Goal: Task Accomplishment & Management: Use online tool/utility

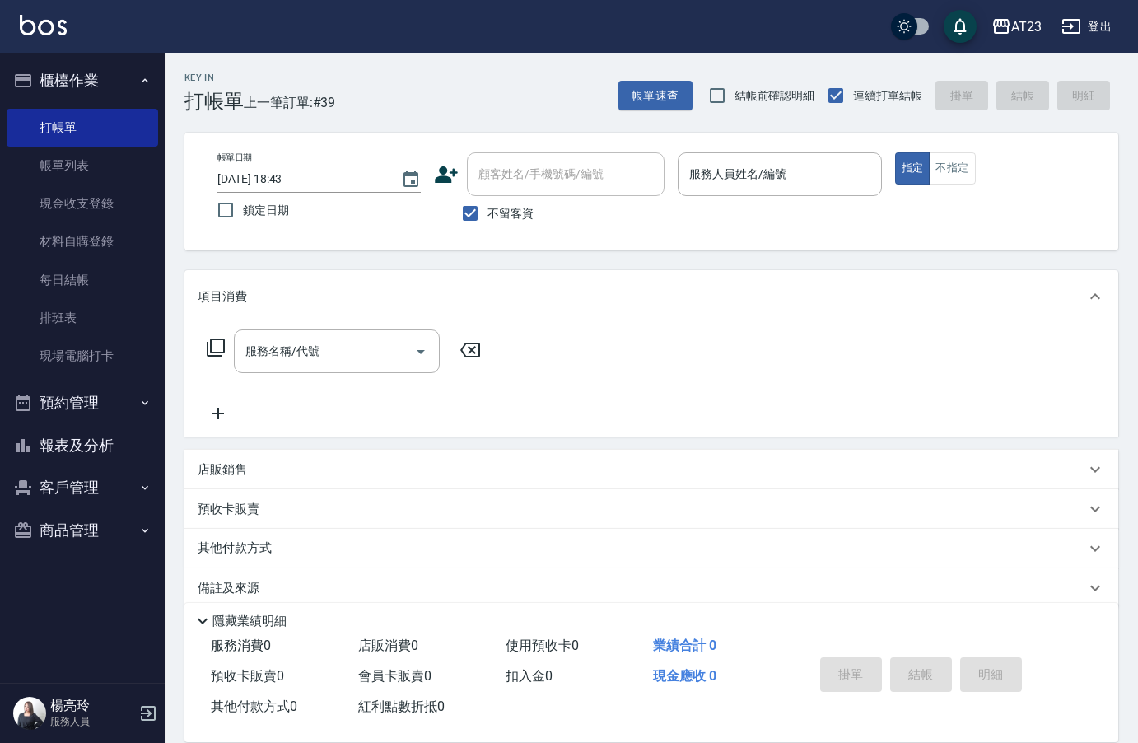
click at [106, 449] on button "報表及分析" at bounding box center [83, 445] width 152 height 43
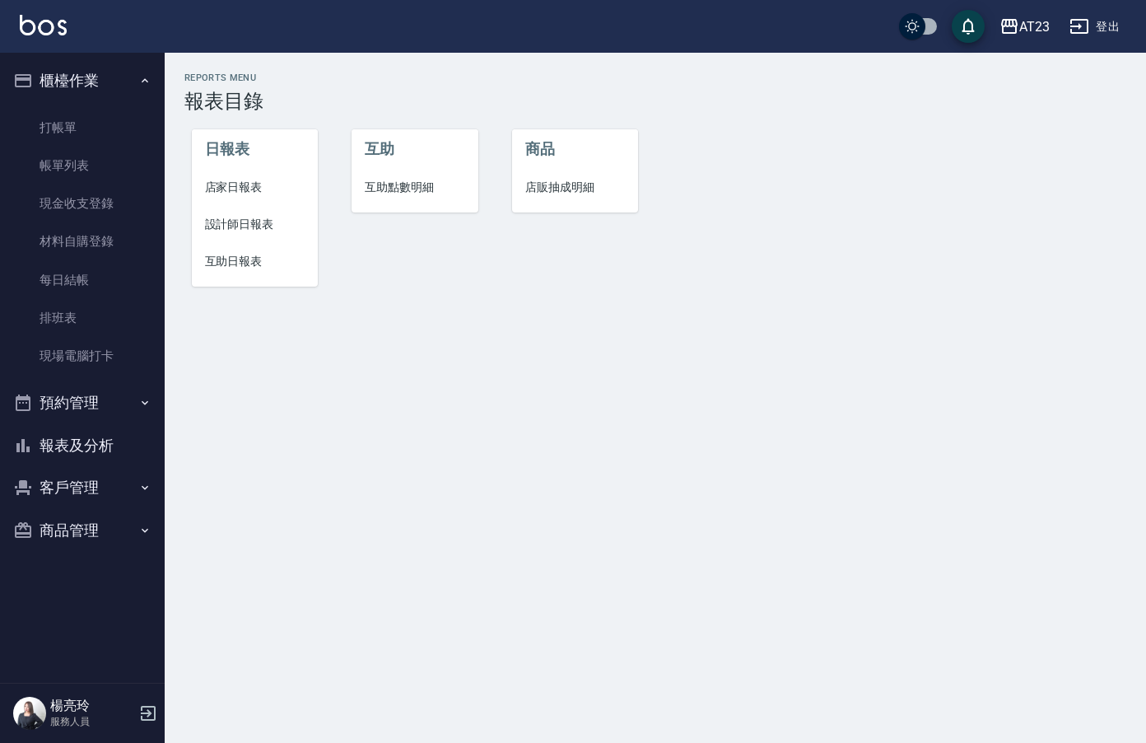
click at [246, 231] on span "設計師日報表" at bounding box center [255, 224] width 100 height 17
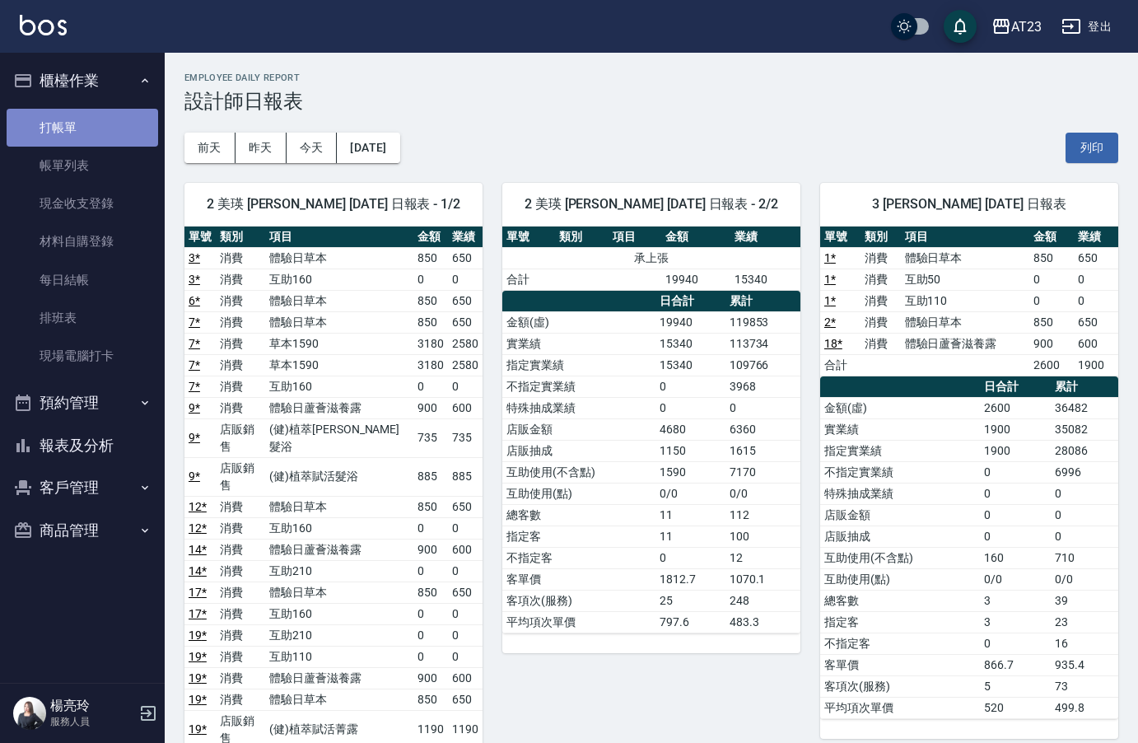
click at [84, 124] on link "打帳單" at bounding box center [83, 128] width 152 height 38
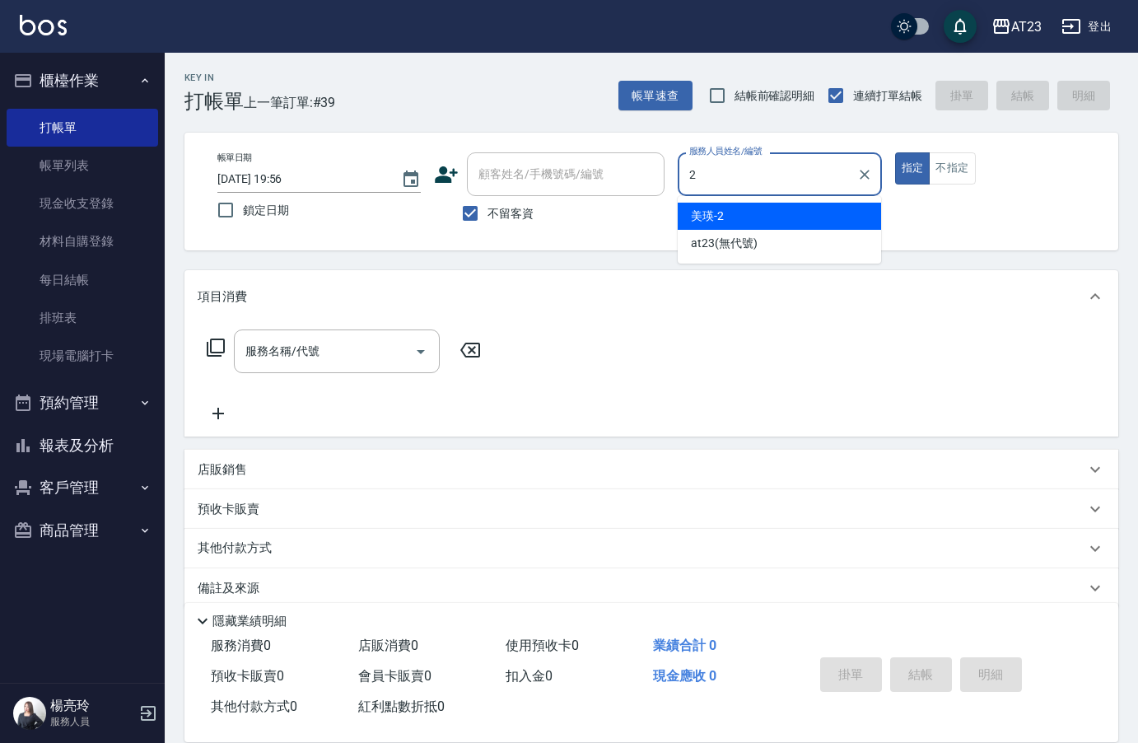
type input "美瑛-2"
type button "true"
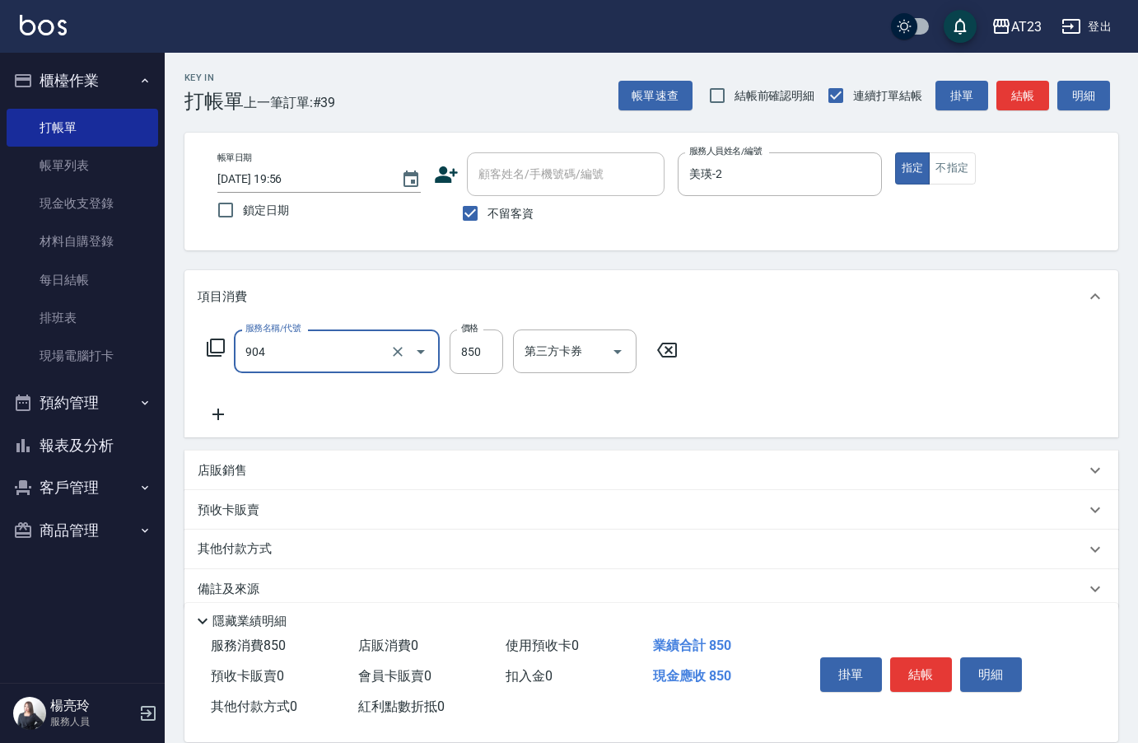
type input "體驗日草本(904)"
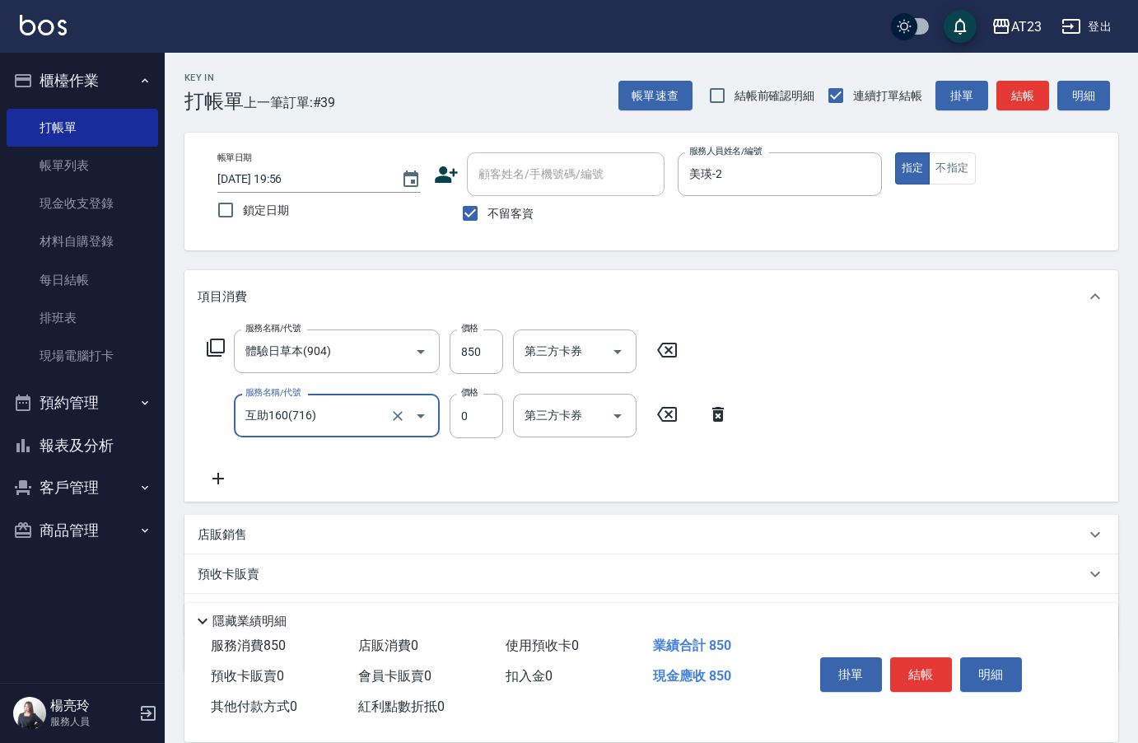
type input "互助160(716)"
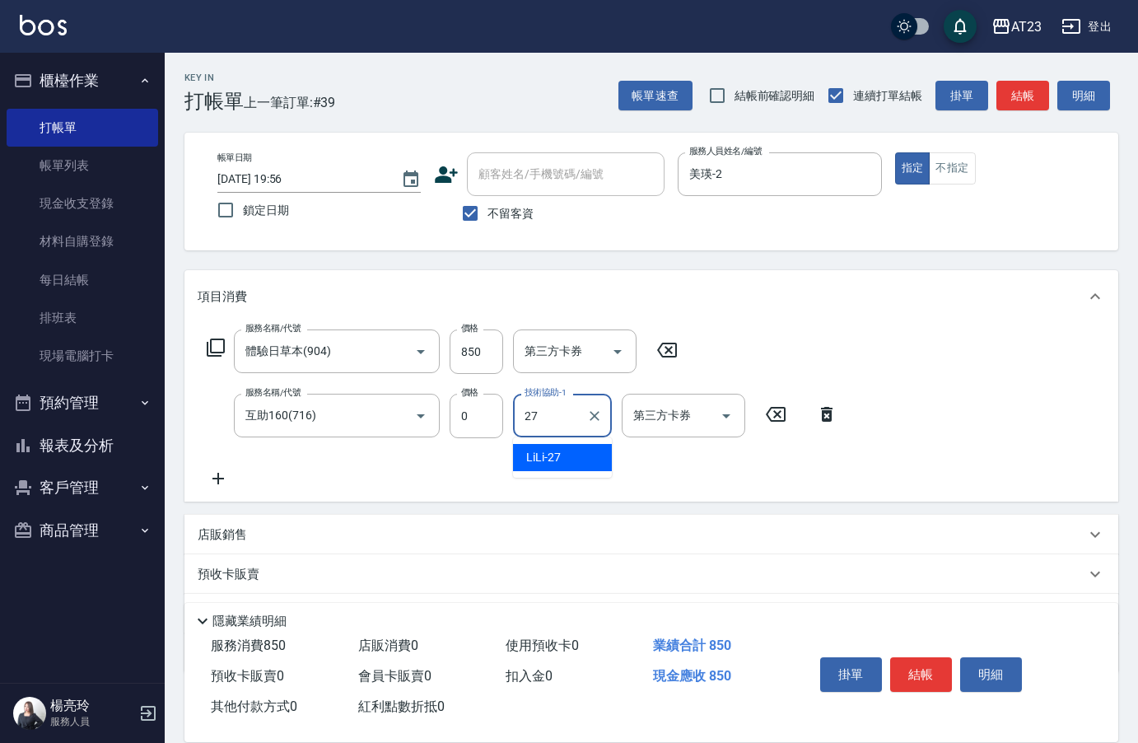
type input "LiLi-27"
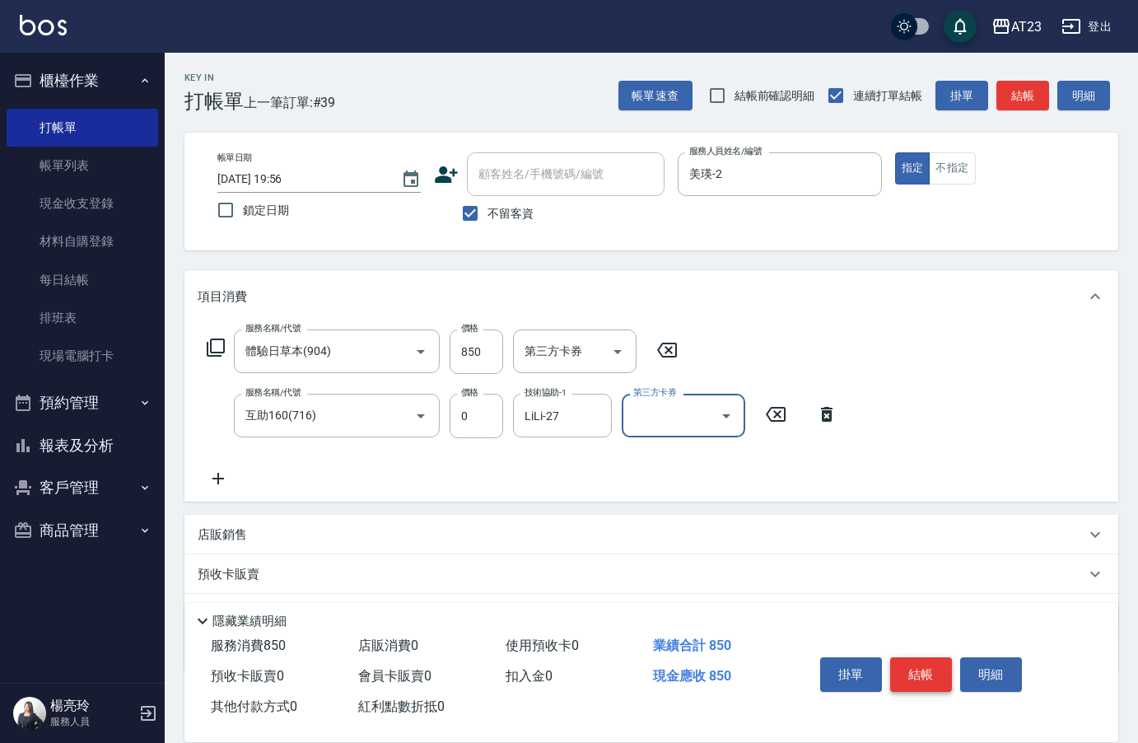
click at [899, 661] on button "結帳" at bounding box center [921, 674] width 62 height 35
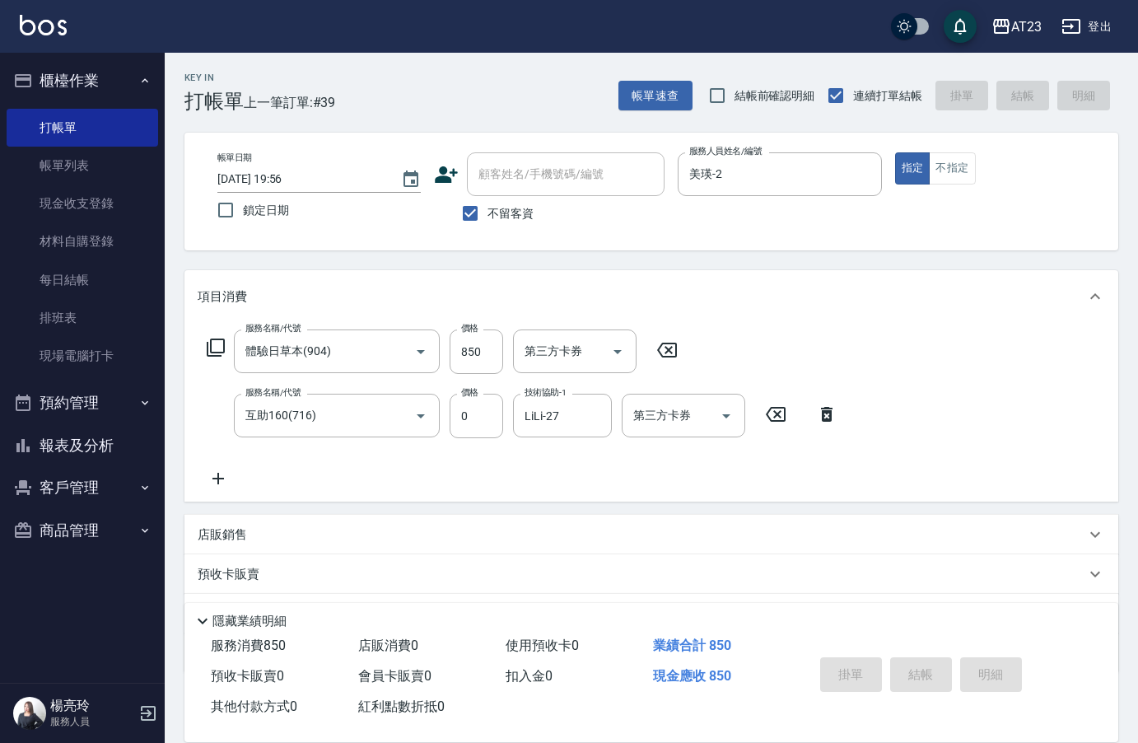
type input "[DATE] 19:58"
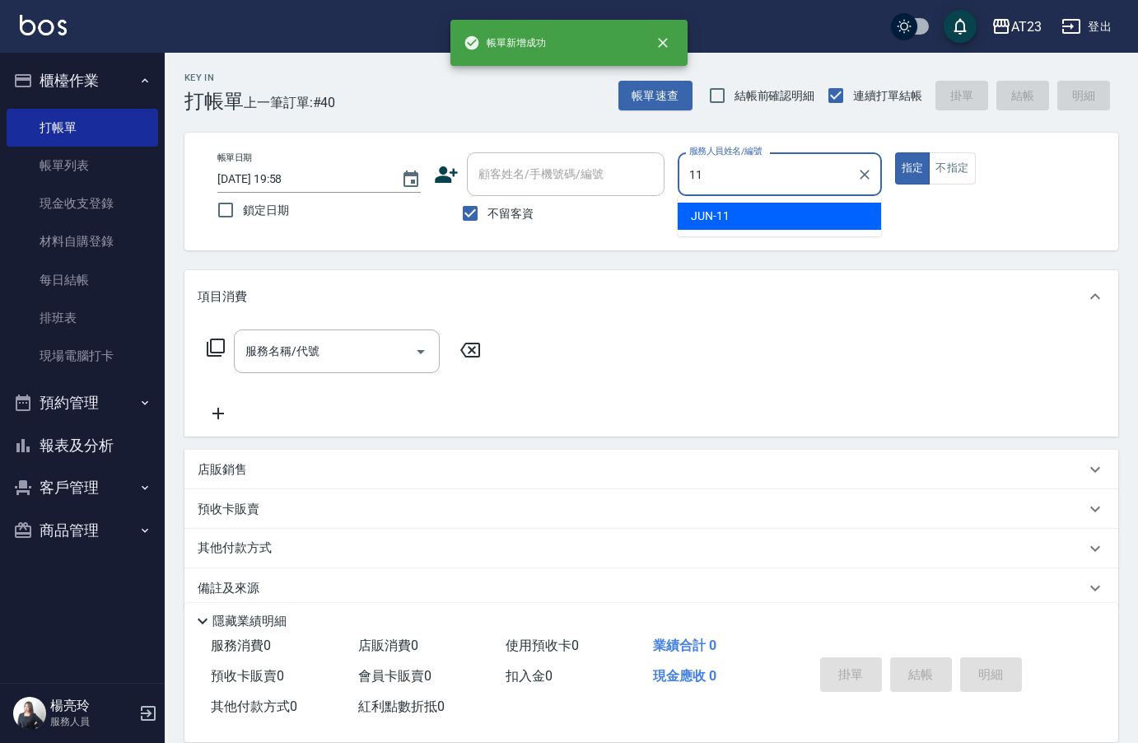
type input "JUN-11"
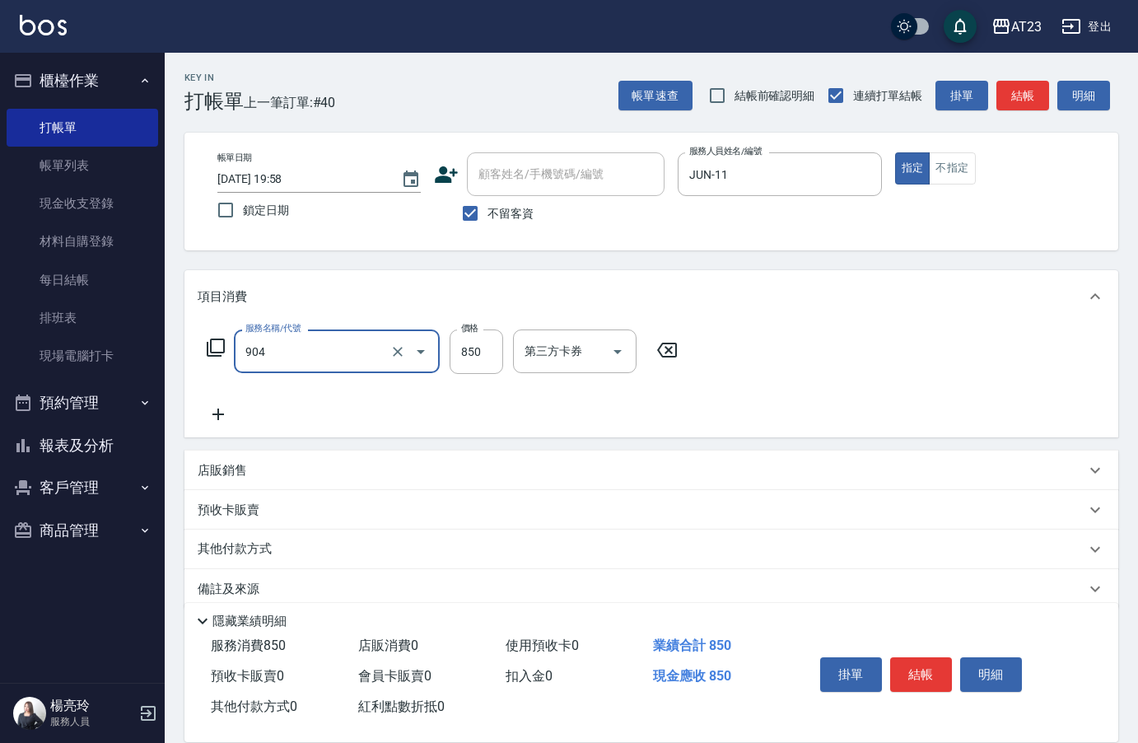
type input "體驗日草本(904)"
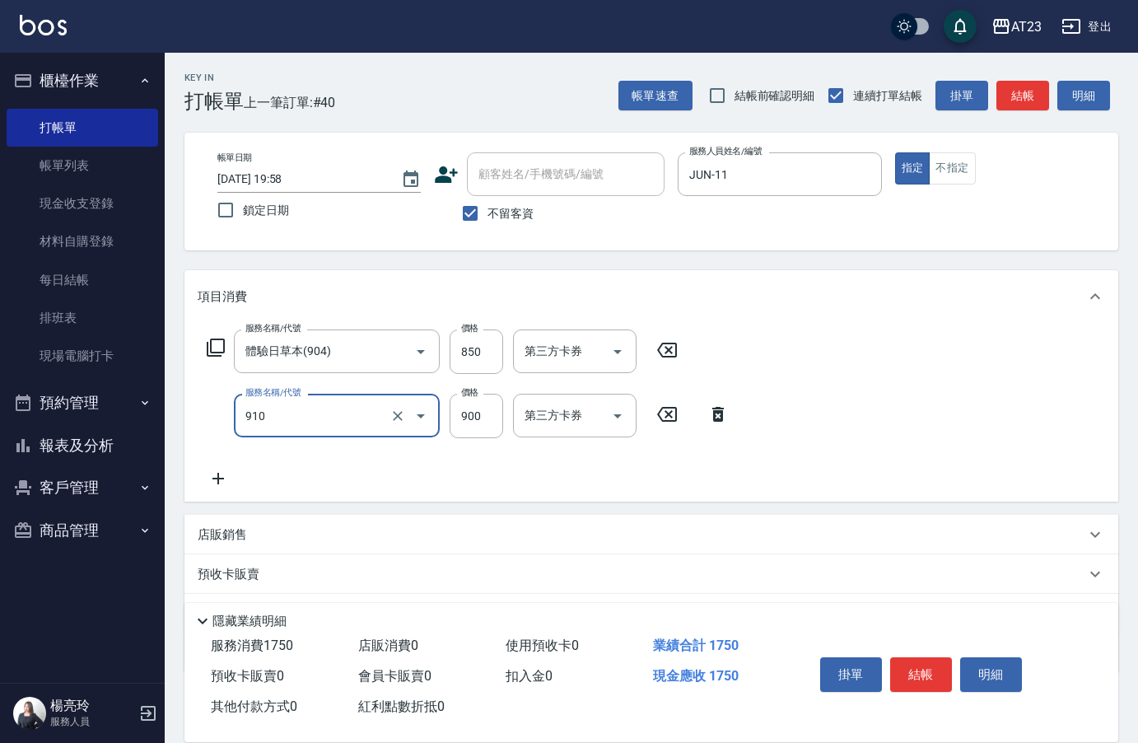
type input "體驗日蘆薈滋養露(910)"
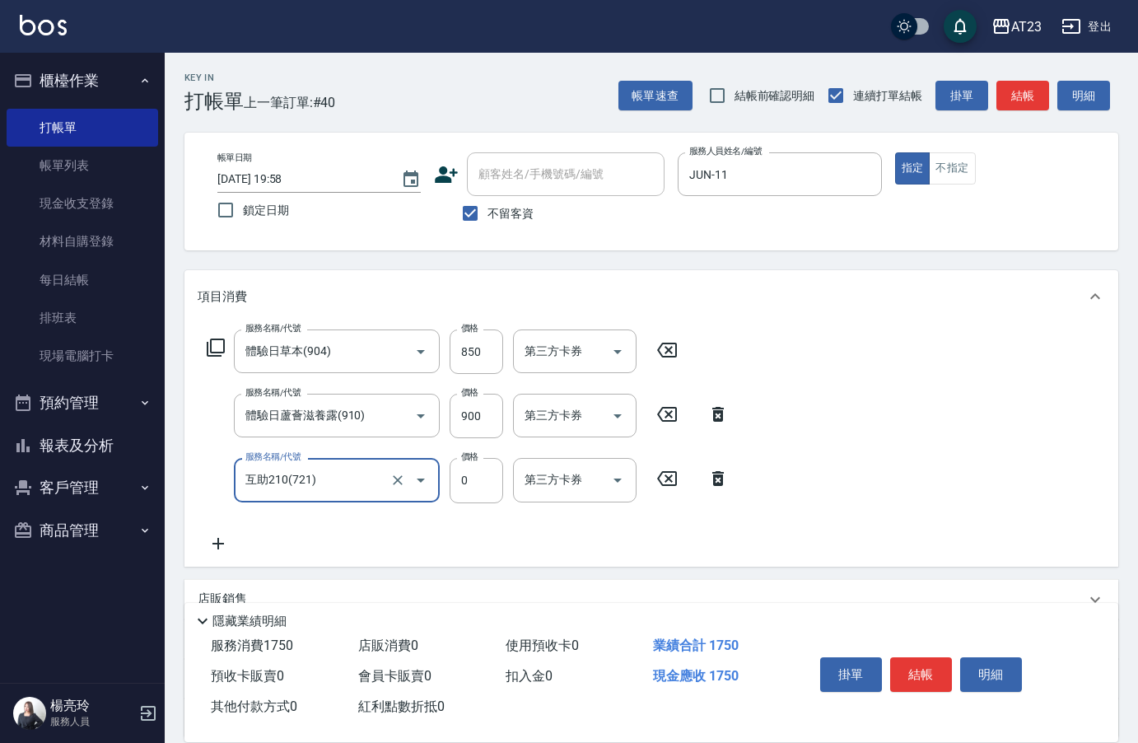
type input "互助210(721)"
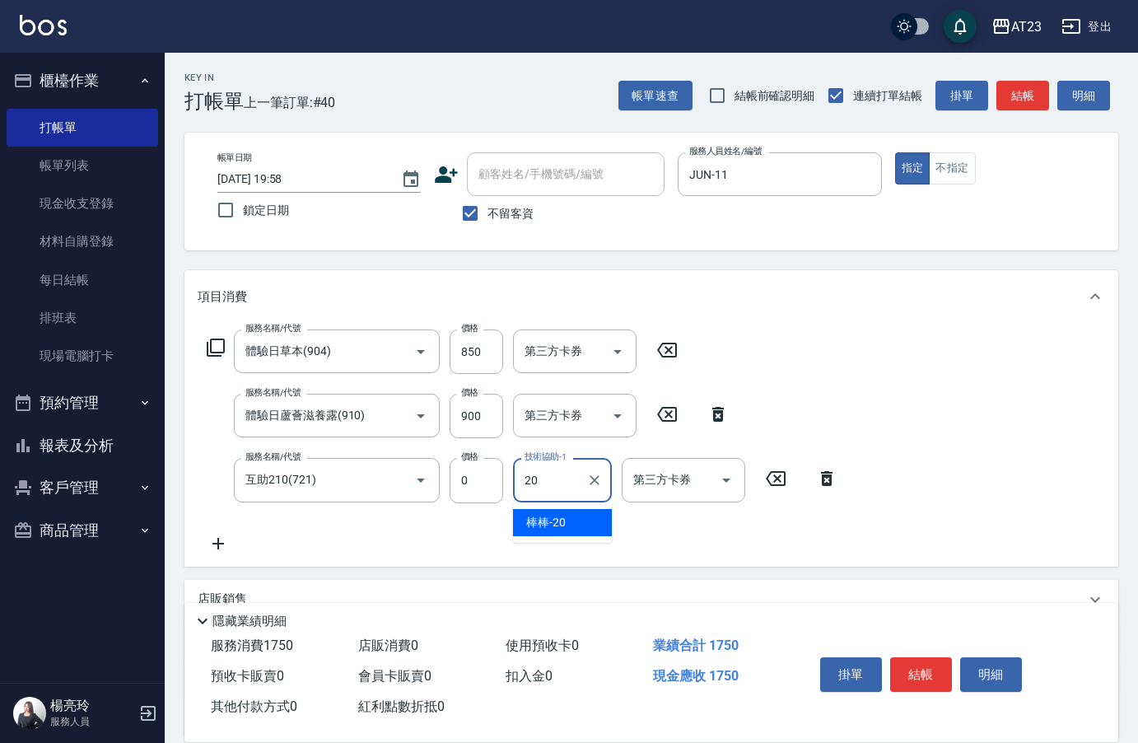
type input "棒棒-20"
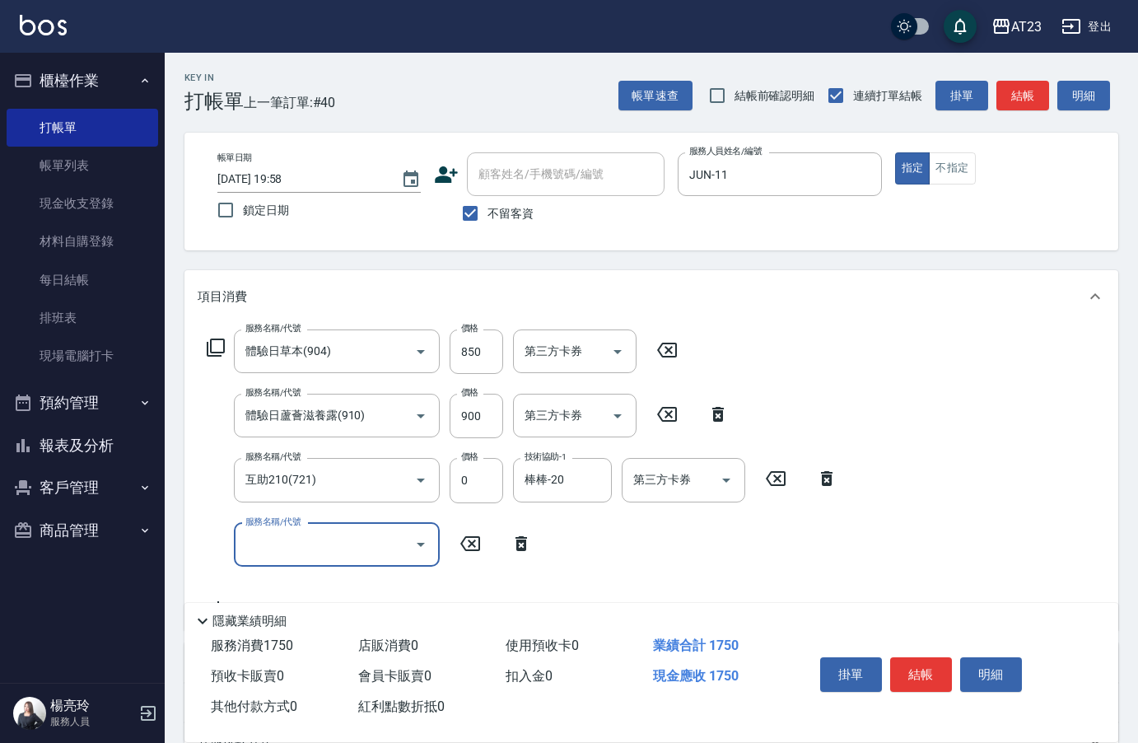
type input "7"
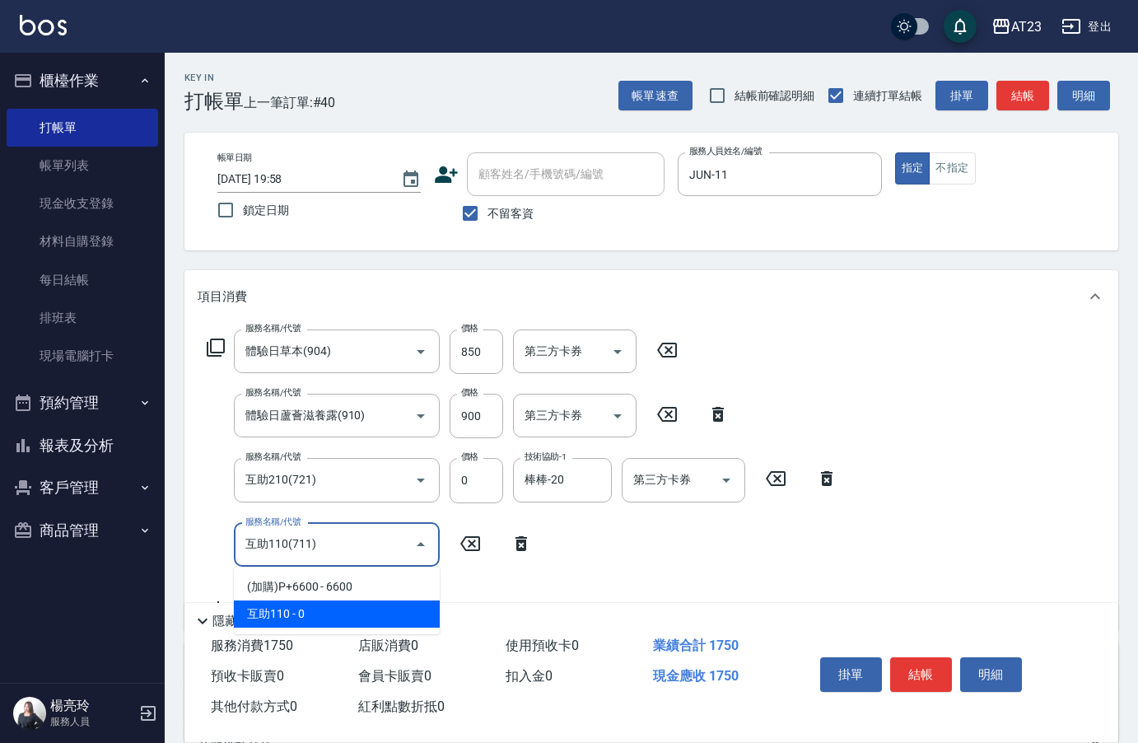
type input "互助110(711)"
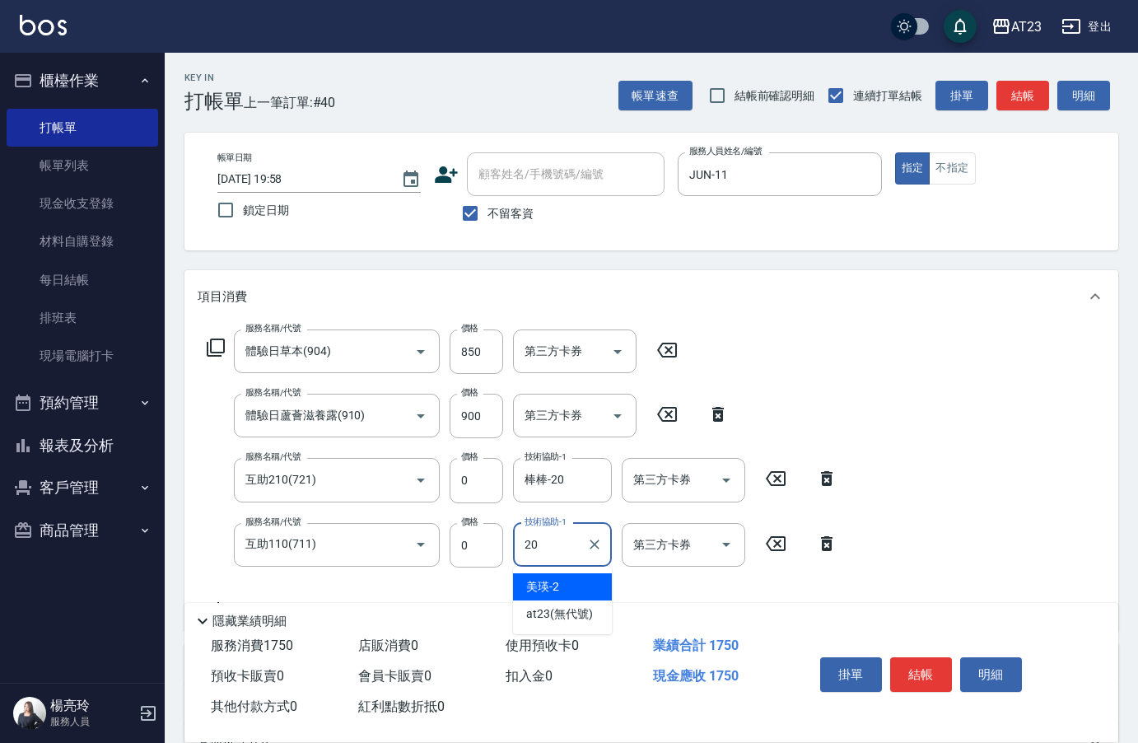
type input "棒棒-20"
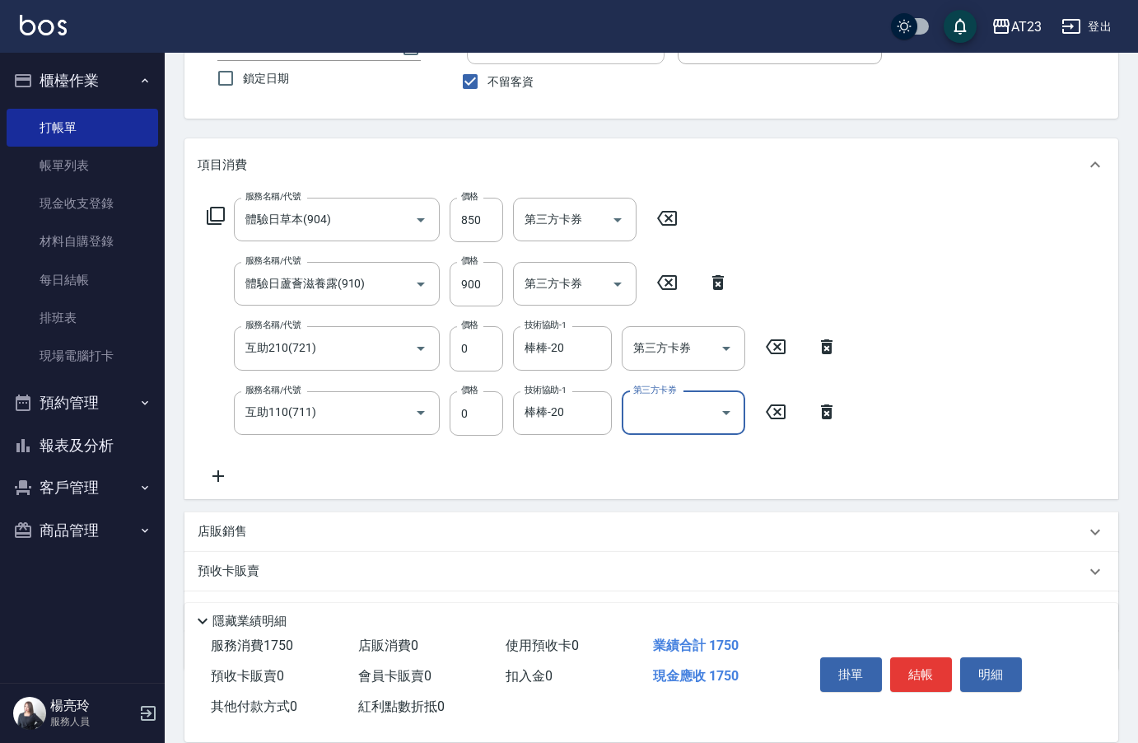
scroll to position [217, 0]
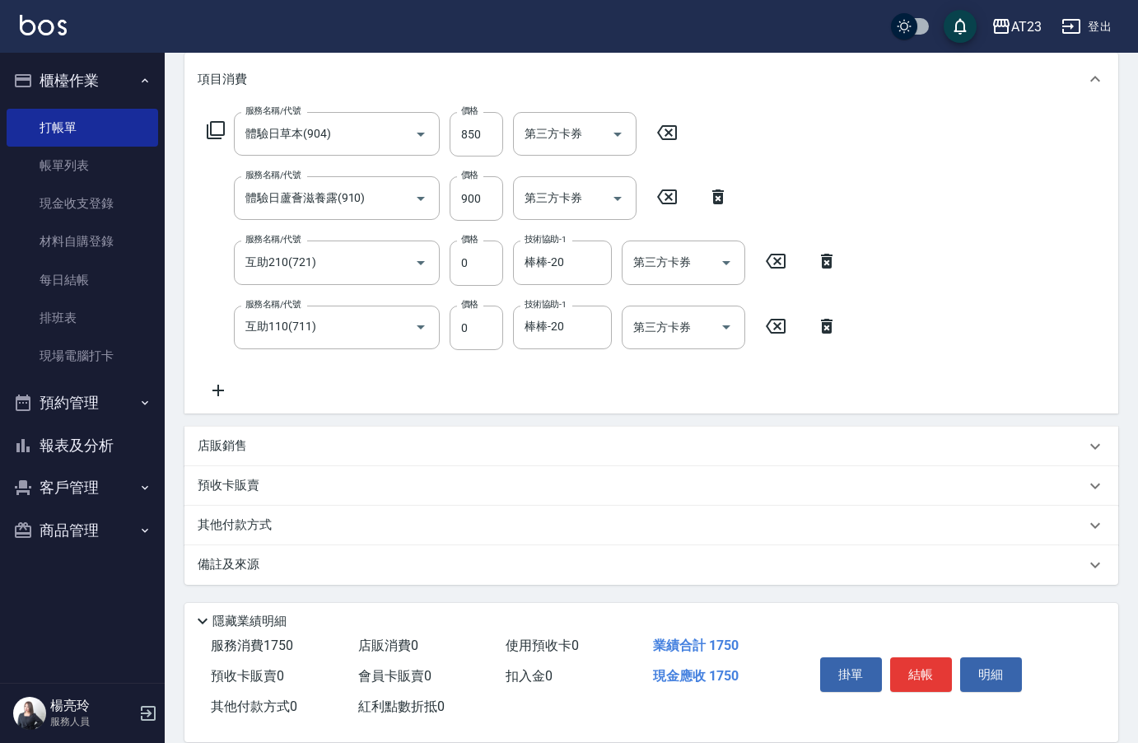
click at [265, 535] on div "其他付款方式" at bounding box center [651, 526] width 934 height 40
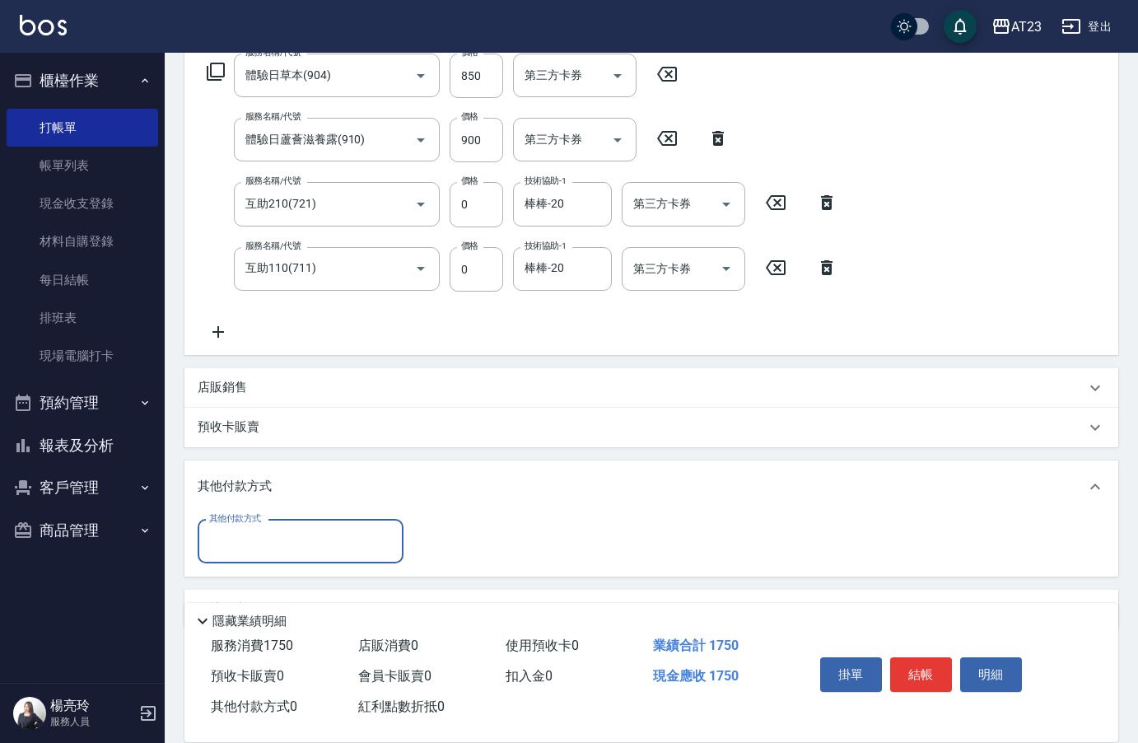
scroll to position [285, 0]
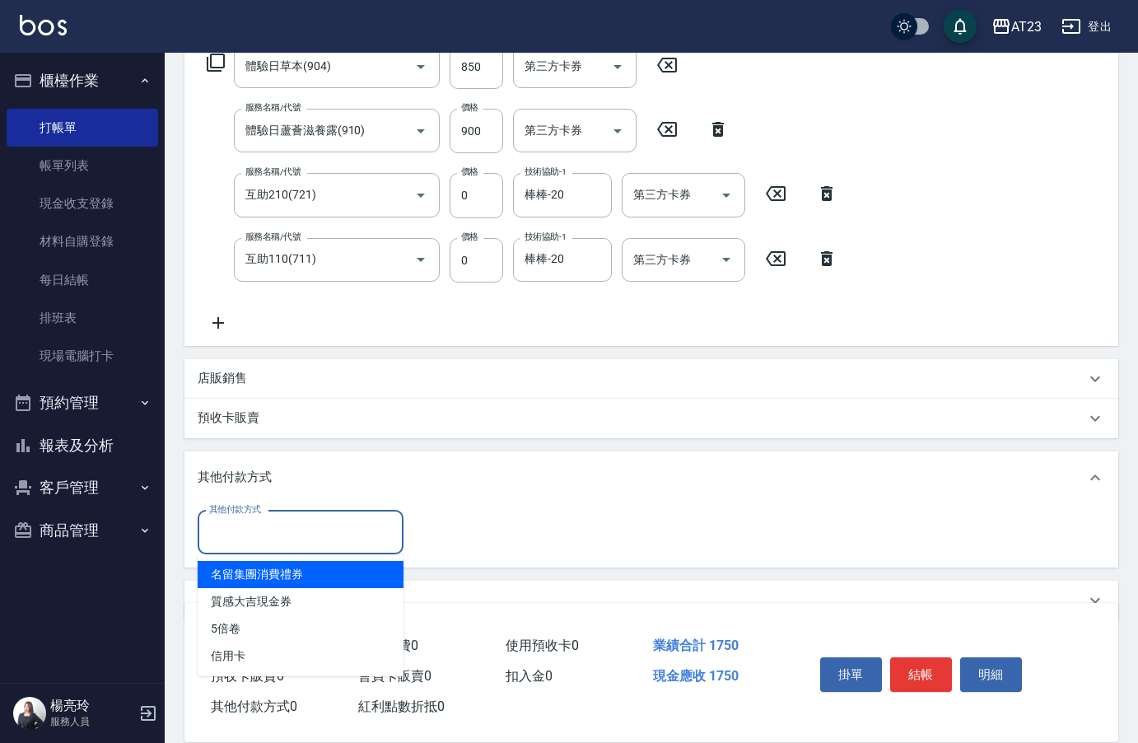
click at [251, 530] on input "其他付款方式" at bounding box center [300, 532] width 191 height 29
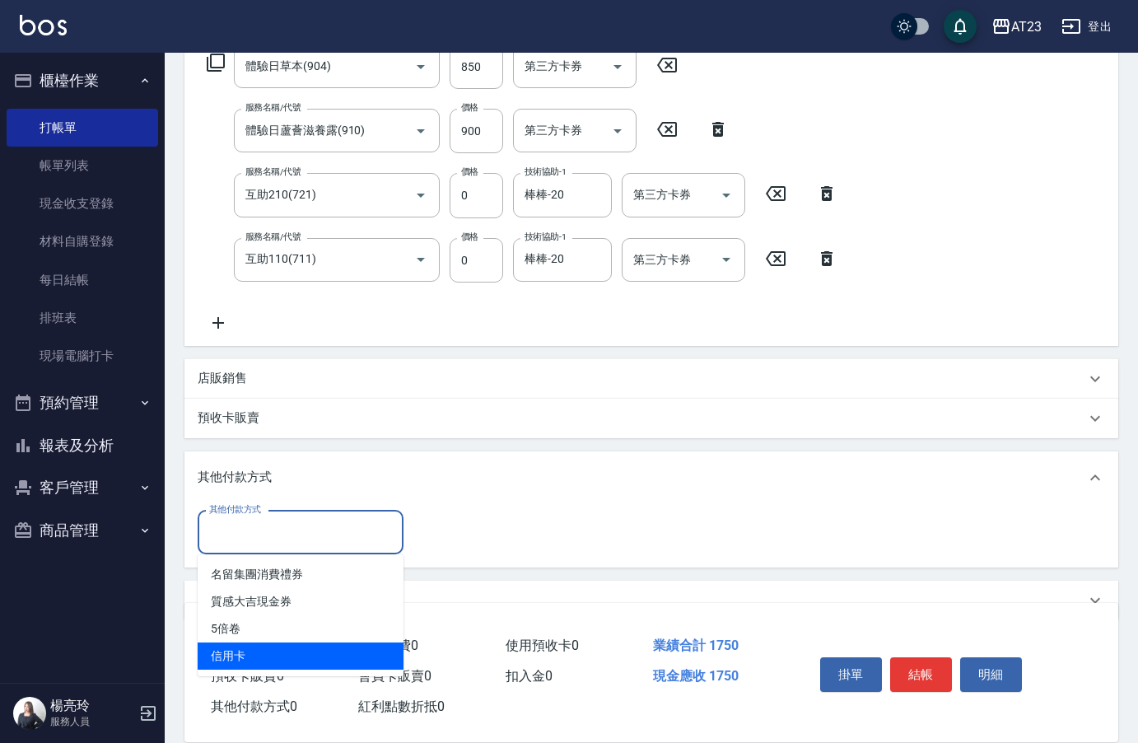
click at [248, 665] on span "信用卡" at bounding box center [301, 655] width 206 height 27
type input "信用卡"
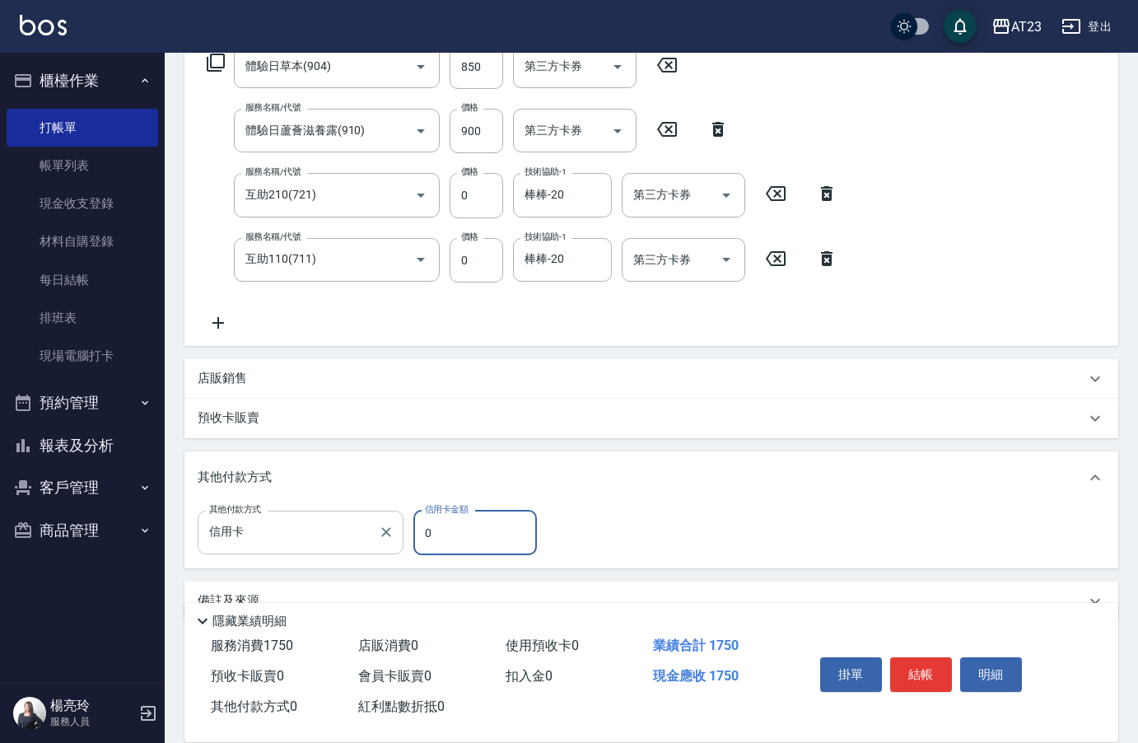
drag, startPoint x: 446, startPoint y: 544, endPoint x: 336, endPoint y: 516, distance: 114.1
click at [381, 530] on div "其他付款方式 信用卡 其他付款方式 信用卡金額 0 信用卡金額" at bounding box center [372, 533] width 349 height 44
type input "1750"
click at [925, 665] on button "結帳" at bounding box center [921, 674] width 62 height 35
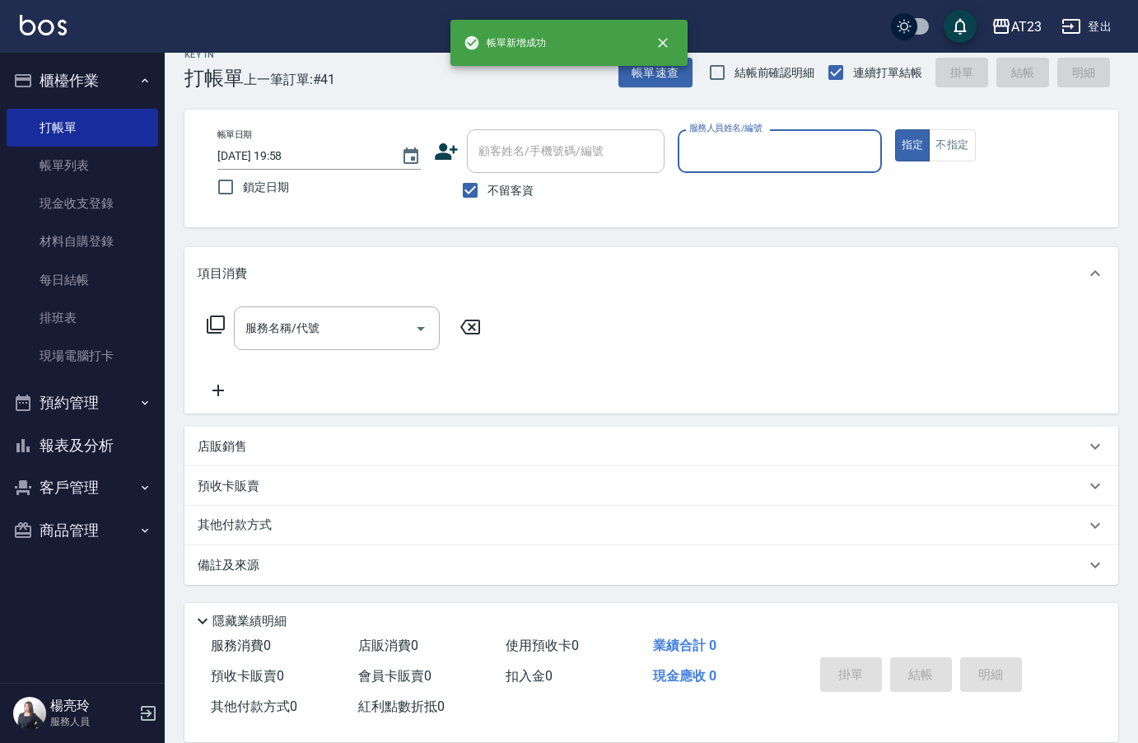
scroll to position [23, 0]
type input "[PERSON_NAME]-19"
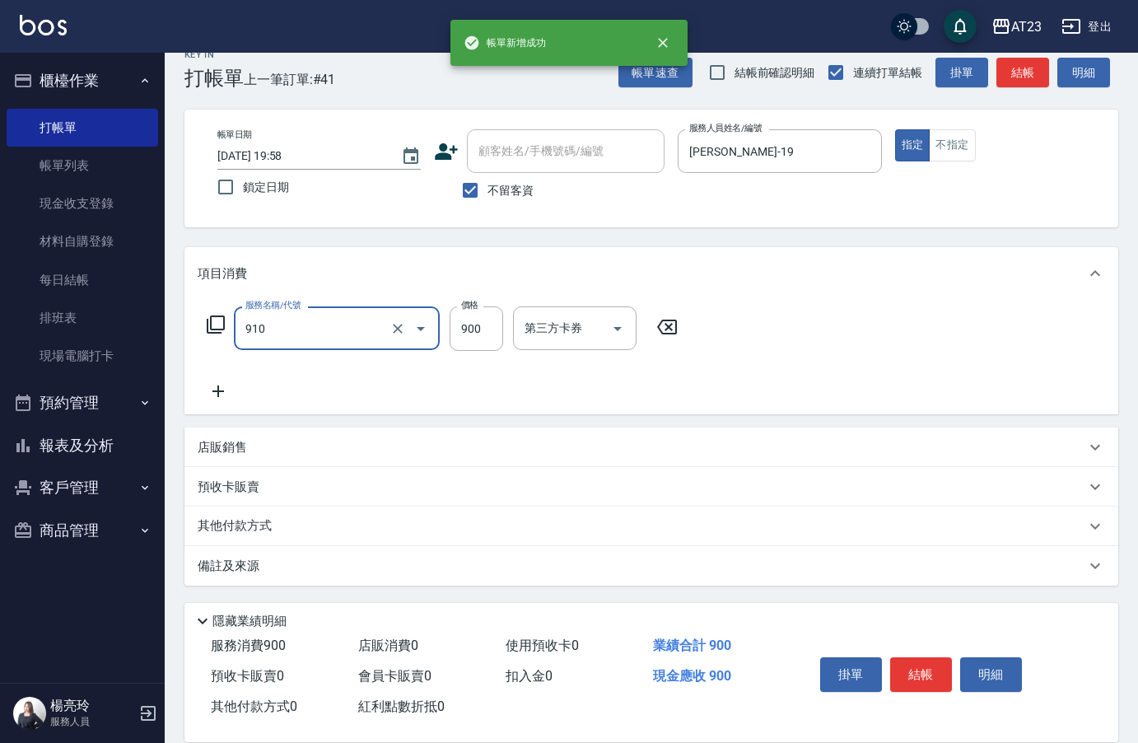
type input "體驗日蘆薈滋養露(910)"
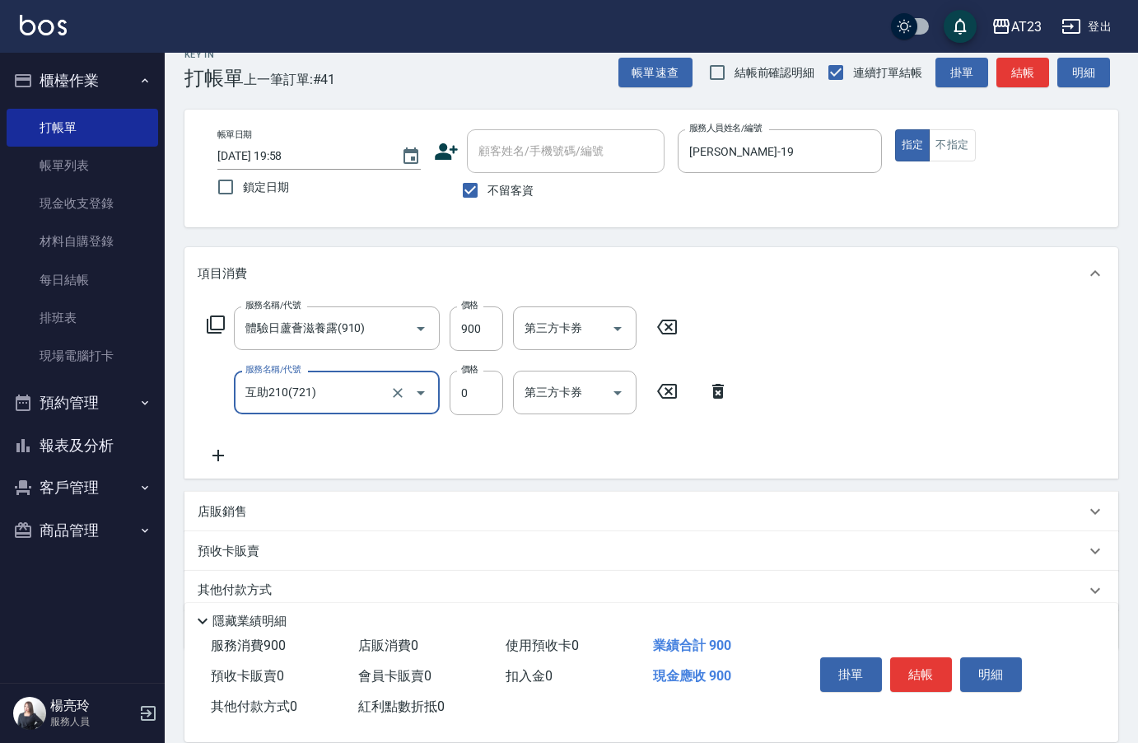
type input "互助210(721)"
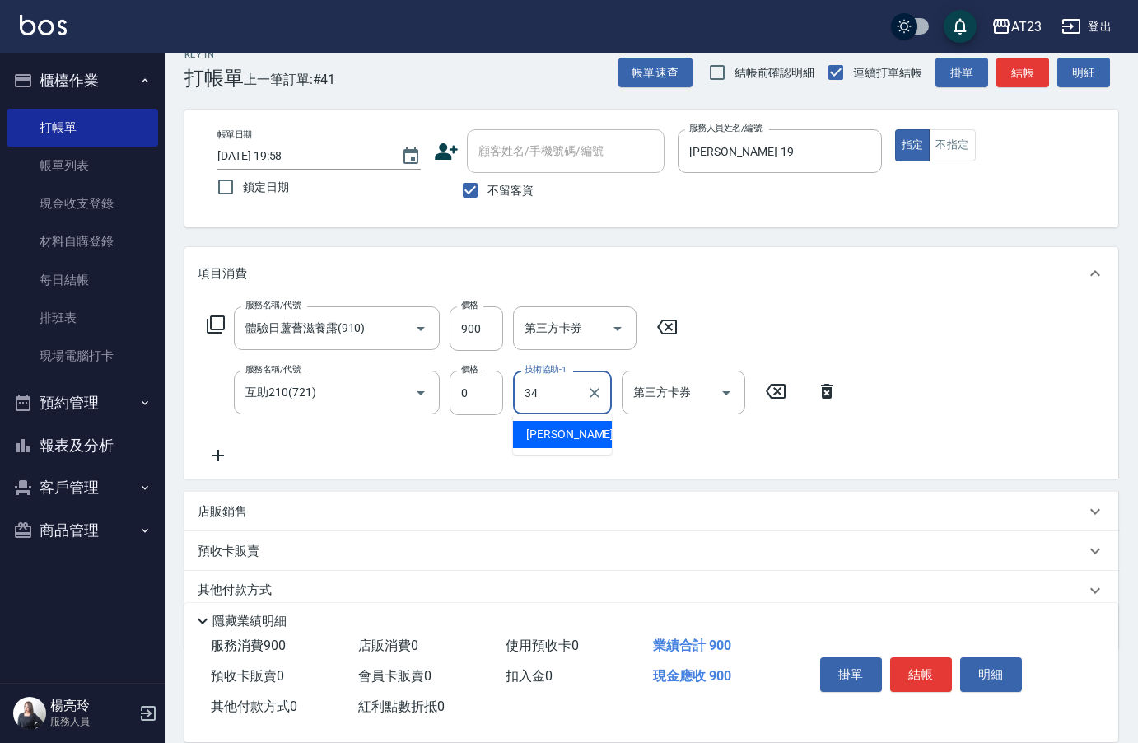
type input "[PERSON_NAME]-34"
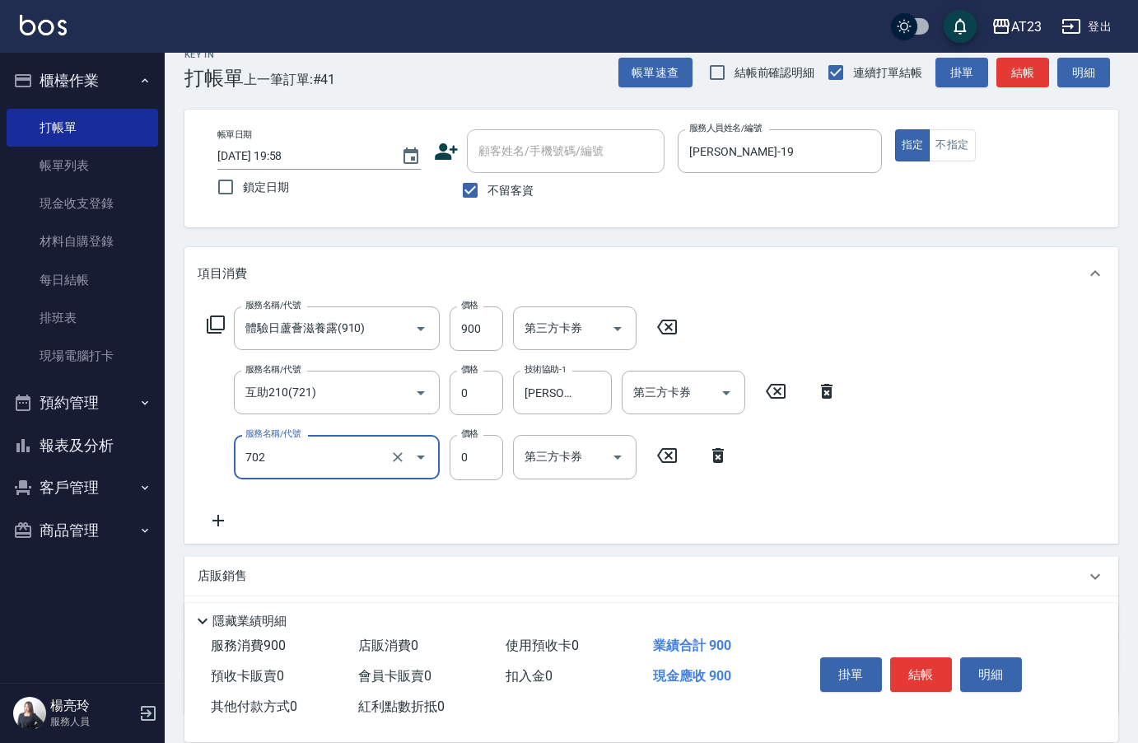
type input "互助20(702)"
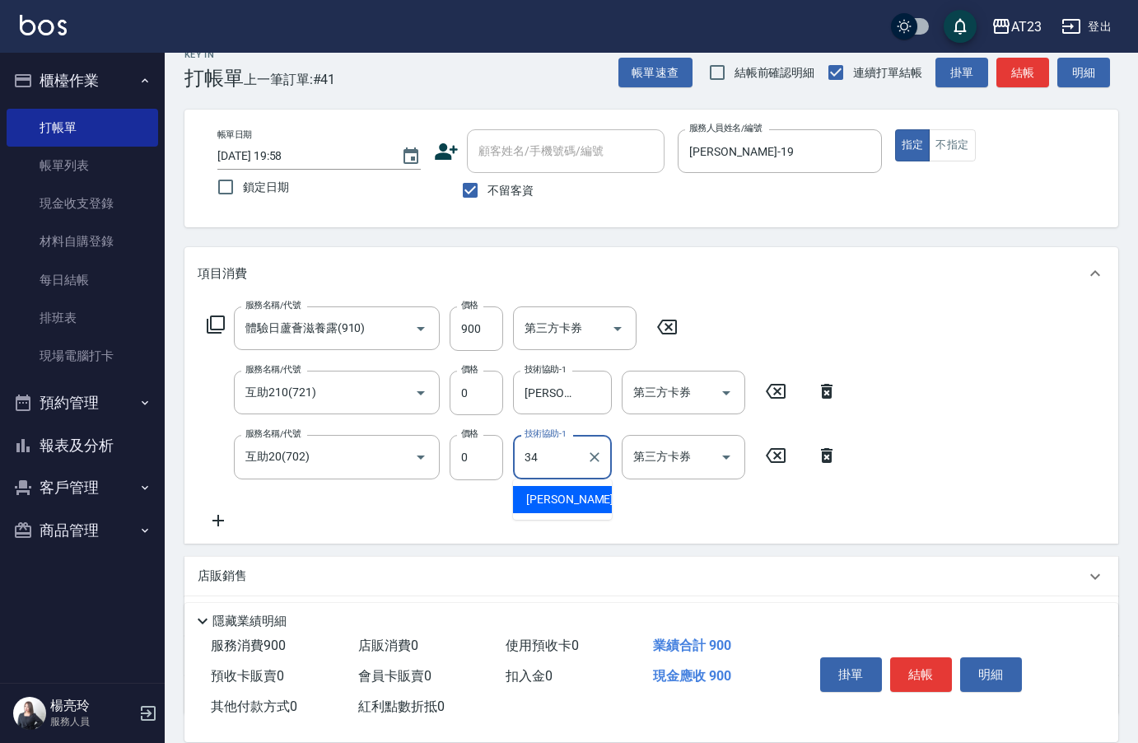
type input "[PERSON_NAME]-34"
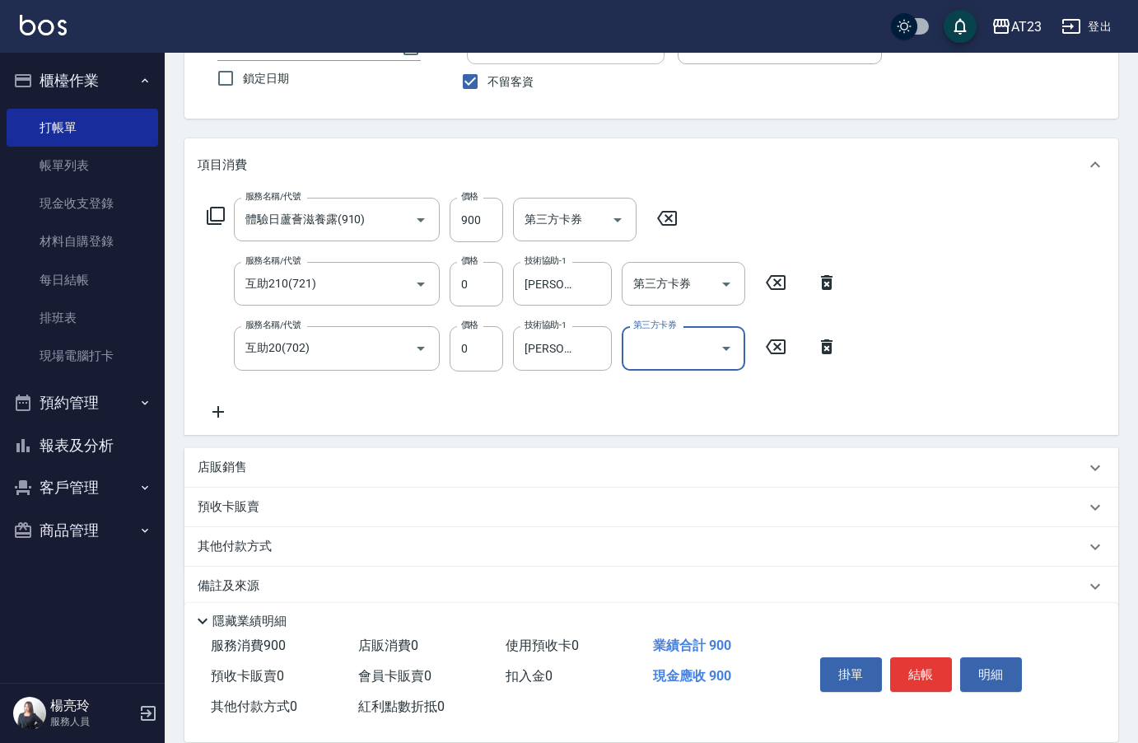
scroll to position [153, 0]
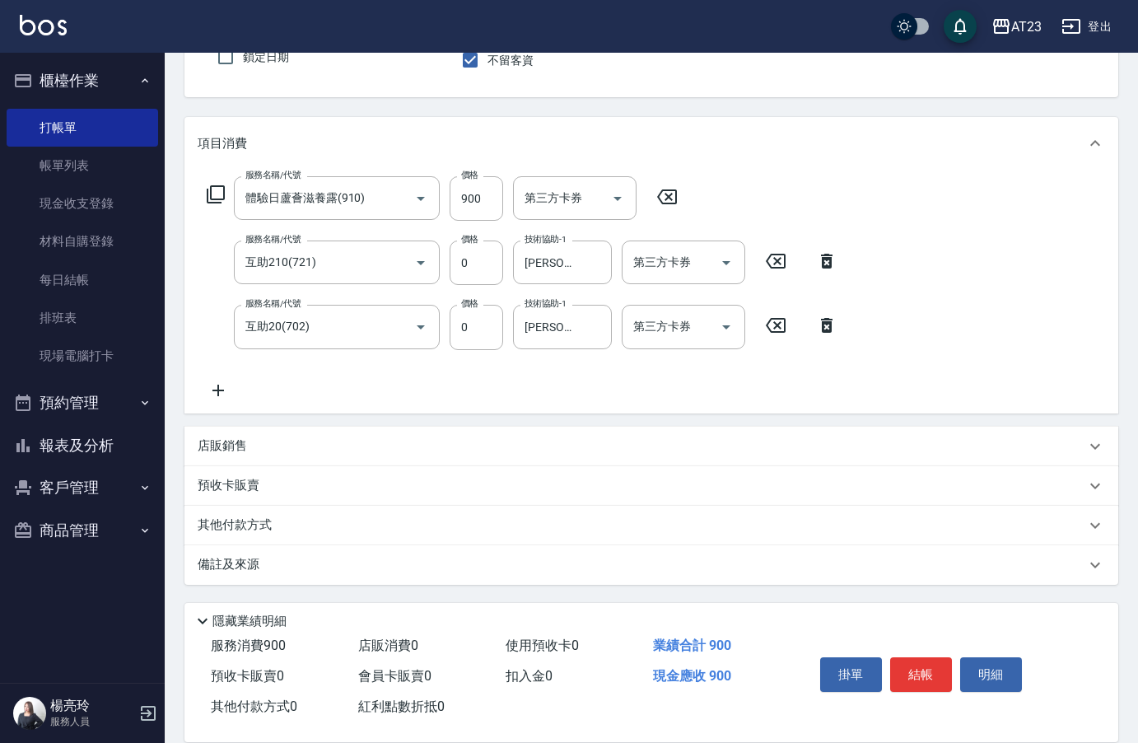
click at [255, 527] on p "其他付款方式" at bounding box center [239, 525] width 82 height 18
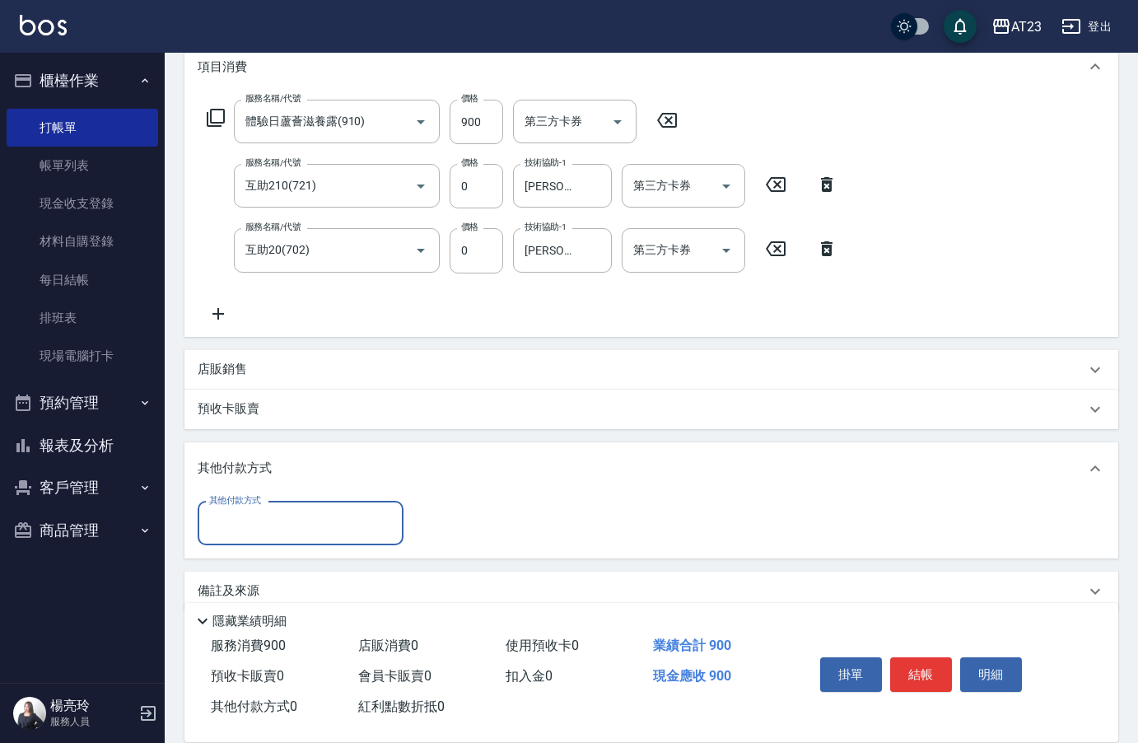
scroll to position [233, 0]
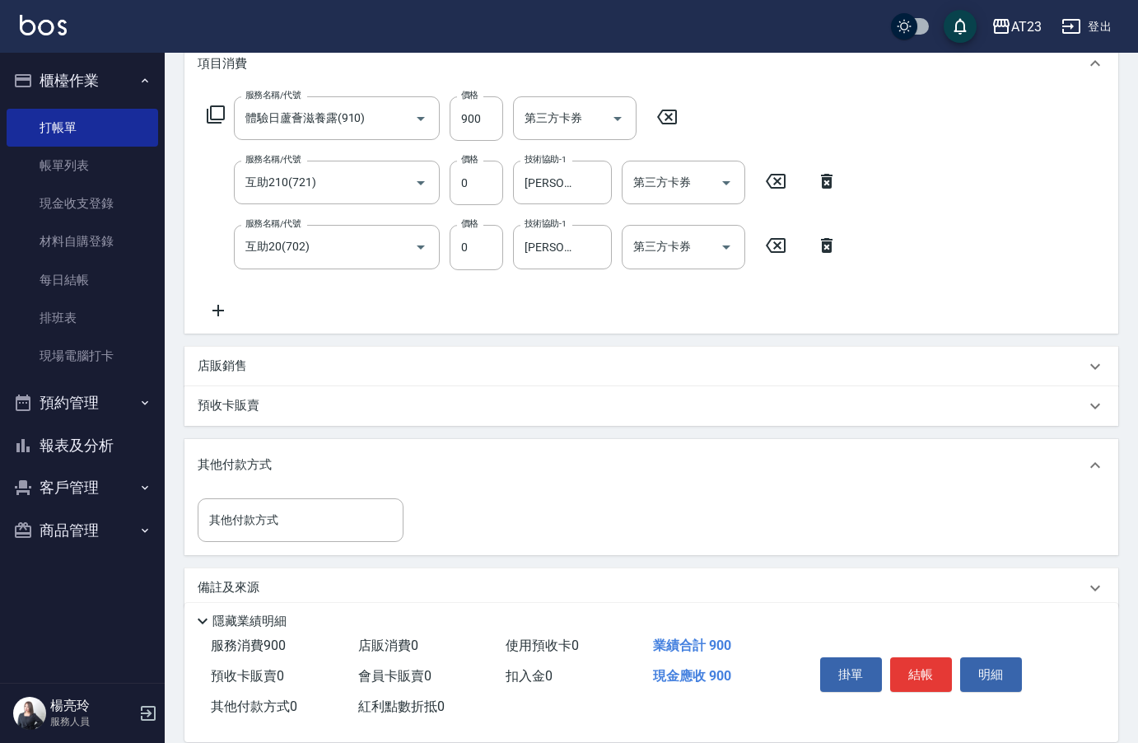
click at [231, 370] on p "店販銷售" at bounding box center [222, 365] width 49 height 17
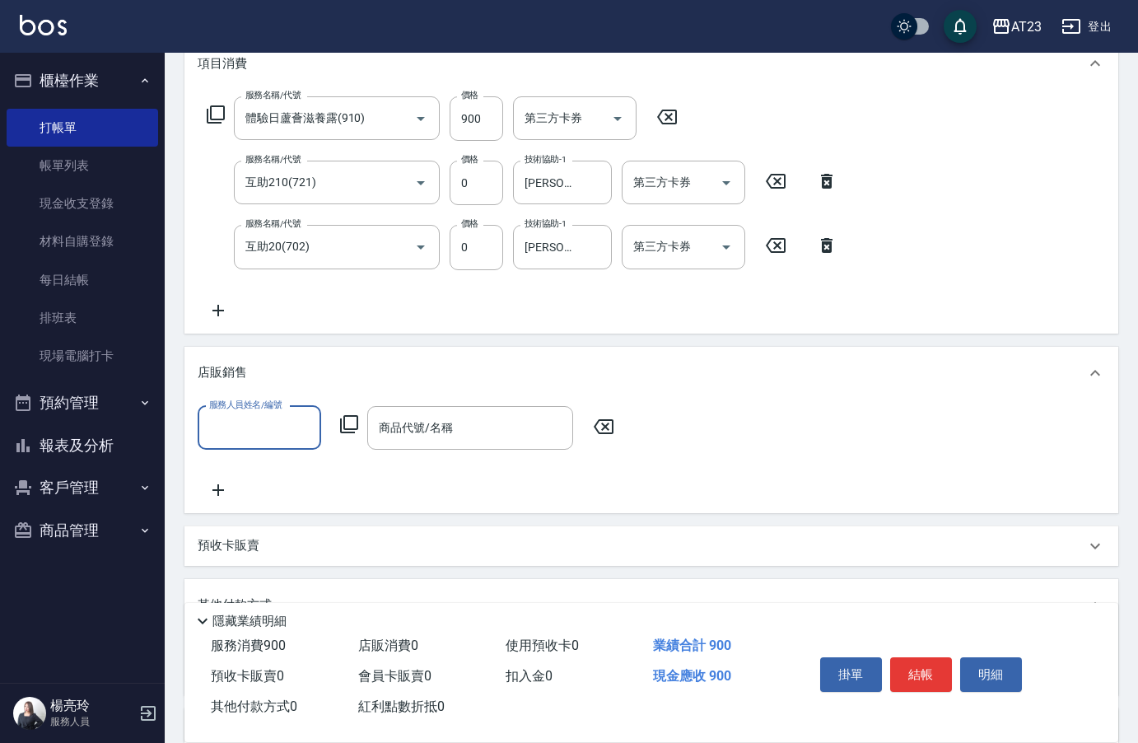
scroll to position [0, 0]
click at [262, 418] on input "服務人員姓名/編號" at bounding box center [259, 427] width 109 height 29
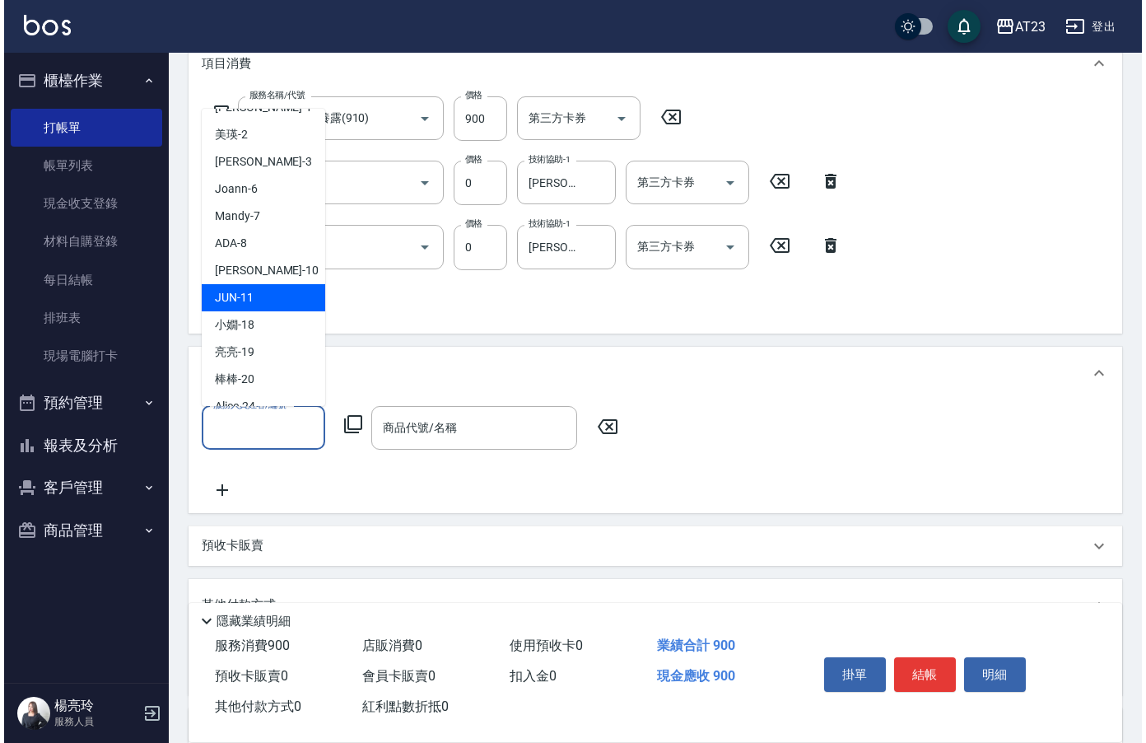
scroll to position [165, 0]
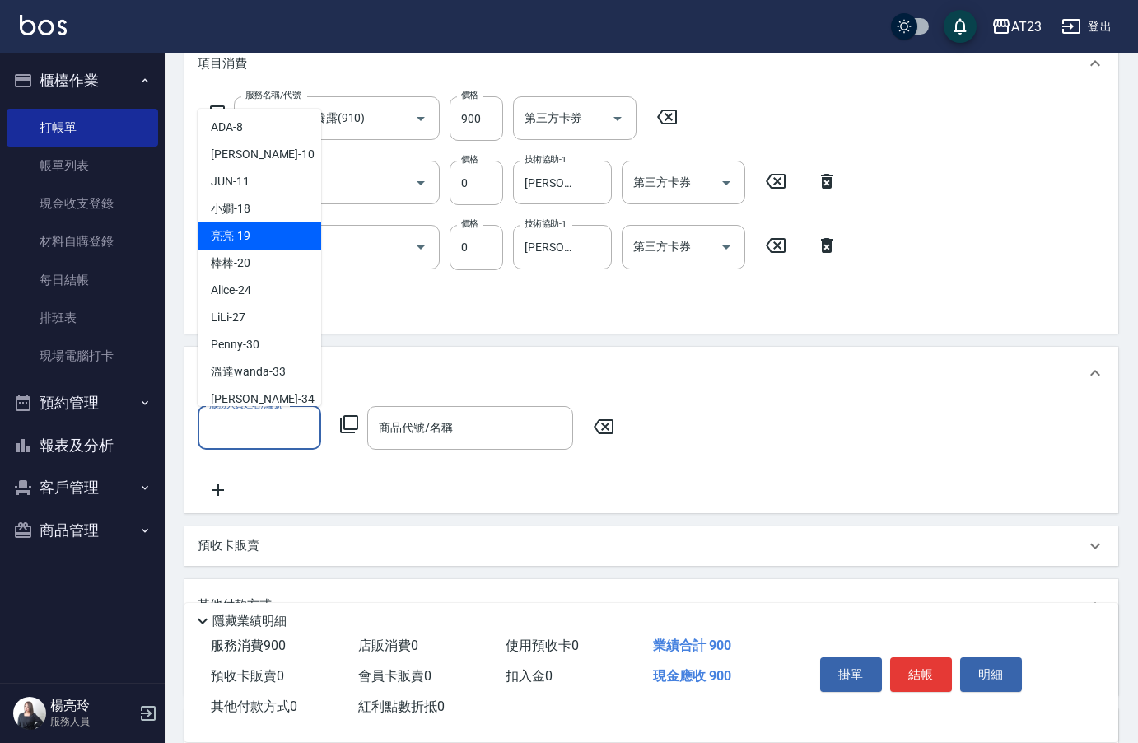
drag, startPoint x: 278, startPoint y: 227, endPoint x: 264, endPoint y: 254, distance: 29.5
click at [264, 254] on ul "at23 (無代號) [PERSON_NAME] -1 美瑛 -2 [PERSON_NAME] -3 Joann -6 Mandy -7 ADA -8 [PE…" at bounding box center [260, 257] width 124 height 297
click at [263, 233] on div "[PERSON_NAME] -19" at bounding box center [260, 235] width 124 height 27
type input "[PERSON_NAME]-19"
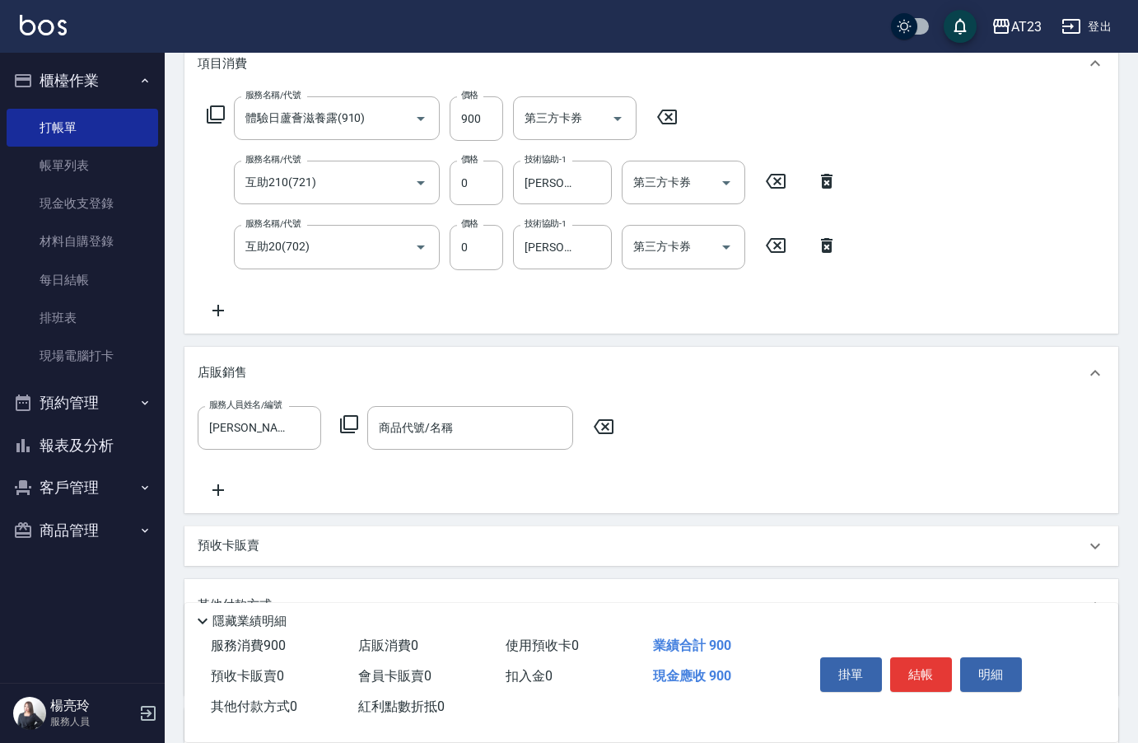
click at [349, 430] on icon at bounding box center [349, 424] width 20 height 20
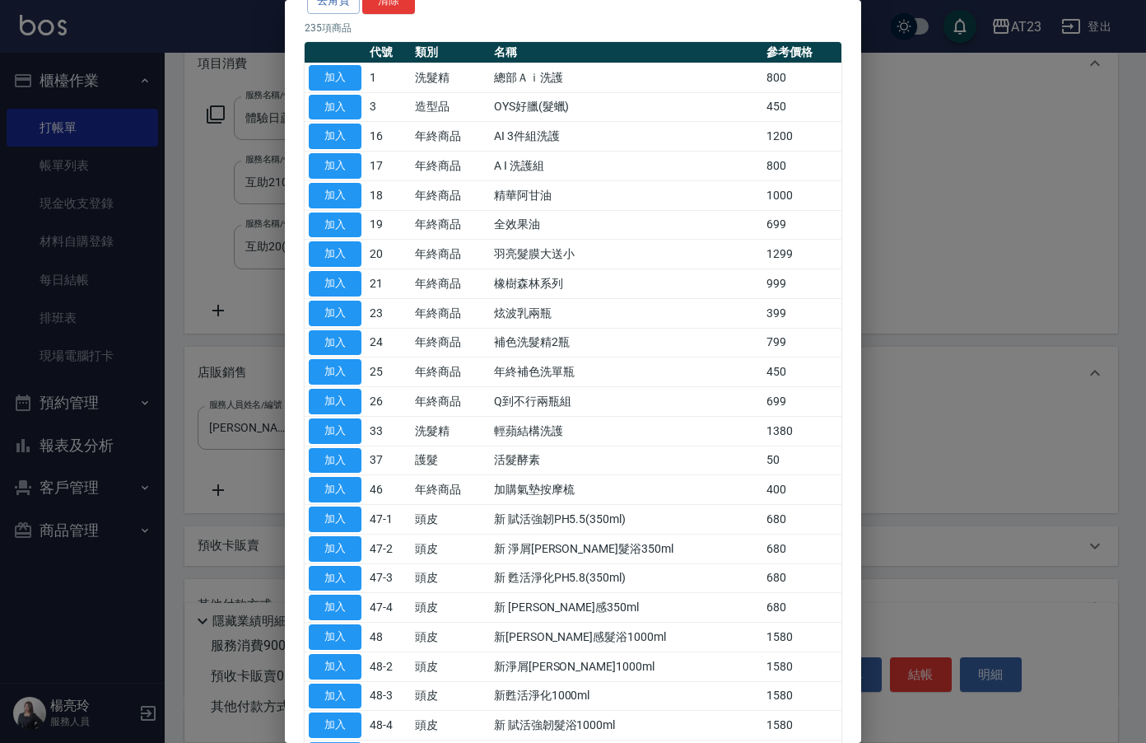
scroll to position [0, 0]
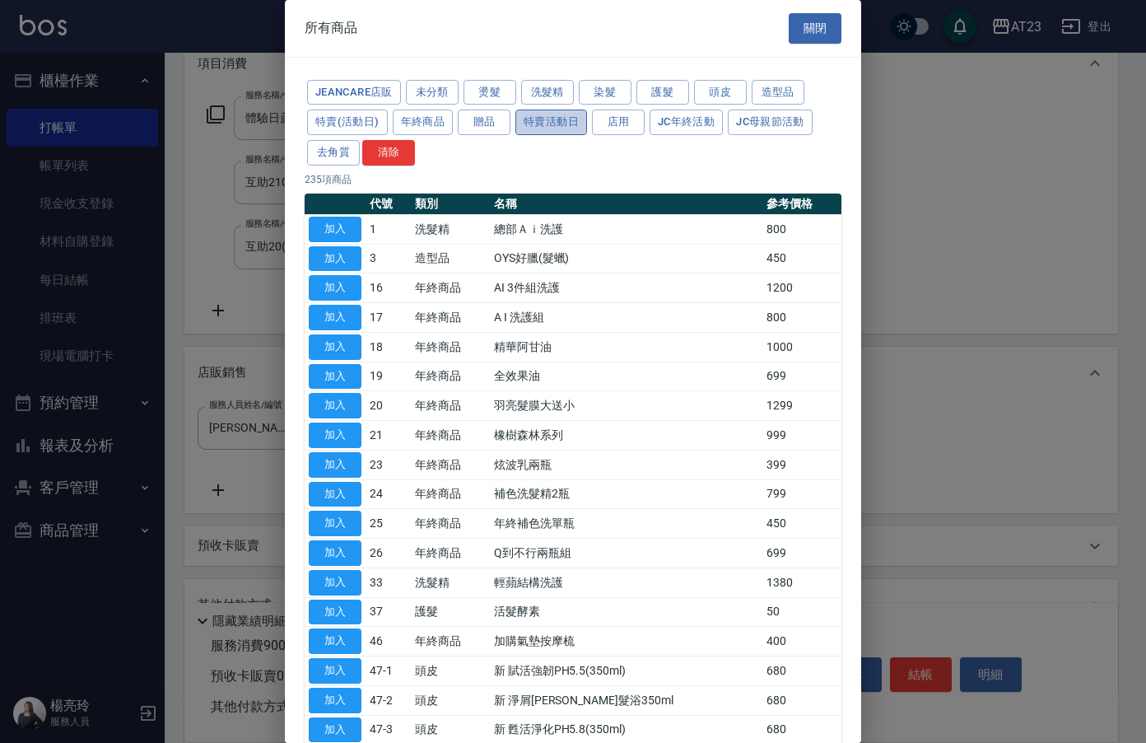
click at [544, 124] on button "特賣活動日" at bounding box center [552, 123] width 72 height 26
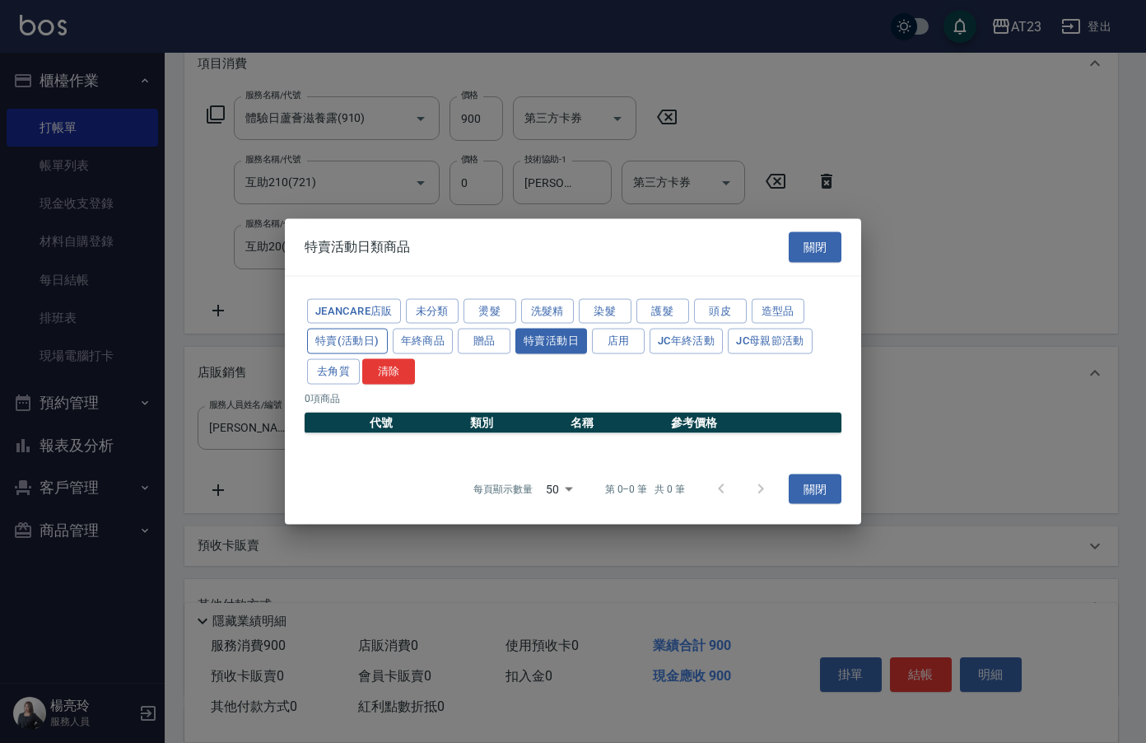
click at [346, 344] on button "特賣(活動日)" at bounding box center [347, 342] width 81 height 26
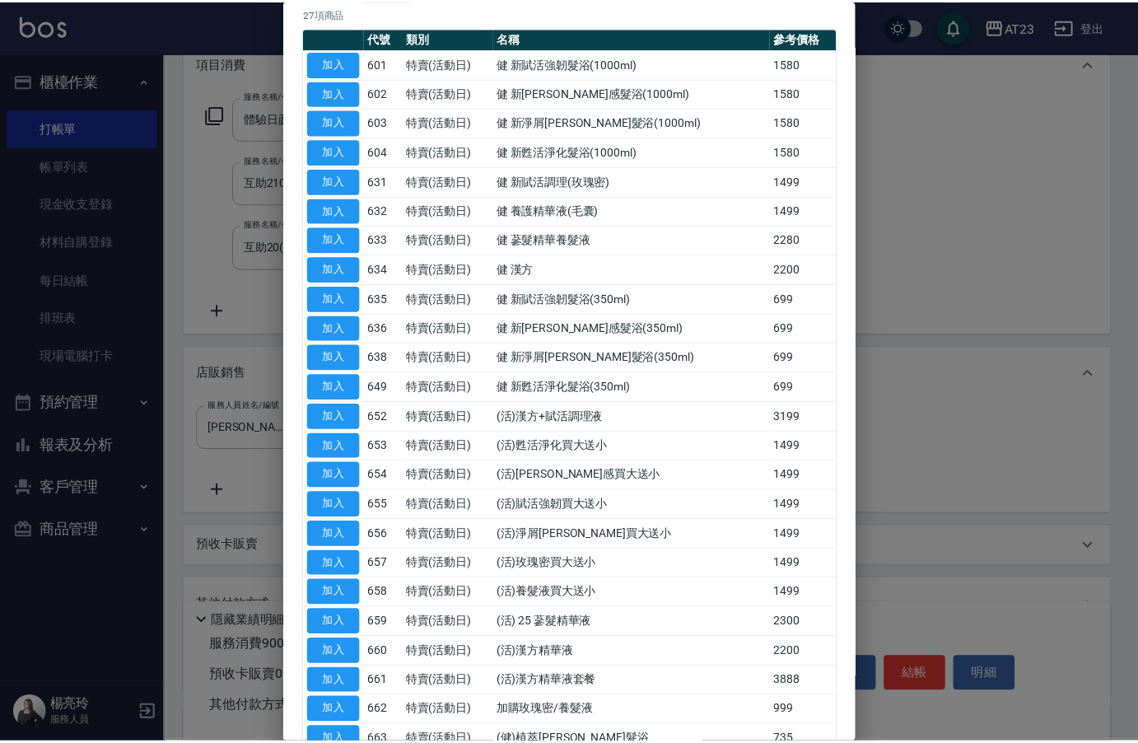
scroll to position [357, 0]
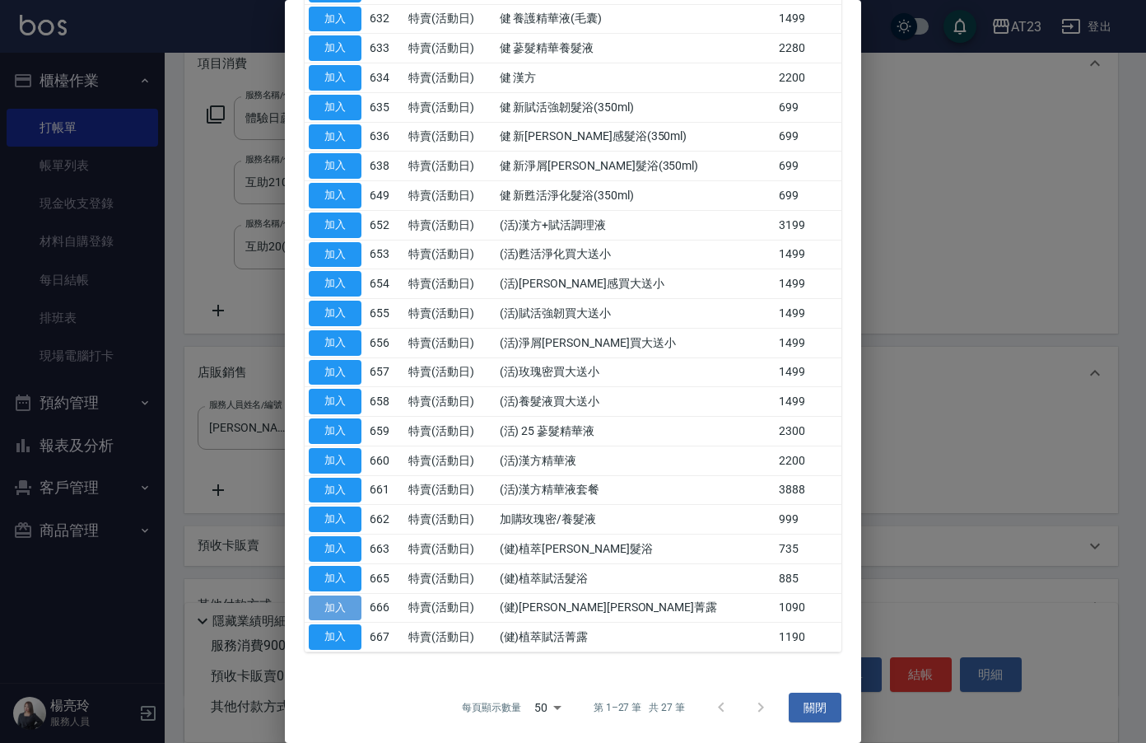
click at [351, 603] on button "加入" at bounding box center [335, 608] width 53 height 26
type input "(健)[PERSON_NAME][PERSON_NAME]菁露"
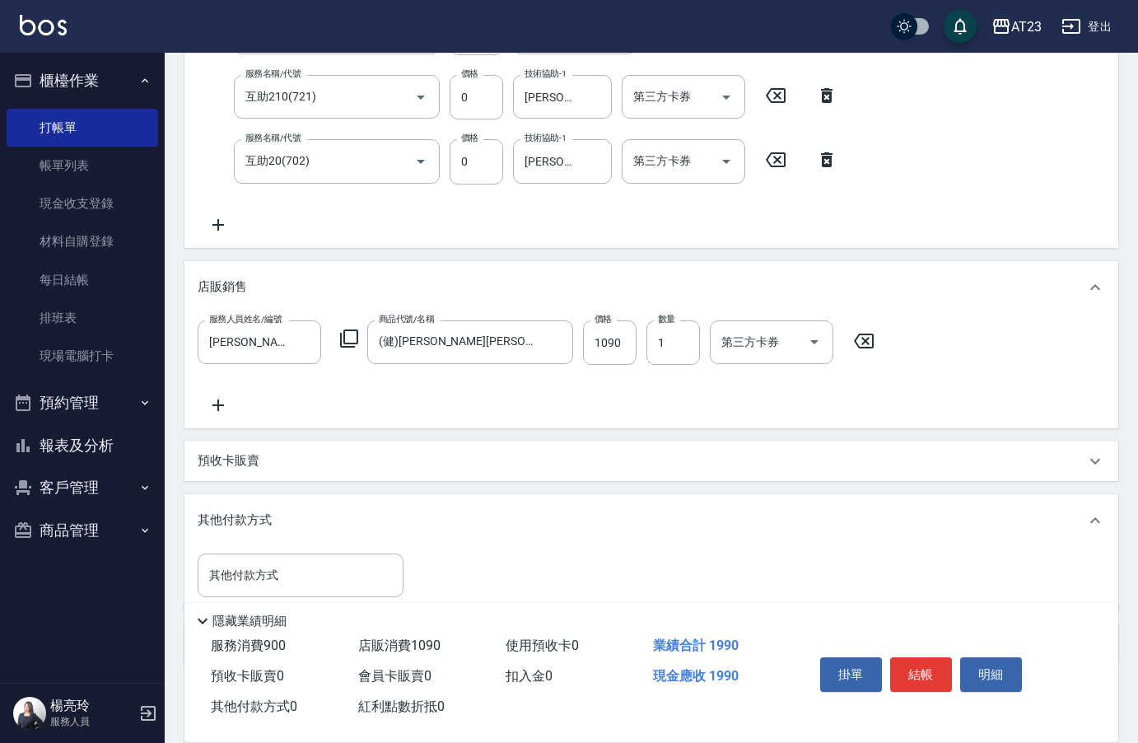
scroll to position [397, 0]
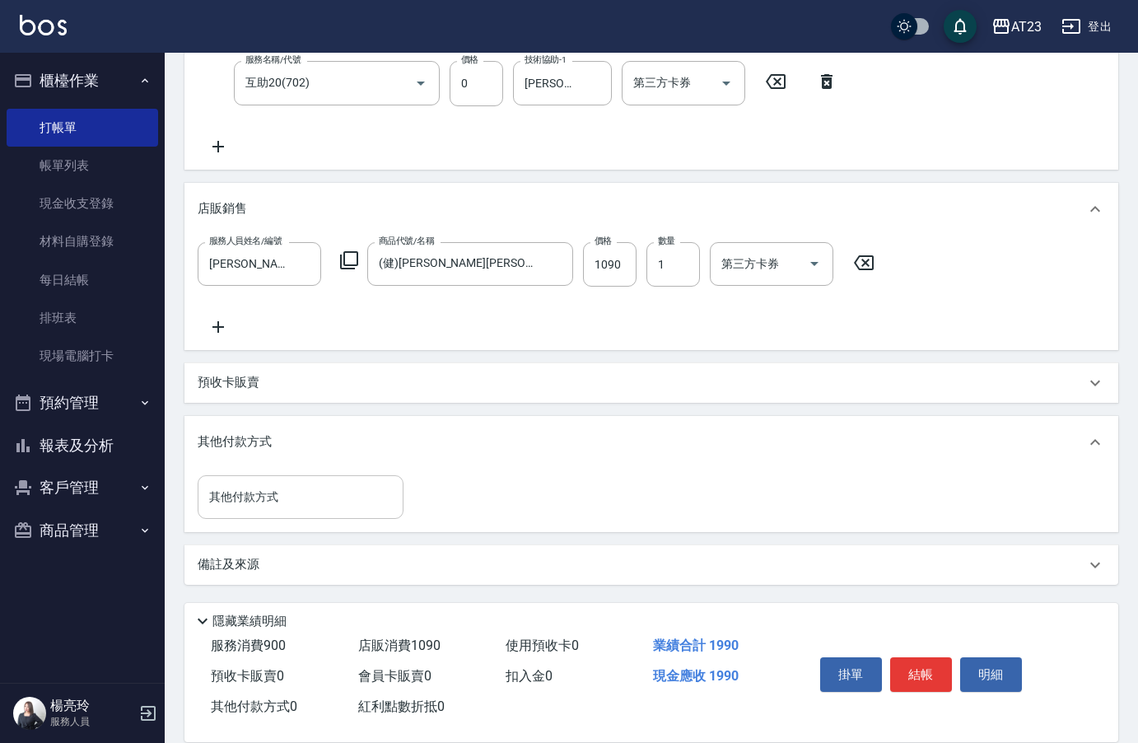
click at [268, 505] on input "其他付款方式" at bounding box center [300, 497] width 191 height 29
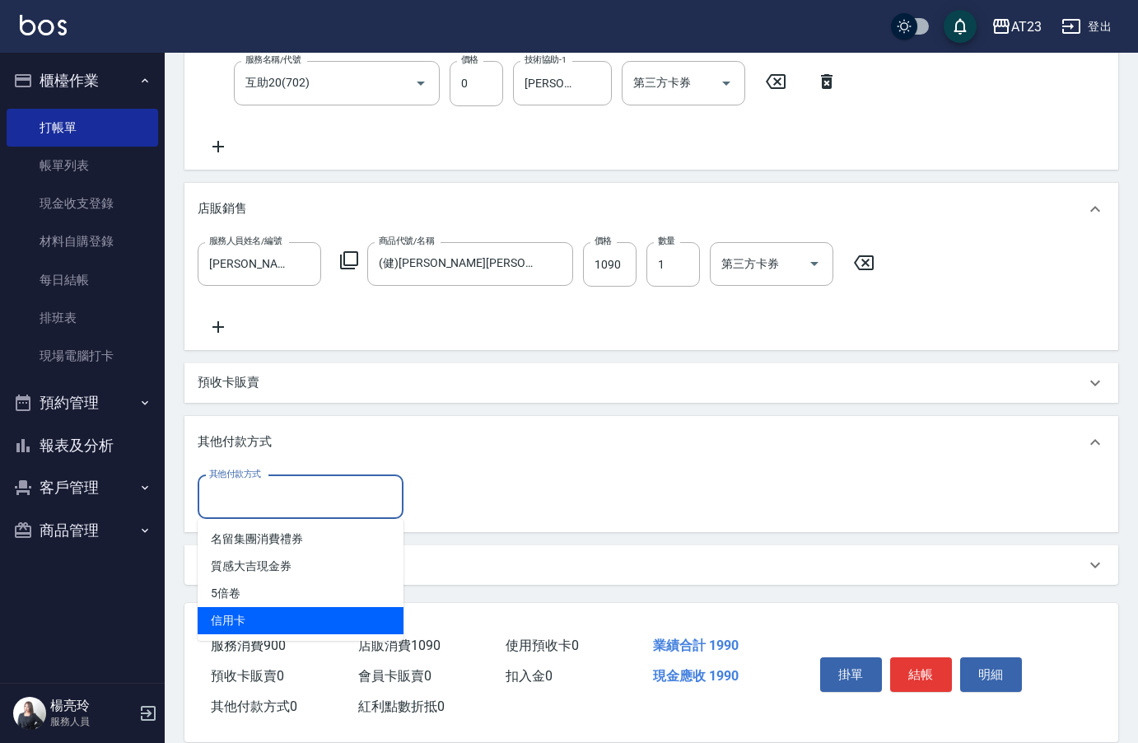
click at [270, 621] on span "信用卡" at bounding box center [301, 620] width 206 height 27
type input "信用卡"
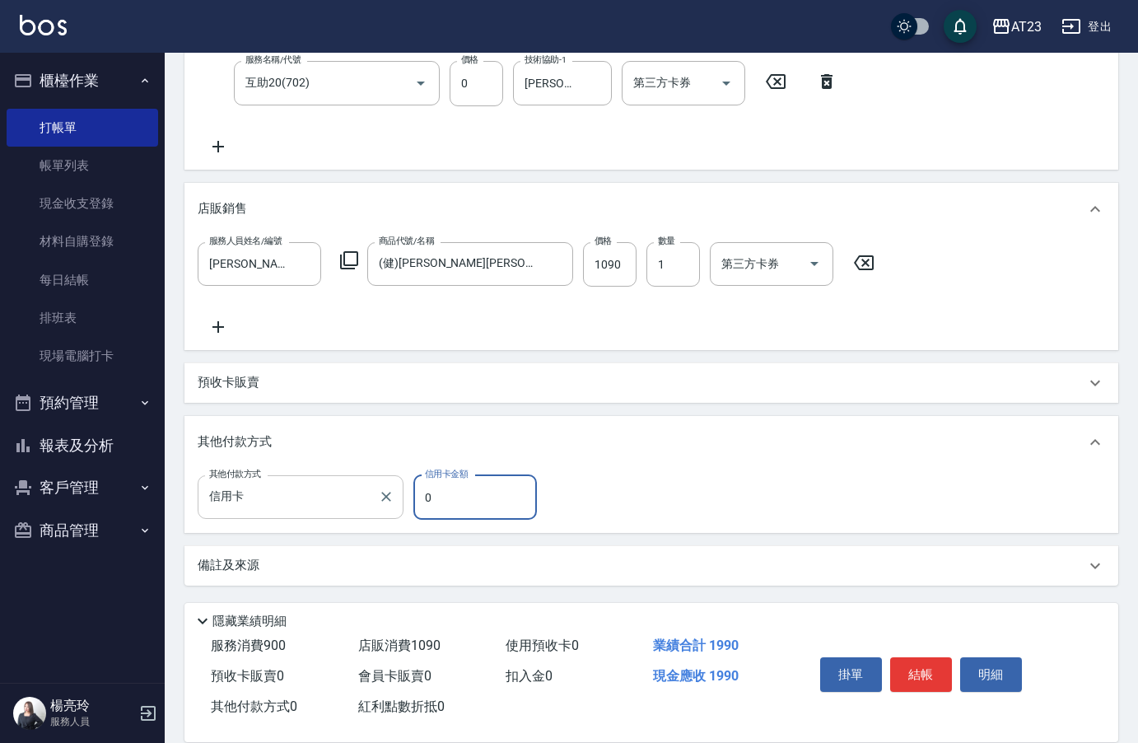
drag, startPoint x: 456, startPoint y: 500, endPoint x: 360, endPoint y: 491, distance: 96.8
click at [370, 497] on div "其他付款方式 信用卡 其他付款方式 信用卡金額 0 信用卡金額" at bounding box center [372, 497] width 349 height 44
type input "1990"
click at [911, 662] on button "結帳" at bounding box center [921, 674] width 62 height 35
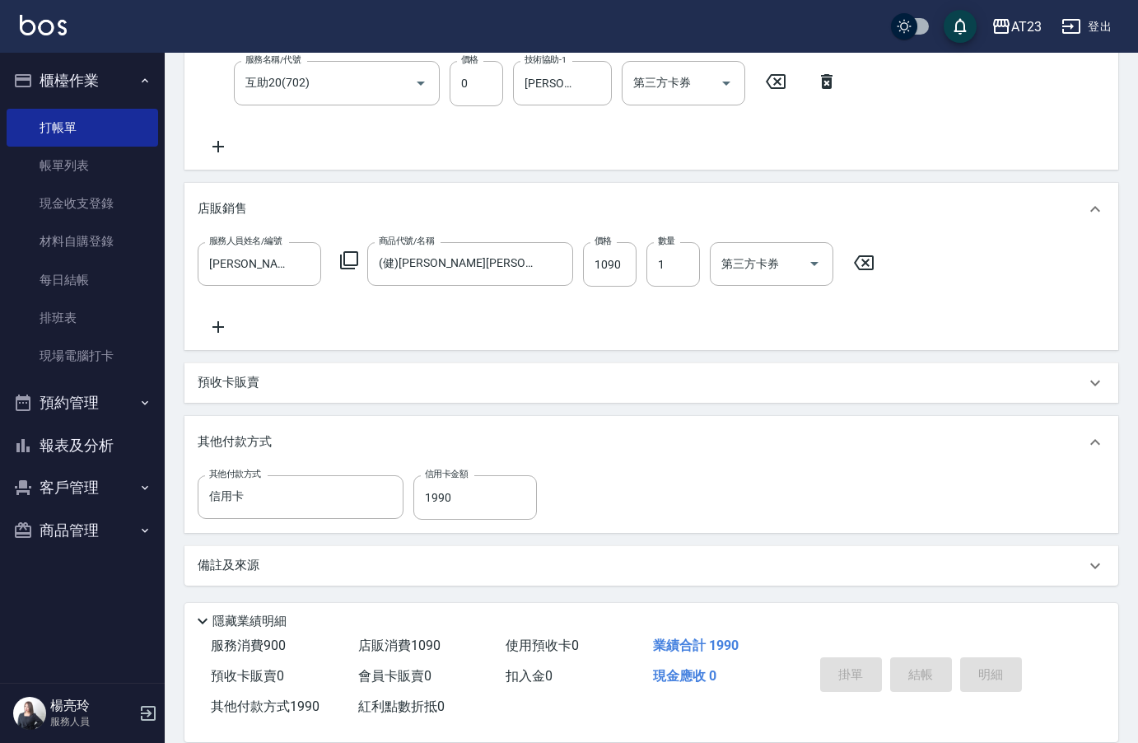
type input "[DATE] 19:59"
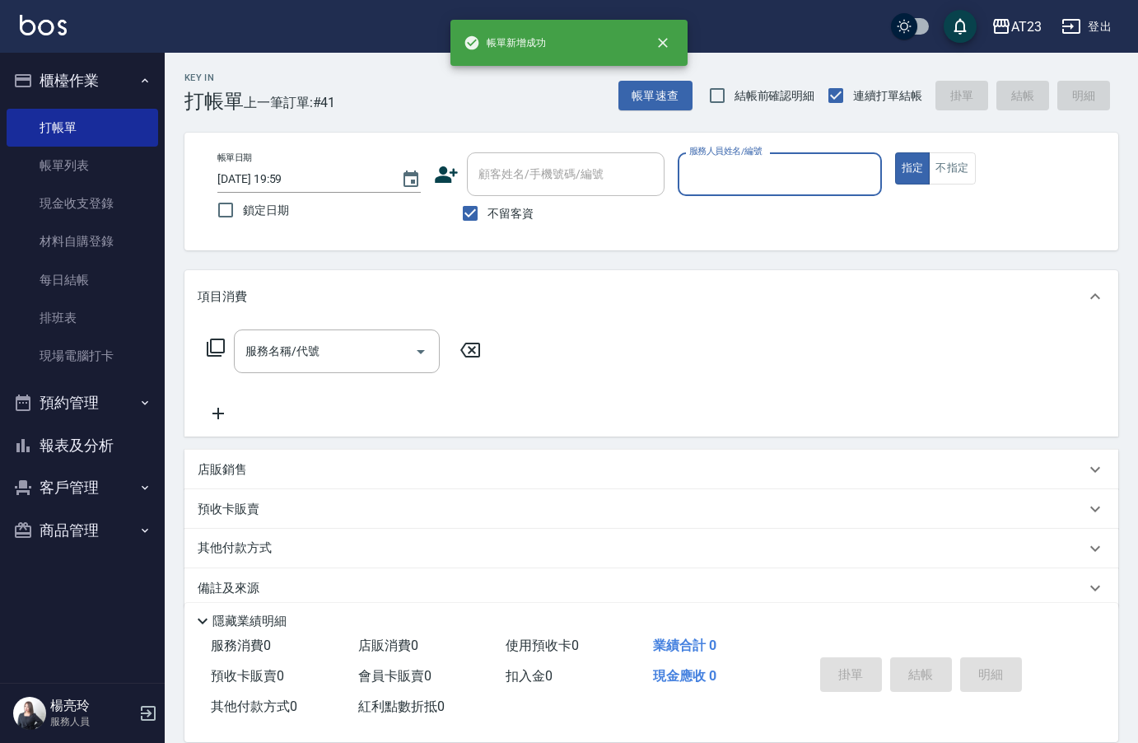
scroll to position [0, 0]
type input "Mandy-7"
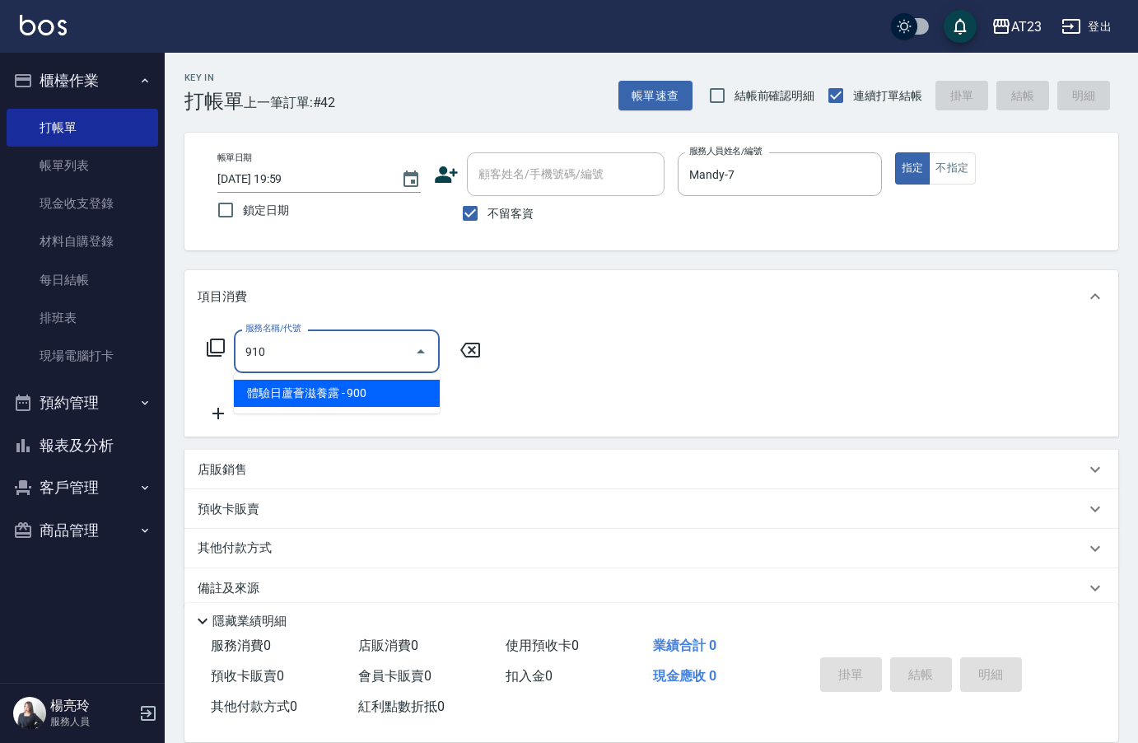
type input "體驗日蘆薈滋養露(910)"
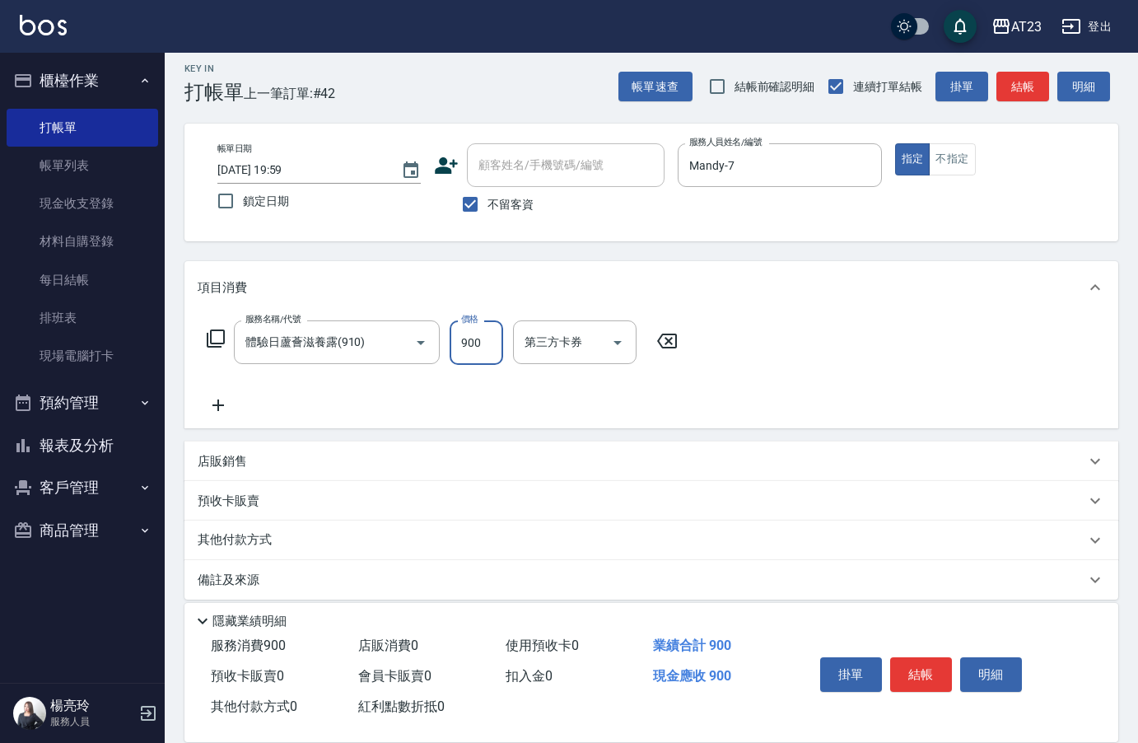
scroll to position [24, 0]
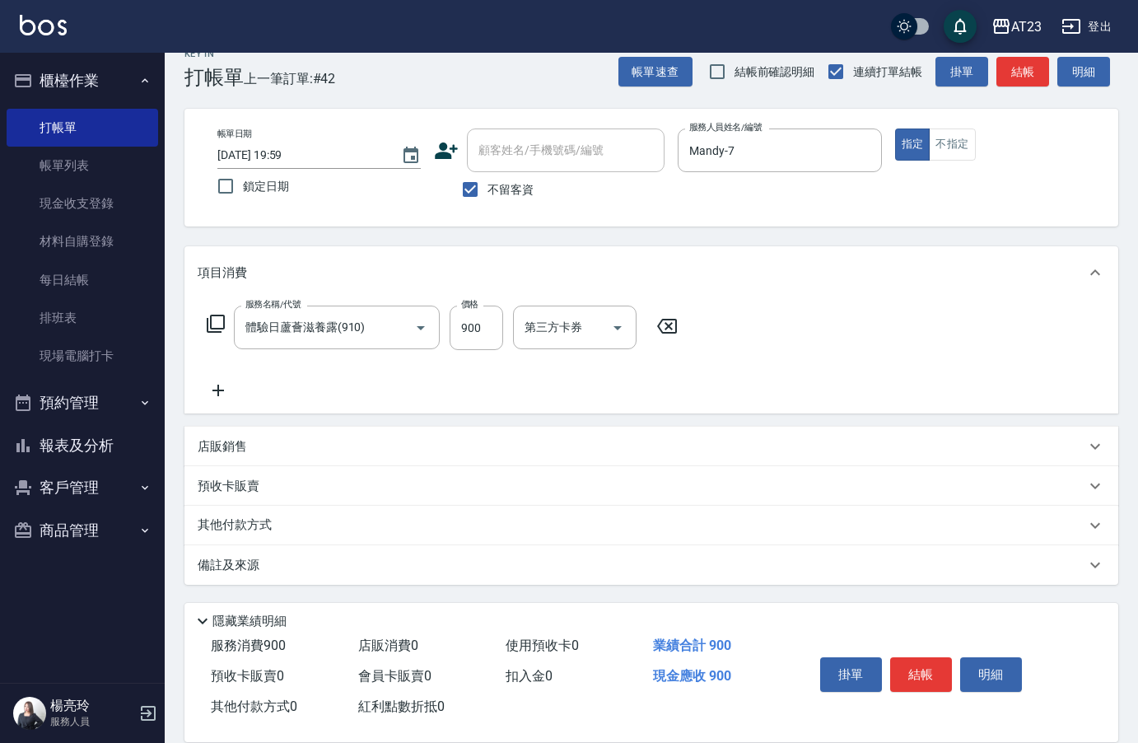
click at [251, 529] on p "其他付款方式" at bounding box center [239, 525] width 82 height 18
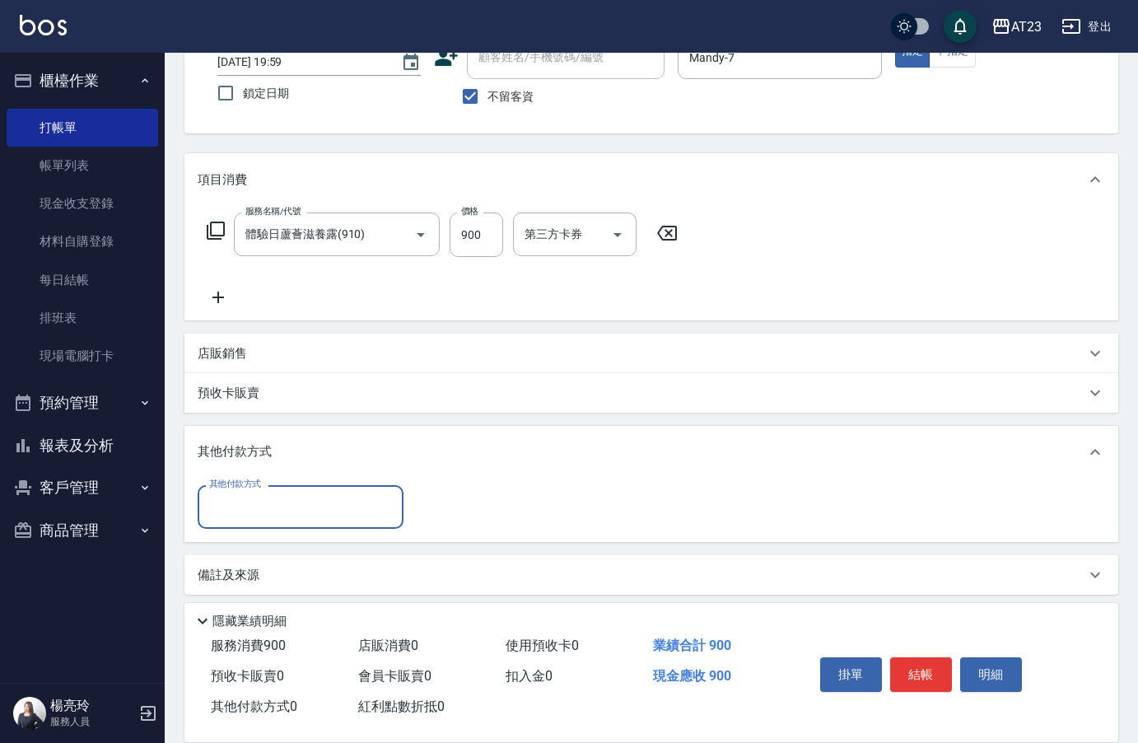
scroll to position [119, 0]
click at [271, 506] on input "其他付款方式" at bounding box center [300, 505] width 191 height 29
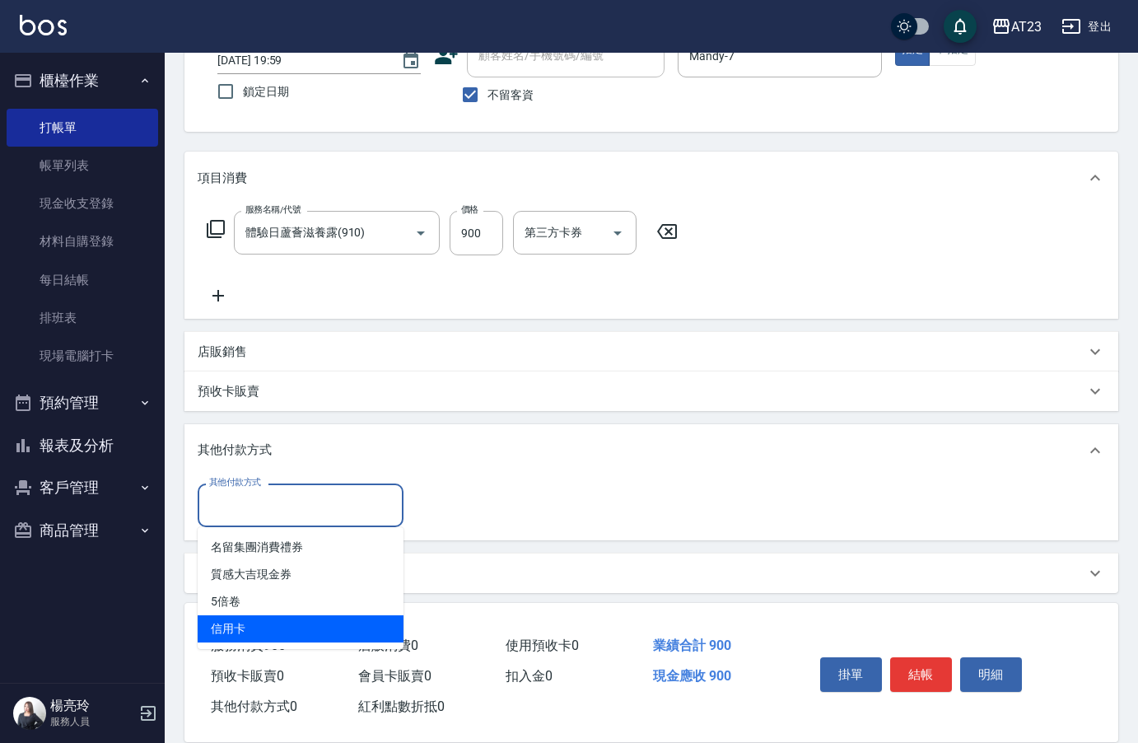
click at [286, 635] on span "信用卡" at bounding box center [301, 628] width 206 height 27
type input "信用卡"
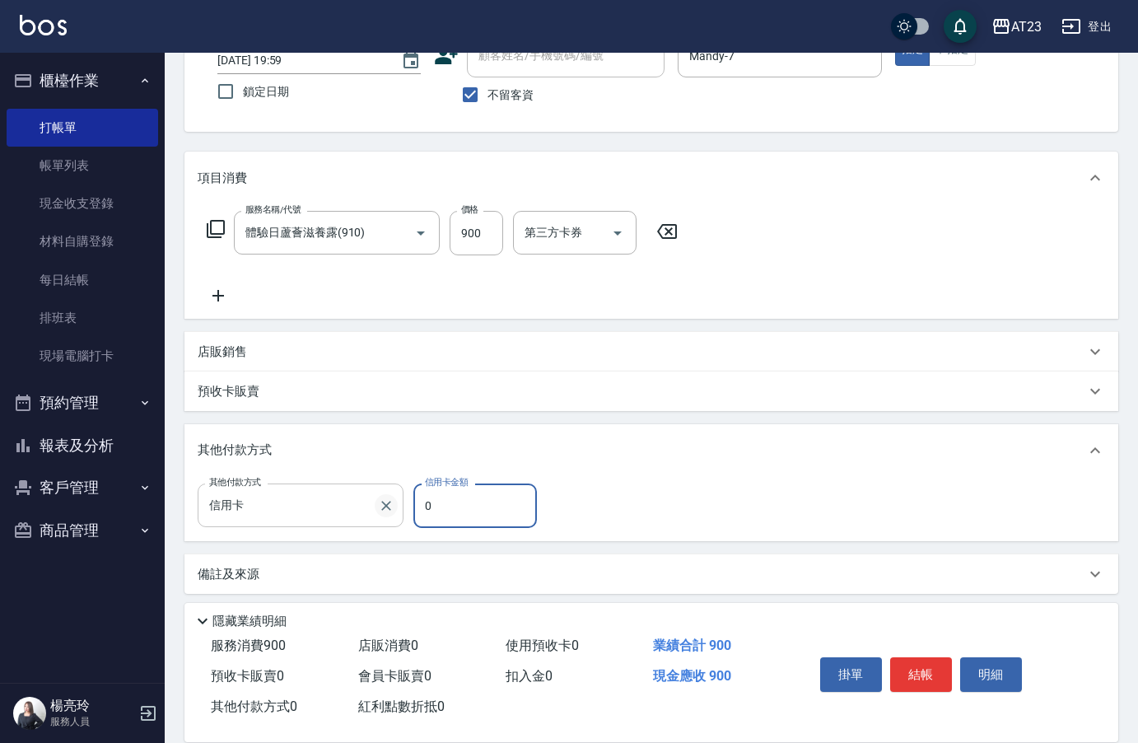
drag, startPoint x: 493, startPoint y: 519, endPoint x: 390, endPoint y: 512, distance: 104.0
click at [386, 516] on div "其他付款方式 信用卡 其他付款方式 信用卡金額 0 信用卡金額" at bounding box center [372, 505] width 349 height 44
type input "900"
click at [917, 669] on button "結帳" at bounding box center [921, 674] width 62 height 35
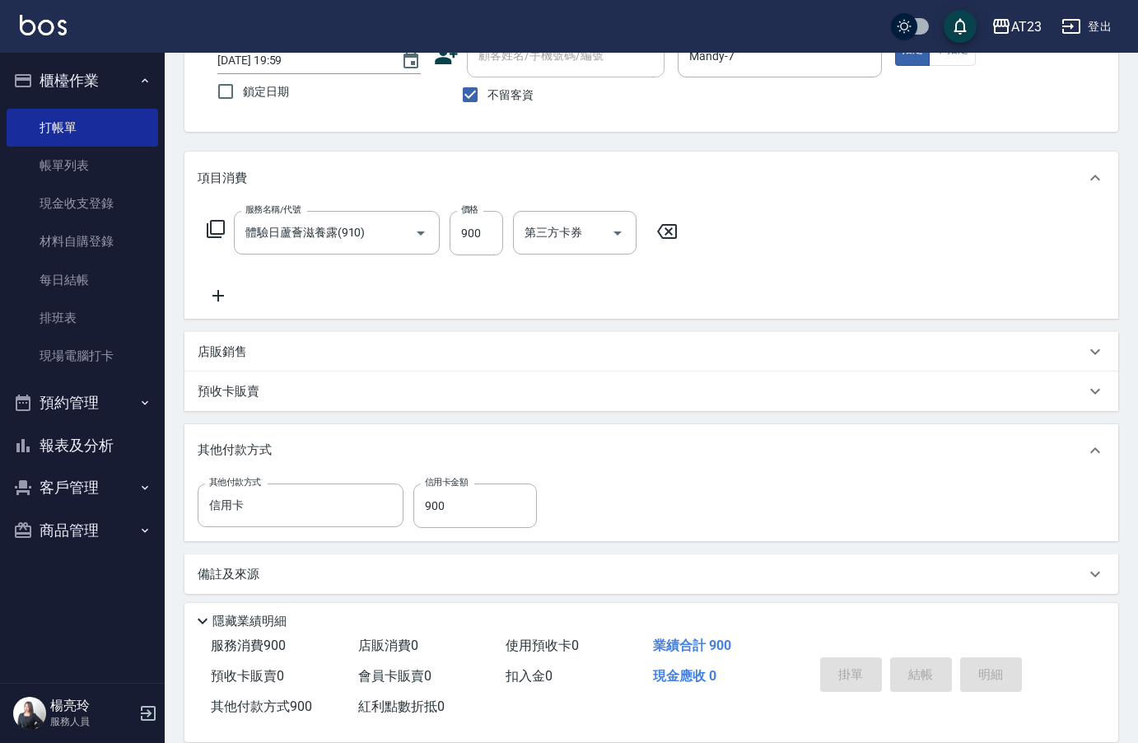
type input "[DATE] 20:00"
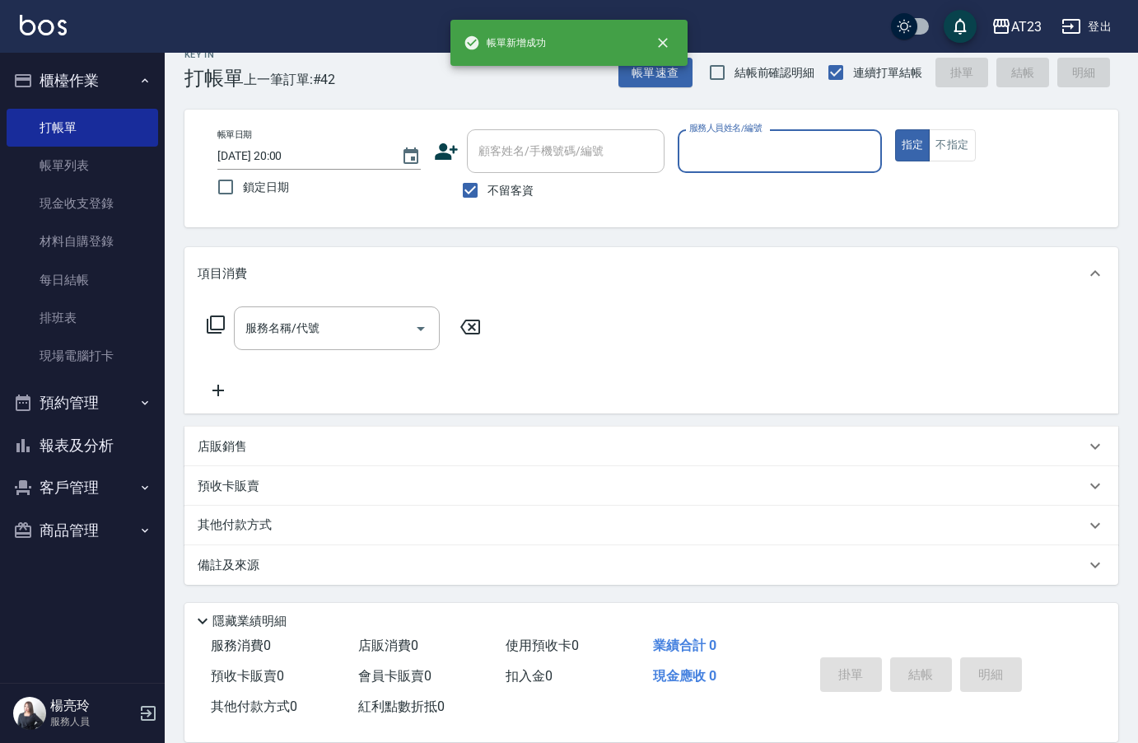
scroll to position [23, 0]
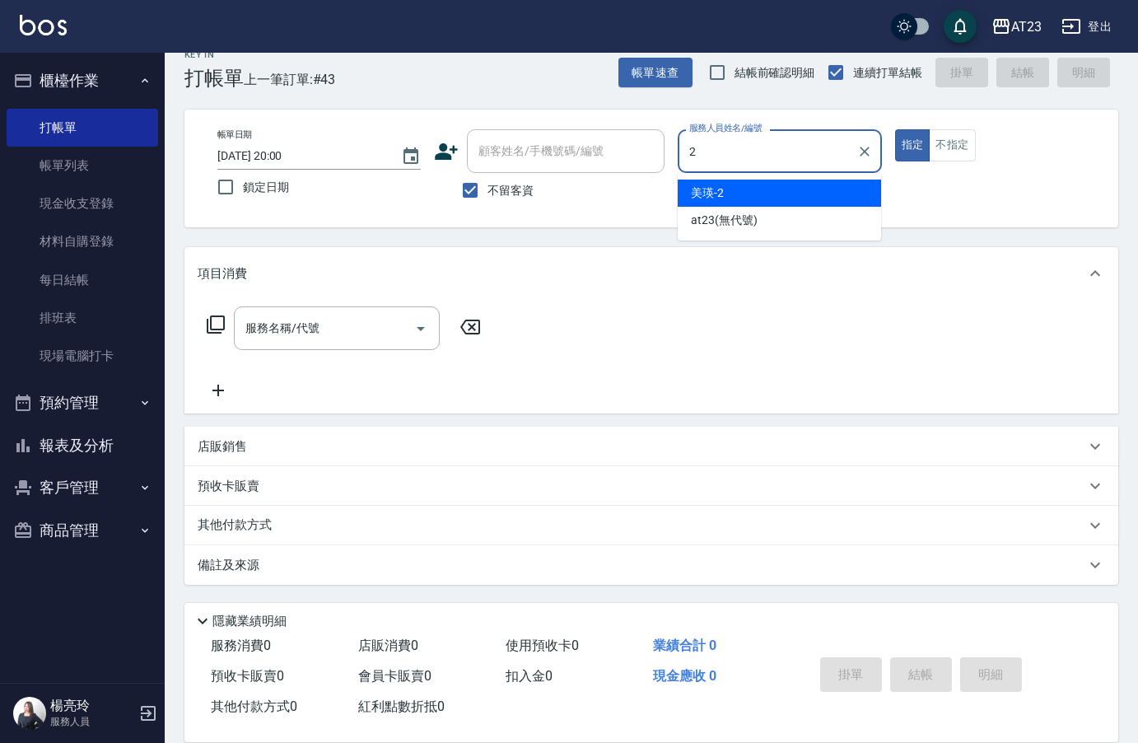
type input "美瑛-2"
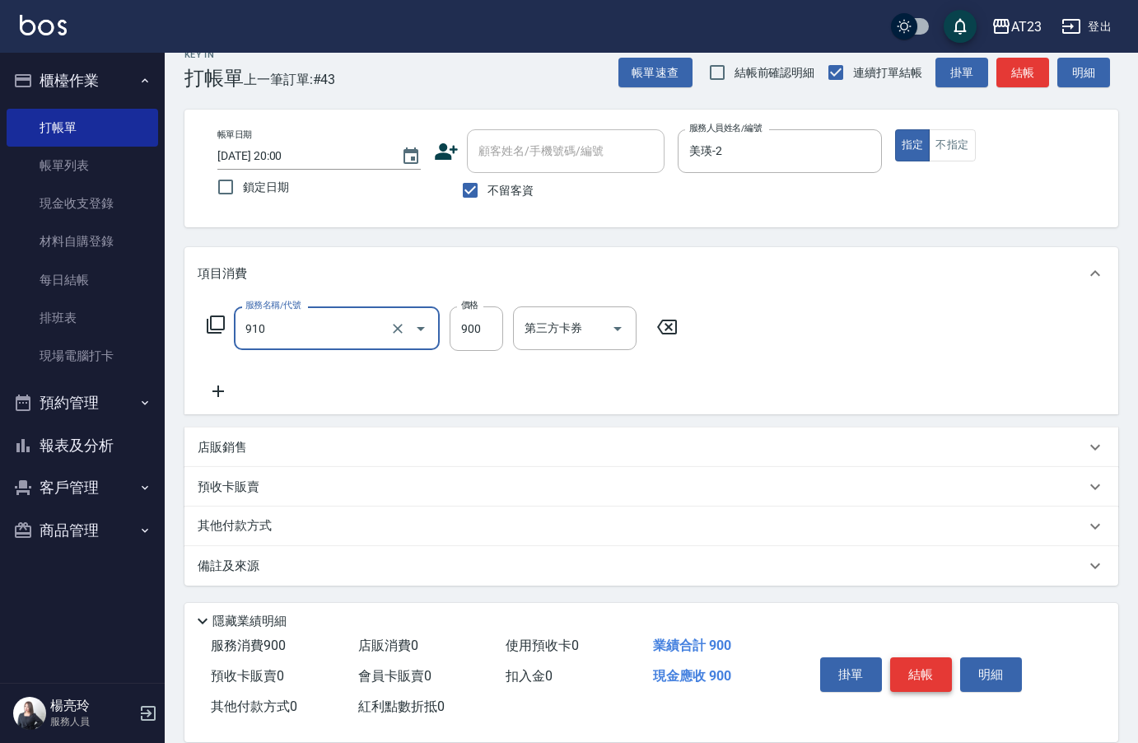
type input "體驗日蘆薈滋養露(910)"
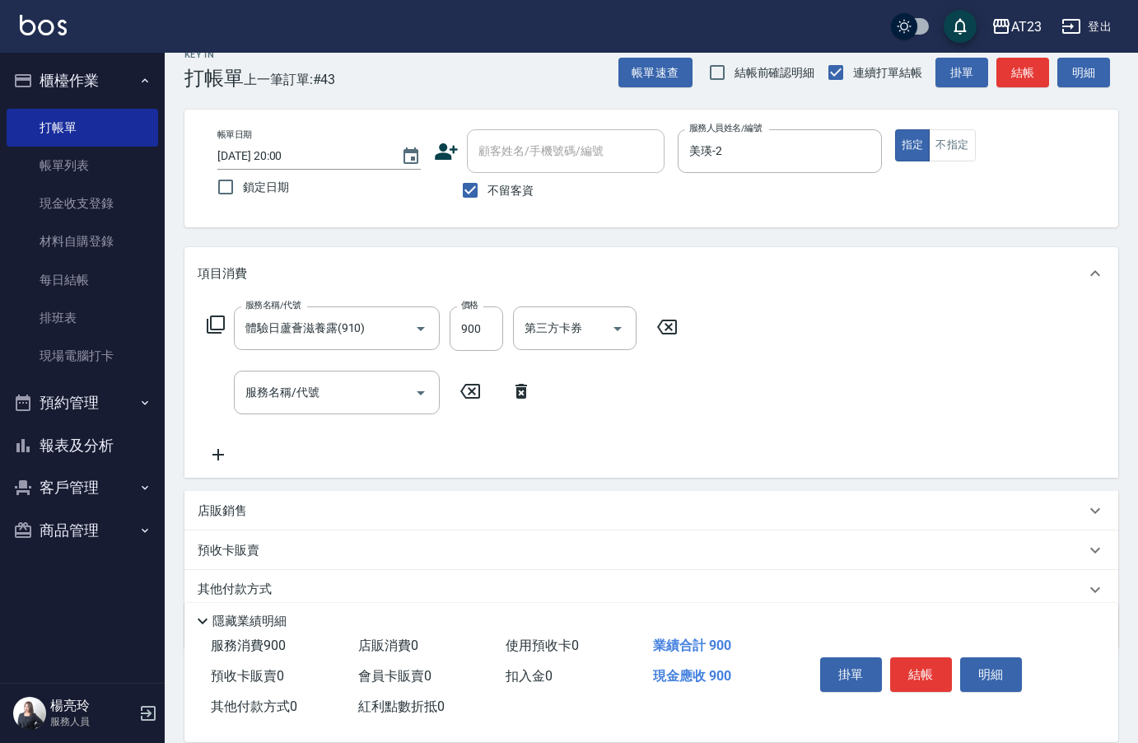
drag, startPoint x: 209, startPoint y: 507, endPoint x: 218, endPoint y: 504, distance: 9.6
click at [217, 507] on p "店販銷售" at bounding box center [222, 510] width 49 height 17
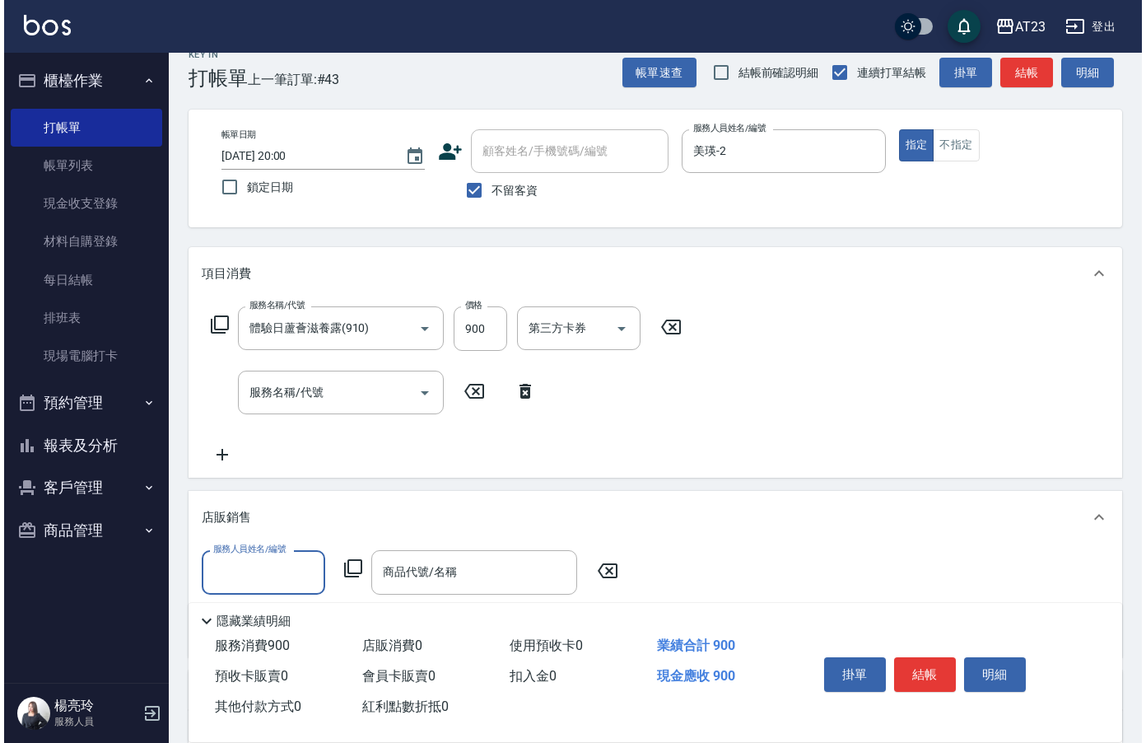
scroll to position [0, 0]
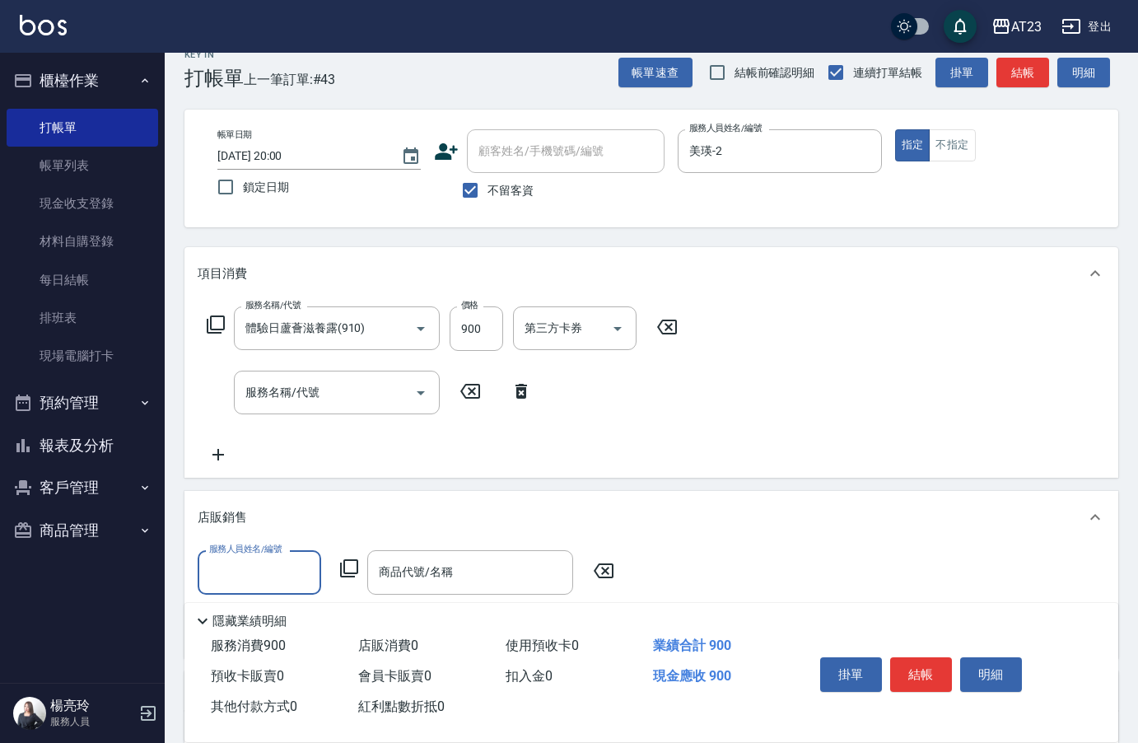
click at [250, 560] on input "服務人員姓名/編號" at bounding box center [259, 572] width 109 height 29
type input "美瑛-2"
click at [341, 565] on icon at bounding box center [349, 568] width 18 height 18
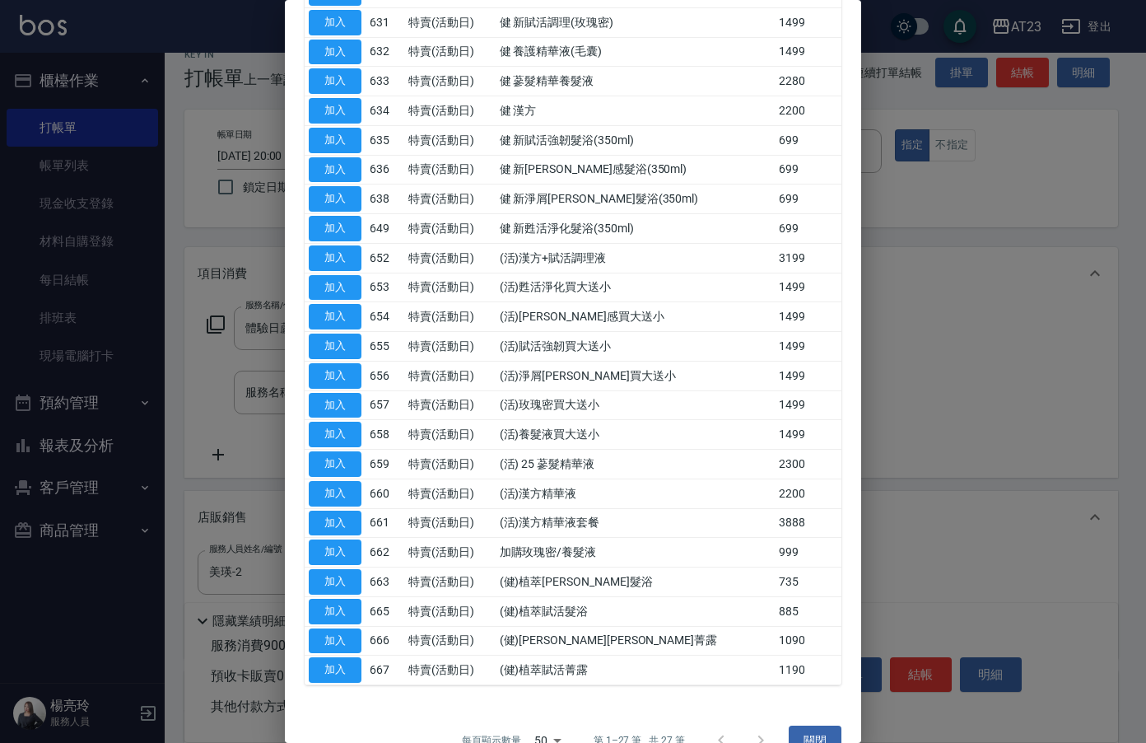
scroll to position [329, 0]
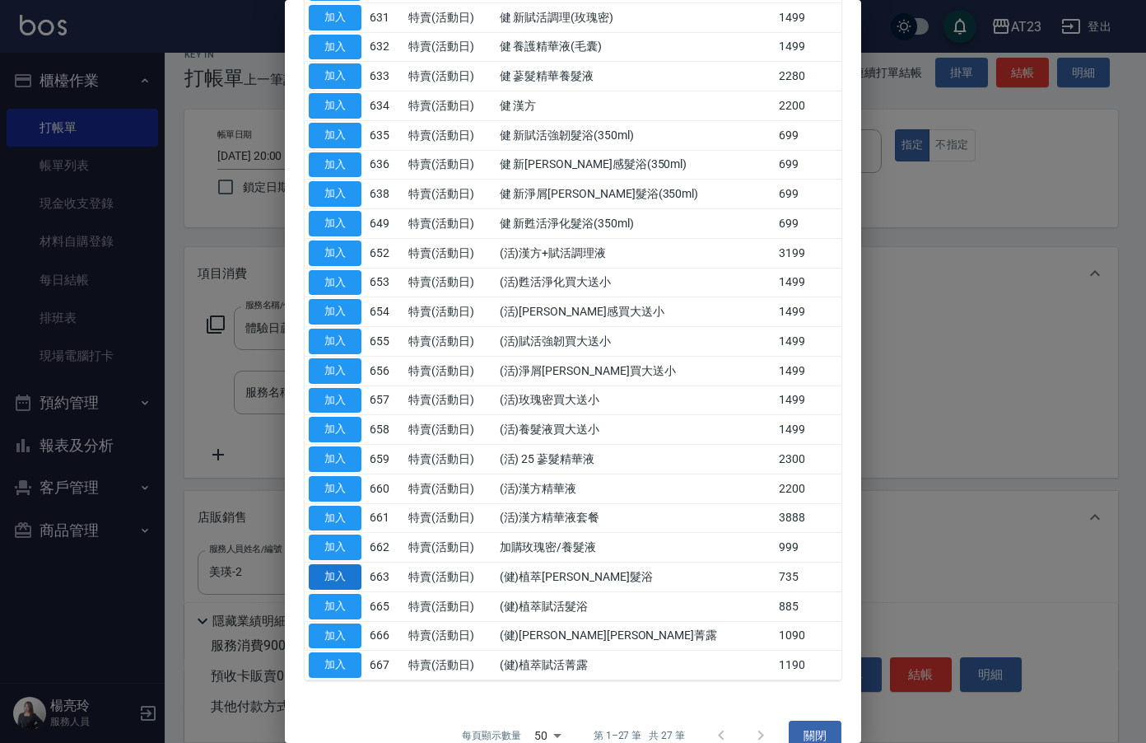
click at [341, 574] on button "加入" at bounding box center [335, 577] width 53 height 26
type input "(健)植萃[PERSON_NAME]髮浴"
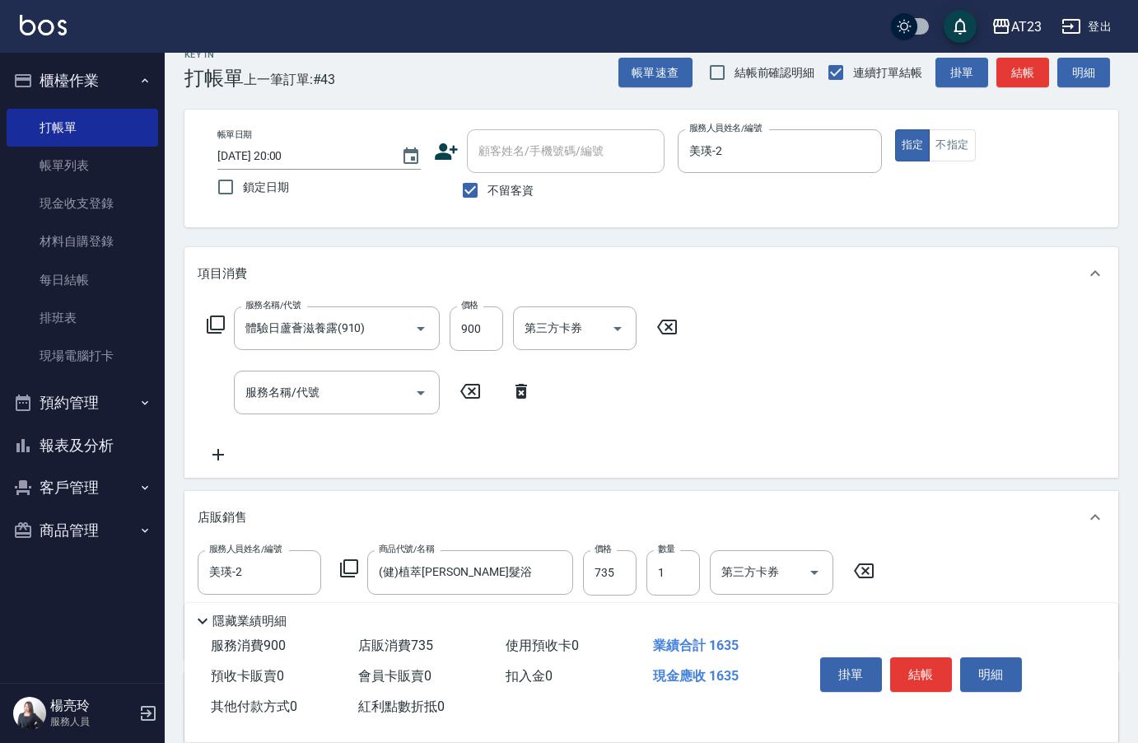
click at [348, 576] on icon at bounding box center [349, 568] width 20 height 20
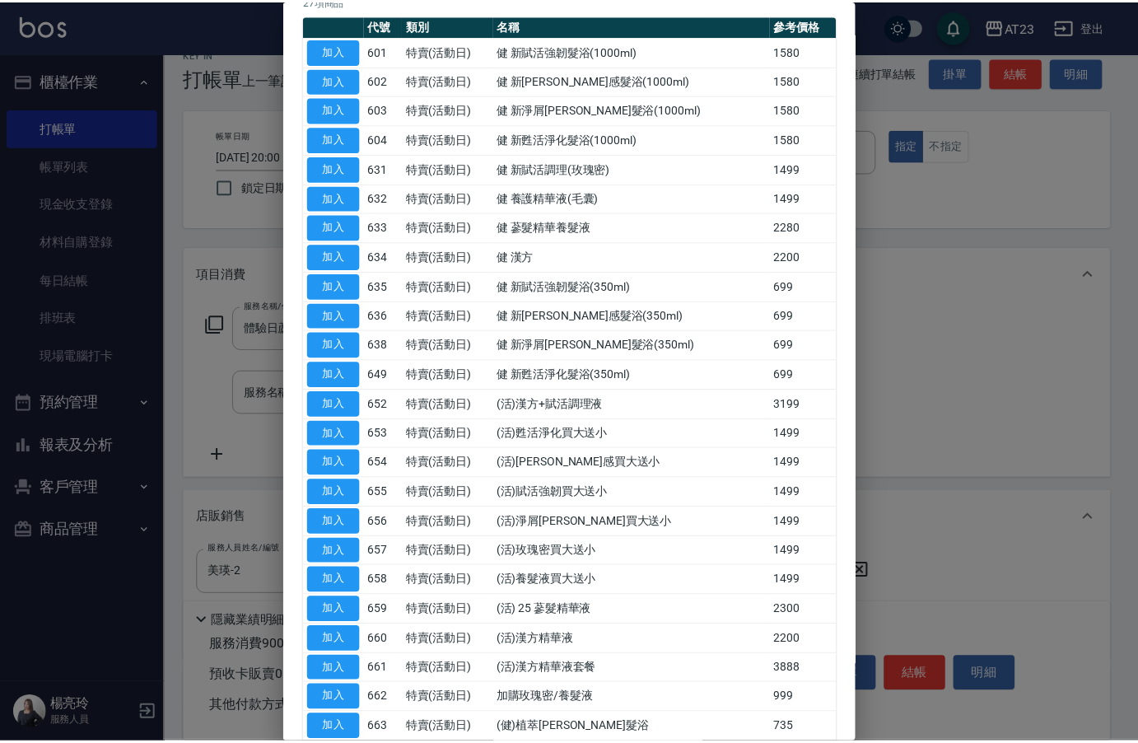
scroll to position [357, 0]
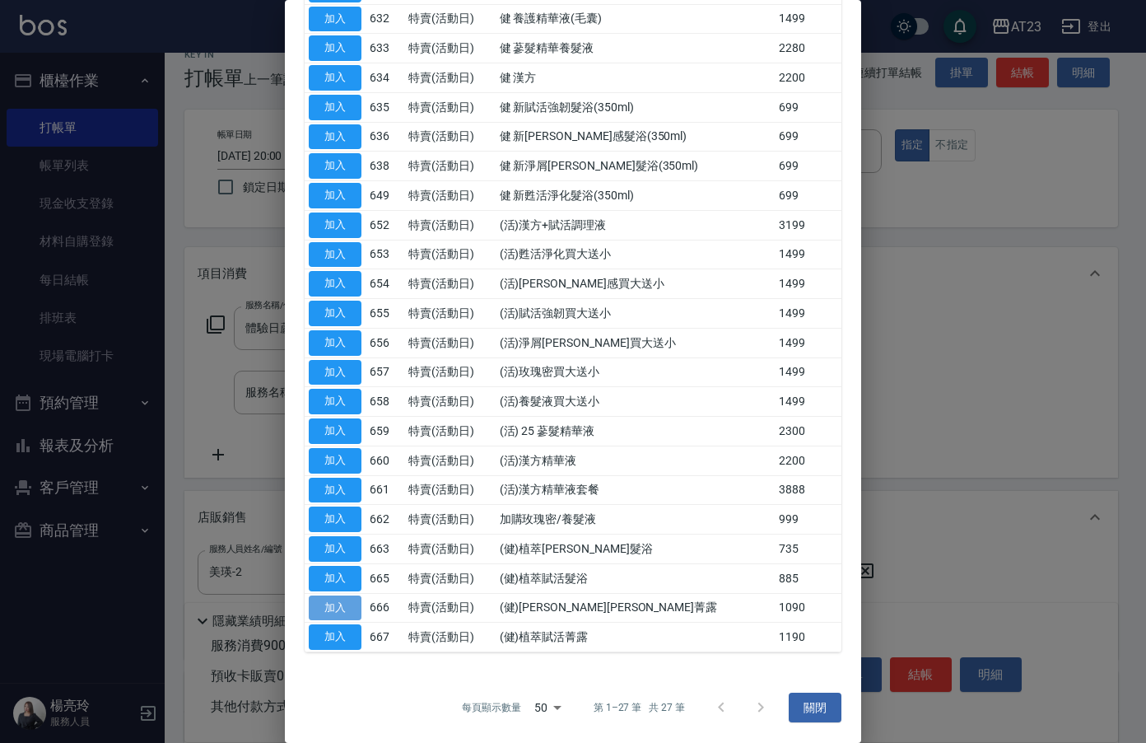
click at [332, 603] on button "加入" at bounding box center [335, 608] width 53 height 26
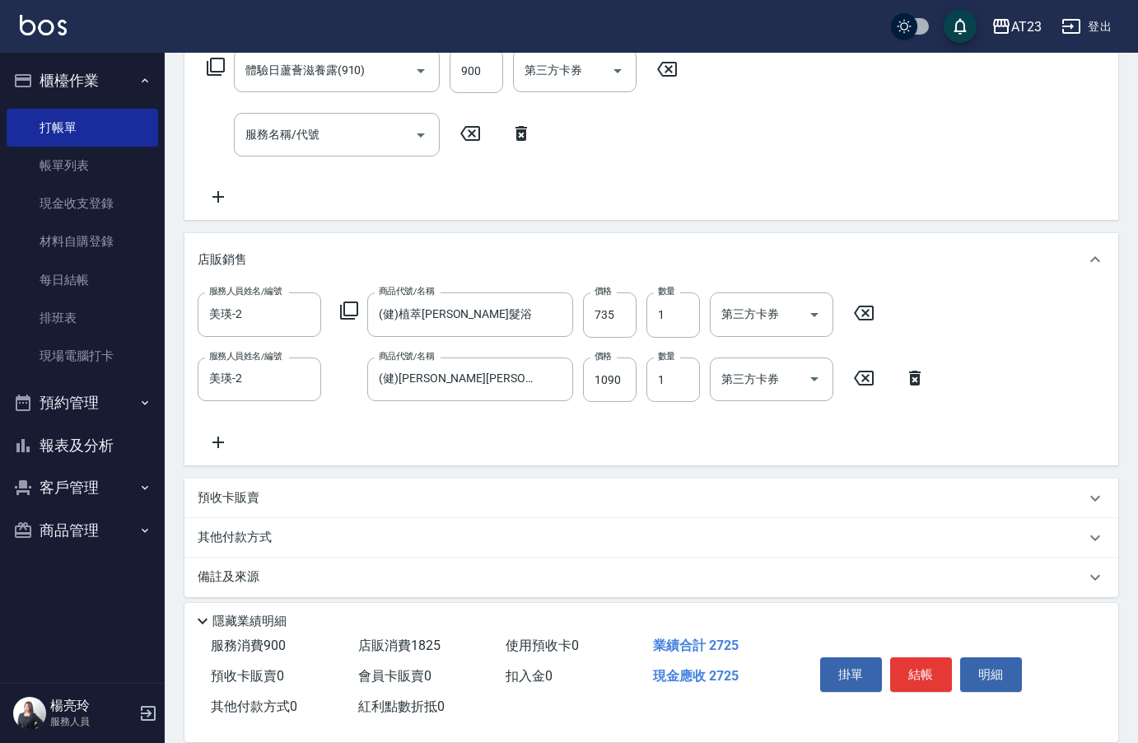
scroll to position [293, 0]
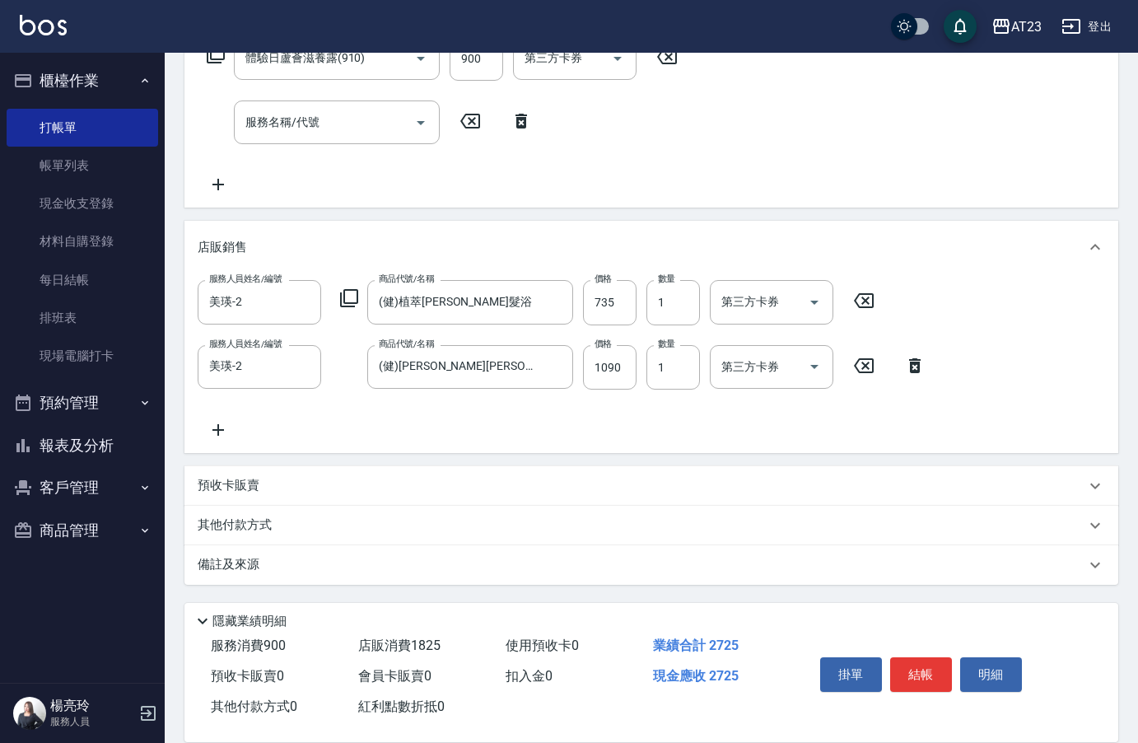
click at [222, 435] on icon at bounding box center [218, 430] width 41 height 20
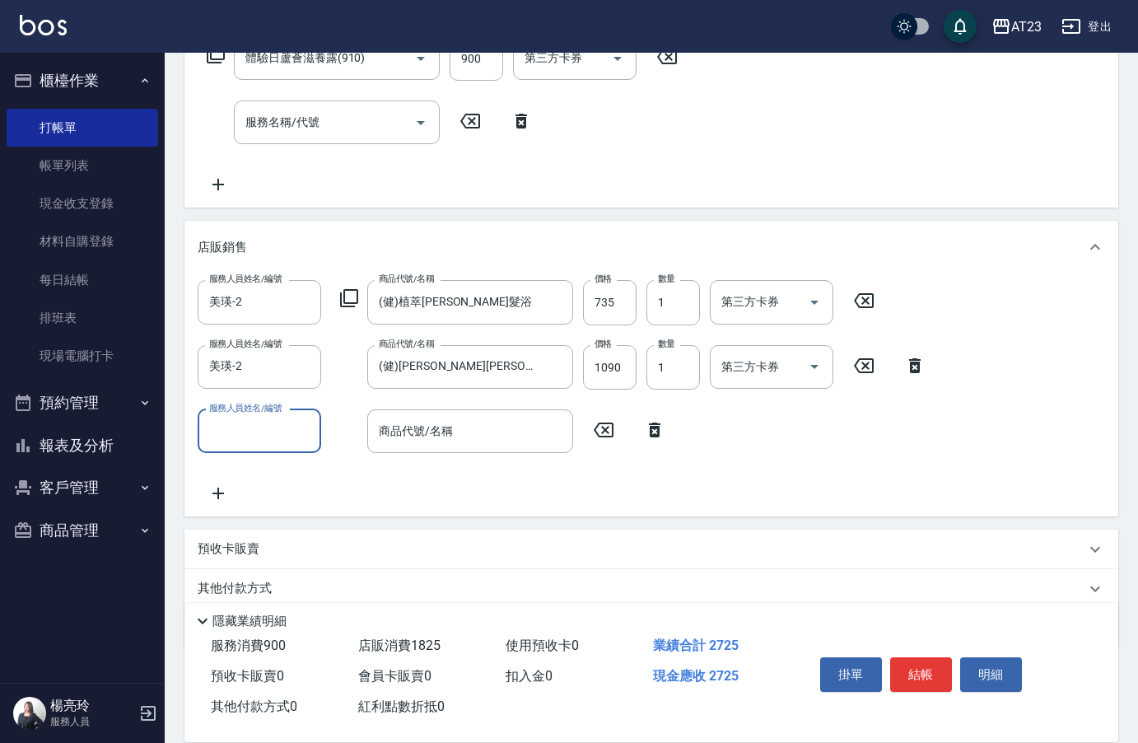
click at [655, 426] on icon at bounding box center [655, 430] width 12 height 15
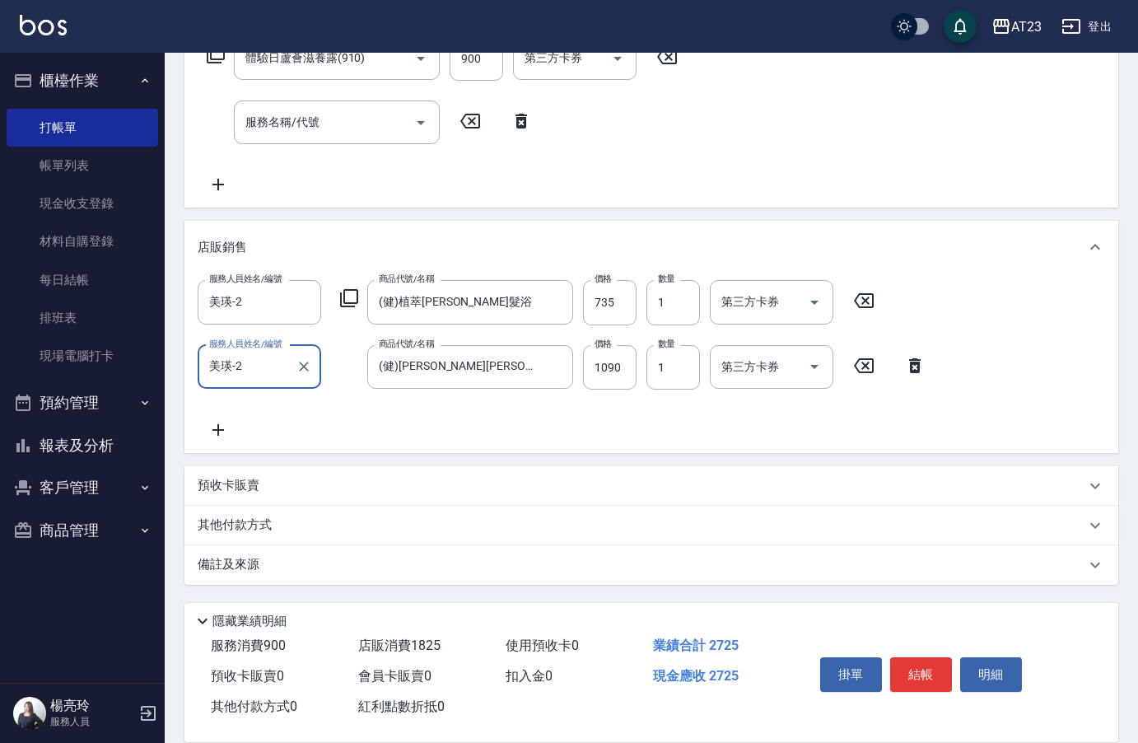
click at [231, 522] on p "其他付款方式" at bounding box center [239, 525] width 82 height 18
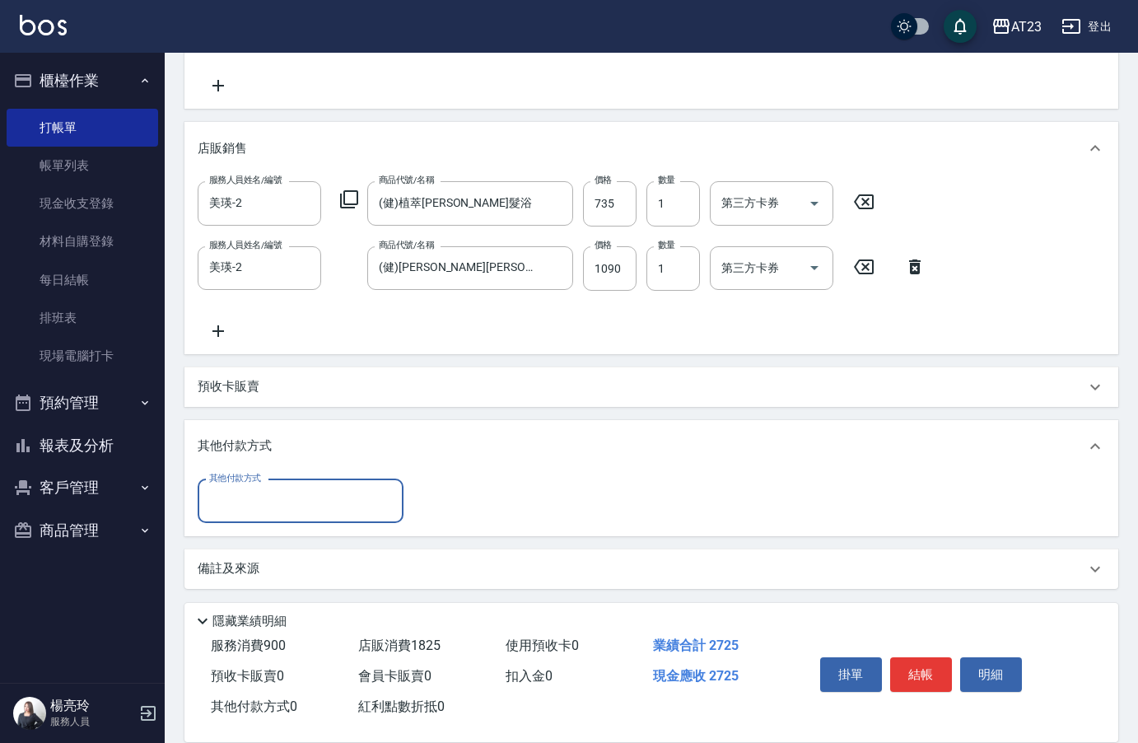
scroll to position [396, 0]
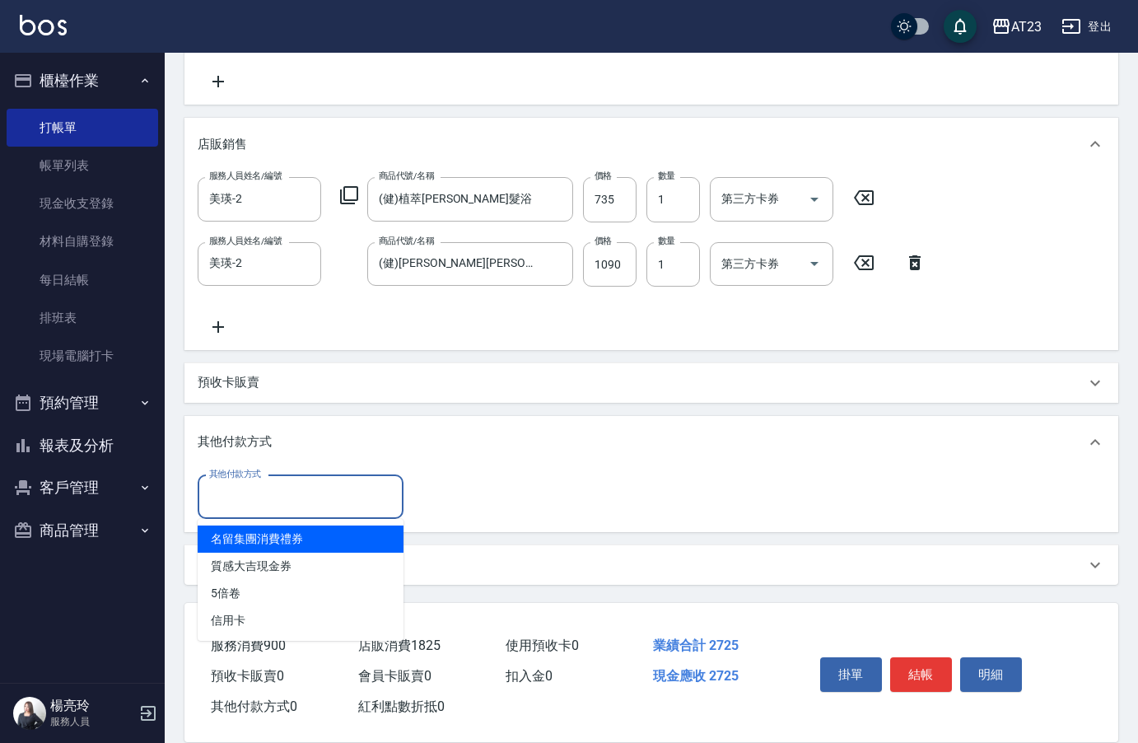
click at [246, 502] on input "其他付款方式" at bounding box center [300, 497] width 191 height 29
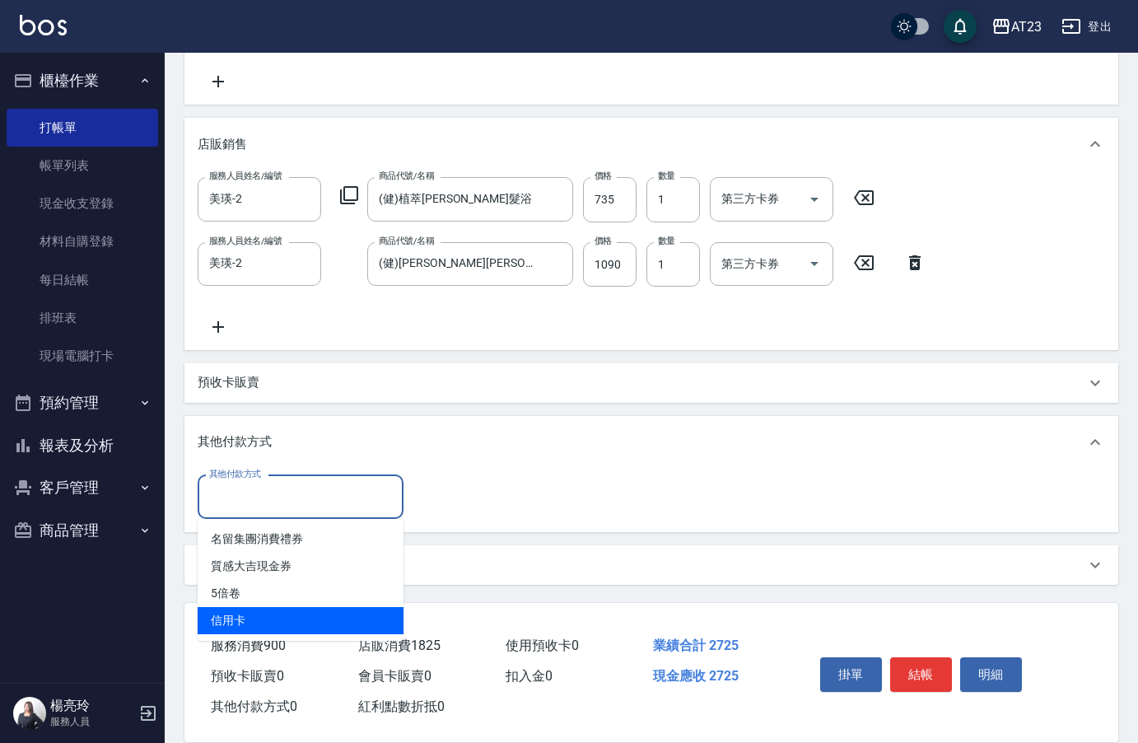
click at [253, 607] on span "信用卡" at bounding box center [301, 620] width 206 height 27
type input "信用卡"
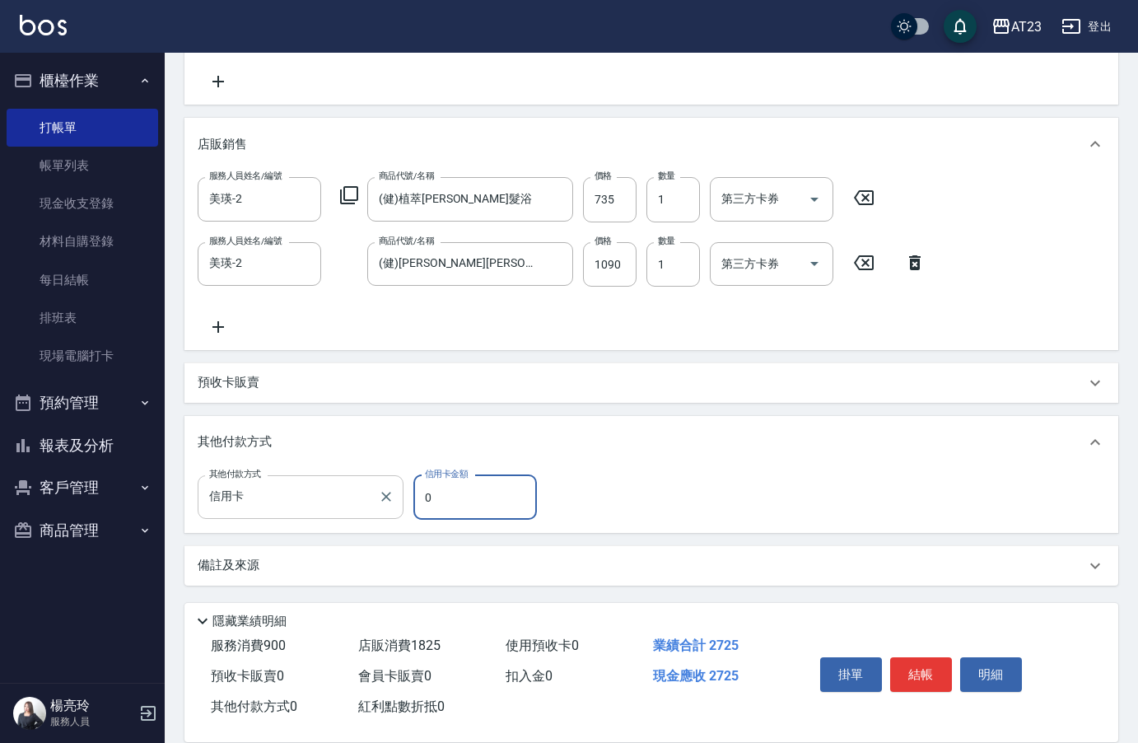
drag, startPoint x: 440, startPoint y: 502, endPoint x: 383, endPoint y: 513, distance: 57.8
click at [383, 512] on div "其他付款方式 信用卡 其他付款方式 信用卡金額 0 信用卡金額" at bounding box center [372, 497] width 349 height 44
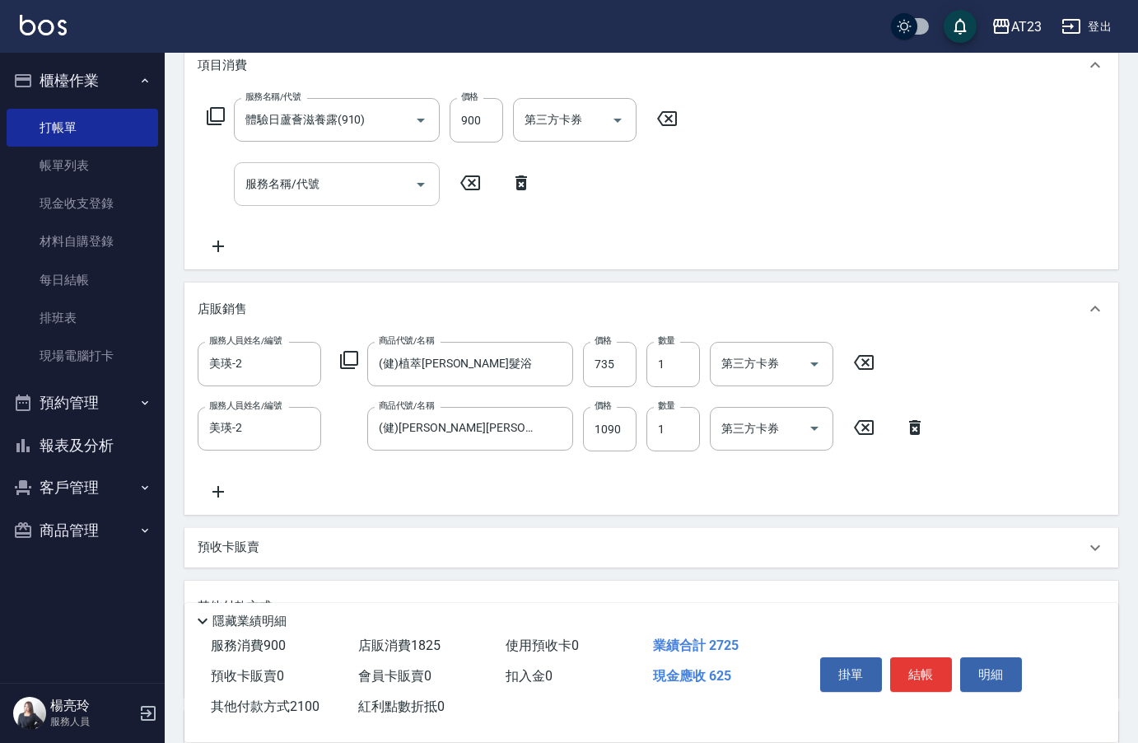
type input "2100"
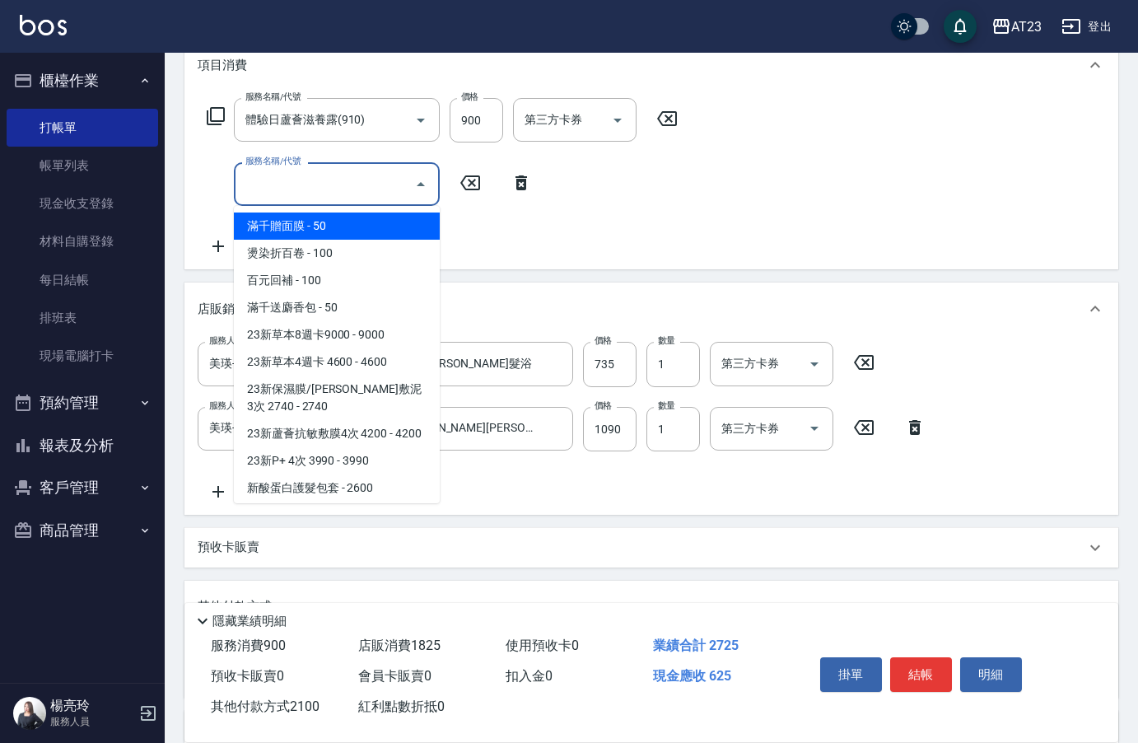
click at [335, 190] on input "服務名稱/代號" at bounding box center [324, 184] width 166 height 29
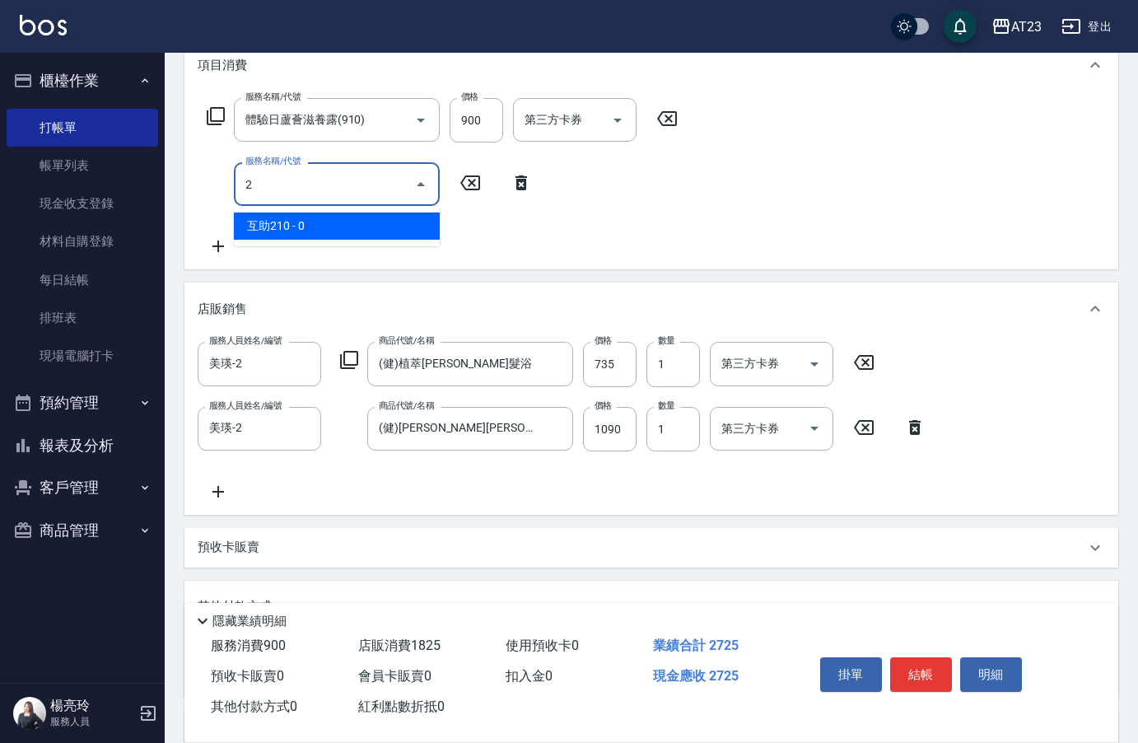
type input "21"
type input "0"
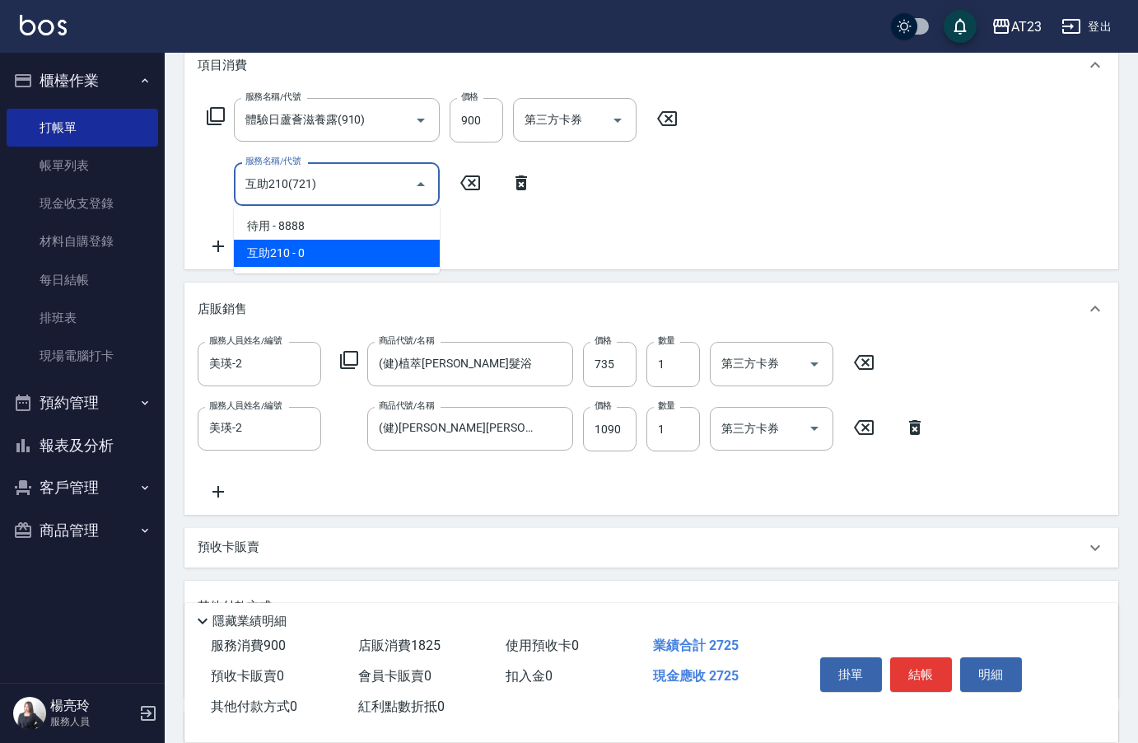
type input "互助210(721)"
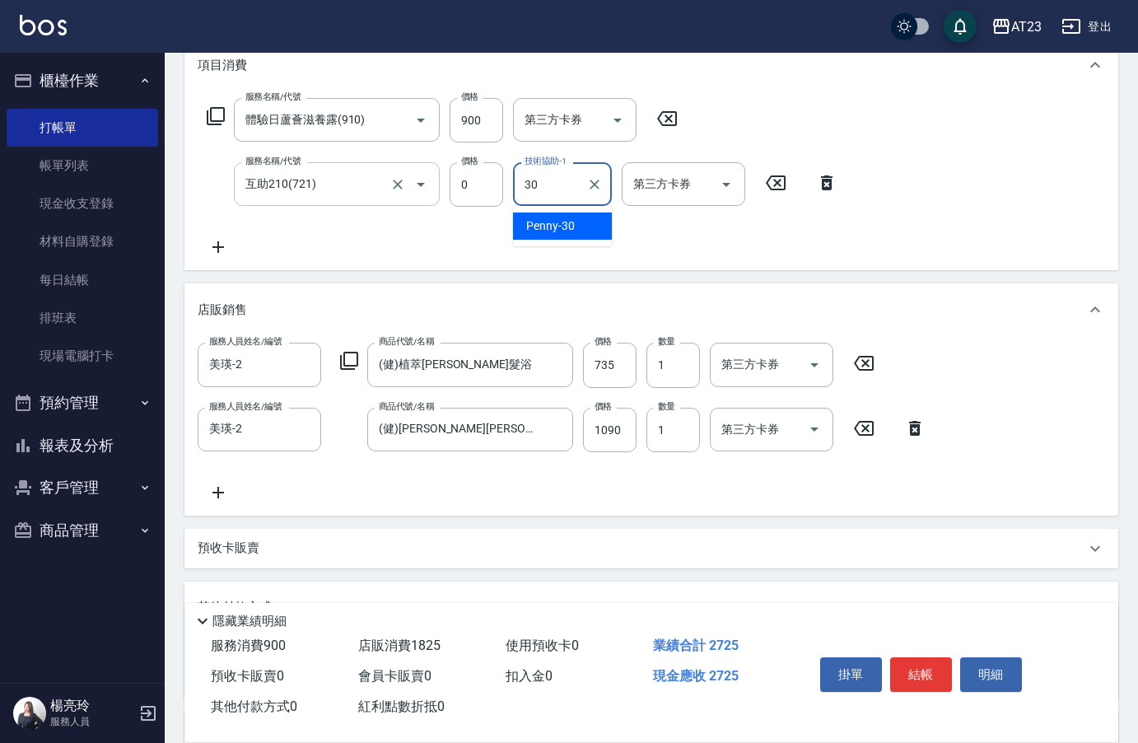
type input "Penny-30"
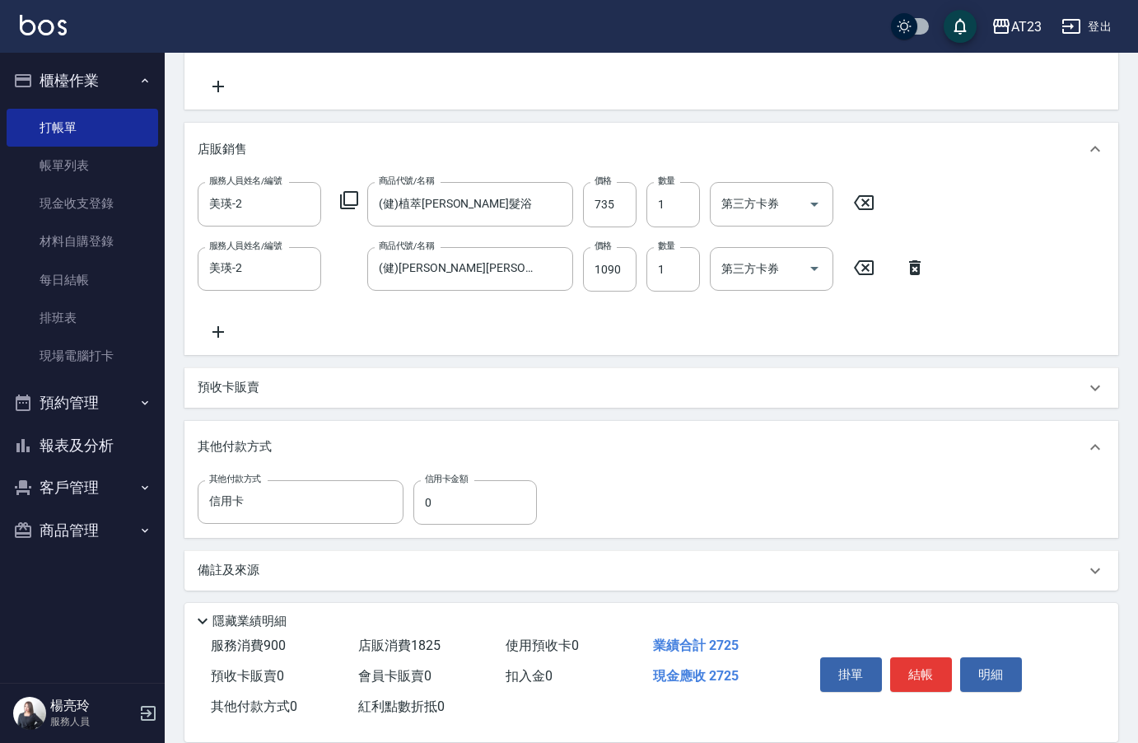
scroll to position [398, 0]
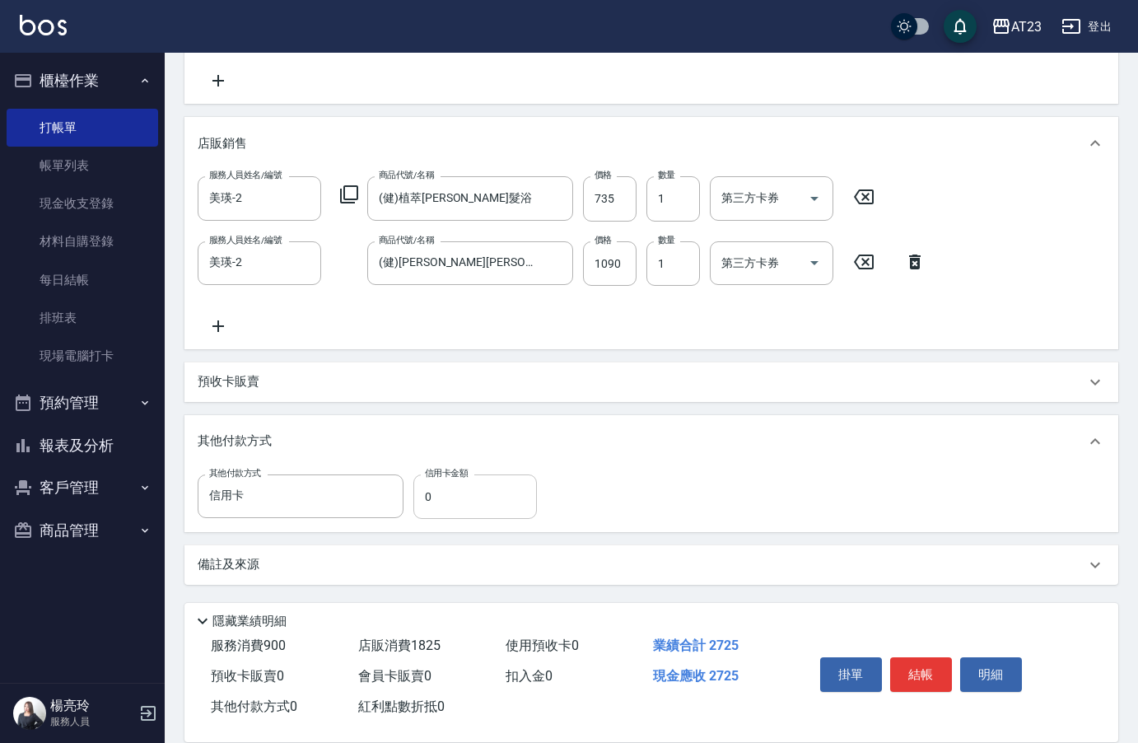
click at [432, 500] on input "0" at bounding box center [475, 496] width 124 height 44
type input "2725"
click at [936, 680] on button "結帳" at bounding box center [921, 674] width 62 height 35
type input "[DATE] 20:01"
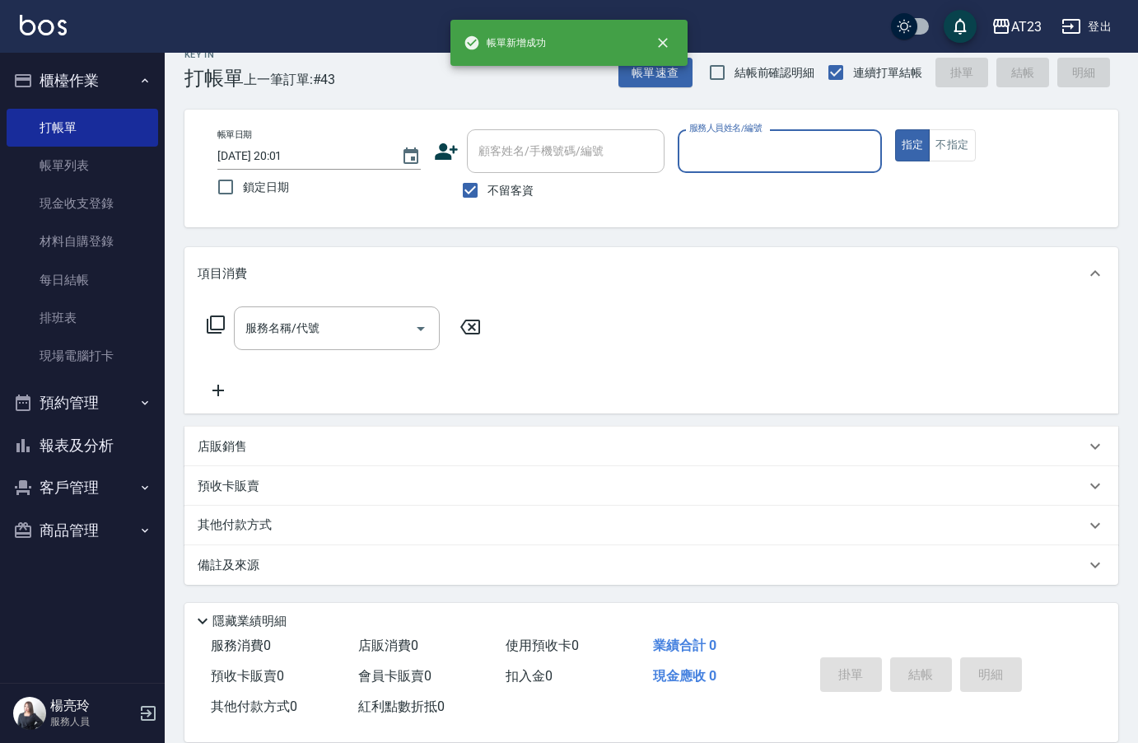
scroll to position [0, 0]
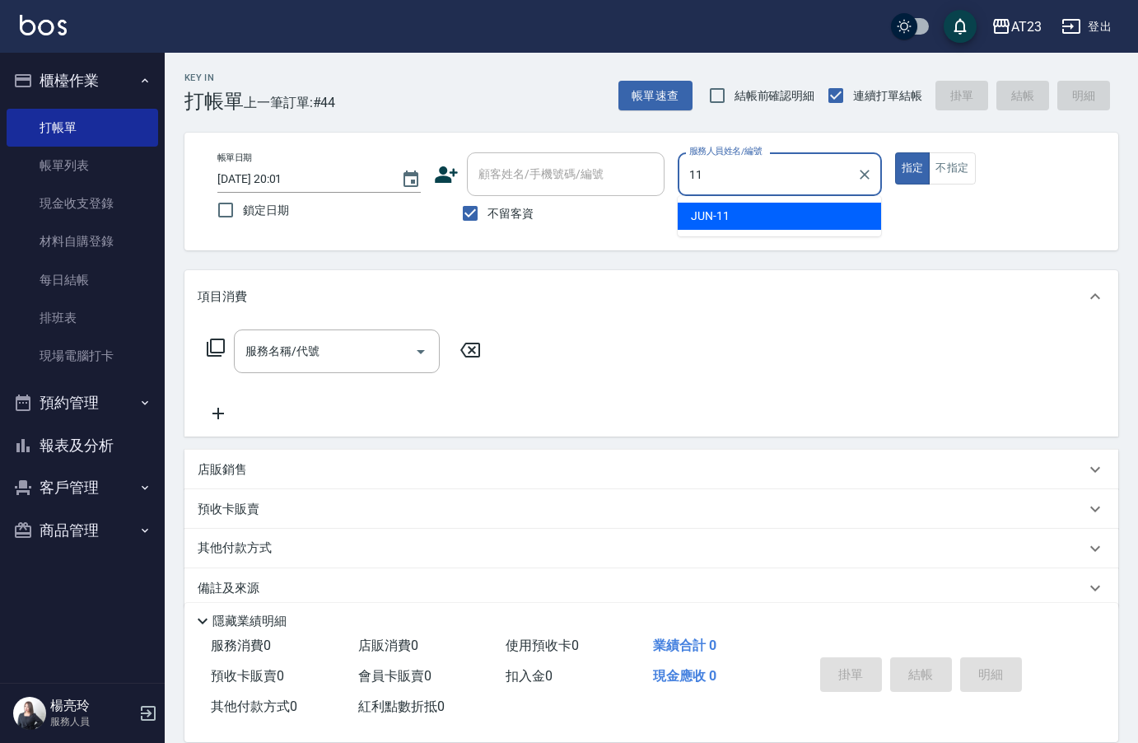
type input "JUN-11"
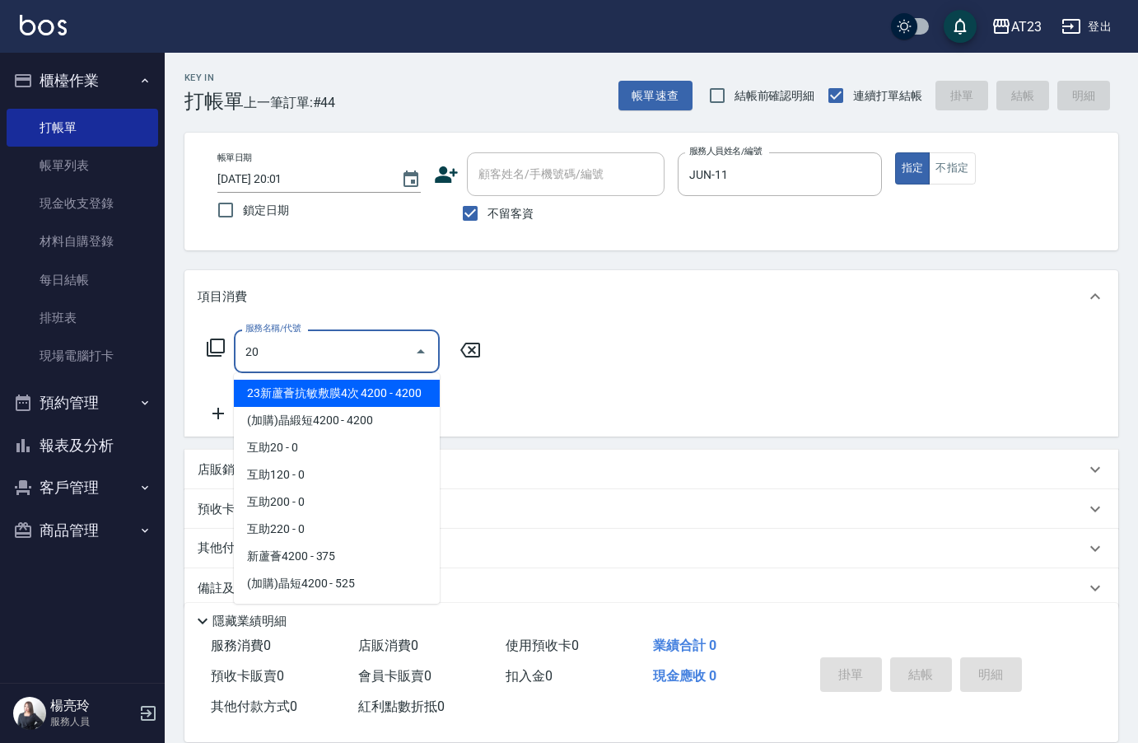
type input "2"
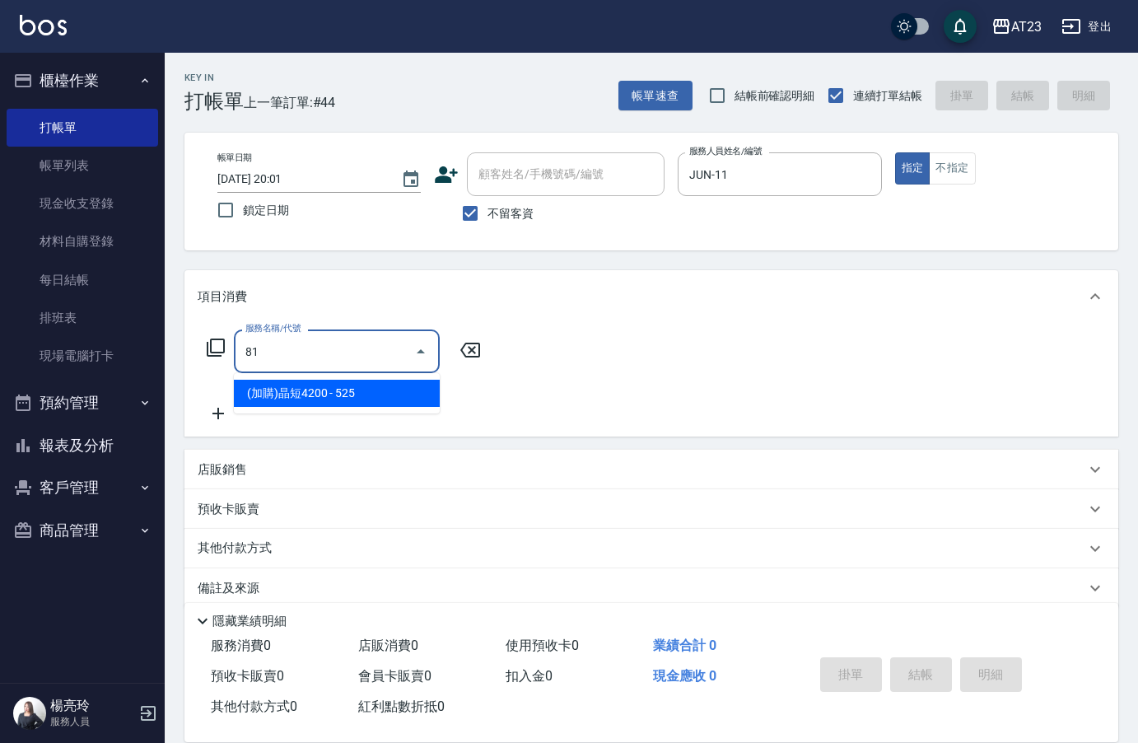
type input "8"
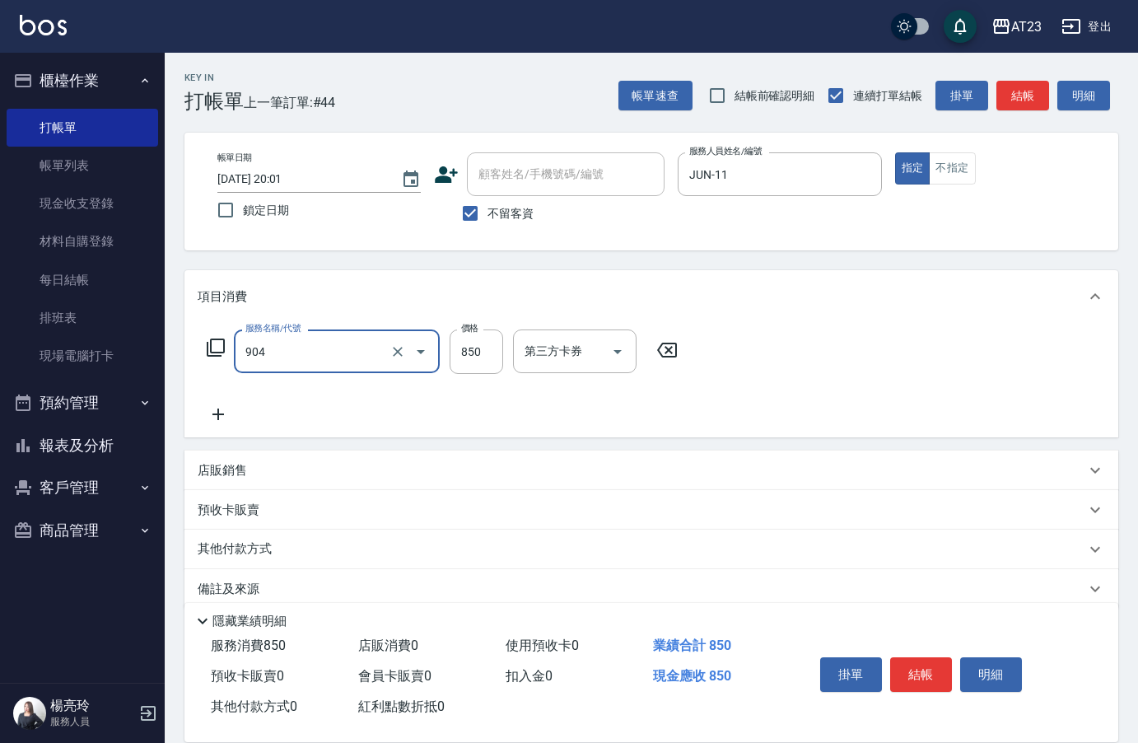
type input "體驗日草本(904)"
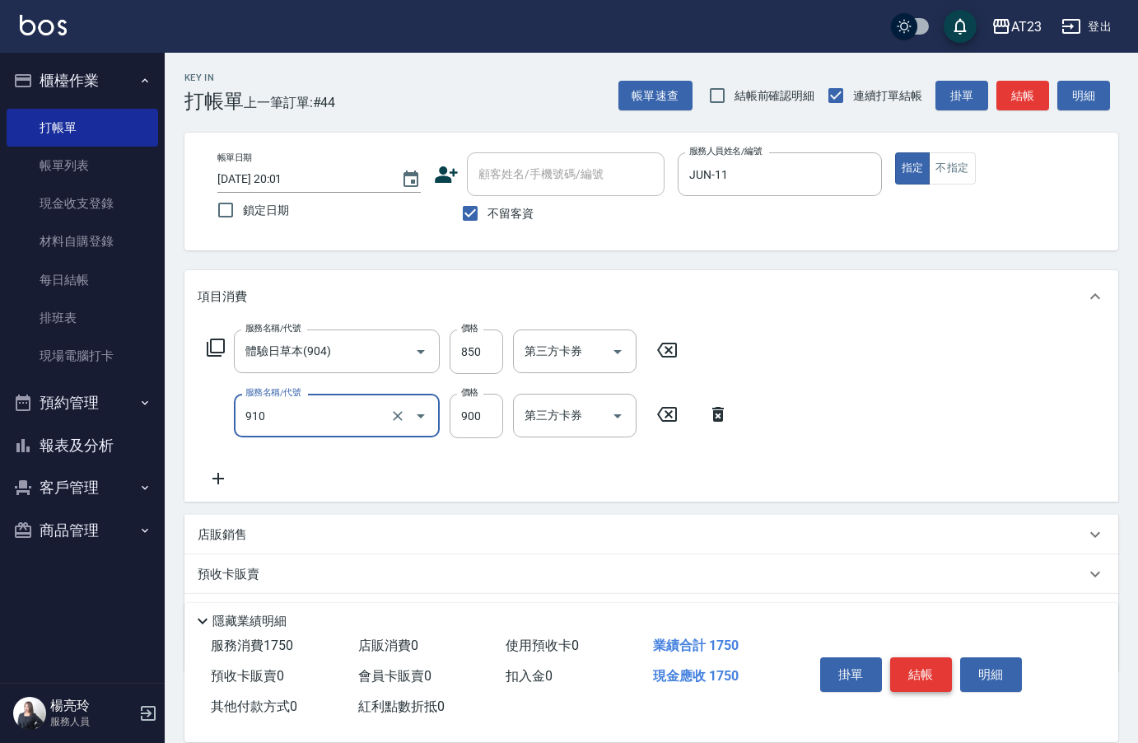
type input "體驗日蘆薈滋養露(910)"
click at [922, 671] on button "結帳" at bounding box center [921, 674] width 62 height 35
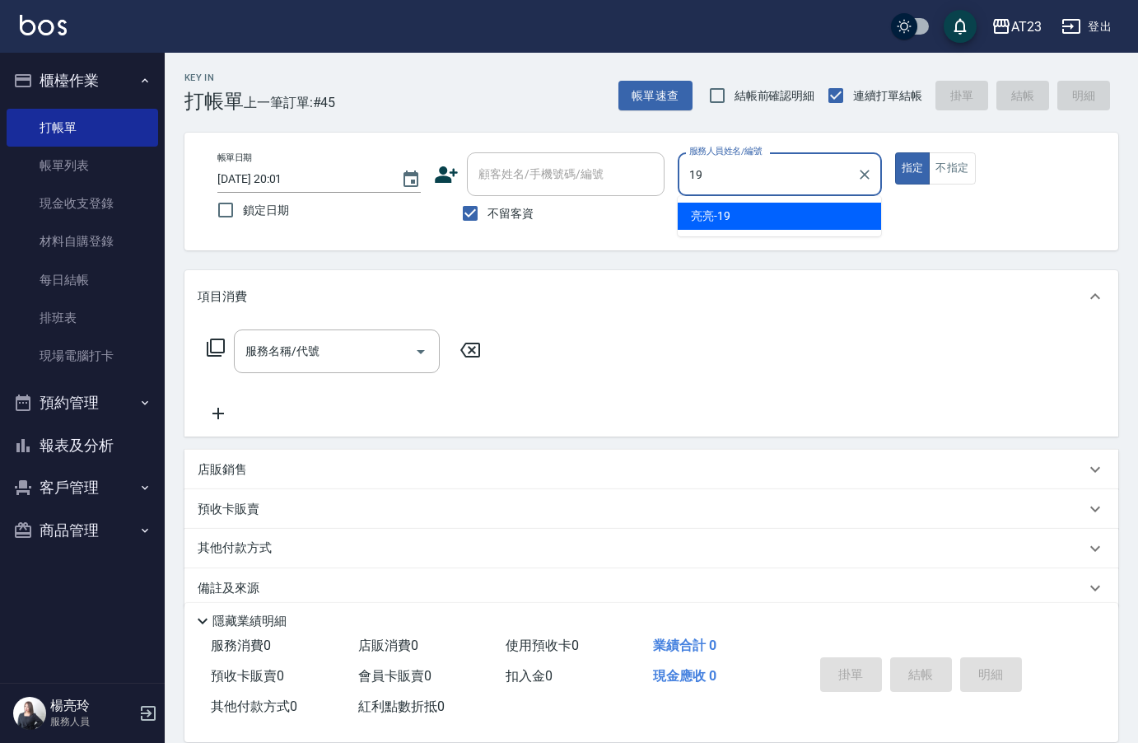
type input "[PERSON_NAME]-19"
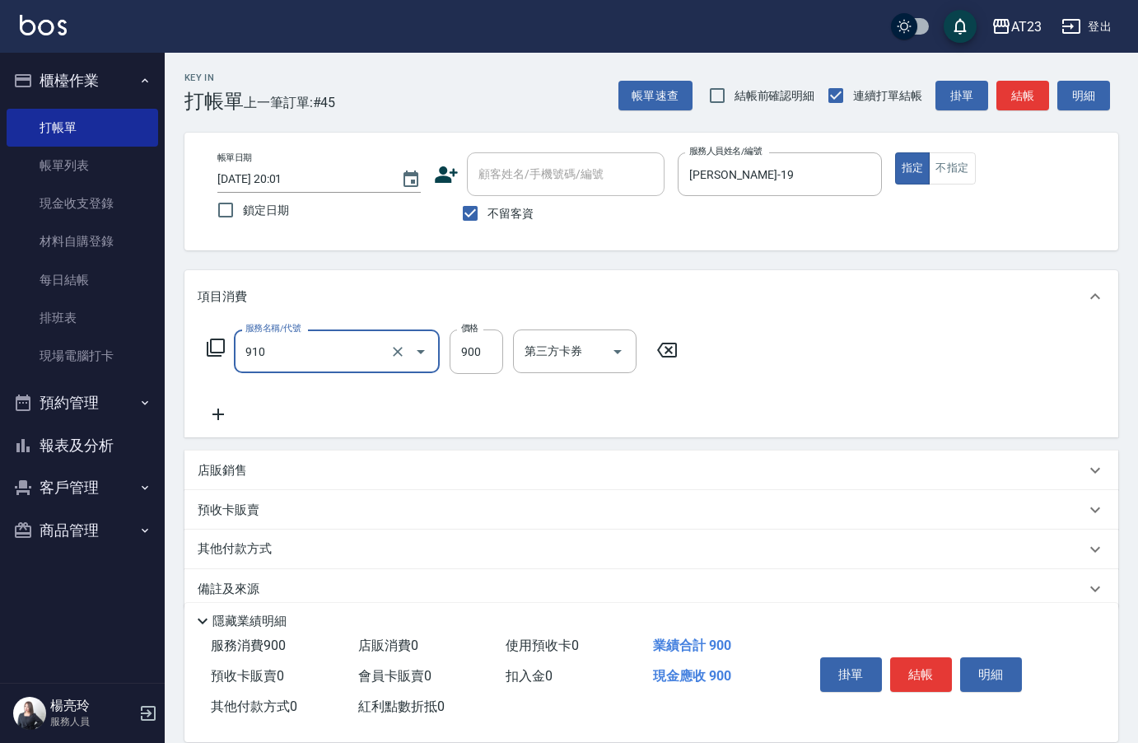
type input "體驗日蘆薈滋養露(910)"
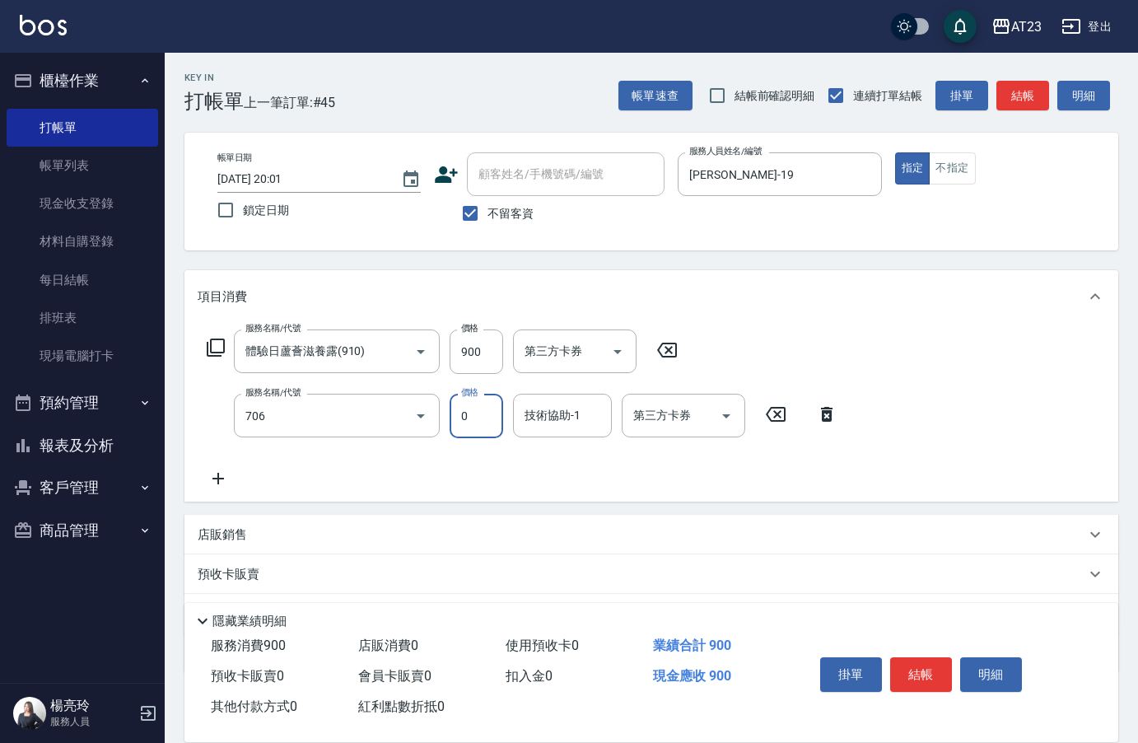
type input "互助60(706)"
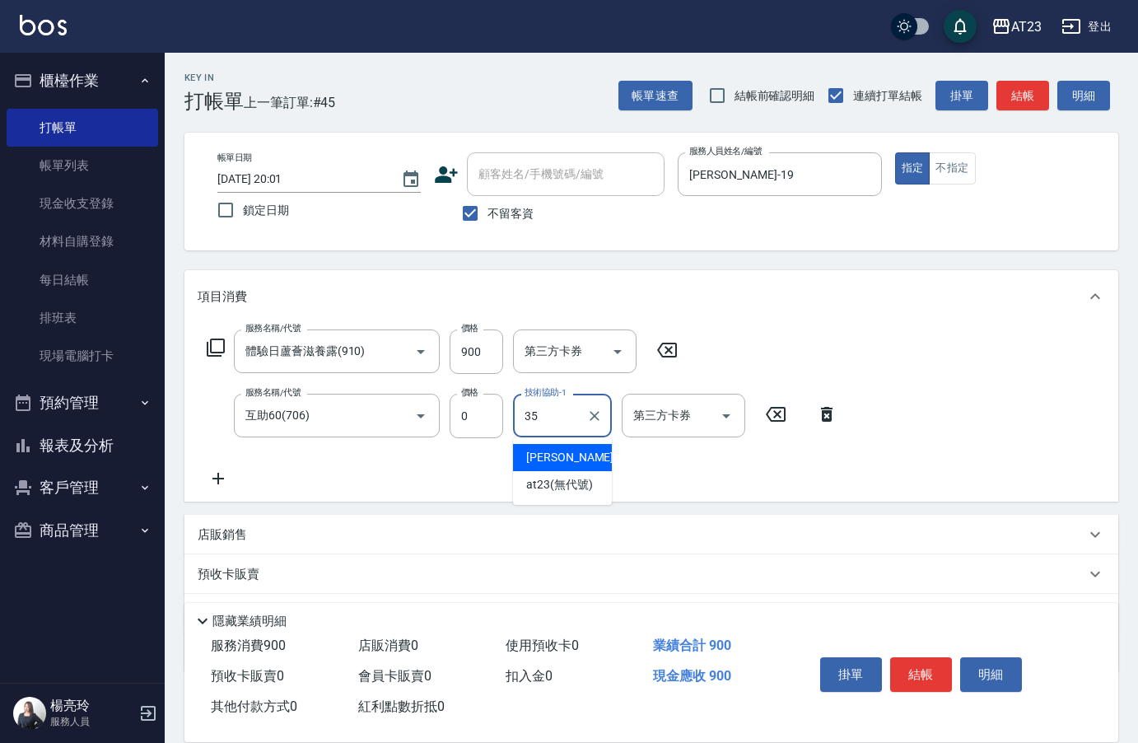
type input "嚕咪-35"
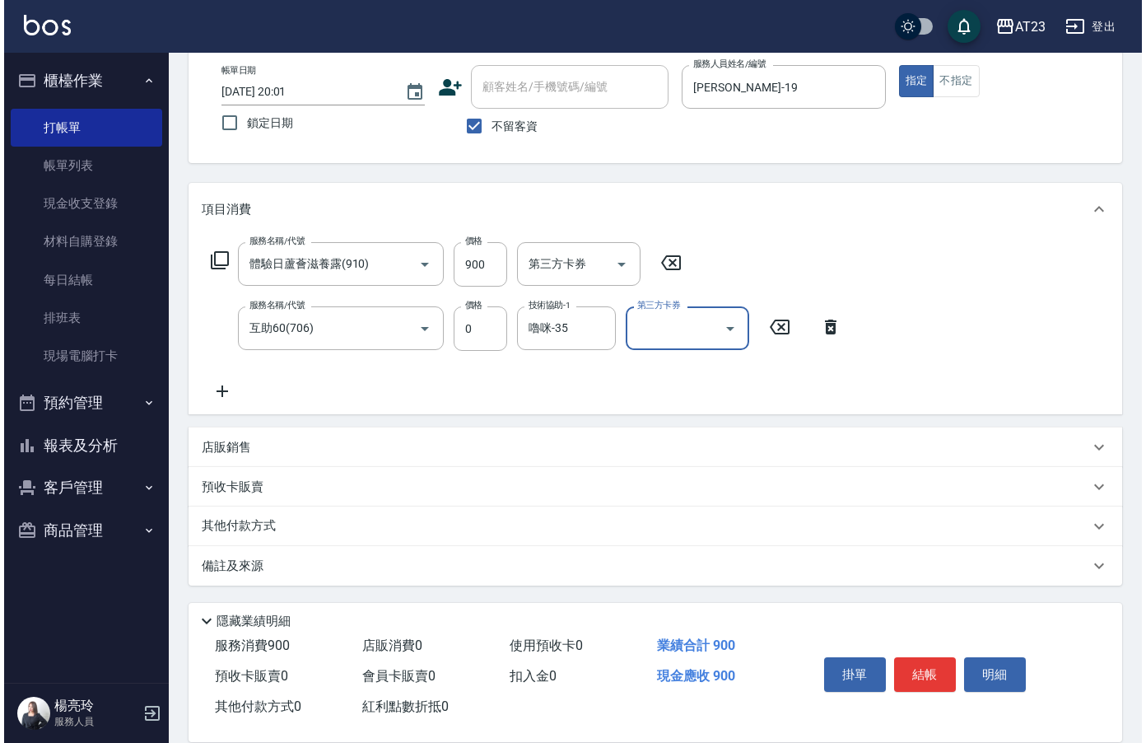
scroll to position [88, 0]
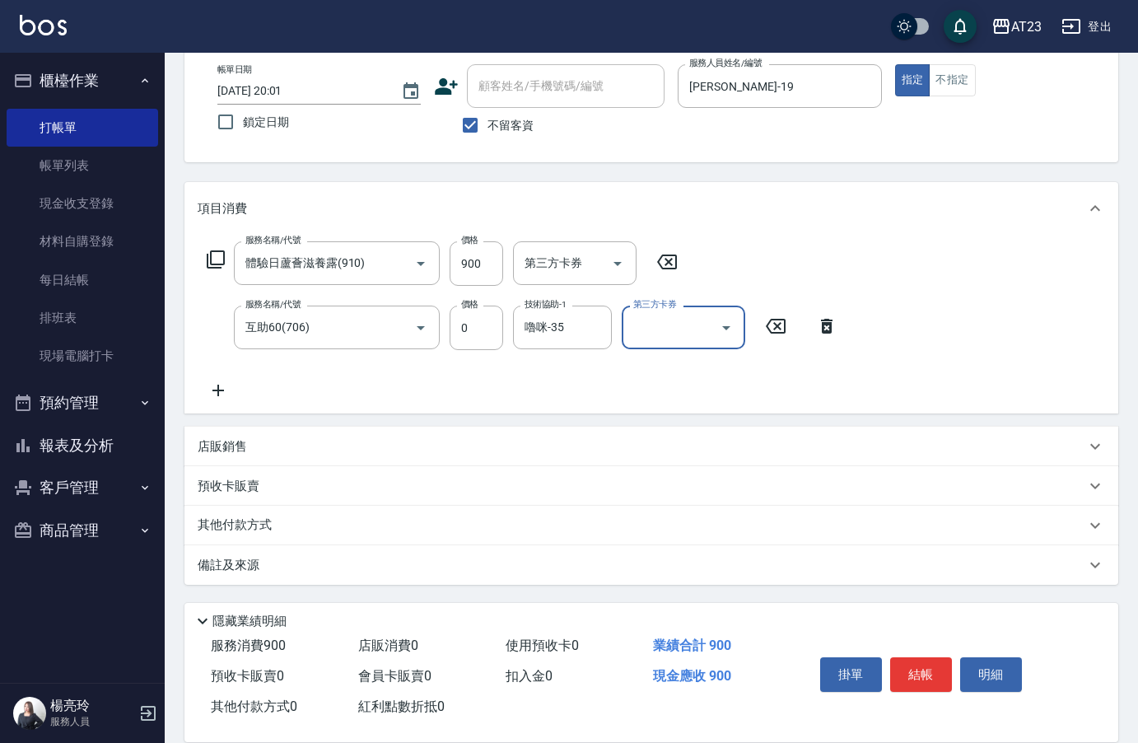
click at [213, 255] on icon at bounding box center [216, 260] width 20 height 20
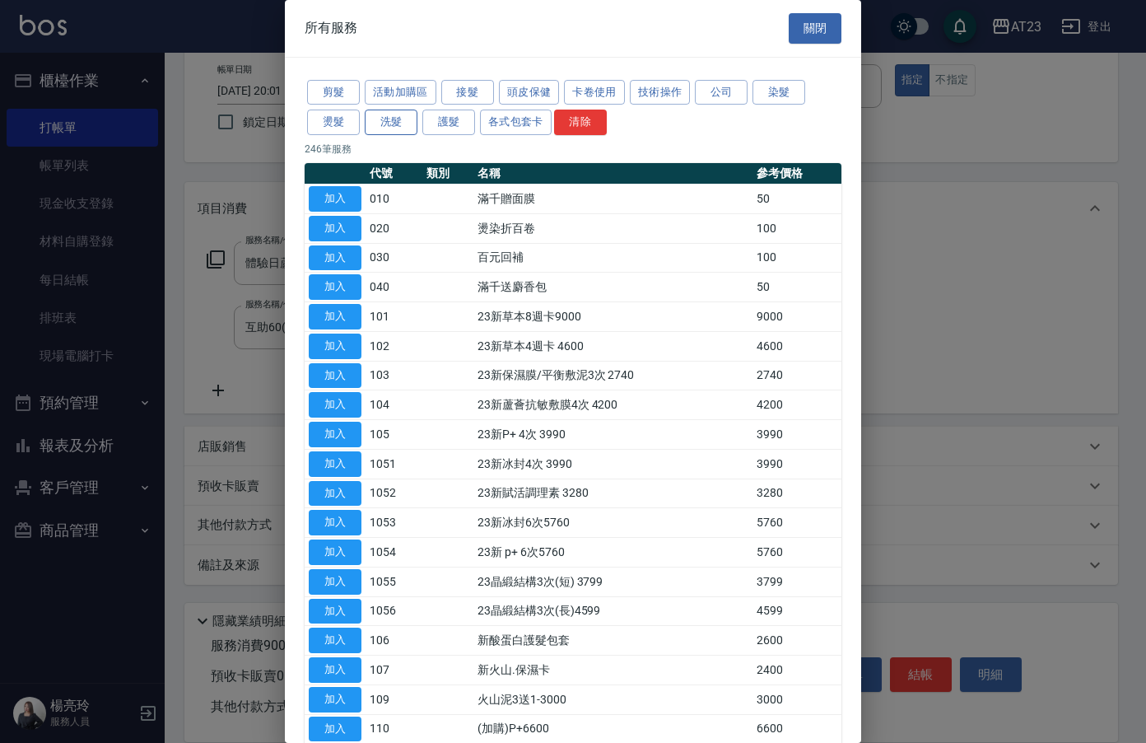
click at [397, 127] on button "洗髮" at bounding box center [391, 123] width 53 height 26
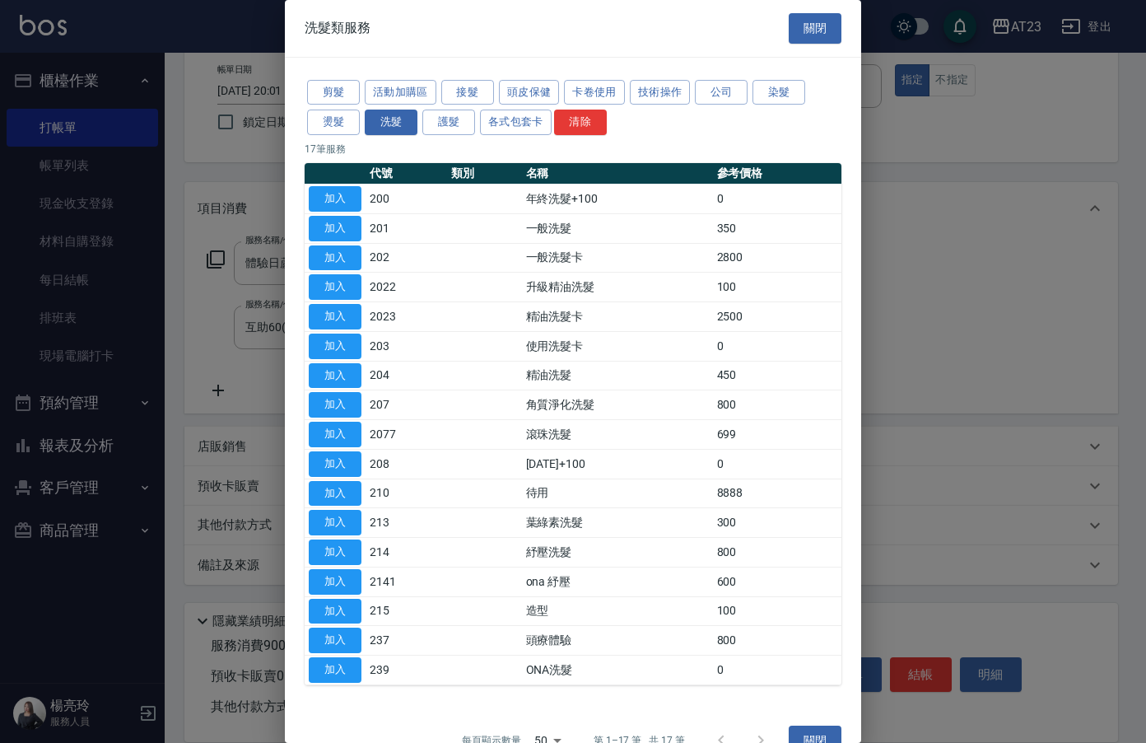
drag, startPoint x: 546, startPoint y: 86, endPoint x: 530, endPoint y: 42, distance: 46.7
click at [530, 42] on div "洗髮類服務 關閉 剪髮 活動加購區 接髮 頭皮保健 卡卷使用 技術操作 公司 染髮 燙髮 洗髮 護髮 各式包套卡 清除 17 筆服務 代號 類別 名稱 參考價…" at bounding box center [573, 371] width 577 height 743
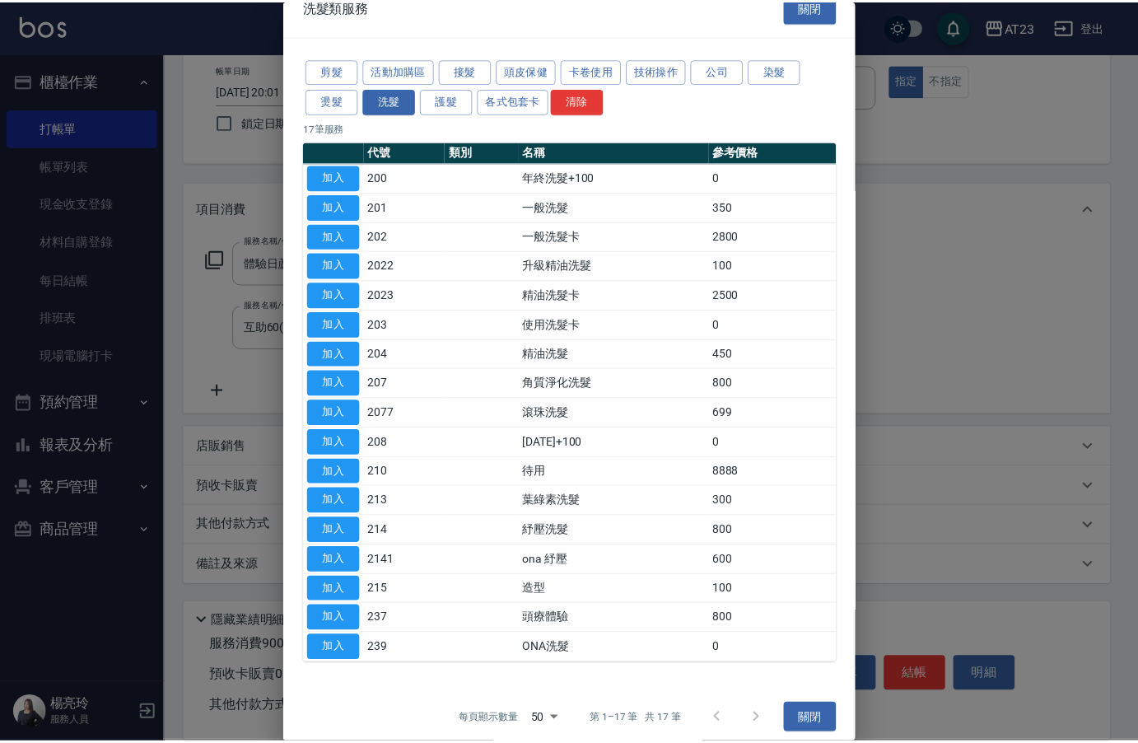
scroll to position [33, 0]
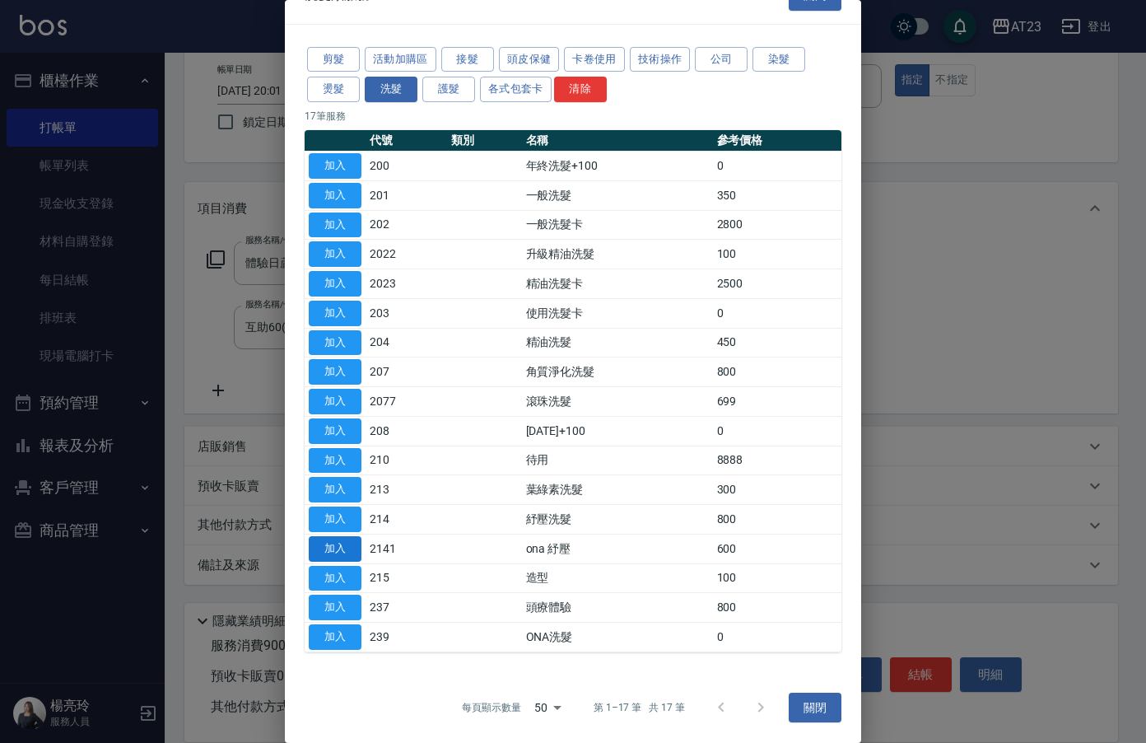
click at [359, 549] on button "加入" at bounding box center [335, 549] width 53 height 26
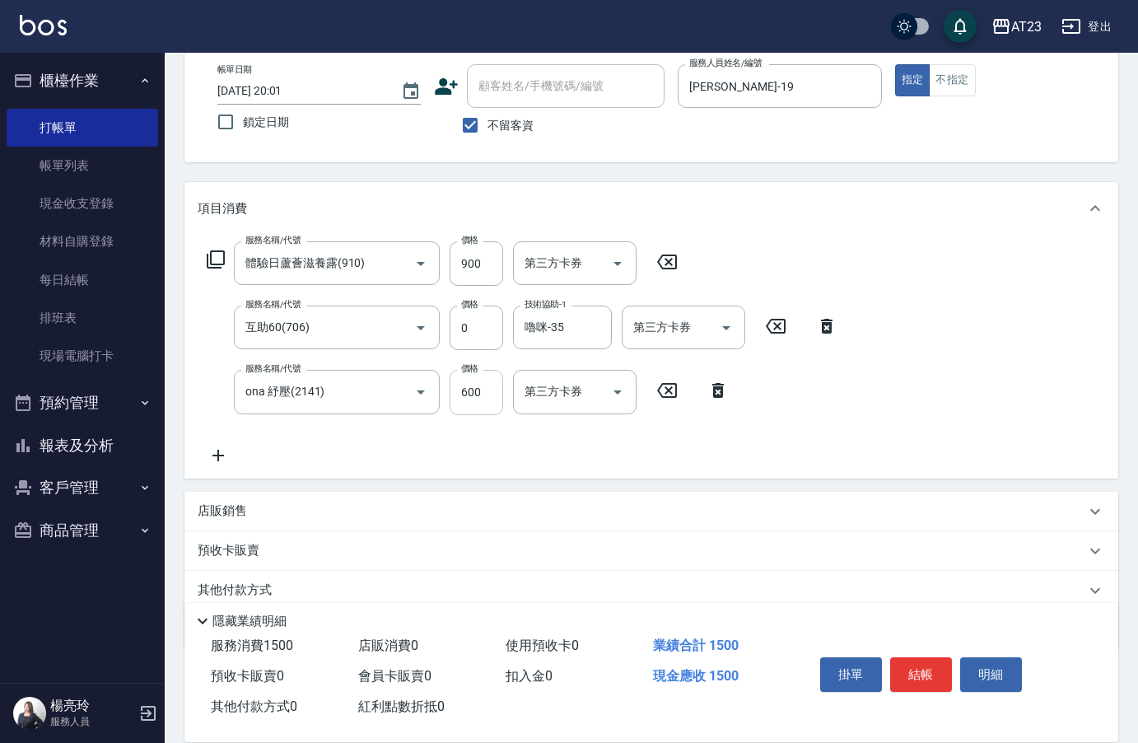
click at [473, 404] on input "600" at bounding box center [477, 392] width 54 height 44
drag, startPoint x: 490, startPoint y: 396, endPoint x: 413, endPoint y: 397, distance: 76.6
click at [413, 397] on div "服務名稱/代號 ona 紓壓(2141) 服務名稱/代號 價格 260 價格 第三方卡券 第三方卡券" at bounding box center [468, 392] width 541 height 44
type input "360"
click at [768, 428] on div "服務名稱/代號 體驗日蘆薈滋養露(910) 服務名稱/代號 價格 900 價格 第三方卡券 第三方卡券 服務名稱/代號 互助60(706) 服務名稱/代號 價…" at bounding box center [523, 352] width 650 height 223
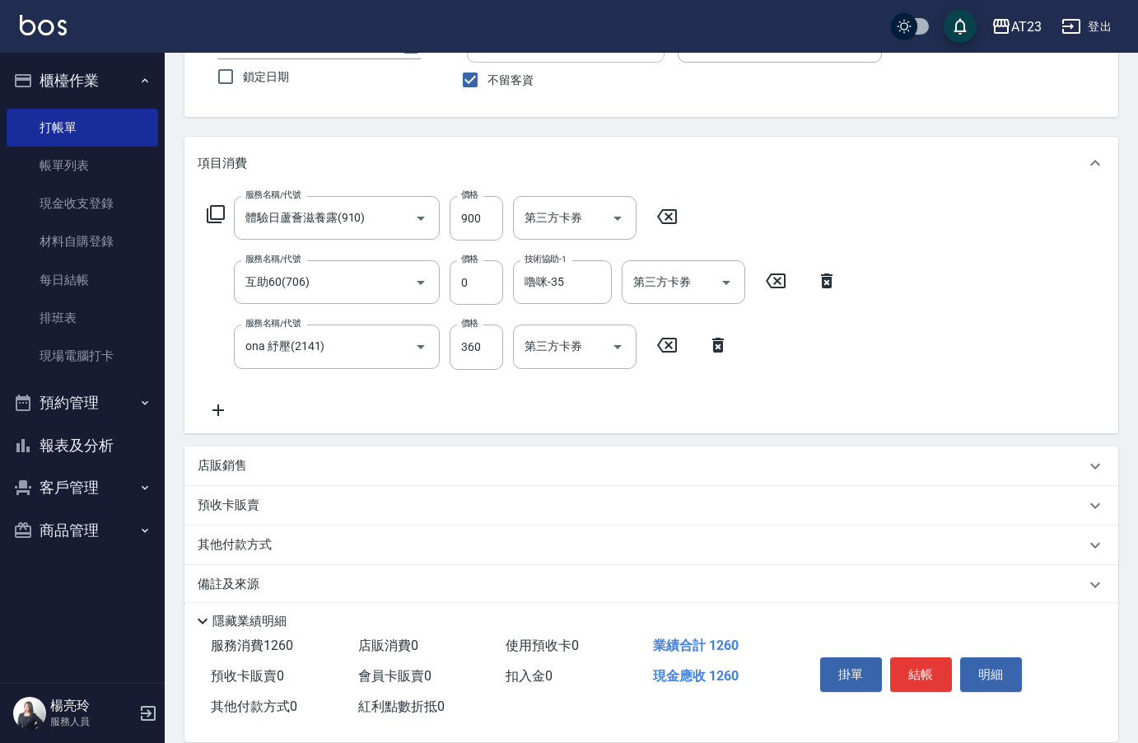
scroll to position [153, 0]
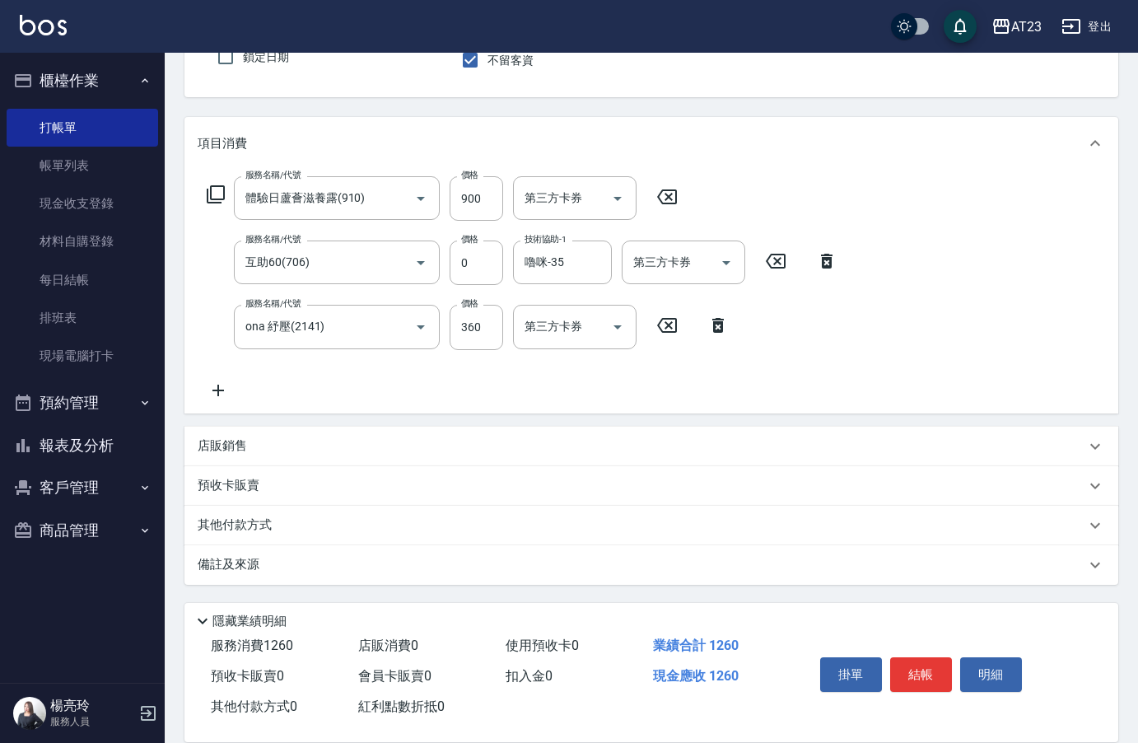
click at [244, 531] on p "其他付款方式" at bounding box center [239, 525] width 82 height 18
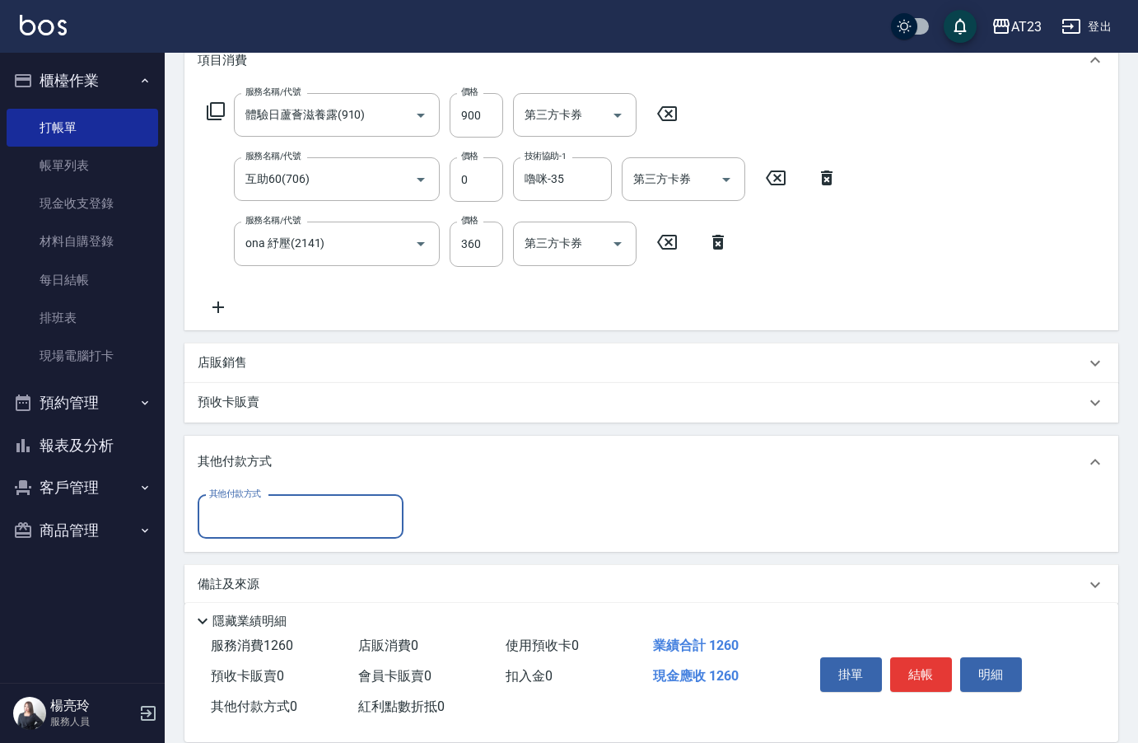
scroll to position [247, 0]
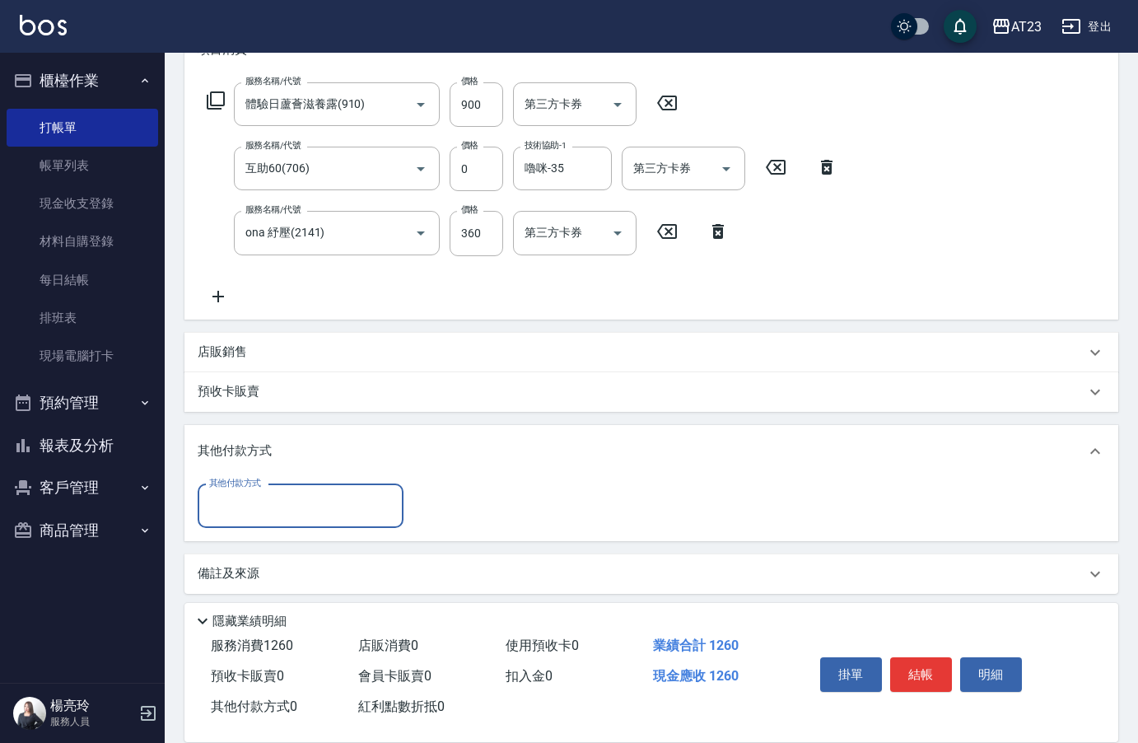
click at [266, 511] on input "其他付款方式" at bounding box center [300, 506] width 191 height 29
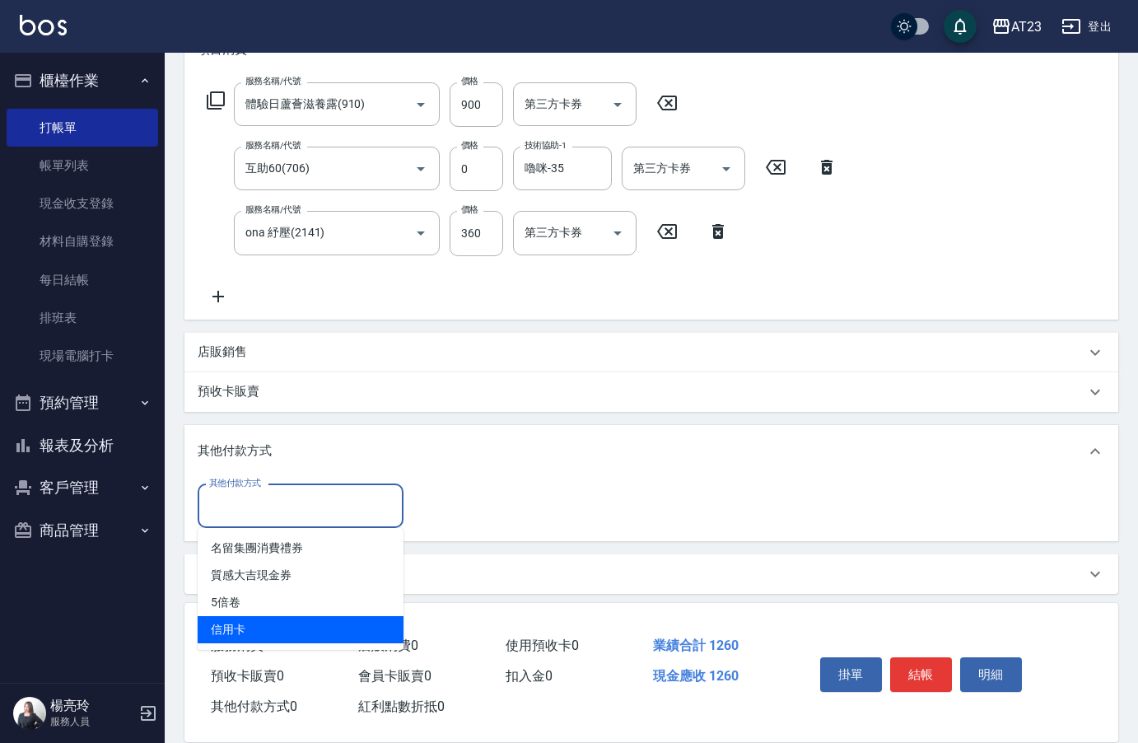
click at [280, 630] on span "信用卡" at bounding box center [301, 629] width 206 height 27
type input "信用卡"
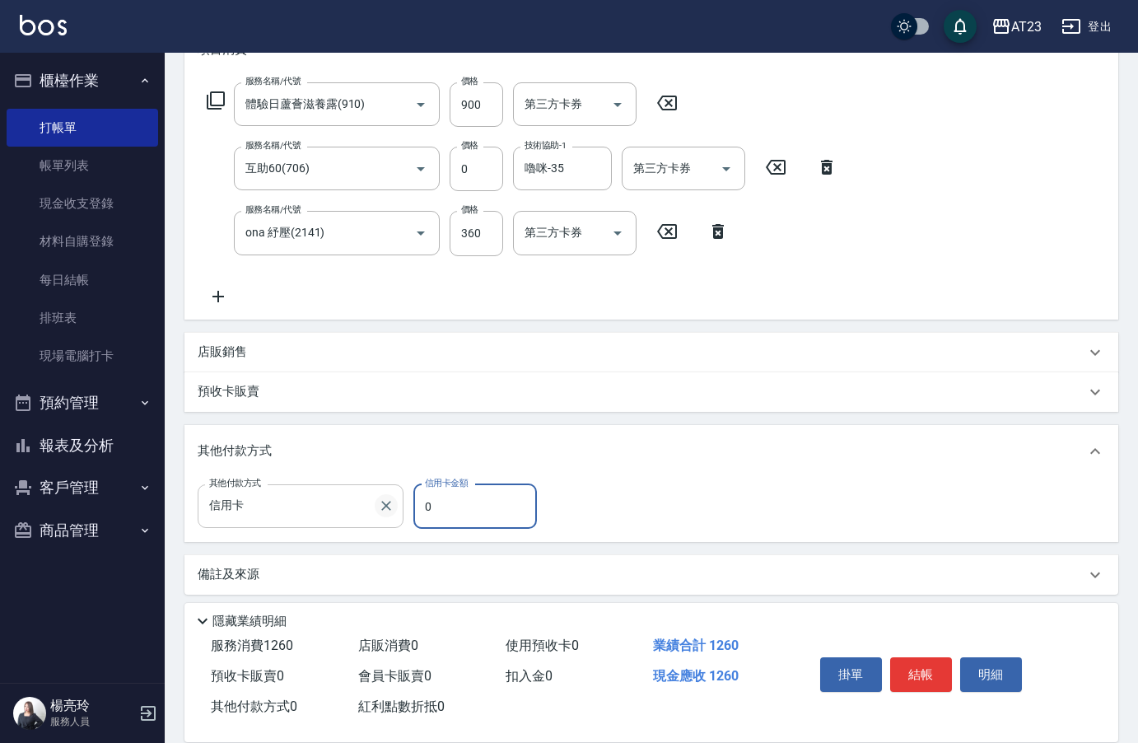
drag, startPoint x: 447, startPoint y: 515, endPoint x: 395, endPoint y: 507, distance: 53.4
click at [394, 507] on div "其他付款方式 信用卡 其他付款方式 信用卡金額 0 信用卡金額" at bounding box center [372, 506] width 349 height 44
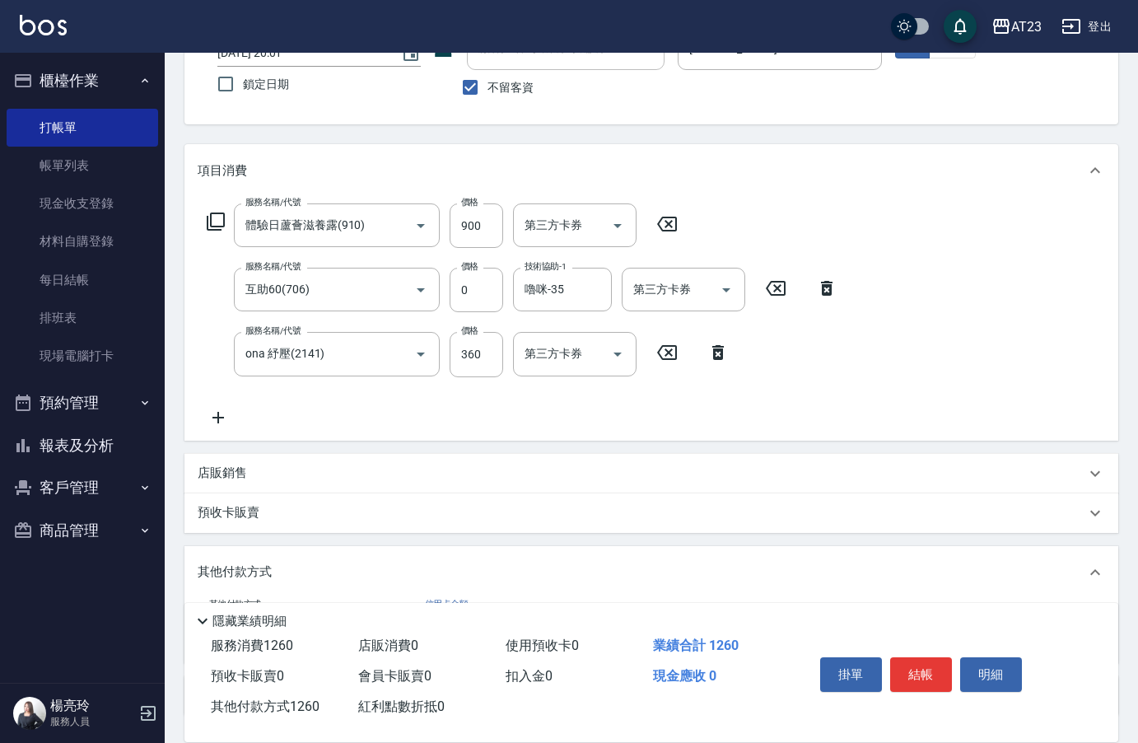
scroll to position [0, 0]
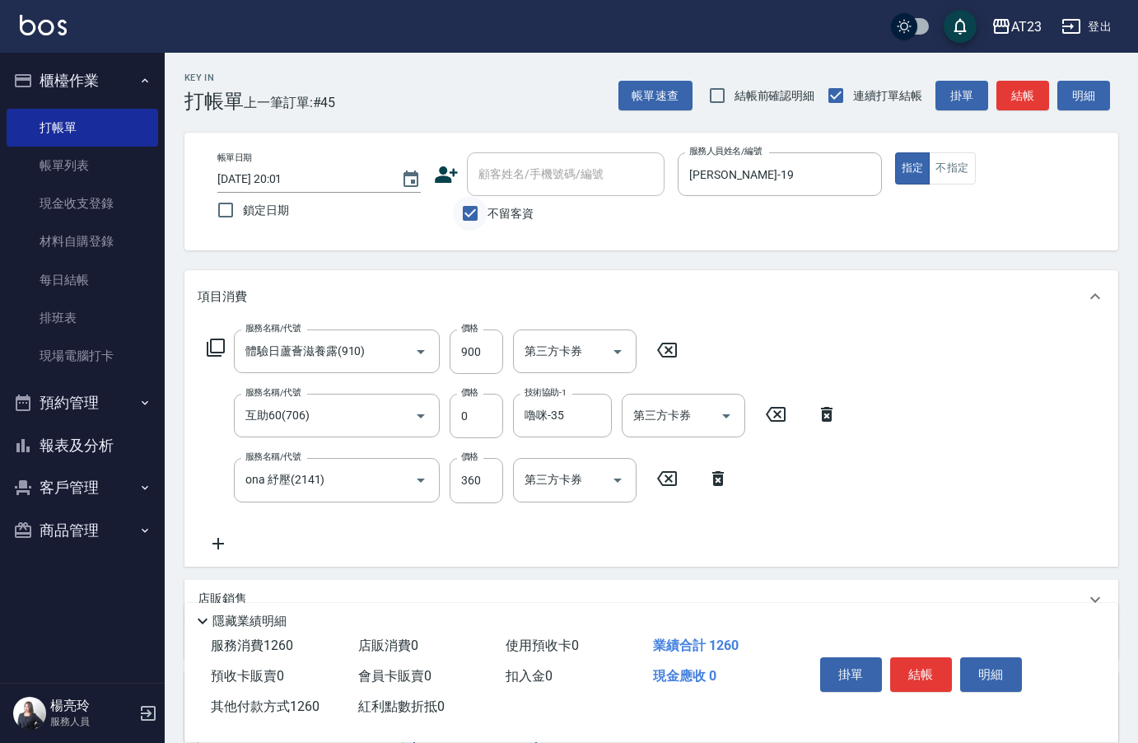
type input "1260"
click at [471, 205] on input "不留客資" at bounding box center [470, 213] width 35 height 35
checkbox input "false"
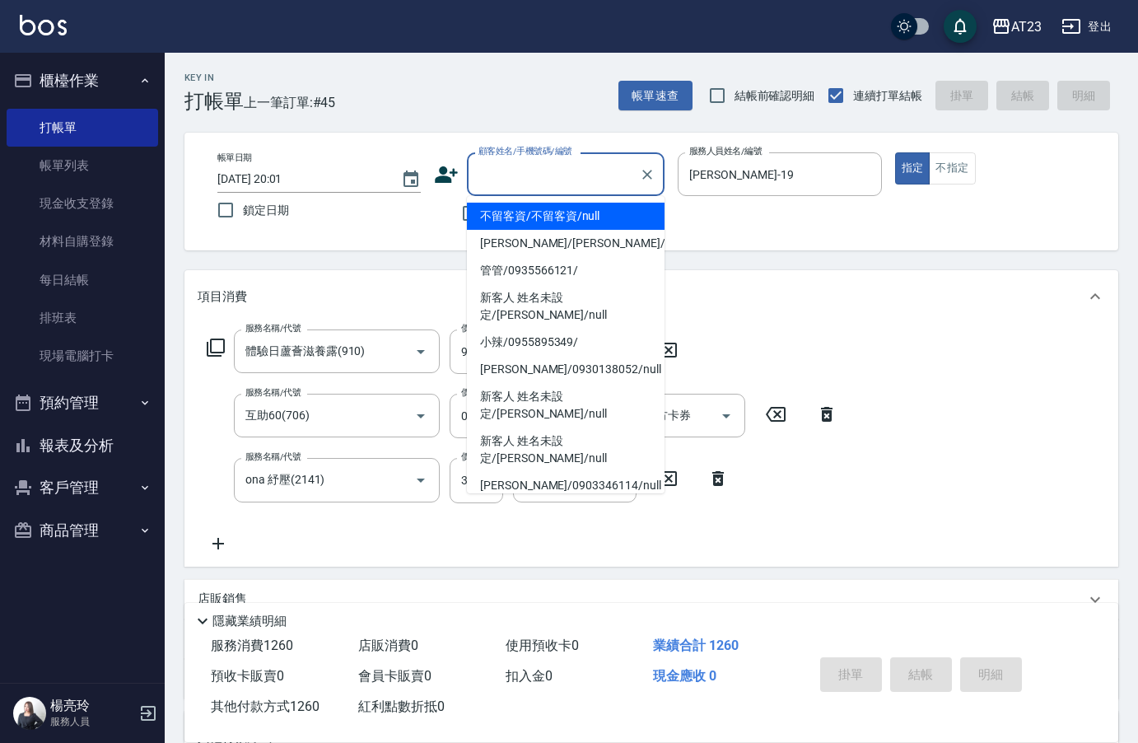
click at [509, 174] on div "顧客姓名/手機號碼/編號 顧客姓名/手機號碼/編號" at bounding box center [566, 174] width 198 height 44
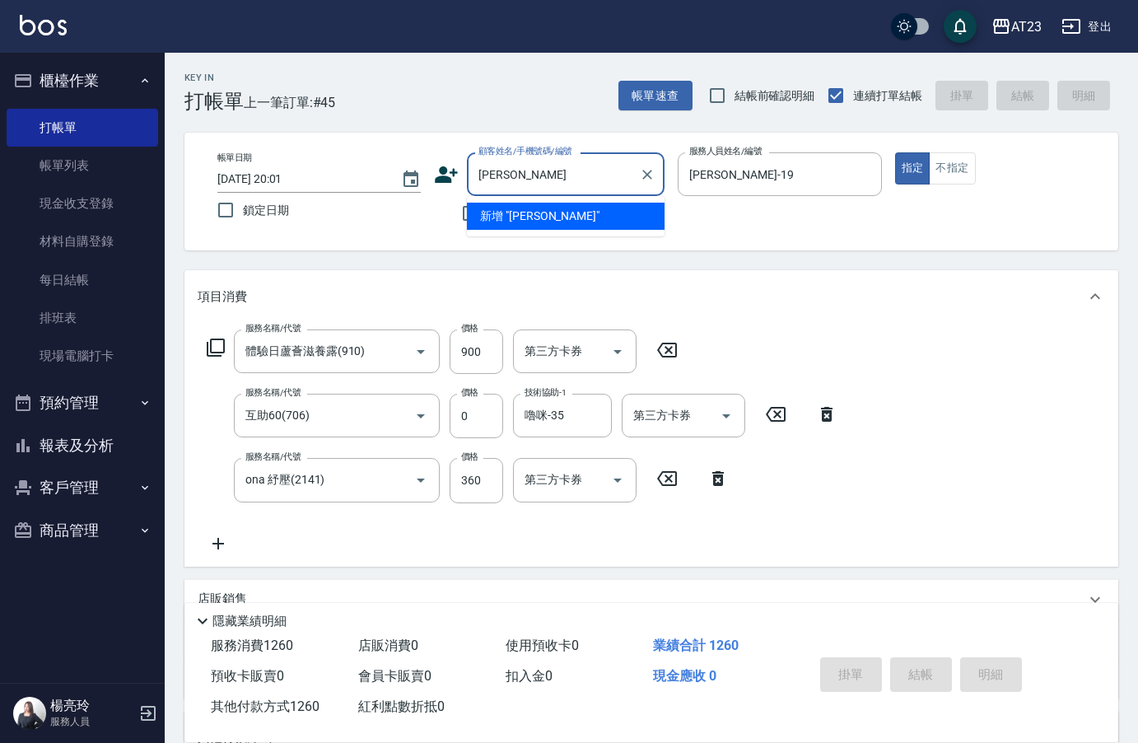
type input "[PERSON_NAME]"
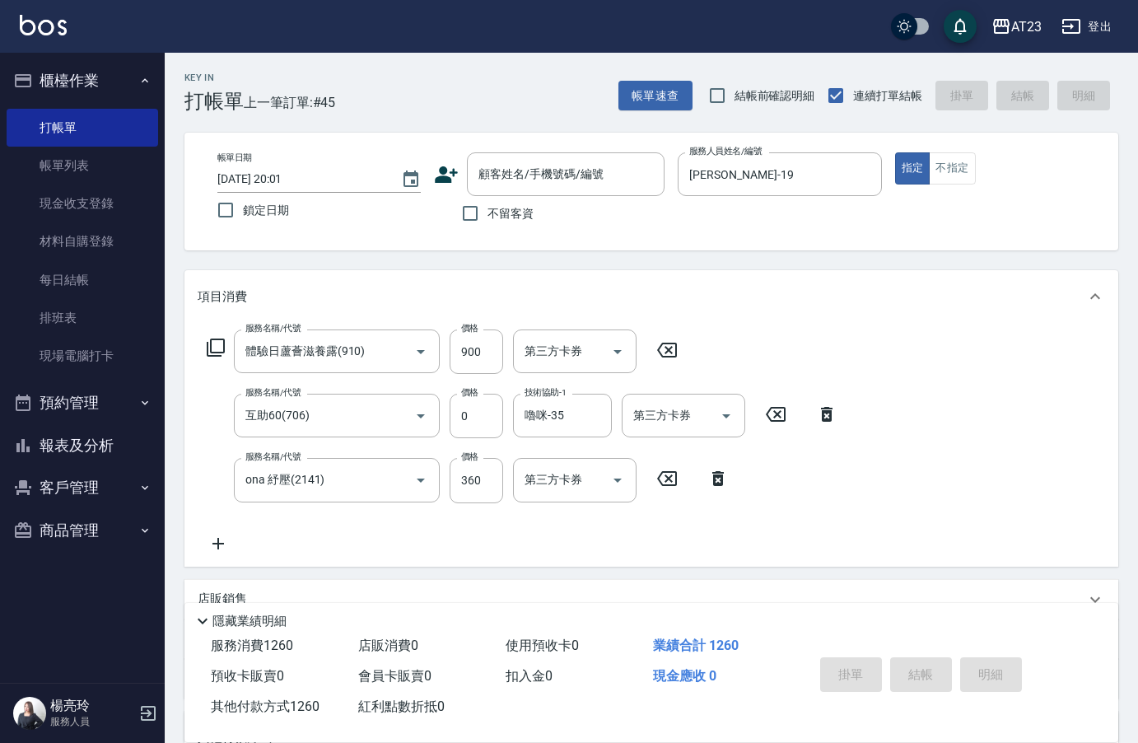
click at [703, 260] on div "Key In 打帳單 上一筆訂單:#45 帳單速查 結帳前確認明細 連續打單結帳 掛單 結帳 明細 帳單日期 [DATE] 20:01 鎖定日期 顧客姓名/手…" at bounding box center [652, 546] width 974 height 987
click at [487, 209] on input "不留客資" at bounding box center [470, 213] width 35 height 35
checkbox input "true"
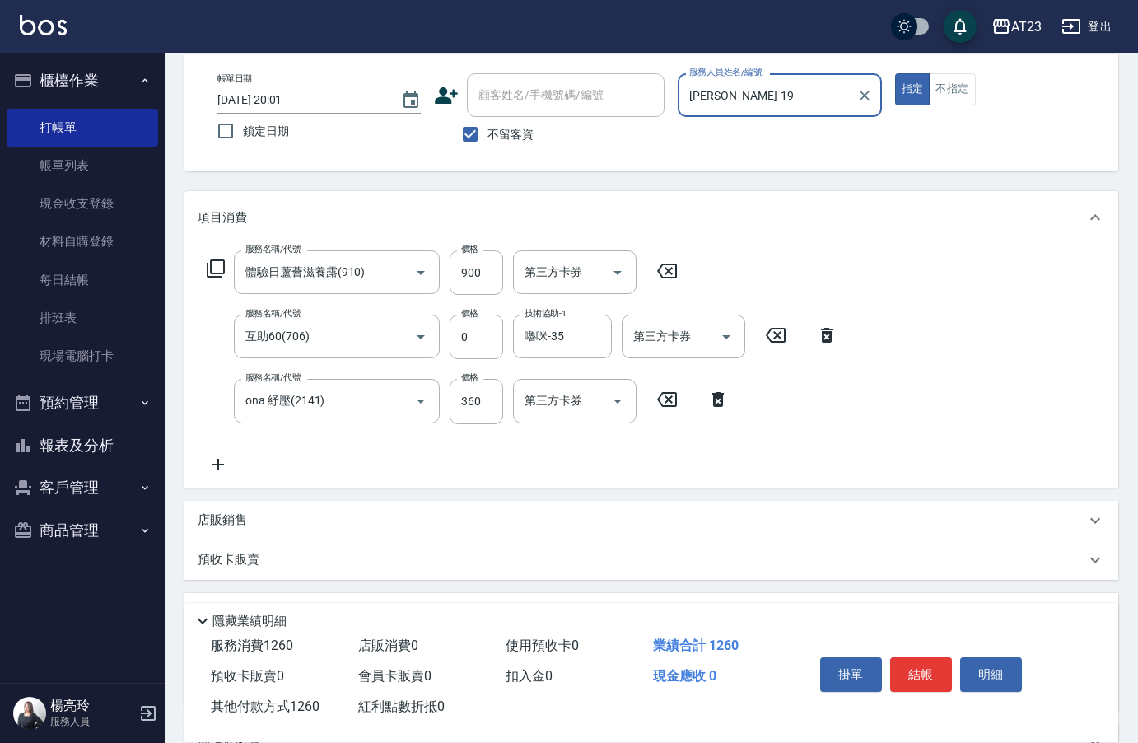
scroll to position [257, 0]
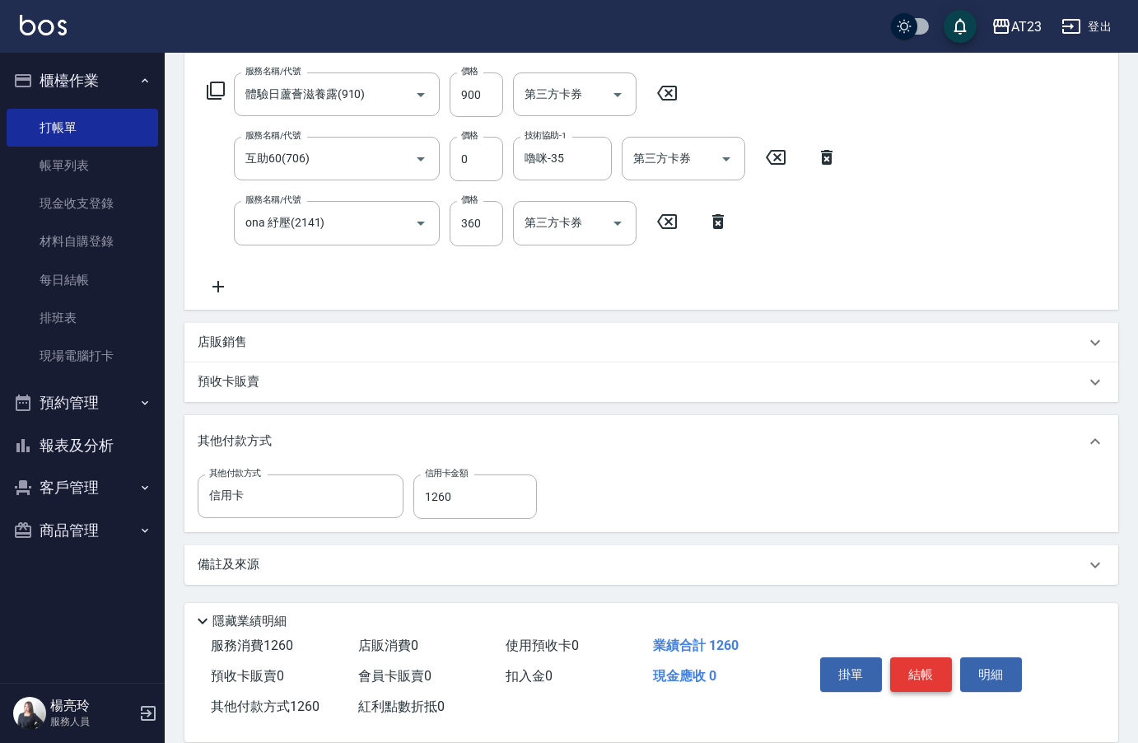
click at [909, 671] on button "結帳" at bounding box center [921, 674] width 62 height 35
type input "[DATE] 20:06"
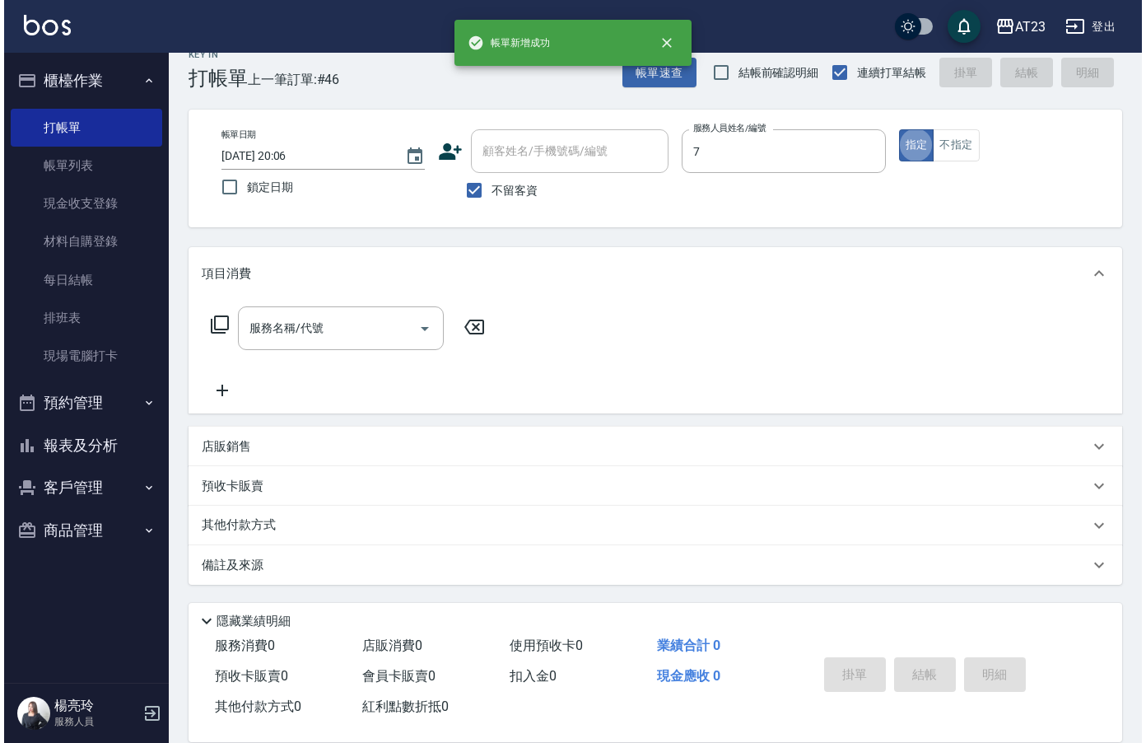
scroll to position [0, 0]
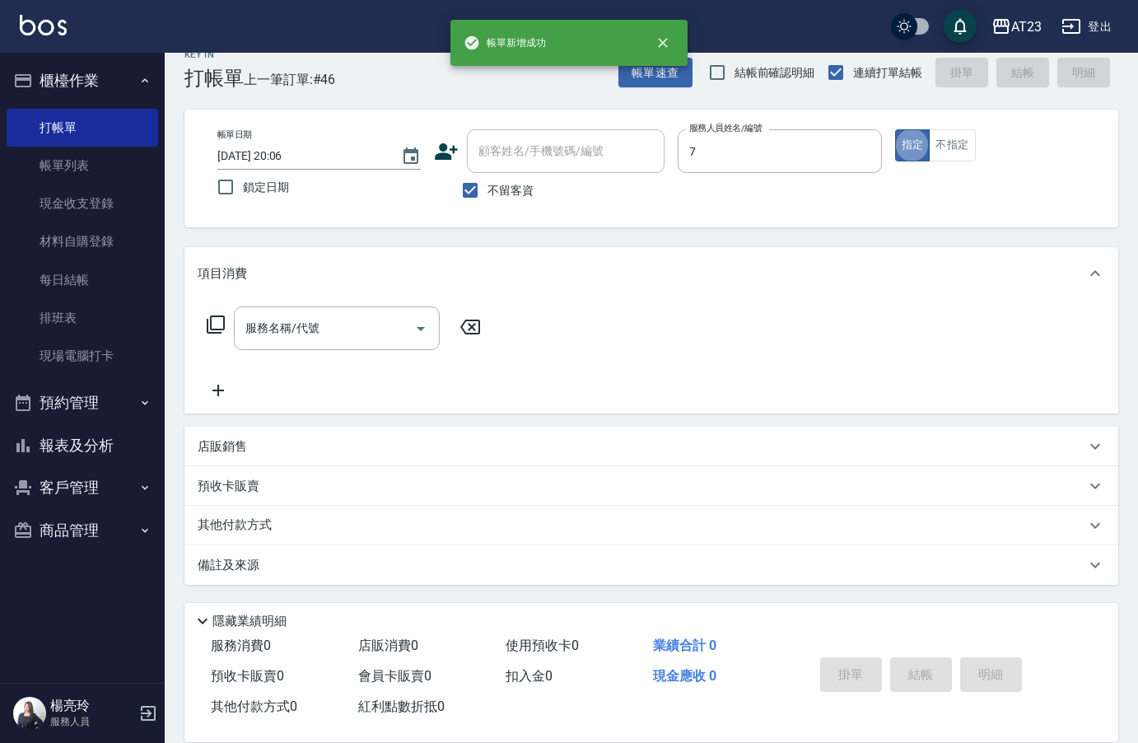
type input "Mandy-7"
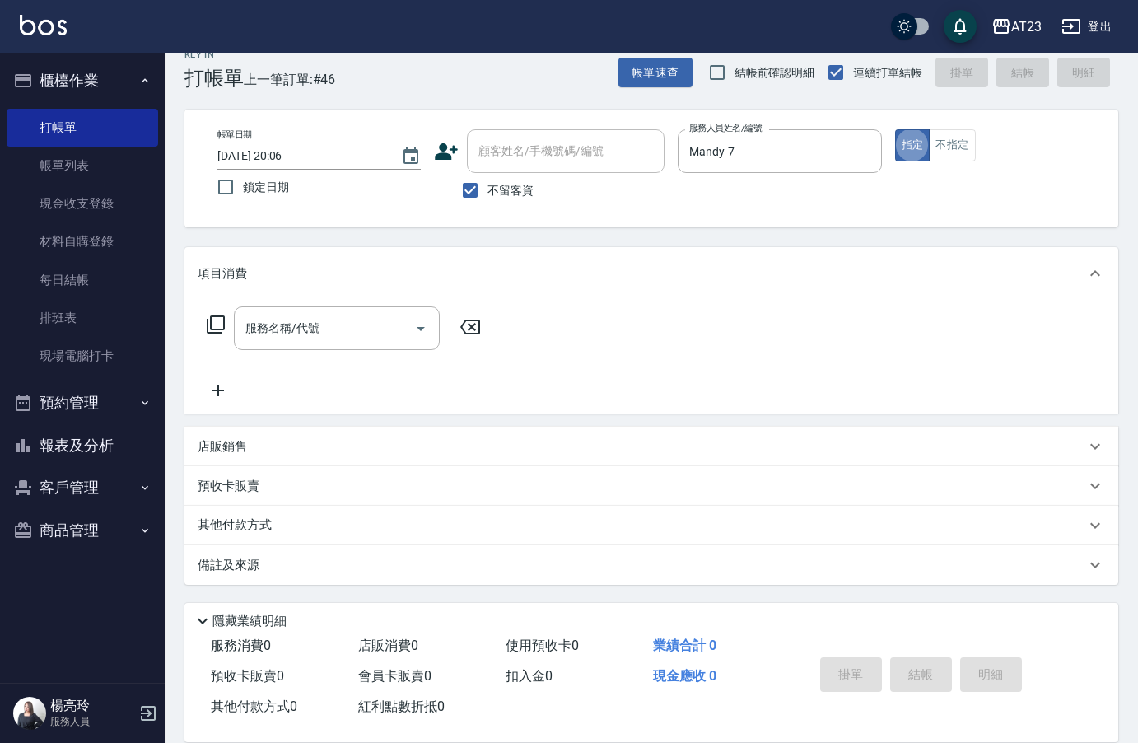
click at [215, 328] on icon at bounding box center [216, 325] width 20 height 20
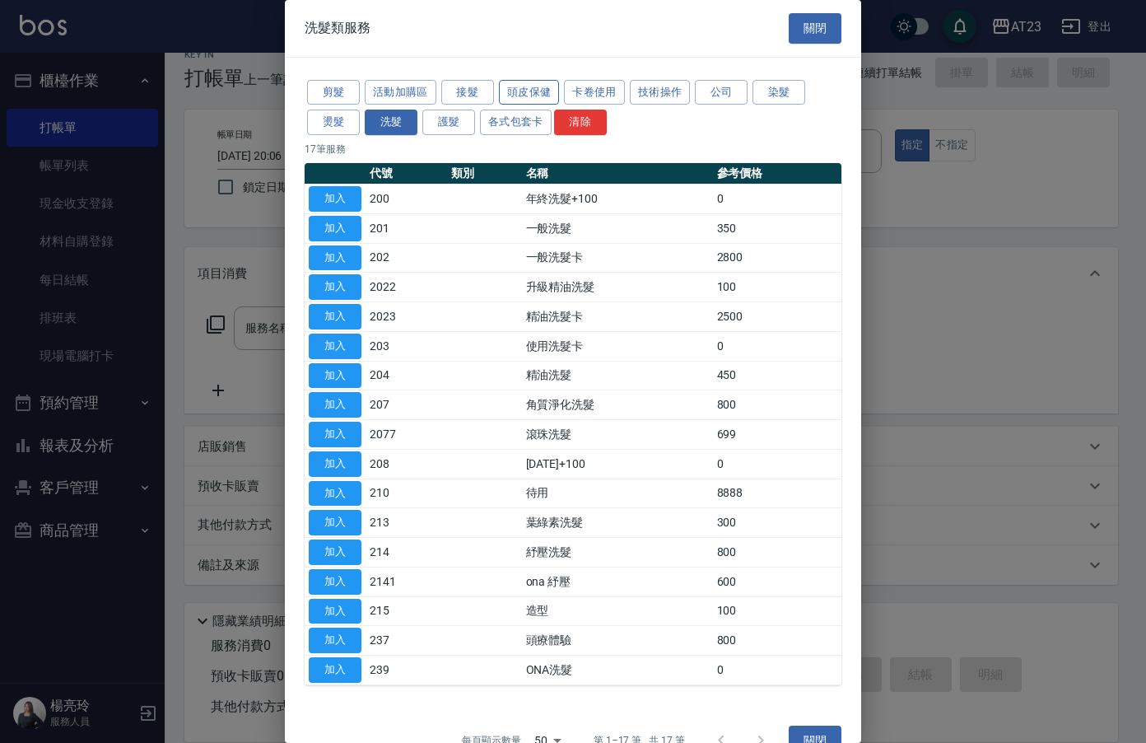
click at [518, 86] on button "頭皮保健" at bounding box center [529, 93] width 61 height 26
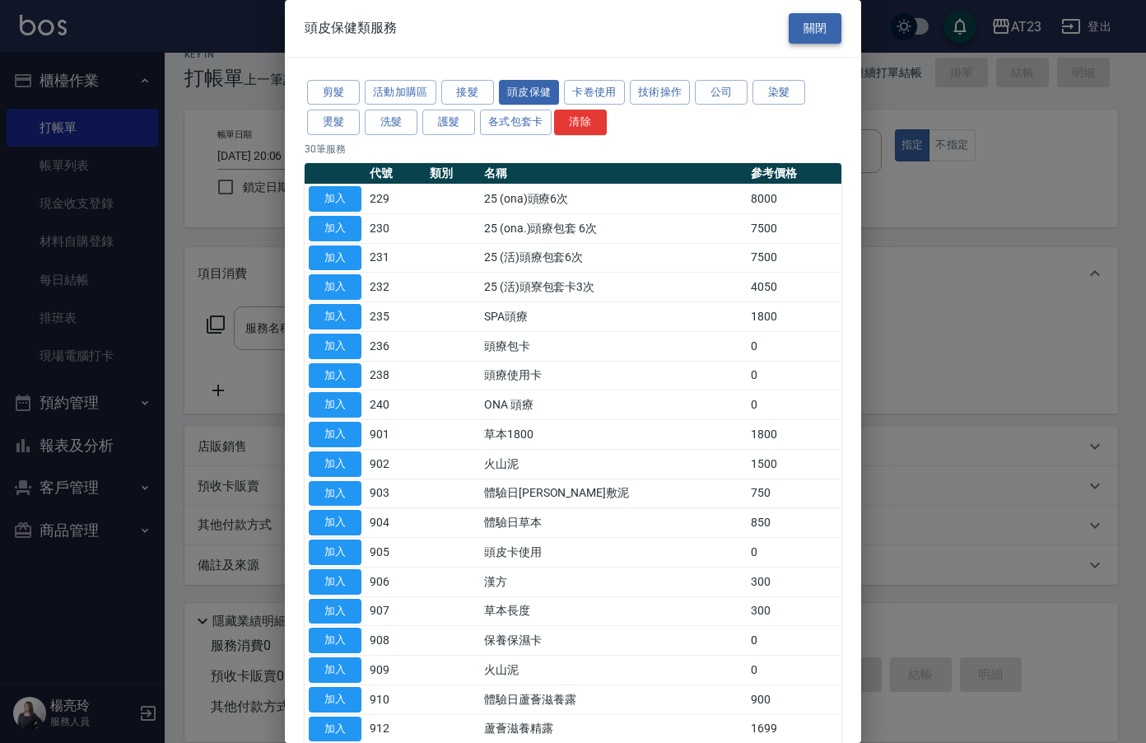
click at [813, 28] on button "關閉" at bounding box center [815, 28] width 53 height 30
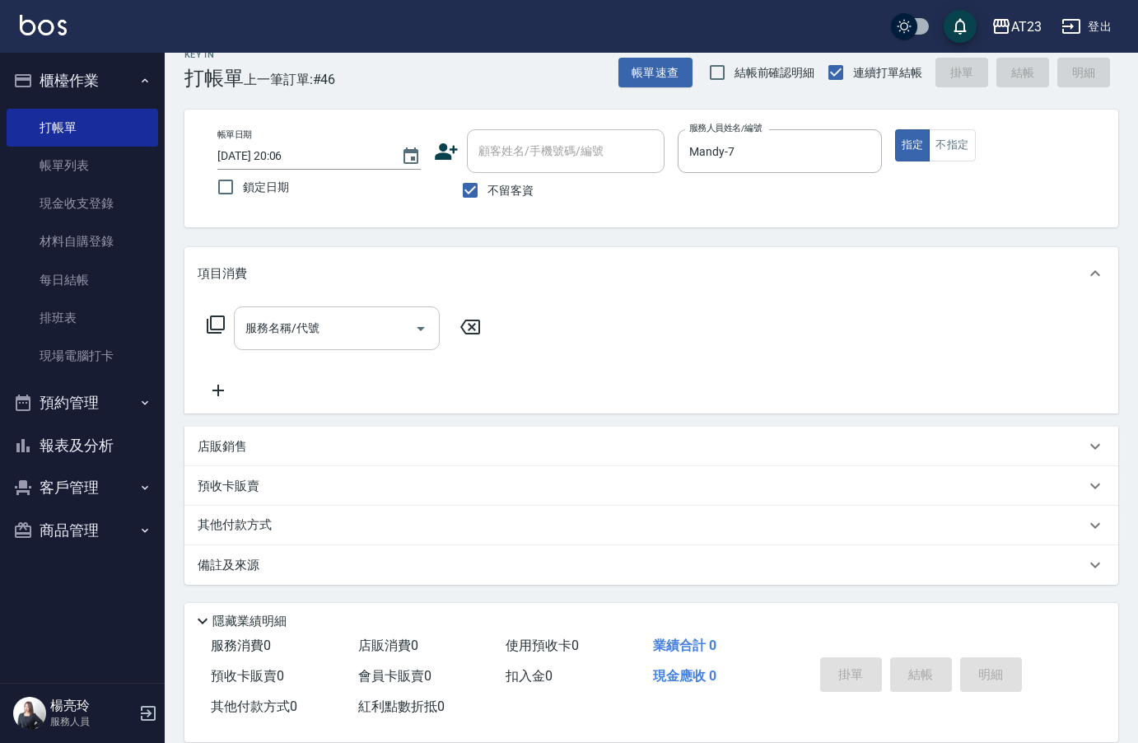
click at [283, 342] on div "服務名稱/代號" at bounding box center [337, 328] width 206 height 44
click at [283, 342] on input "服務名稱/代號" at bounding box center [324, 328] width 166 height 29
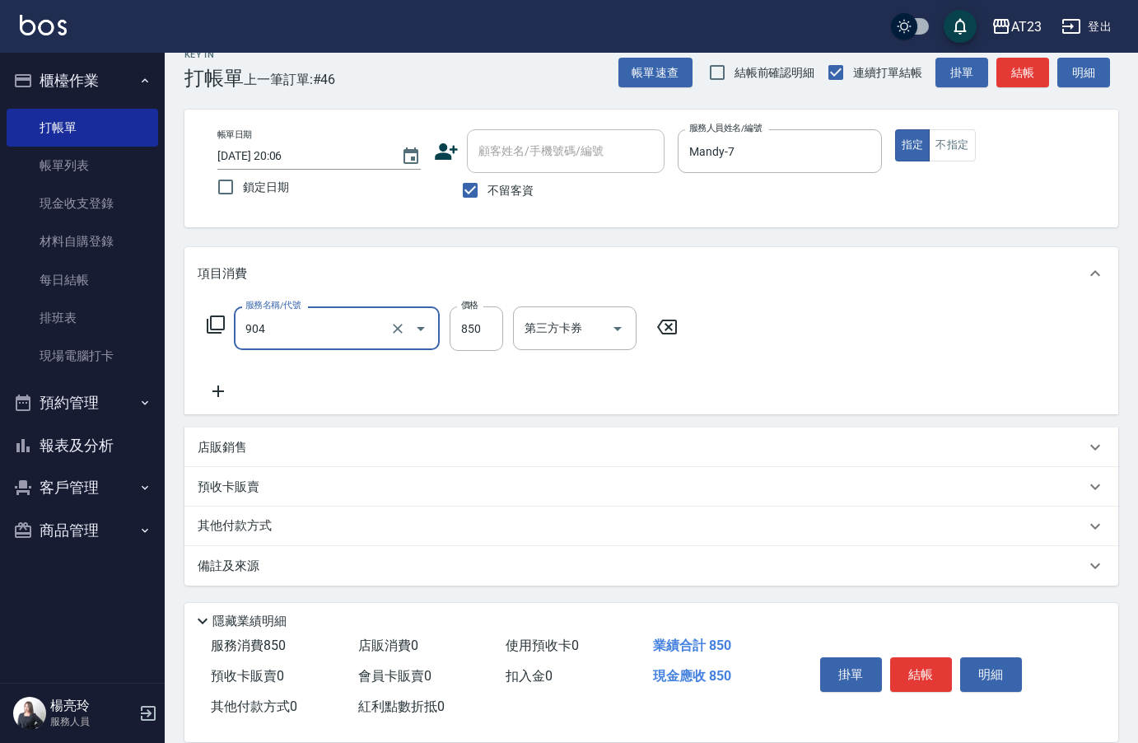
type input "體驗日草本(904)"
type input "650"
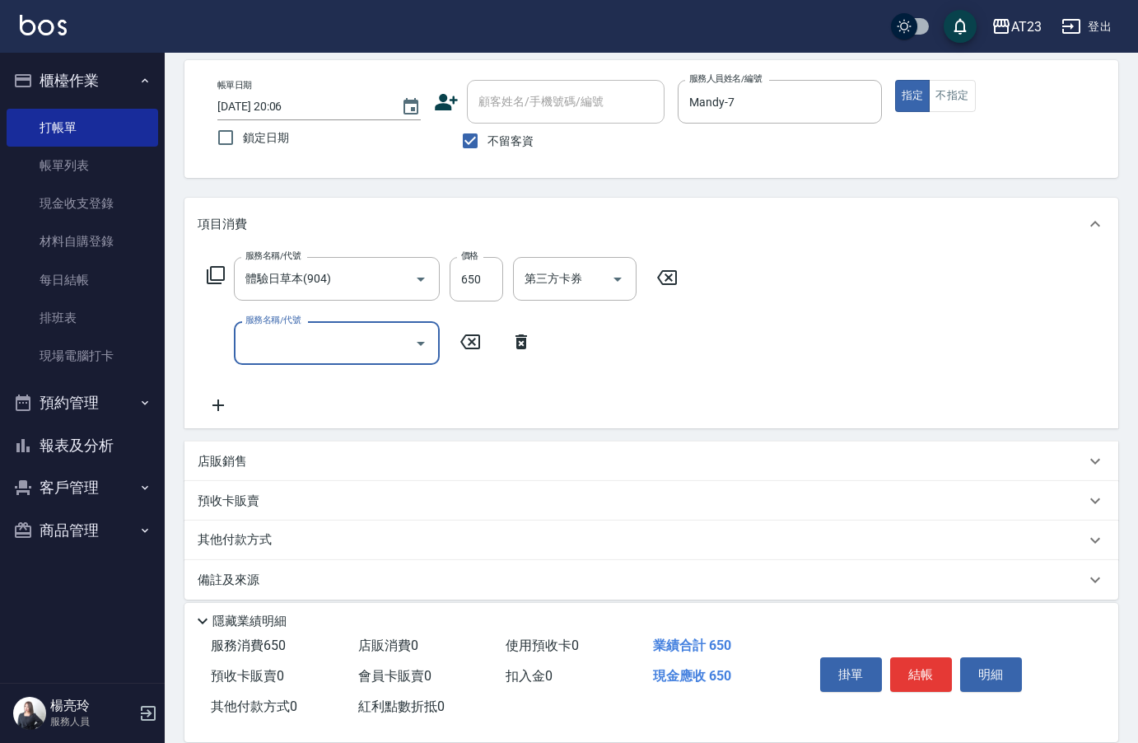
scroll to position [87, 0]
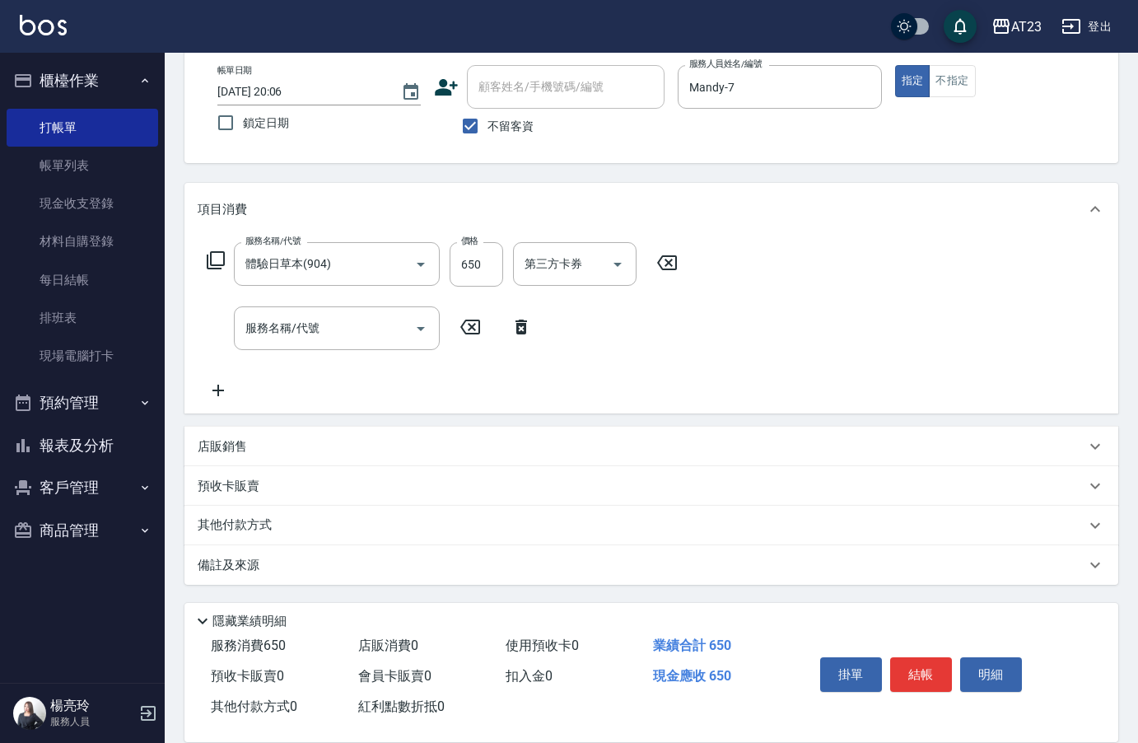
click at [216, 525] on p "其他付款方式" at bounding box center [239, 525] width 82 height 18
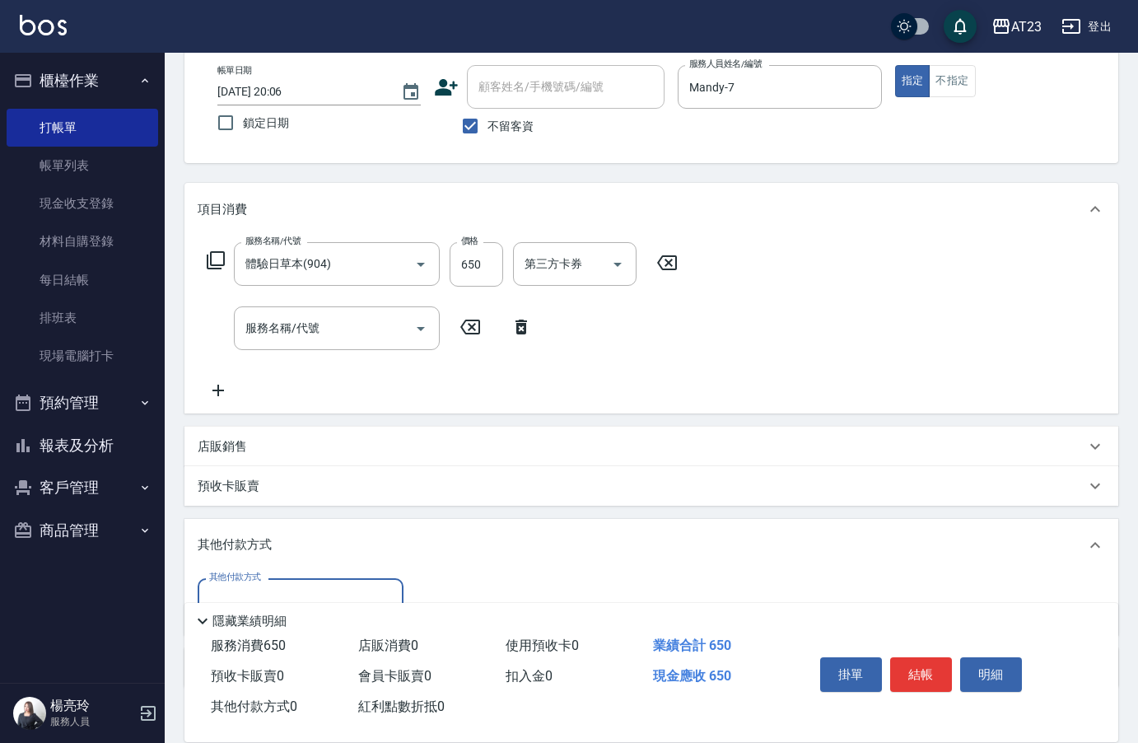
scroll to position [1, 0]
click at [245, 448] on p "店販銷售" at bounding box center [222, 446] width 49 height 17
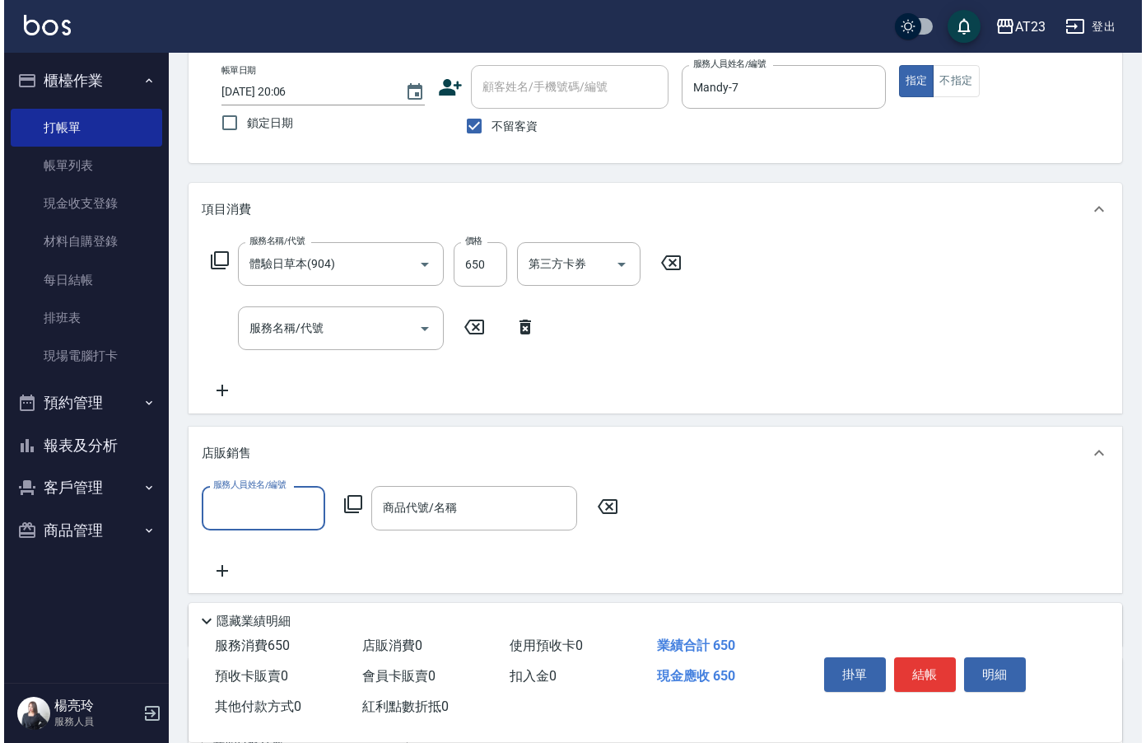
scroll to position [0, 0]
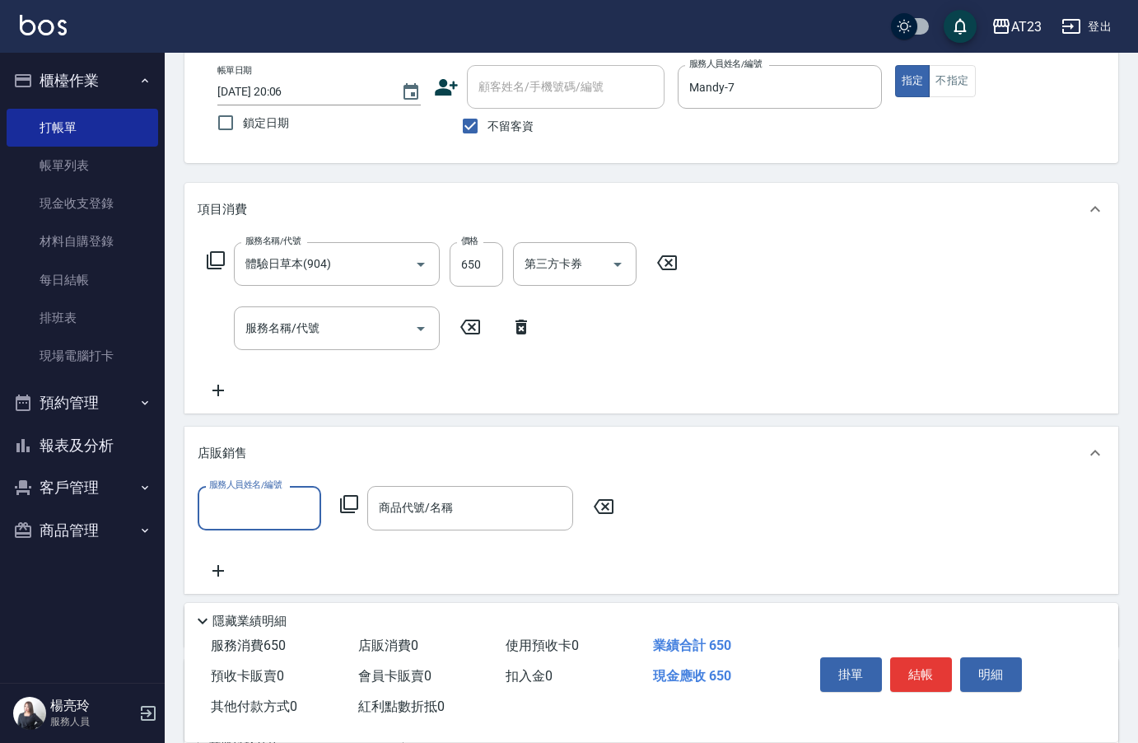
click at [263, 493] on div "服務人員姓名/編號" at bounding box center [260, 508] width 124 height 44
type input "Mandy-7"
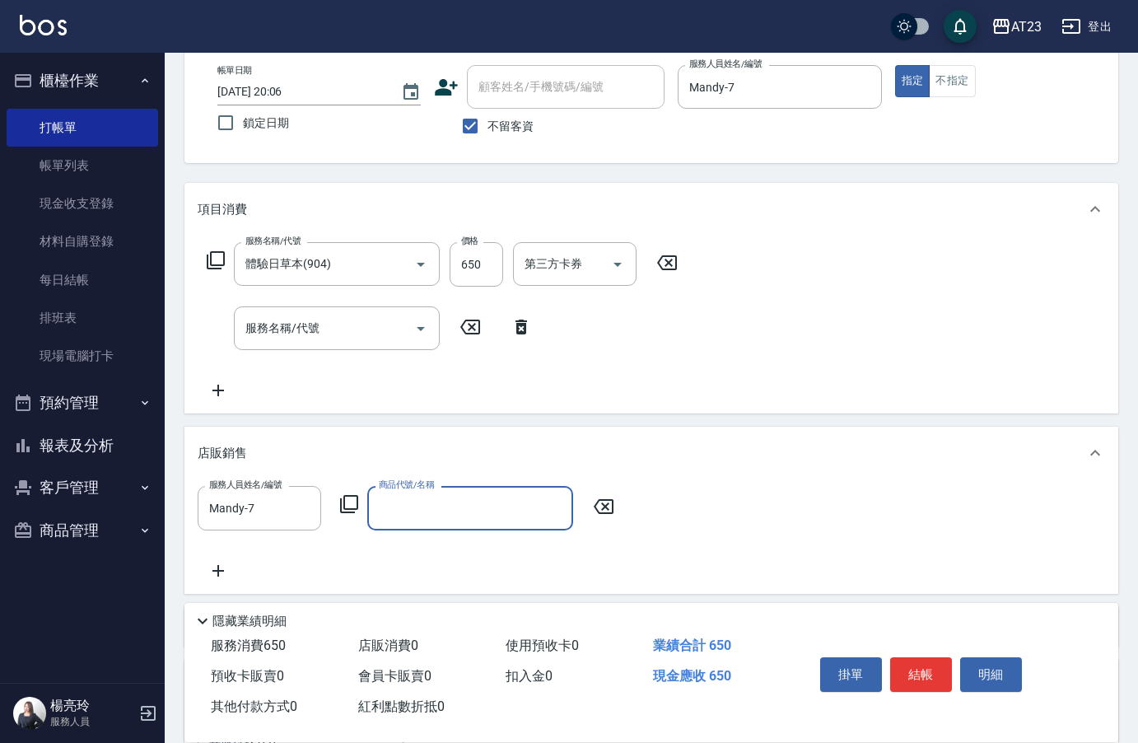
click at [344, 507] on icon at bounding box center [349, 504] width 18 height 18
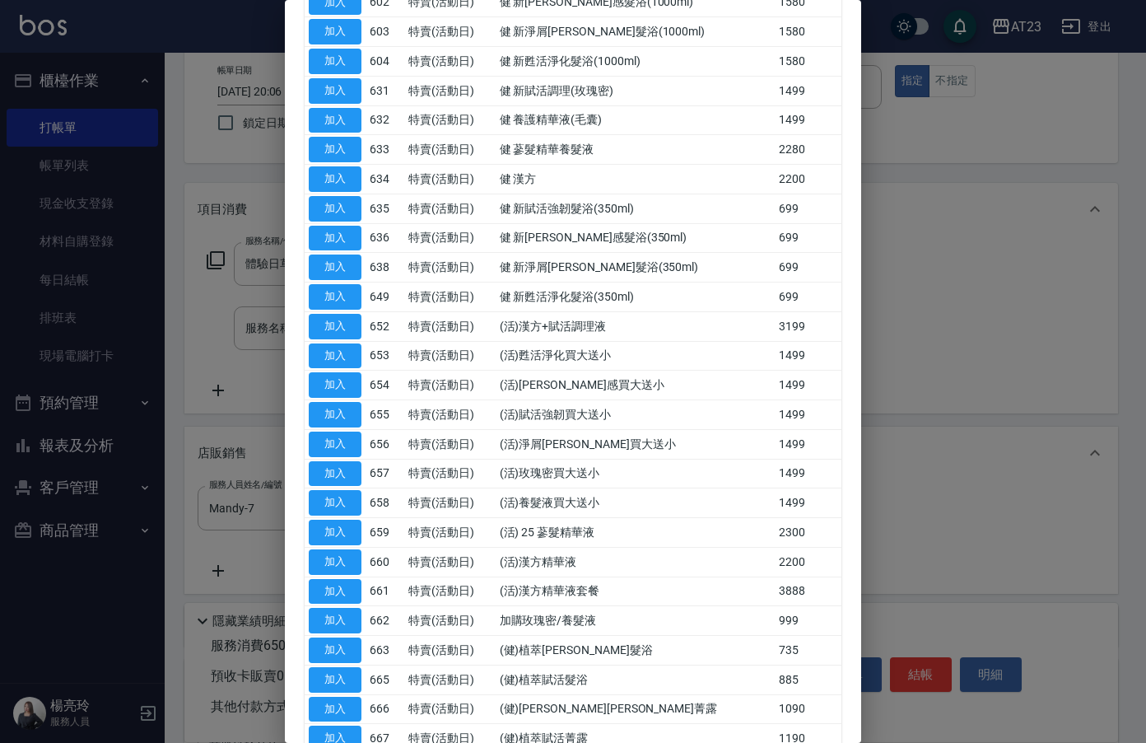
scroll to position [357, 0]
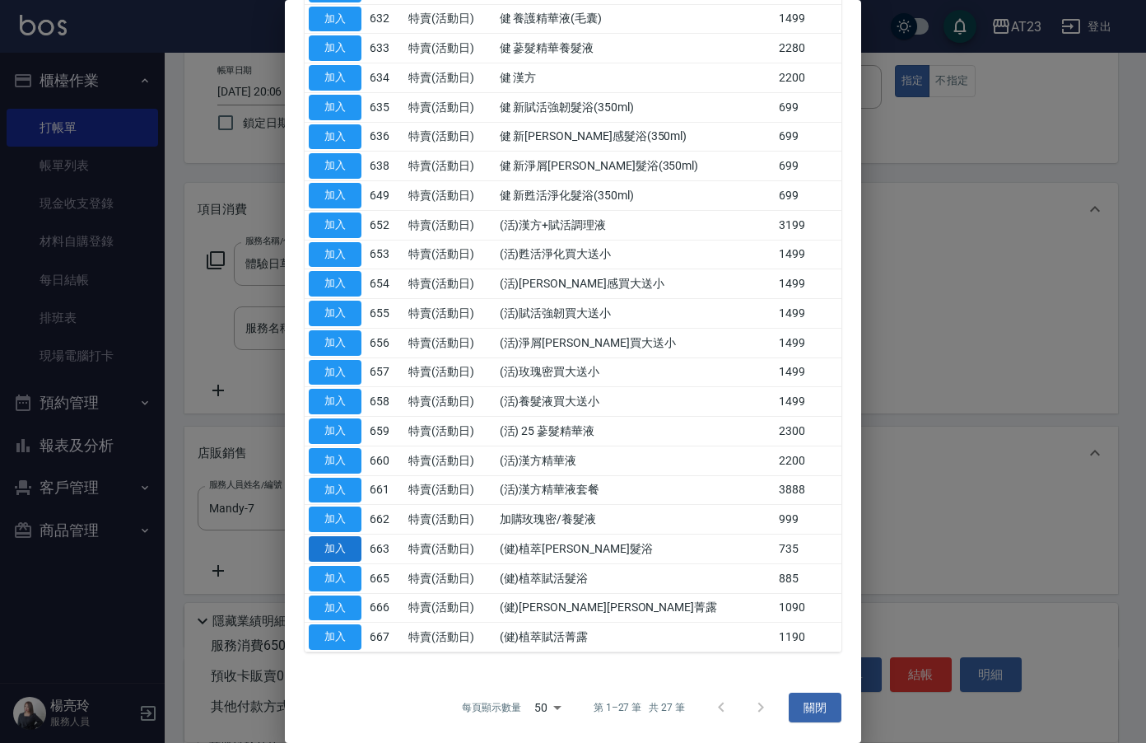
click at [343, 553] on button "加入" at bounding box center [335, 549] width 53 height 26
type input "(健)植萃[PERSON_NAME]髮浴"
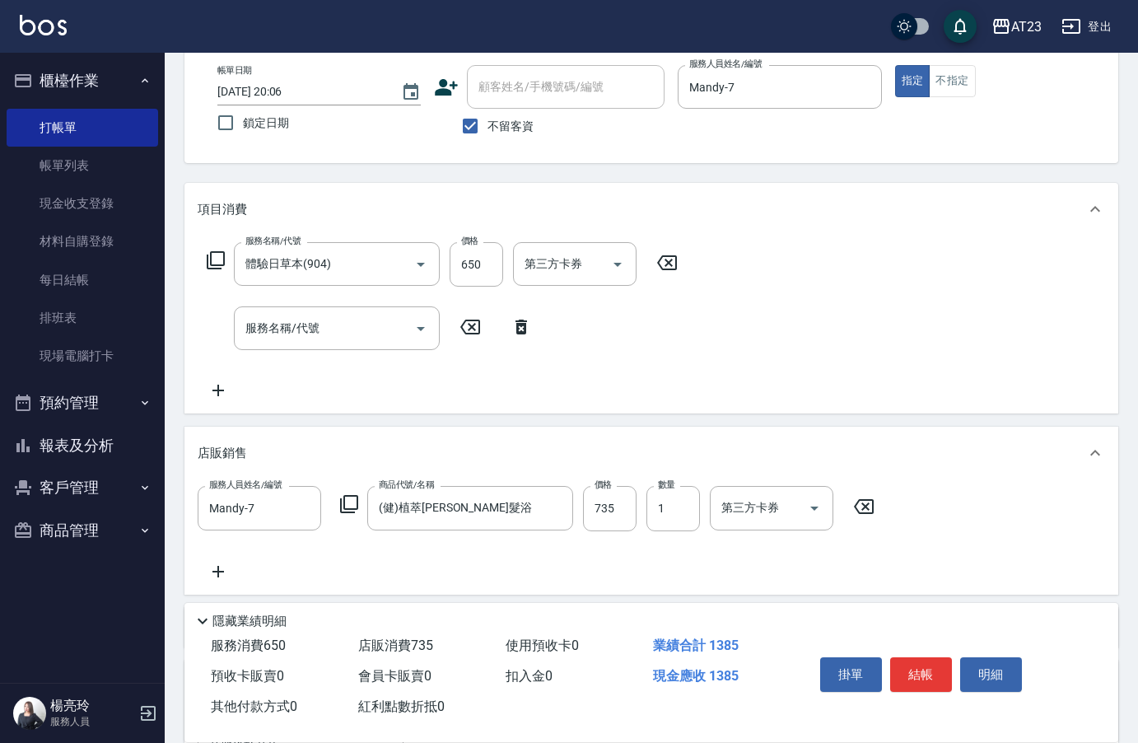
click at [350, 510] on icon at bounding box center [349, 504] width 18 height 18
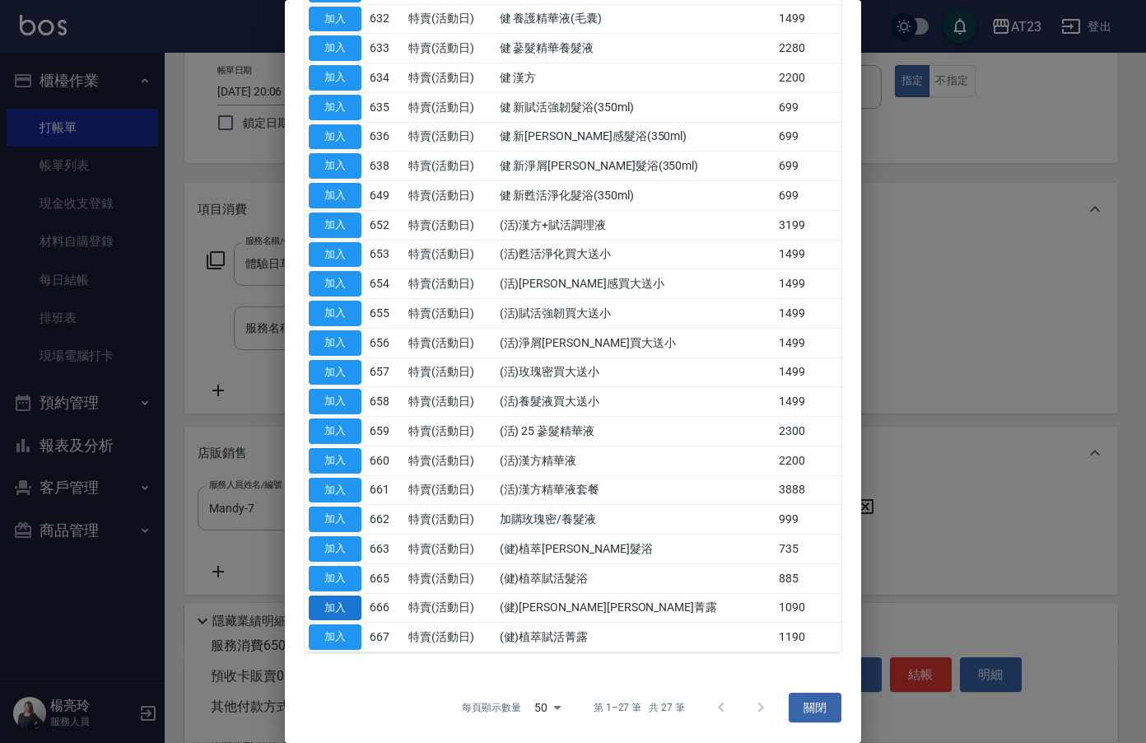
click at [327, 605] on button "加入" at bounding box center [335, 608] width 53 height 26
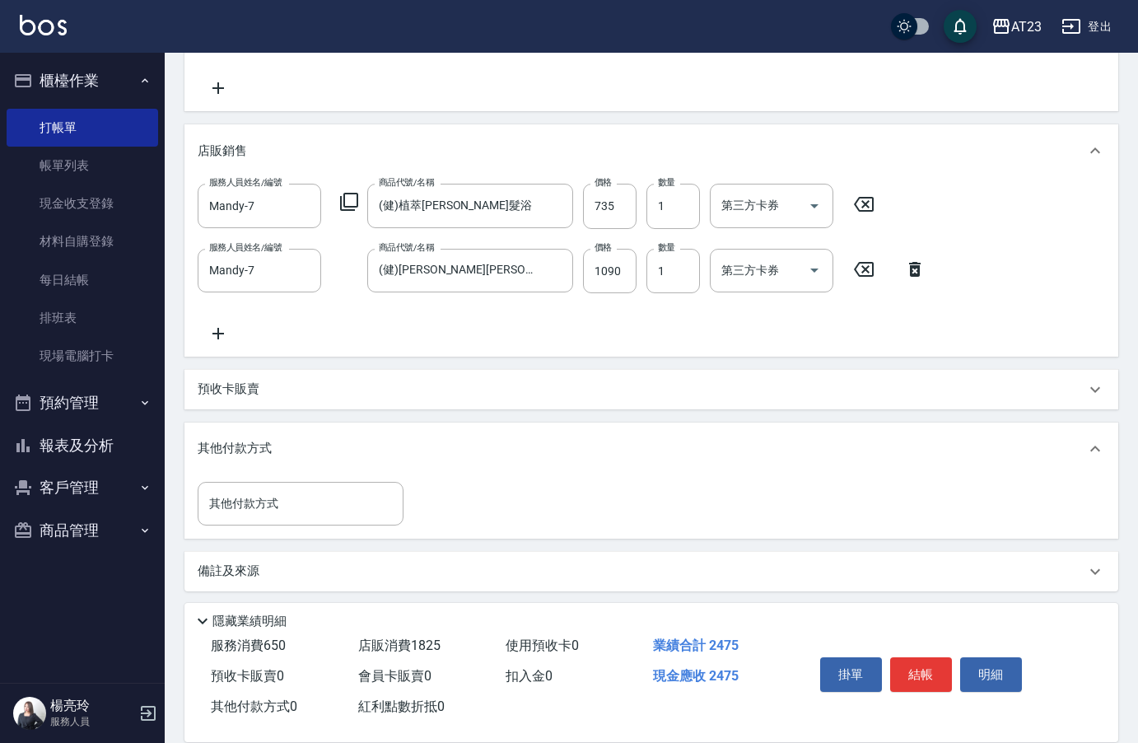
scroll to position [396, 0]
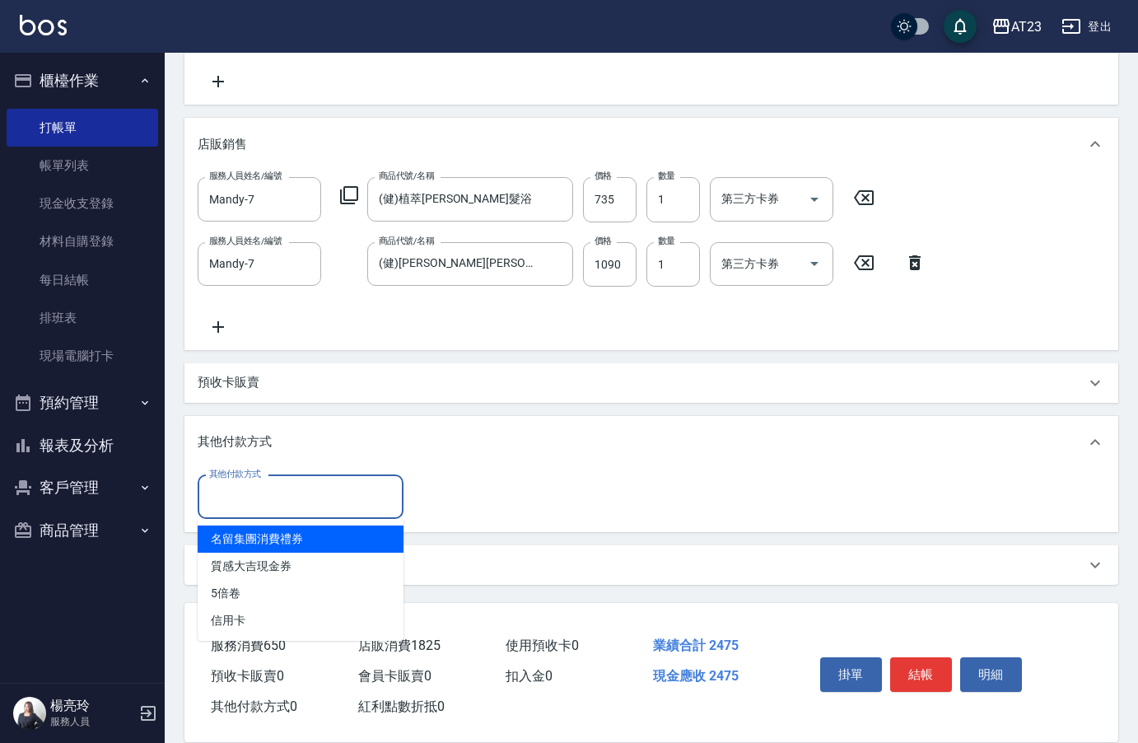
click at [240, 499] on input "其他付款方式" at bounding box center [300, 497] width 191 height 29
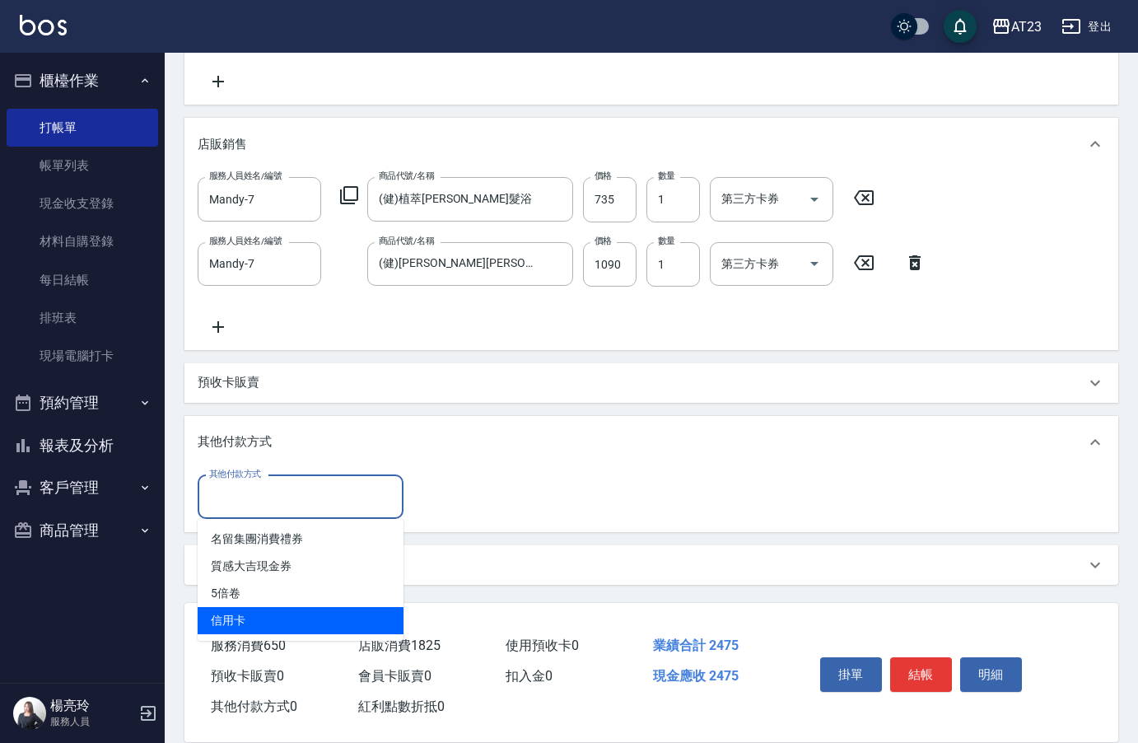
drag, startPoint x: 283, startPoint y: 626, endPoint x: 452, endPoint y: 586, distance: 174.4
click at [282, 626] on span "信用卡" at bounding box center [301, 620] width 206 height 27
type input "信用卡"
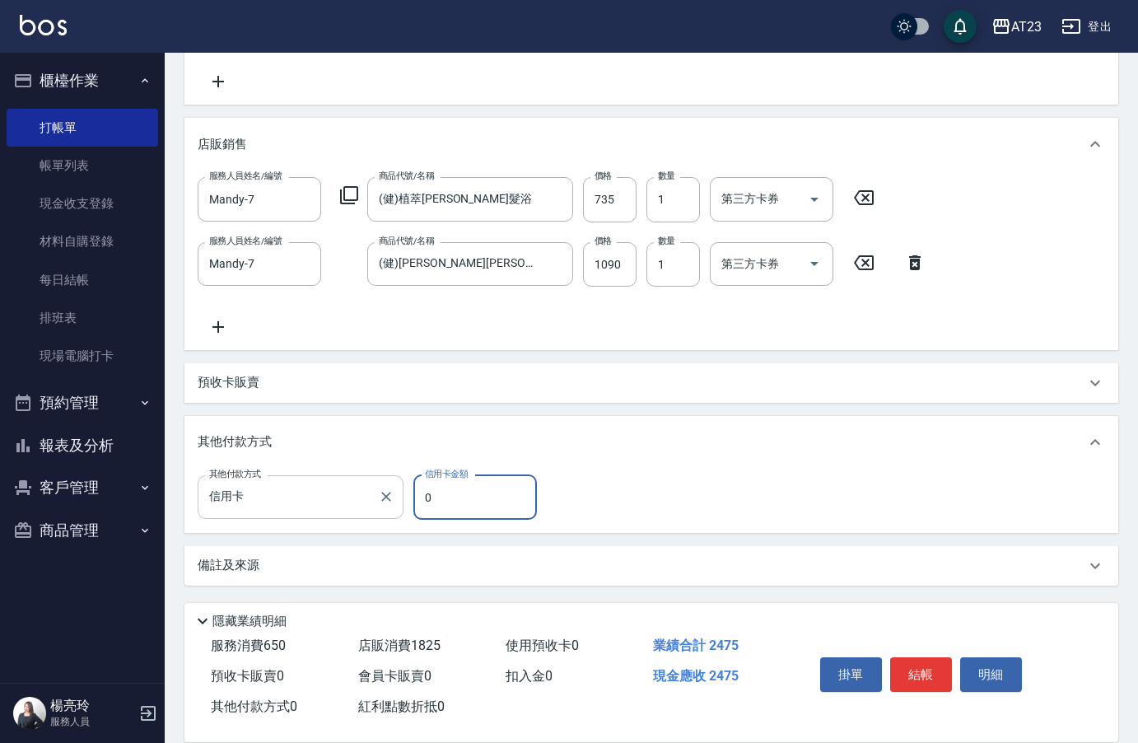
drag, startPoint x: 426, startPoint y: 494, endPoint x: 382, endPoint y: 483, distance: 45.1
click at [410, 491] on div "其他付款方式 信用卡 其他付款方式 信用卡金額 0 信用卡金額" at bounding box center [372, 497] width 349 height 44
type input "2475"
click at [904, 663] on button "結帳" at bounding box center [921, 674] width 62 height 35
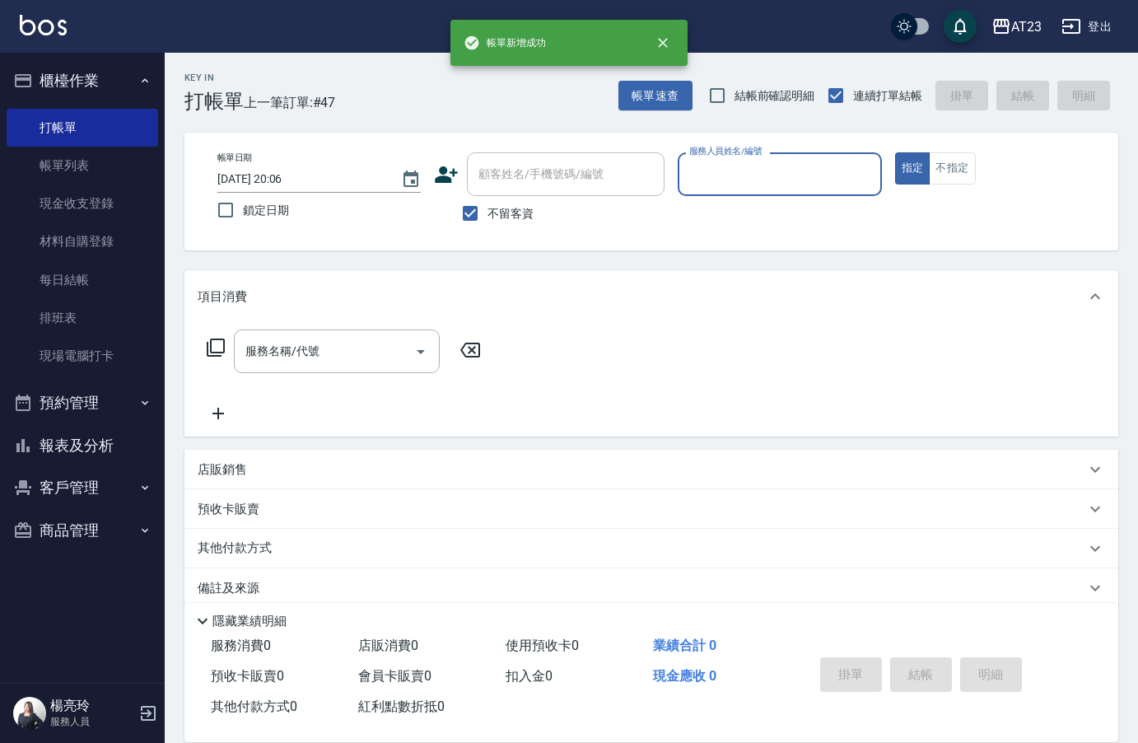
scroll to position [0, 0]
type input "Mandy-7"
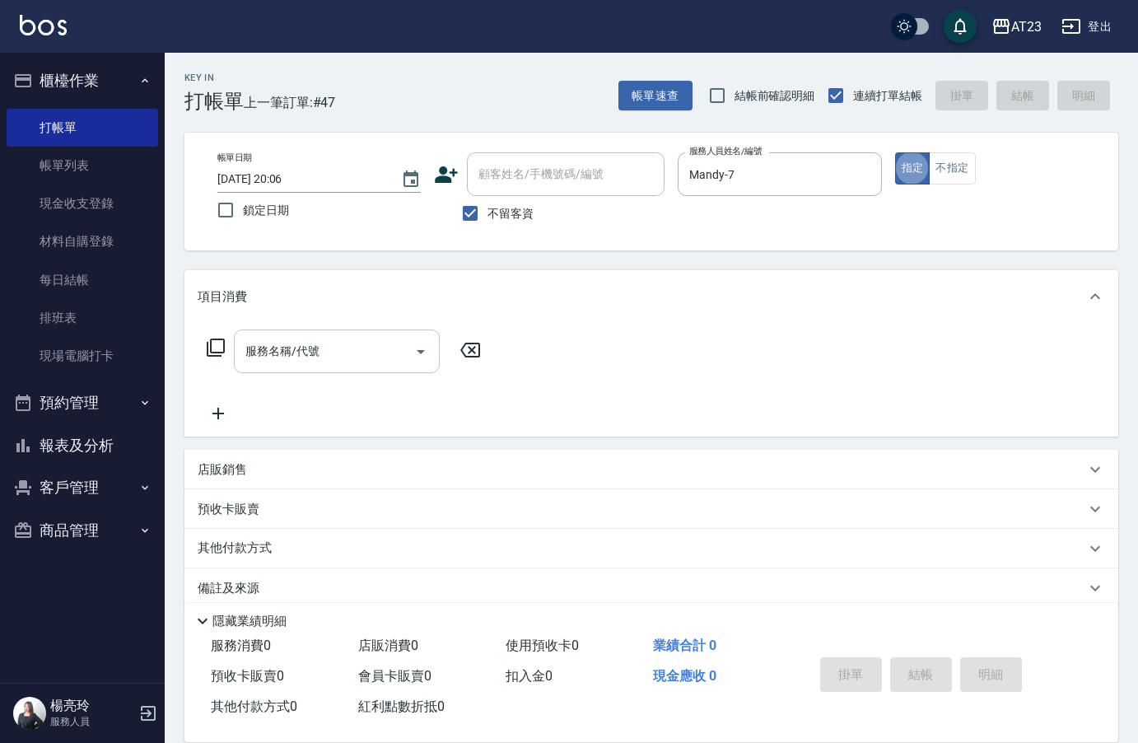
click at [306, 355] on div "服務名稱/代號 服務名稱/代號" at bounding box center [337, 351] width 206 height 44
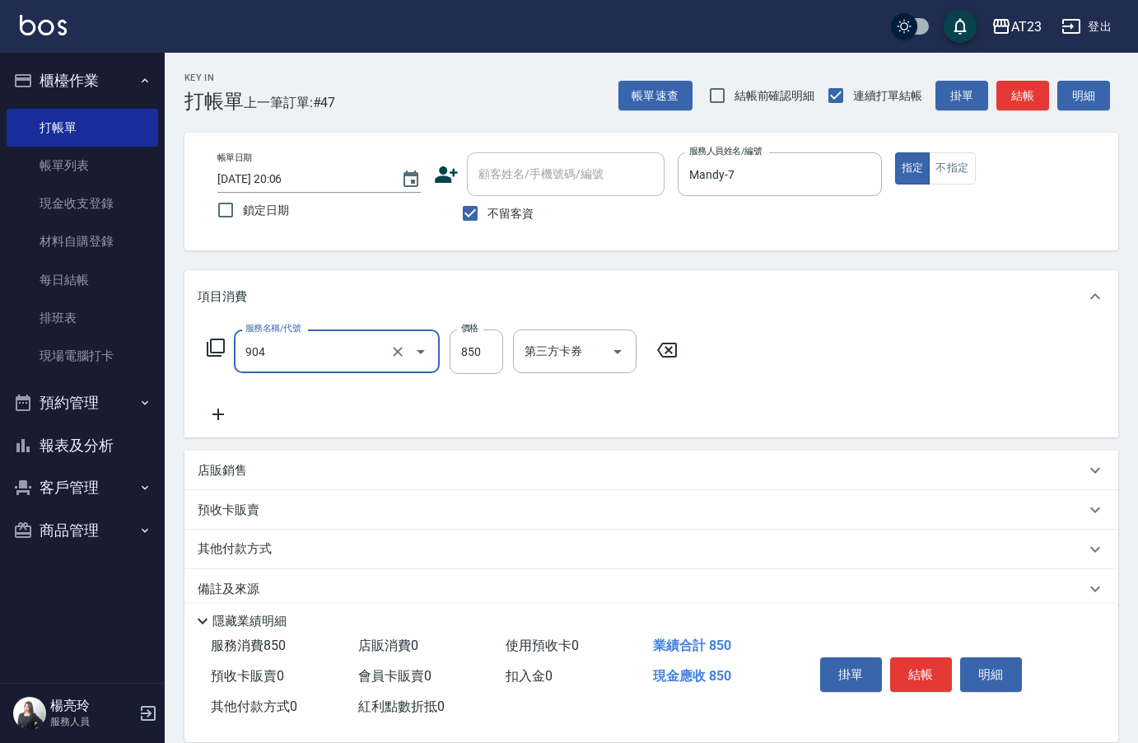
type input "體驗日草本(904)"
type input "650"
click at [224, 551] on p "其他付款方式" at bounding box center [239, 549] width 82 height 18
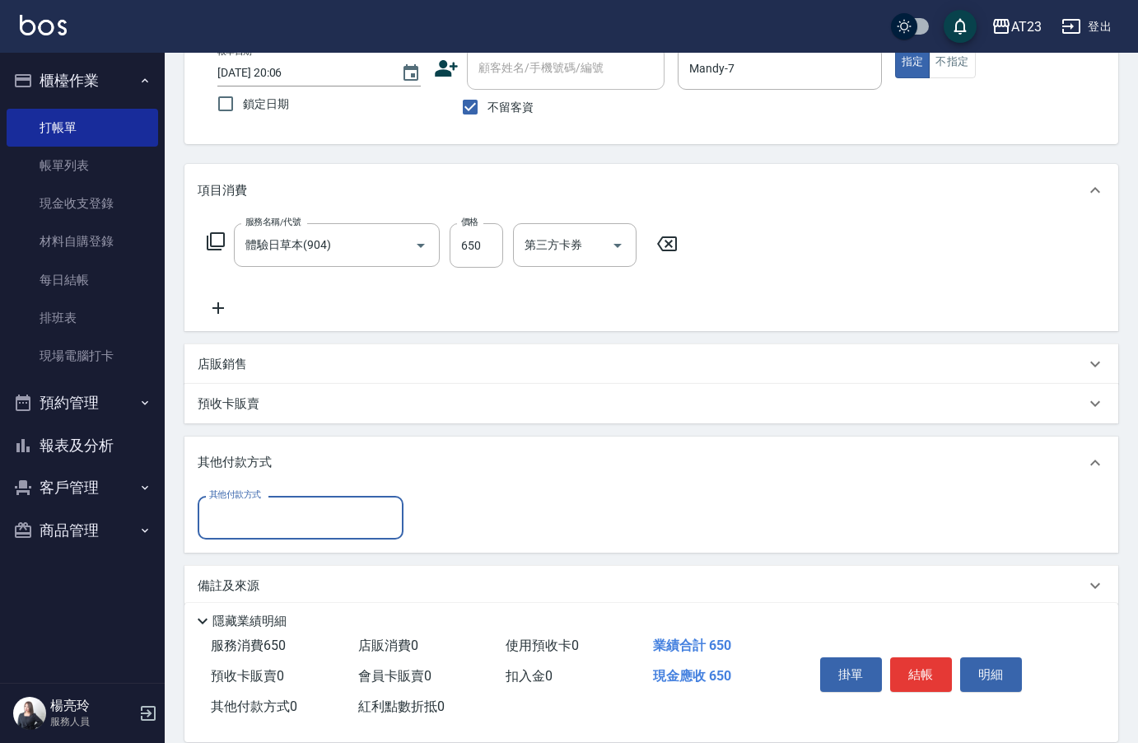
scroll to position [113, 0]
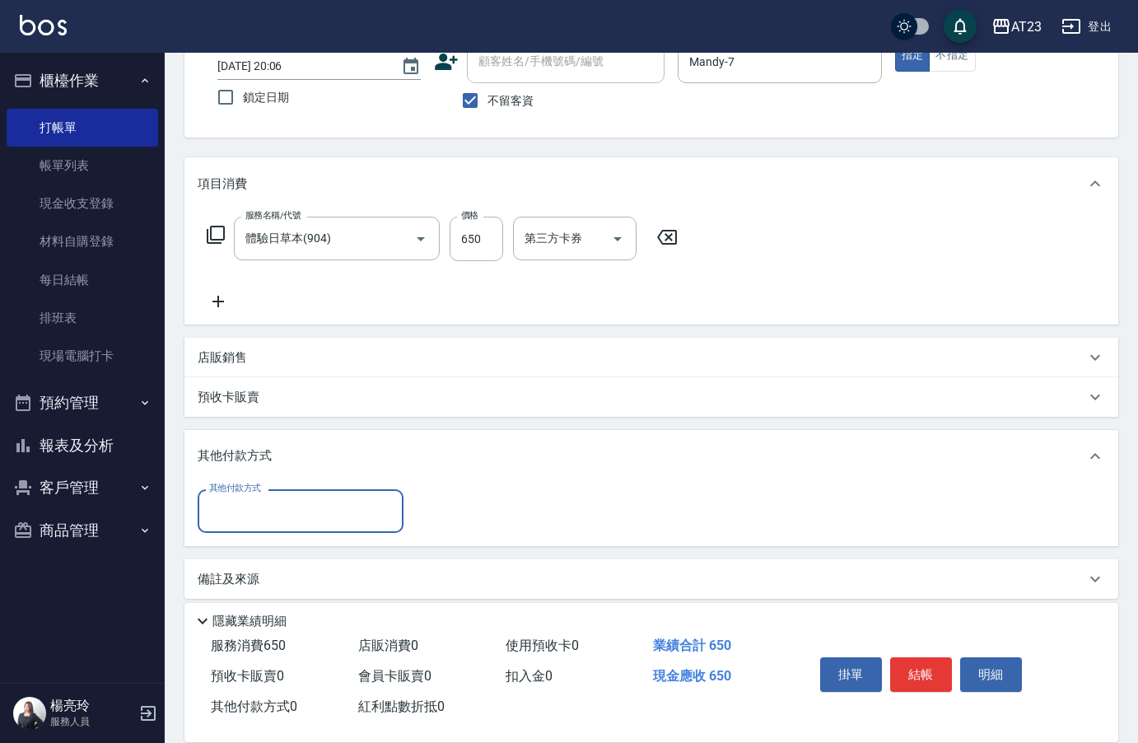
drag, startPoint x: 239, startPoint y: 508, endPoint x: 243, endPoint y: 526, distance: 18.6
click at [239, 510] on input "其他付款方式" at bounding box center [300, 511] width 191 height 29
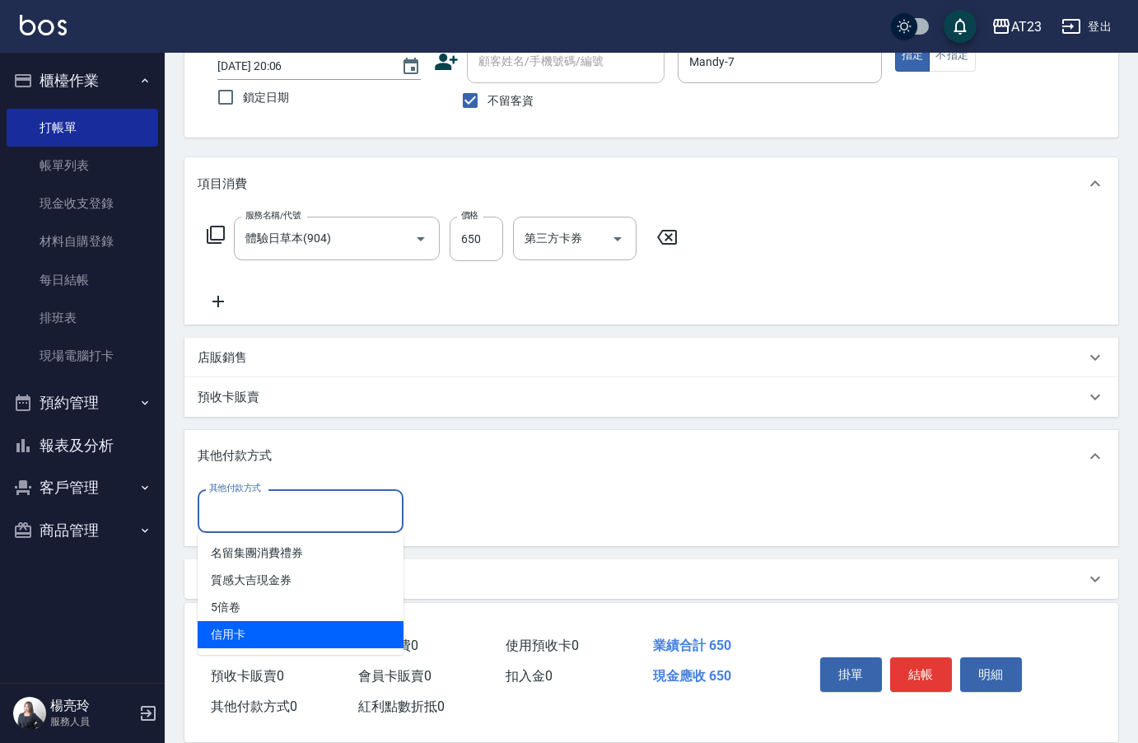
click at [248, 634] on span "信用卡" at bounding box center [301, 634] width 206 height 27
type input "信用卡"
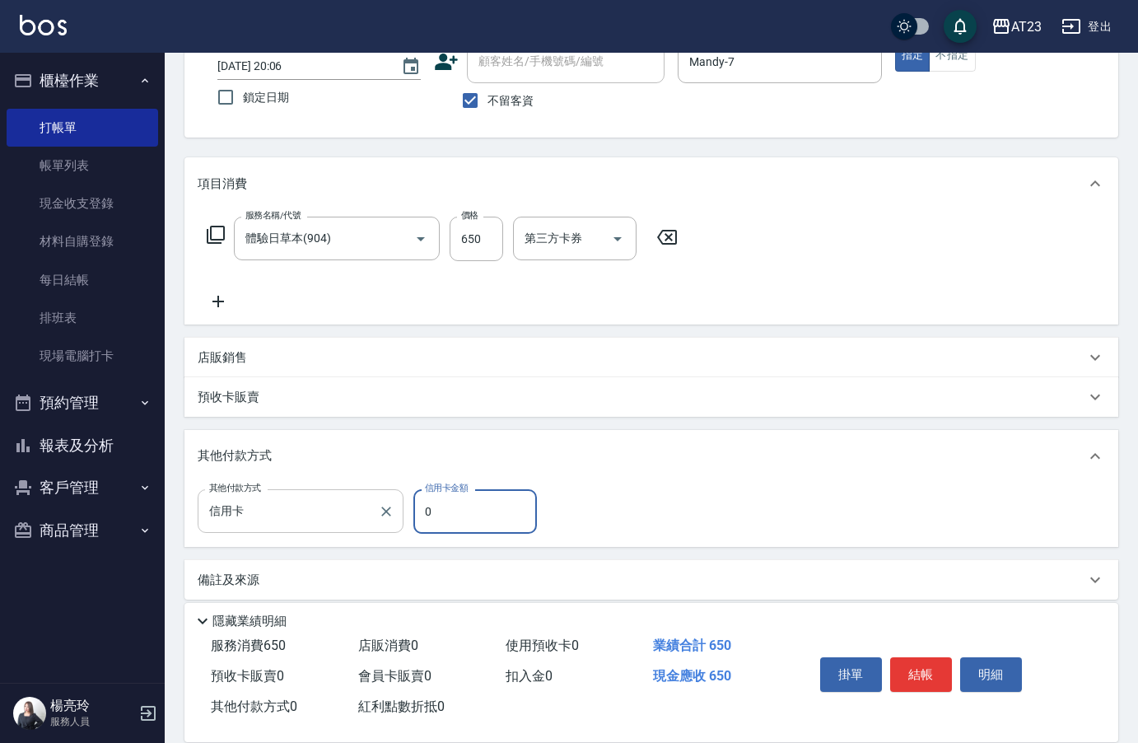
drag, startPoint x: 469, startPoint y: 497, endPoint x: 370, endPoint y: 502, distance: 99.0
click at [370, 502] on div "其他付款方式 信用卡 其他付款方式 信用卡金額 0 信用卡金額" at bounding box center [372, 511] width 349 height 44
drag, startPoint x: 444, startPoint y: 516, endPoint x: 385, endPoint y: 465, distance: 78.3
click at [344, 502] on div "其他付款方式 信用卡 其他付款方式 信用卡金額 85 信用卡金額" at bounding box center [372, 511] width 349 height 44
type input "650"
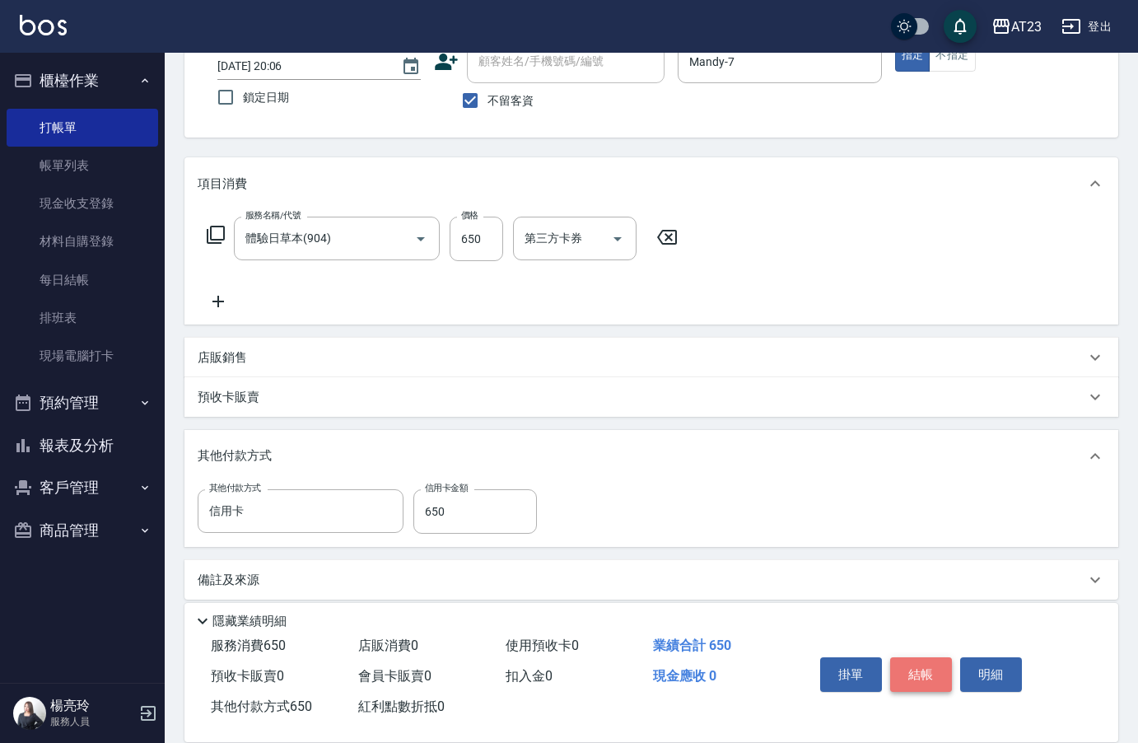
click at [923, 671] on button "結帳" at bounding box center [921, 674] width 62 height 35
type input "[DATE] 20:07"
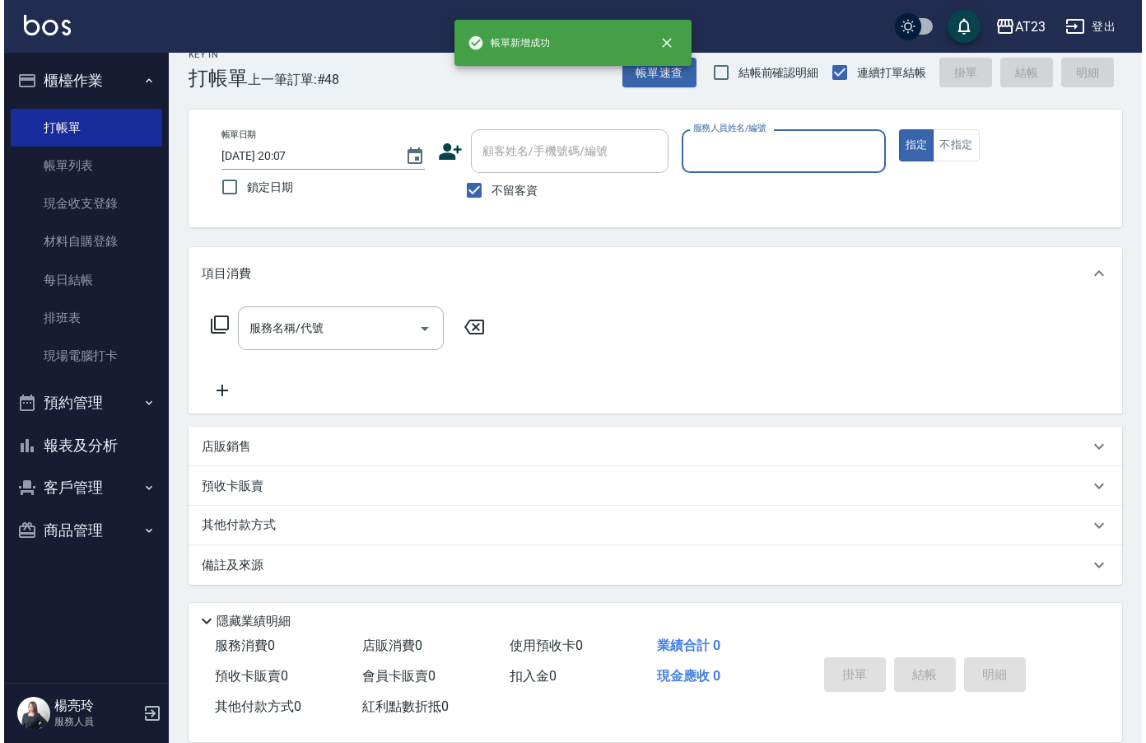
scroll to position [23, 0]
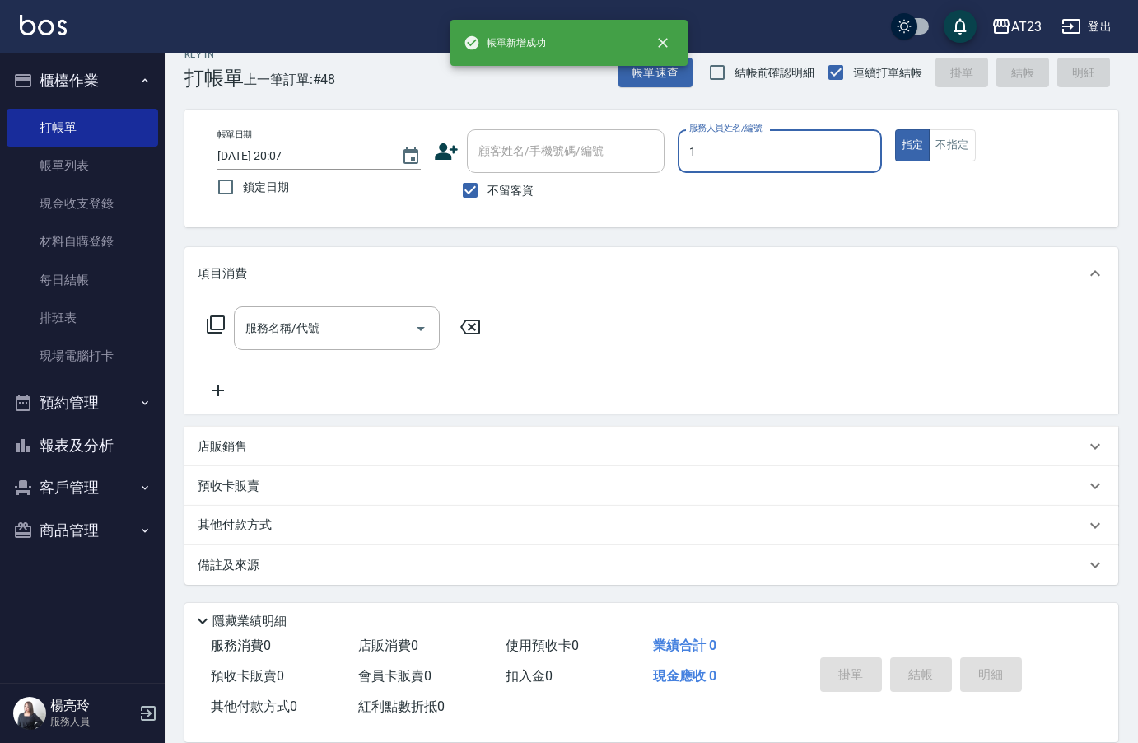
type input "[PERSON_NAME]-1"
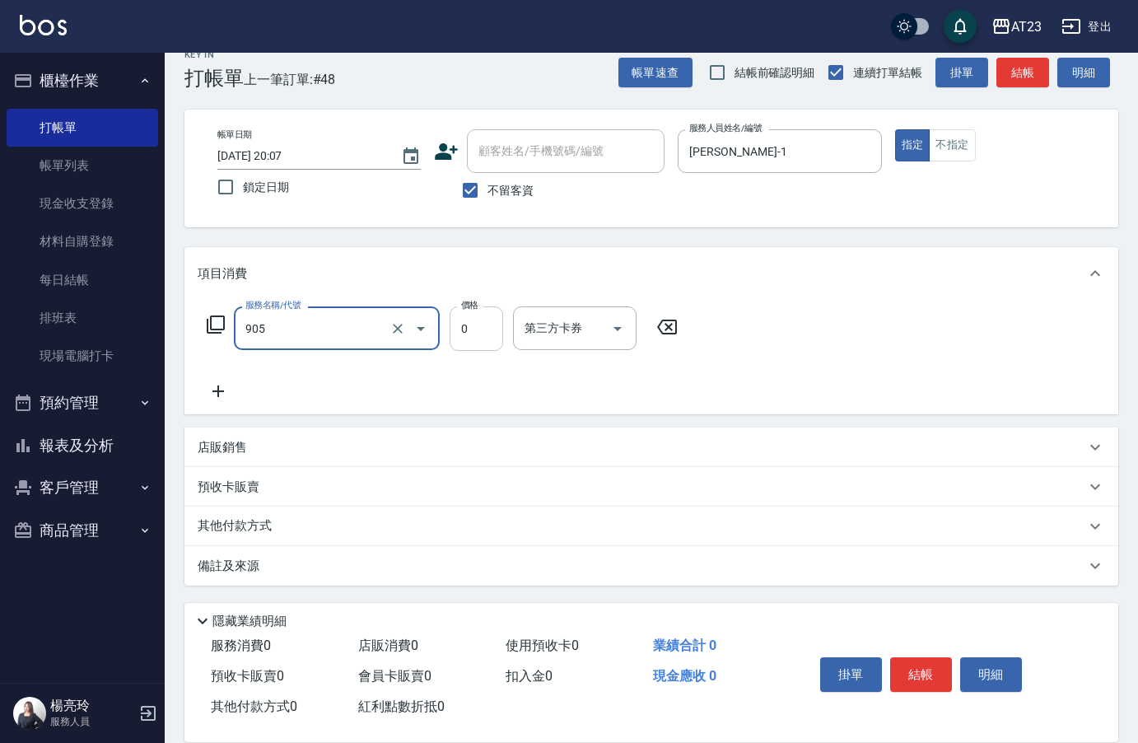
type input "頭皮卡使用(905)"
click at [459, 332] on input "0" at bounding box center [477, 328] width 54 height 44
type input "600"
click at [203, 320] on div "服務名稱/代號 頭皮卡使用(905) 服務名稱/代號 價格 600 價格 第三方卡券 第三方卡券" at bounding box center [443, 328] width 490 height 44
click at [213, 320] on icon at bounding box center [216, 325] width 20 height 20
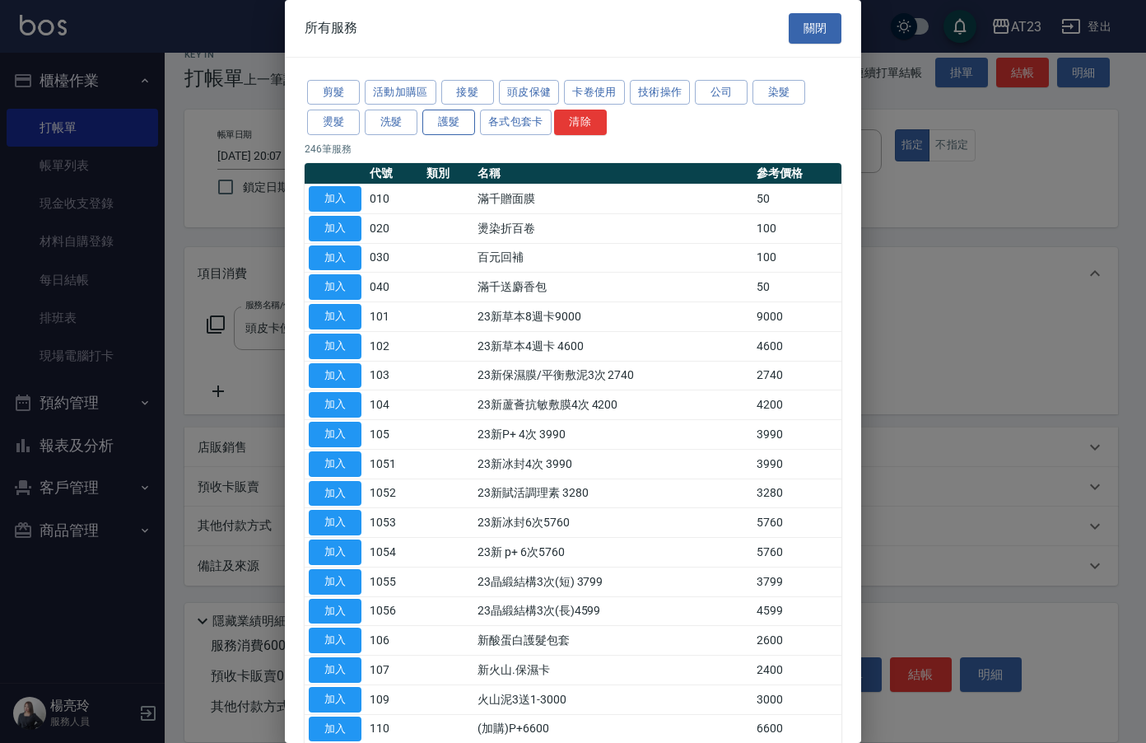
click at [451, 124] on button "護髮" at bounding box center [449, 123] width 53 height 26
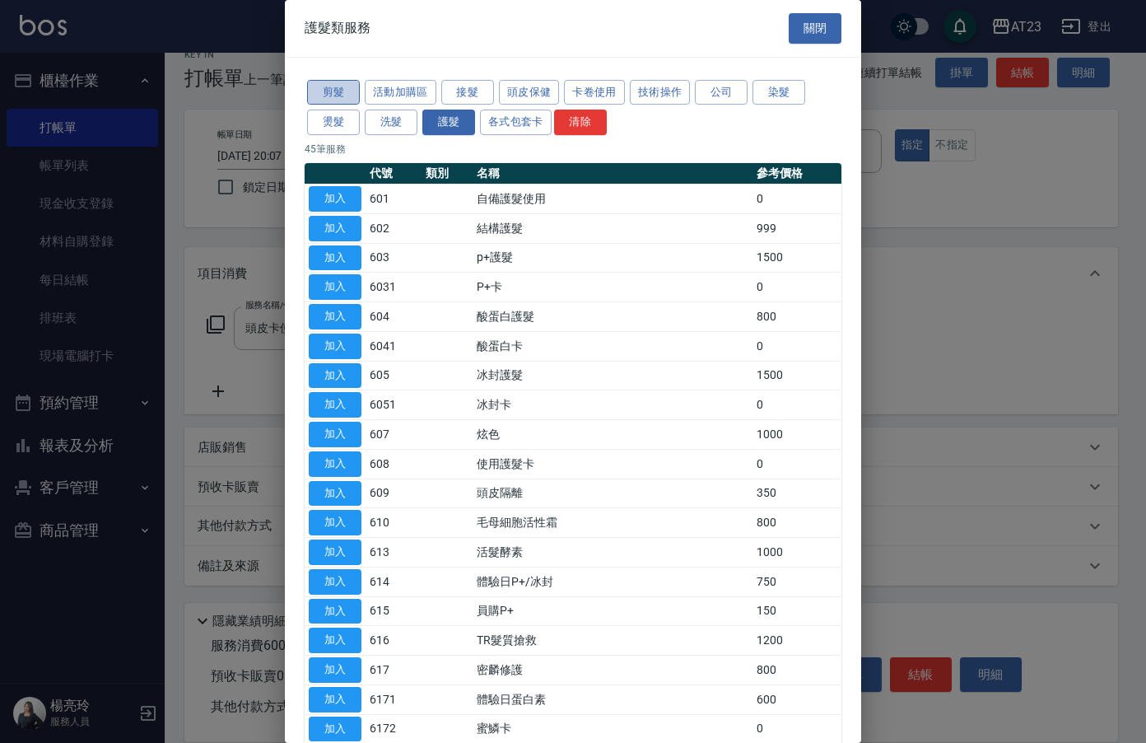
click at [335, 95] on button "剪髮" at bounding box center [333, 93] width 53 height 26
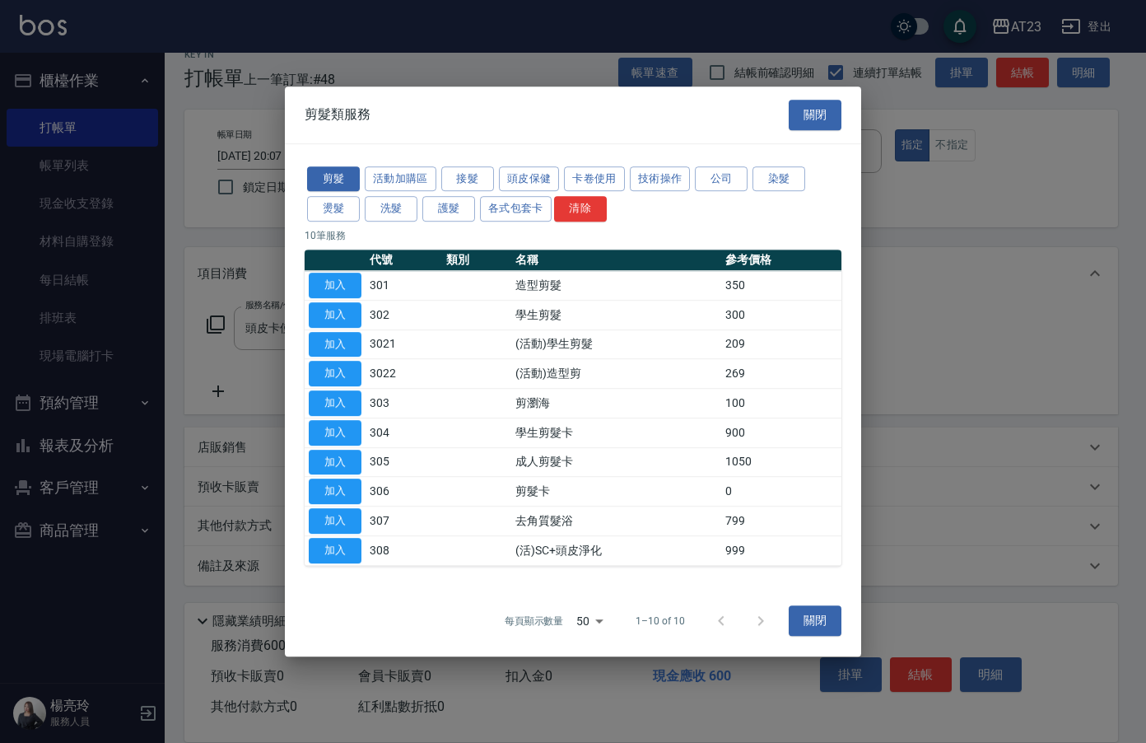
click at [395, 123] on div "剪髮類服務 關閉" at bounding box center [573, 114] width 577 height 57
click at [528, 175] on button "頭皮保健" at bounding box center [529, 179] width 61 height 26
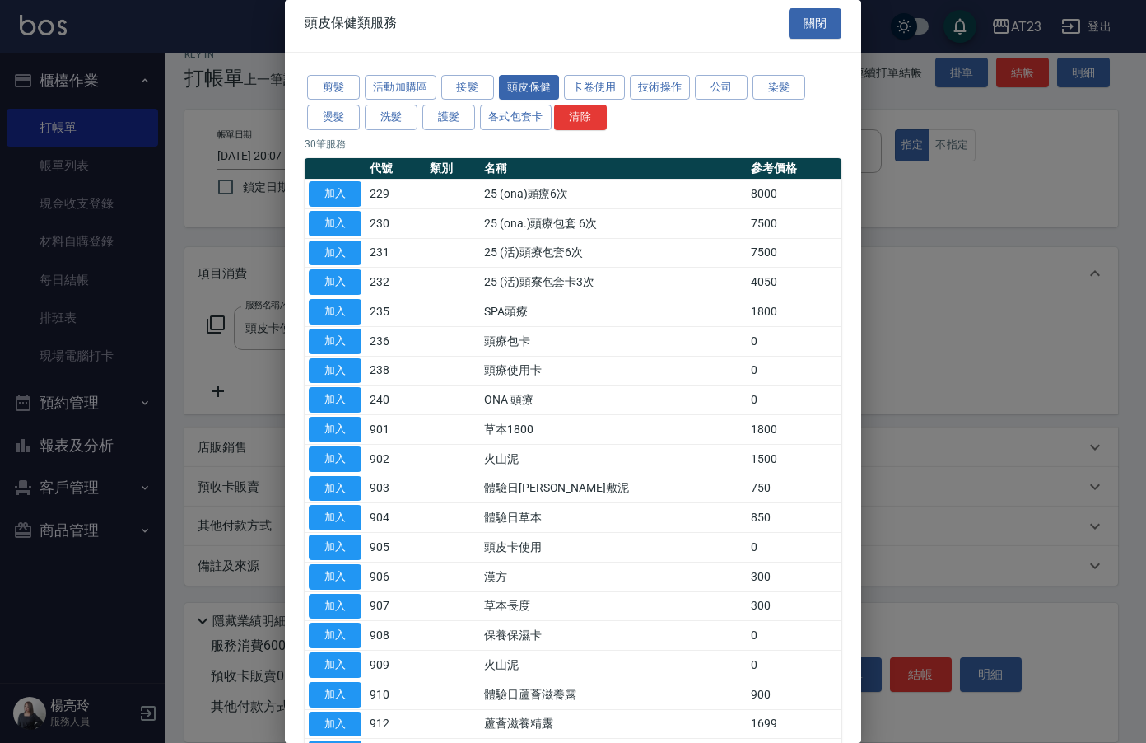
scroll to position [4, 0]
click at [397, 120] on button "洗髮" at bounding box center [391, 118] width 53 height 26
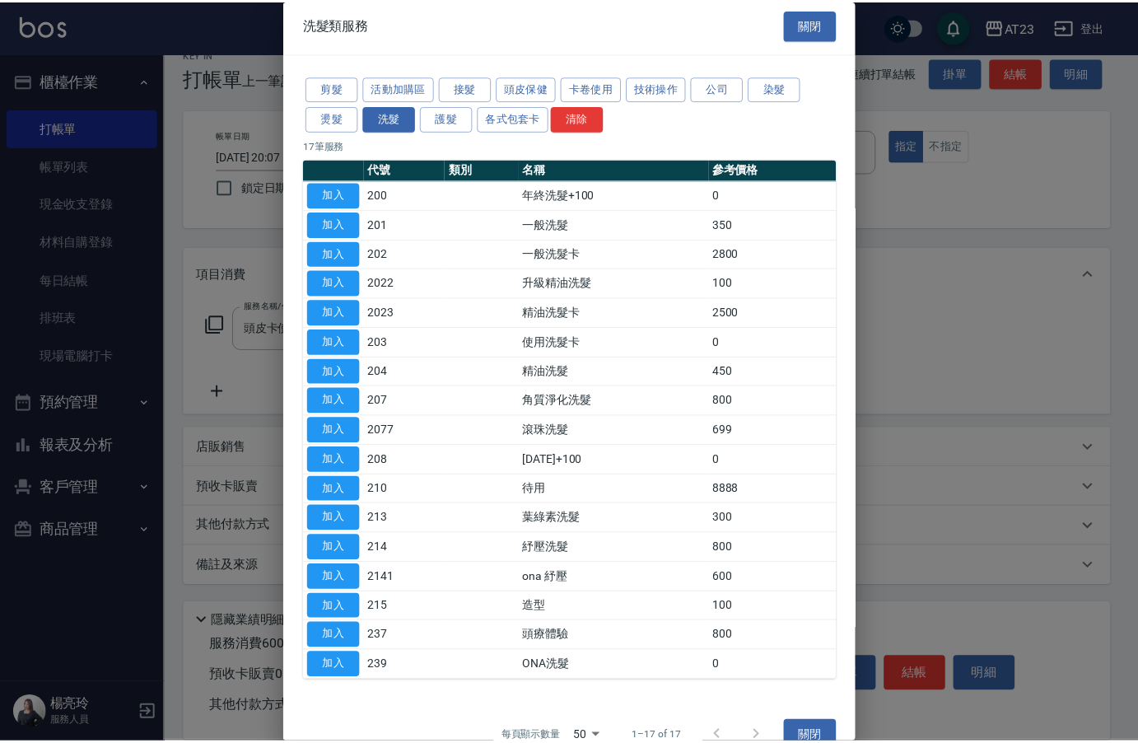
scroll to position [33, 0]
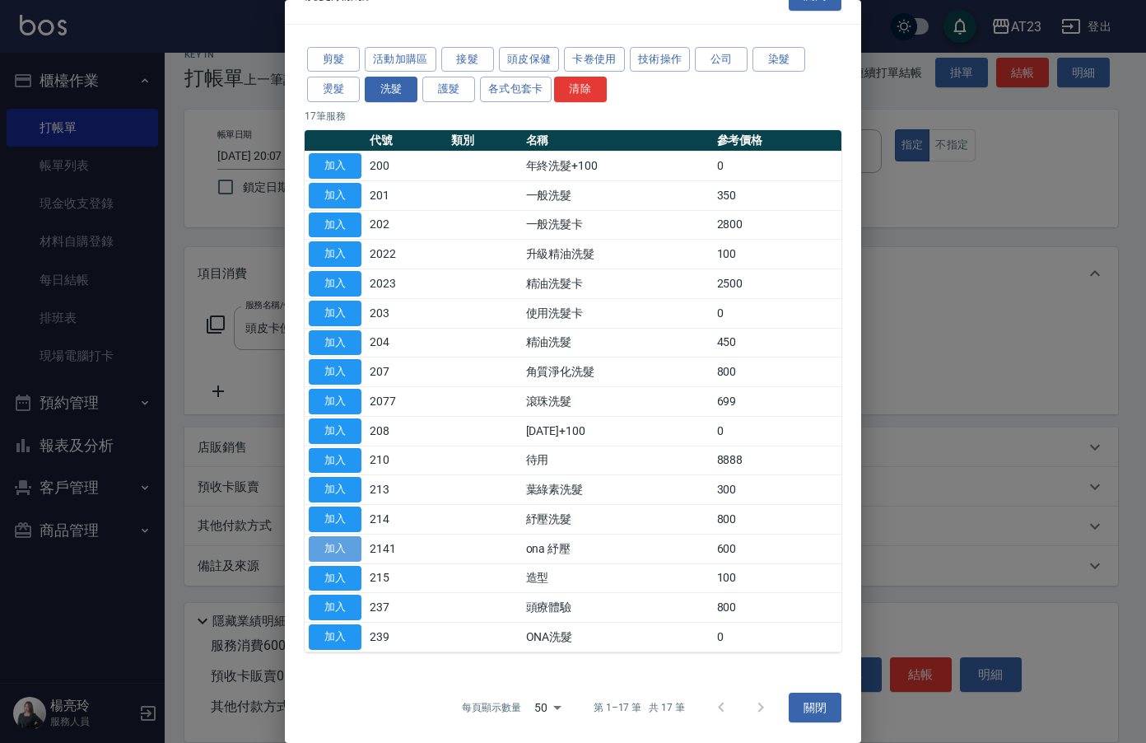
click at [313, 548] on button "加入" at bounding box center [335, 549] width 53 height 26
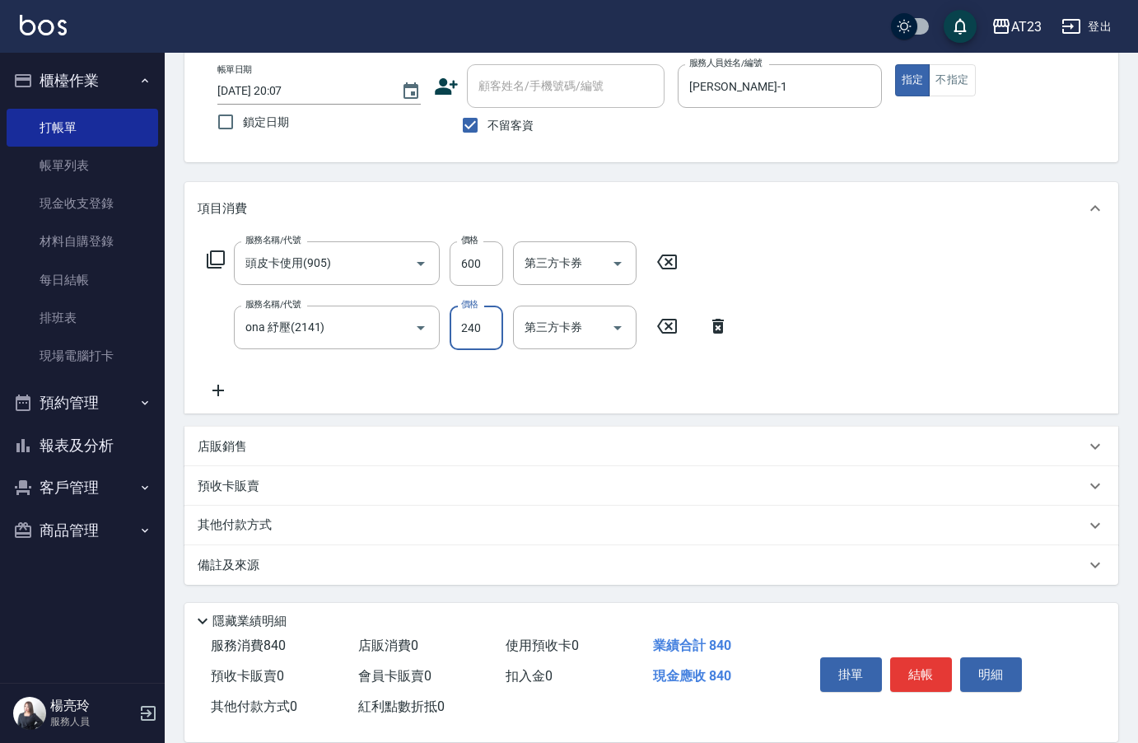
type input "240"
click at [235, 534] on p "其他付款方式" at bounding box center [239, 525] width 82 height 18
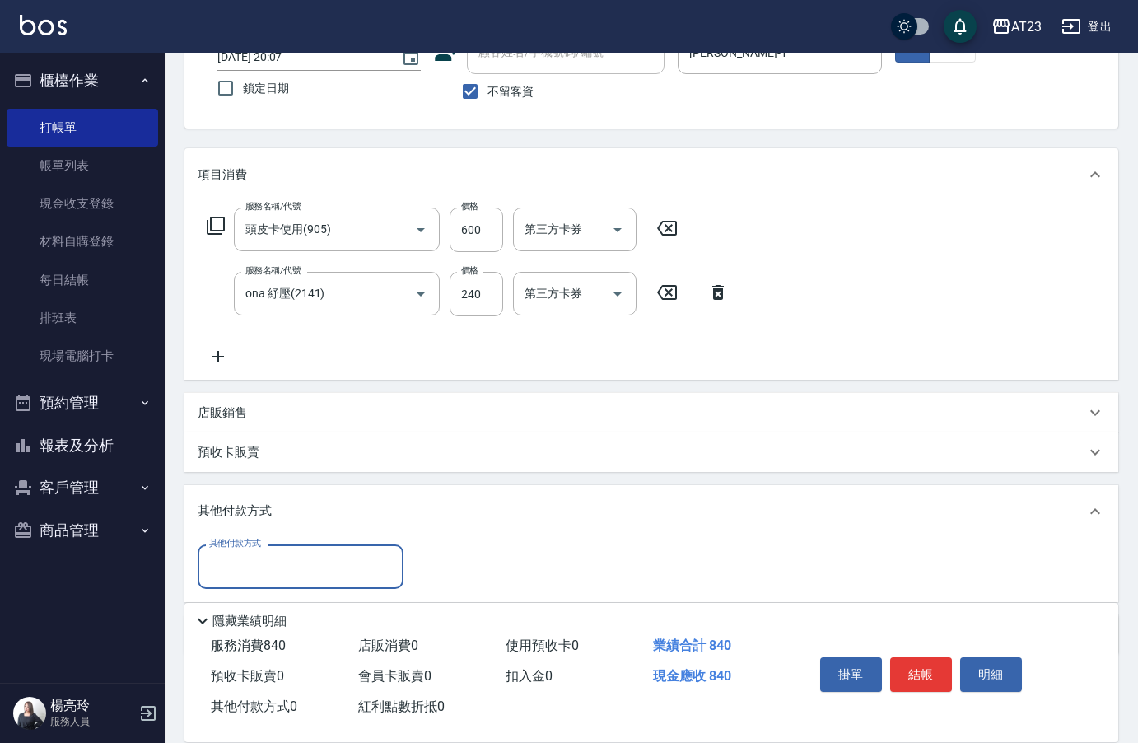
scroll to position [189, 0]
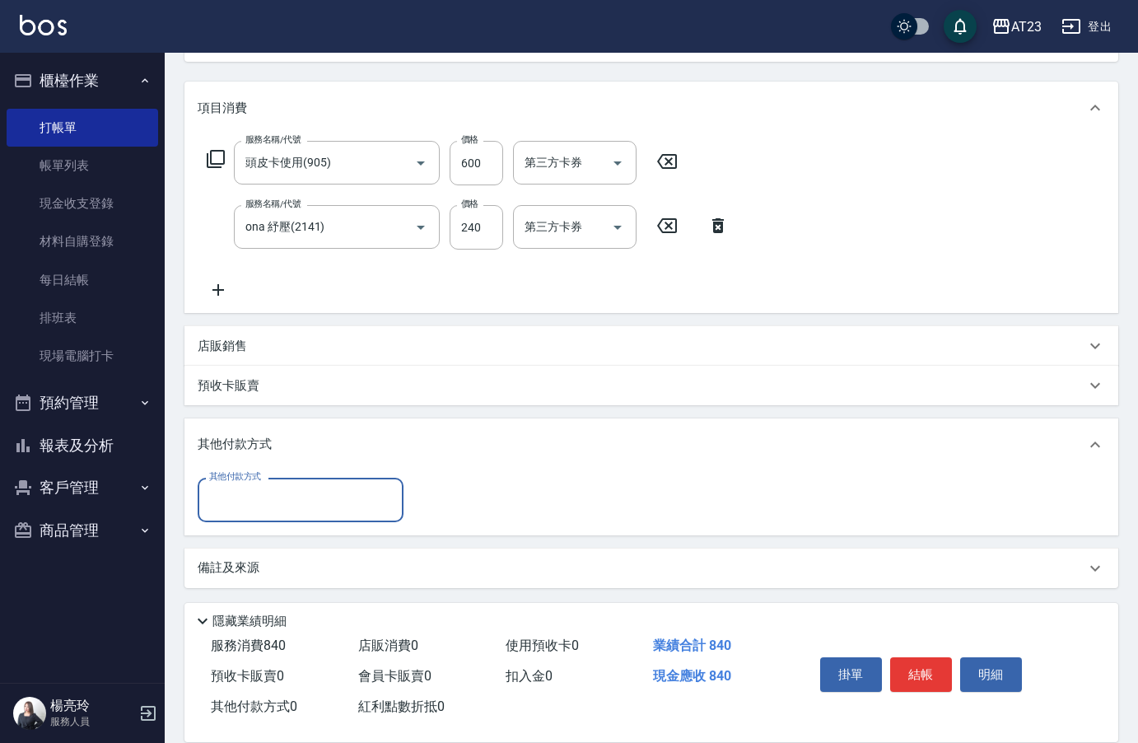
drag, startPoint x: 248, startPoint y: 500, endPoint x: 255, endPoint y: 514, distance: 15.8
click at [249, 501] on input "其他付款方式" at bounding box center [300, 499] width 191 height 29
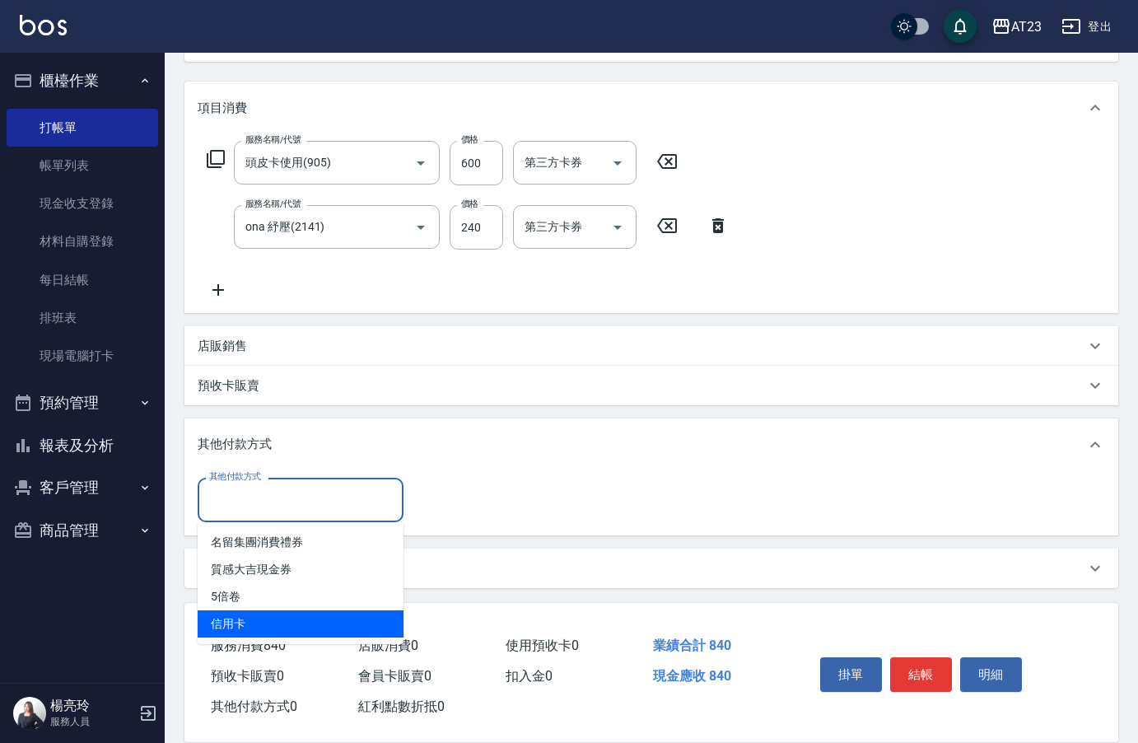
click at [274, 628] on span "信用卡" at bounding box center [301, 623] width 206 height 27
type input "信用卡"
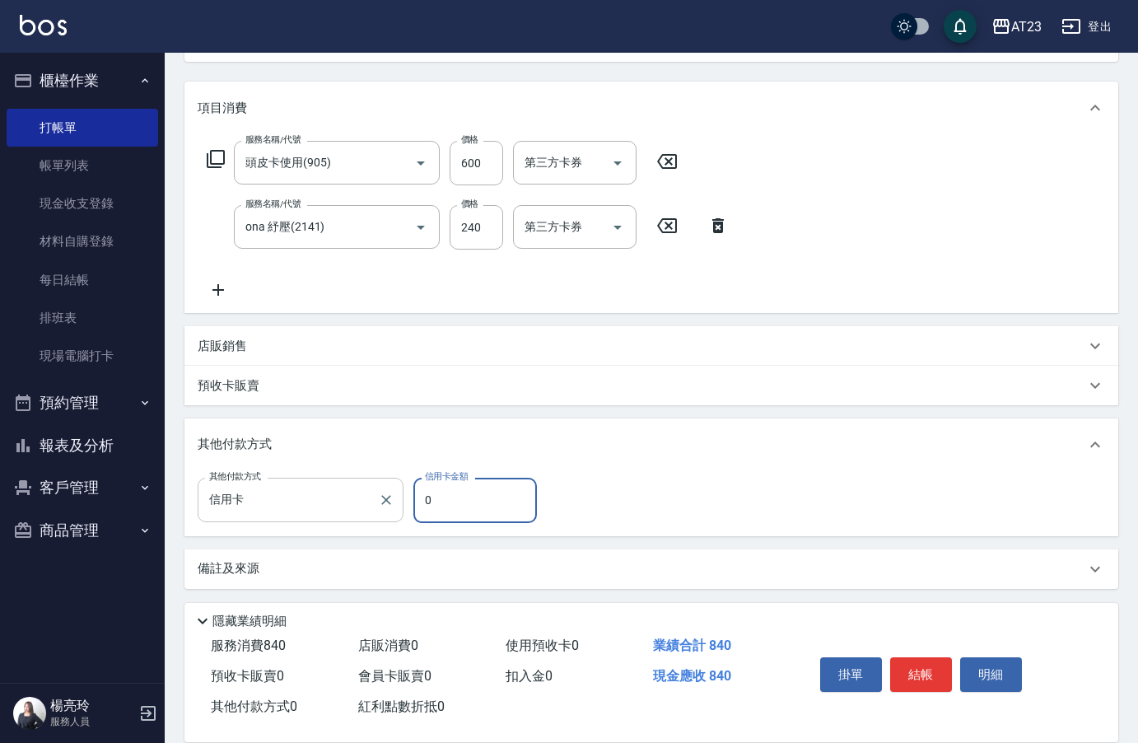
drag, startPoint x: 463, startPoint y: 481, endPoint x: 355, endPoint y: 502, distance: 109.8
click at [371, 498] on div "其他付款方式 信用卡 其他付款方式 信用卡金額 0 信用卡金額" at bounding box center [372, 500] width 349 height 44
drag, startPoint x: 465, startPoint y: 497, endPoint x: 309, endPoint y: 499, distance: 155.7
click at [328, 497] on div "其他付款方式 信用卡 其他付款方式 信用卡金額 0 信用卡金額" at bounding box center [372, 500] width 349 height 44
type input "840"
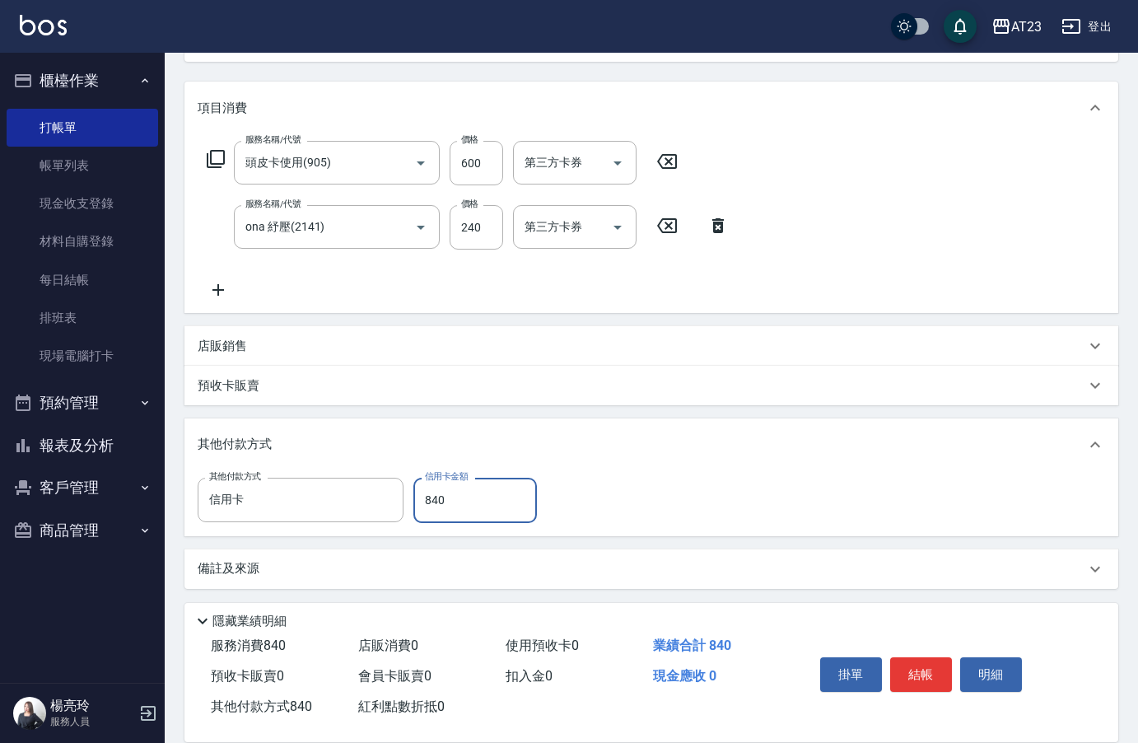
click at [715, 510] on div "其他付款方式 信用卡 其他付款方式 信用卡金額 840 信用卡金額" at bounding box center [652, 500] width 908 height 44
click at [949, 670] on button "結帳" at bounding box center [921, 674] width 62 height 35
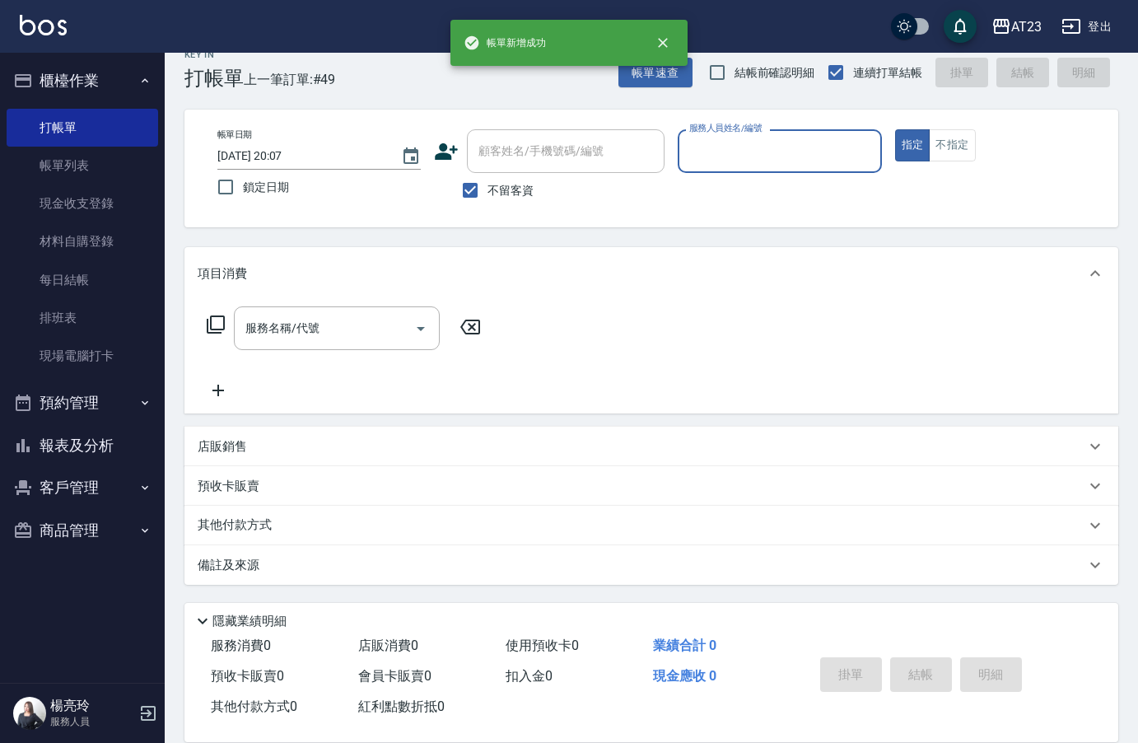
scroll to position [23, 0]
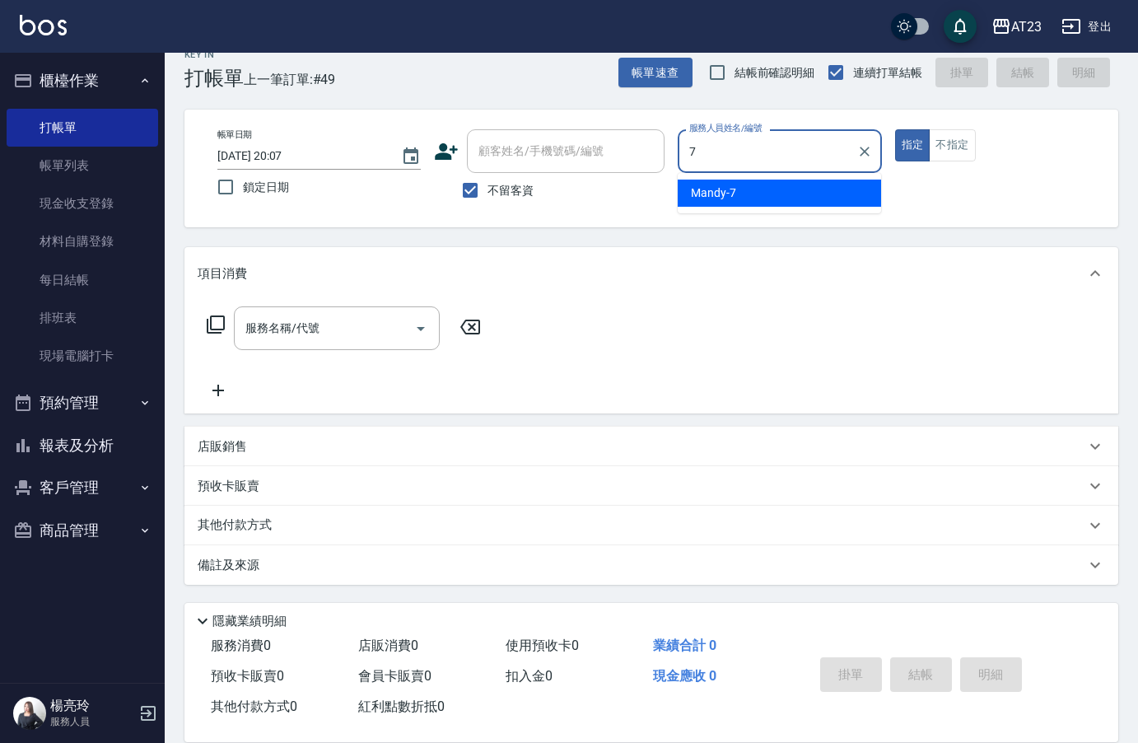
type input "Mandy-7"
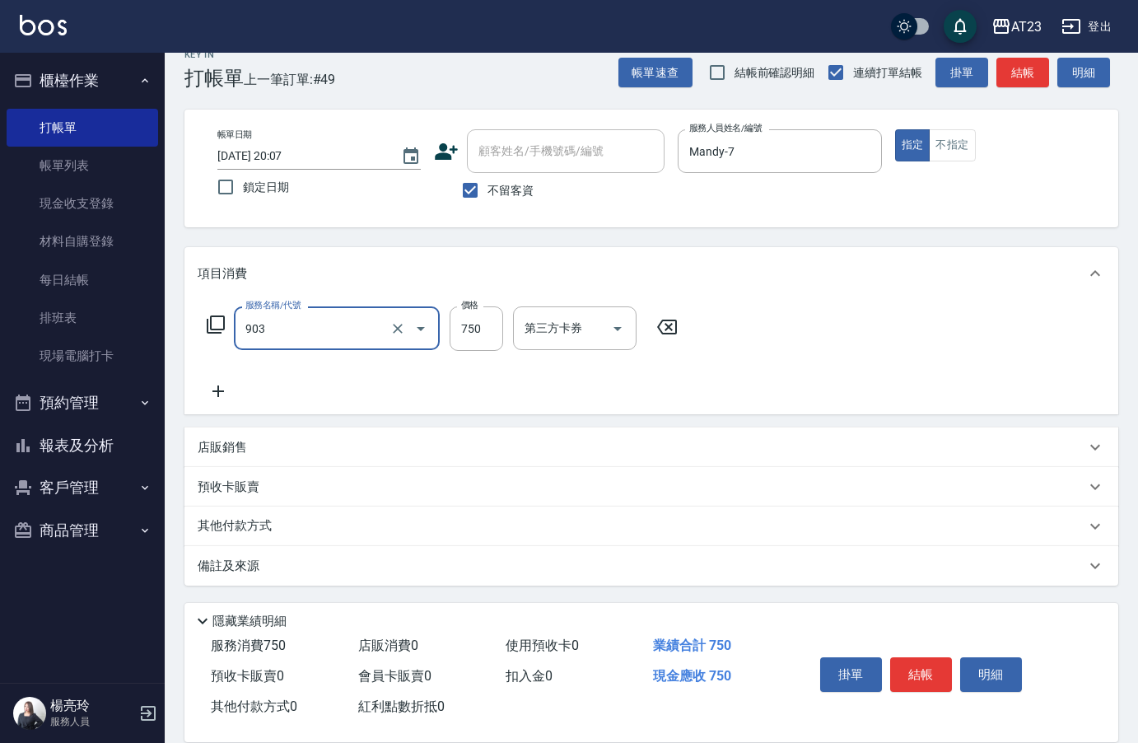
type input "體驗日[PERSON_NAME]敷泥(903)"
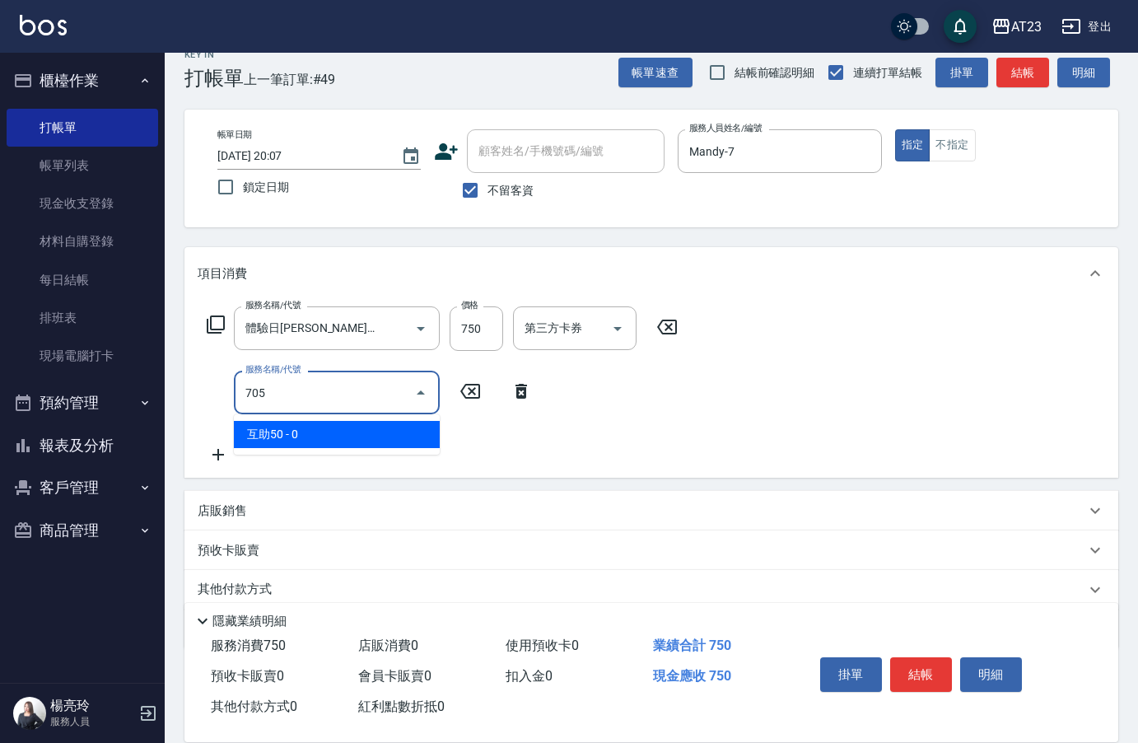
type input "互助50(705)"
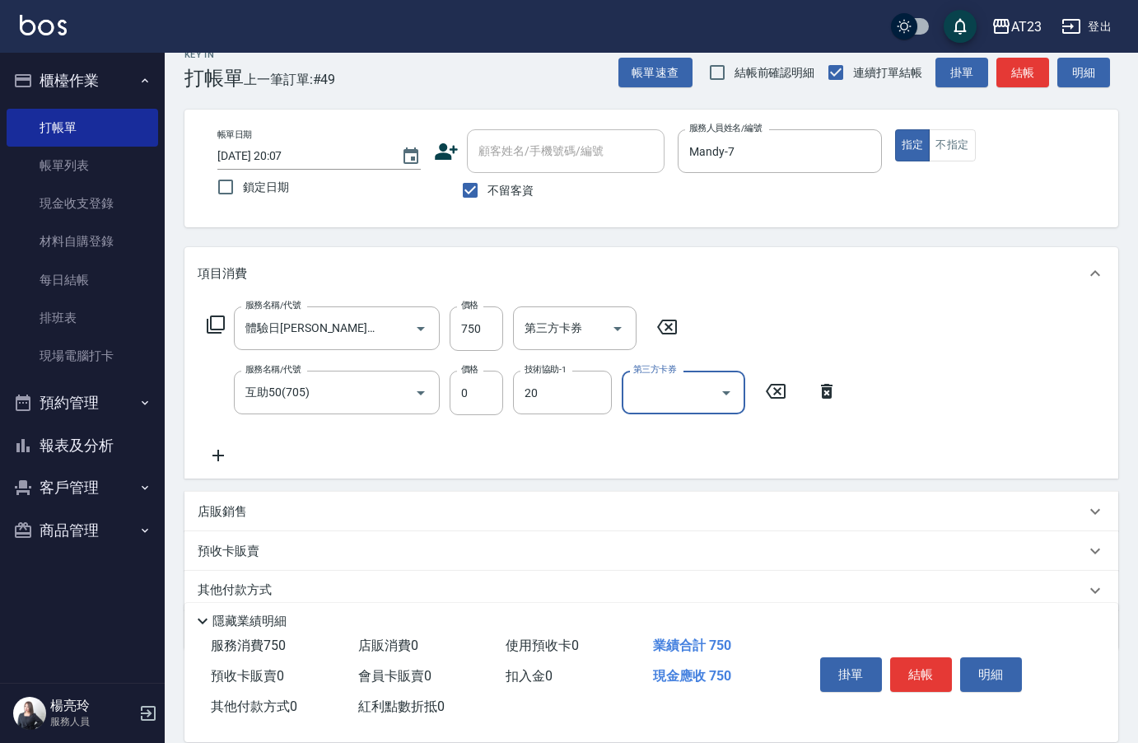
type input "棒棒-20"
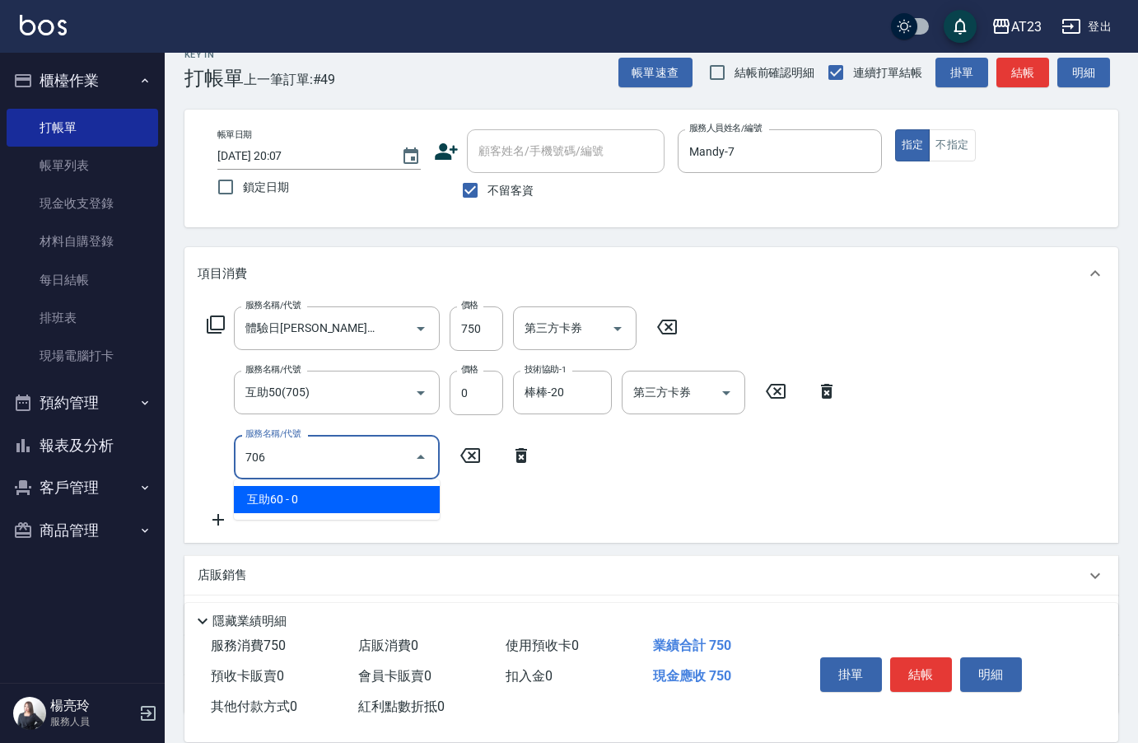
type input "互助60(706)"
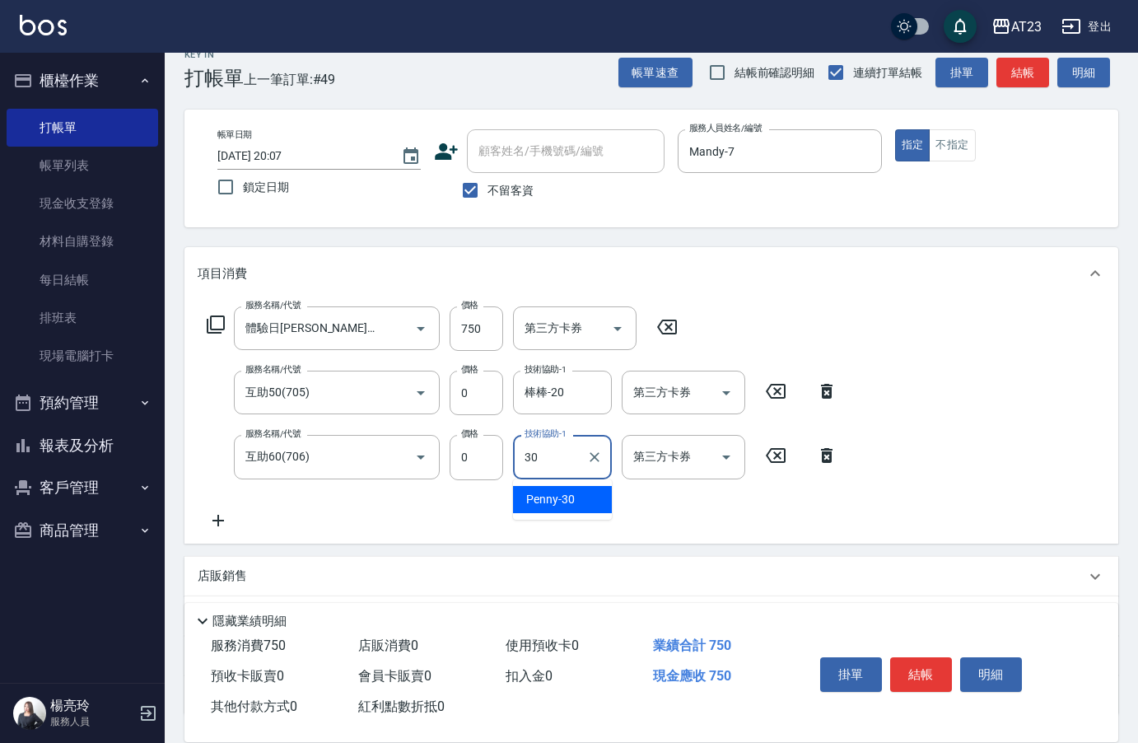
type input "Penny-30"
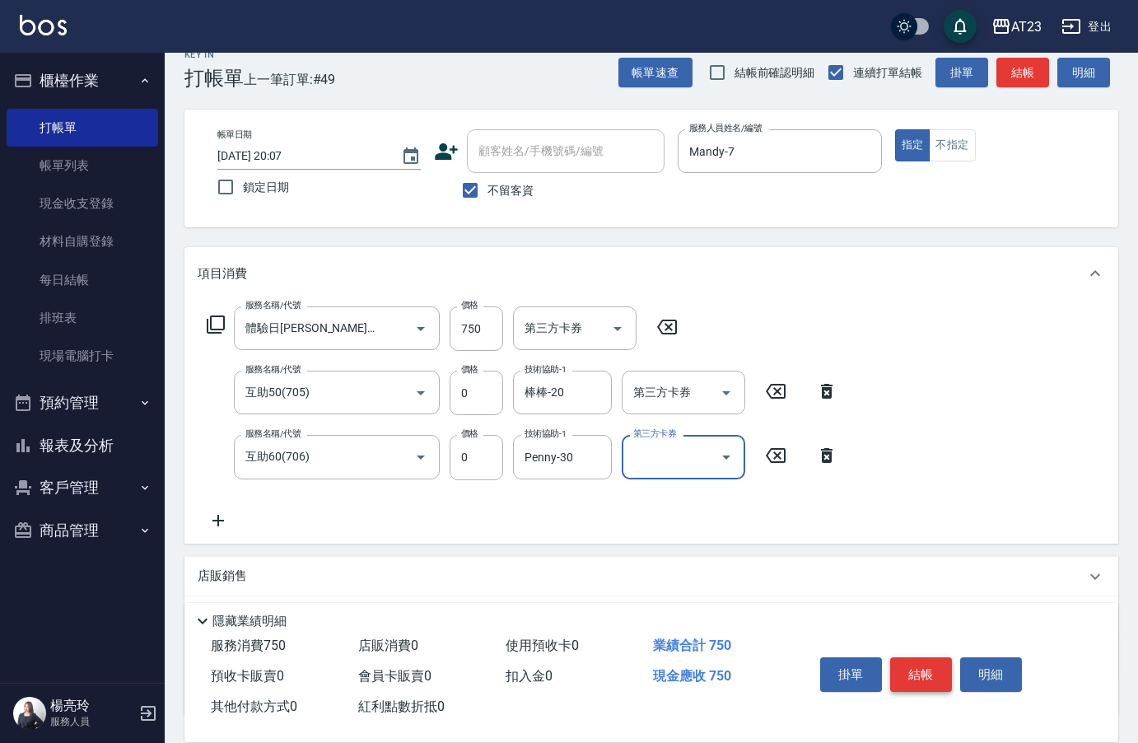
click at [932, 669] on button "結帳" at bounding box center [921, 674] width 62 height 35
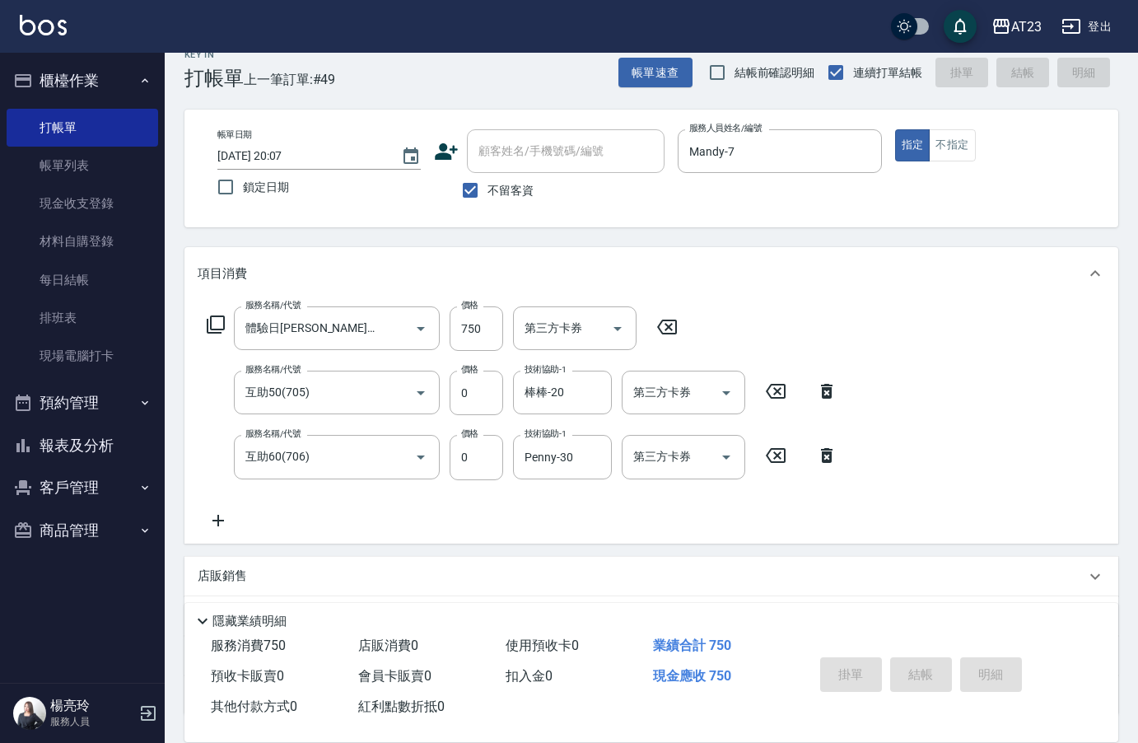
type input "[DATE] 20:25"
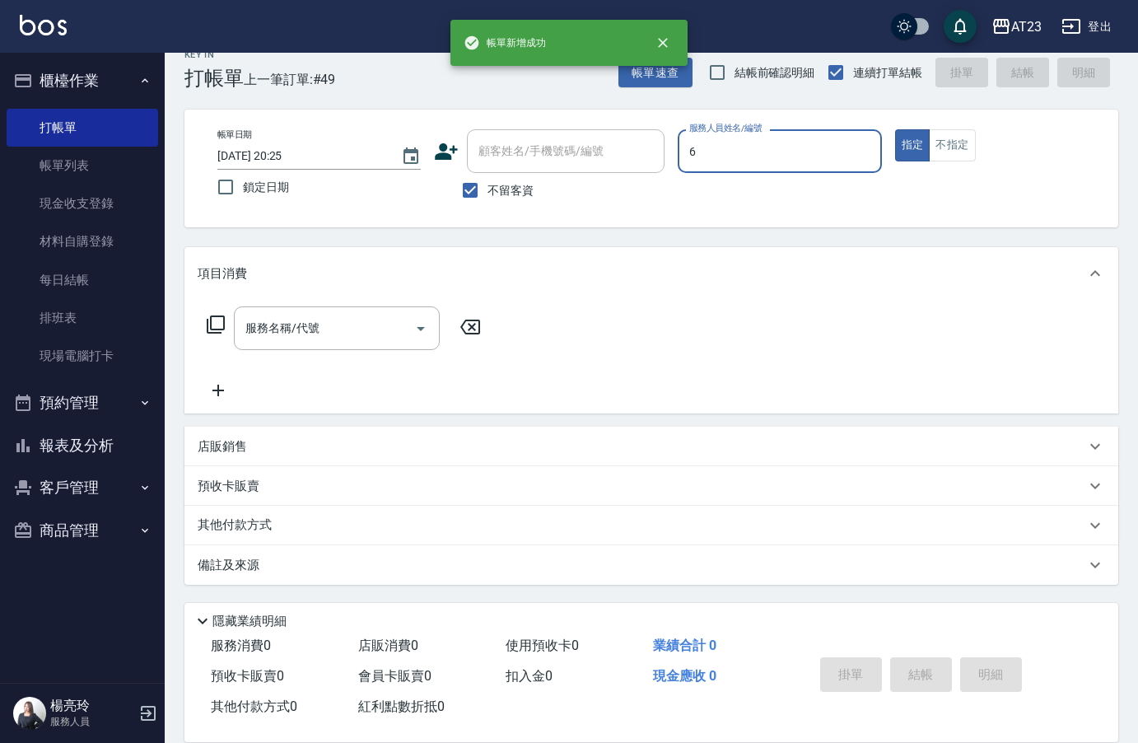
type input "Joann-6"
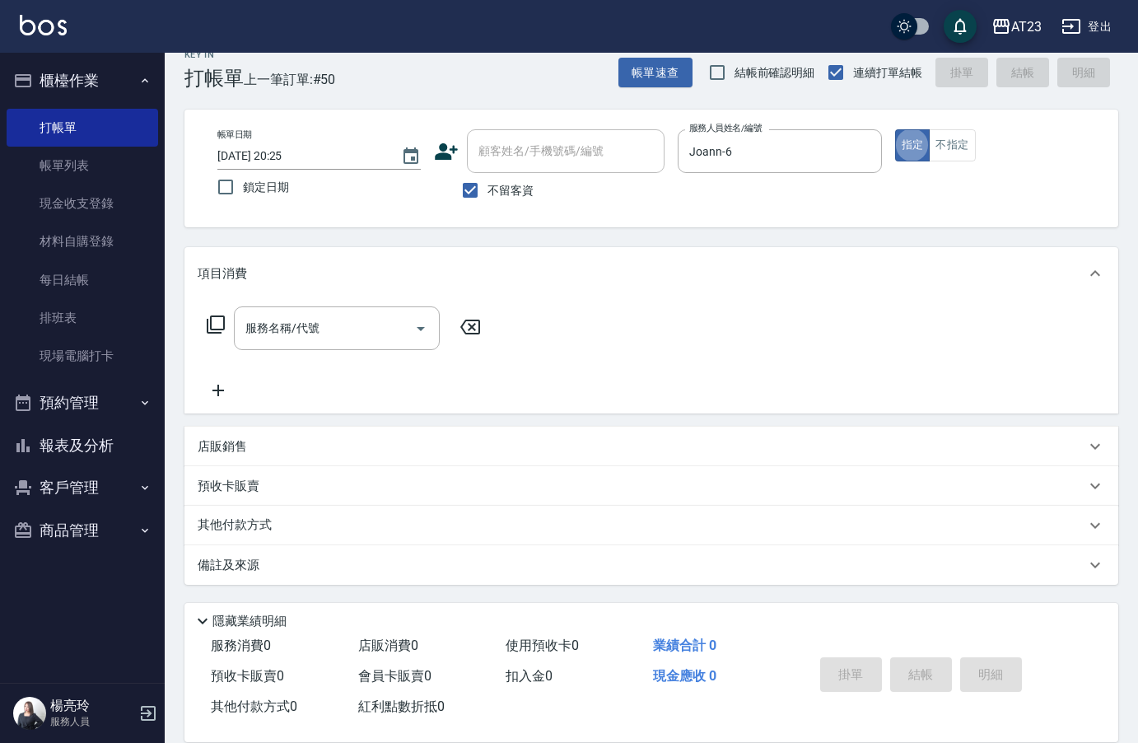
click at [216, 448] on p "店販銷售" at bounding box center [222, 446] width 49 height 17
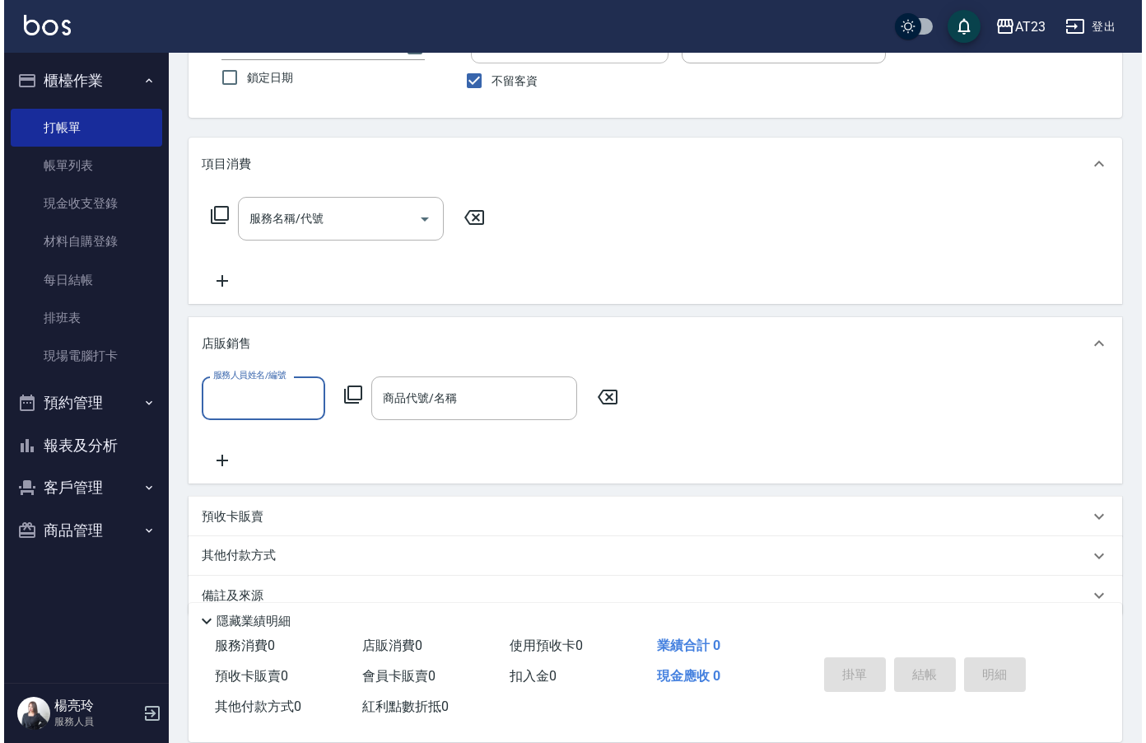
scroll to position [163, 0]
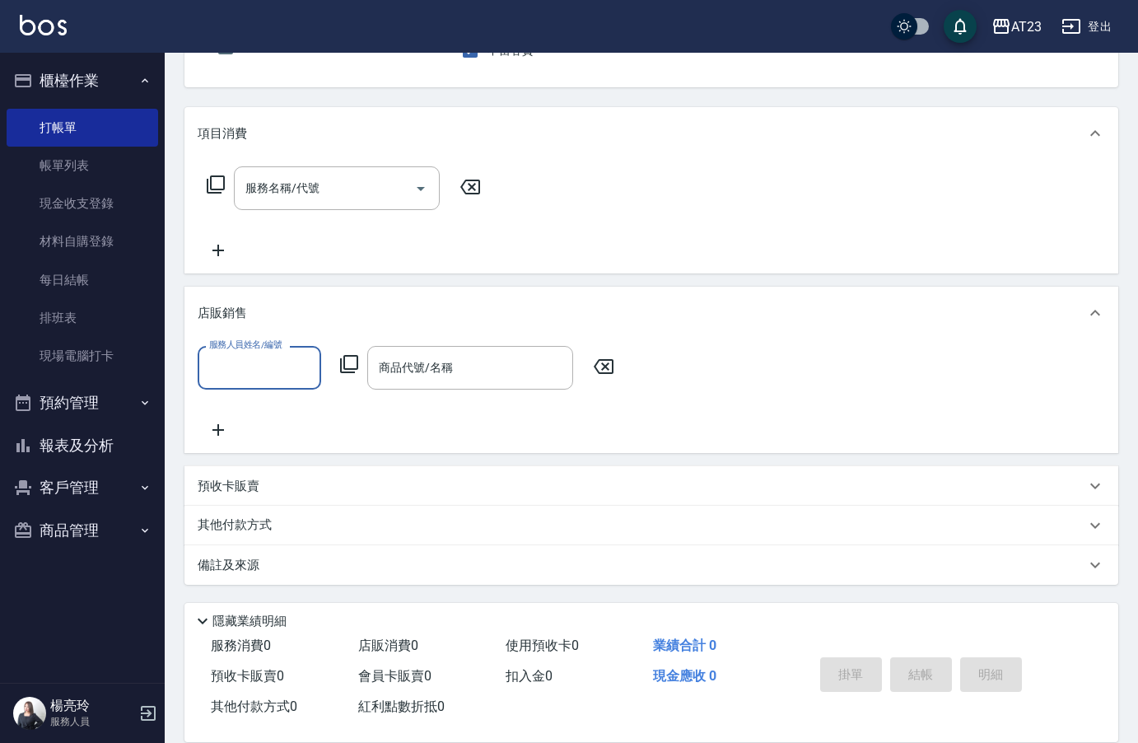
click at [237, 367] on input "服務人員姓名/編號" at bounding box center [259, 367] width 109 height 29
type input "Joann-6"
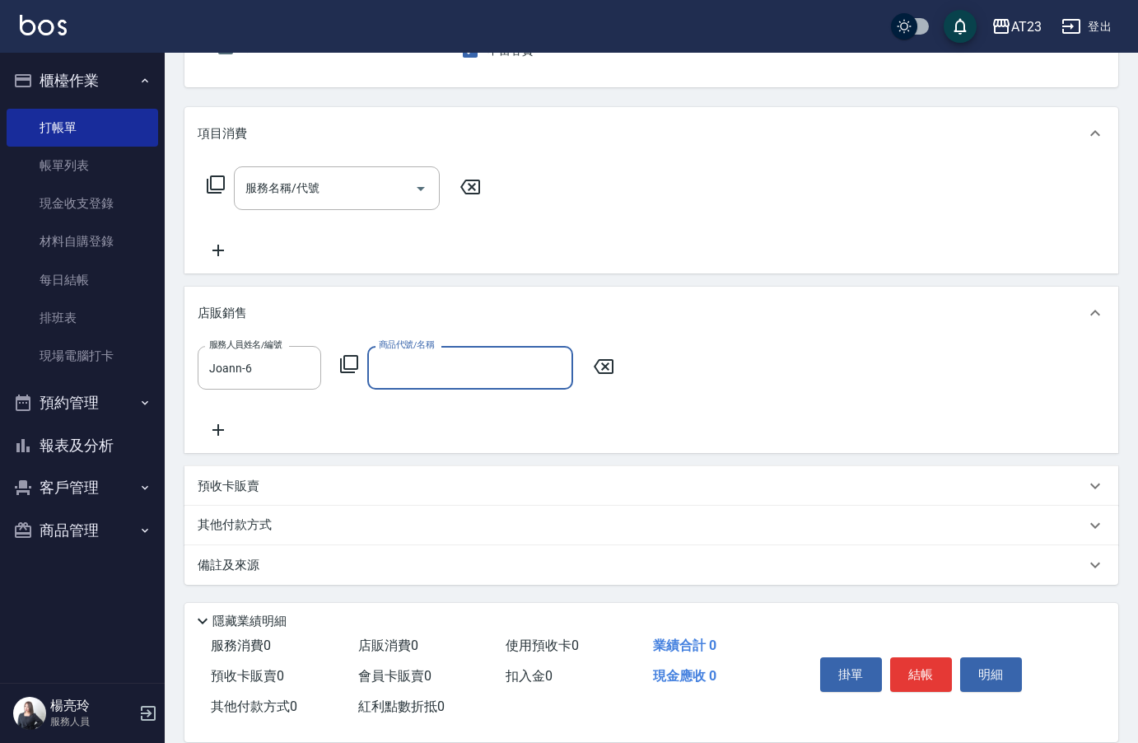
click at [348, 362] on icon at bounding box center [349, 364] width 20 height 20
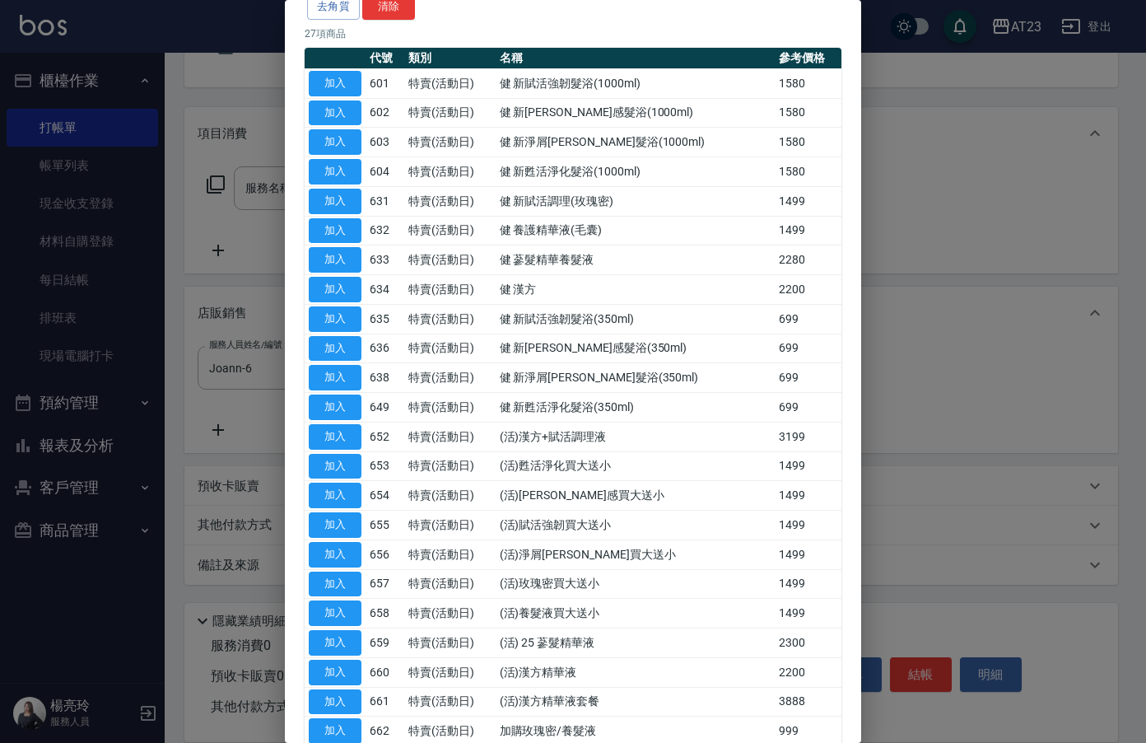
scroll to position [357, 0]
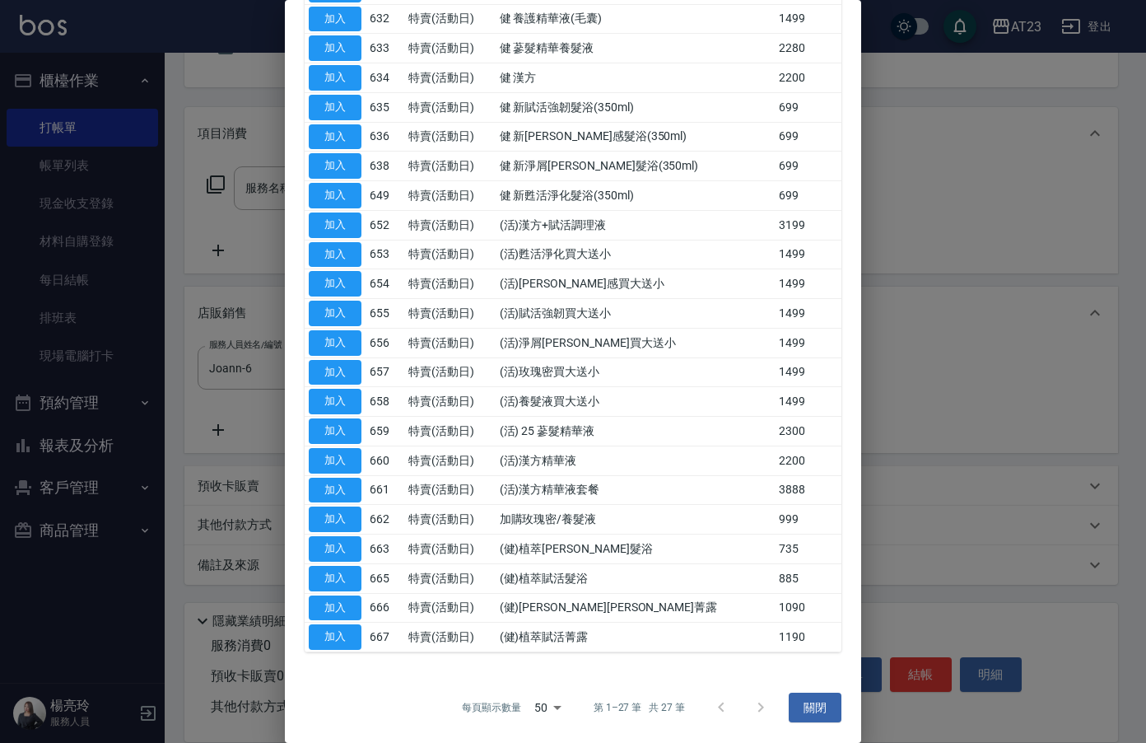
click at [346, 579] on button "加入" at bounding box center [335, 579] width 53 height 26
type input "(健)植萃賦活髮浴"
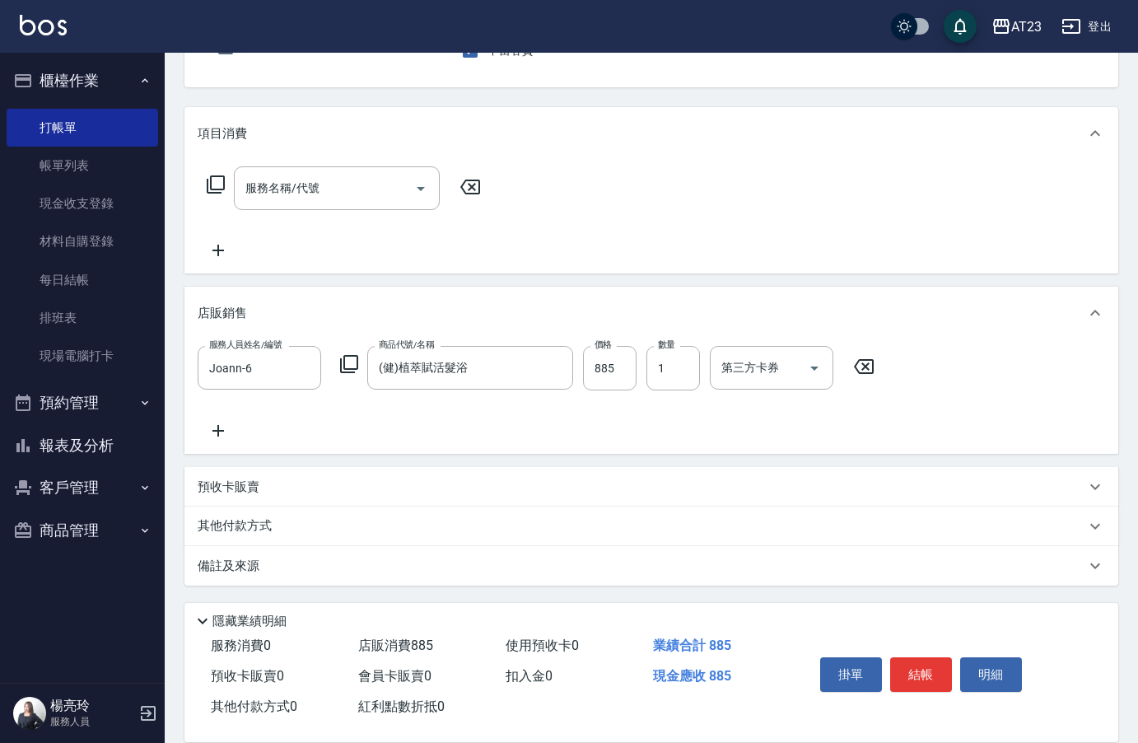
click at [352, 367] on icon at bounding box center [349, 364] width 20 height 20
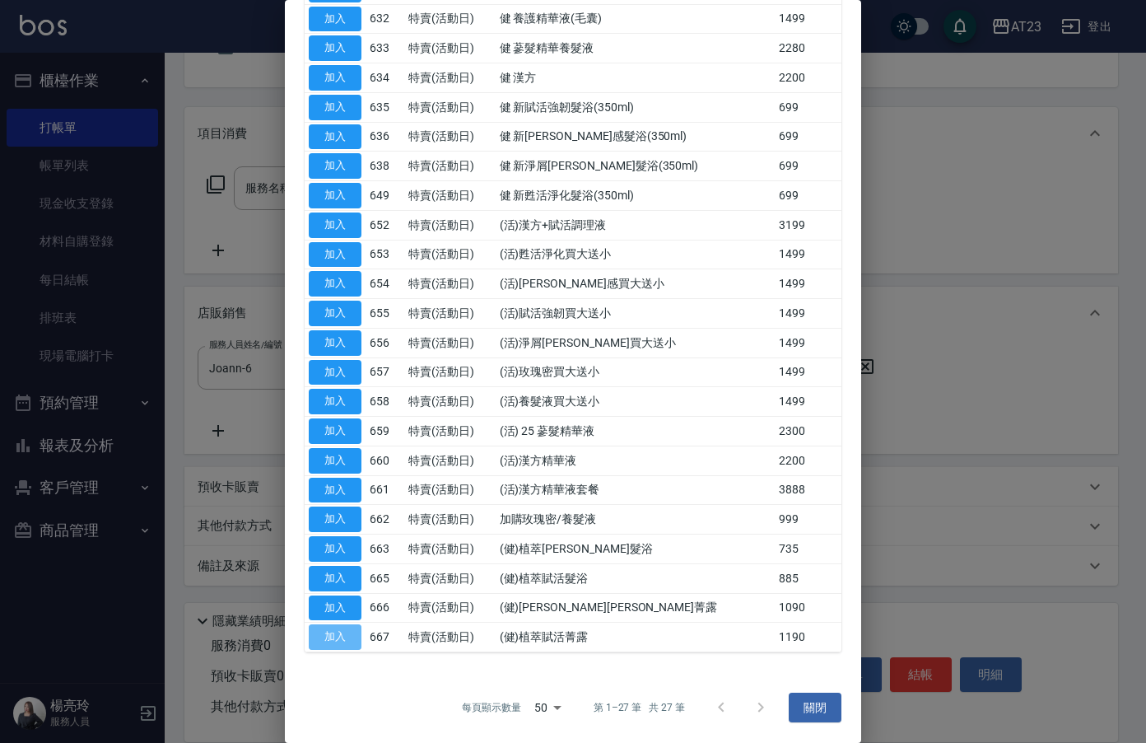
click at [329, 632] on button "加入" at bounding box center [335, 637] width 53 height 26
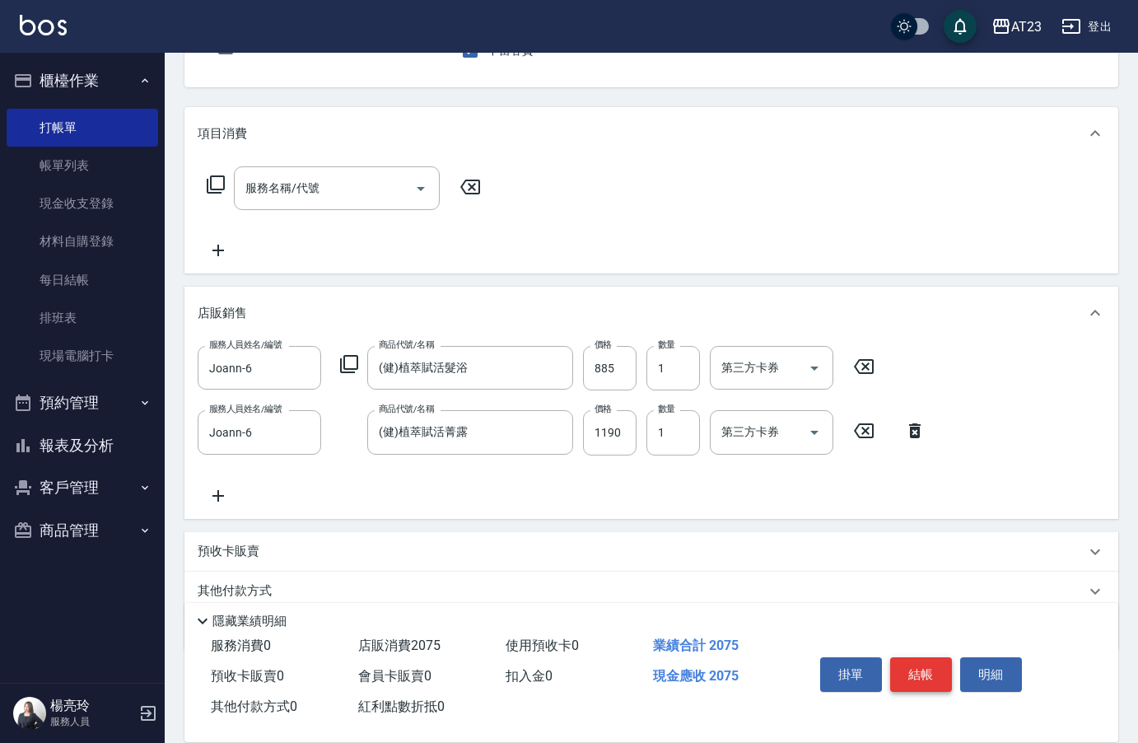
click at [923, 661] on button "結帳" at bounding box center [921, 674] width 62 height 35
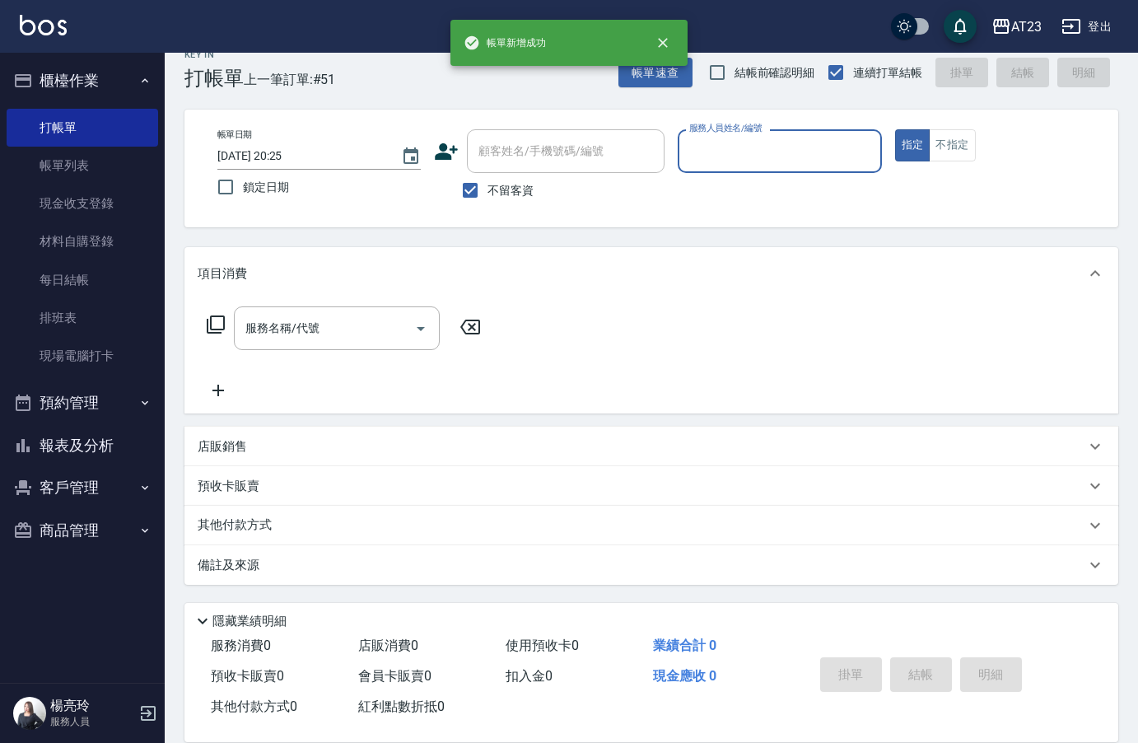
scroll to position [23, 0]
type input "Joann-6"
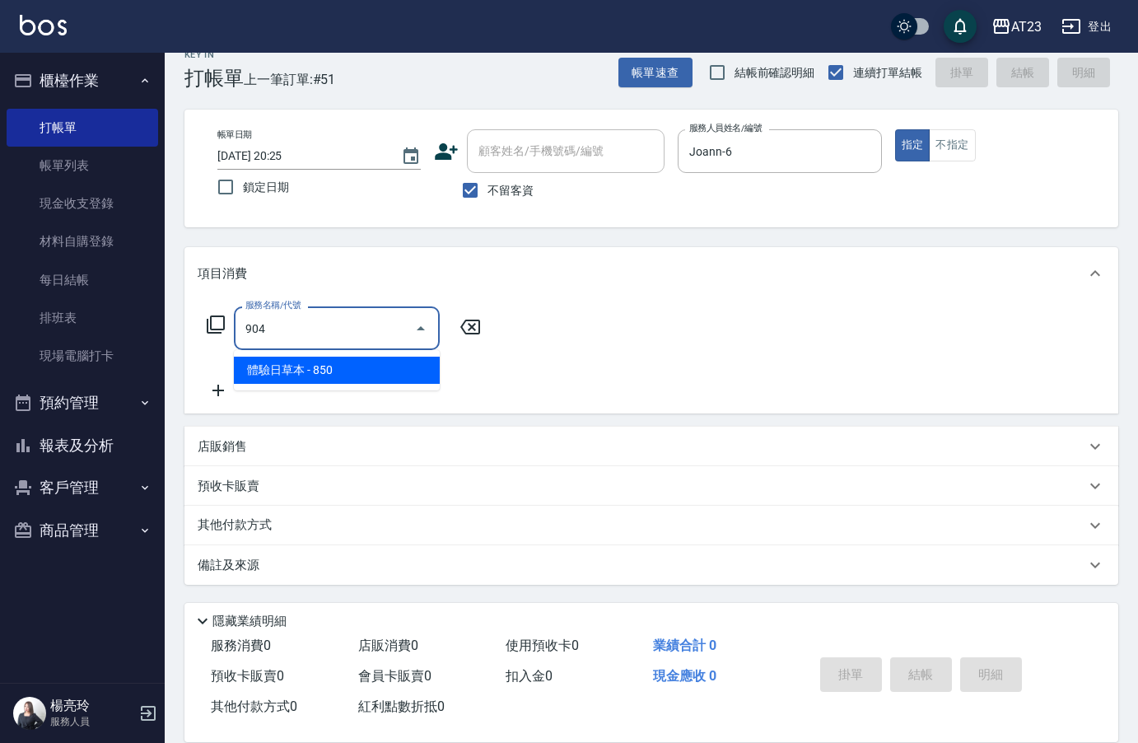
type input "體驗日草本(904)"
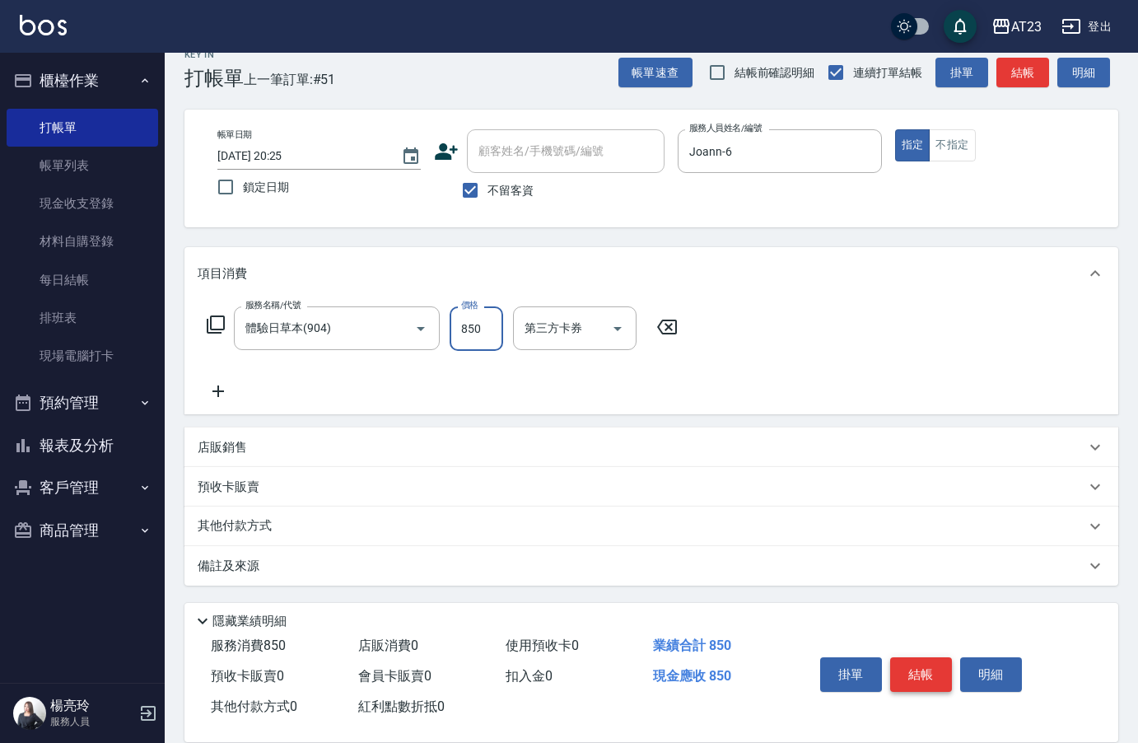
click at [909, 676] on button "結帳" at bounding box center [921, 674] width 62 height 35
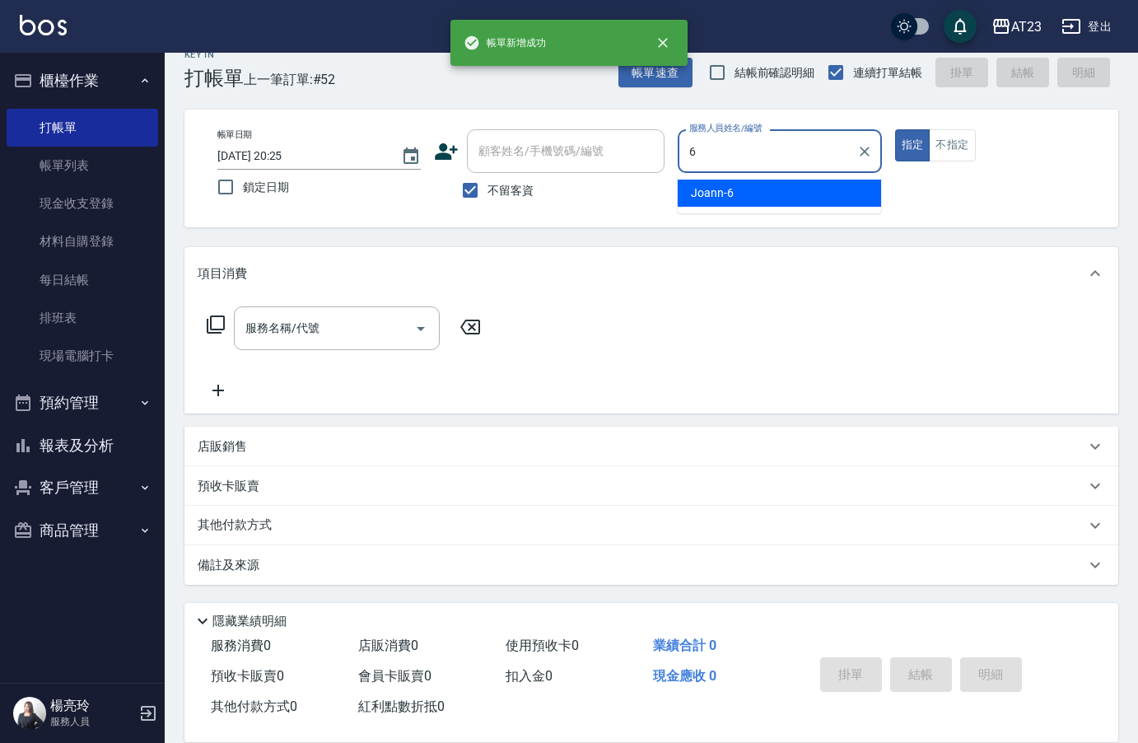
type input "Joann-6"
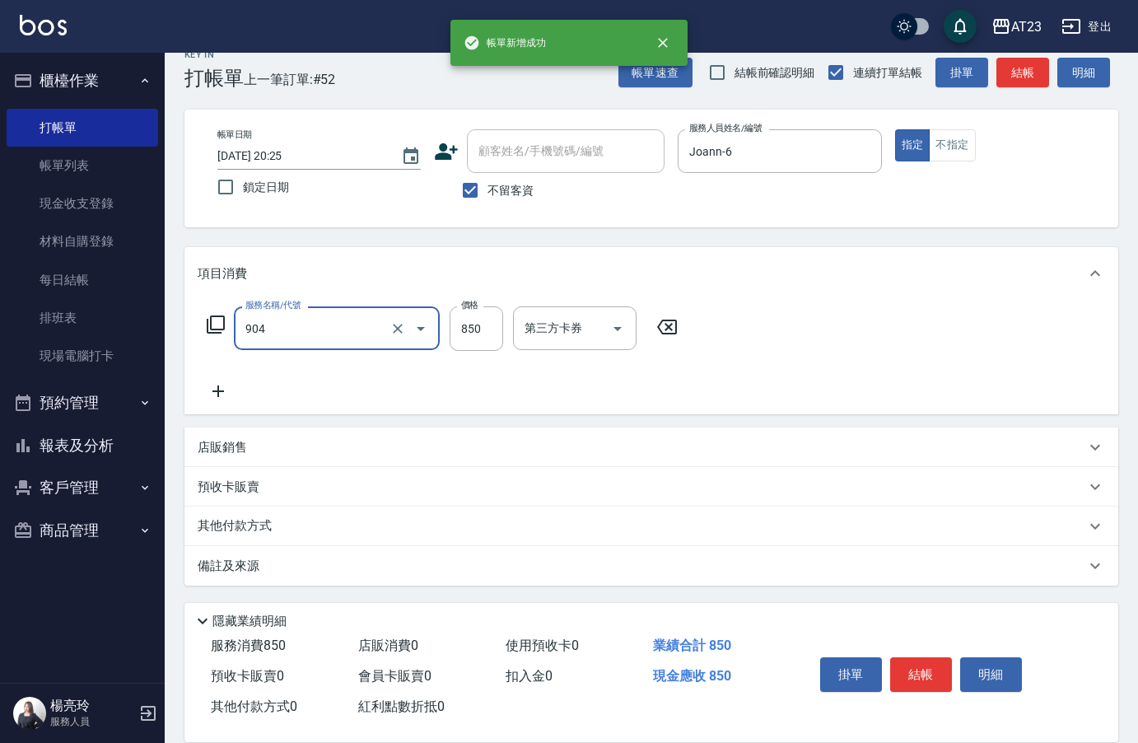
type input "體驗日草本(904)"
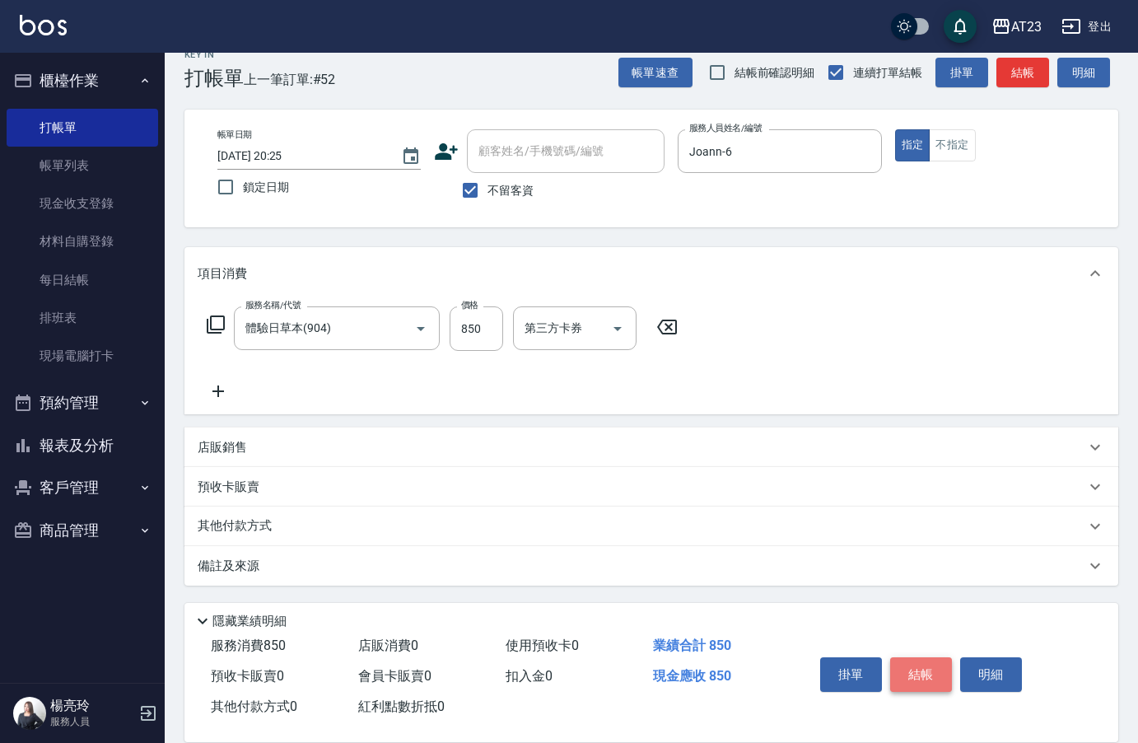
click at [917, 661] on button "結帳" at bounding box center [921, 674] width 62 height 35
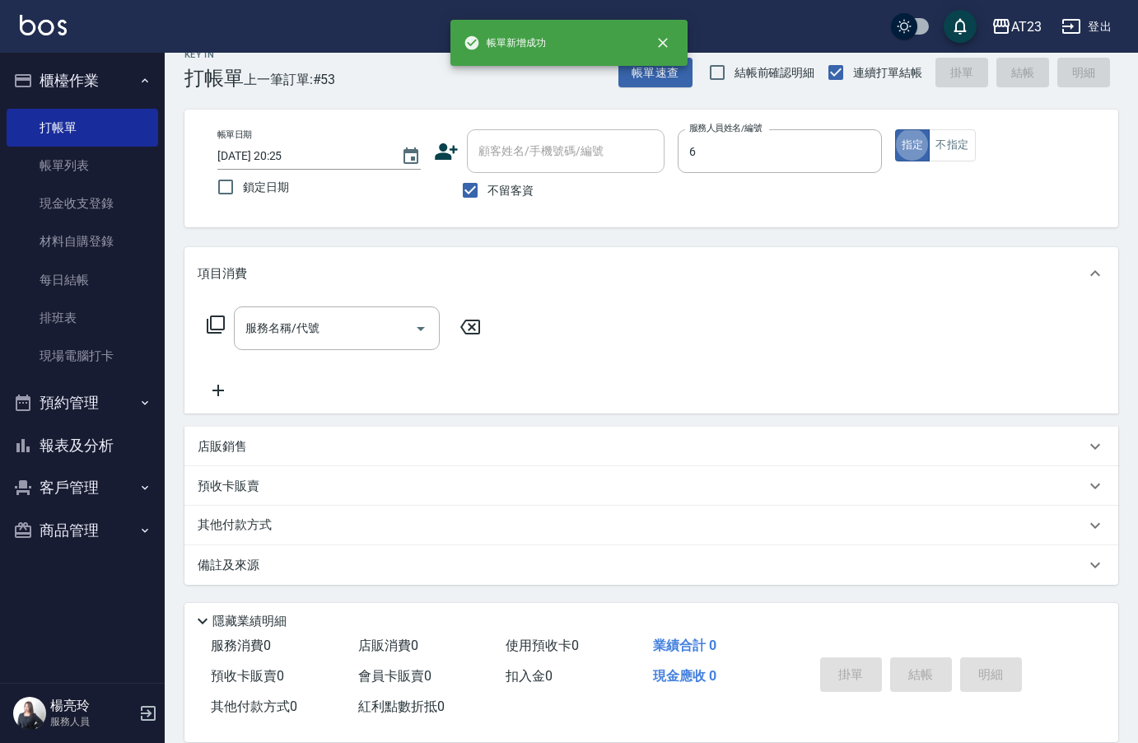
type input "Joann-6"
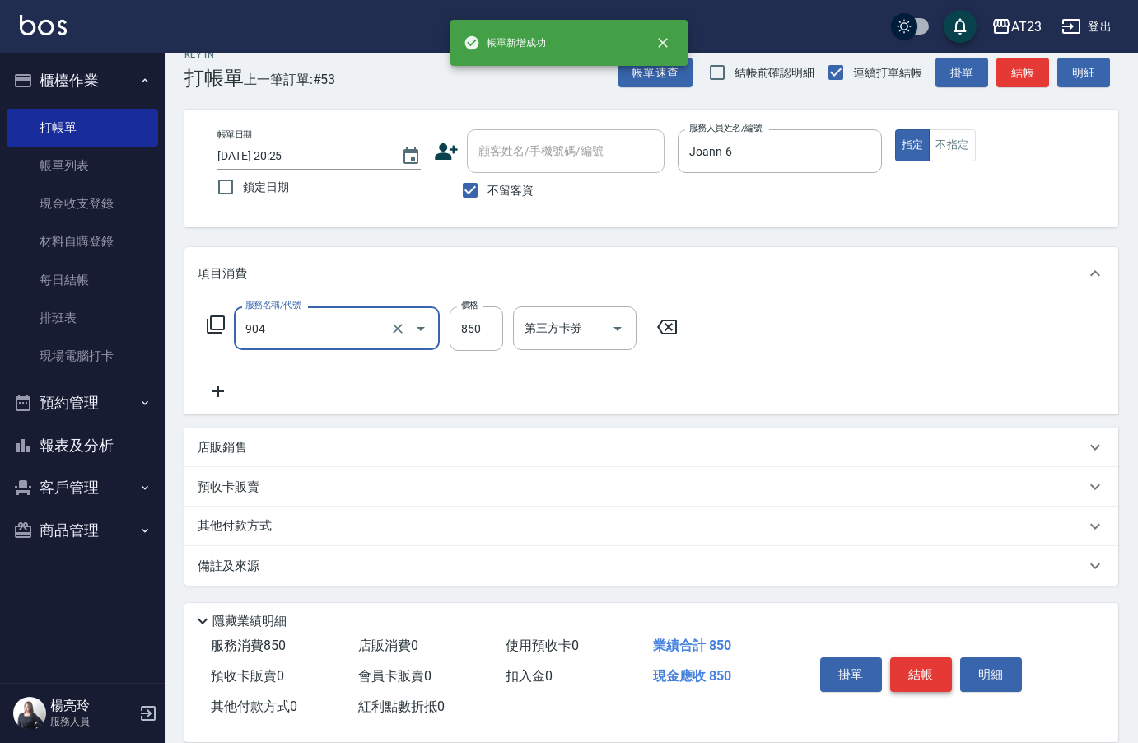
type input "體驗日草本(904)"
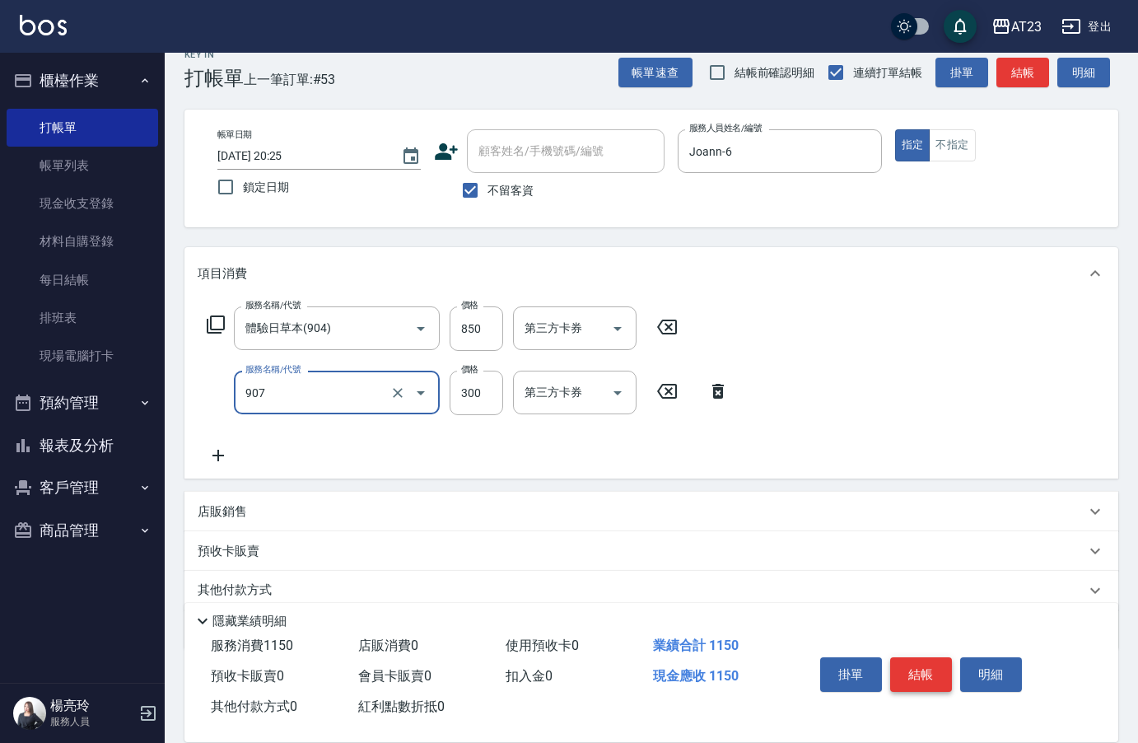
type input "草本長度(907)"
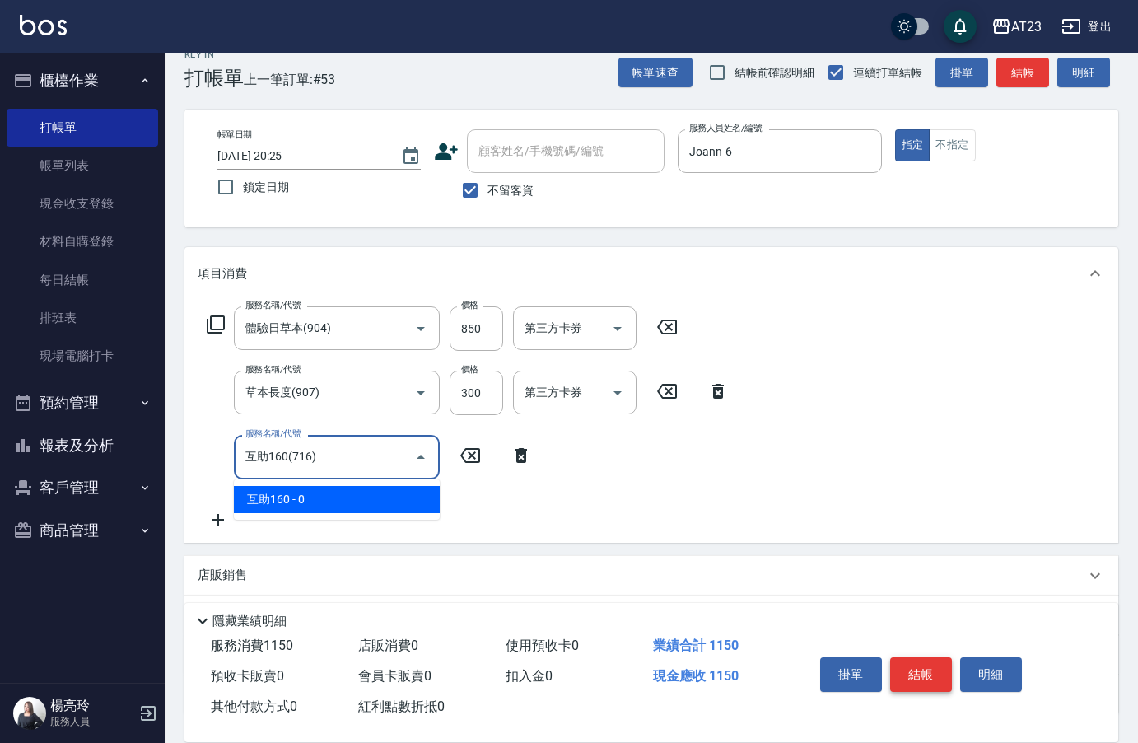
type input "互助160(716)"
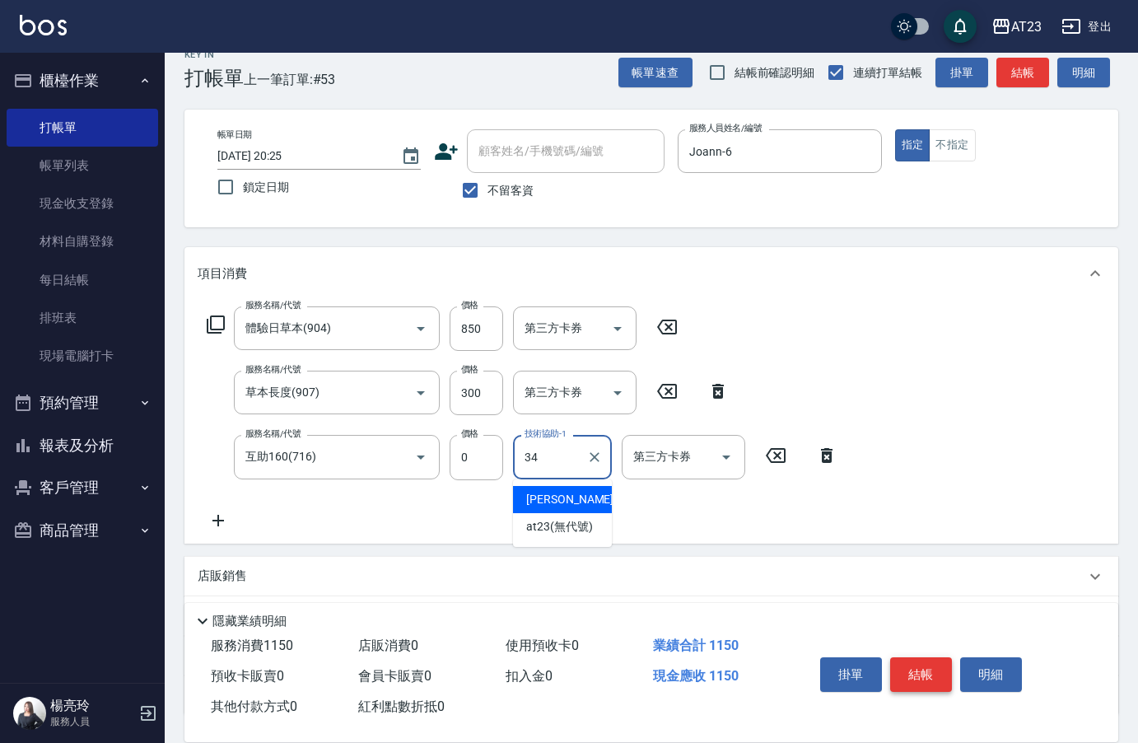
type input "[PERSON_NAME]-34"
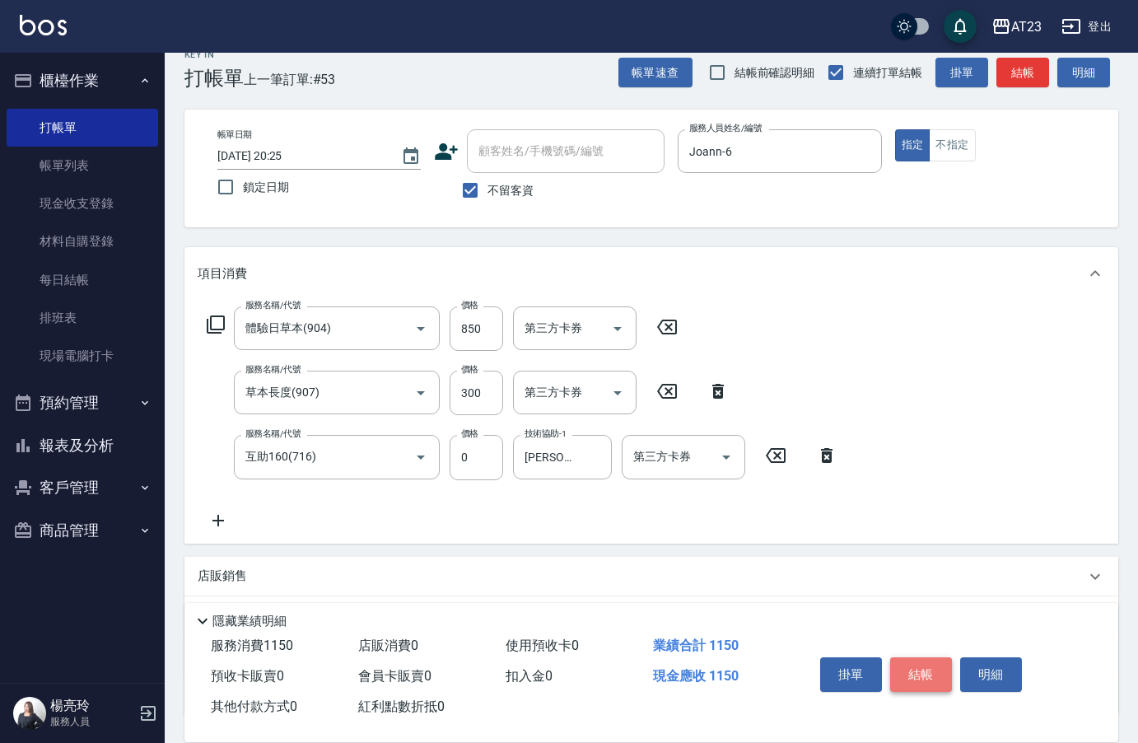
click at [917, 661] on button "結帳" at bounding box center [921, 674] width 62 height 35
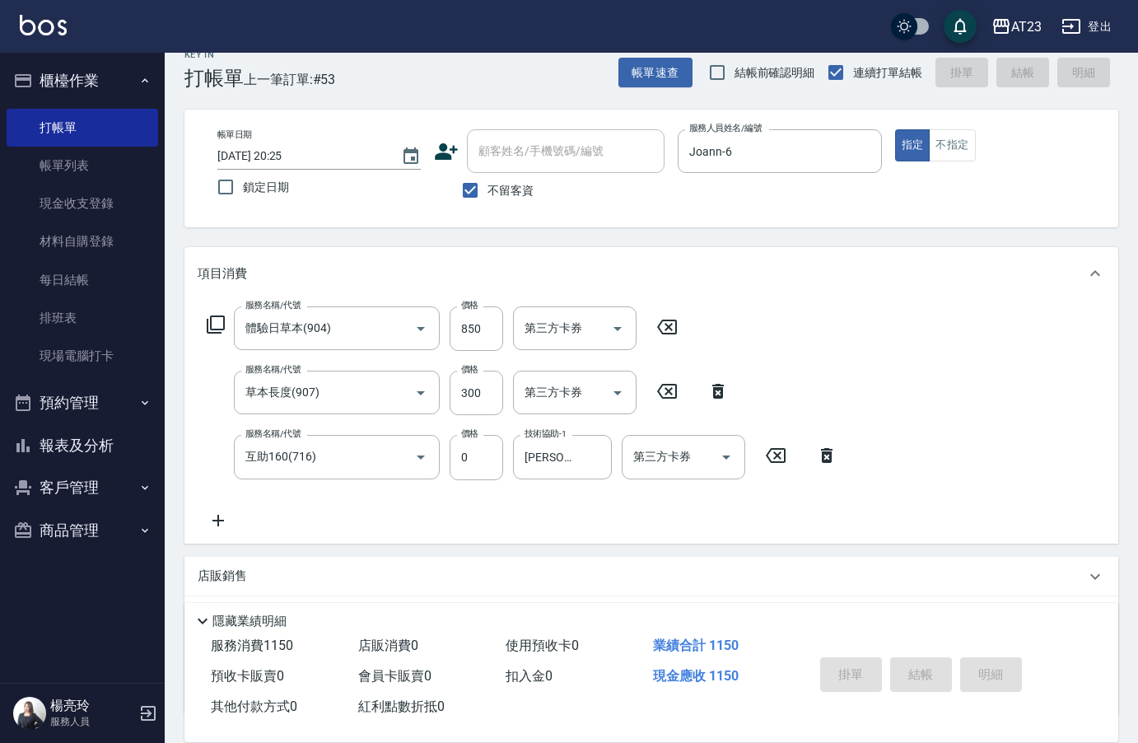
type input "[DATE] 20:26"
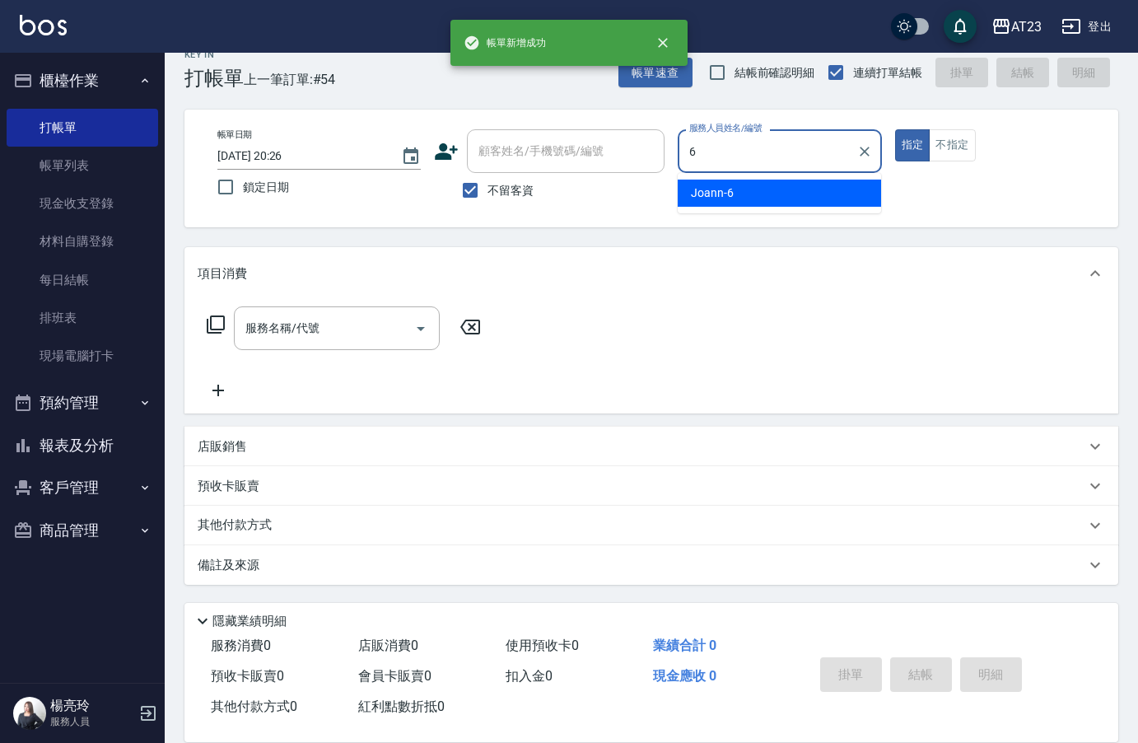
type input "Joann-6"
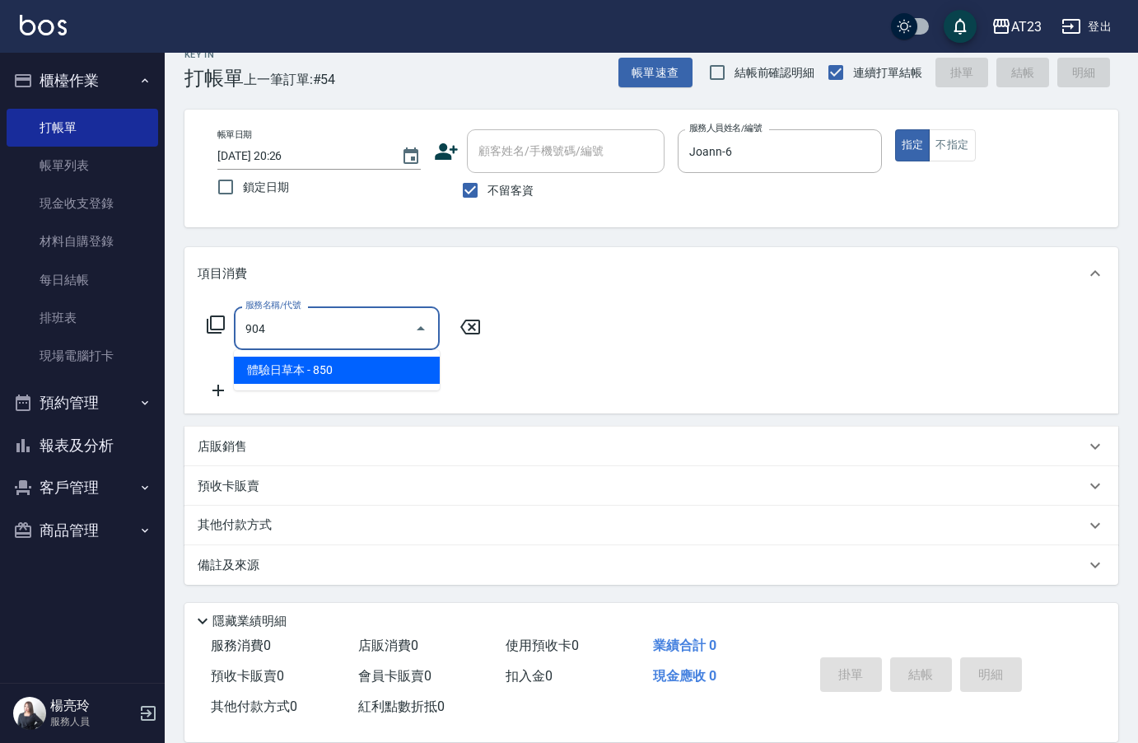
type input "體驗日草本(904)"
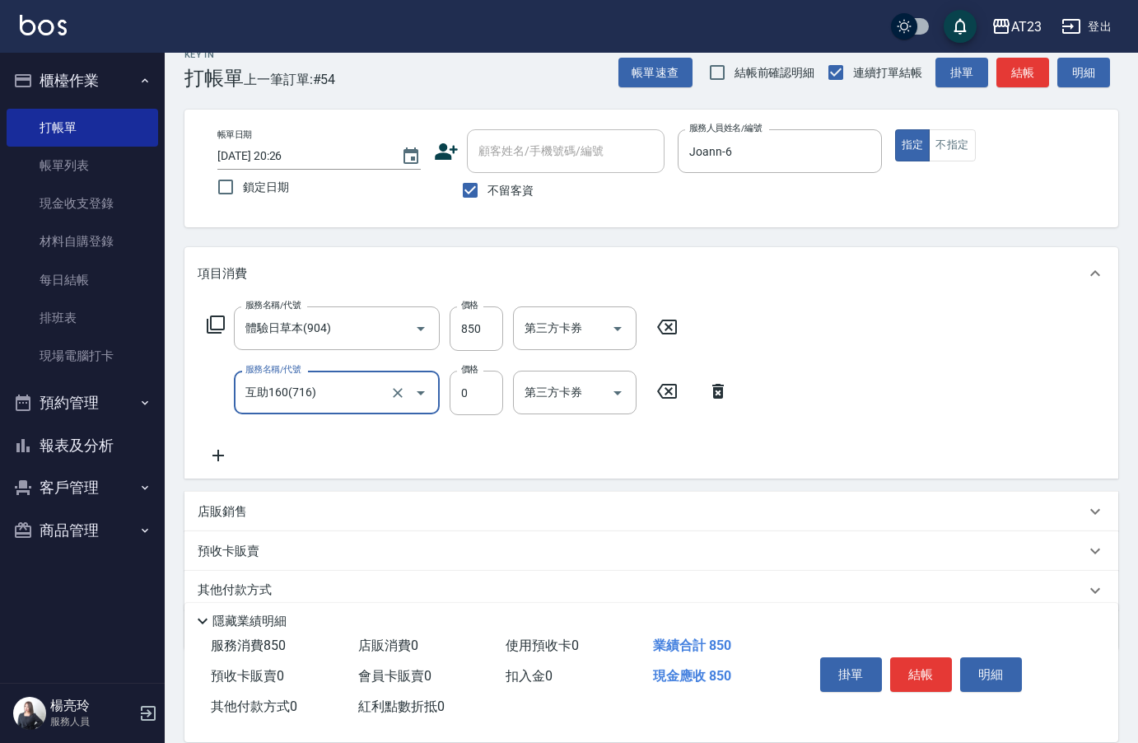
type input "互助160(716)"
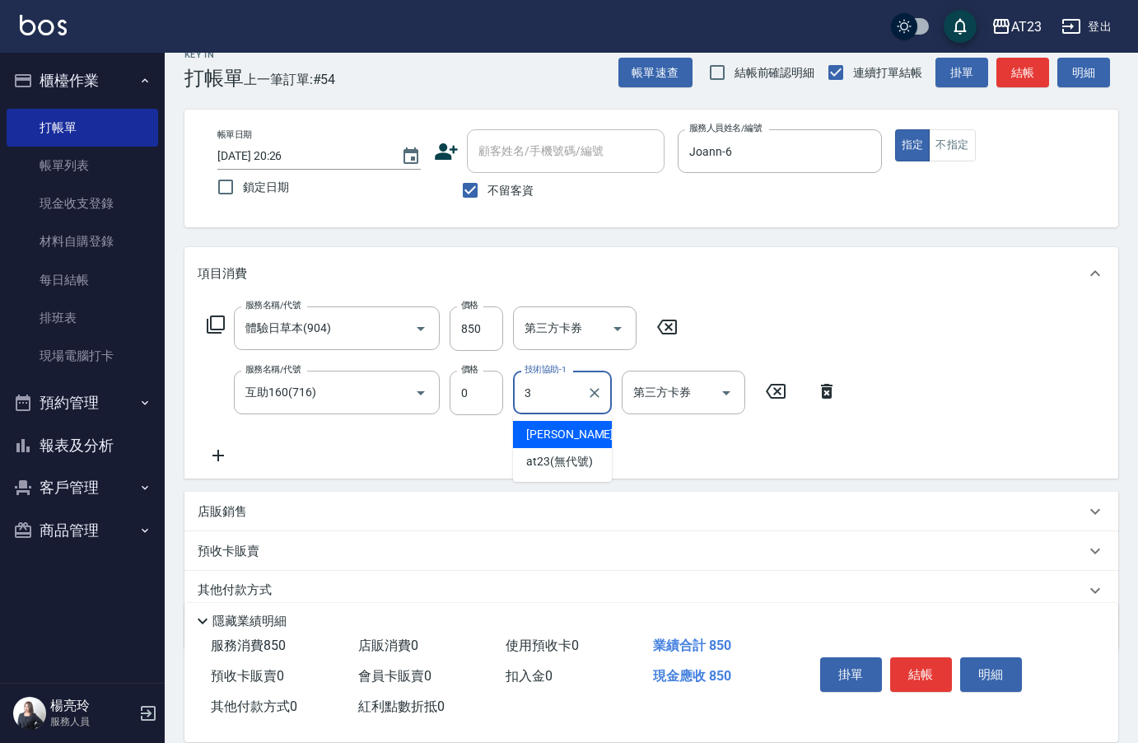
type input "3"
type input "LiLi-27"
click at [901, 661] on button "結帳" at bounding box center [921, 674] width 62 height 35
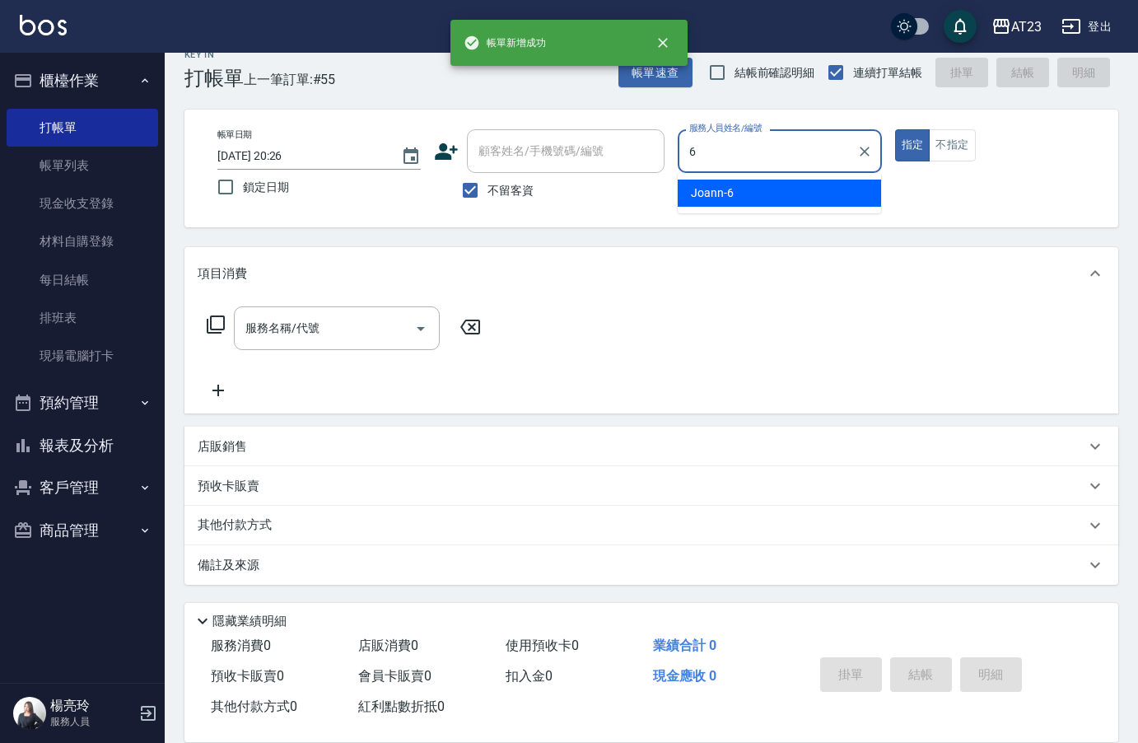
type input "Joann-6"
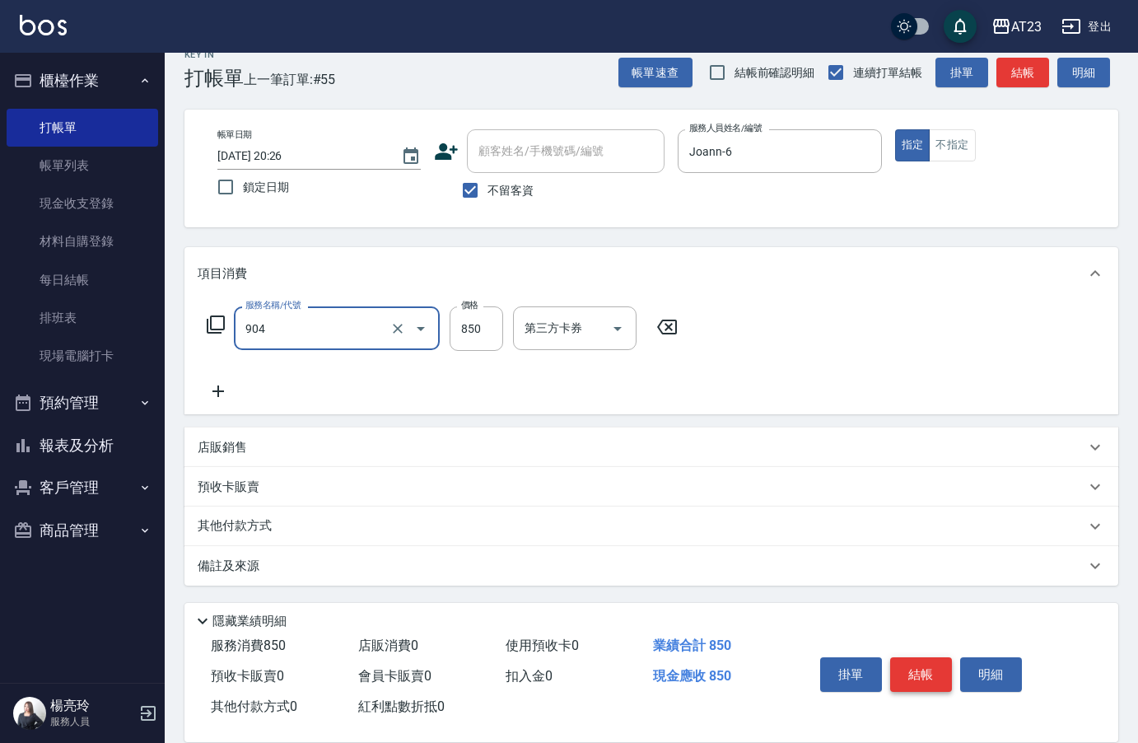
type input "體驗日草本(904)"
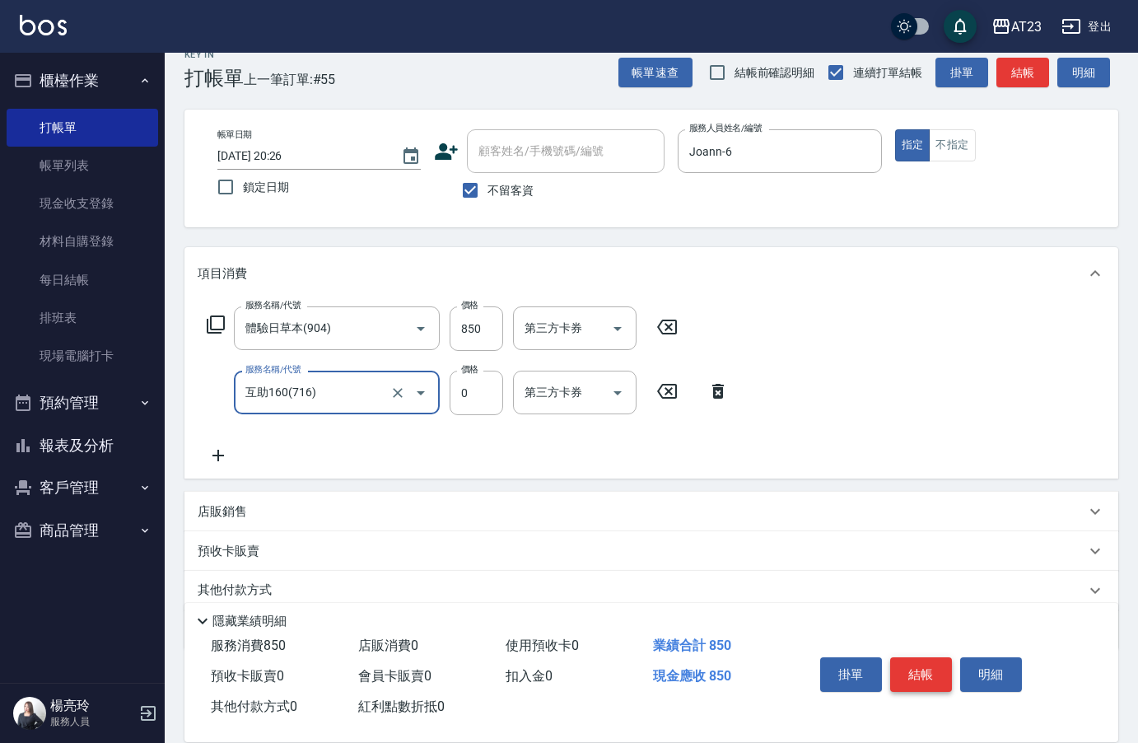
type input "互助160(716)"
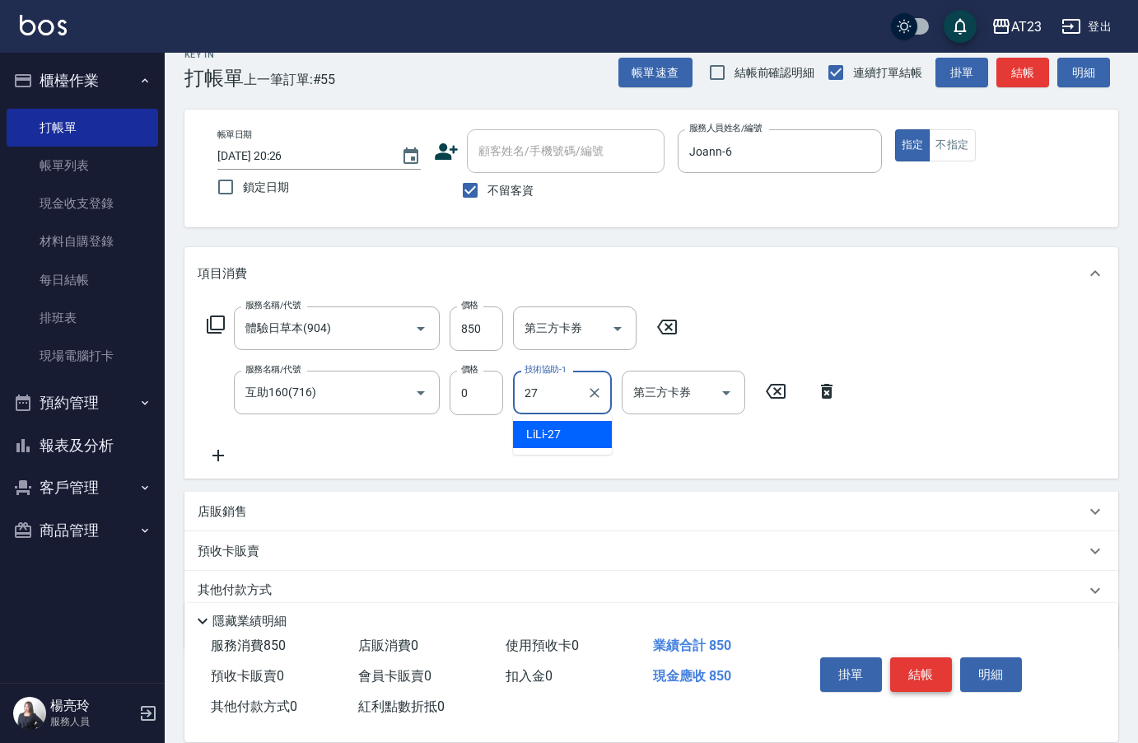
type input "LiLi-27"
click at [932, 657] on button "結帳" at bounding box center [921, 674] width 62 height 35
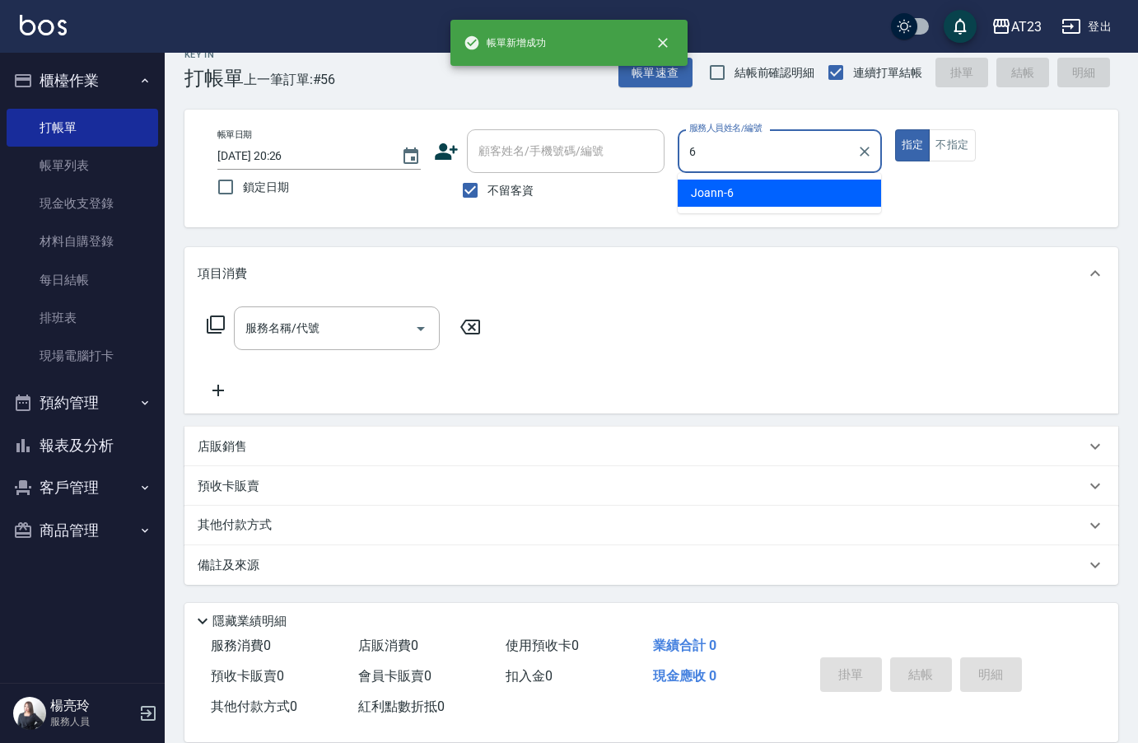
type input "Joann-6"
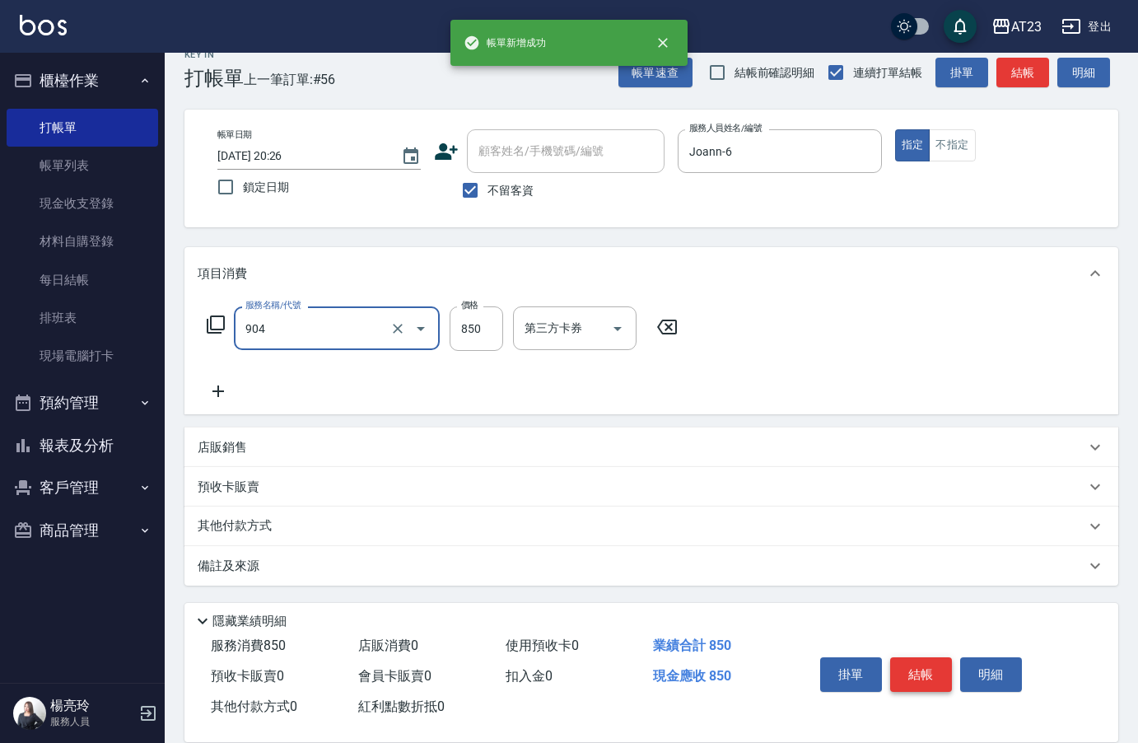
type input "體驗日草本(904)"
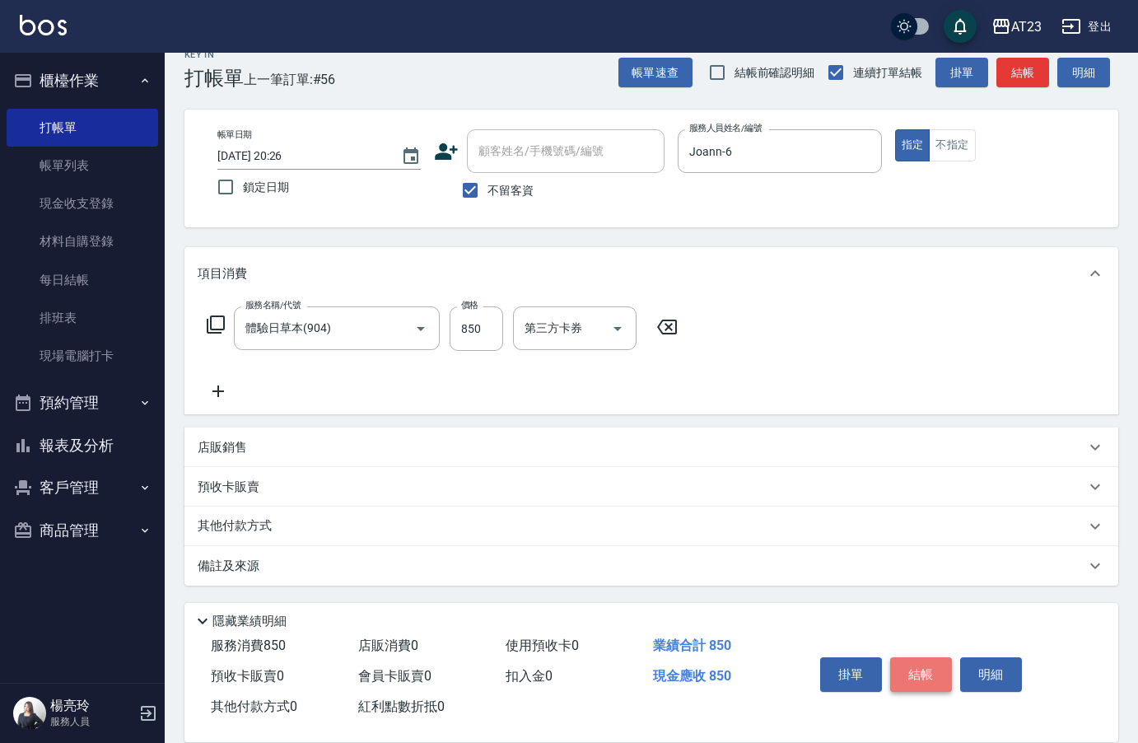
click at [932, 657] on button "結帳" at bounding box center [921, 674] width 62 height 35
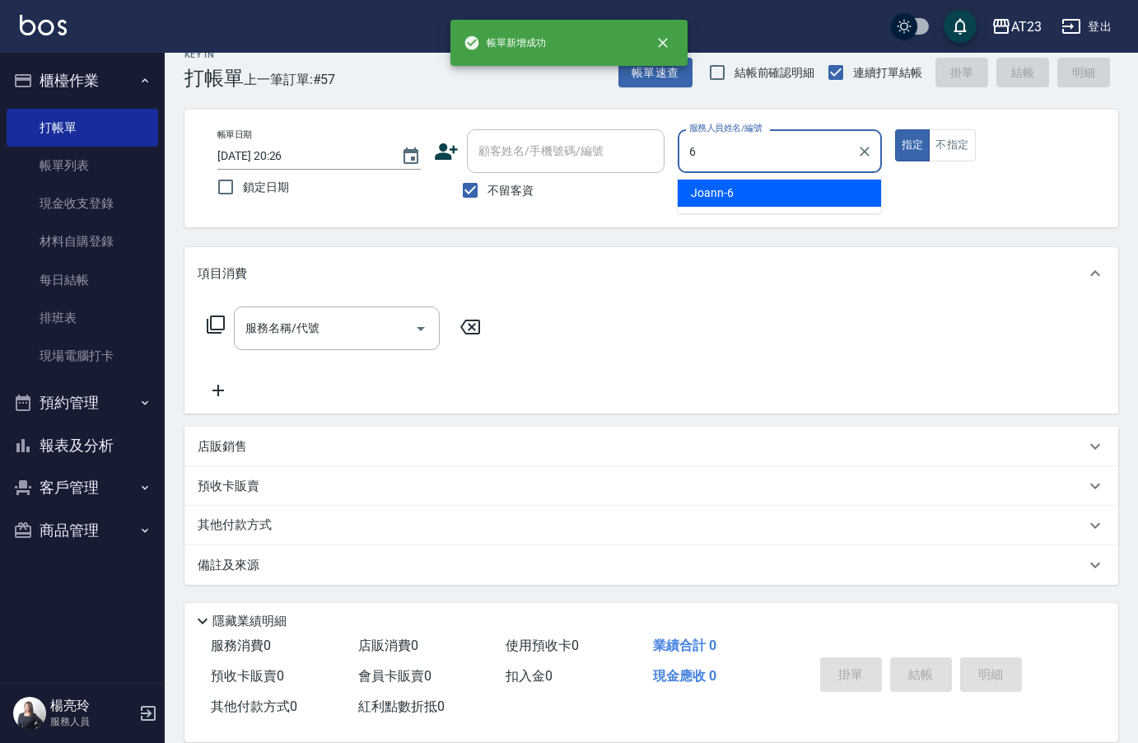
type input "Joann-6"
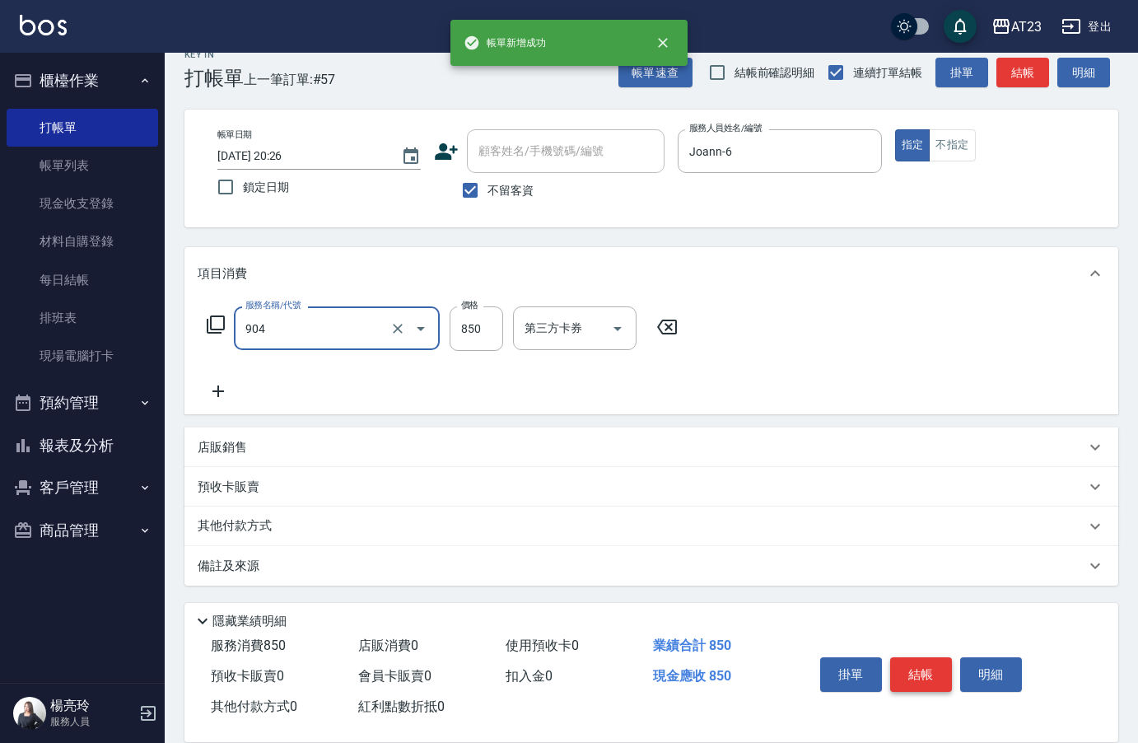
type input "體驗日草本(904)"
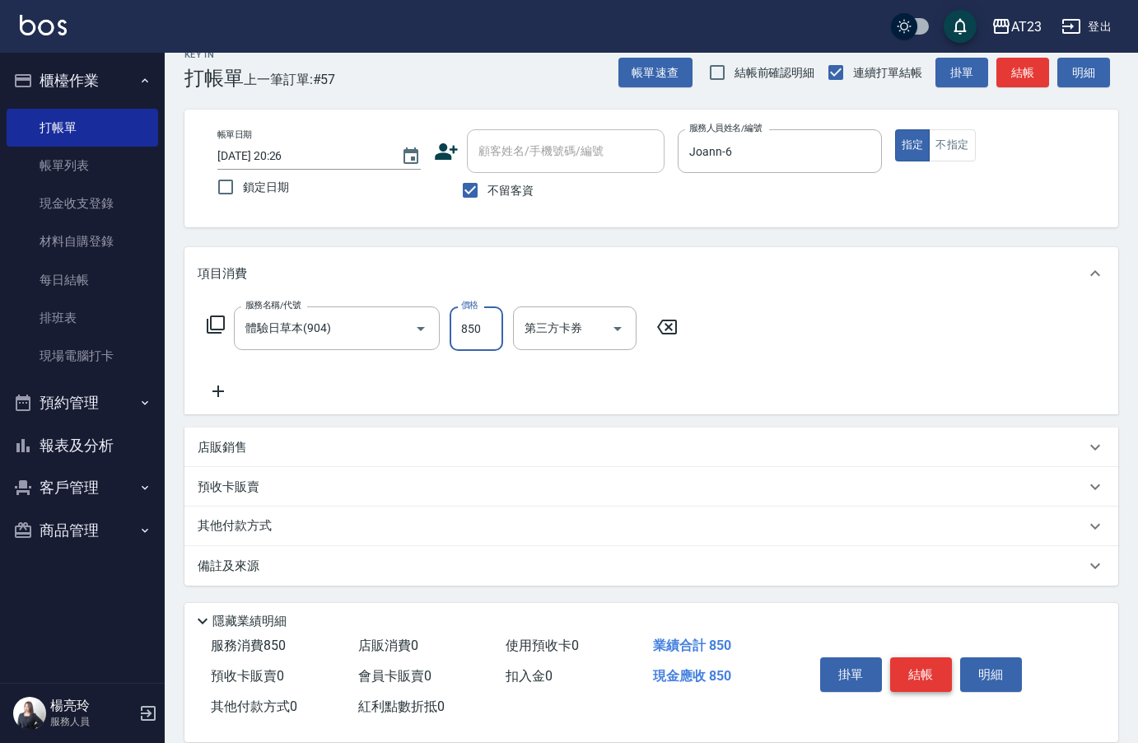
click at [932, 657] on button "結帳" at bounding box center [921, 674] width 62 height 35
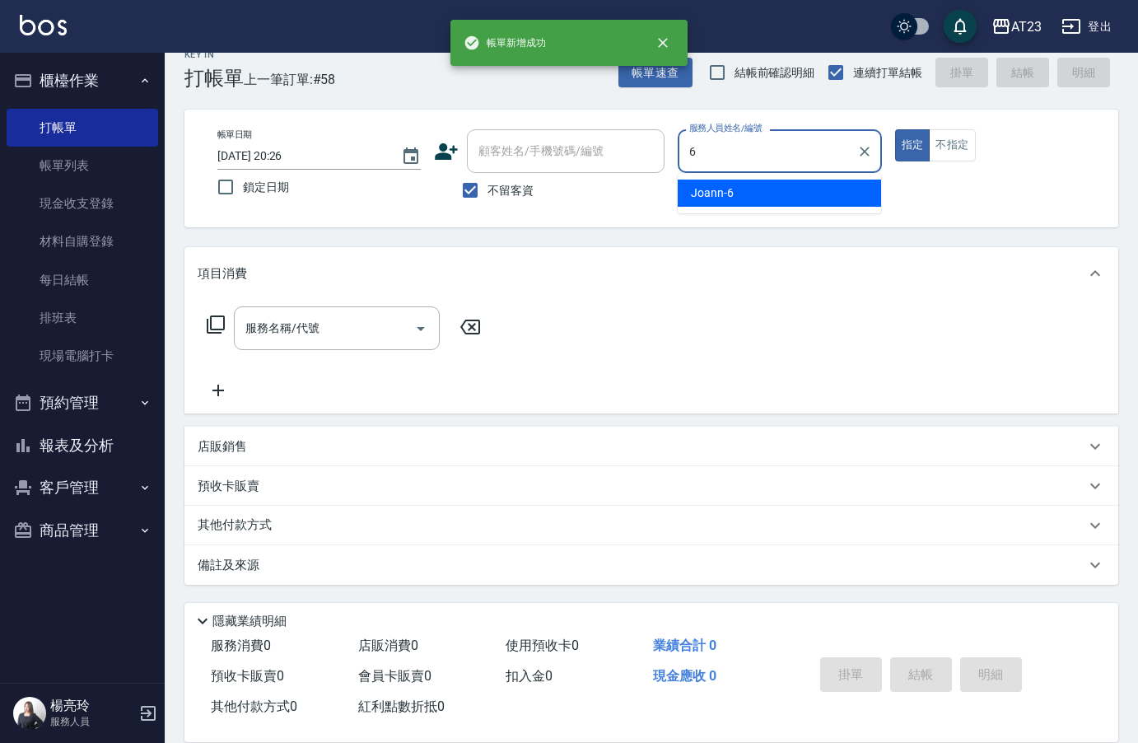
type input "Joann-6"
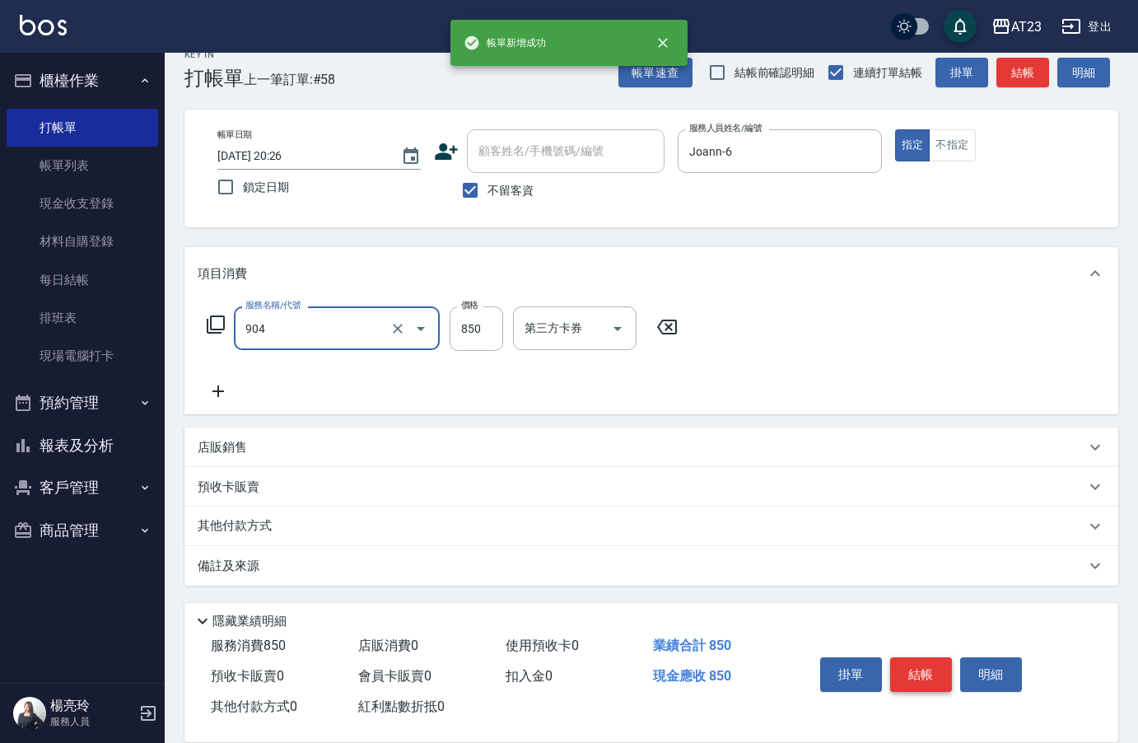
type input "體驗日草本(904)"
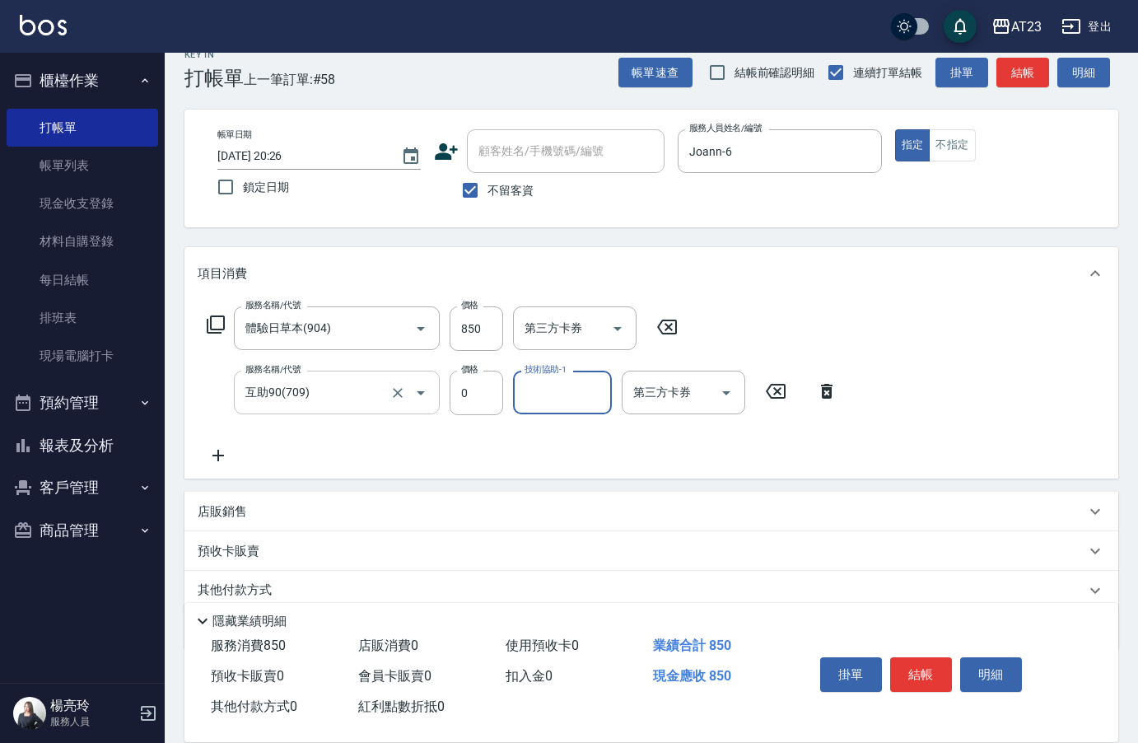
click at [306, 391] on input "互助90(709)" at bounding box center [313, 392] width 145 height 29
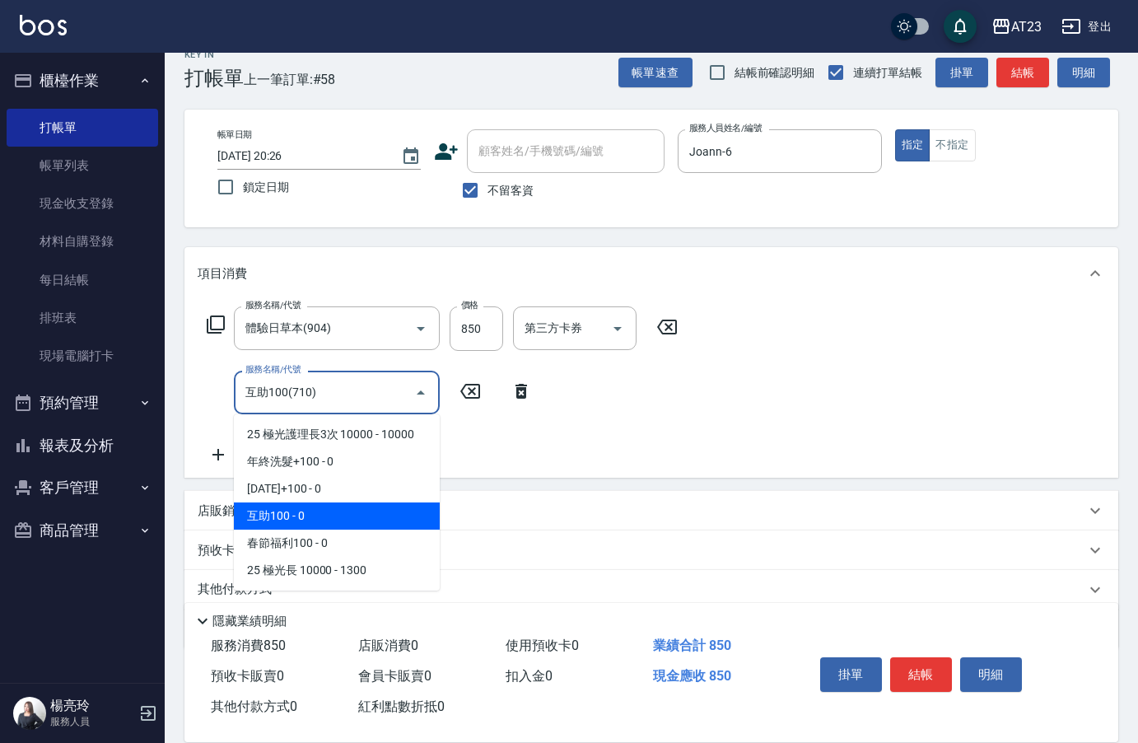
type input "互助100(710)"
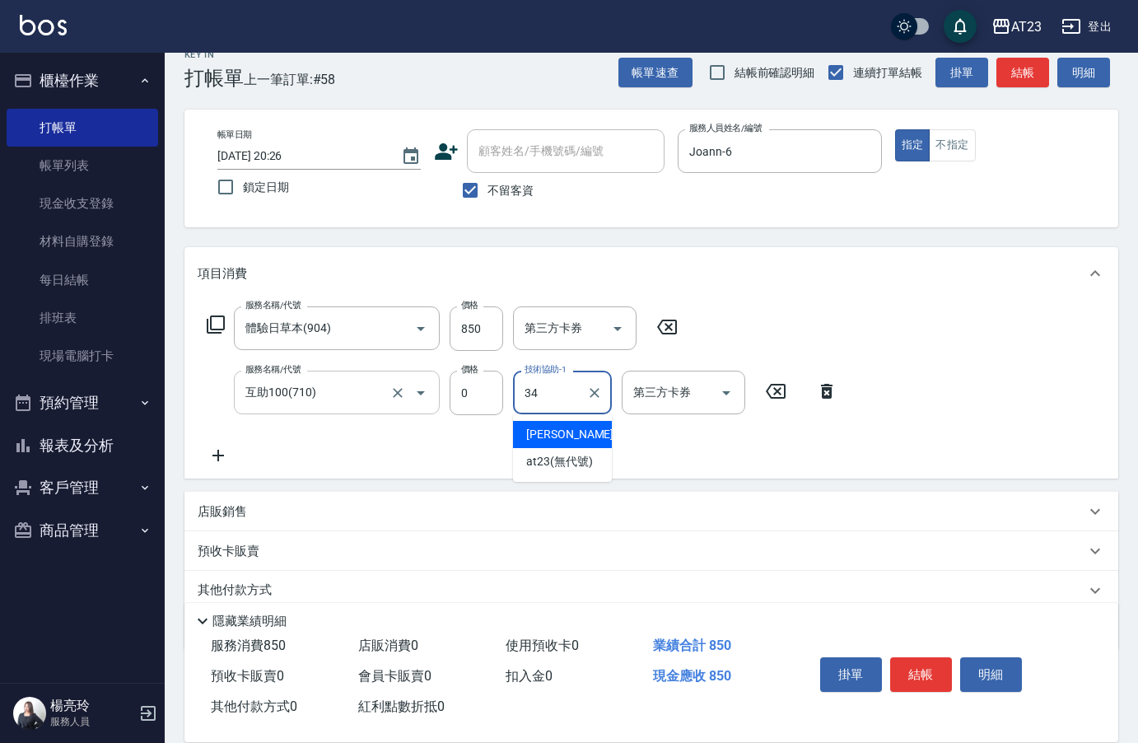
type input "[PERSON_NAME]-34"
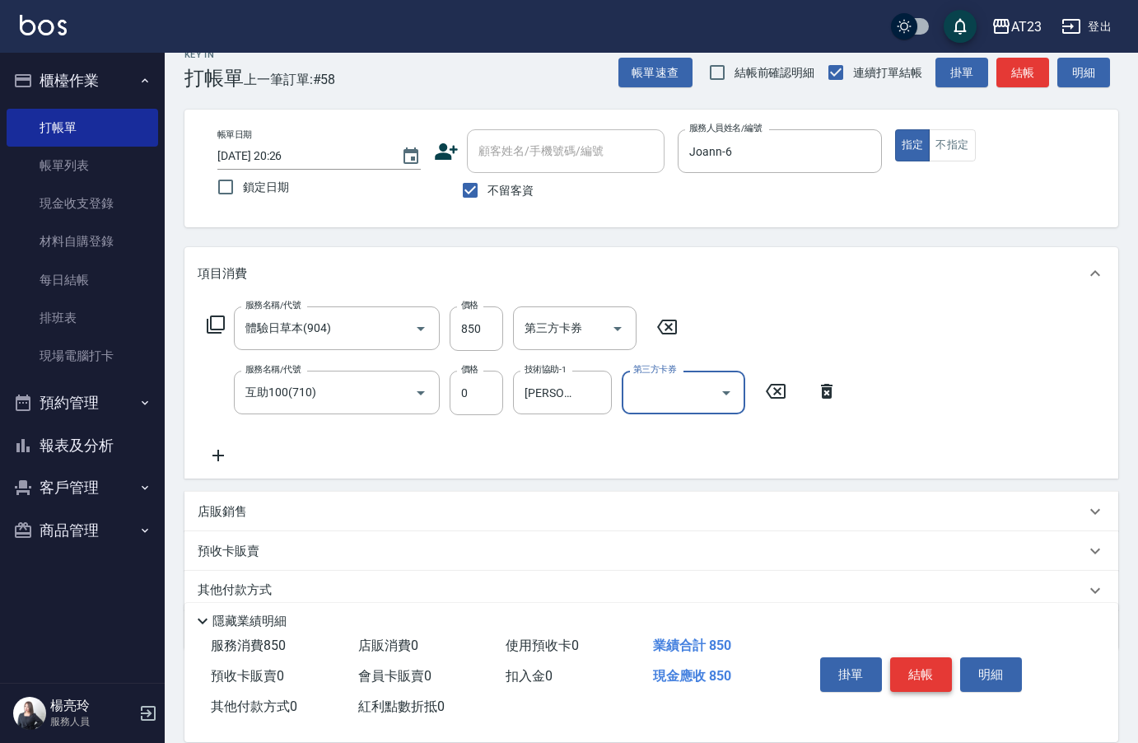
click at [922, 657] on button "結帳" at bounding box center [921, 674] width 62 height 35
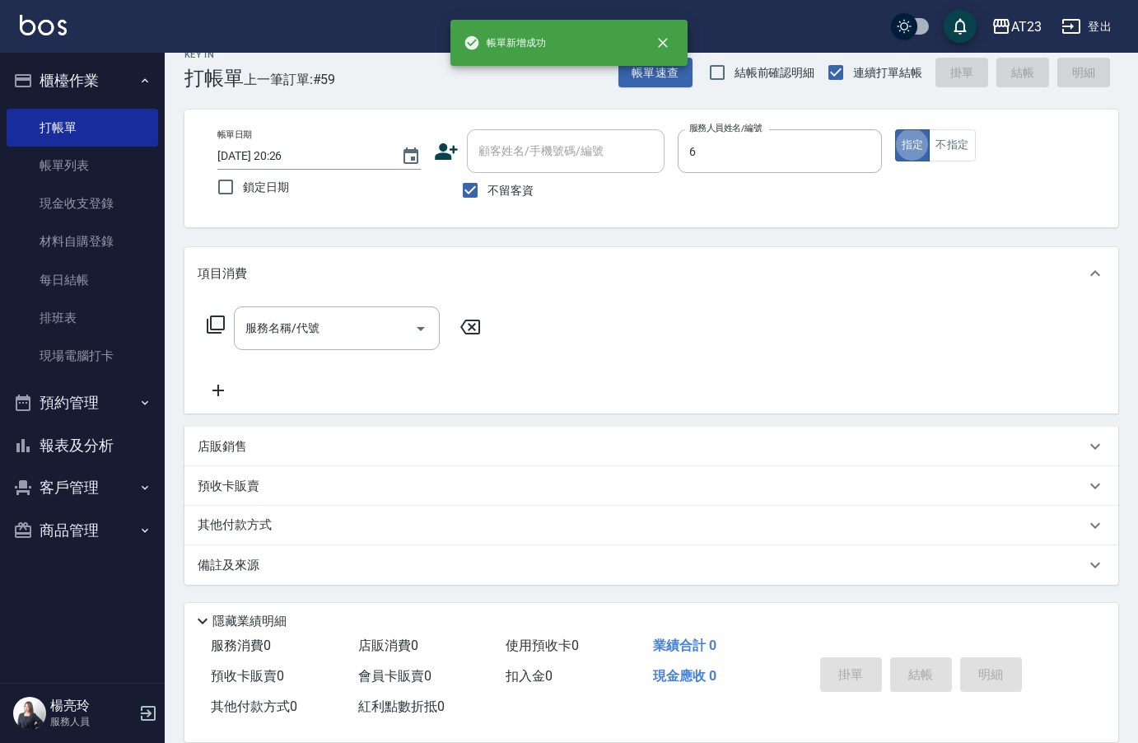
type input "Joann-6"
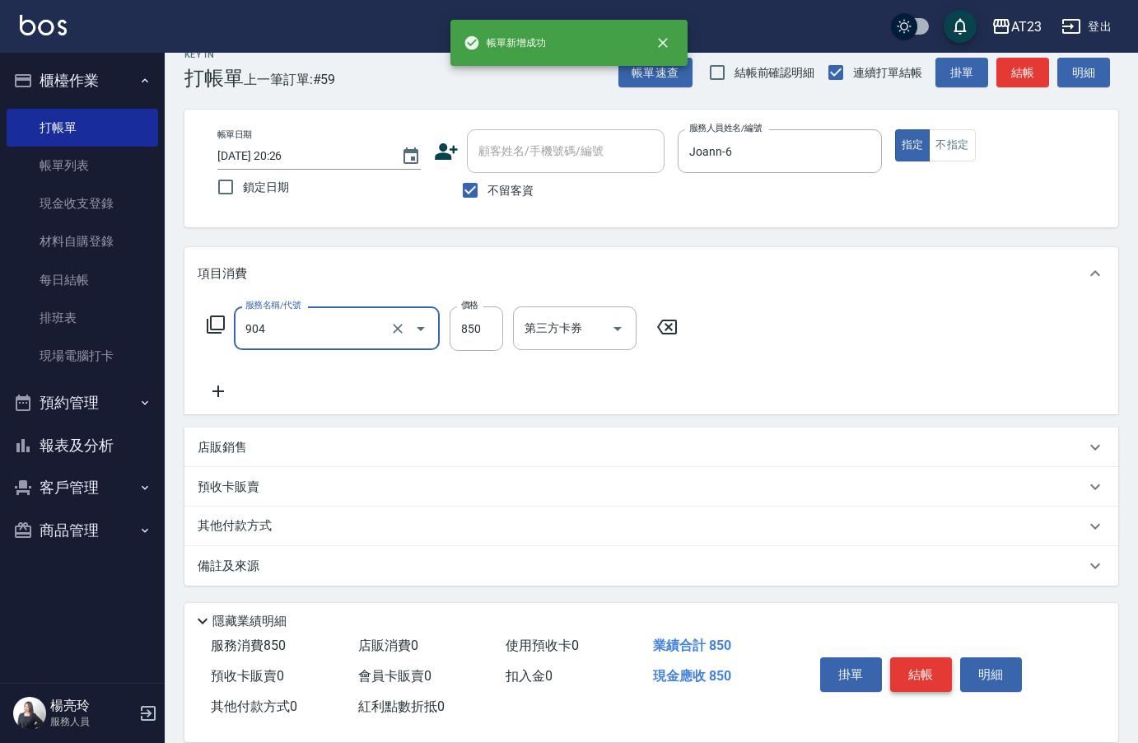
type input "體驗日草本(904)"
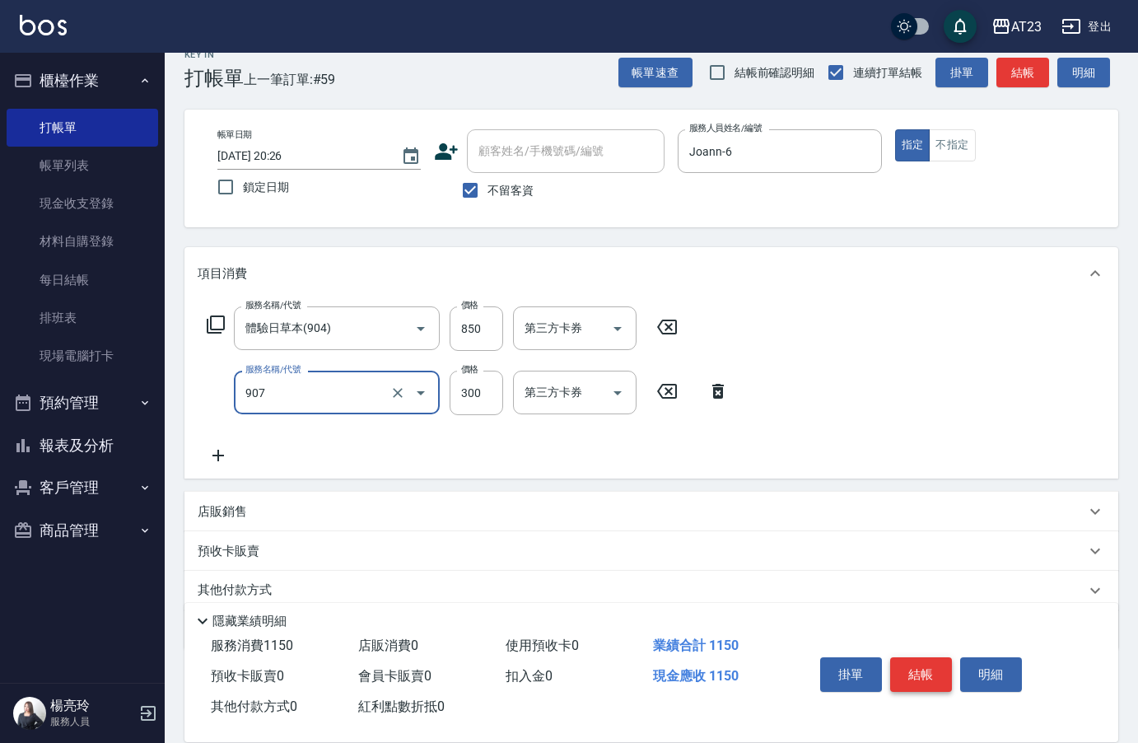
type input "草本長度(907)"
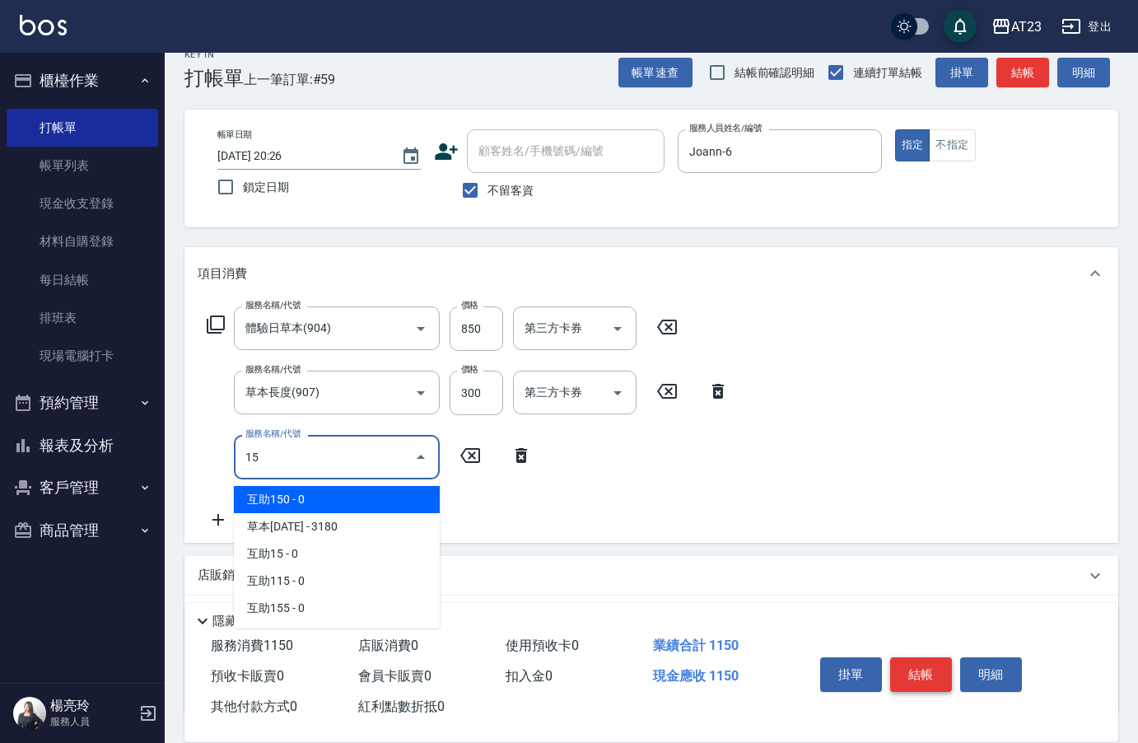
type input "1"
type input "互助160(716)"
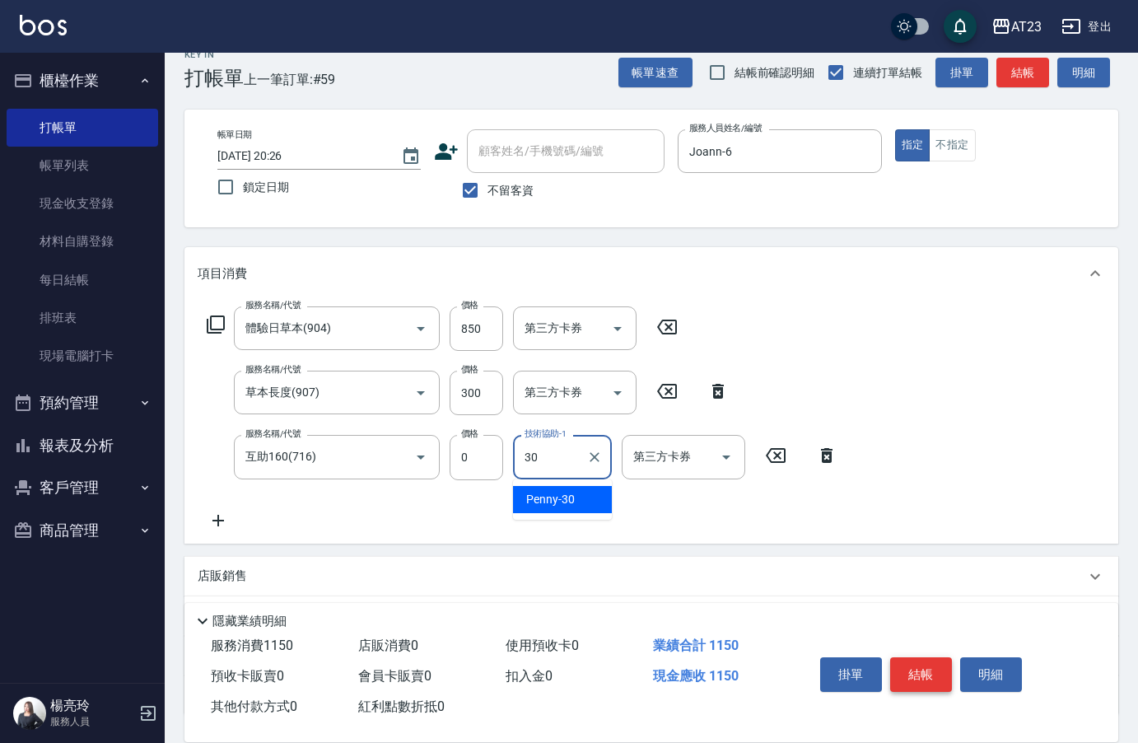
type input "Penny-30"
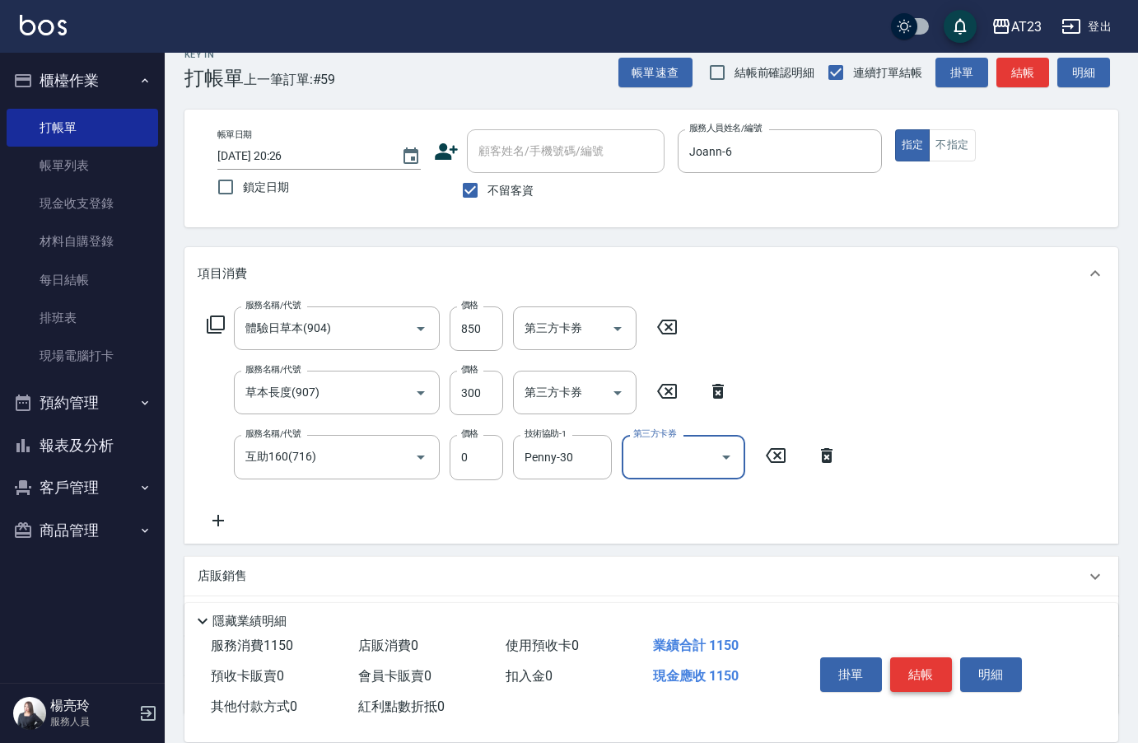
click at [908, 674] on button "結帳" at bounding box center [921, 674] width 62 height 35
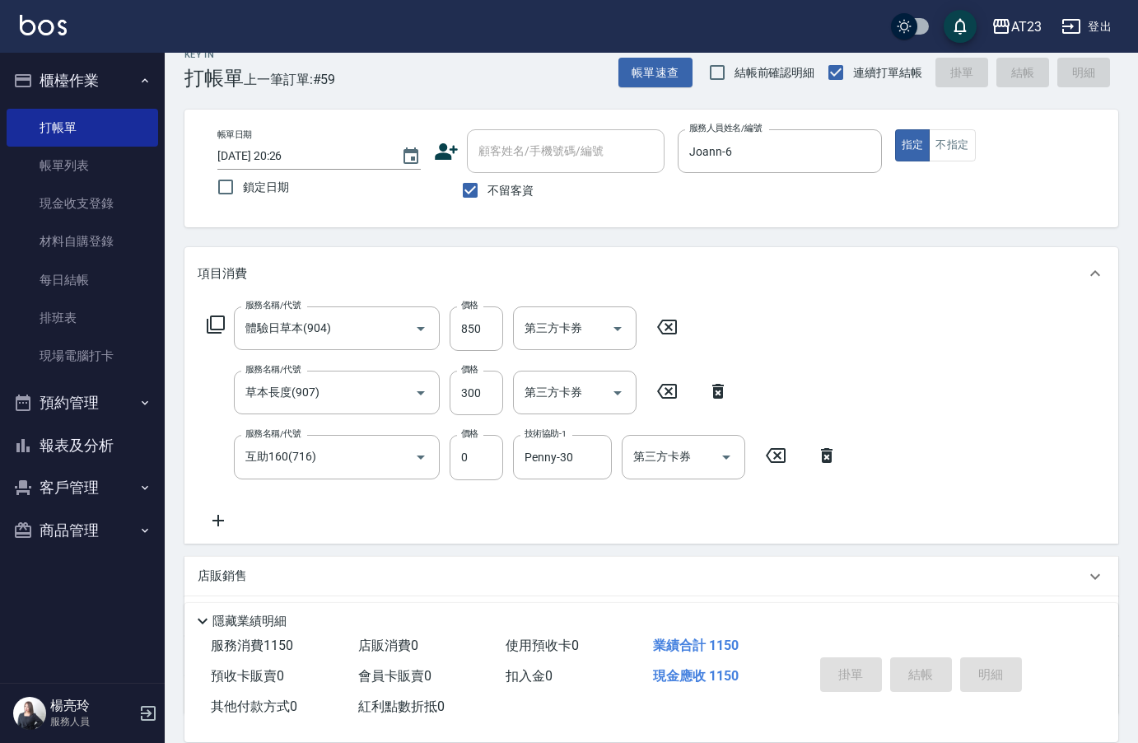
type input "[DATE] 20:27"
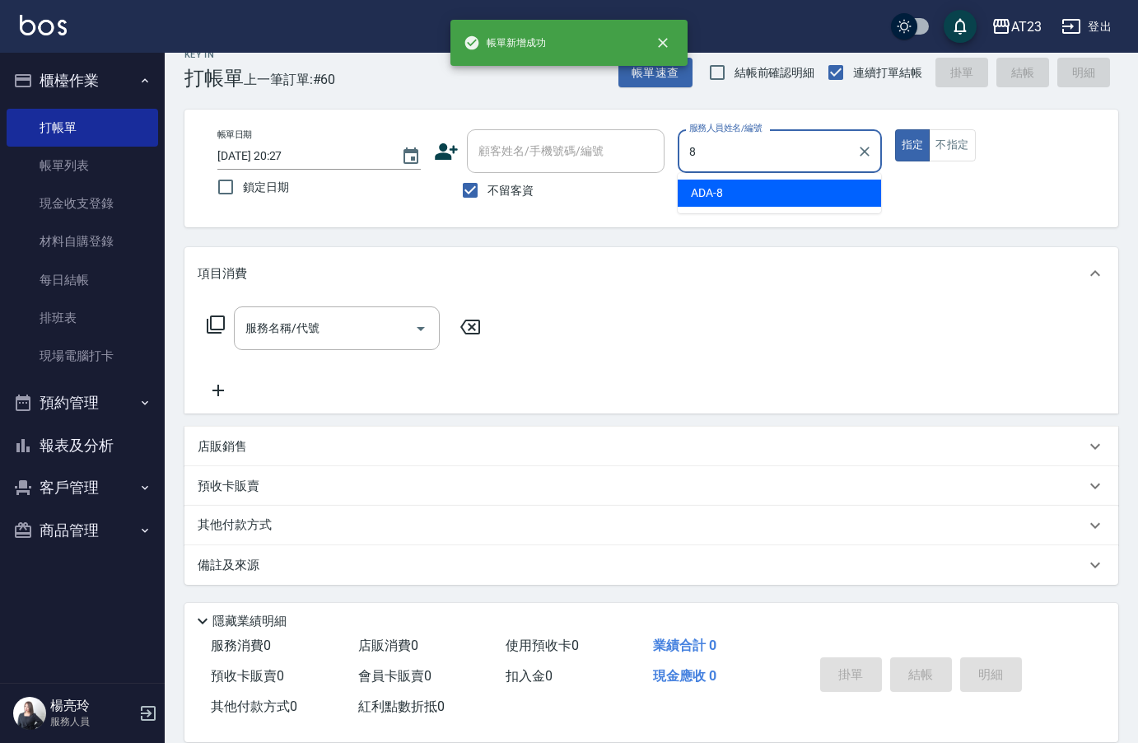
type input "ADA-8"
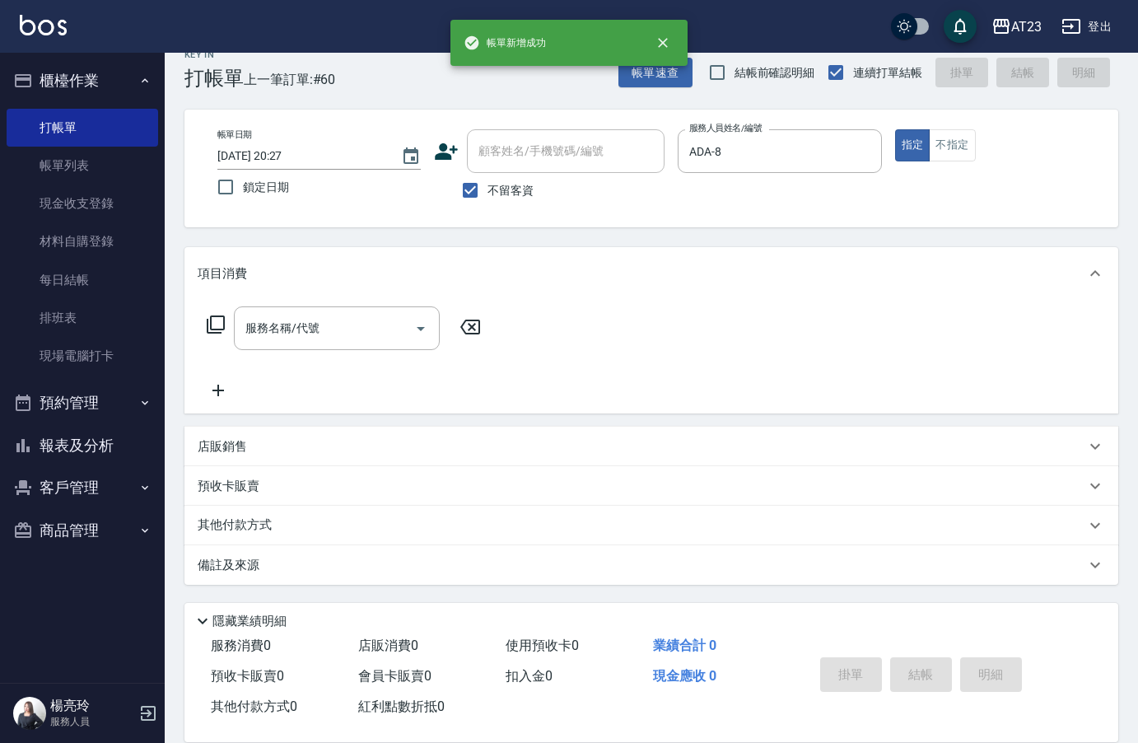
click at [236, 539] on div "其他付款方式" at bounding box center [651, 526] width 934 height 40
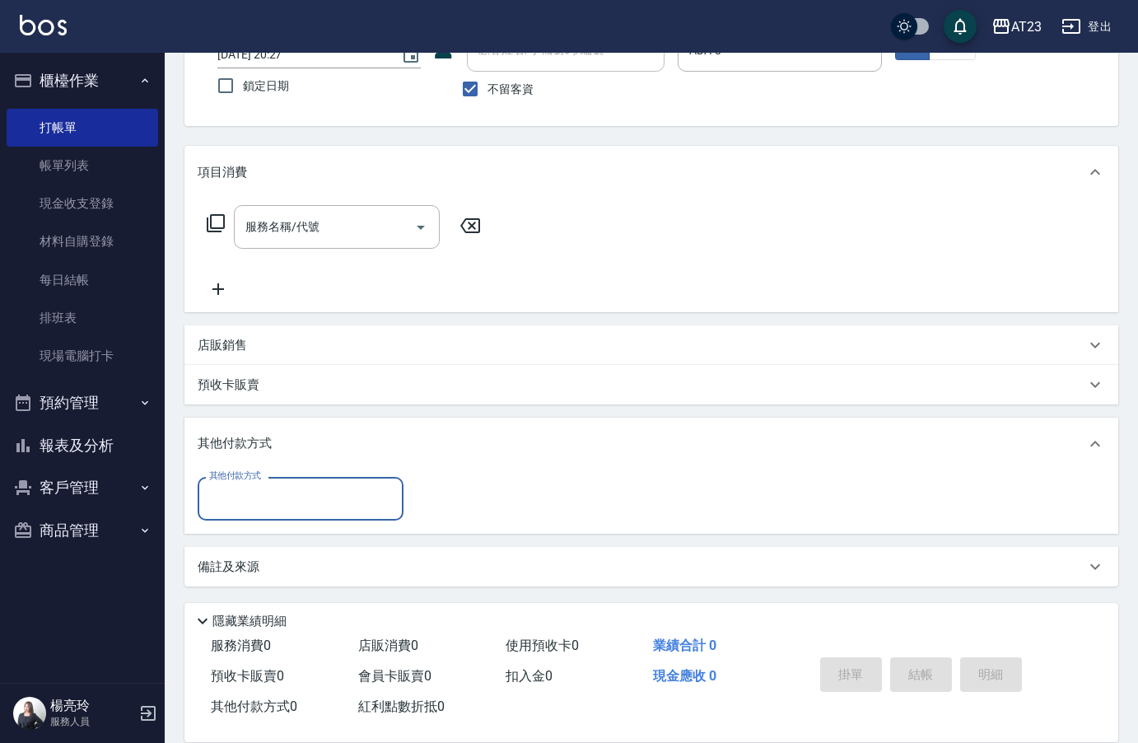
scroll to position [126, 0]
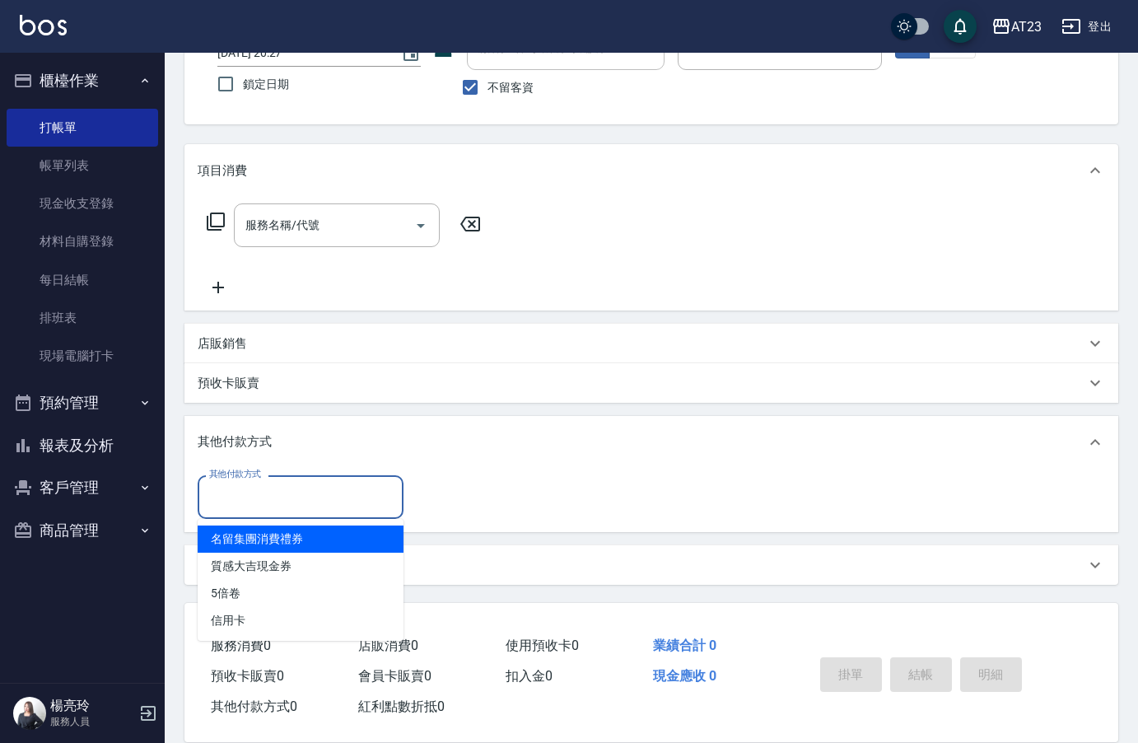
click at [230, 493] on input "其他付款方式" at bounding box center [300, 497] width 191 height 29
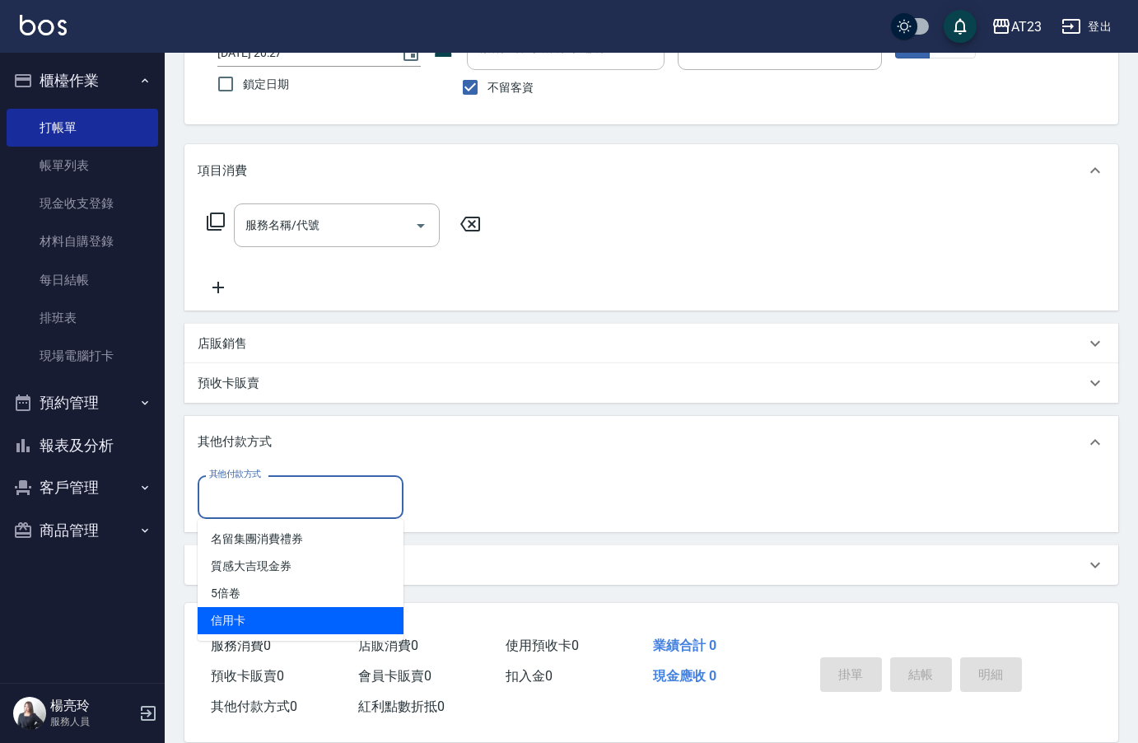
click at [232, 628] on span "信用卡" at bounding box center [301, 620] width 206 height 27
type input "信用卡"
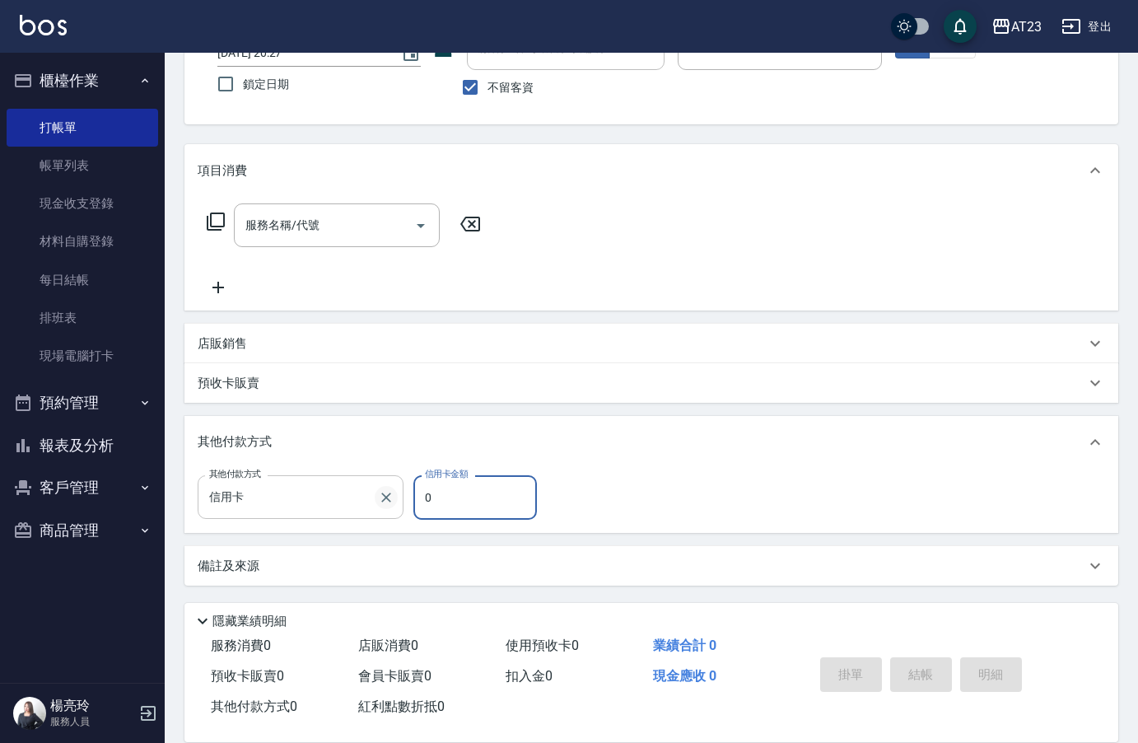
drag, startPoint x: 460, startPoint y: 500, endPoint x: 380, endPoint y: 494, distance: 80.1
click at [381, 495] on div "其他付款方式 信用卡 其他付款方式 信用卡金額 0 信用卡金額" at bounding box center [372, 497] width 349 height 44
click at [237, 331] on div "店販銷售" at bounding box center [651, 344] width 934 height 40
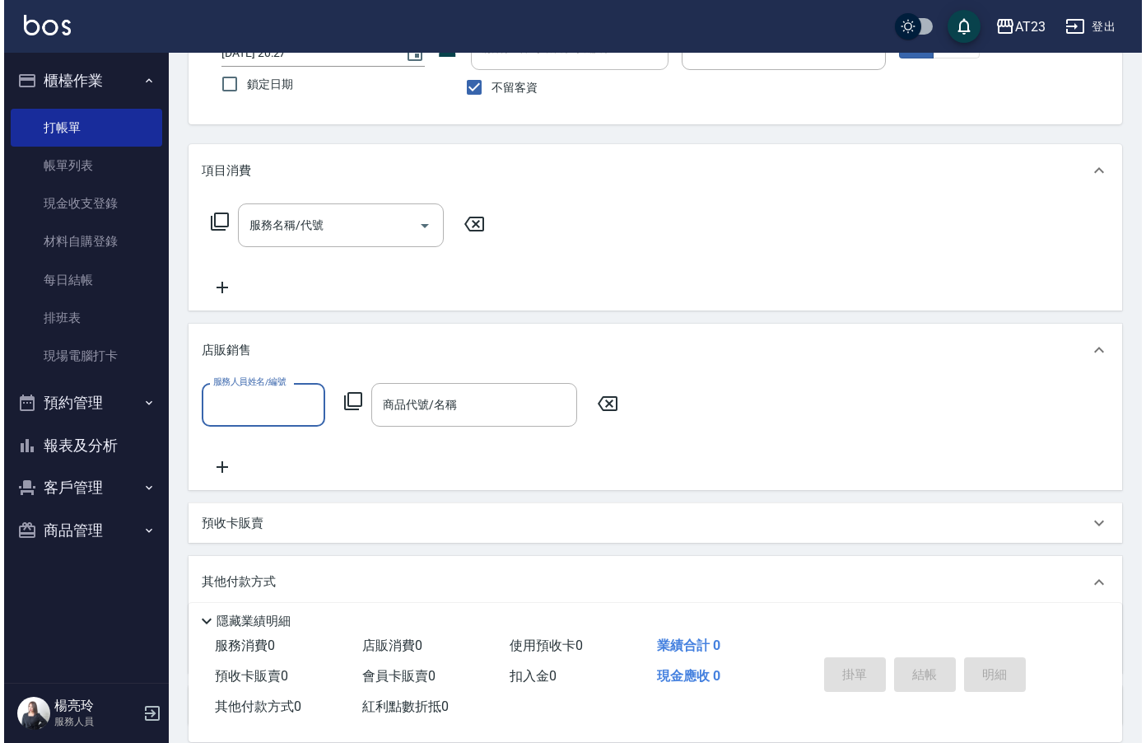
scroll to position [0, 0]
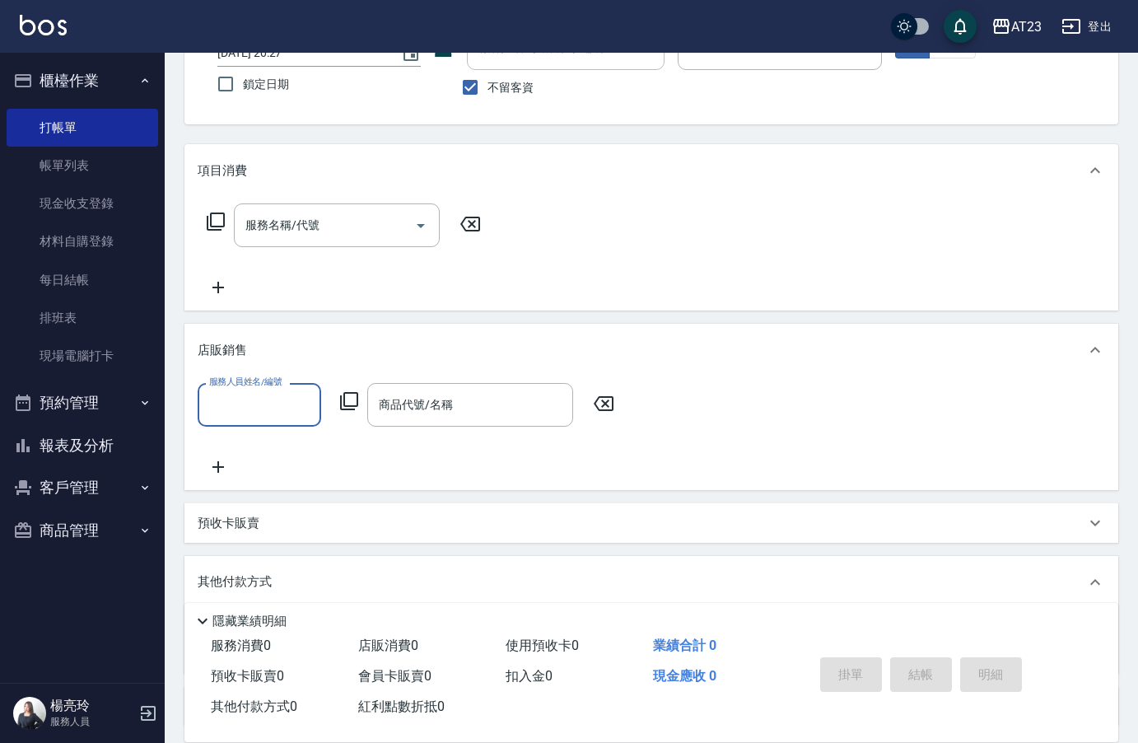
drag, startPoint x: 219, startPoint y: 396, endPoint x: 207, endPoint y: 383, distance: 18.1
click at [218, 388] on div "服務人員姓名/編號 服務人員姓名/編號" at bounding box center [260, 405] width 124 height 44
type input "ADA-8"
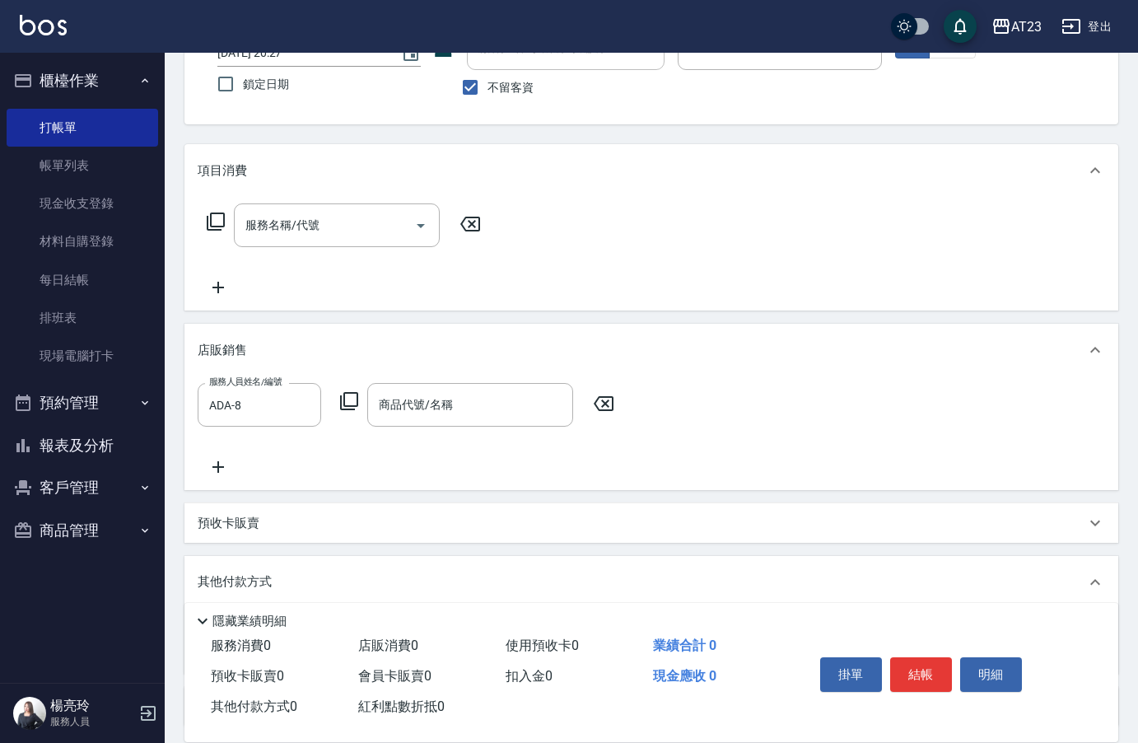
click at [343, 402] on icon at bounding box center [349, 401] width 20 height 20
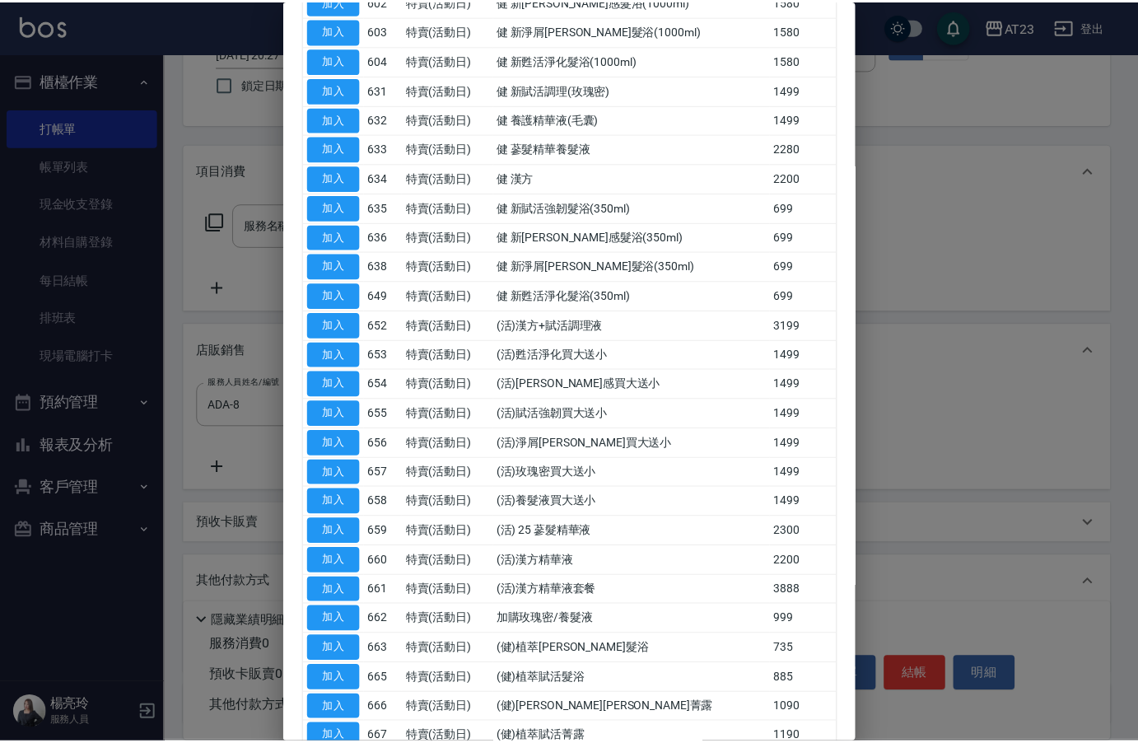
scroll to position [357, 0]
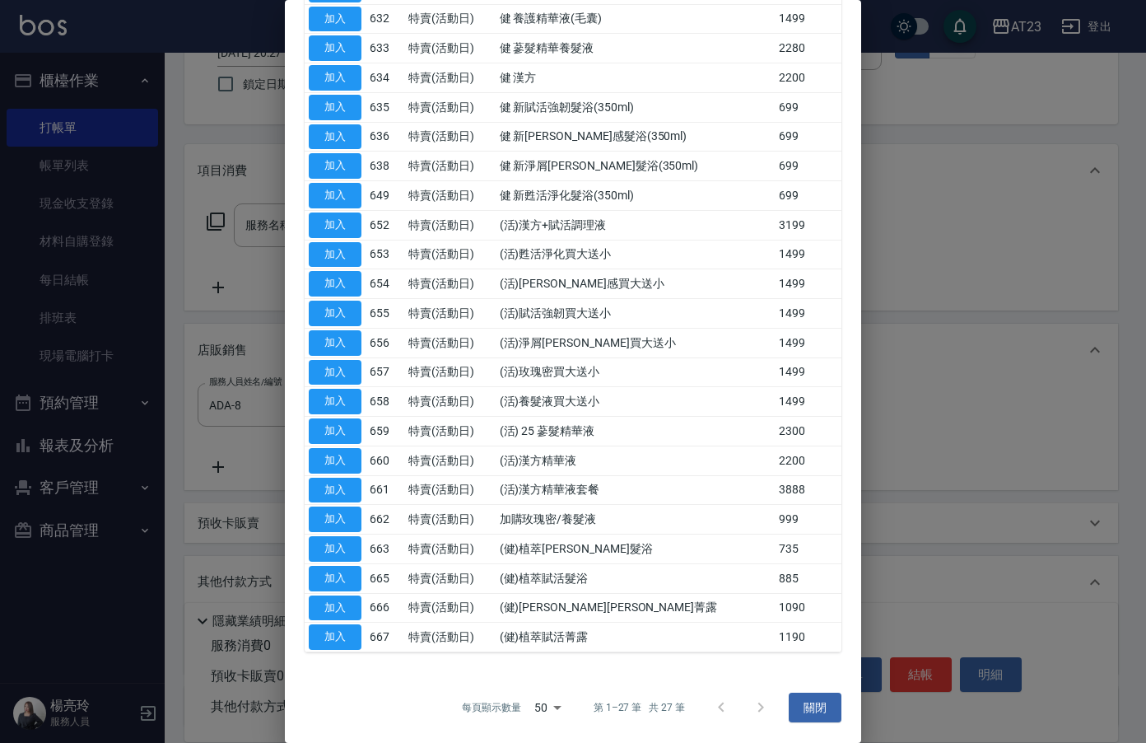
click at [363, 599] on td "加入" at bounding box center [335, 608] width 61 height 30
click at [344, 600] on button "加入" at bounding box center [335, 608] width 53 height 26
type input "(健)[PERSON_NAME][PERSON_NAME]菁露"
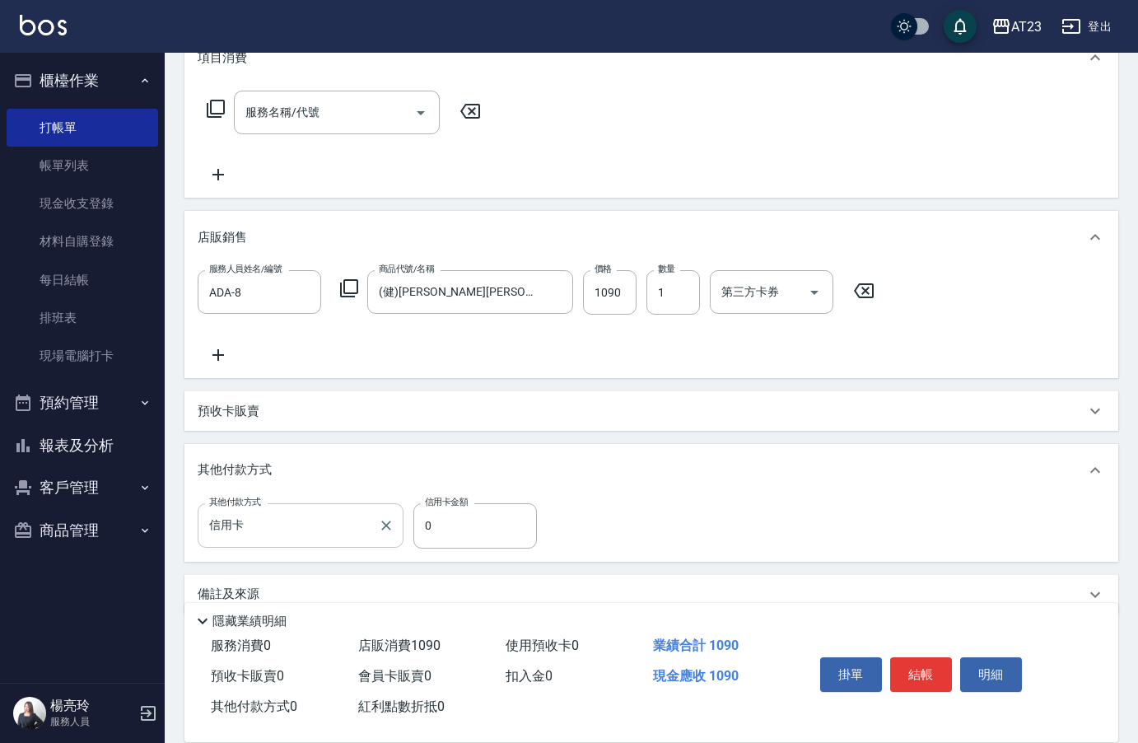
scroll to position [269, 0]
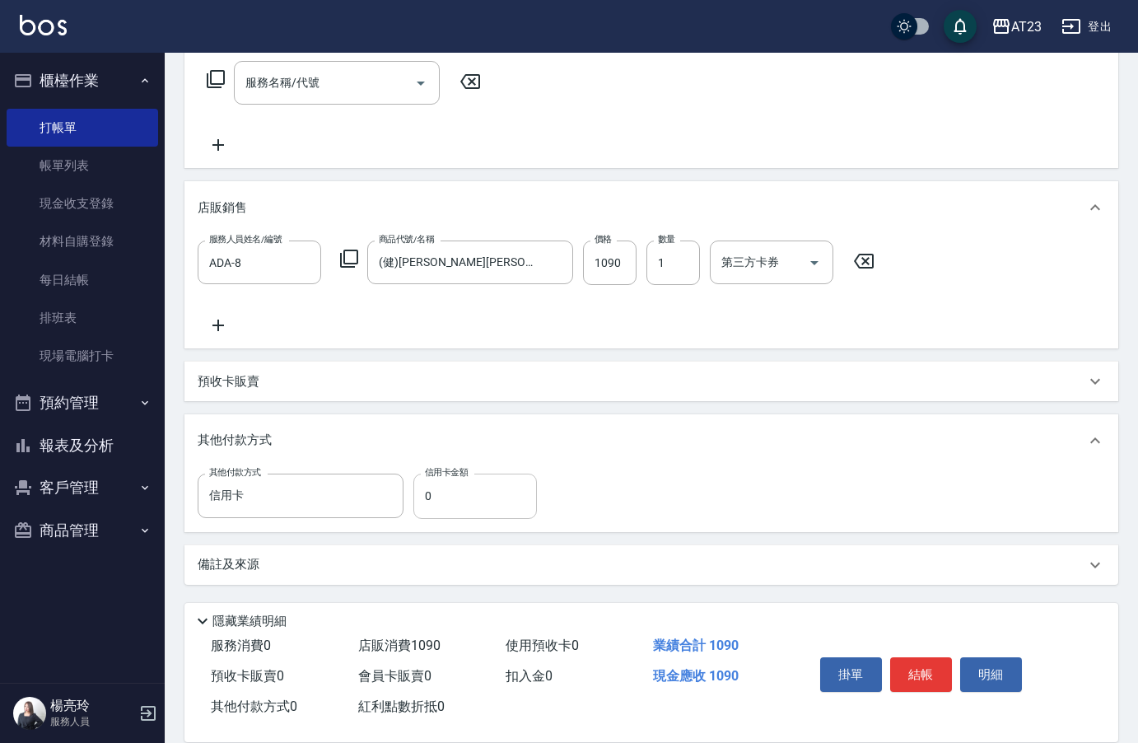
click at [428, 509] on input "0" at bounding box center [475, 496] width 124 height 44
type input "1090"
click at [908, 667] on button "結帳" at bounding box center [921, 674] width 62 height 35
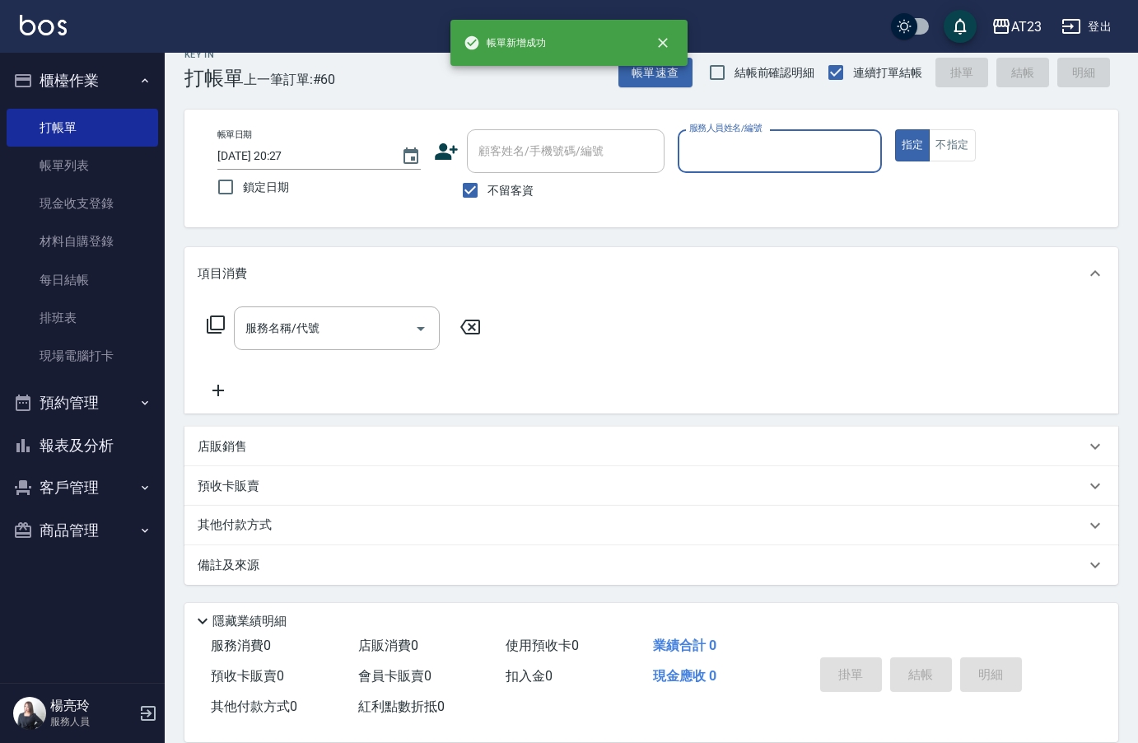
scroll to position [0, 0]
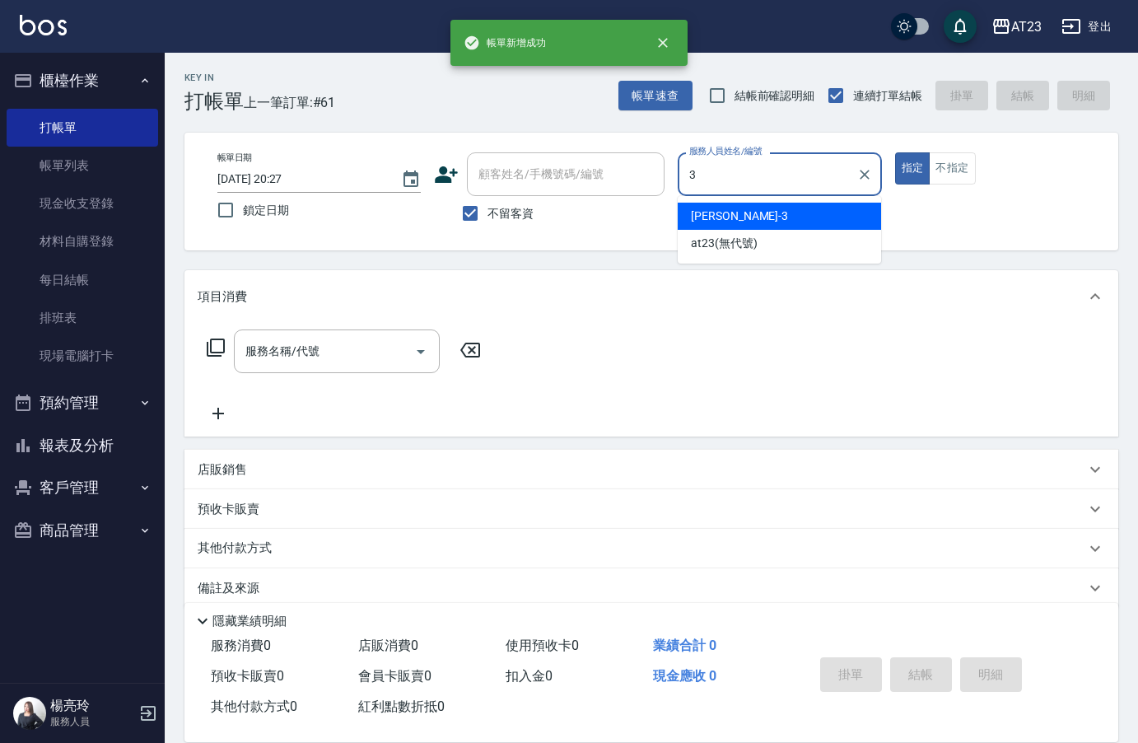
type input "[PERSON_NAME]-3"
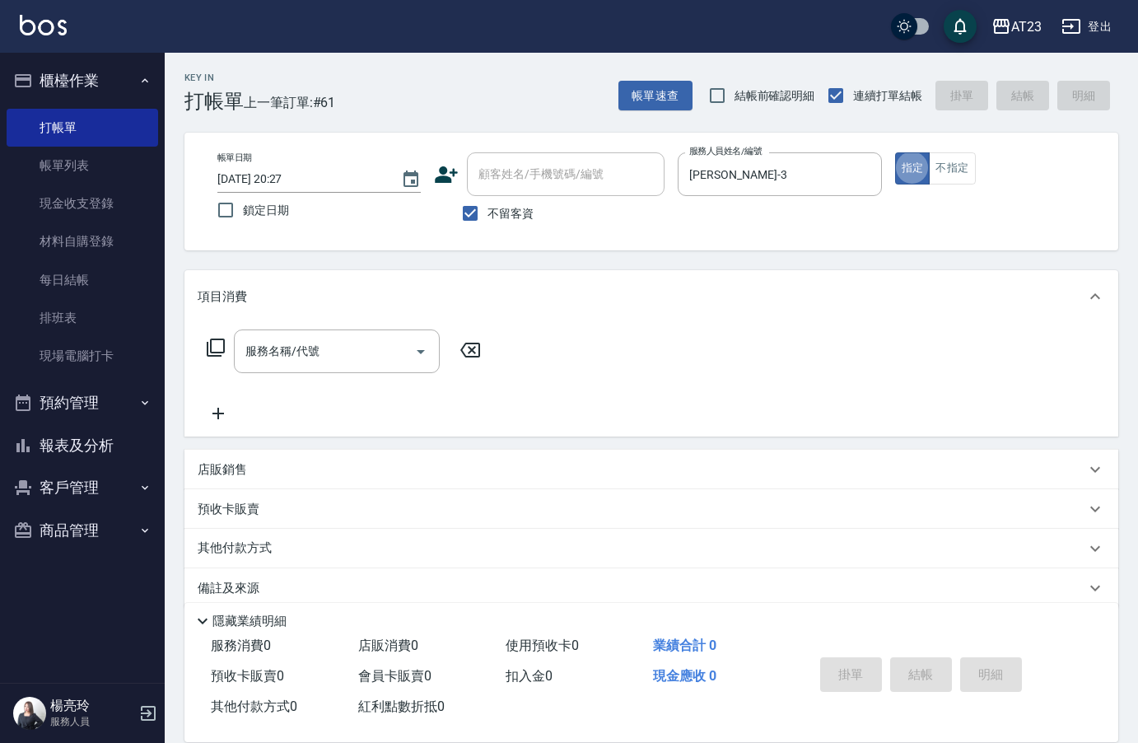
click at [229, 472] on p "店販銷售" at bounding box center [222, 469] width 49 height 17
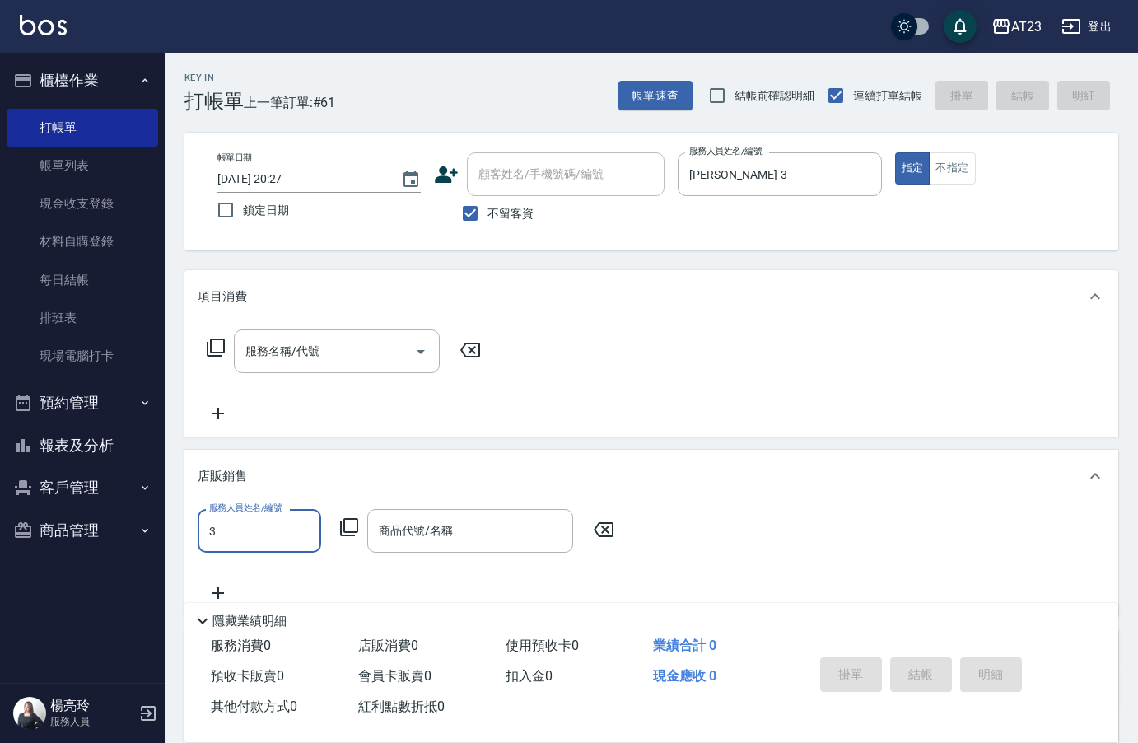
type input "[PERSON_NAME]-3"
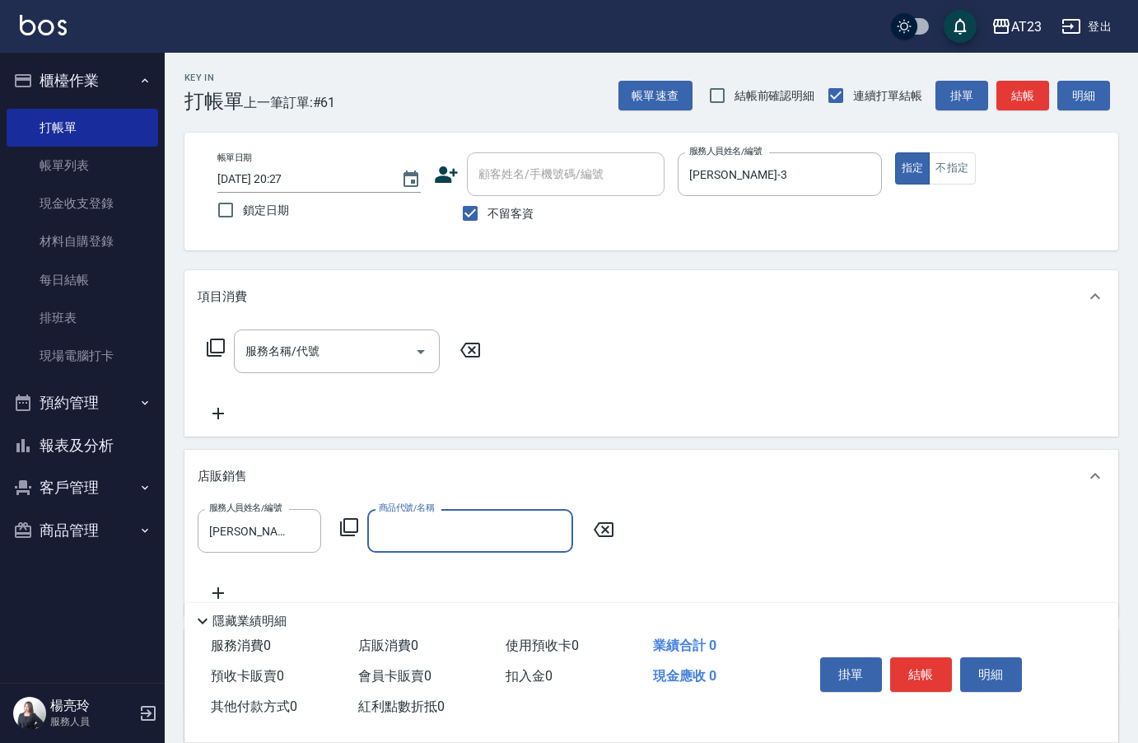
click at [343, 533] on icon at bounding box center [349, 527] width 20 height 20
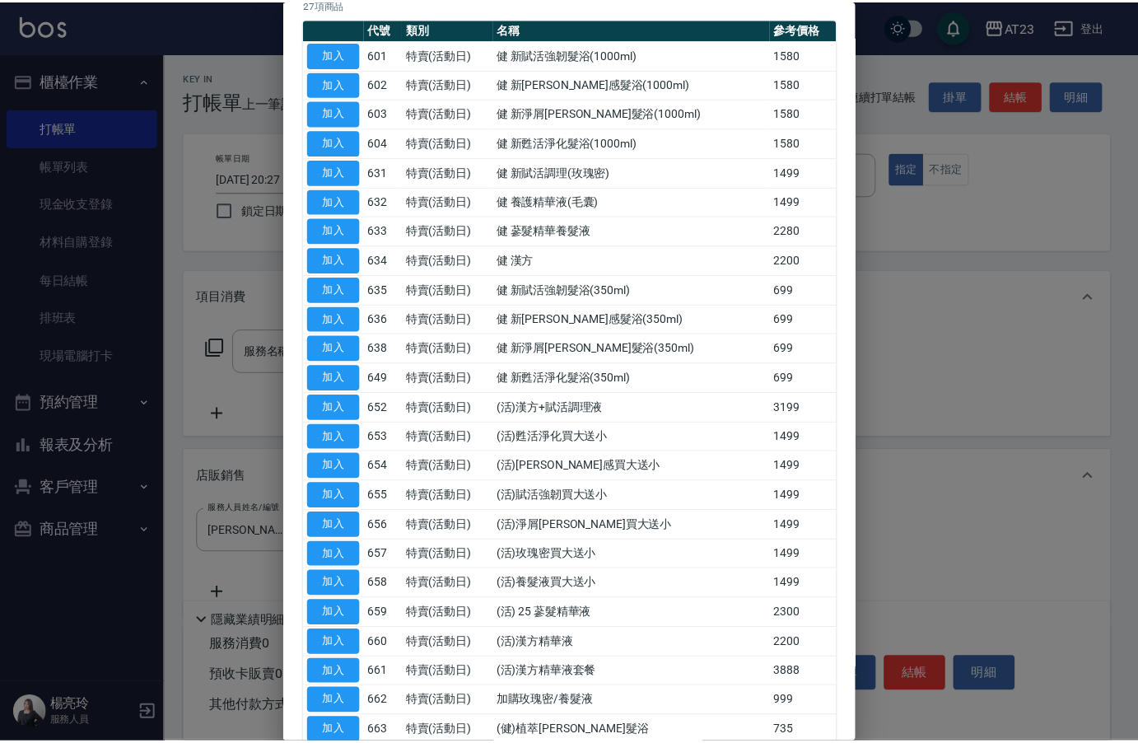
scroll to position [357, 0]
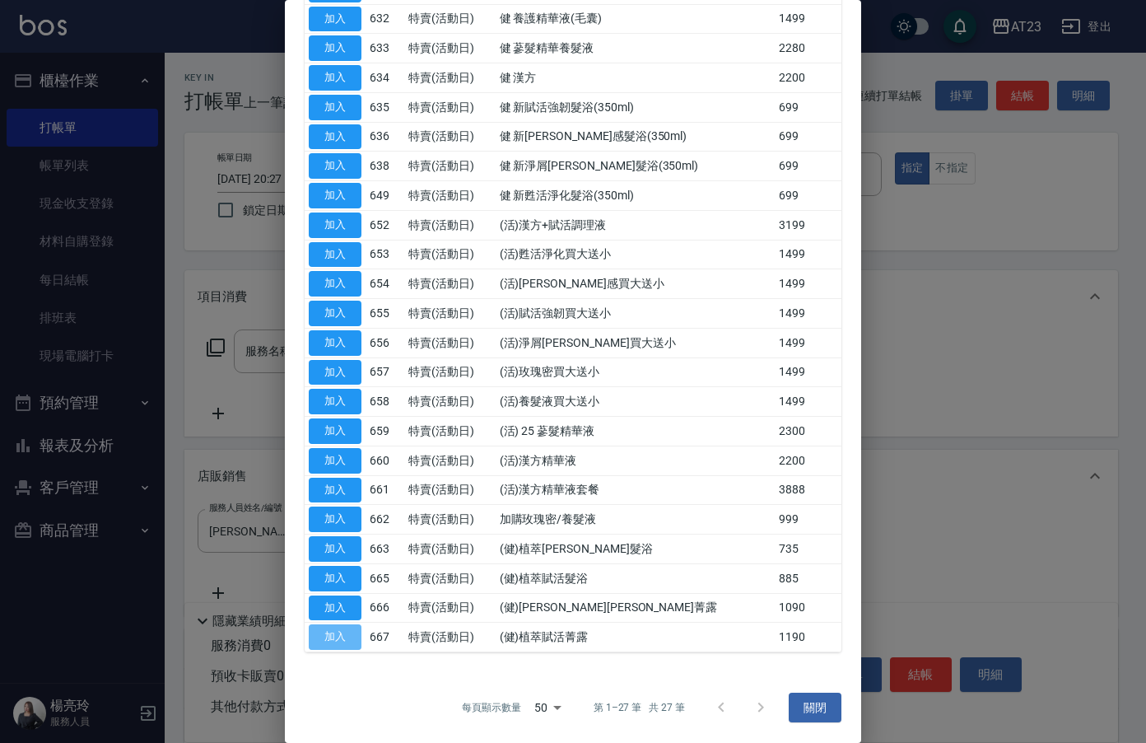
click at [332, 646] on button "加入" at bounding box center [335, 637] width 53 height 26
type input "(健)植萃賦活菁露"
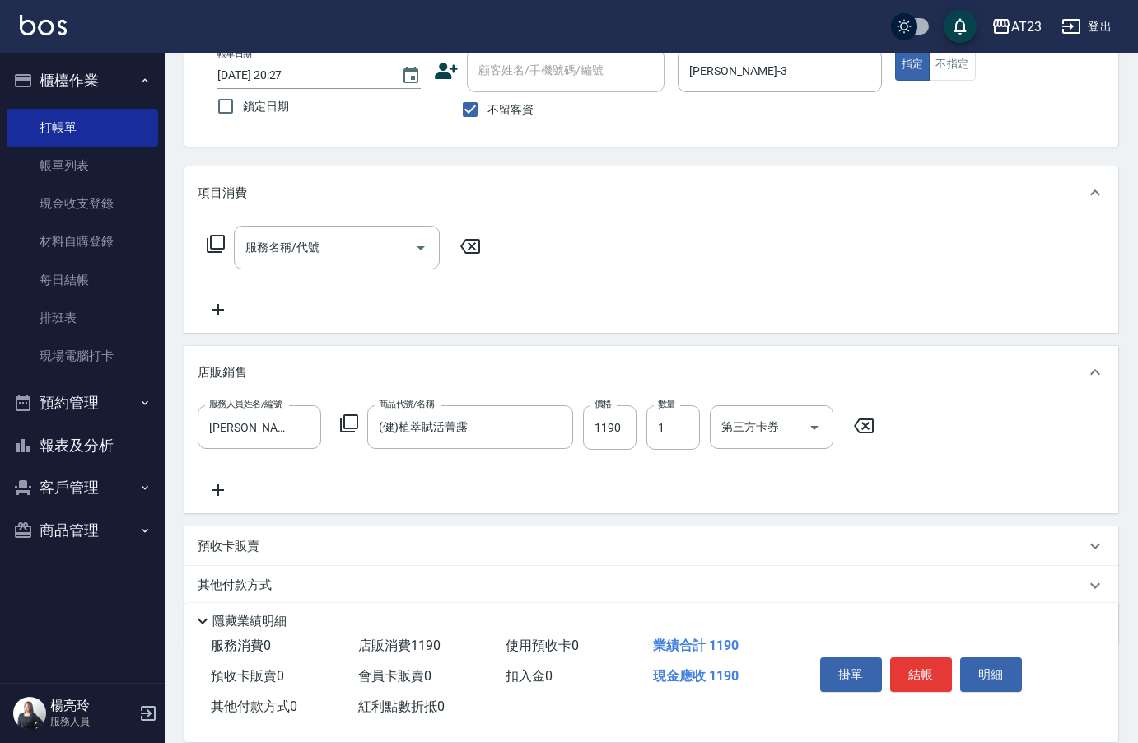
scroll to position [164, 0]
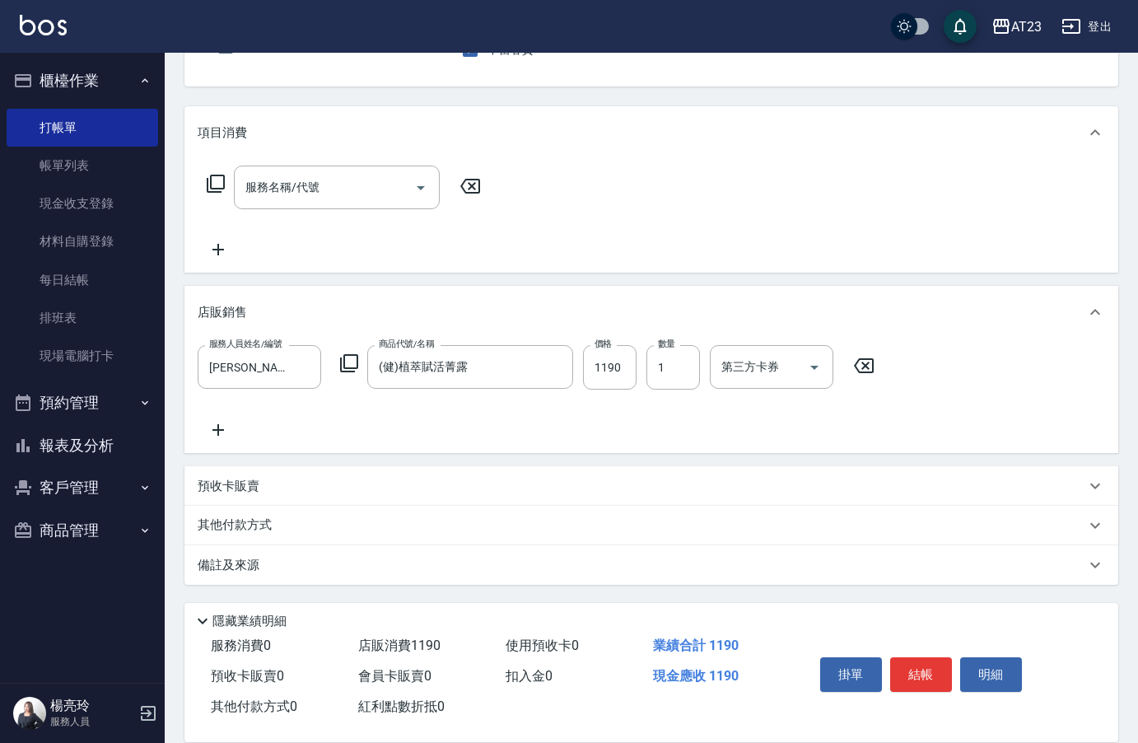
click at [243, 540] on div "其他付款方式" at bounding box center [651, 526] width 934 height 40
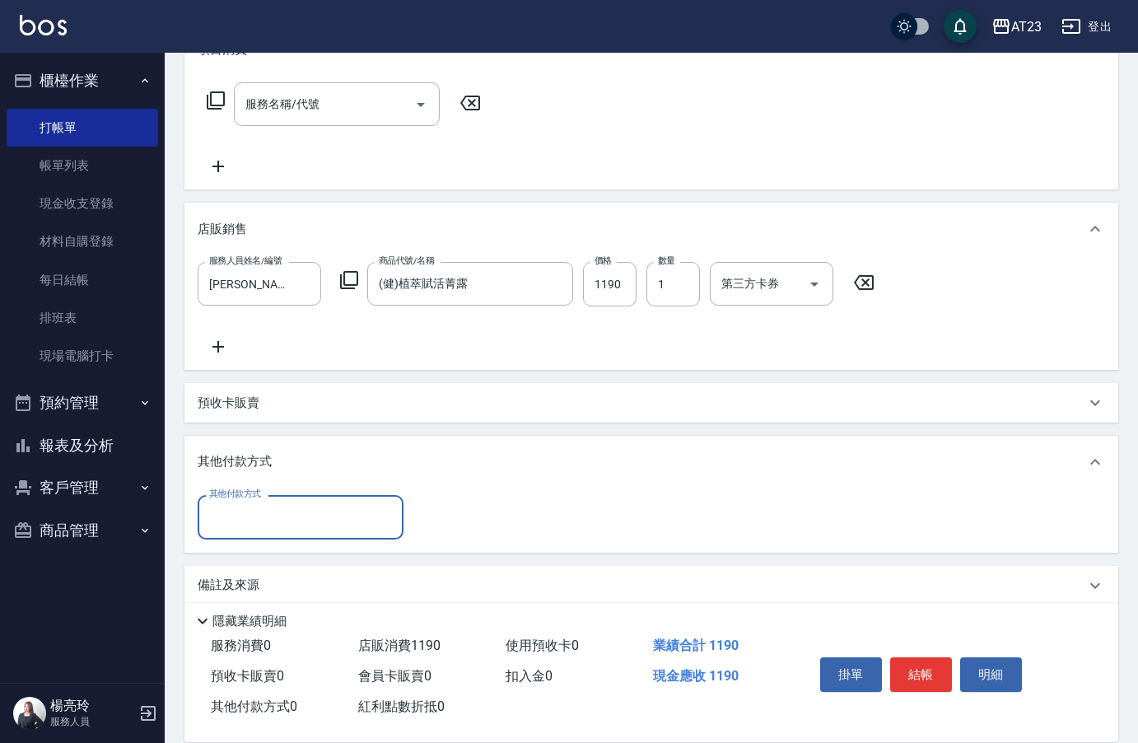
scroll to position [259, 0]
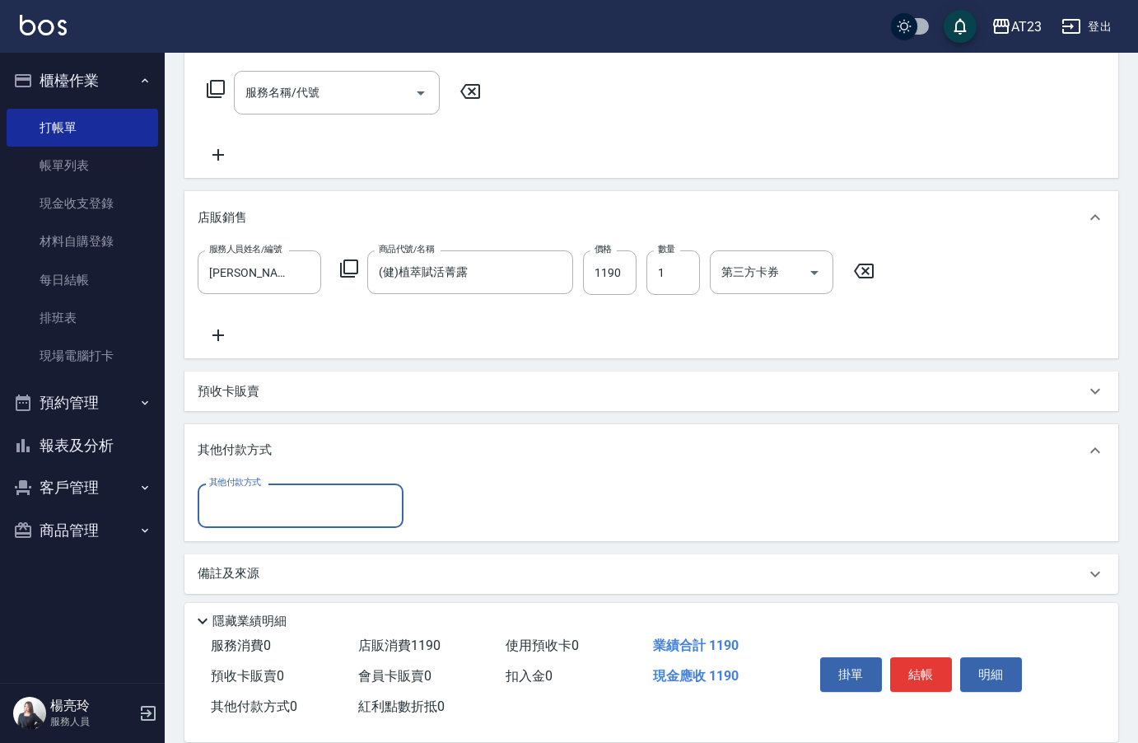
click at [245, 508] on input "其他付款方式" at bounding box center [300, 505] width 191 height 29
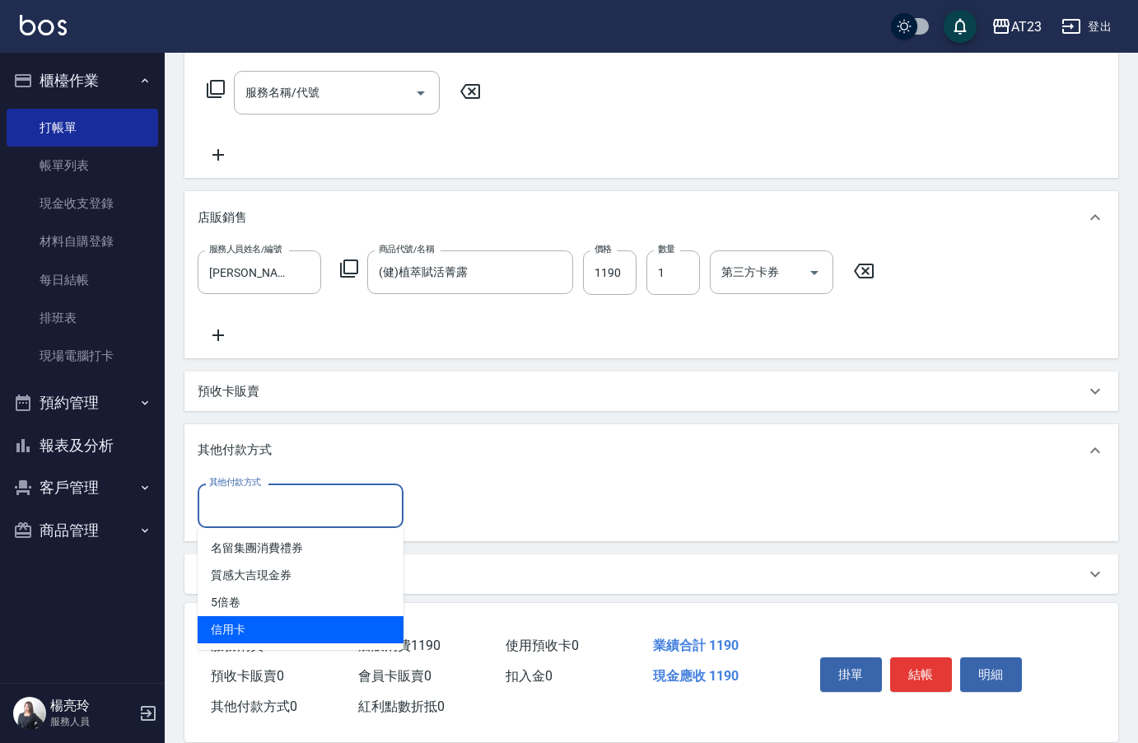
click at [249, 635] on span "信用卡" at bounding box center [301, 629] width 206 height 27
type input "信用卡"
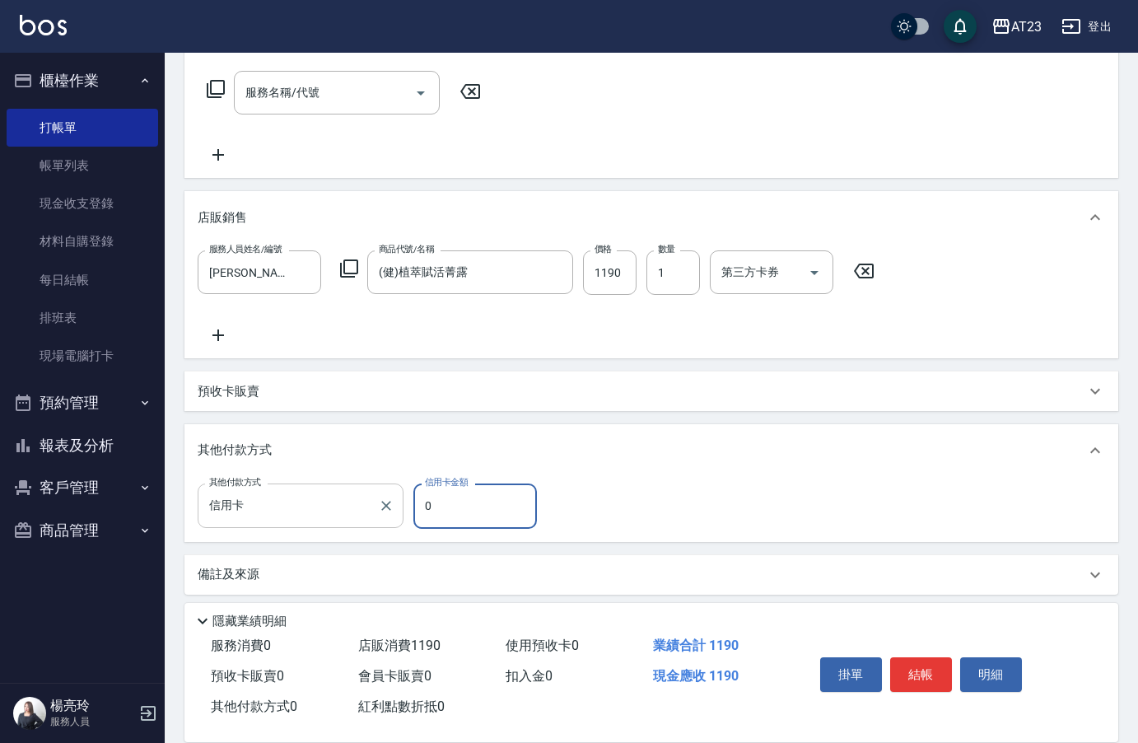
drag, startPoint x: 434, startPoint y: 497, endPoint x: 358, endPoint y: 502, distance: 75.9
click at [365, 493] on div "其他付款方式 信用卡 其他付款方式 信用卡金額 0 信用卡金額" at bounding box center [372, 505] width 349 height 44
type input "1190"
click at [894, 664] on button "結帳" at bounding box center [921, 674] width 62 height 35
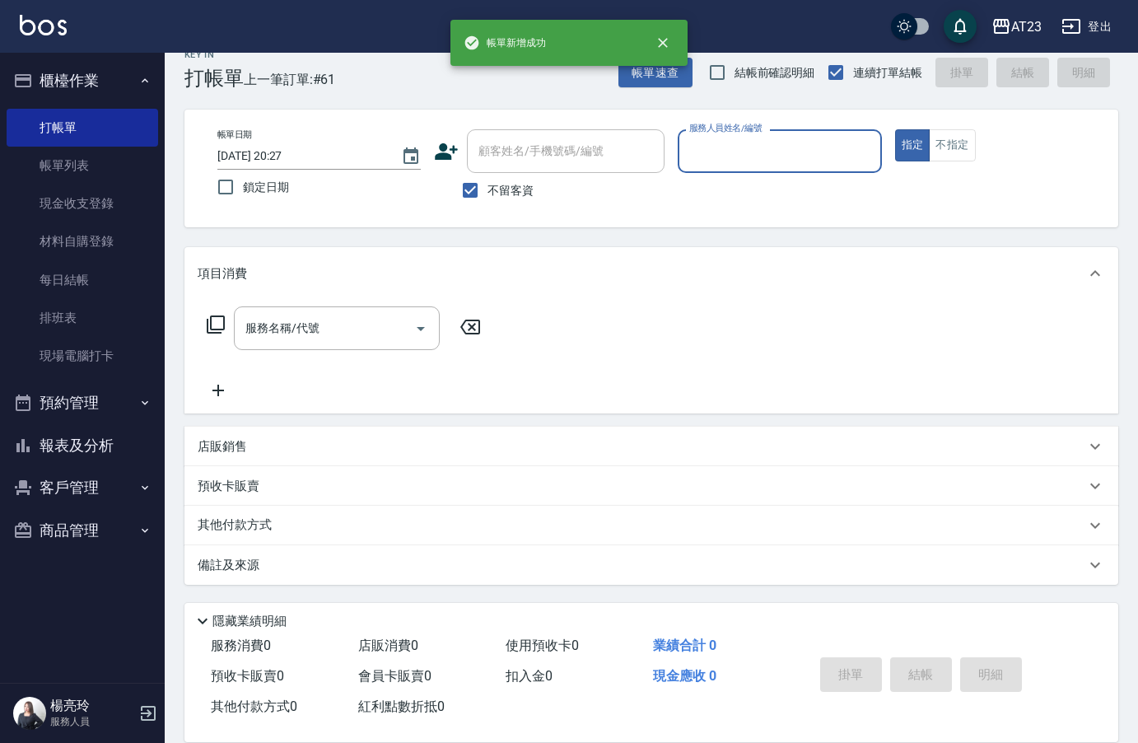
scroll to position [0, 0]
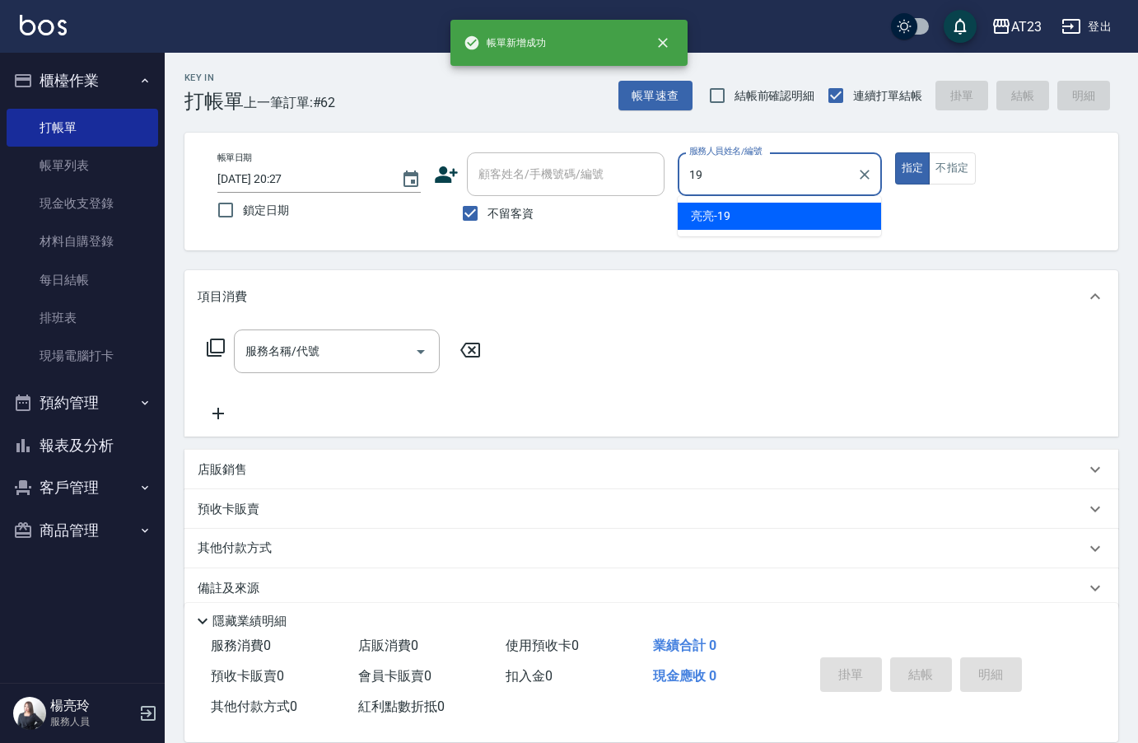
type input "[PERSON_NAME]-19"
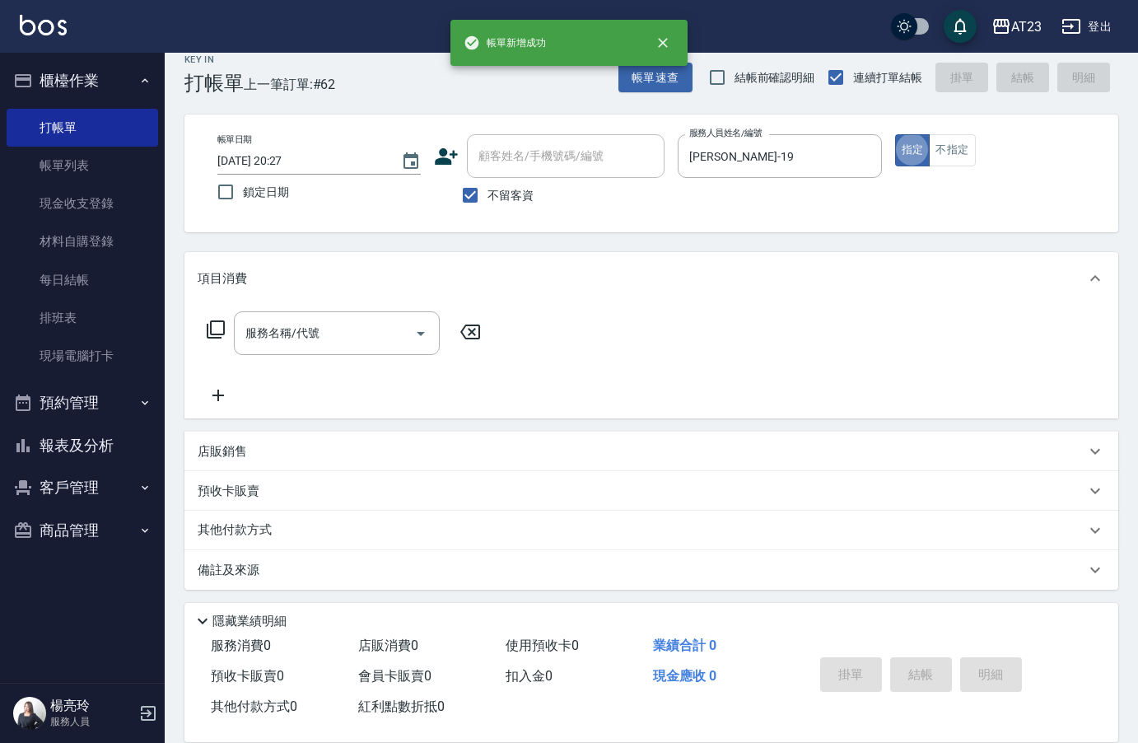
scroll to position [23, 0]
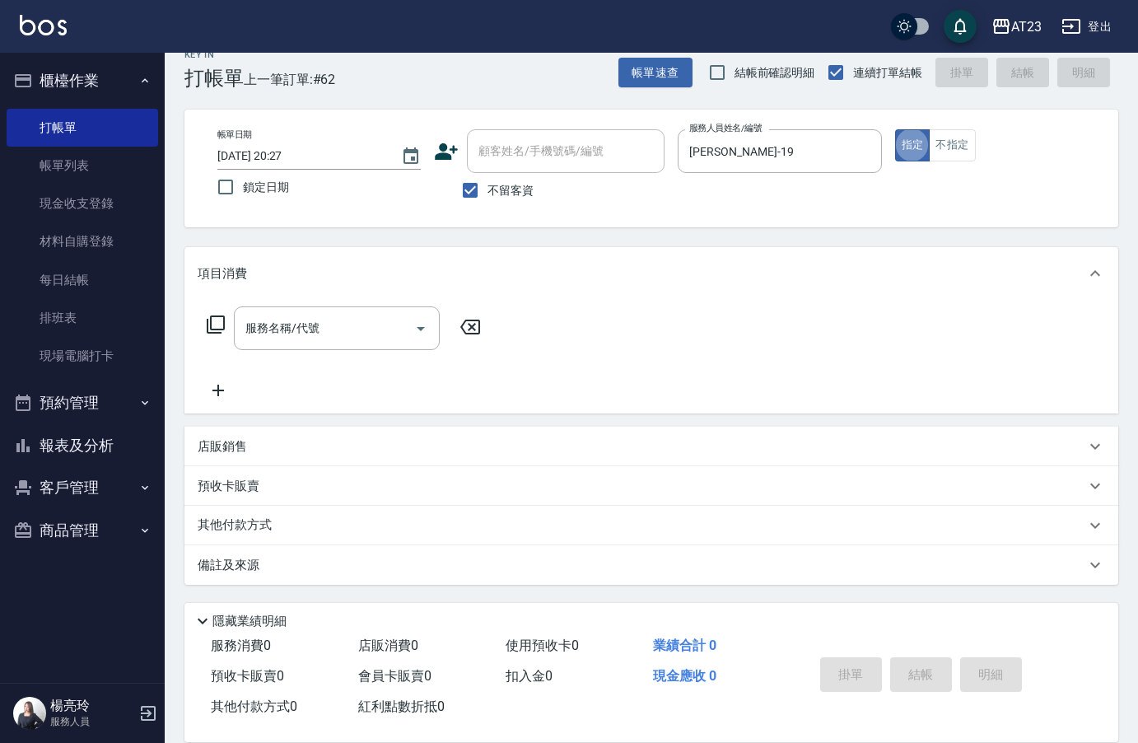
click at [213, 452] on p "店販銷售" at bounding box center [222, 446] width 49 height 17
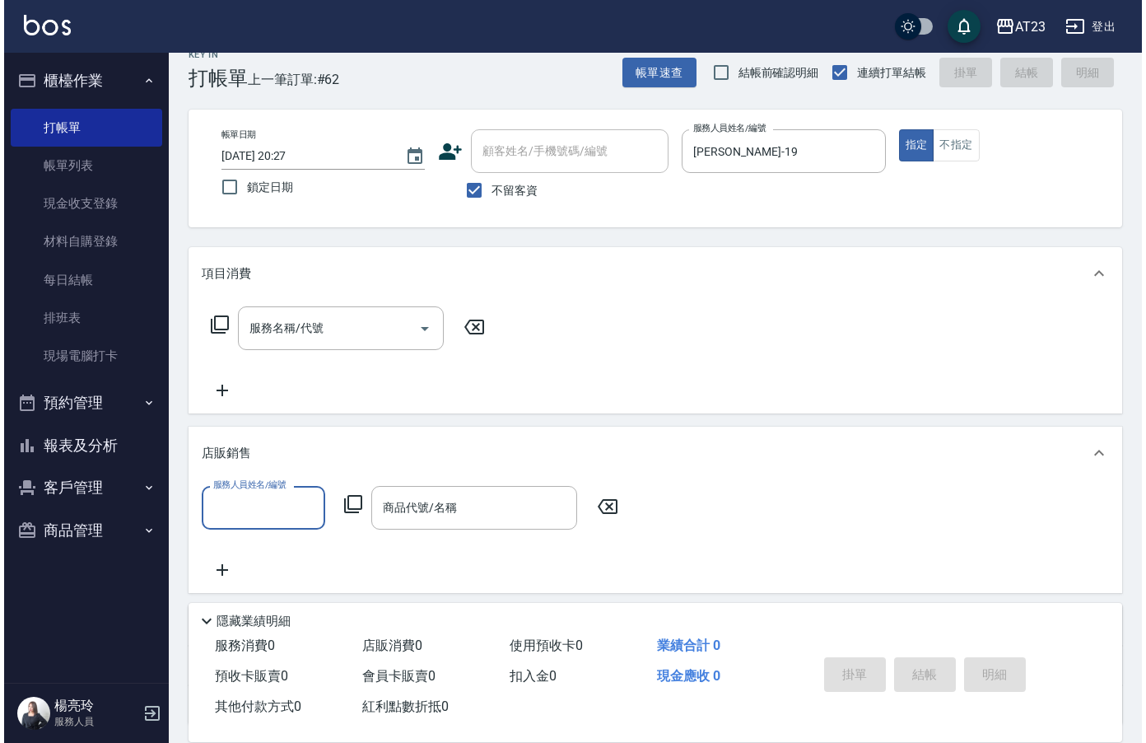
scroll to position [0, 0]
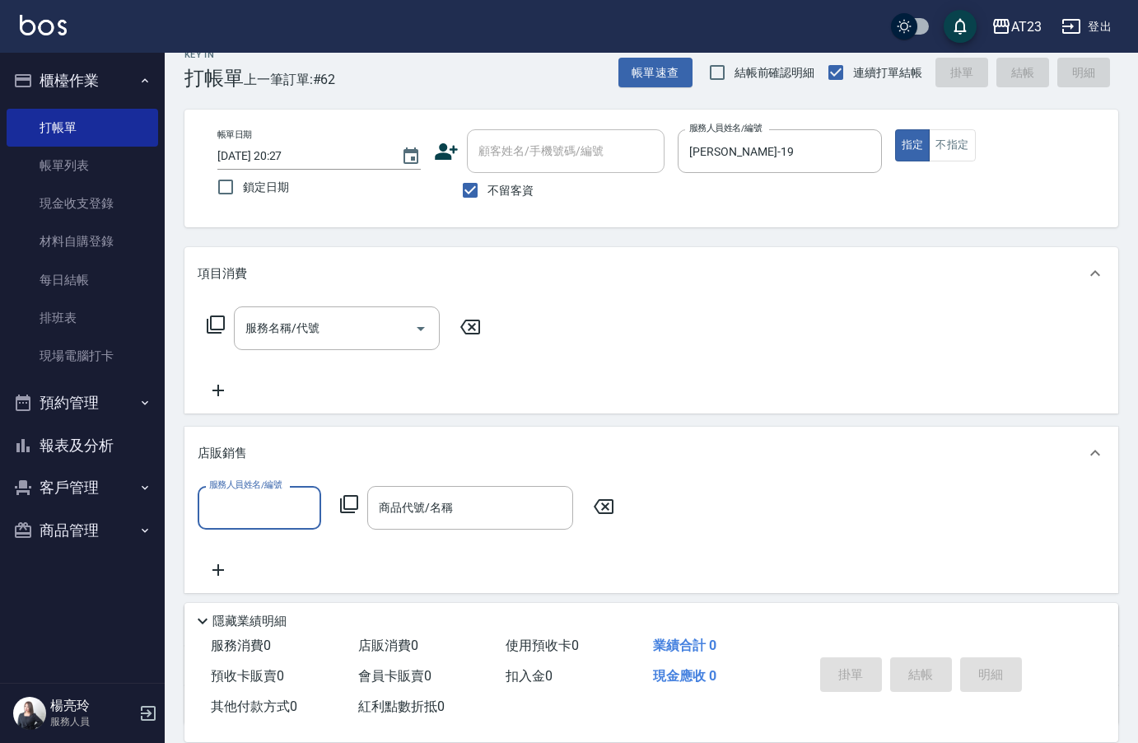
click at [225, 502] on input "服務人員姓名/編號" at bounding box center [259, 507] width 109 height 29
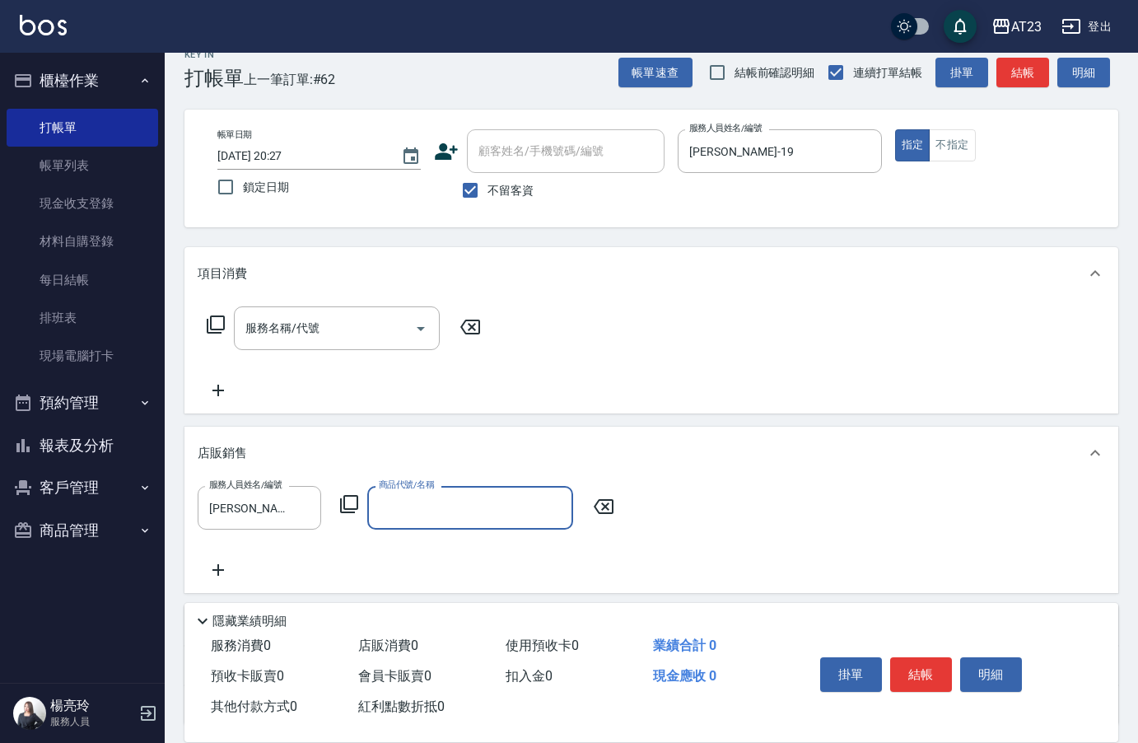
click at [350, 507] on icon at bounding box center [349, 504] width 20 height 20
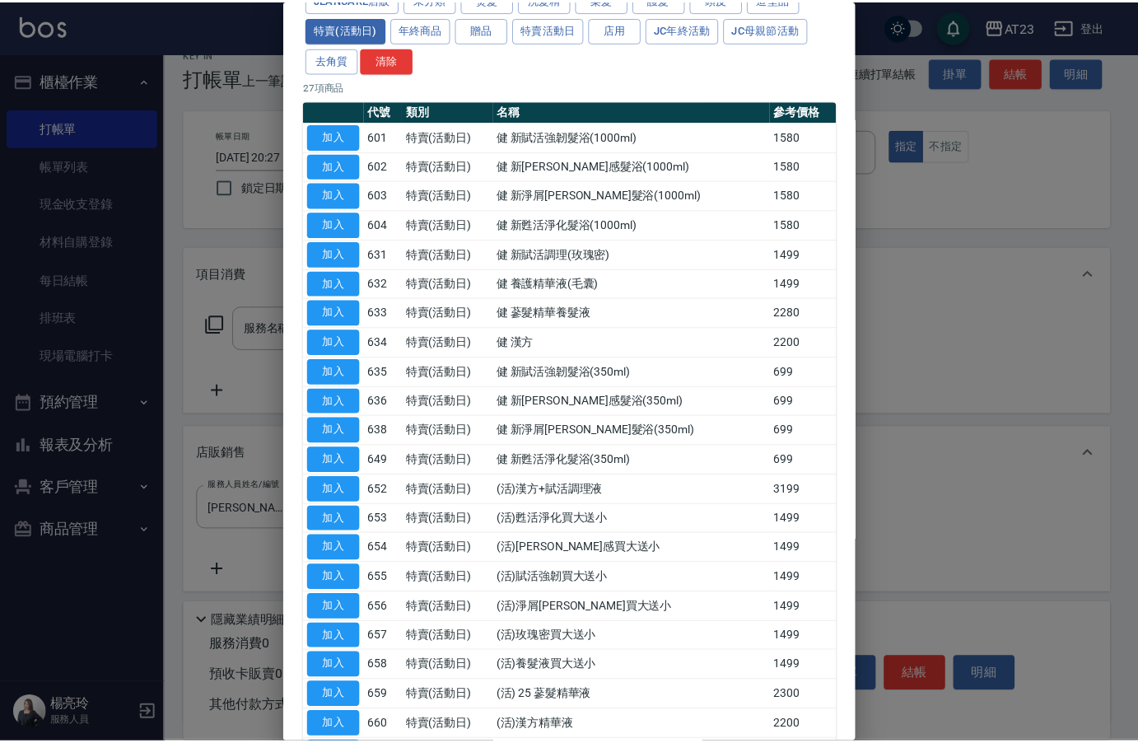
scroll to position [329, 0]
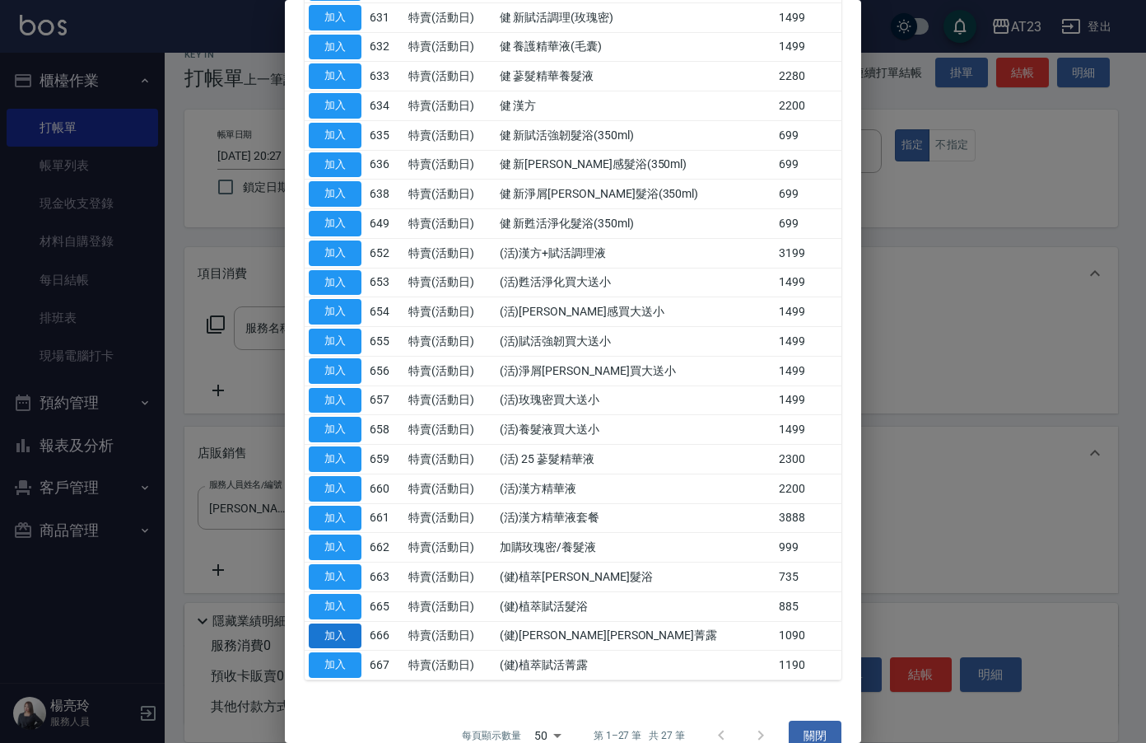
click at [352, 636] on button "加入" at bounding box center [335, 636] width 53 height 26
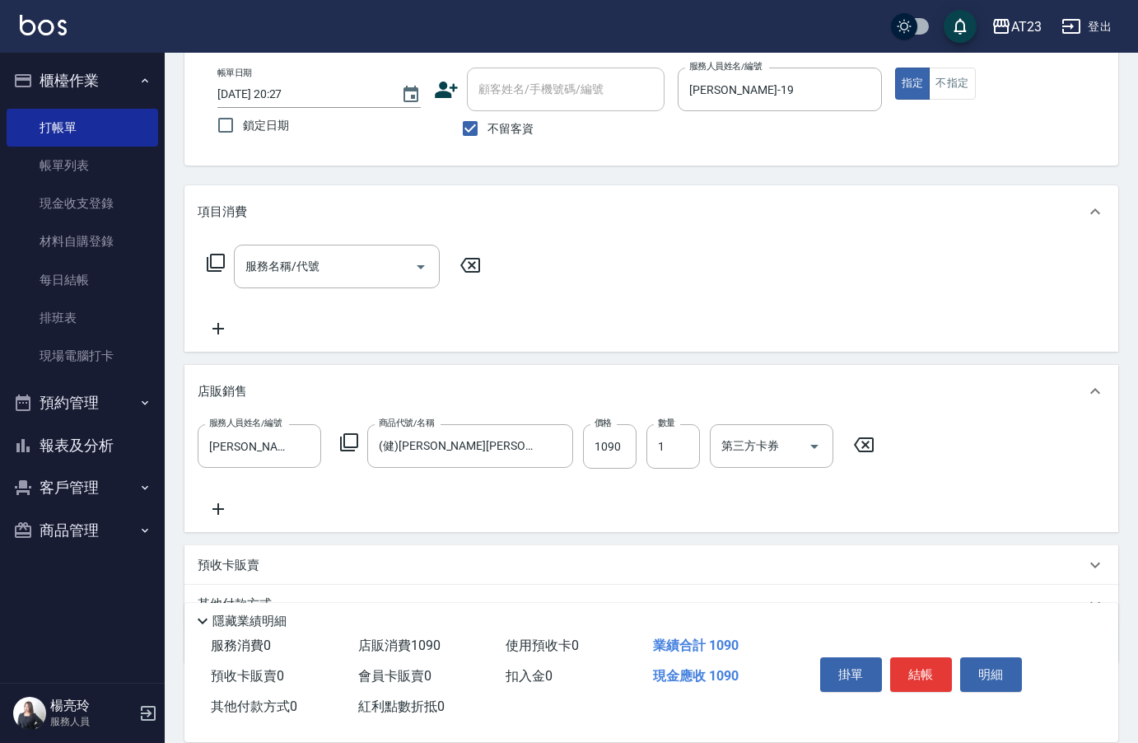
scroll to position [164, 0]
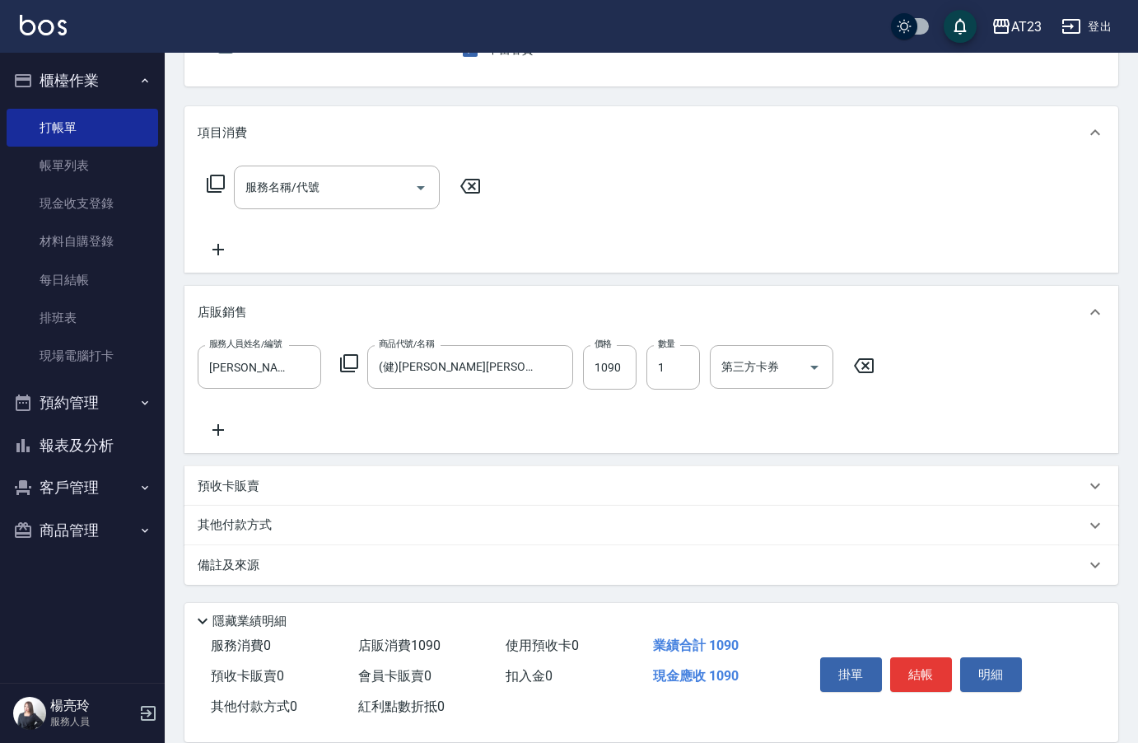
click at [226, 526] on p "其他付款方式" at bounding box center [239, 525] width 82 height 18
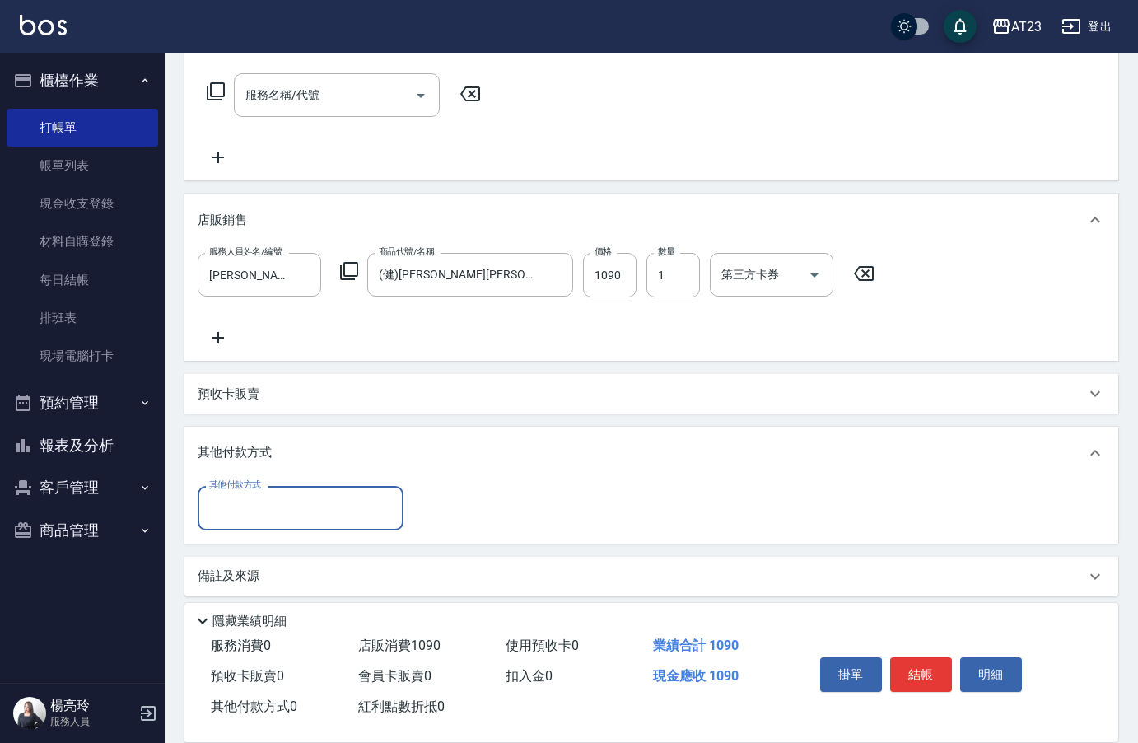
scroll to position [259, 0]
drag, startPoint x: 233, startPoint y: 511, endPoint x: 244, endPoint y: 514, distance: 11.0
click at [234, 511] on input "其他付款方式" at bounding box center [300, 505] width 191 height 29
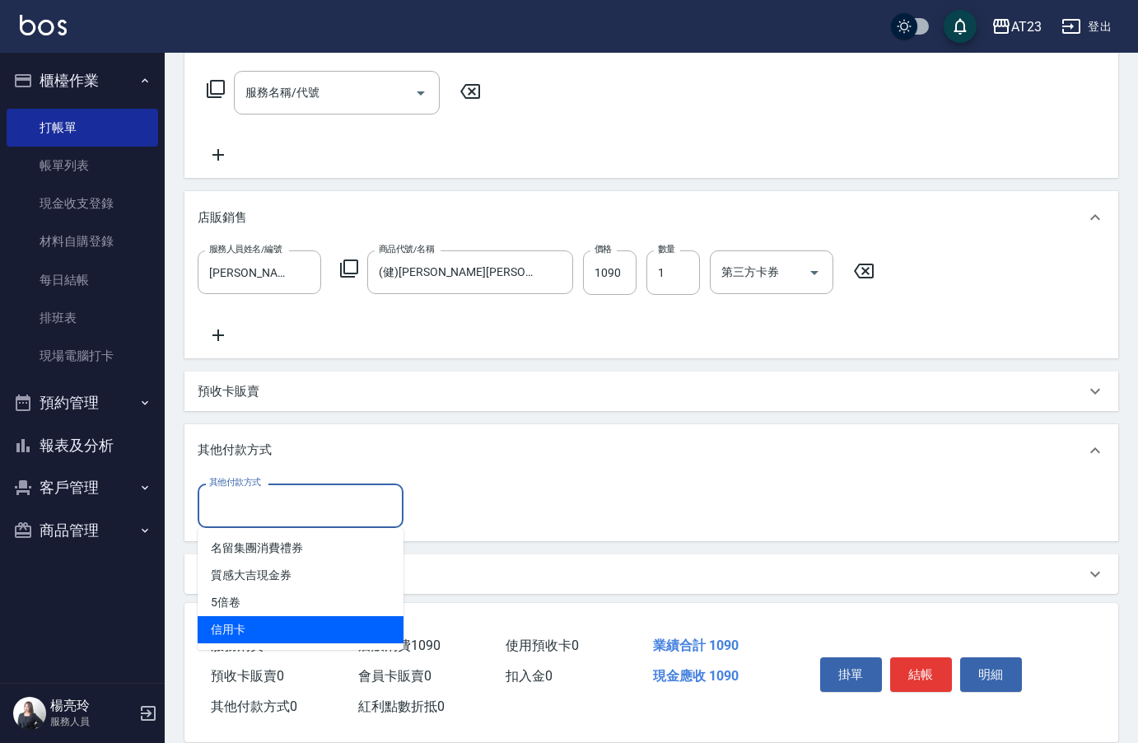
click at [250, 628] on span "信用卡" at bounding box center [301, 629] width 206 height 27
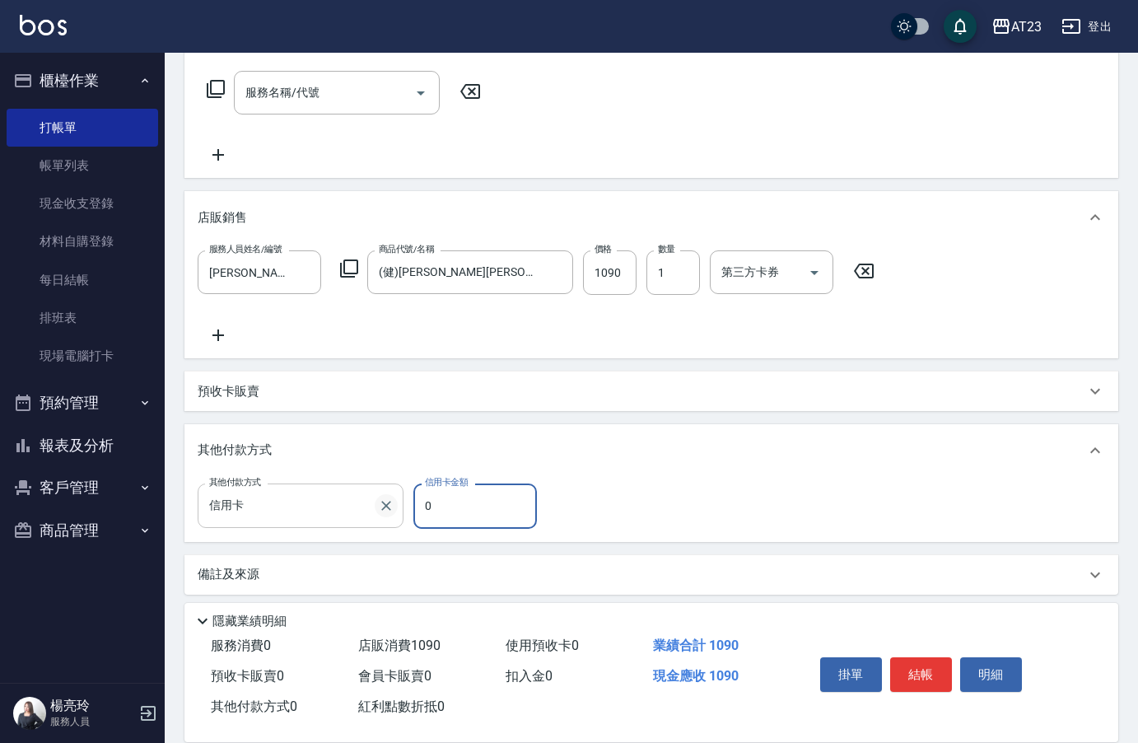
drag, startPoint x: 408, startPoint y: 507, endPoint x: 392, endPoint y: 497, distance: 18.1
click at [380, 503] on div "其他付款方式 信用卡 其他付款方式 信用卡金額 0 信用卡金額" at bounding box center [372, 505] width 349 height 44
click at [930, 665] on button "結帳" at bounding box center [921, 674] width 62 height 35
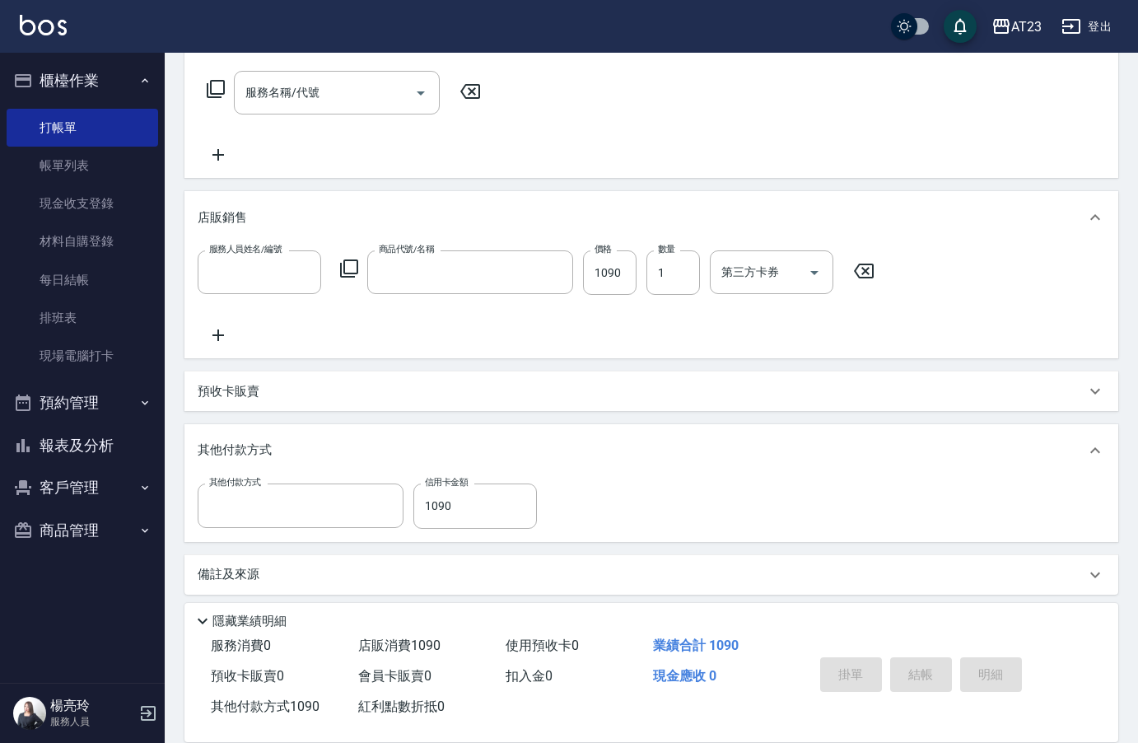
scroll to position [0, 0]
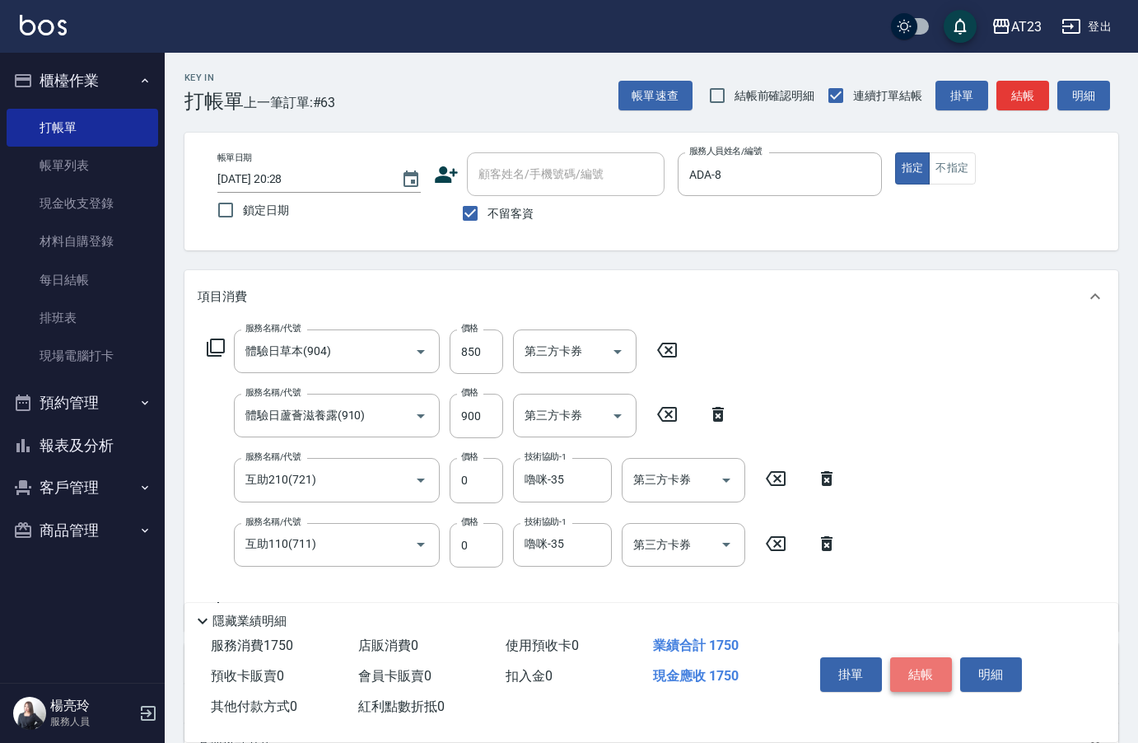
click at [930, 665] on button "結帳" at bounding box center [921, 674] width 62 height 35
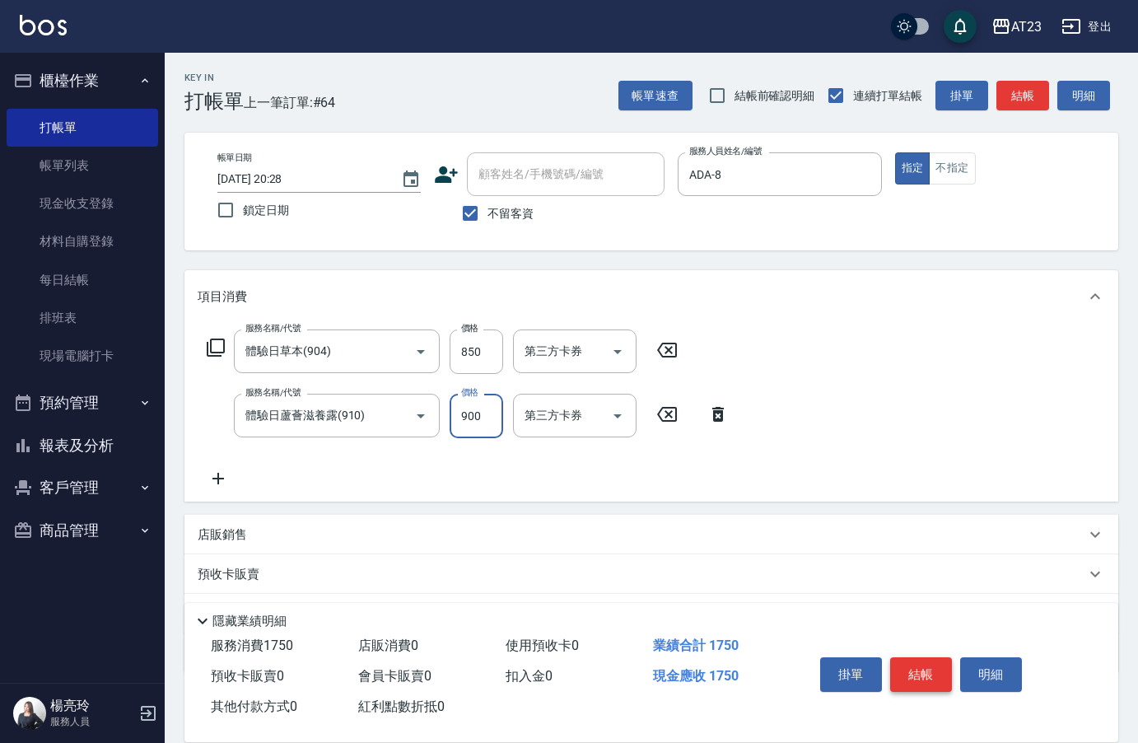
click at [935, 667] on button "結帳" at bounding box center [921, 674] width 62 height 35
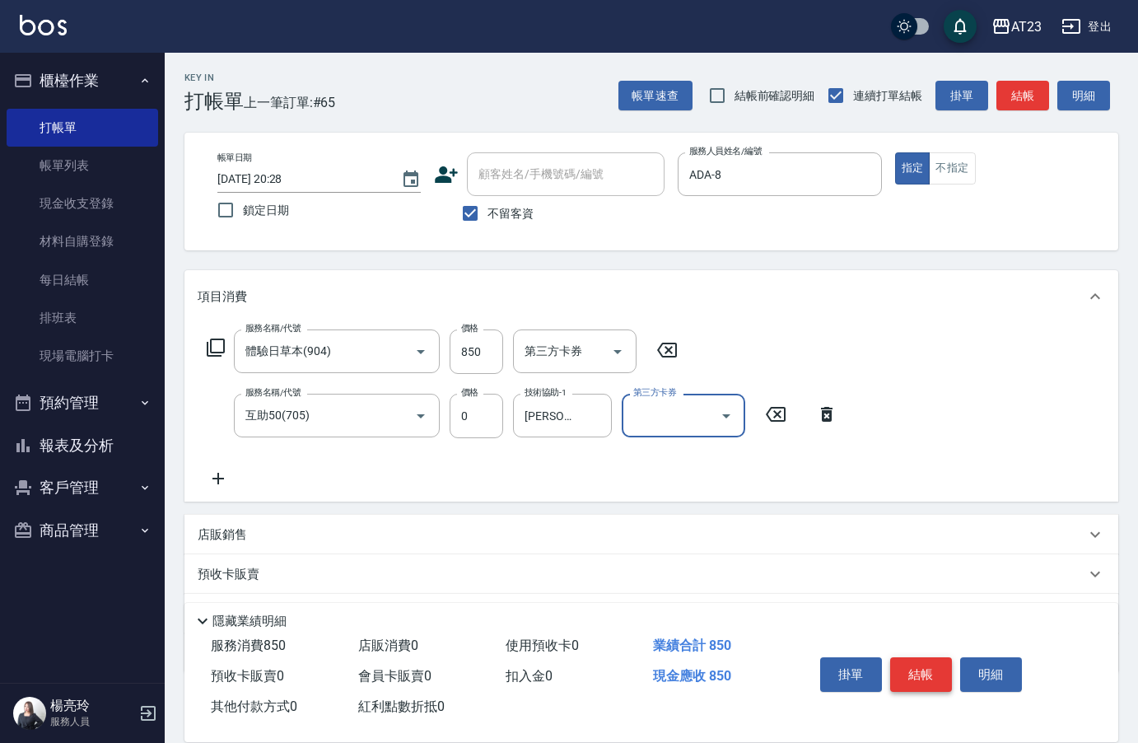
click at [935, 667] on button "結帳" at bounding box center [921, 674] width 62 height 35
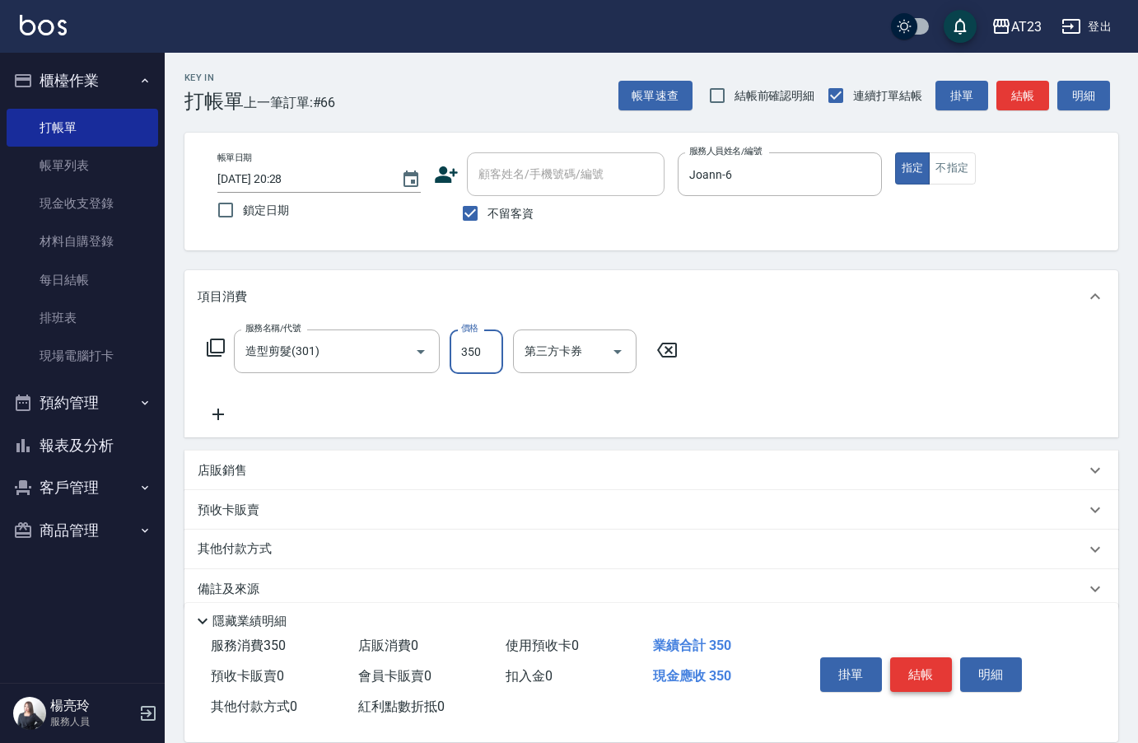
click at [935, 667] on button "結帳" at bounding box center [921, 674] width 62 height 35
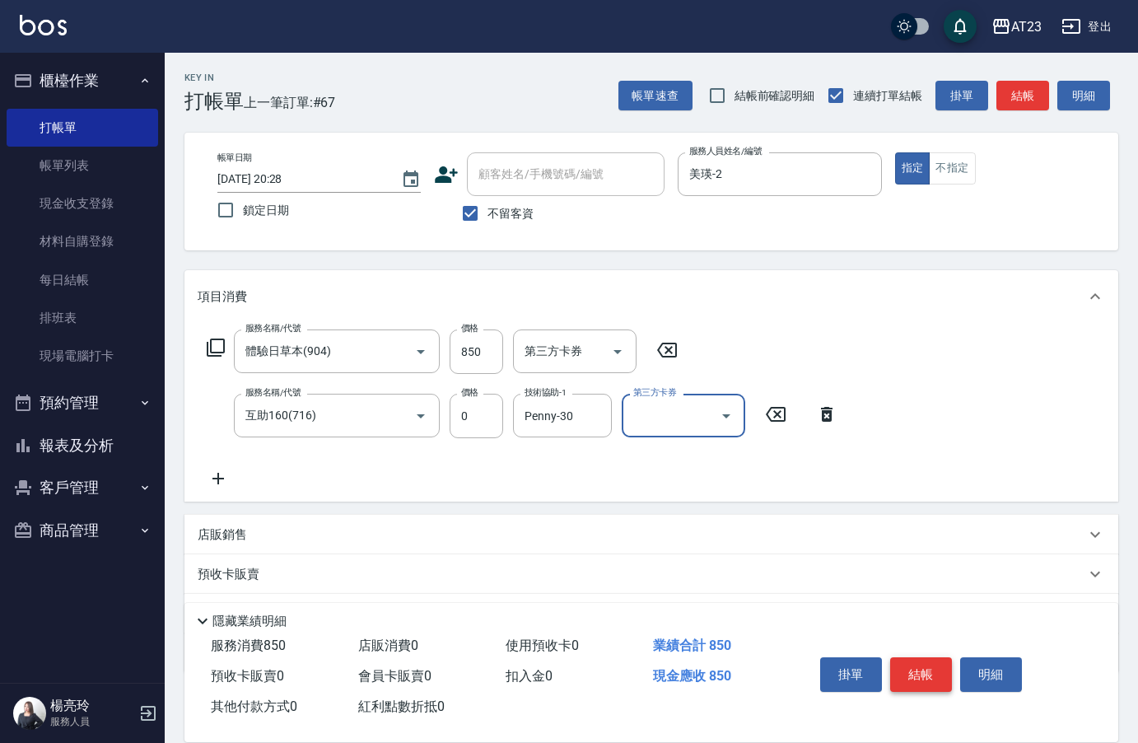
click at [935, 667] on button "結帳" at bounding box center [921, 674] width 62 height 35
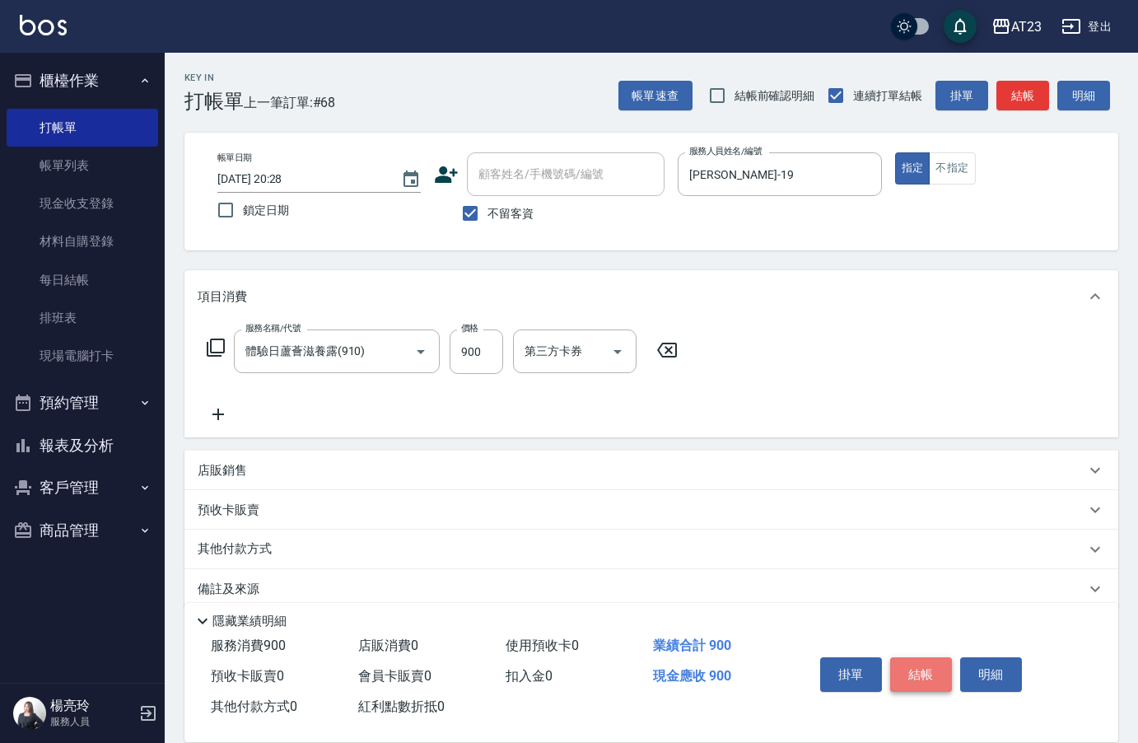
click at [935, 667] on button "結帳" at bounding box center [921, 674] width 62 height 35
click at [932, 667] on button "結帳" at bounding box center [921, 674] width 62 height 35
click at [927, 673] on button "結帳" at bounding box center [921, 674] width 62 height 35
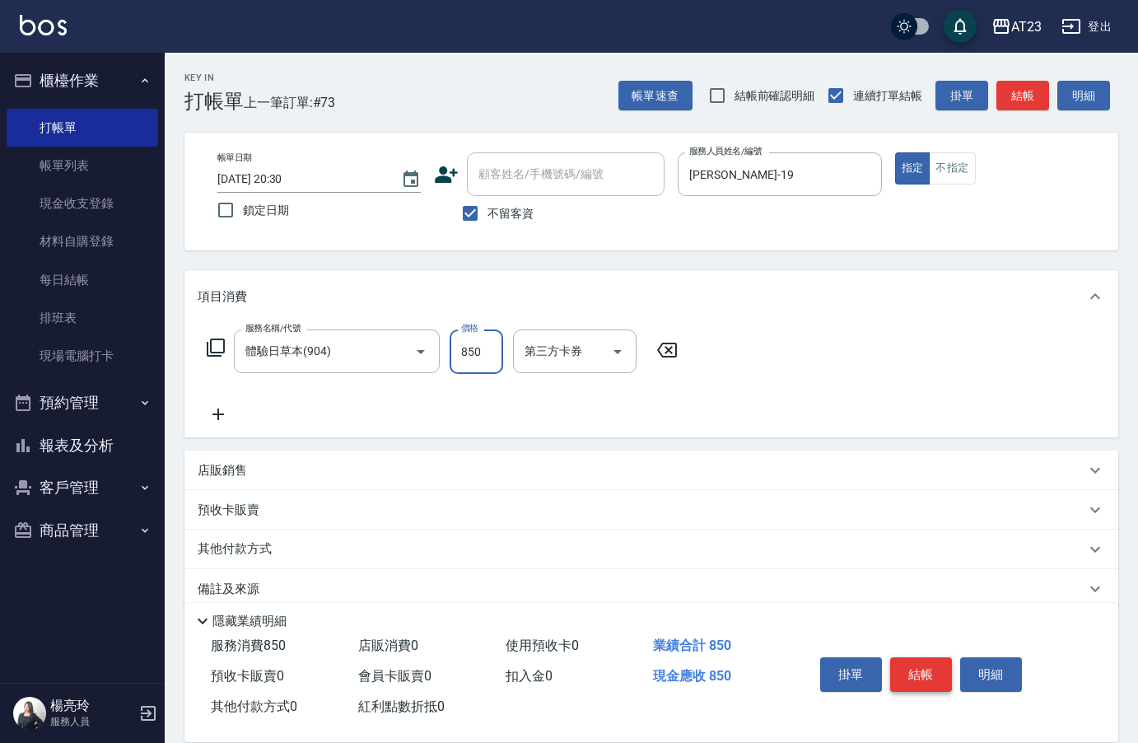
click at [927, 673] on button "結帳" at bounding box center [921, 674] width 62 height 35
click at [928, 665] on button "結帳" at bounding box center [921, 674] width 62 height 35
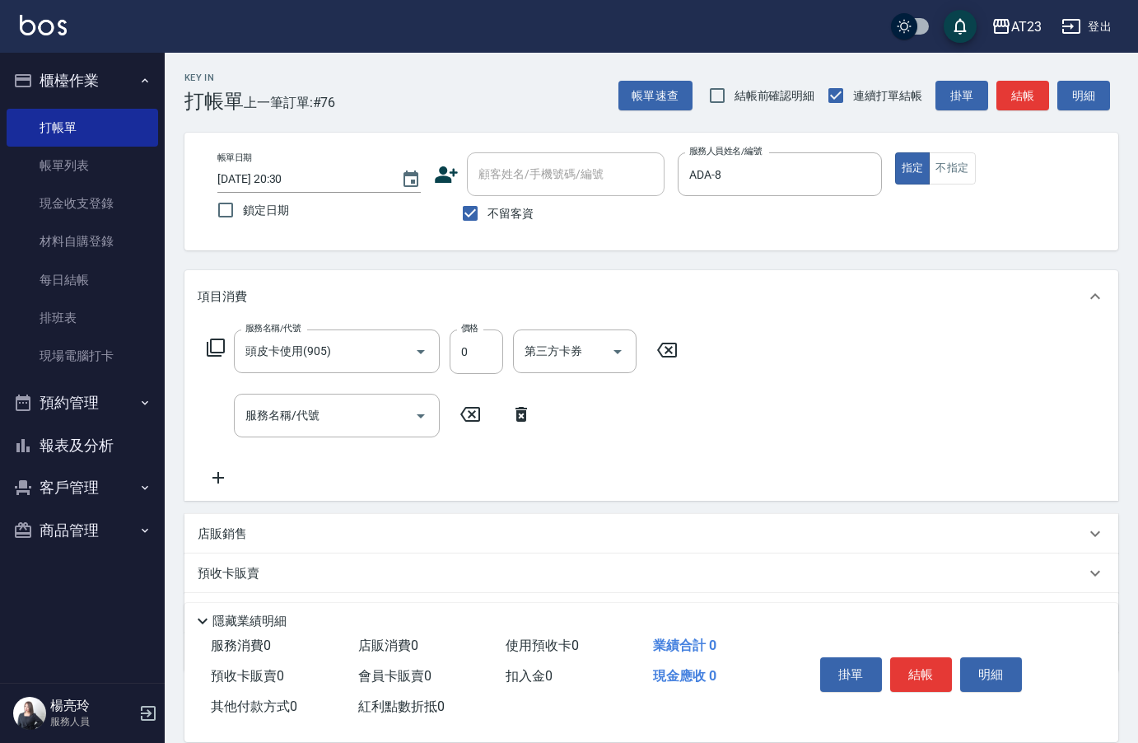
click at [215, 530] on p "店販銷售" at bounding box center [222, 533] width 49 height 17
click at [294, 586] on input "服務人員姓名/編號" at bounding box center [259, 595] width 109 height 29
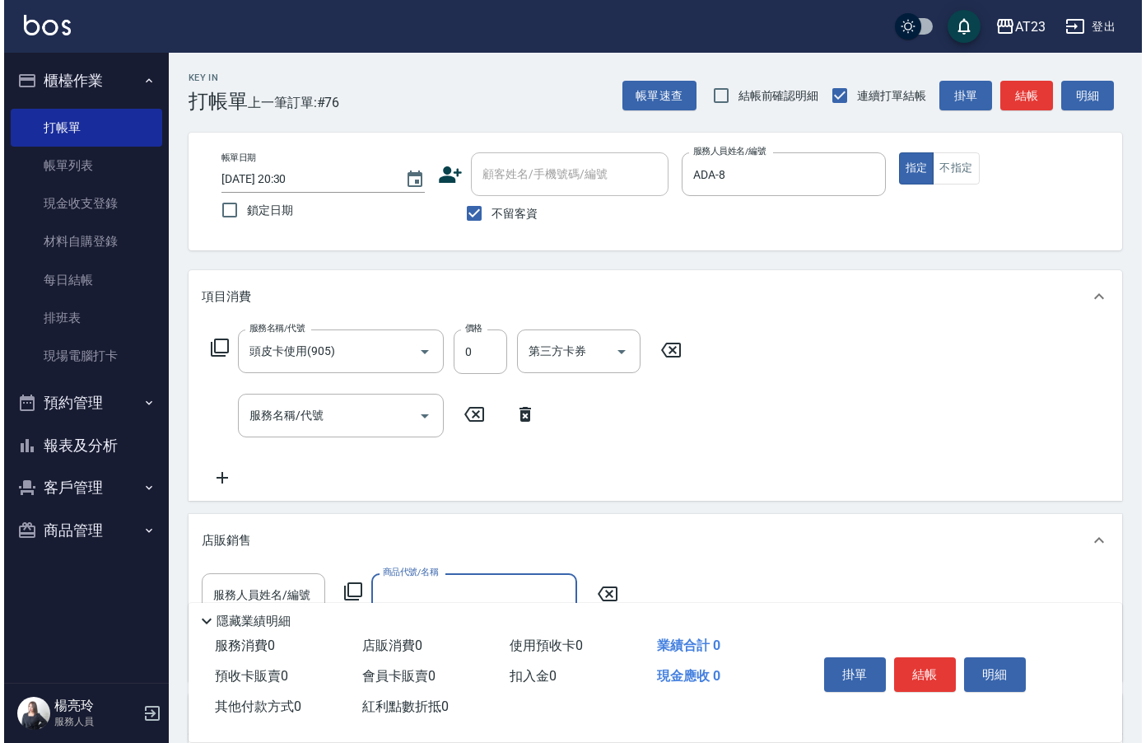
scroll to position [228, 0]
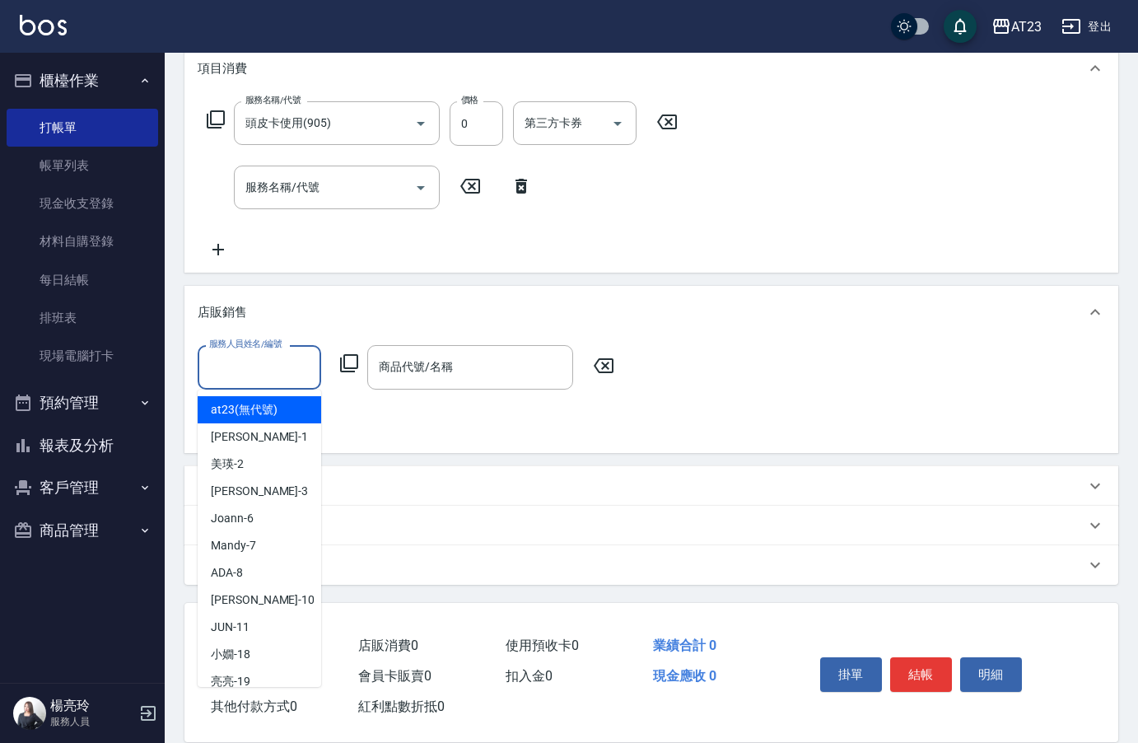
click at [245, 371] on input "服務人員姓名/編號" at bounding box center [259, 367] width 109 height 29
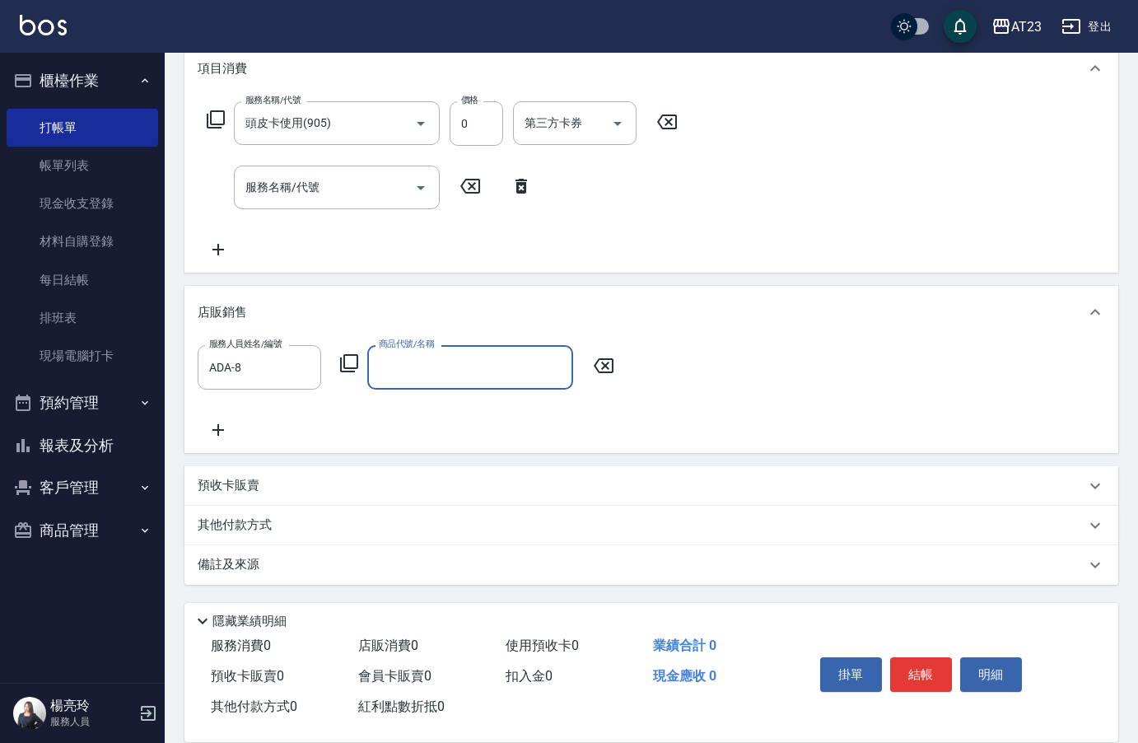
click at [357, 373] on icon at bounding box center [349, 363] width 20 height 20
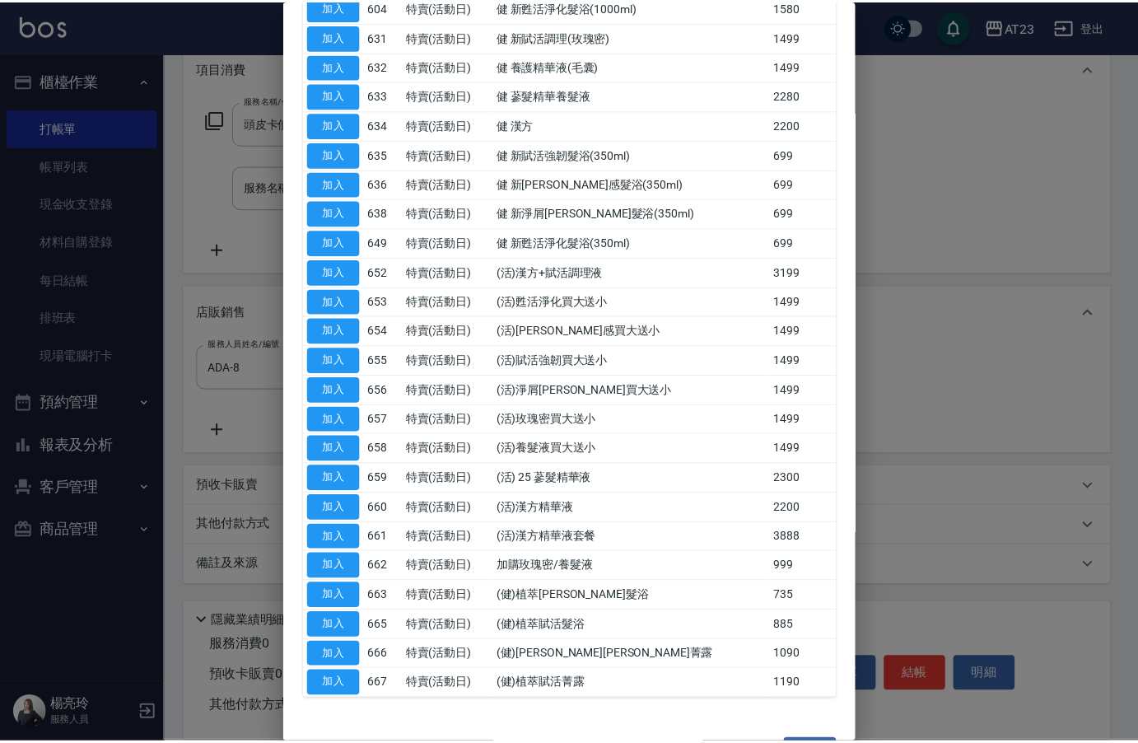
scroll to position [357, 0]
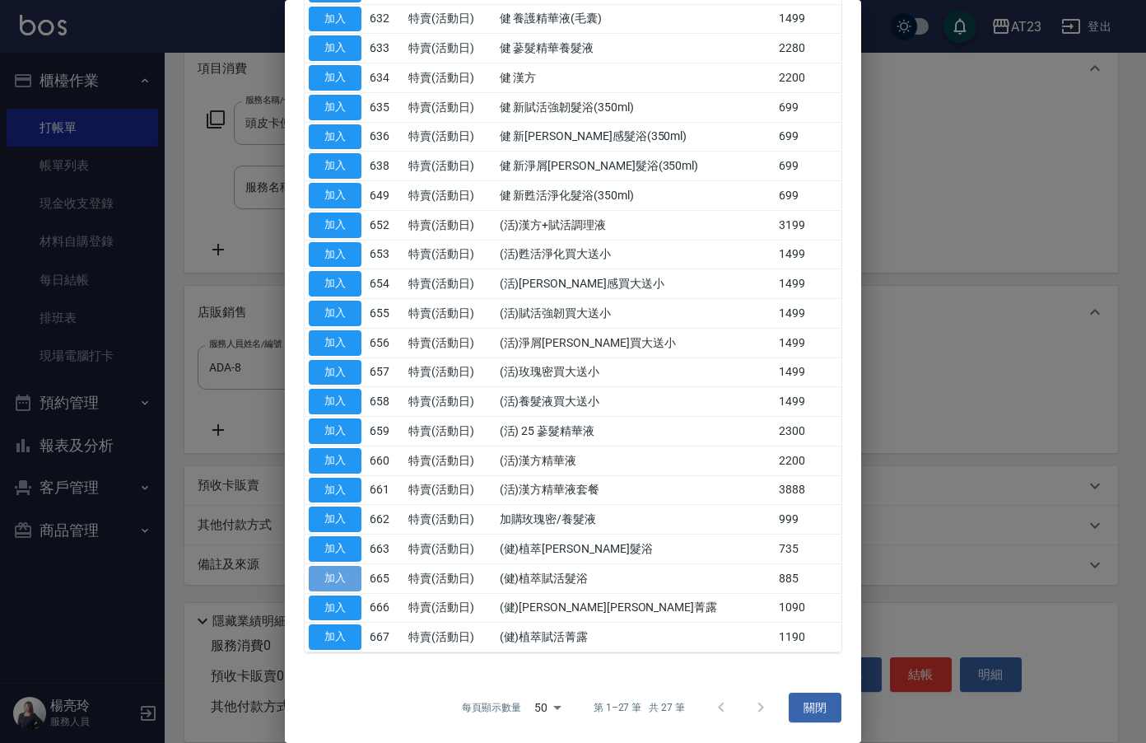
click at [352, 582] on button "加入" at bounding box center [335, 579] width 53 height 26
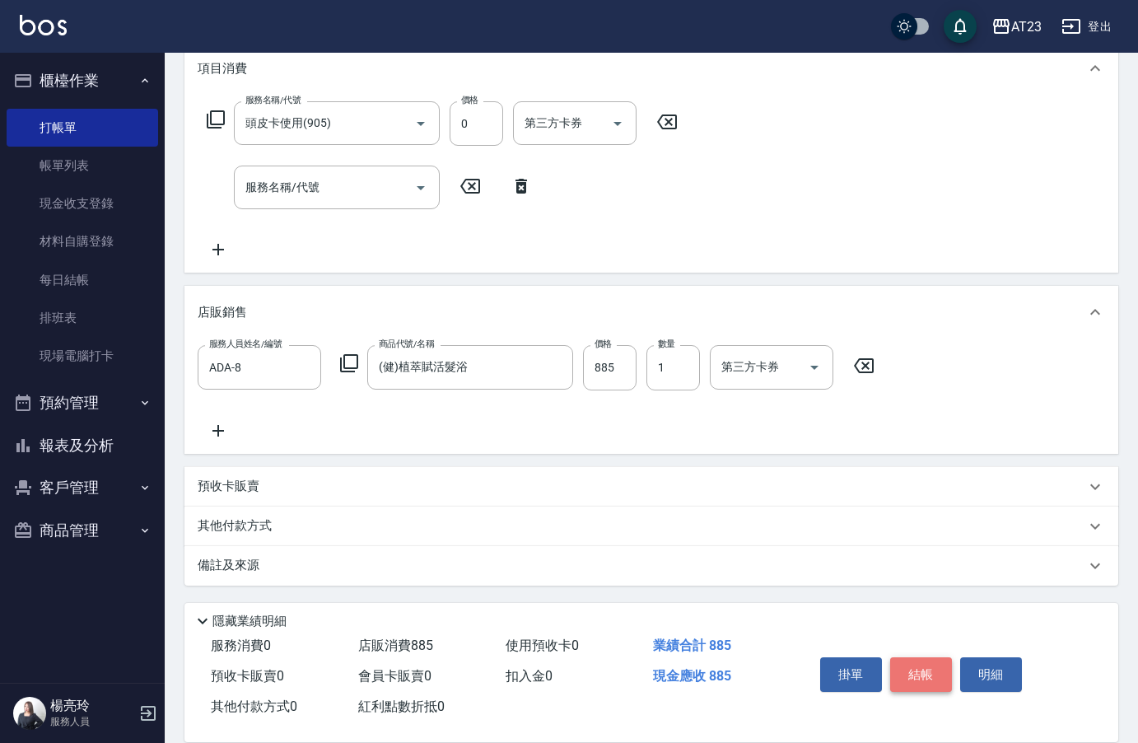
click at [920, 670] on button "結帳" at bounding box center [921, 674] width 62 height 35
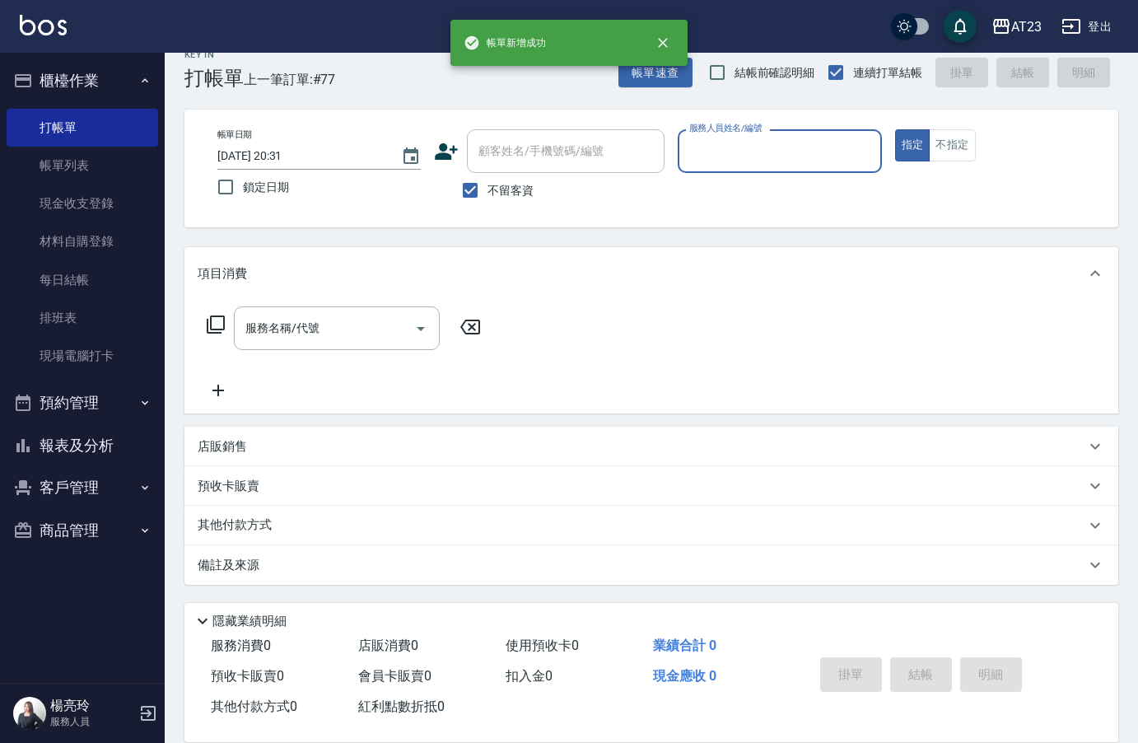
scroll to position [23, 0]
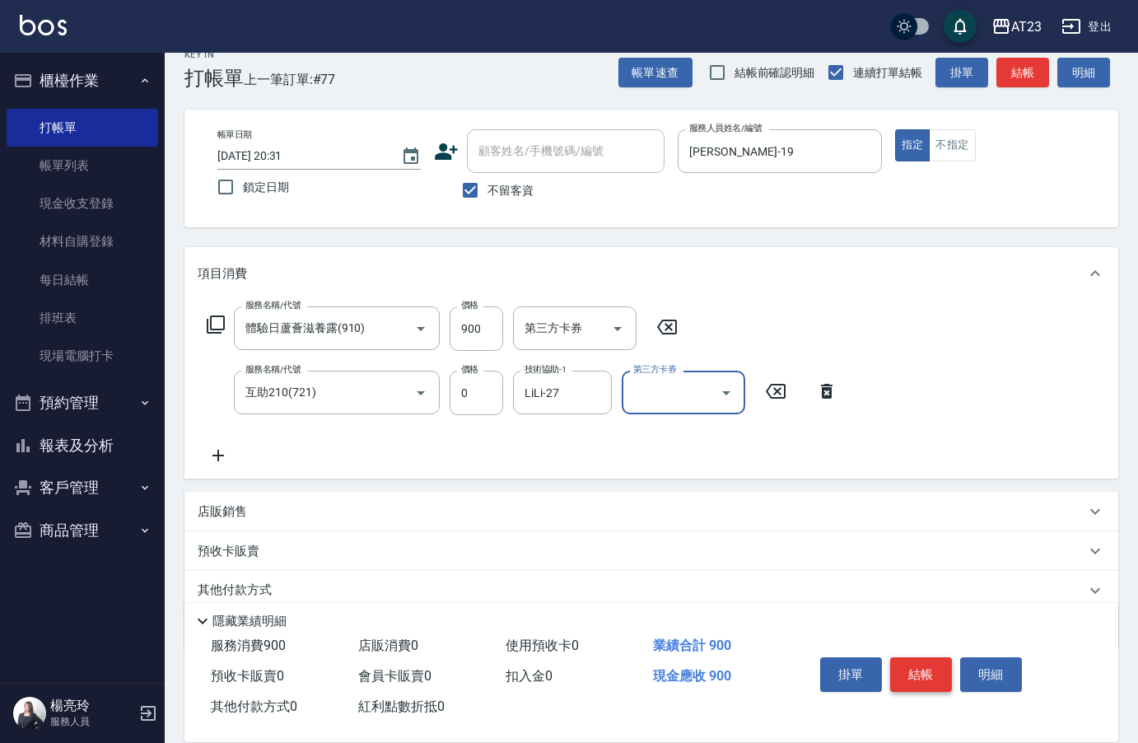
click at [915, 666] on button "結帳" at bounding box center [921, 674] width 62 height 35
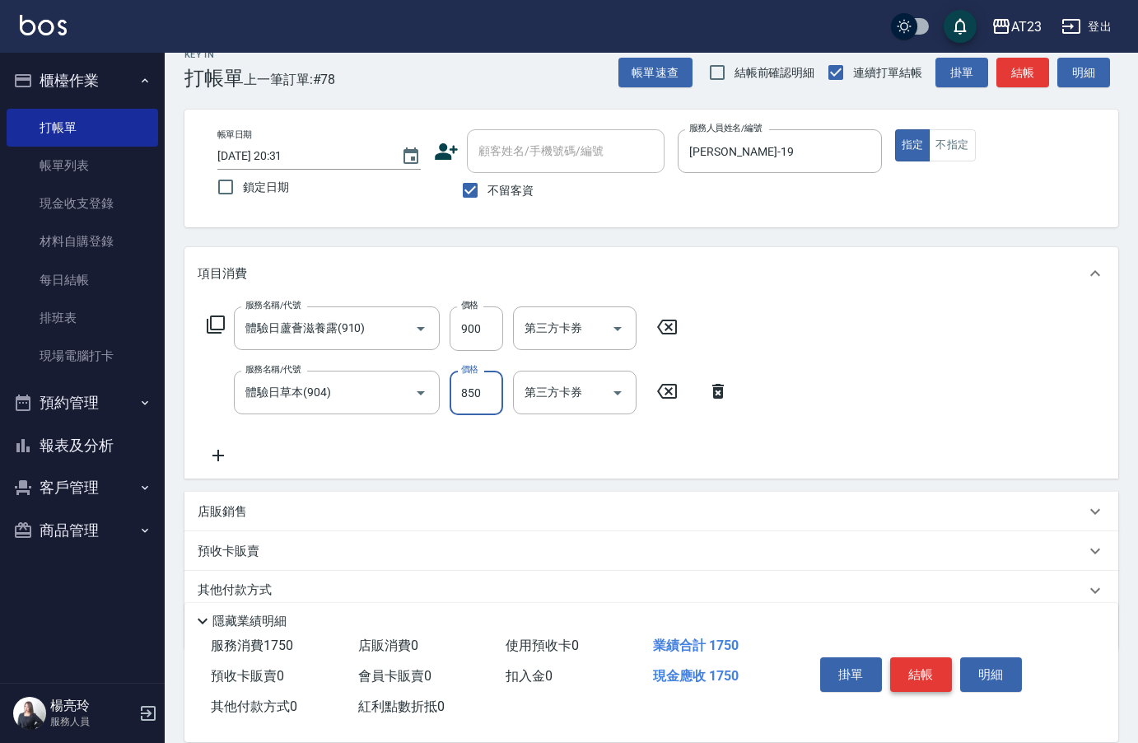
click at [933, 671] on button "結帳" at bounding box center [921, 674] width 62 height 35
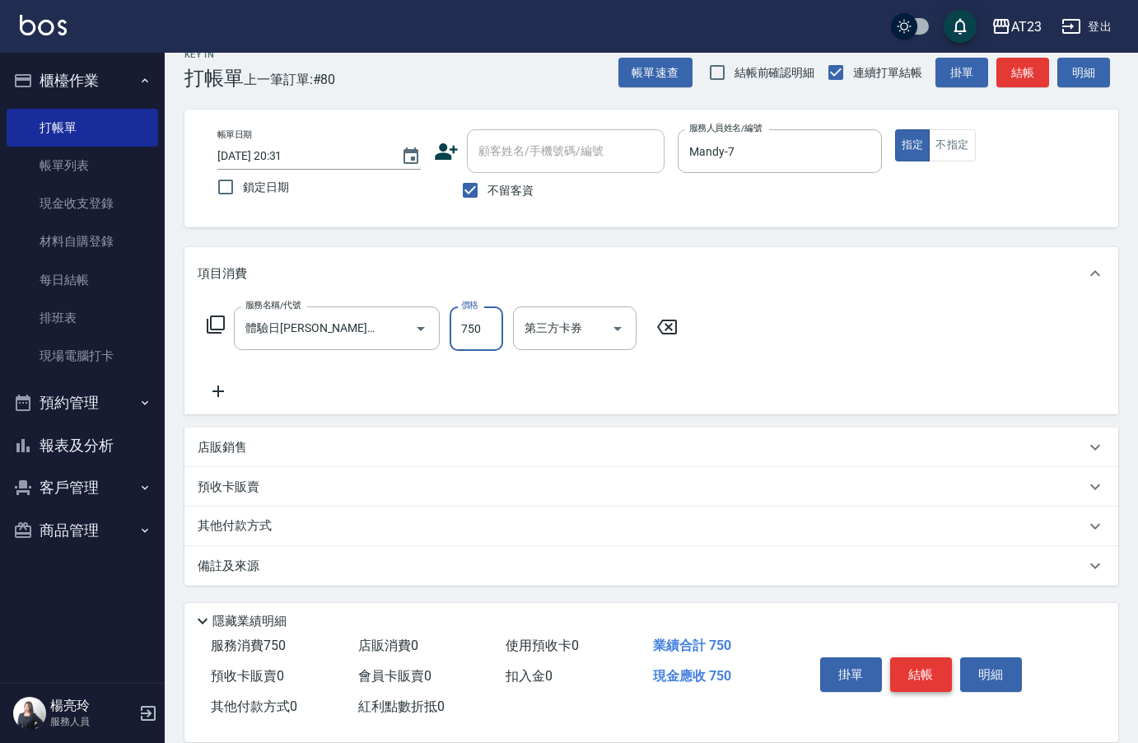
click at [933, 671] on button "結帳" at bounding box center [921, 674] width 62 height 35
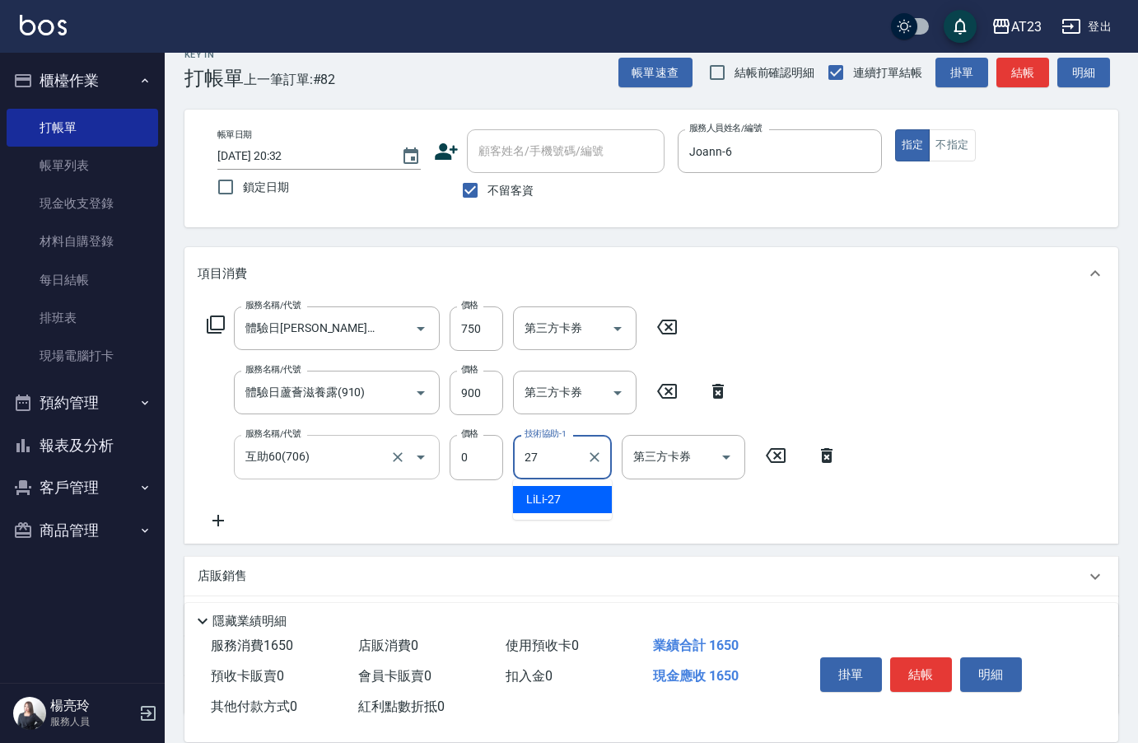
click at [323, 455] on input "互助60(706)" at bounding box center [313, 456] width 145 height 29
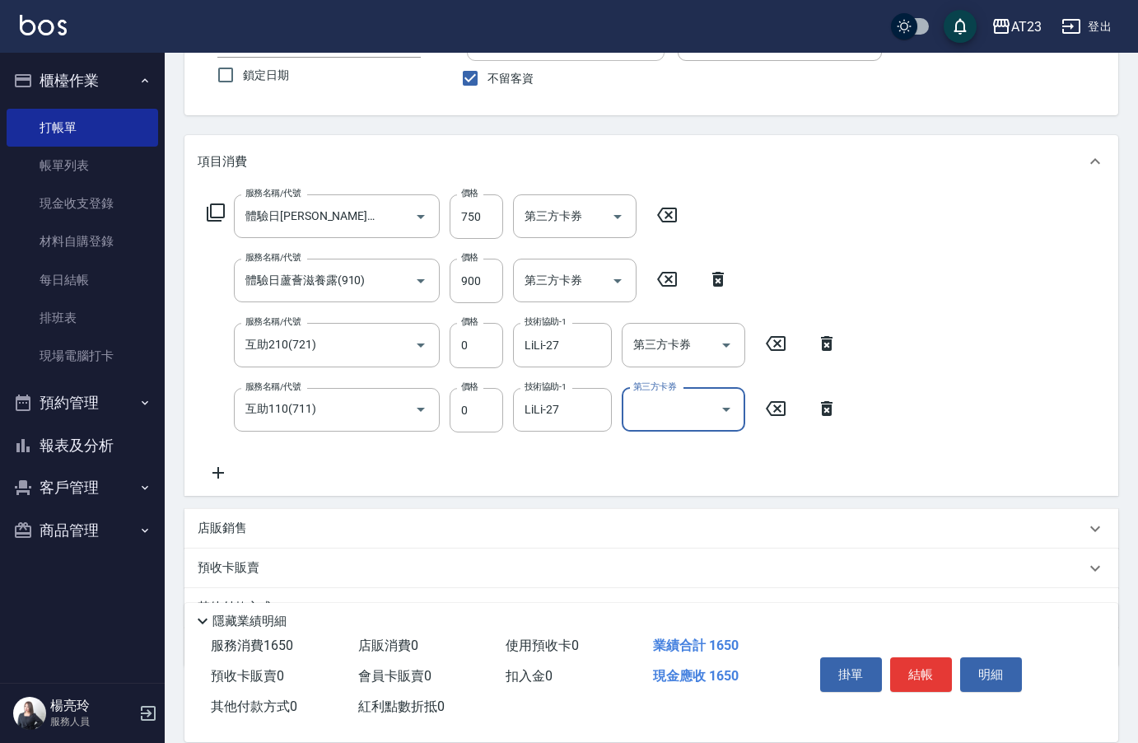
scroll to position [217, 0]
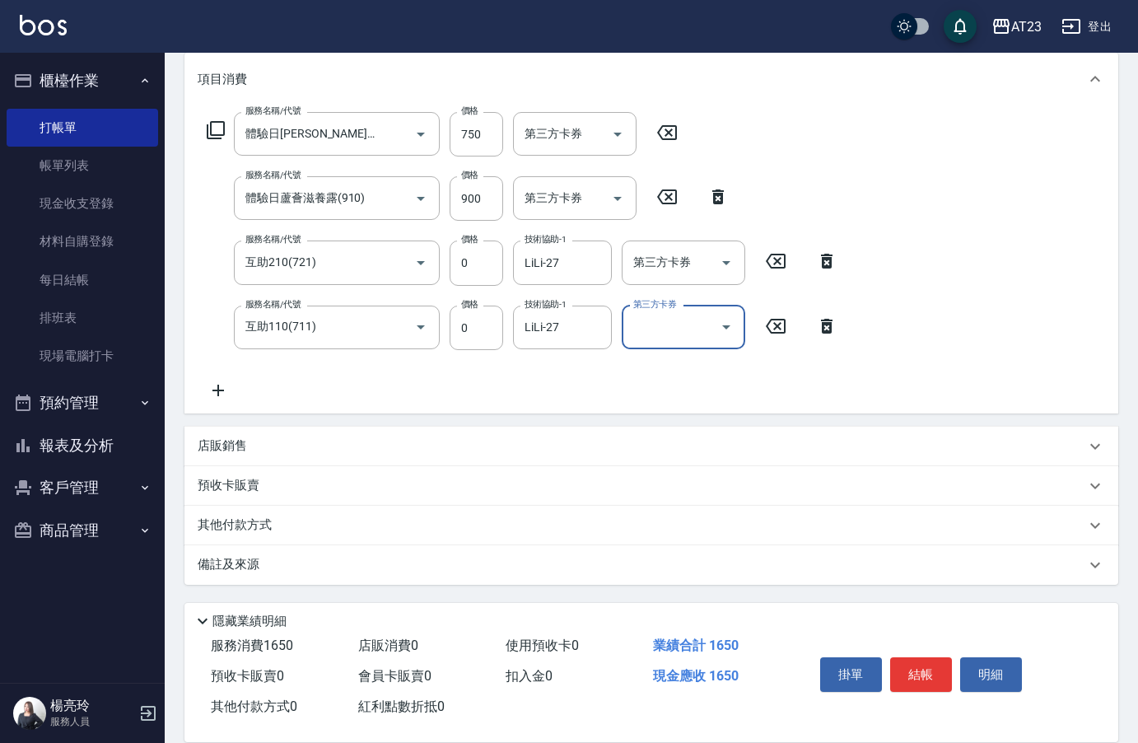
click at [260, 446] on div "店販銷售" at bounding box center [642, 445] width 888 height 17
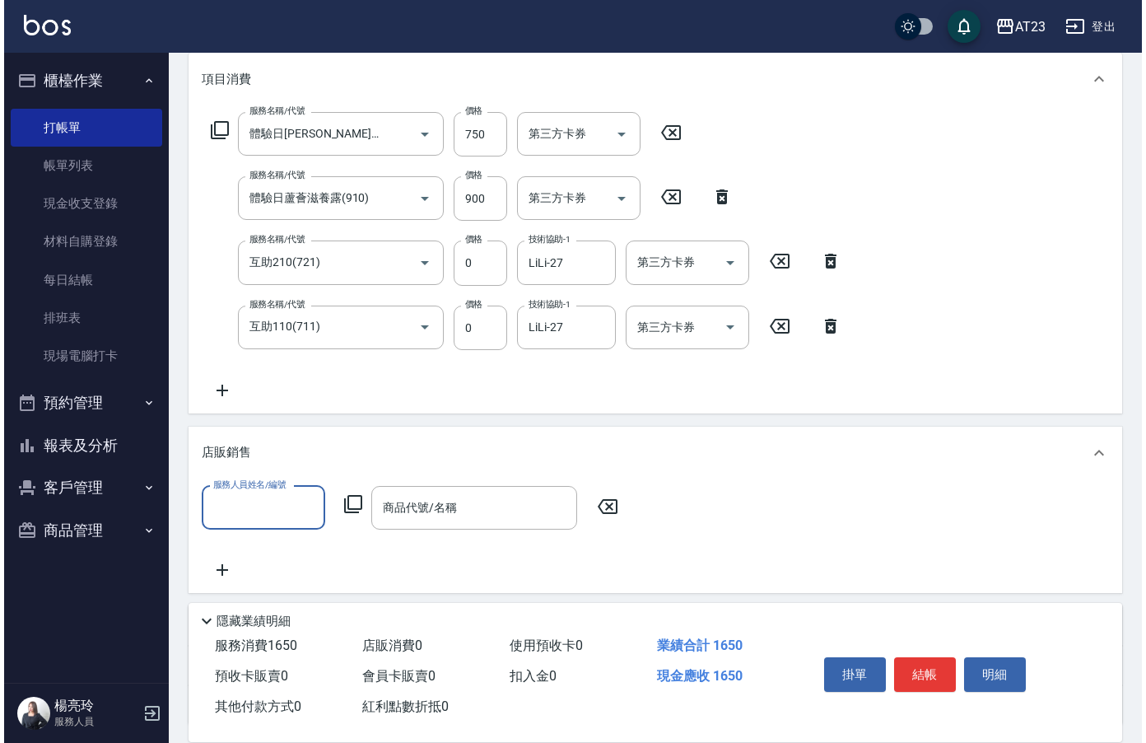
scroll to position [1, 0]
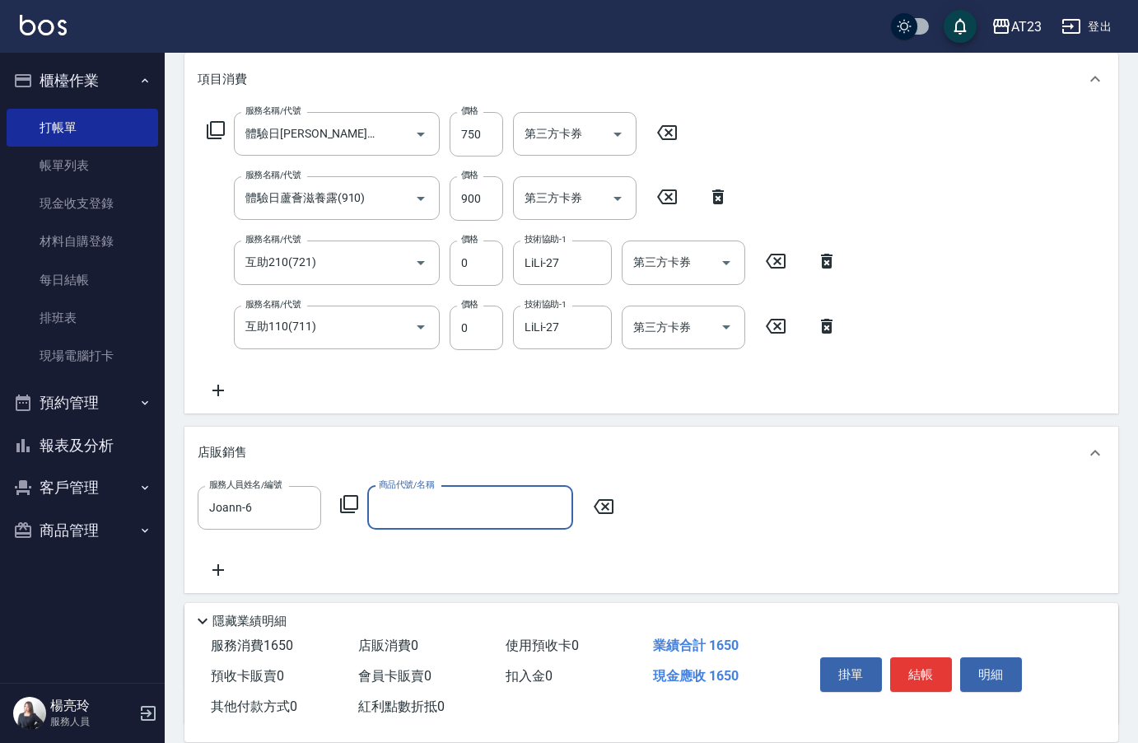
click at [343, 502] on icon at bounding box center [349, 504] width 20 height 20
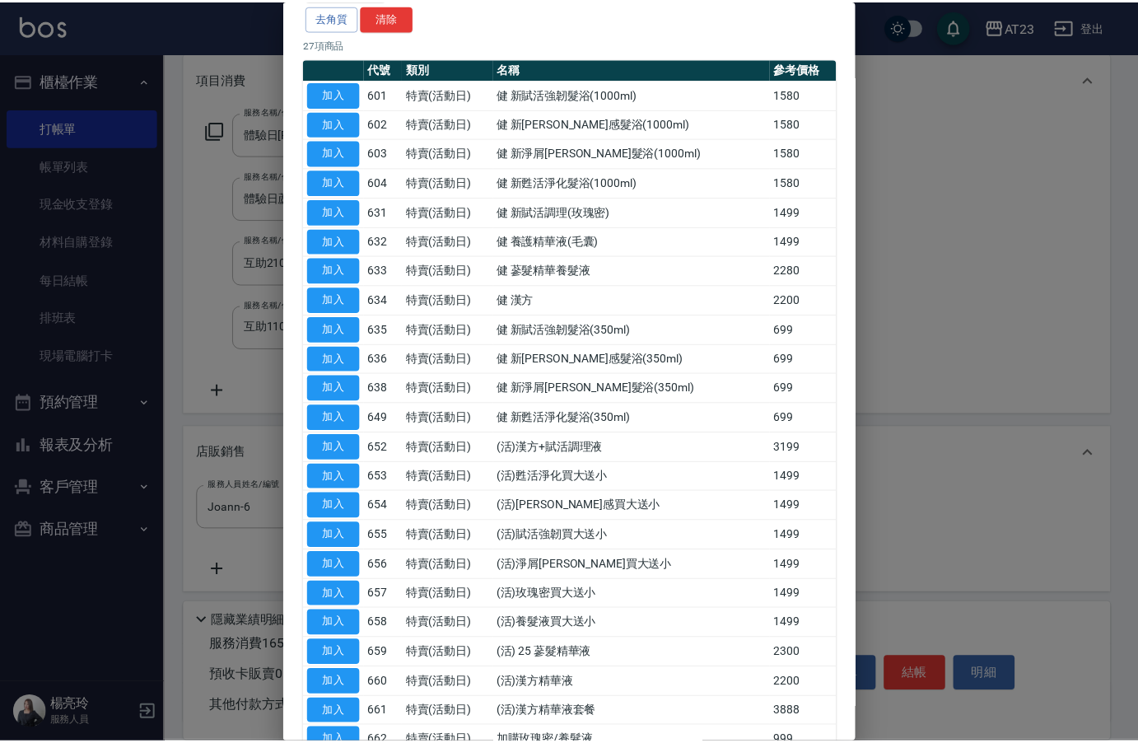
scroll to position [357, 0]
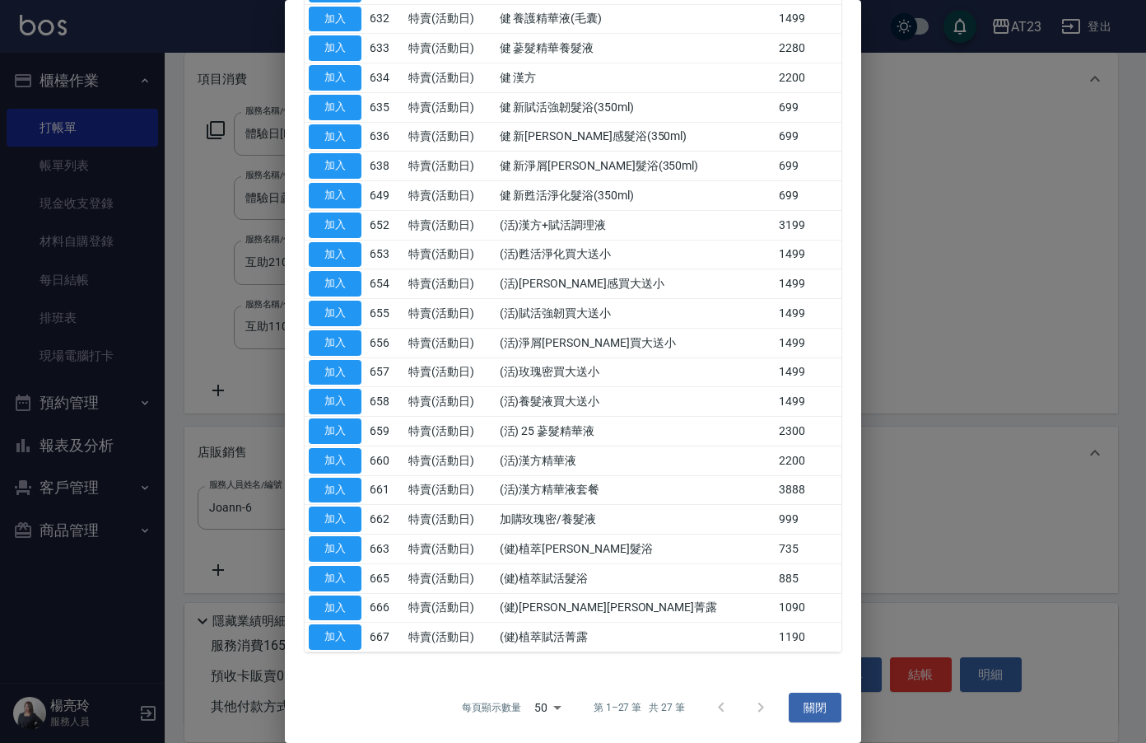
click at [342, 596] on button "加入" at bounding box center [335, 608] width 53 height 26
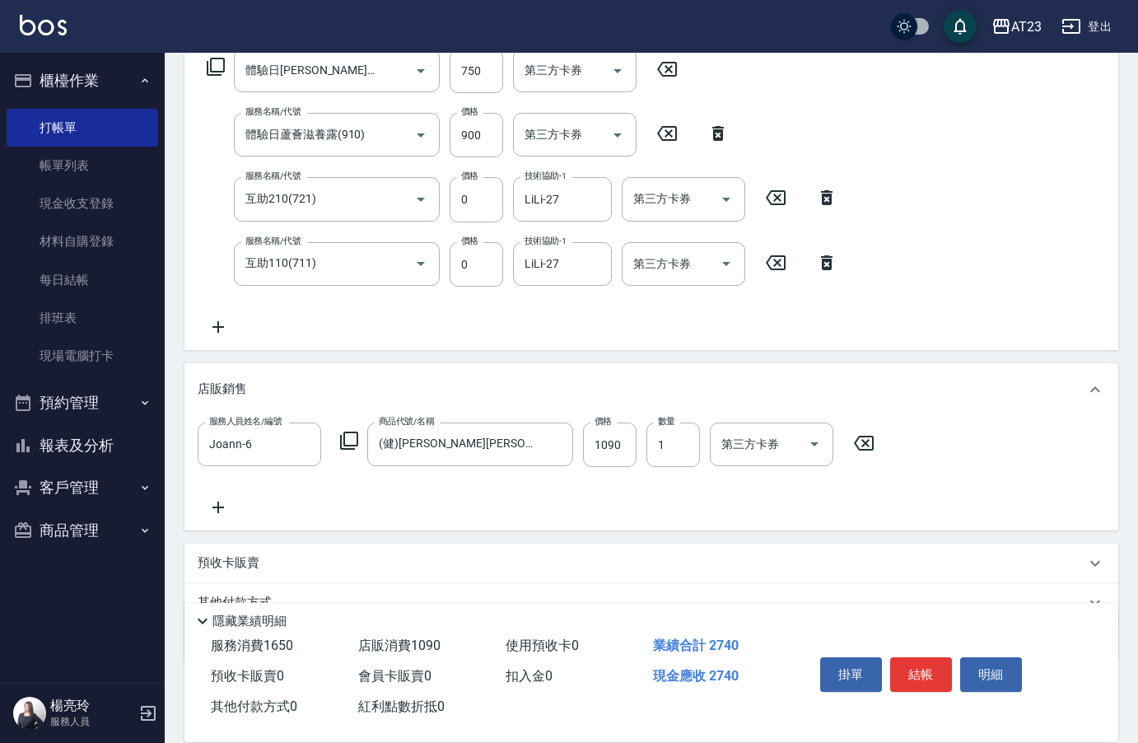
scroll to position [358, 0]
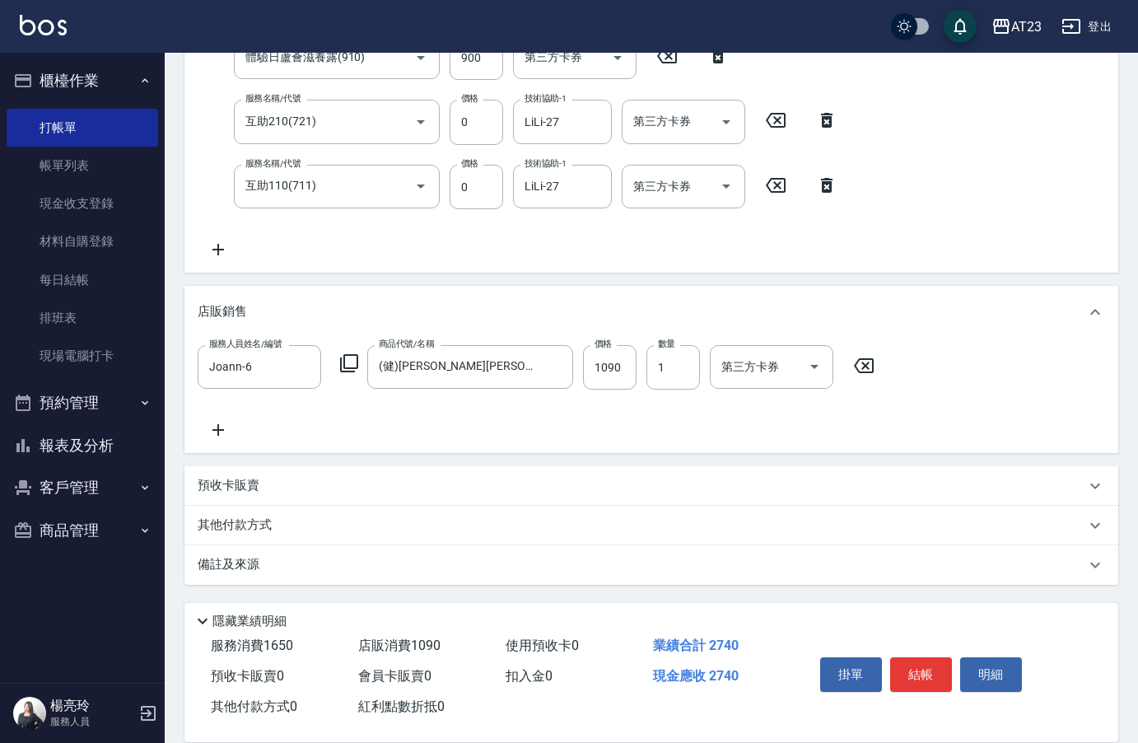
click at [226, 539] on div "其他付款方式" at bounding box center [651, 526] width 934 height 40
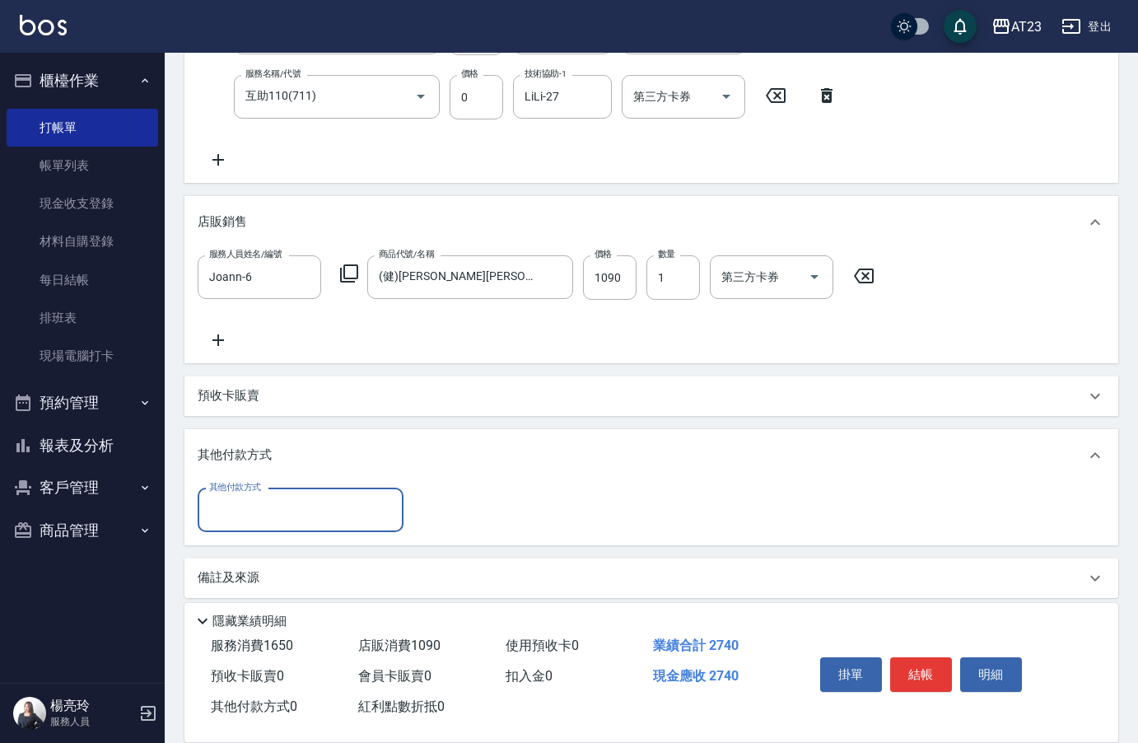
scroll to position [460, 0]
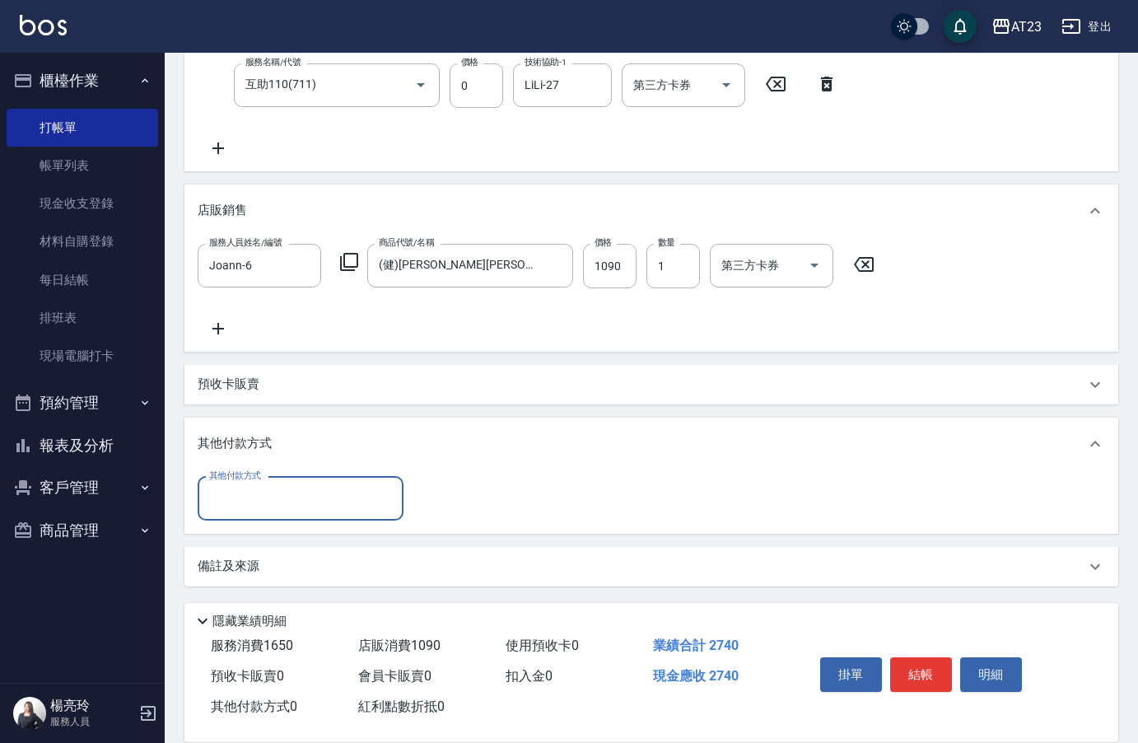
click at [227, 492] on input "其他付款方式" at bounding box center [300, 498] width 191 height 29
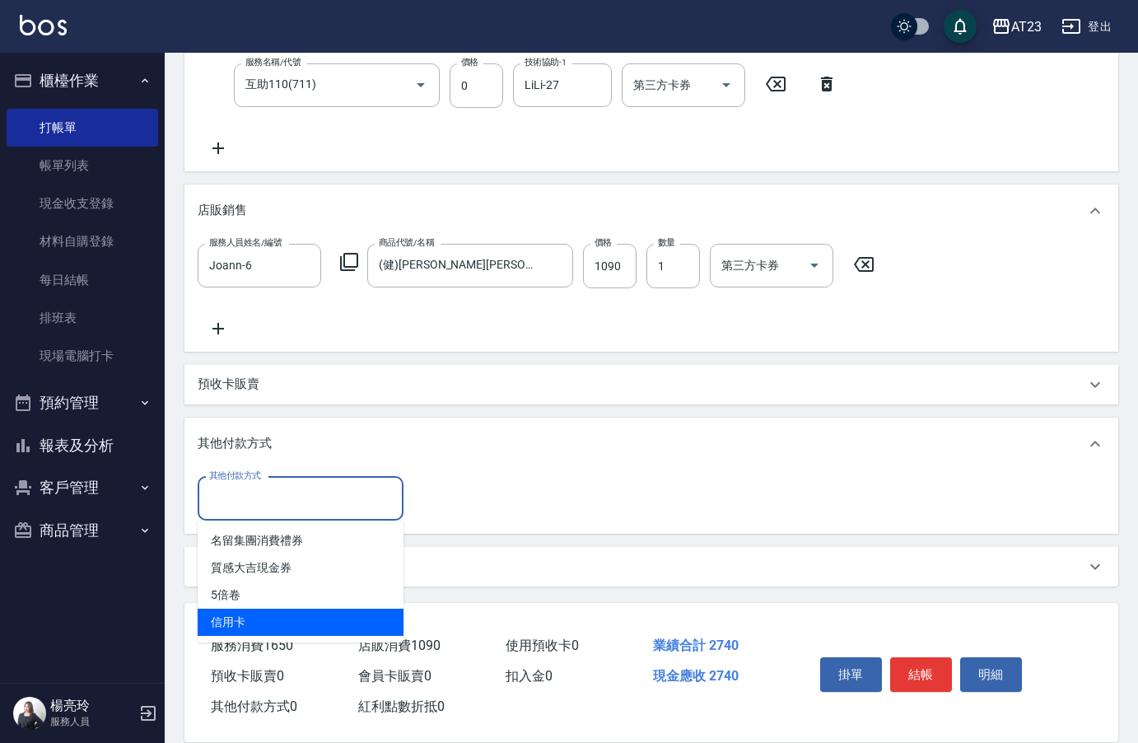
drag, startPoint x: 231, startPoint y: 619, endPoint x: 371, endPoint y: 581, distance: 145.6
click at [230, 619] on span "信用卡" at bounding box center [301, 622] width 206 height 27
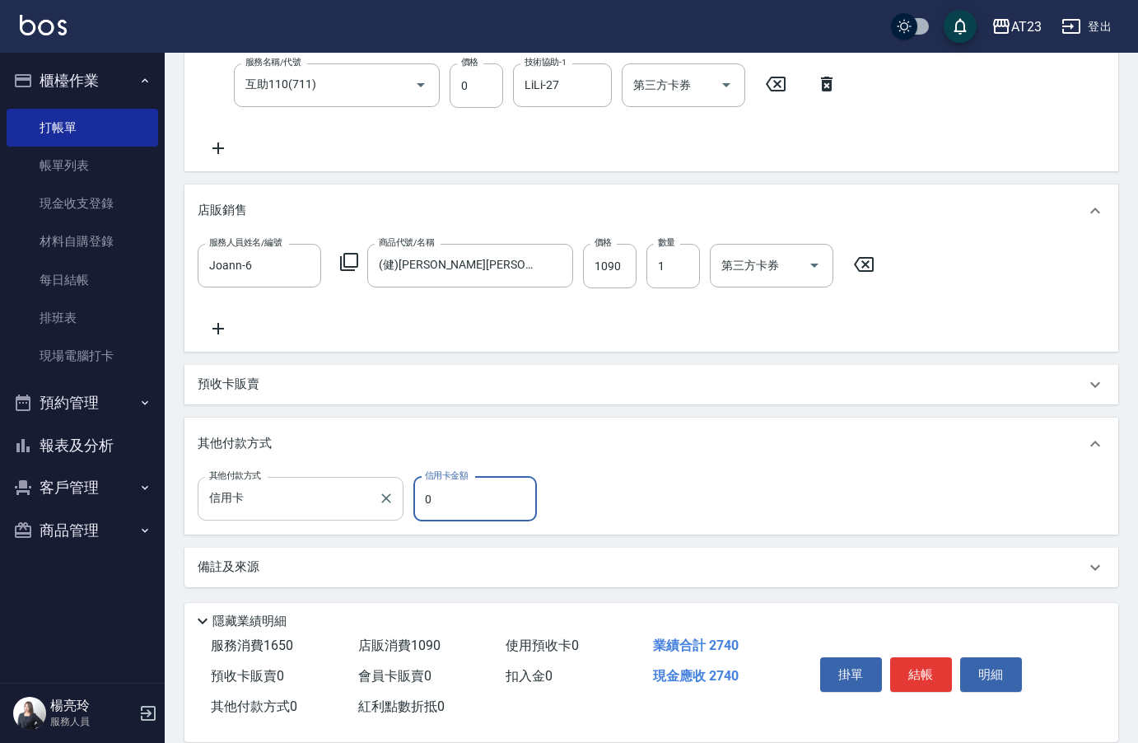
drag, startPoint x: 476, startPoint y: 496, endPoint x: 331, endPoint y: 485, distance: 145.4
click at [356, 491] on div "其他付款方式 信用卡 其他付款方式 信用卡金額 0 信用卡金額" at bounding box center [372, 499] width 349 height 44
click at [938, 663] on button "結帳" at bounding box center [921, 674] width 62 height 35
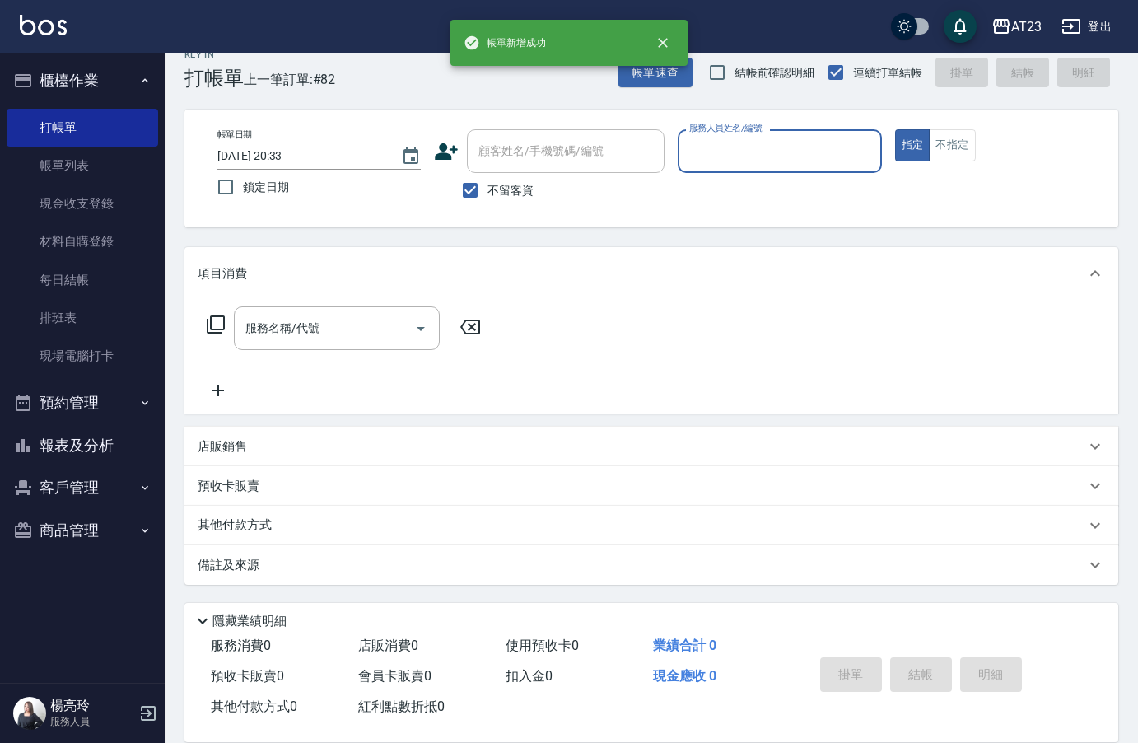
scroll to position [0, 0]
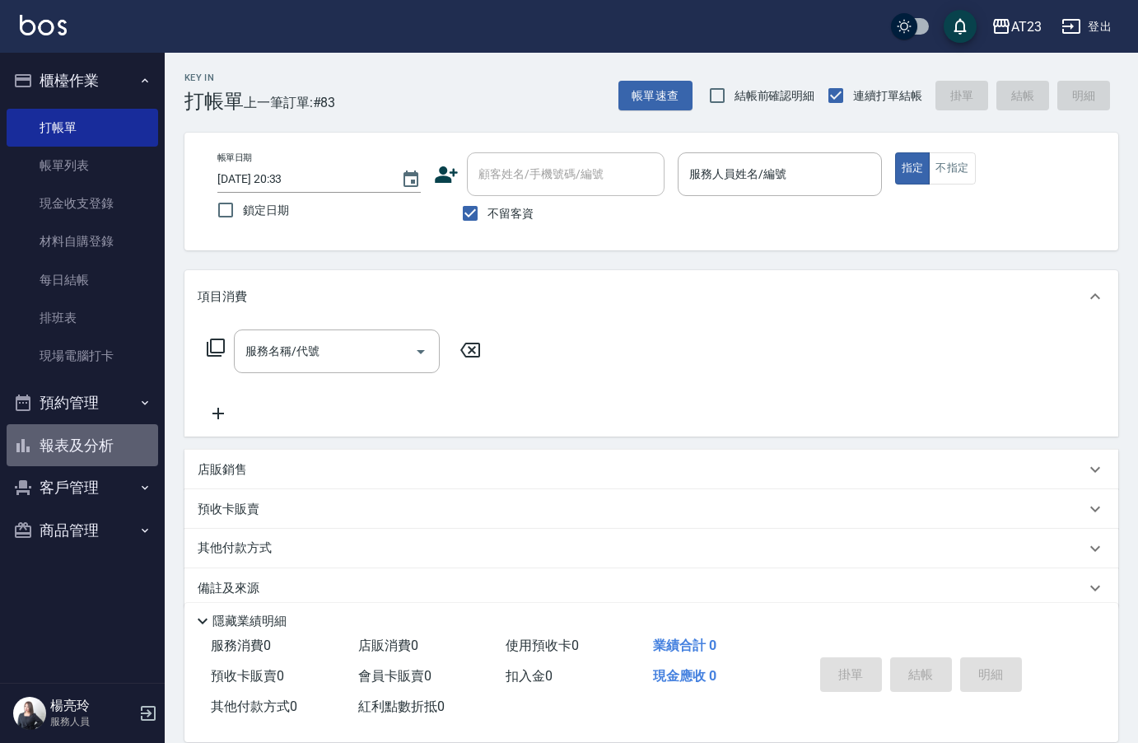
click at [101, 449] on button "報表及分析" at bounding box center [83, 445] width 152 height 43
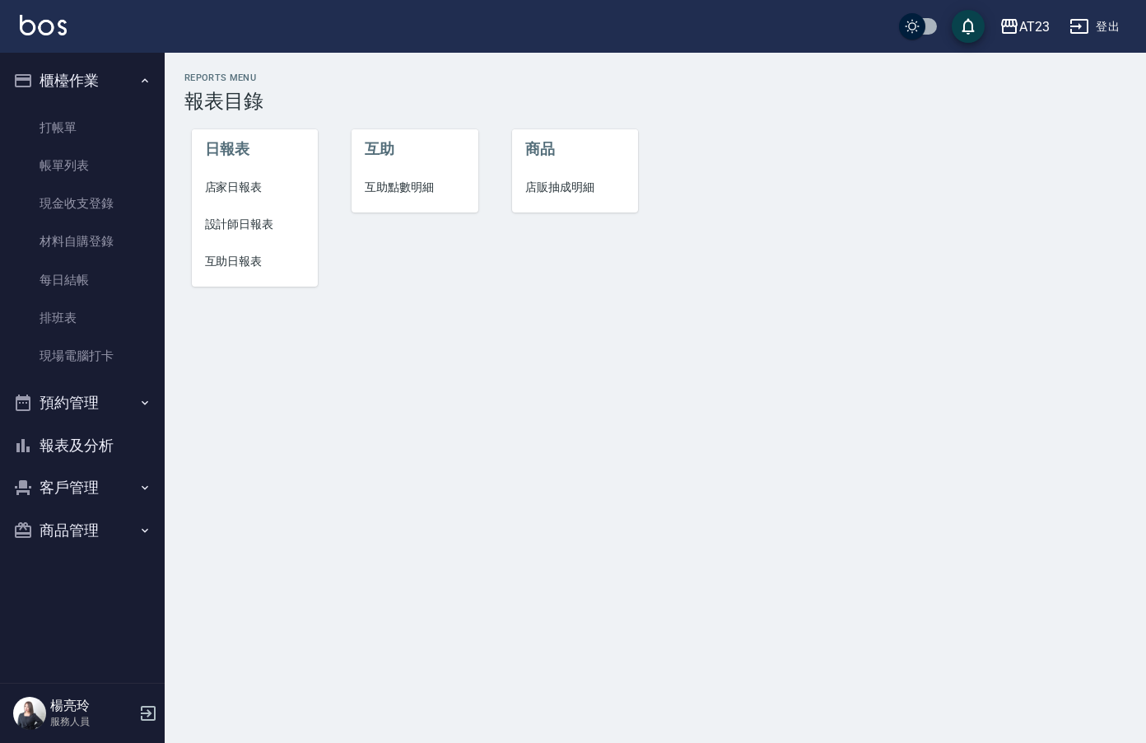
click at [221, 230] on span "設計師日報表" at bounding box center [255, 224] width 100 height 17
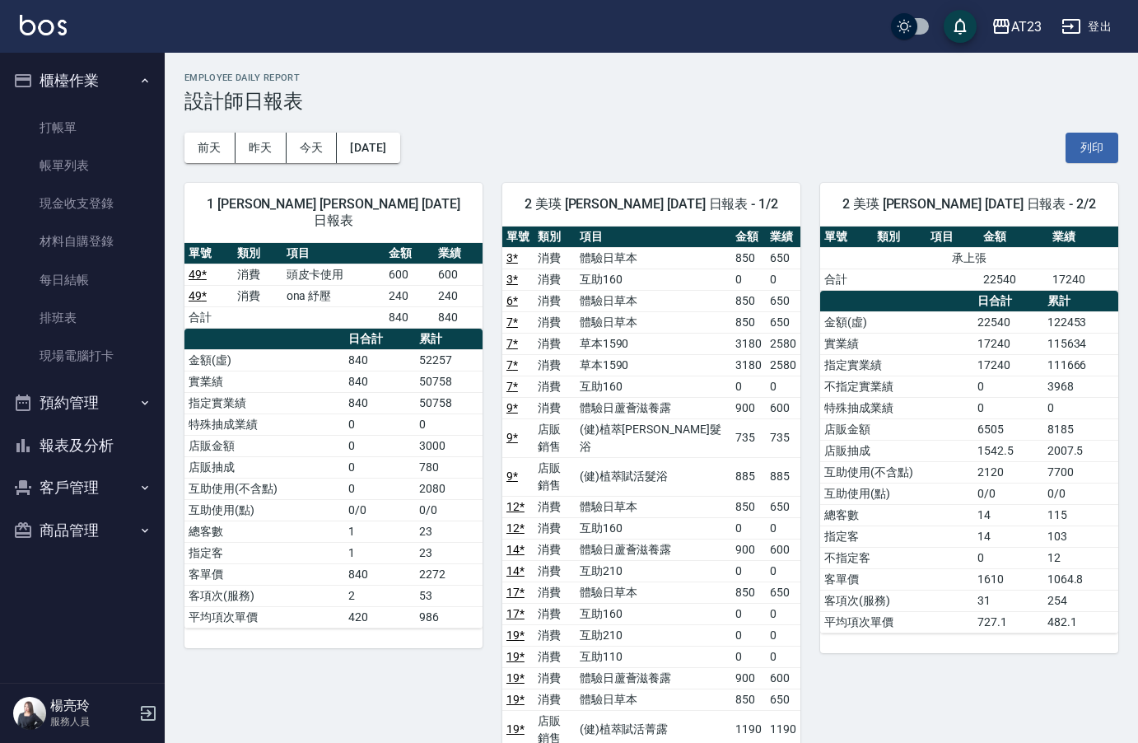
drag, startPoint x: 95, startPoint y: 431, endPoint x: 100, endPoint y: 422, distance: 10.3
click at [94, 430] on button "報表及分析" at bounding box center [83, 445] width 152 height 43
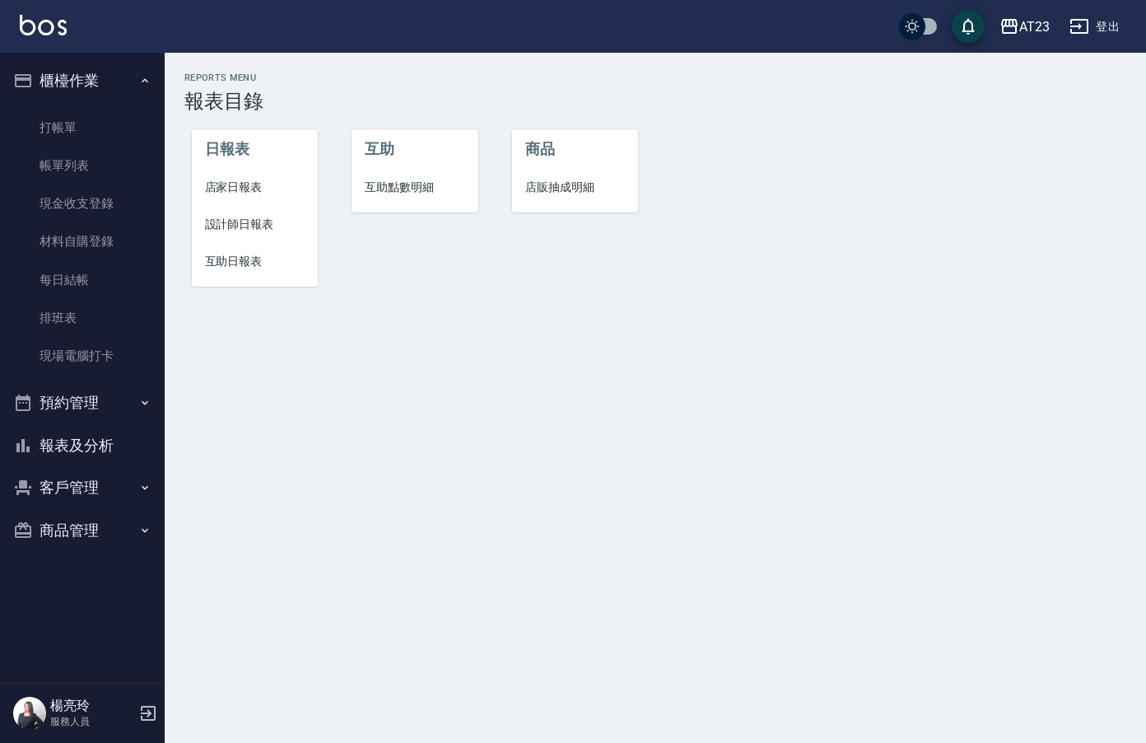
click at [252, 193] on span "店家日報表" at bounding box center [255, 187] width 100 height 17
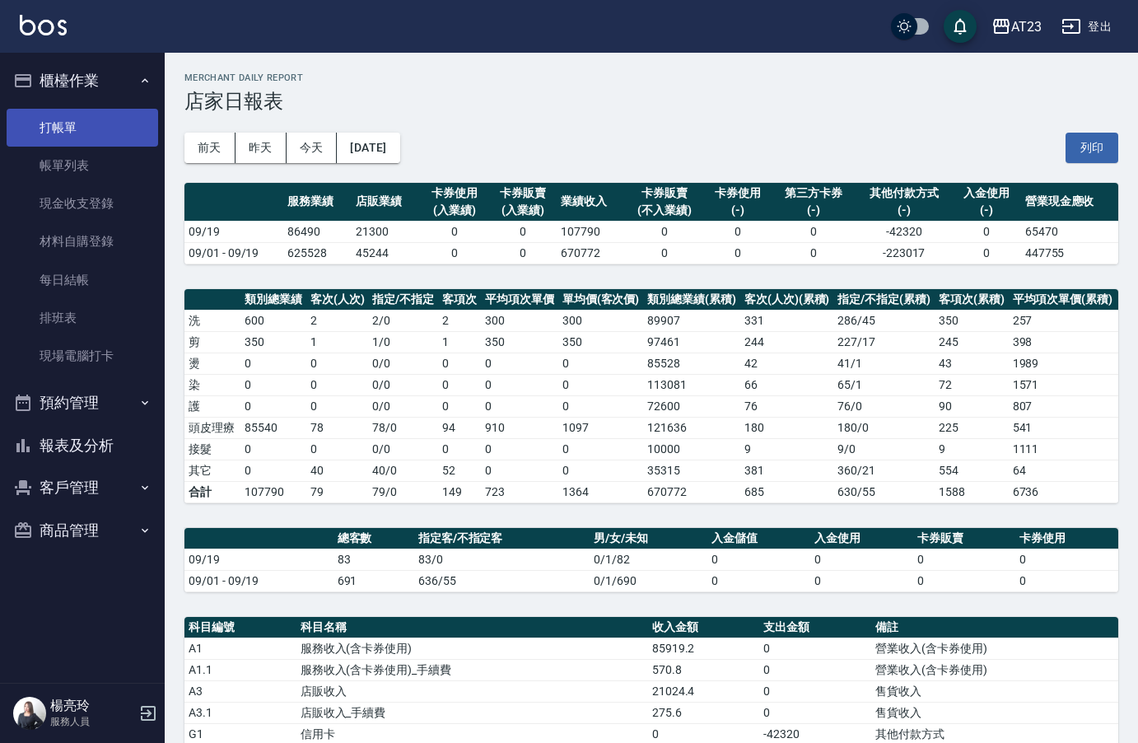
click at [82, 128] on link "打帳單" at bounding box center [83, 128] width 152 height 38
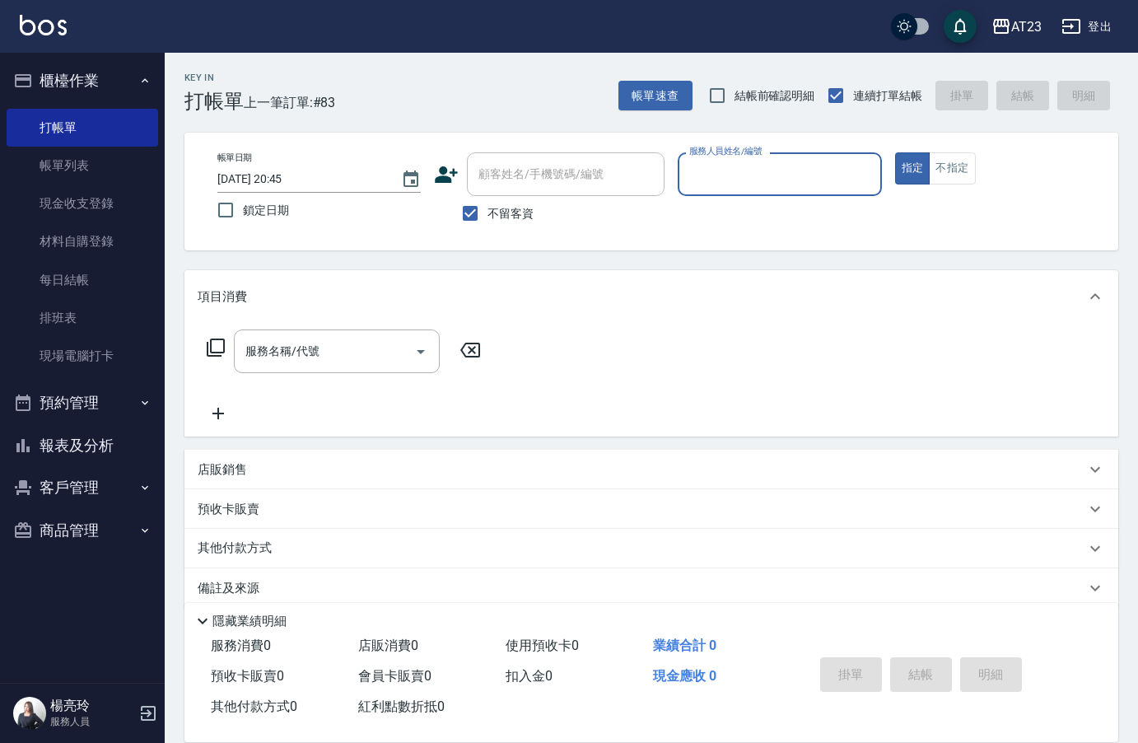
click at [99, 447] on button "報表及分析" at bounding box center [83, 445] width 152 height 43
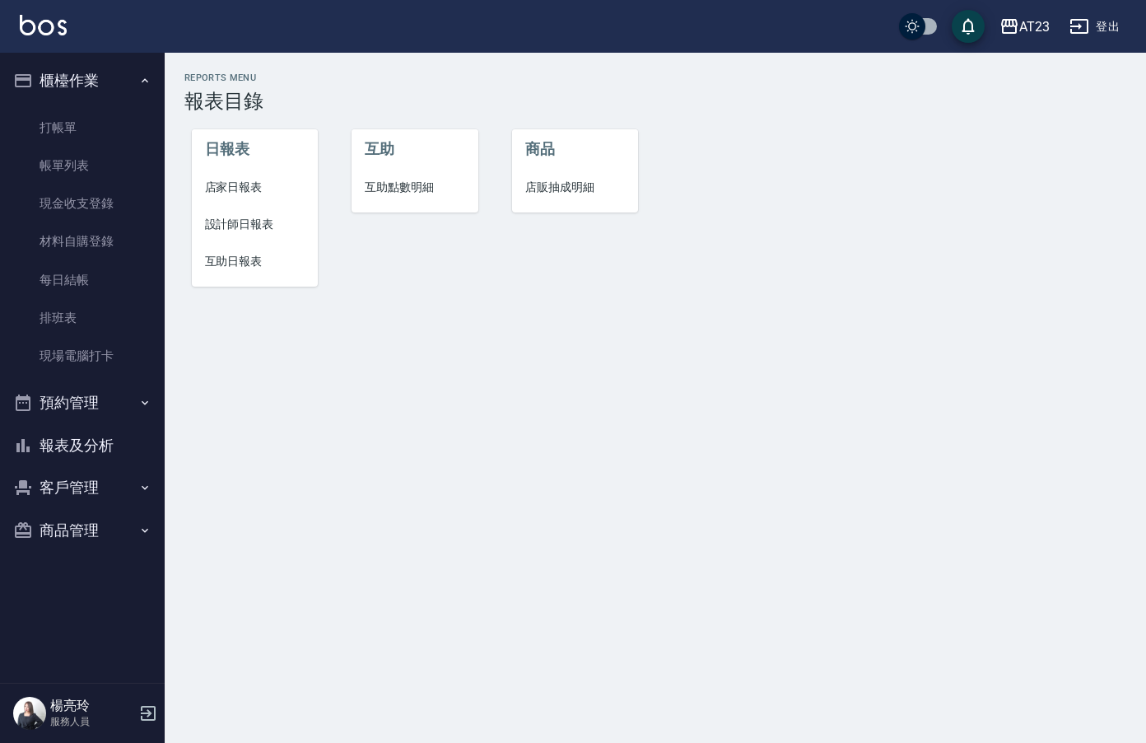
click at [248, 201] on li "店家日報表" at bounding box center [255, 187] width 127 height 37
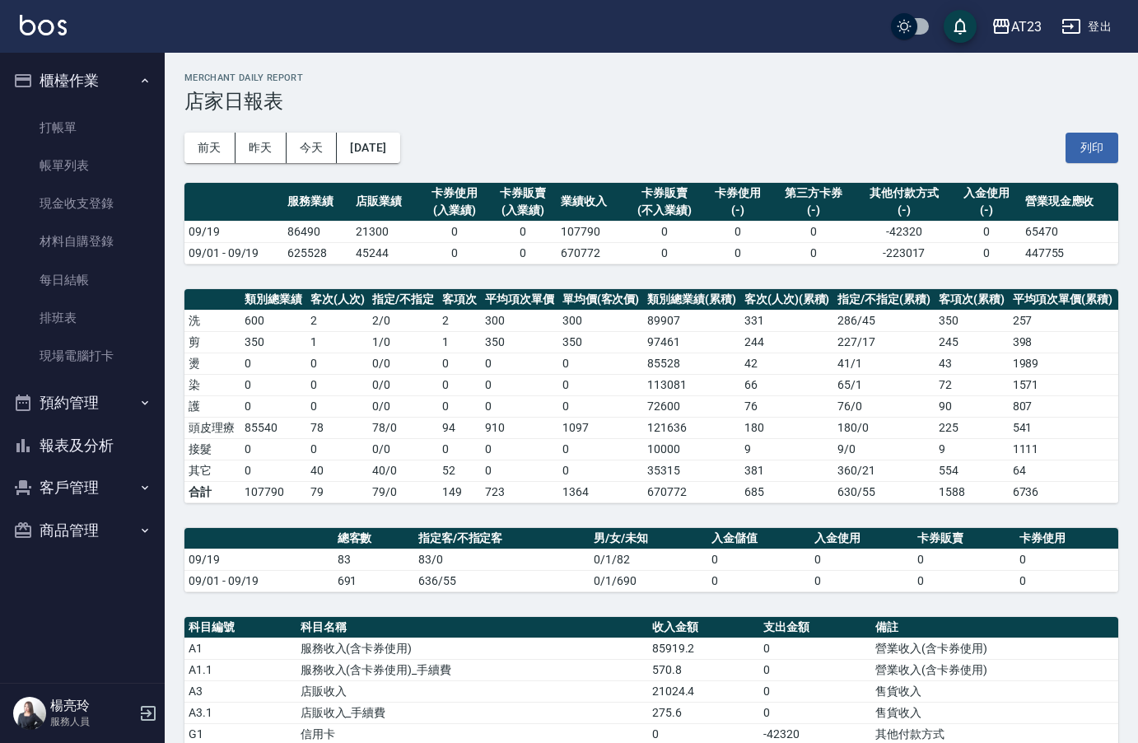
click at [517, 145] on div "[DATE] [DATE] [DATE] [DATE] 列印" at bounding box center [651, 148] width 934 height 70
click at [68, 451] on button "報表及分析" at bounding box center [83, 445] width 152 height 43
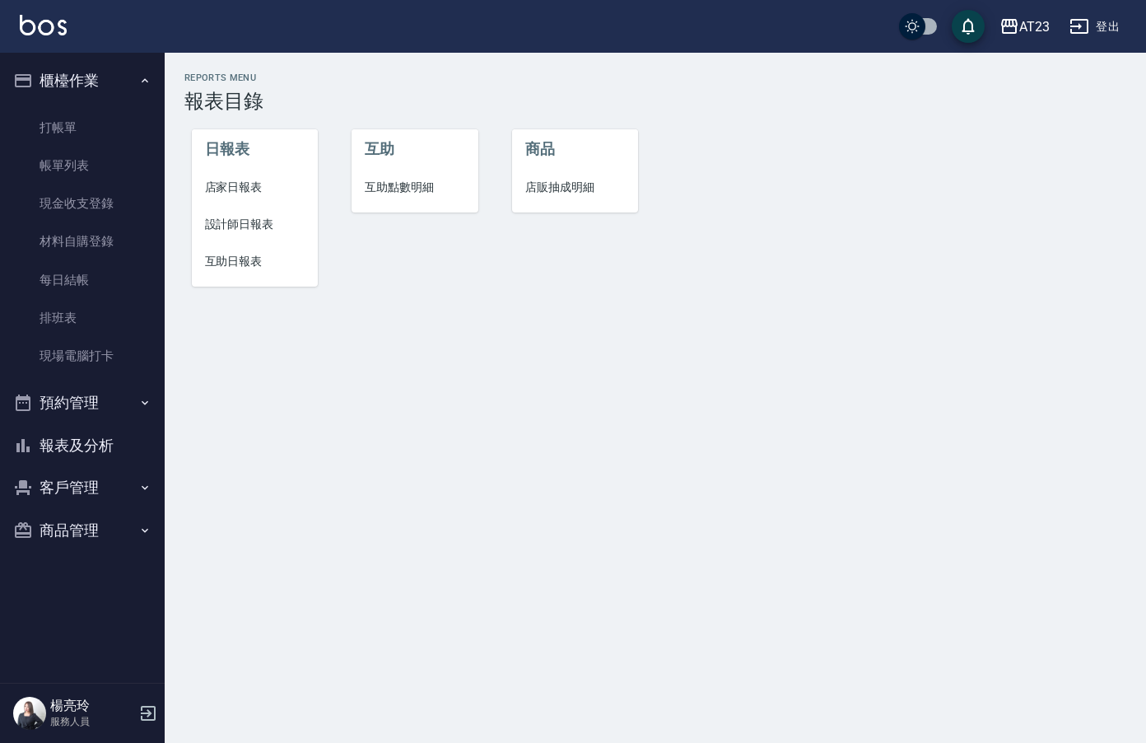
click at [238, 222] on span "設計師日報表" at bounding box center [255, 224] width 100 height 17
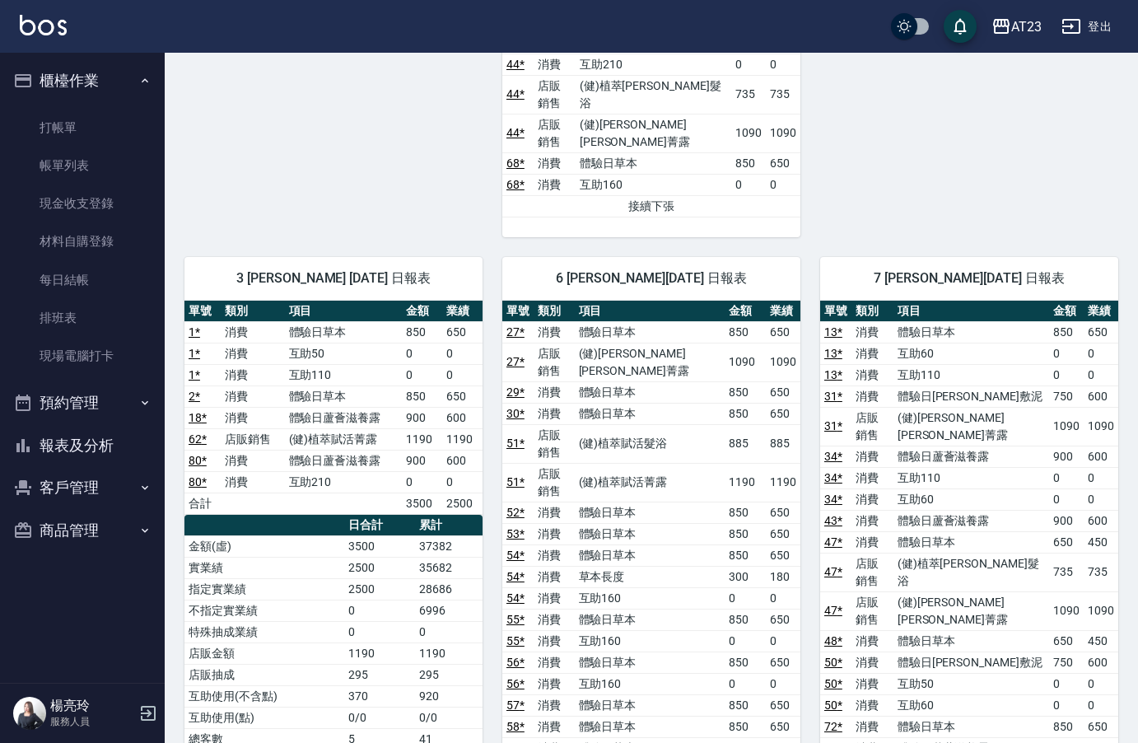
scroll to position [988, 0]
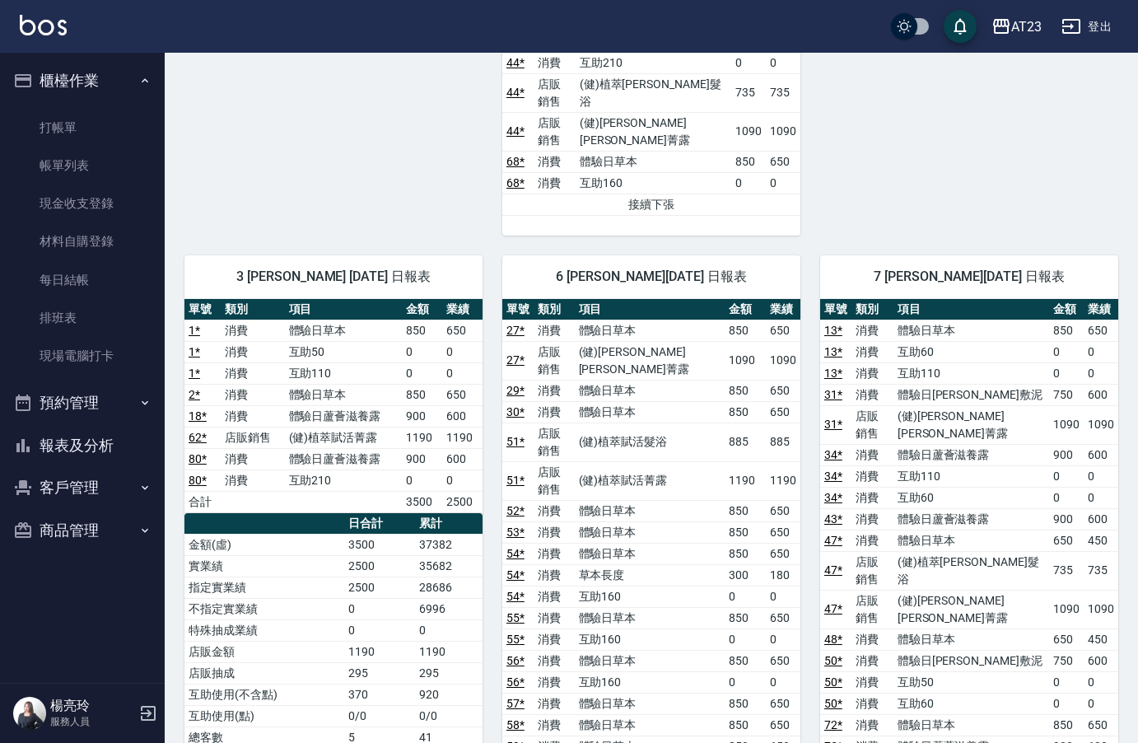
click at [415, 726] on td "41" at bounding box center [449, 736] width 68 height 21
click at [96, 441] on button "報表及分析" at bounding box center [83, 445] width 152 height 43
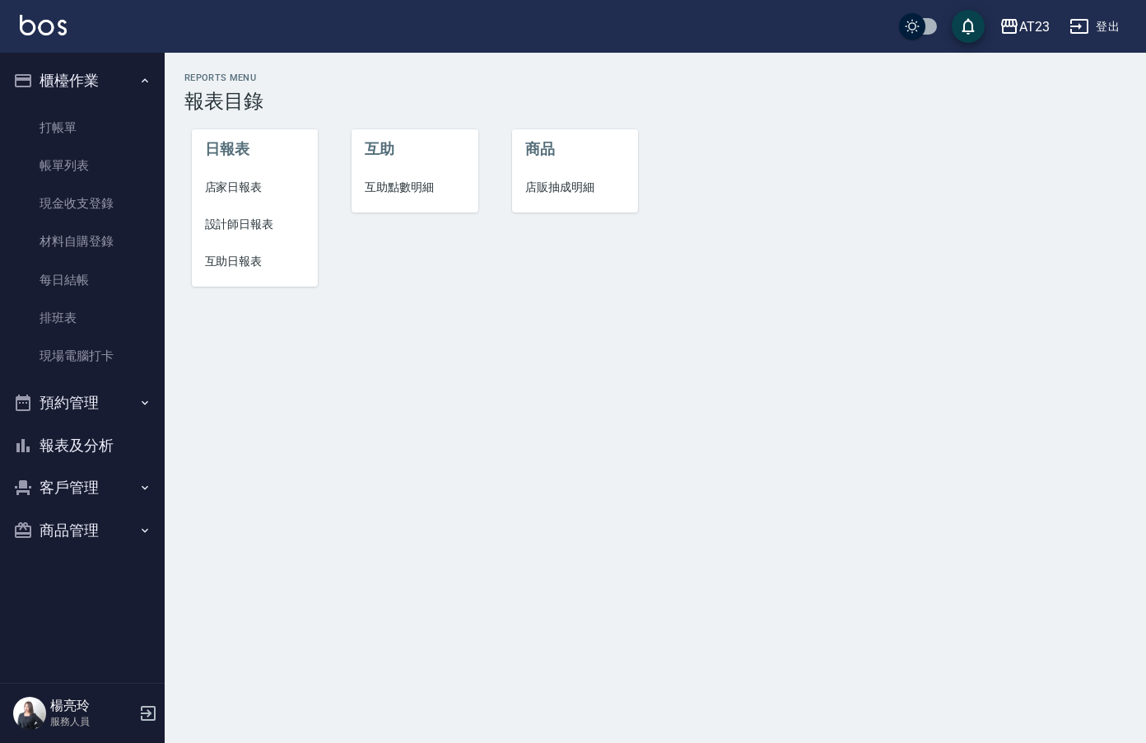
click at [259, 222] on span "設計師日報表" at bounding box center [255, 224] width 100 height 17
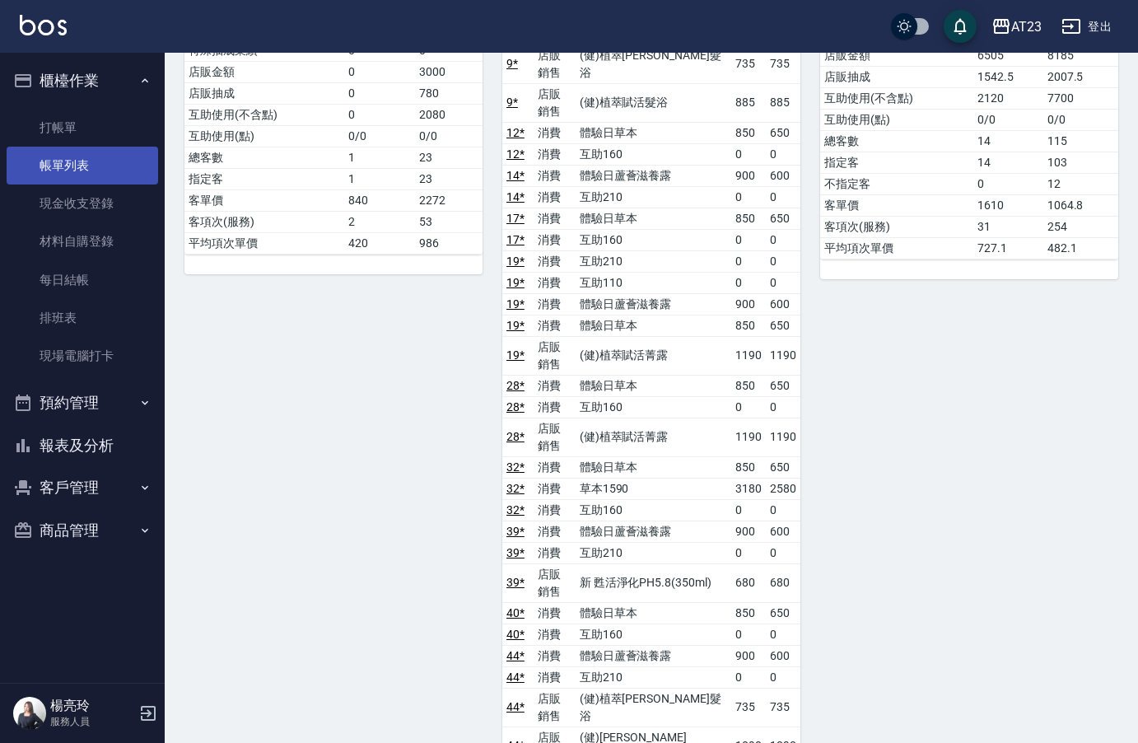
scroll to position [165, 0]
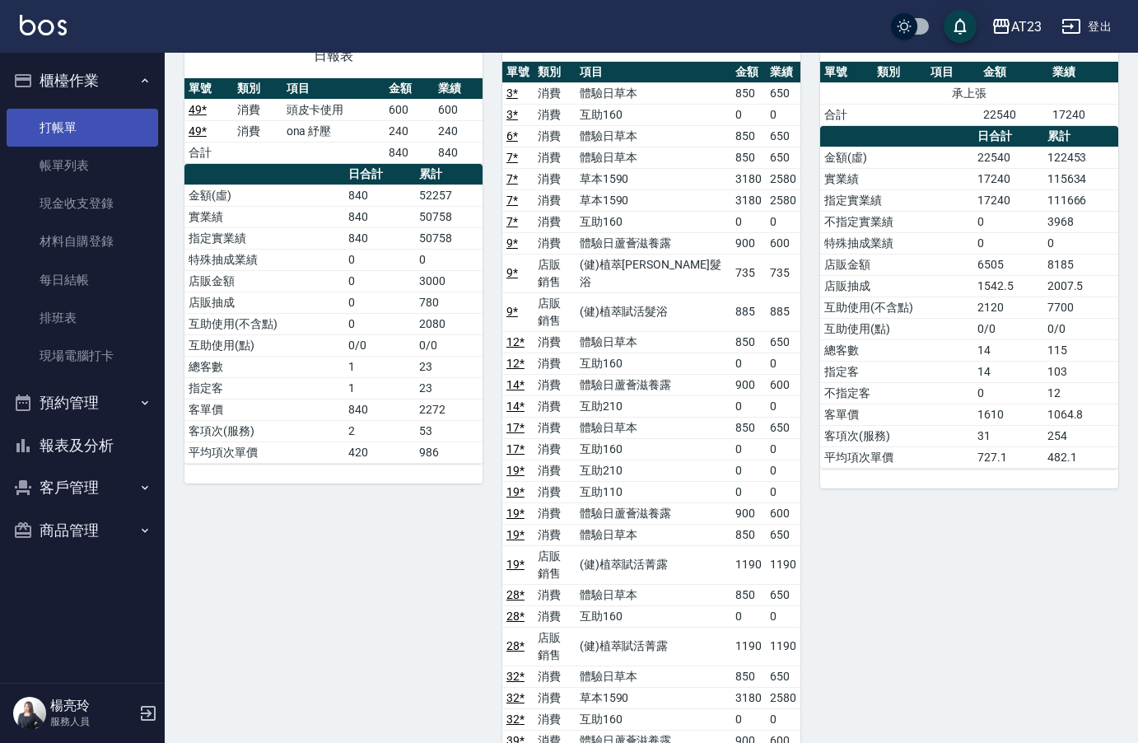
drag, startPoint x: 70, startPoint y: 102, endPoint x: 70, endPoint y: 115, distance: 13.2
click at [70, 102] on ul "打帳單 帳單列表 現金收支登錄 材料自購登錄 每日結帳 排班表 現場電腦打卡" at bounding box center [83, 242] width 152 height 280
click at [72, 124] on link "打帳單" at bounding box center [83, 128] width 152 height 38
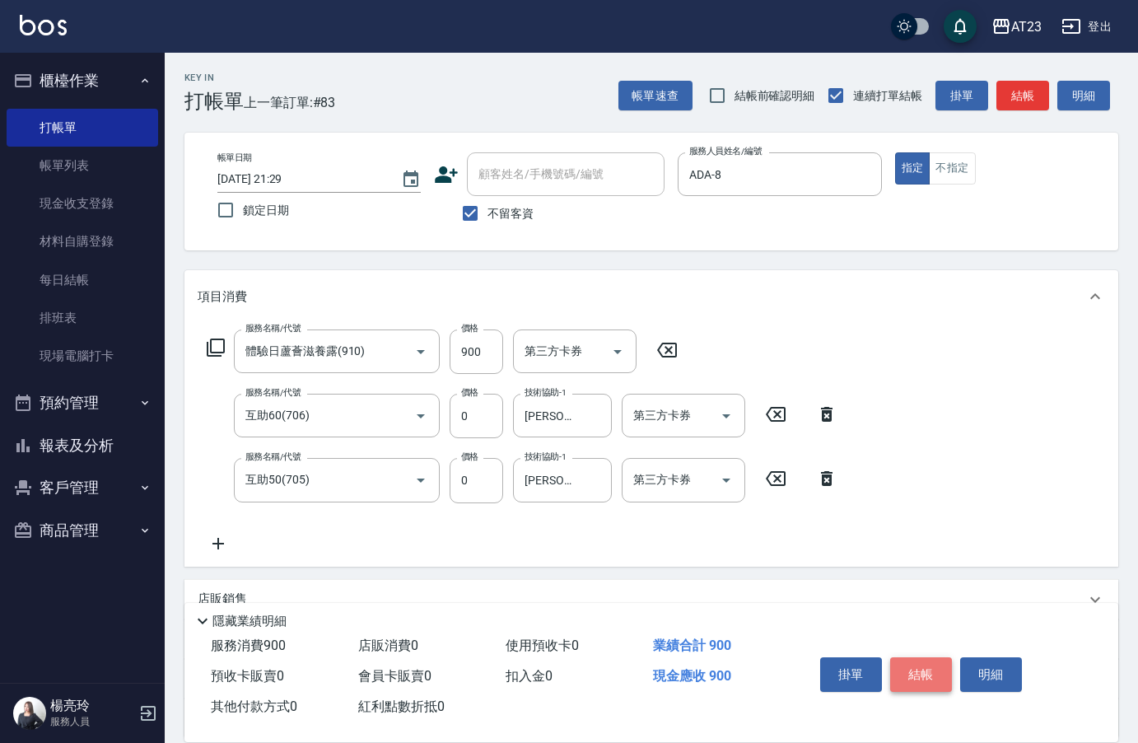
click at [922, 669] on button "結帳" at bounding box center [921, 674] width 62 height 35
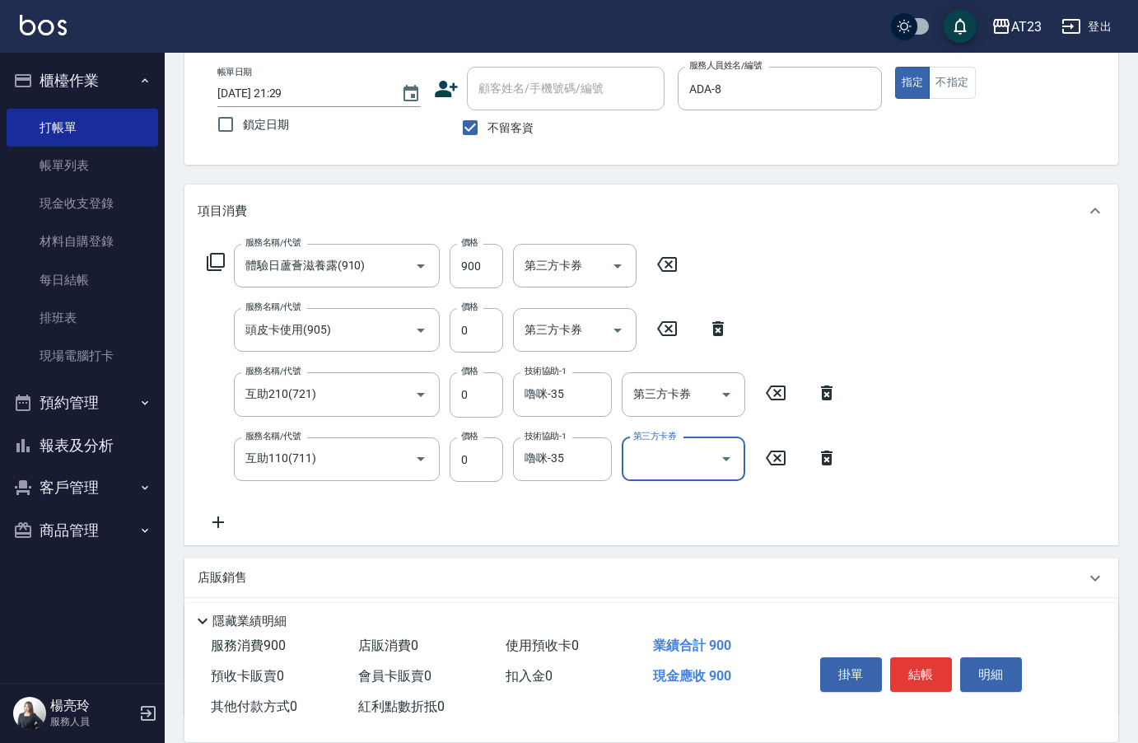
scroll to position [217, 0]
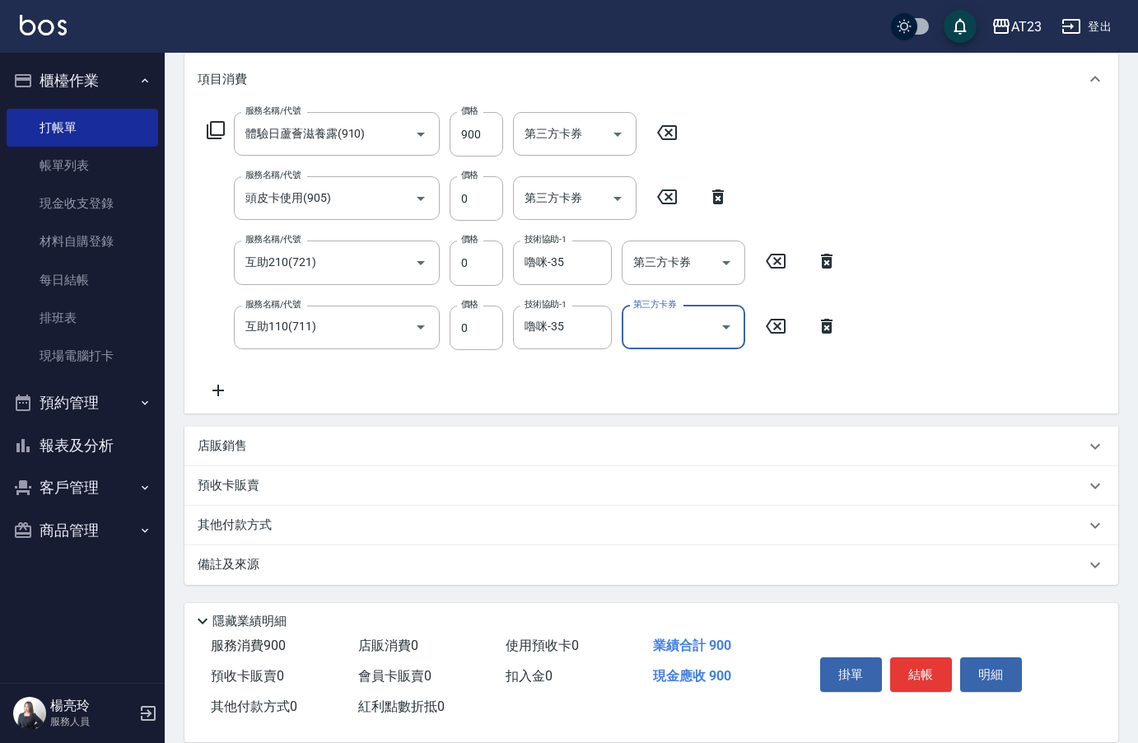
click at [233, 528] on p "其他付款方式" at bounding box center [239, 525] width 82 height 18
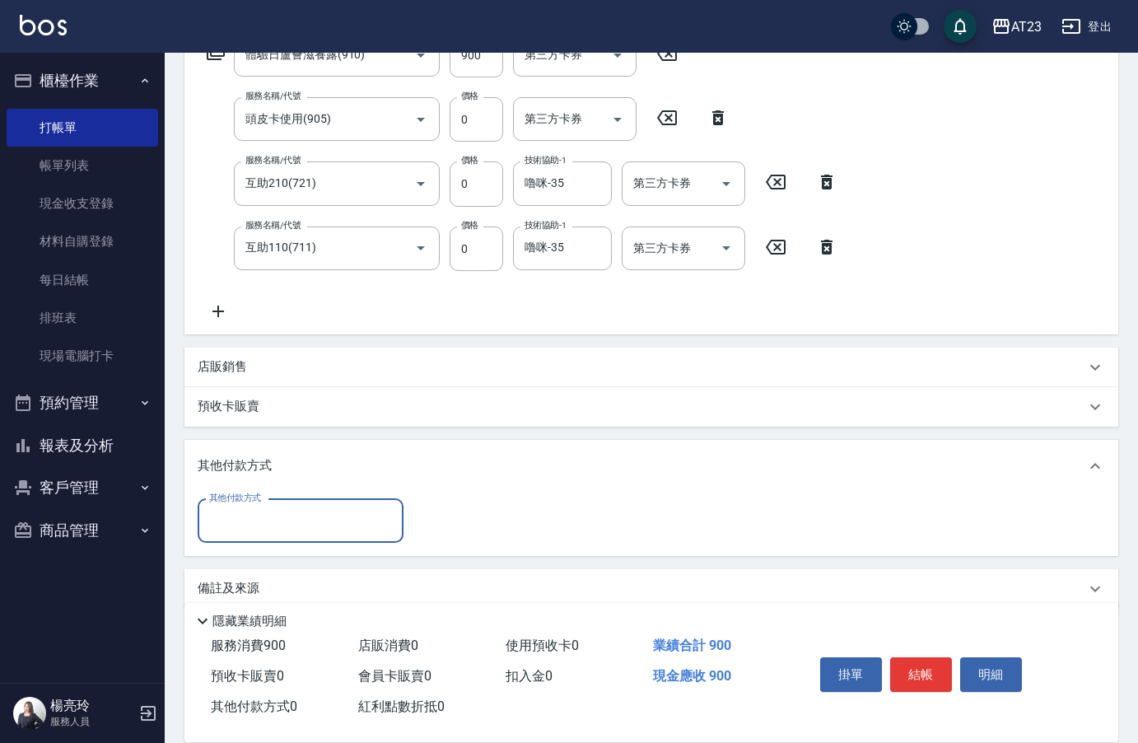
scroll to position [306, 0]
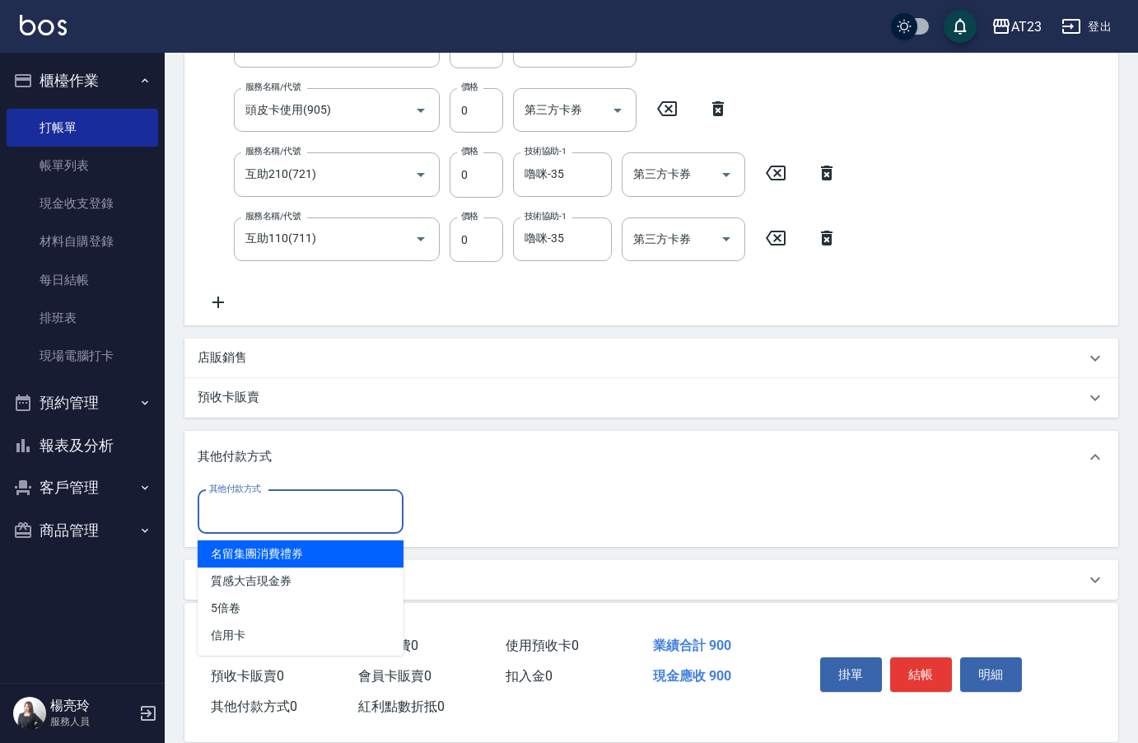
click at [245, 504] on input "其他付款方式" at bounding box center [300, 511] width 191 height 29
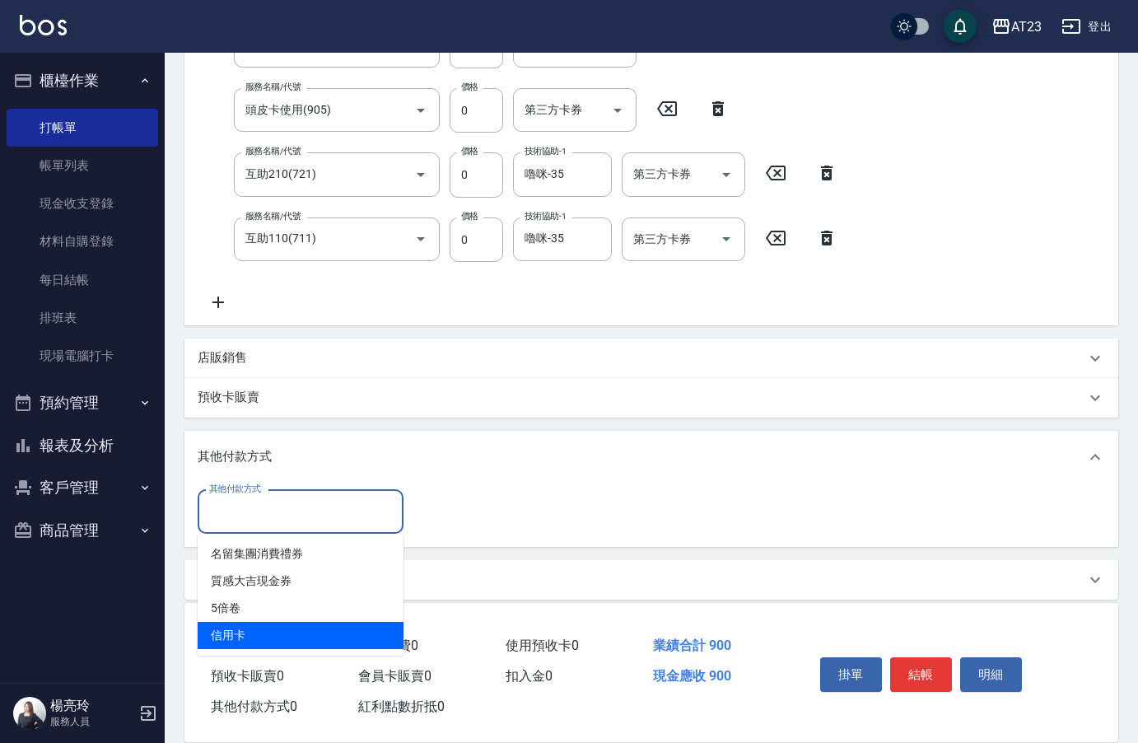
click at [239, 633] on span "信用卡" at bounding box center [301, 635] width 206 height 27
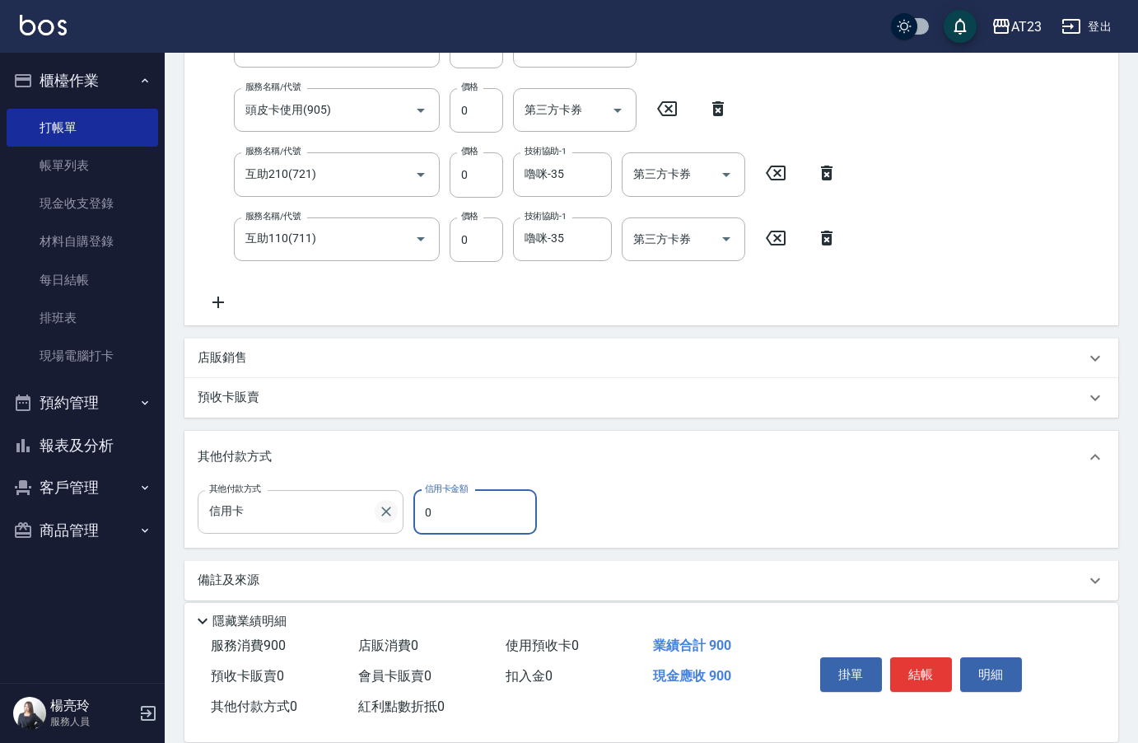
click at [376, 505] on div "其他付款方式 信用卡 其他付款方式 信用卡金額 0 信用卡金額" at bounding box center [372, 512] width 349 height 44
click at [929, 676] on button "結帳" at bounding box center [921, 674] width 62 height 35
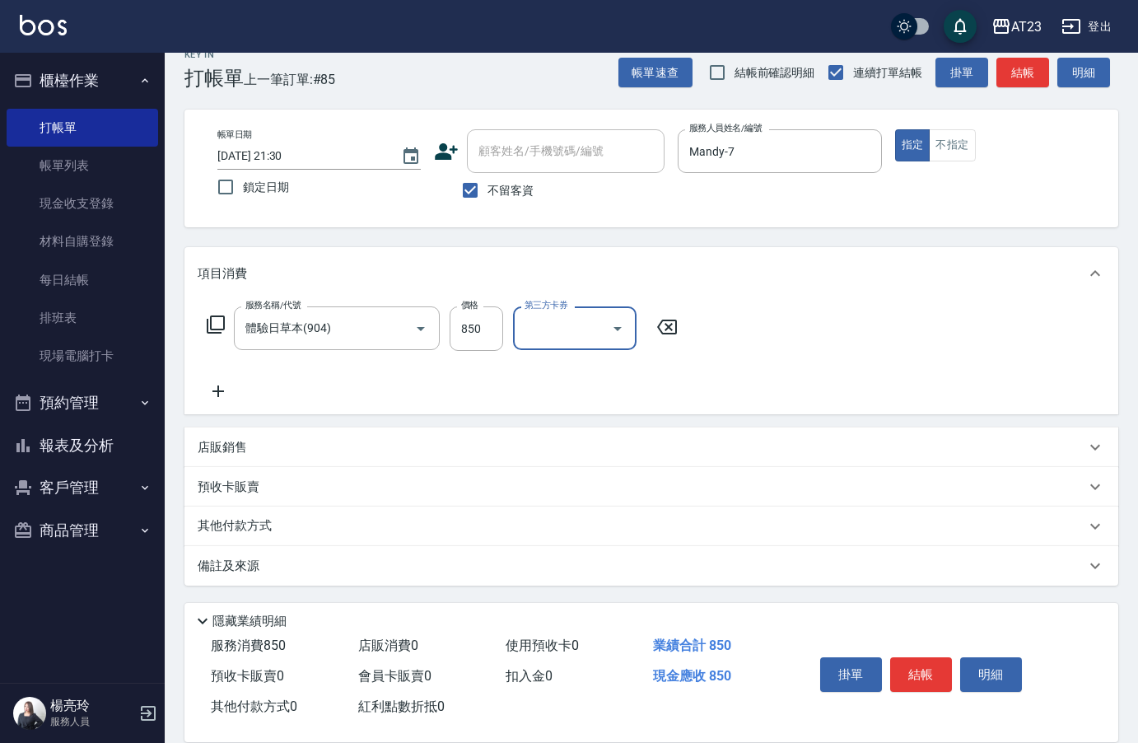
scroll to position [24, 0]
click at [278, 530] on p "其他付款方式" at bounding box center [239, 525] width 82 height 18
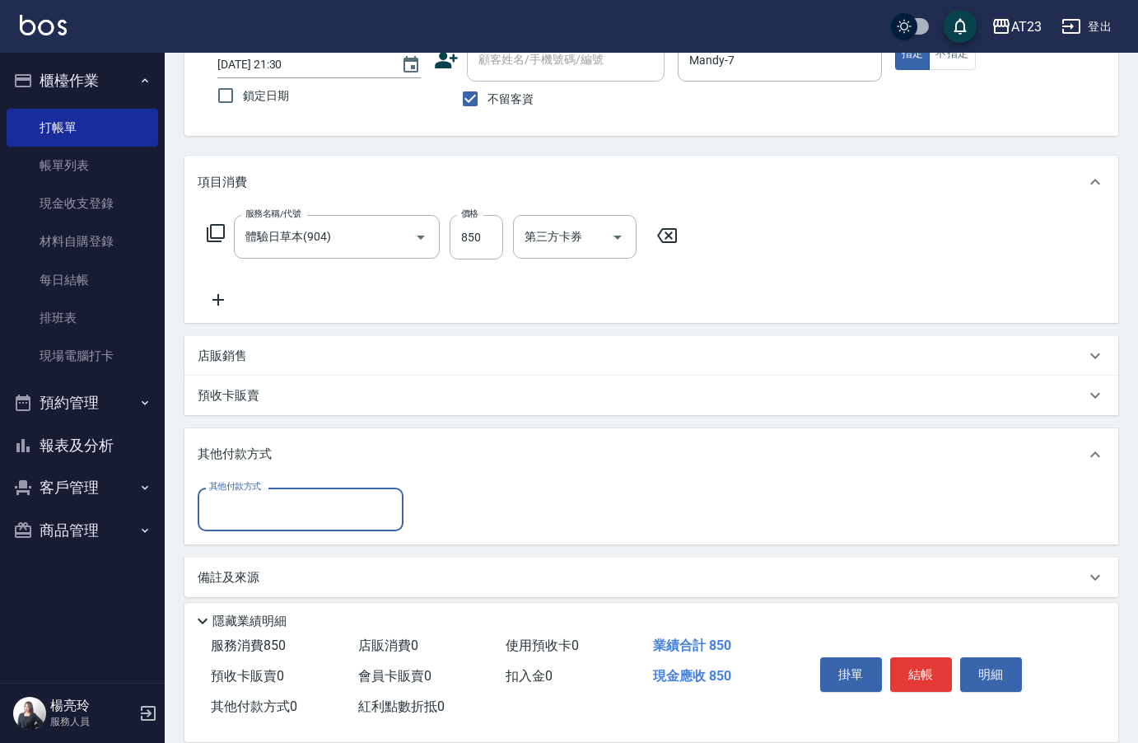
scroll to position [119, 0]
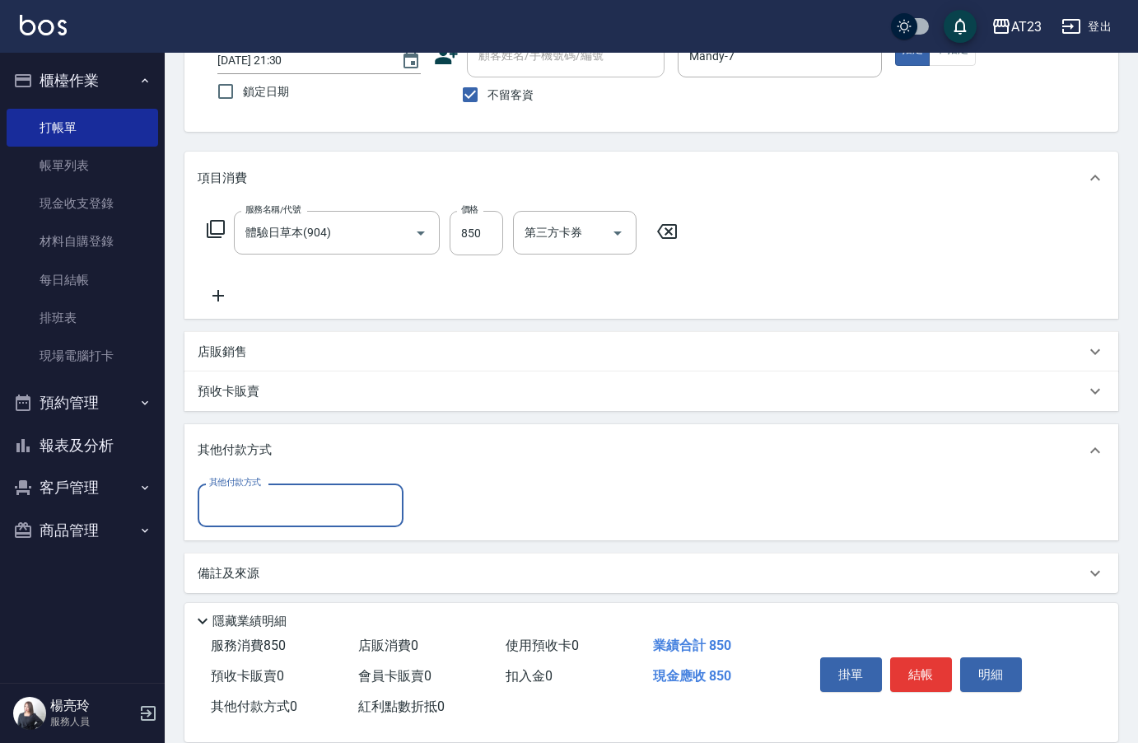
click at [245, 508] on input "其他付款方式" at bounding box center [300, 505] width 191 height 29
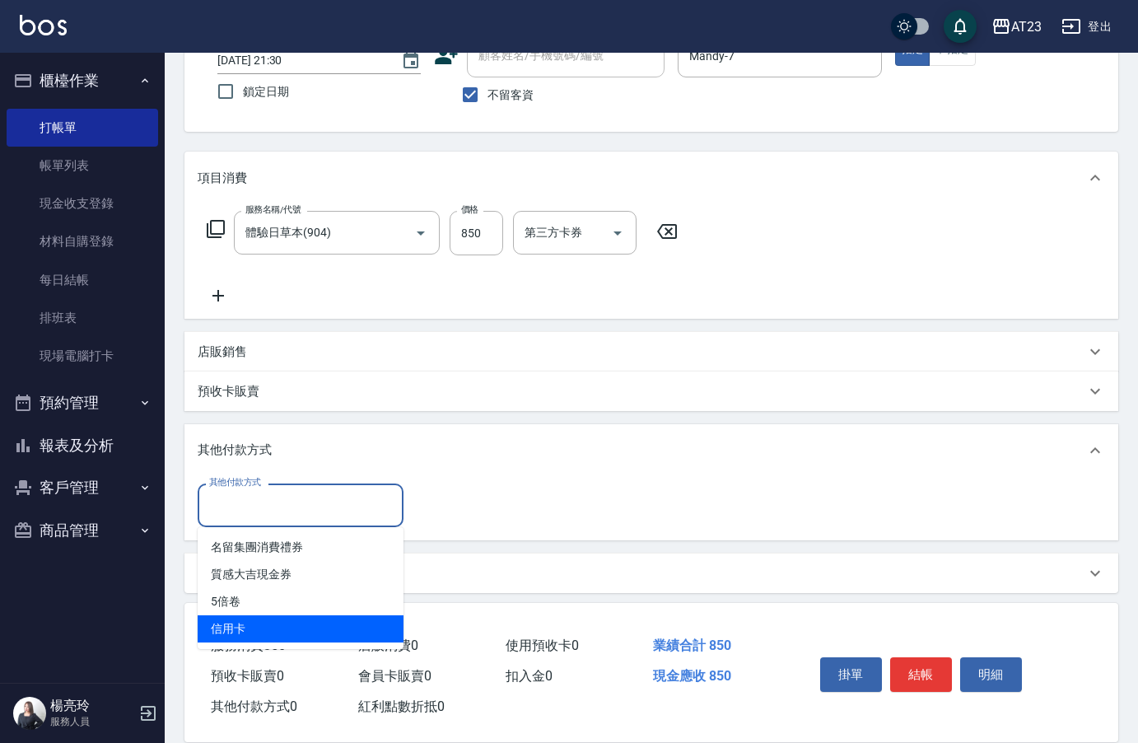
click at [267, 623] on span "信用卡" at bounding box center [301, 628] width 206 height 27
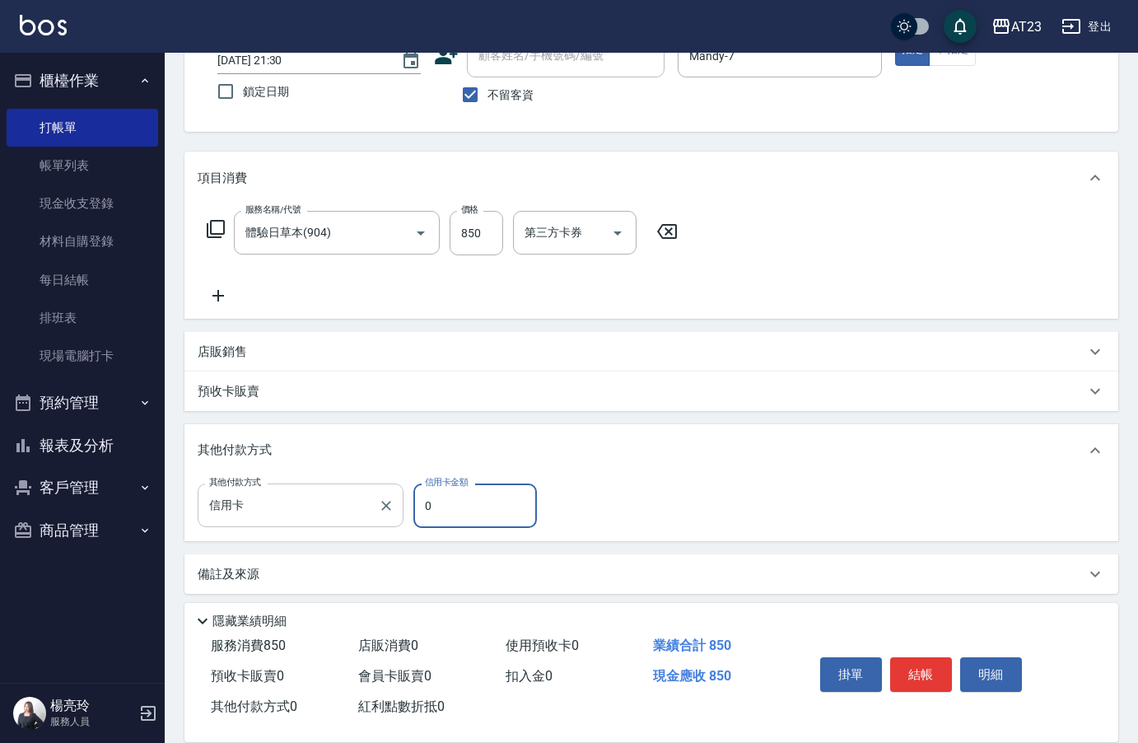
drag, startPoint x: 451, startPoint y: 517, endPoint x: 354, endPoint y: 496, distance: 99.5
click at [380, 500] on div "其他付款方式 信用卡 其他付款方式 信用卡金額 0 信用卡金額" at bounding box center [372, 505] width 349 height 44
click at [927, 665] on button "結帳" at bounding box center [921, 674] width 62 height 35
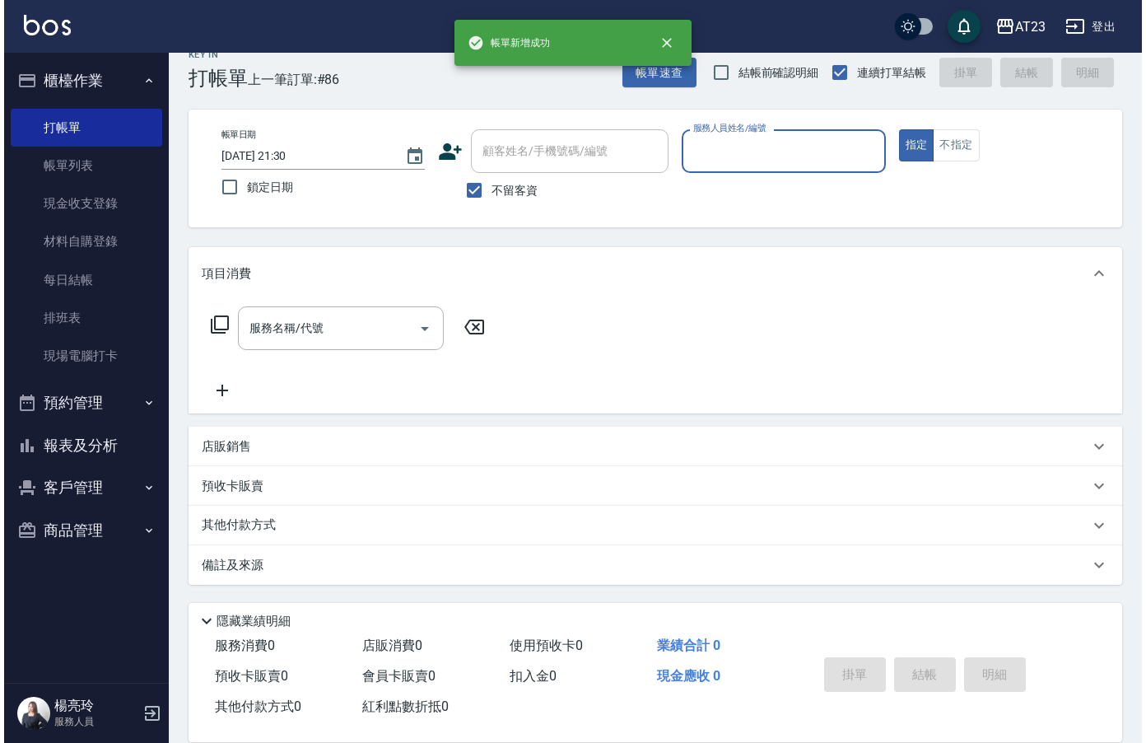
scroll to position [23, 0]
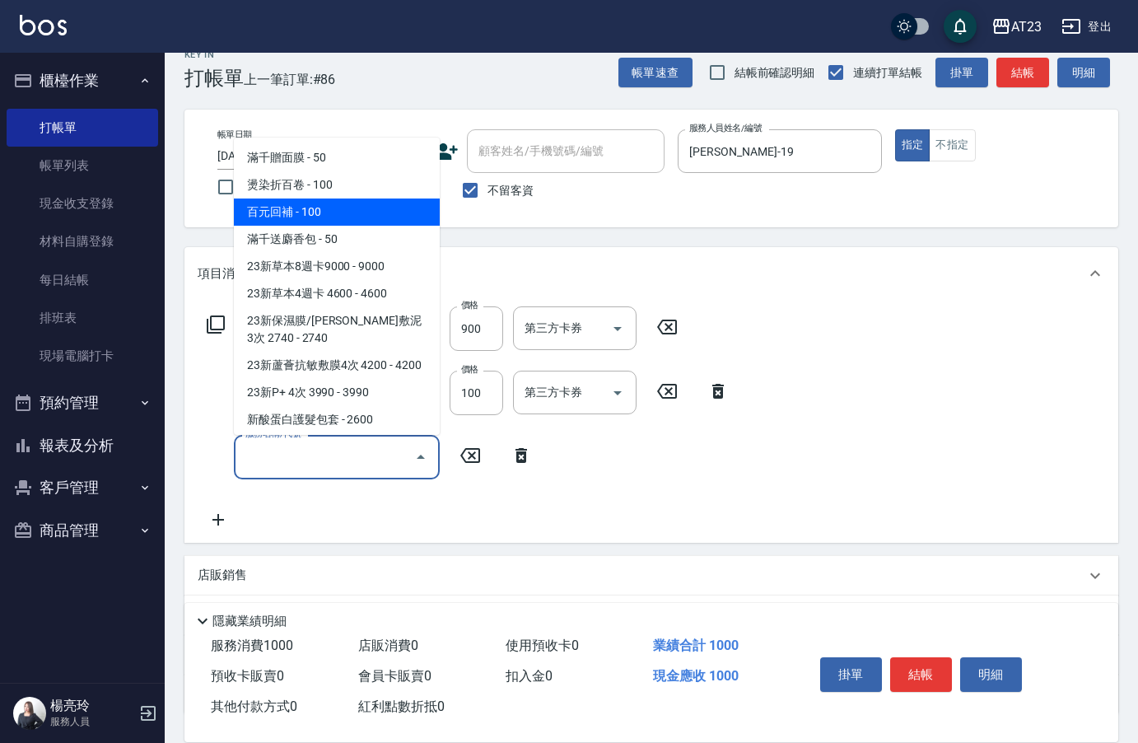
click at [213, 326] on icon at bounding box center [216, 325] width 20 height 20
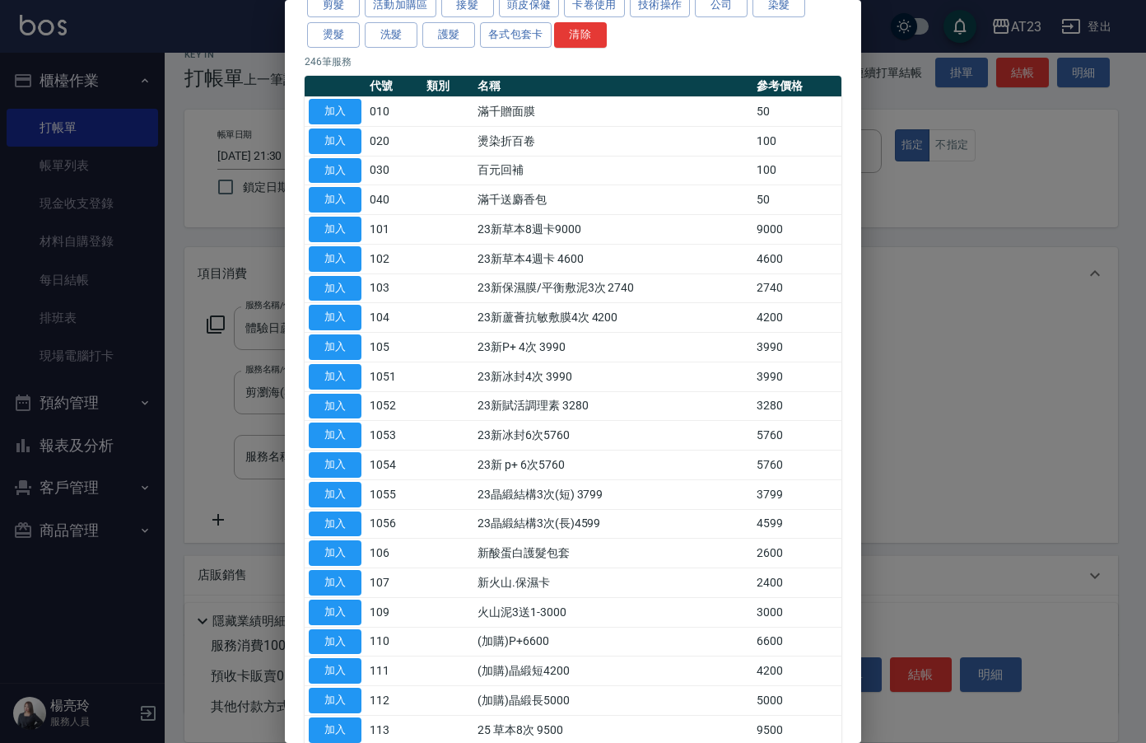
scroll to position [0, 0]
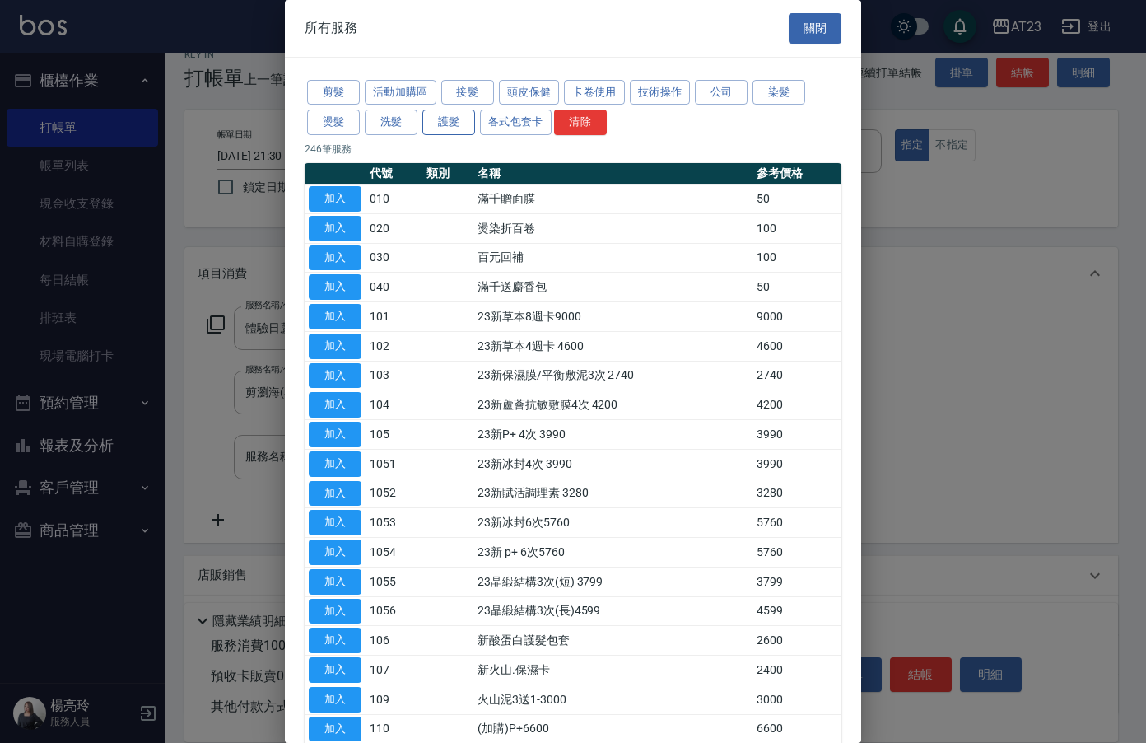
click at [444, 122] on button "護髮" at bounding box center [449, 123] width 53 height 26
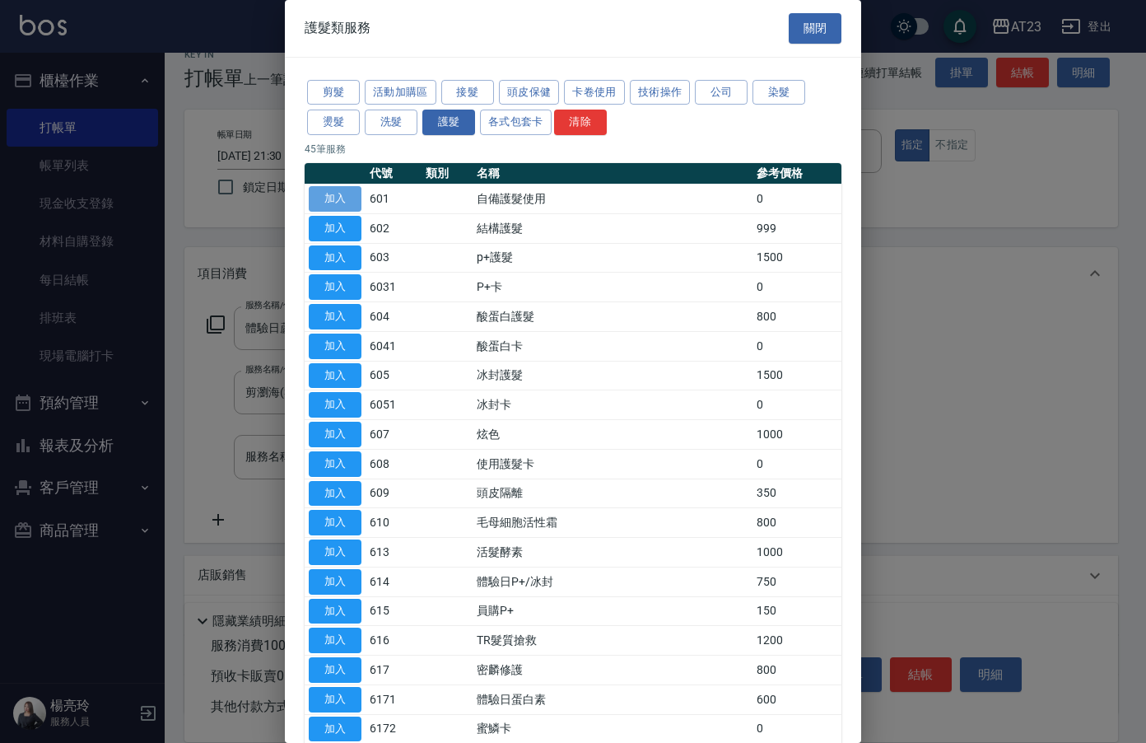
click at [357, 198] on button "加入" at bounding box center [335, 199] width 53 height 26
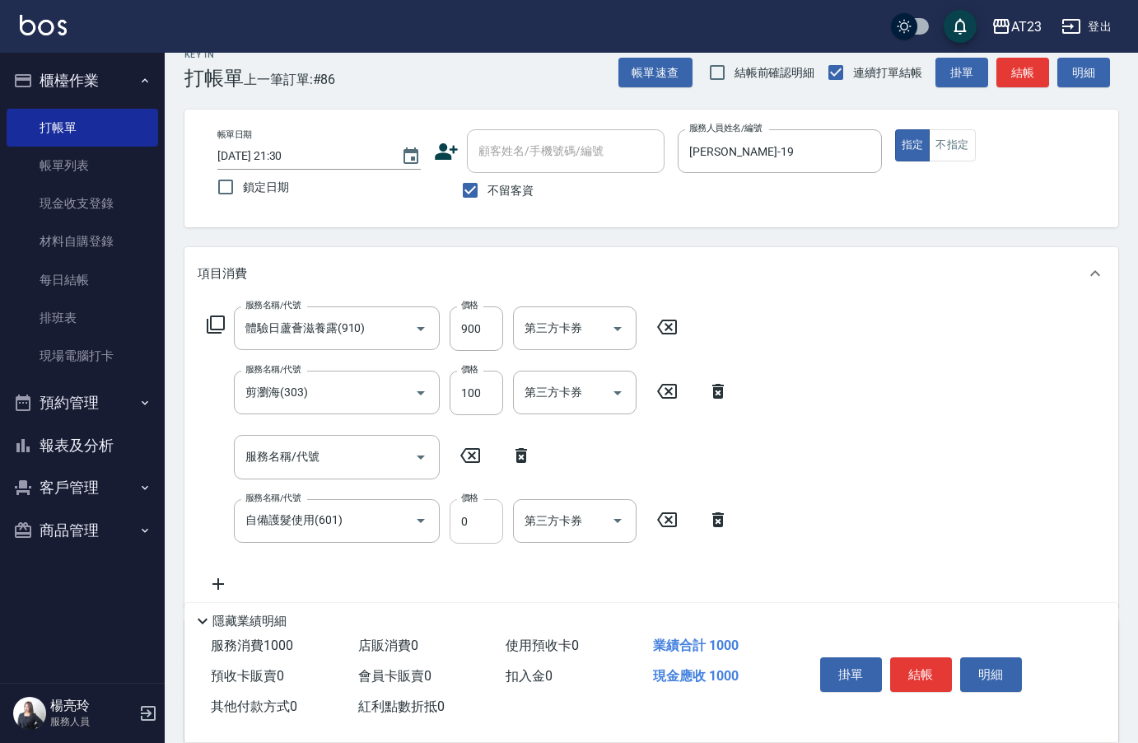
click at [480, 519] on input "0" at bounding box center [477, 521] width 54 height 44
click at [227, 329] on div "服務名稱/代號 體驗日蘆薈滋養露(910) 服務名稱/代號 價格 900 價格 第三方卡券 第三方卡券" at bounding box center [443, 328] width 490 height 44
click at [217, 329] on icon at bounding box center [216, 325] width 20 height 20
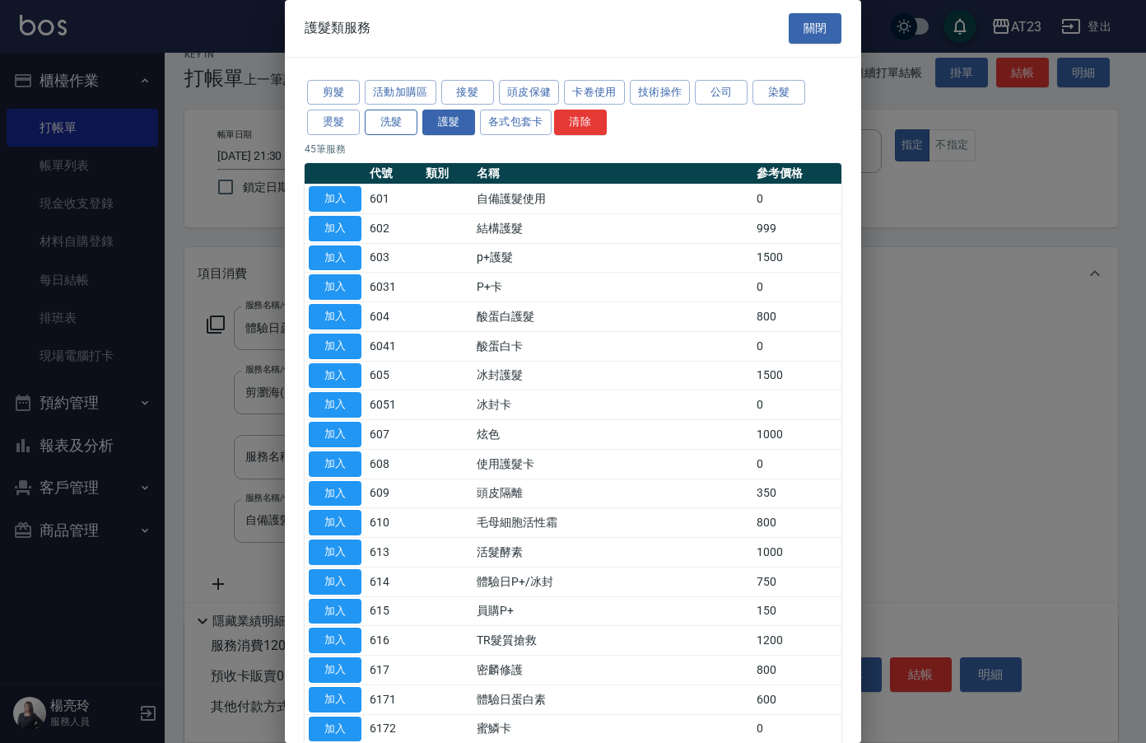
click at [381, 113] on button "洗髮" at bounding box center [391, 123] width 53 height 26
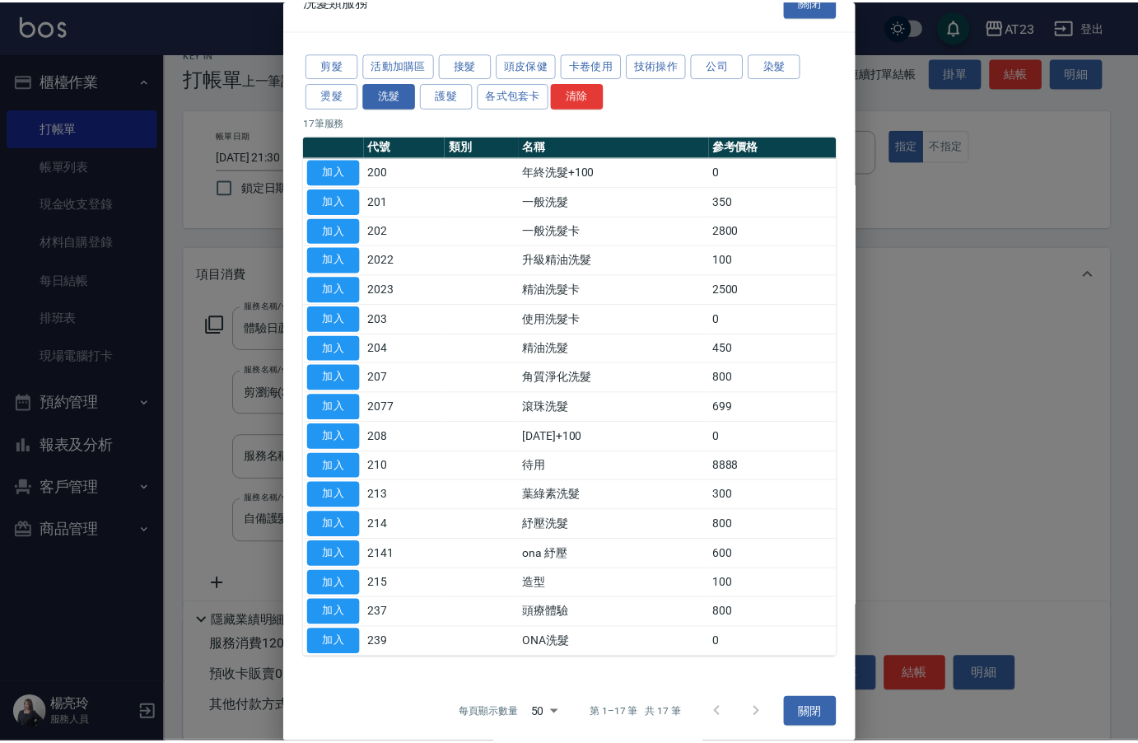
scroll to position [33, 0]
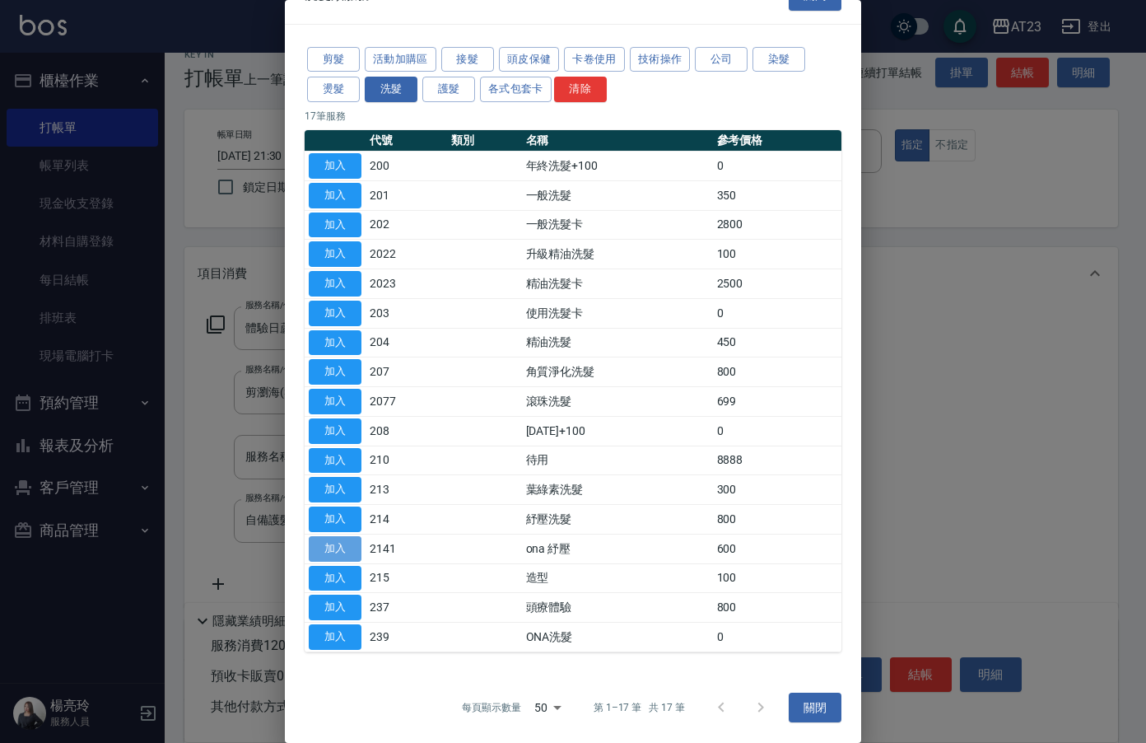
click at [329, 546] on button "加入" at bounding box center [335, 549] width 53 height 26
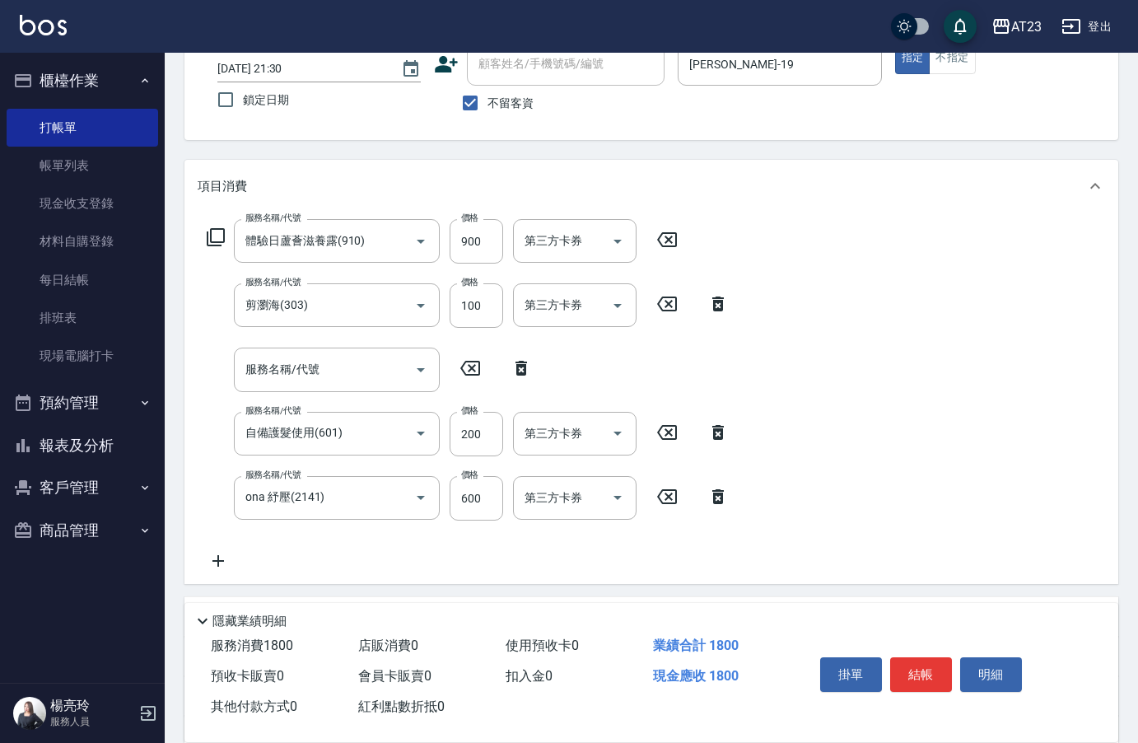
scroll to position [270, 0]
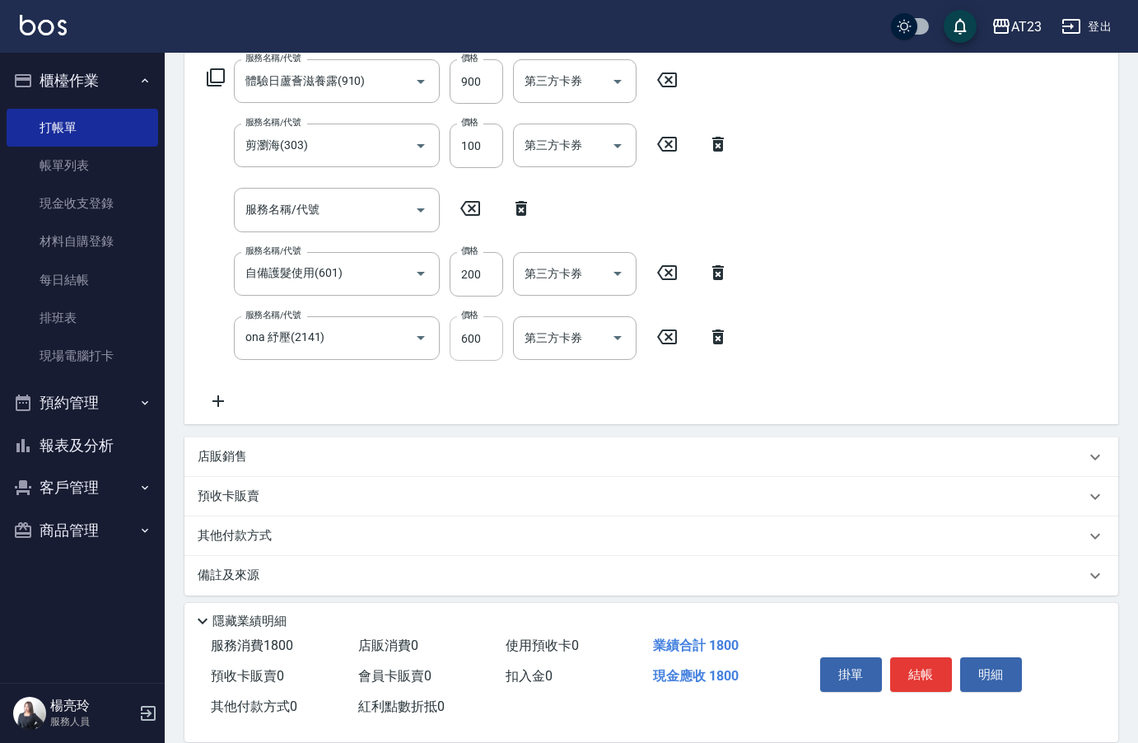
click at [481, 350] on input "600" at bounding box center [477, 338] width 54 height 44
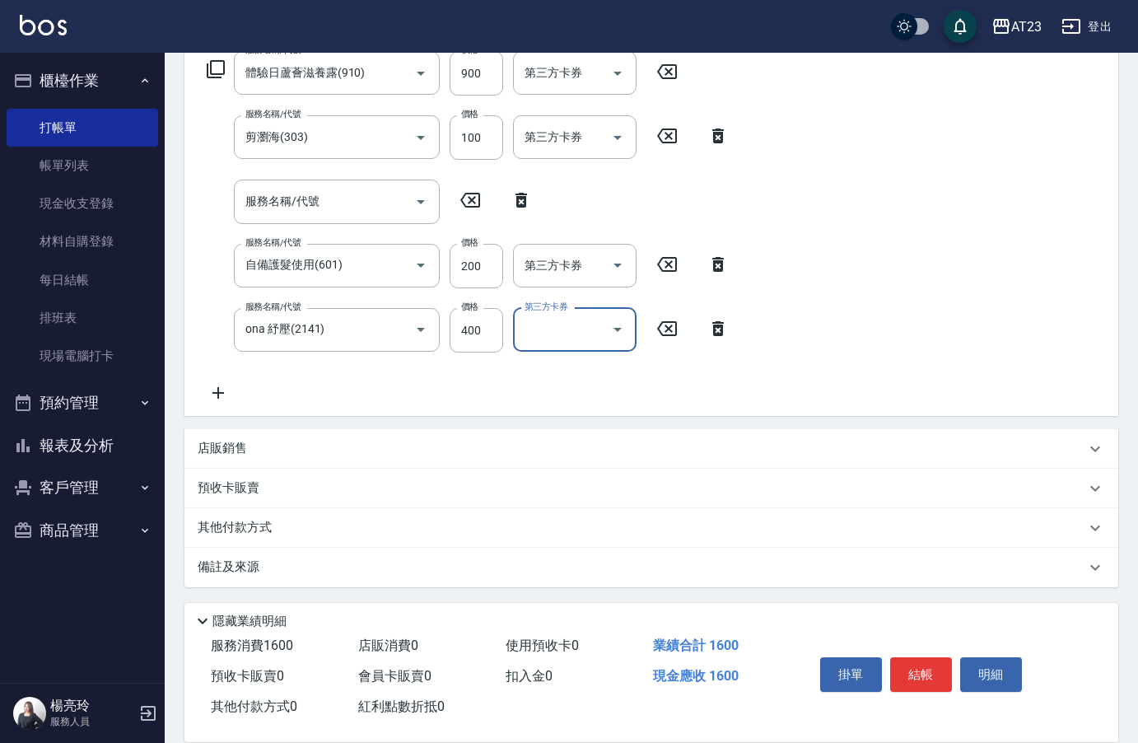
scroll to position [281, 0]
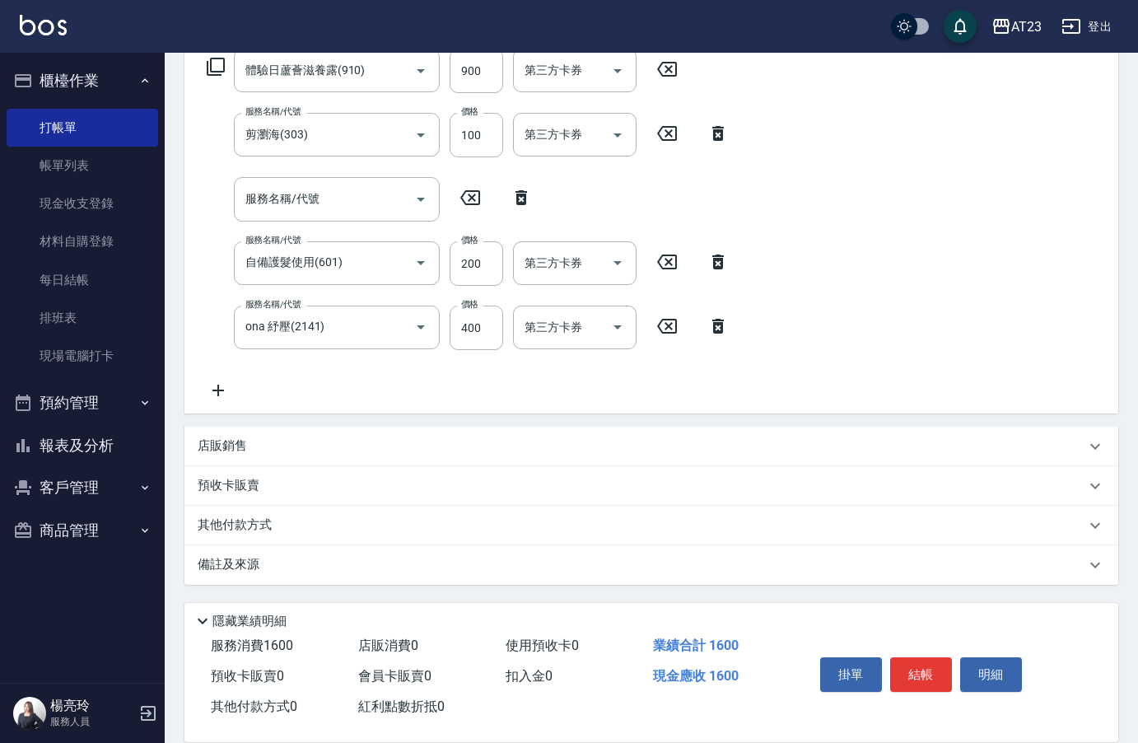
click at [230, 451] on p "店販銷售" at bounding box center [222, 445] width 49 height 17
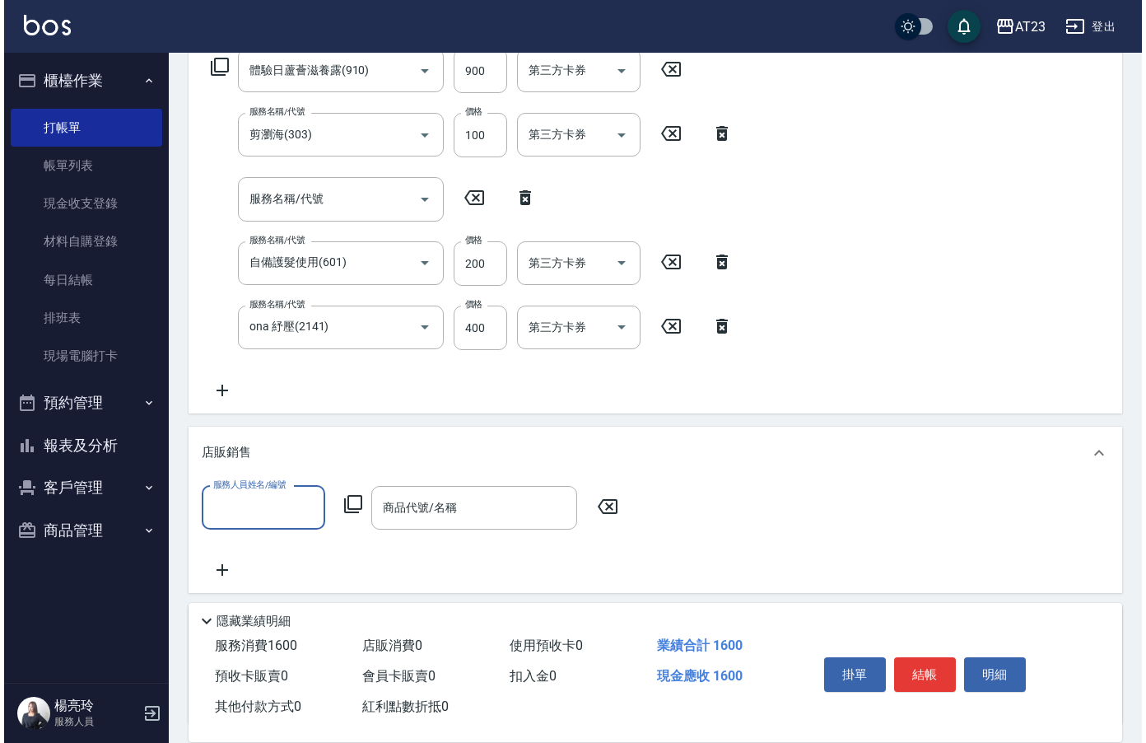
scroll to position [0, 0]
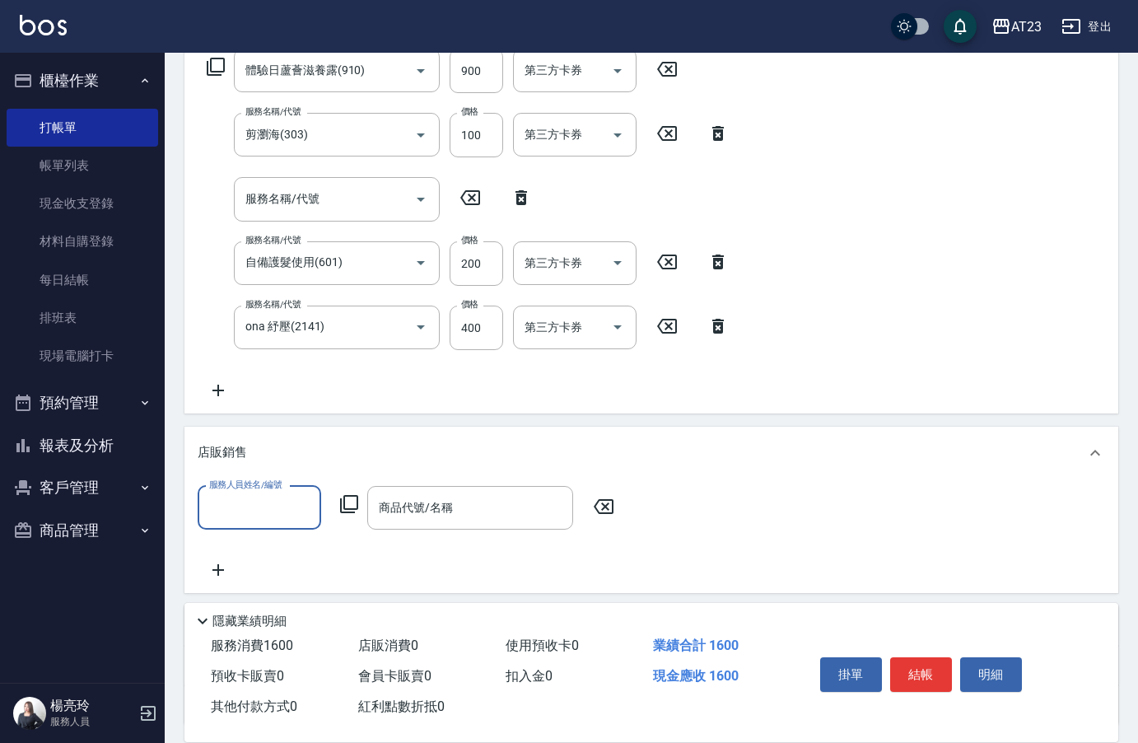
click at [262, 507] on input "服務人員姓名/編號" at bounding box center [259, 507] width 109 height 29
click at [337, 490] on div "服務人員姓名/編號 [PERSON_NAME]-19 服務人員姓名/編號 商品代號/名稱 商品代號/名稱" at bounding box center [411, 508] width 427 height 44
click at [346, 502] on icon at bounding box center [349, 504] width 20 height 20
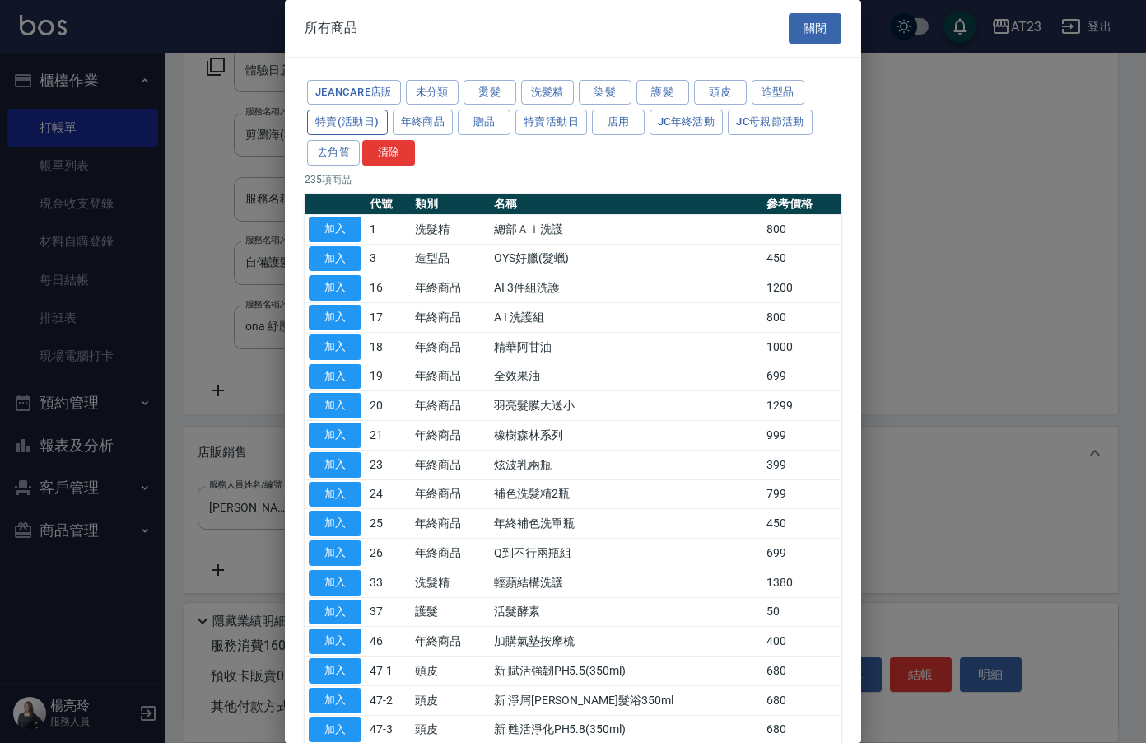
click at [325, 124] on button "特賣(活動日)" at bounding box center [347, 123] width 81 height 26
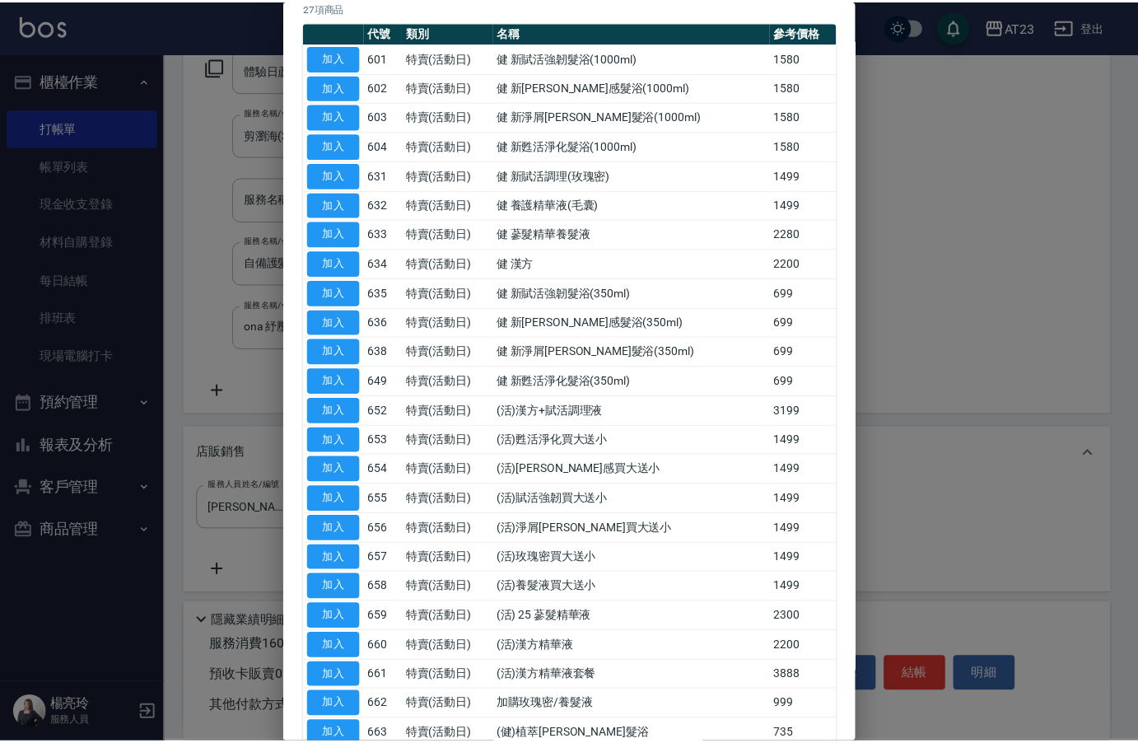
scroll to position [357, 0]
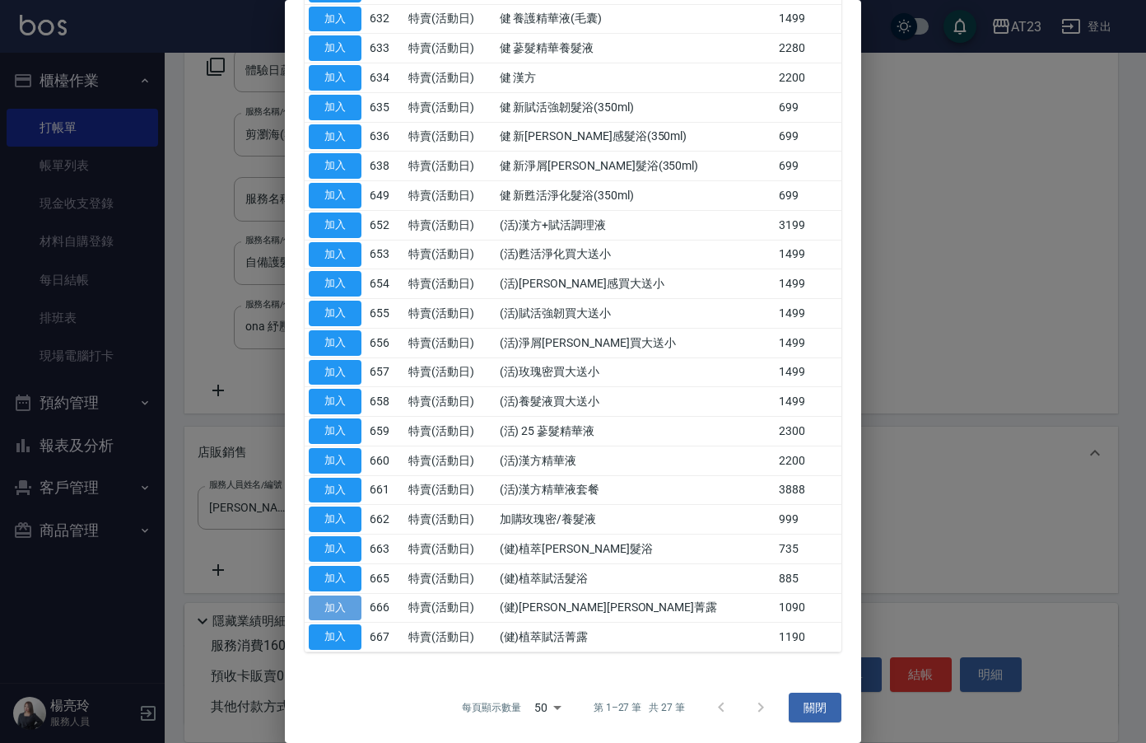
click at [332, 614] on button "加入" at bounding box center [335, 608] width 53 height 26
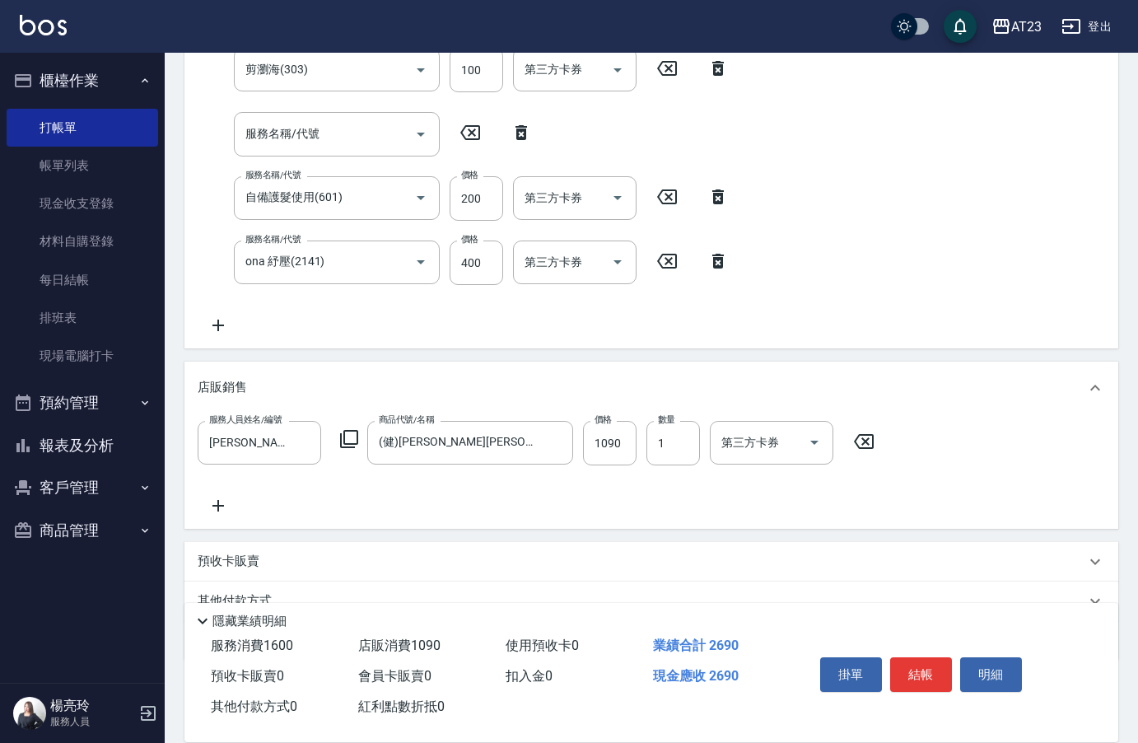
scroll to position [422, 0]
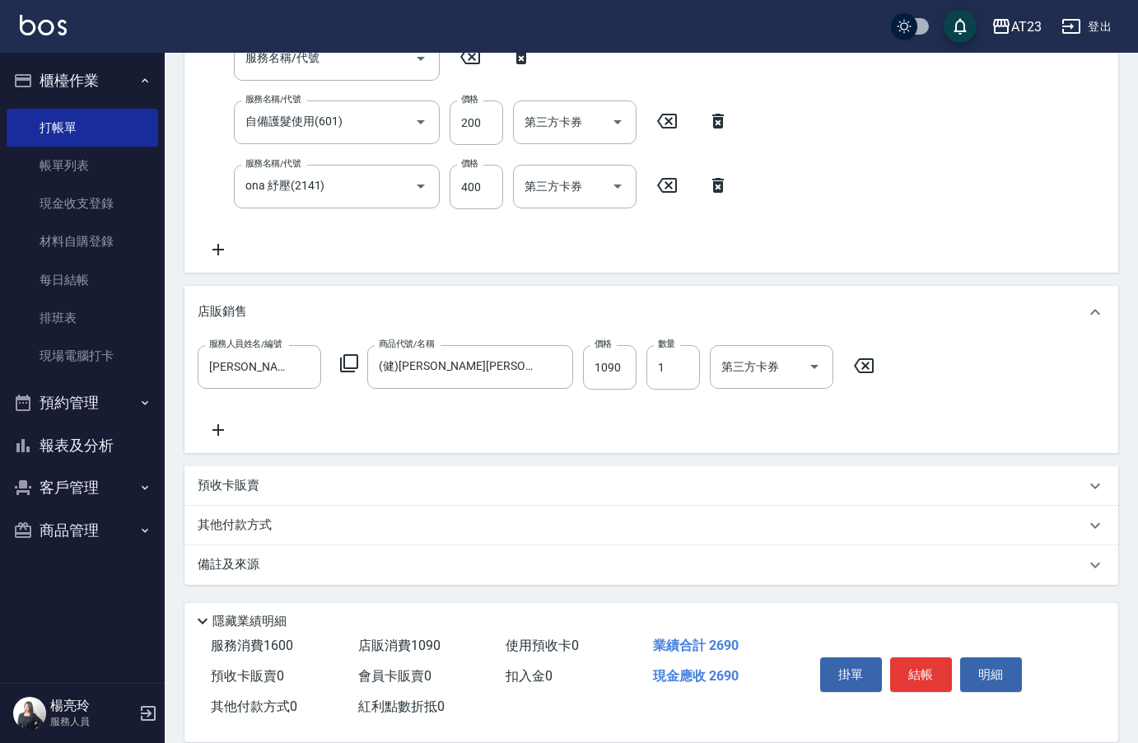
click at [219, 524] on p "其他付款方式" at bounding box center [239, 525] width 82 height 18
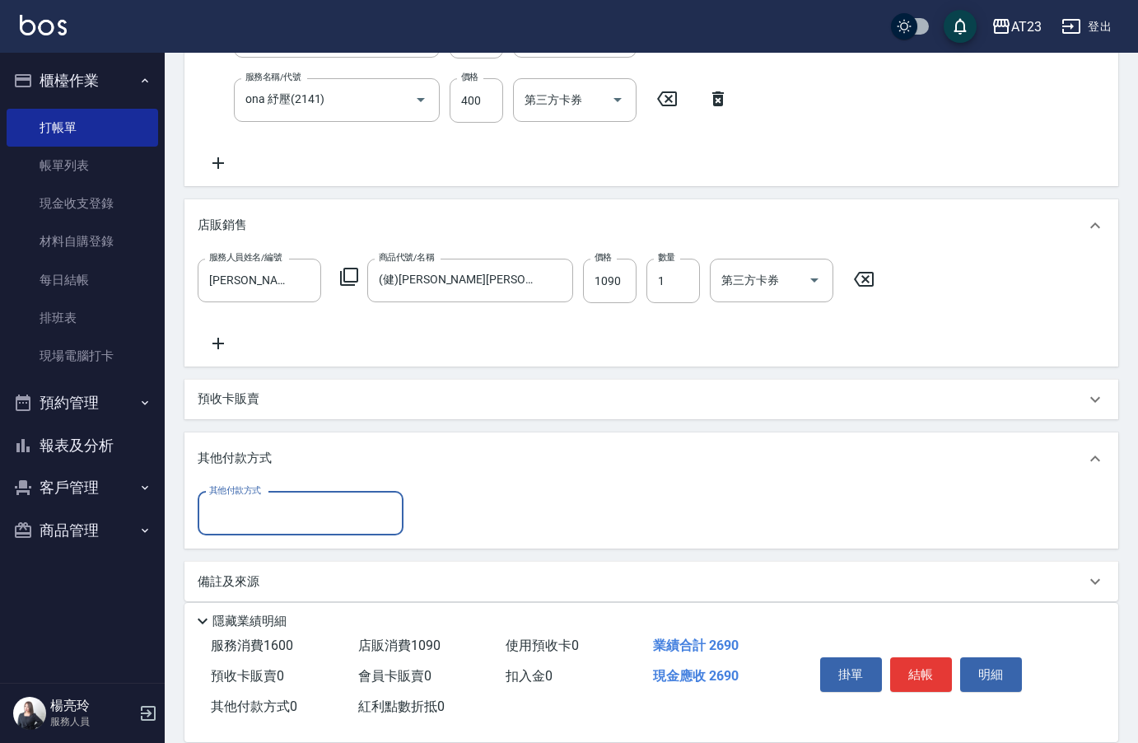
scroll to position [511, 0]
click at [240, 508] on input "其他付款方式" at bounding box center [300, 511] width 191 height 29
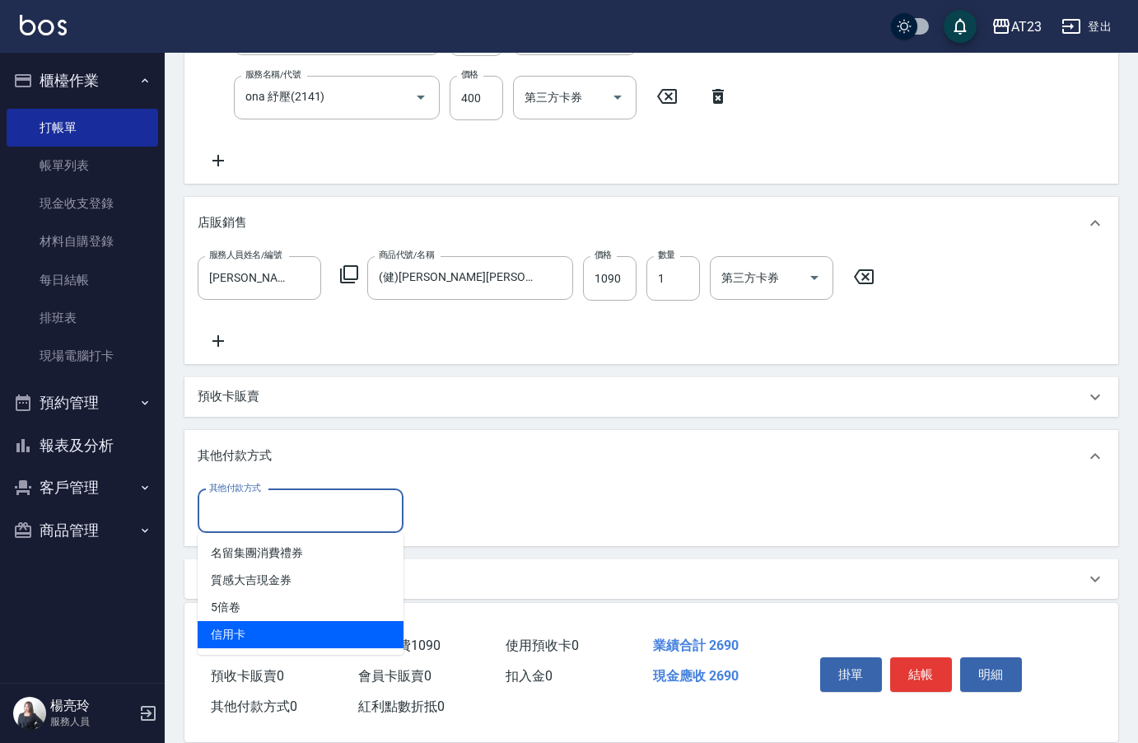
click at [254, 640] on span "信用卡" at bounding box center [301, 634] width 206 height 27
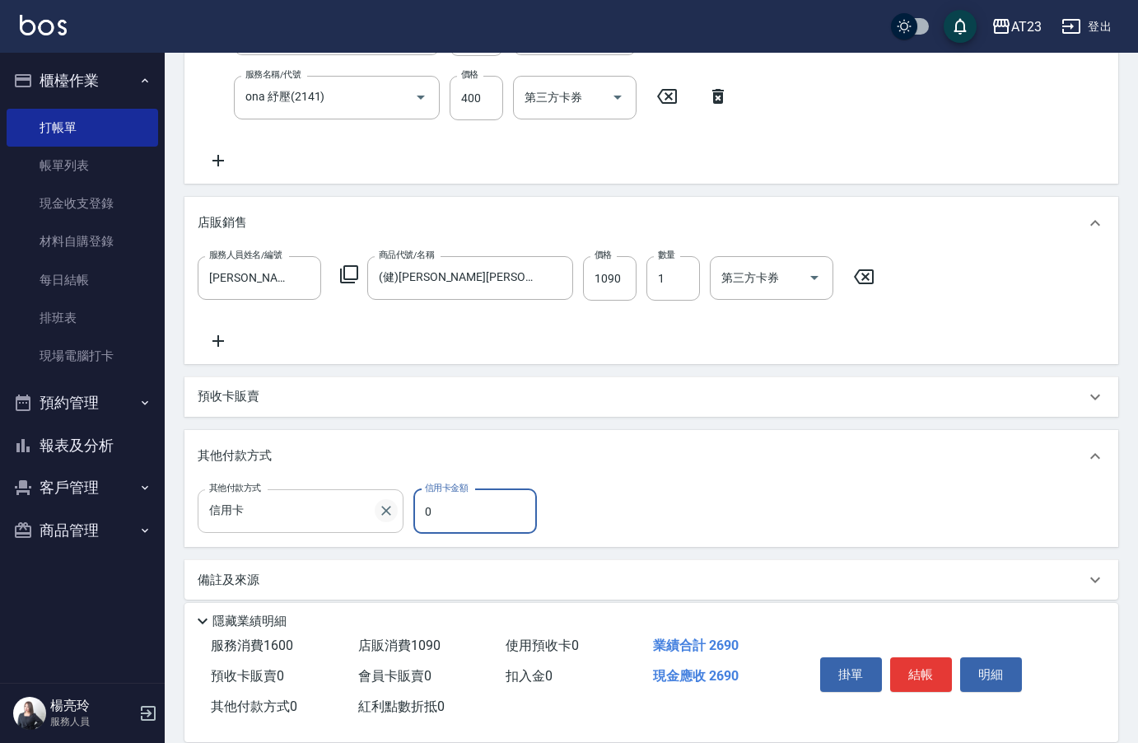
drag, startPoint x: 398, startPoint y: 506, endPoint x: 376, endPoint y: 506, distance: 22.2
click at [376, 506] on div "其他付款方式 信用卡 其他付款方式 信用卡金額 0 信用卡金額" at bounding box center [372, 511] width 349 height 44
click at [929, 674] on button "結帳" at bounding box center [921, 674] width 62 height 35
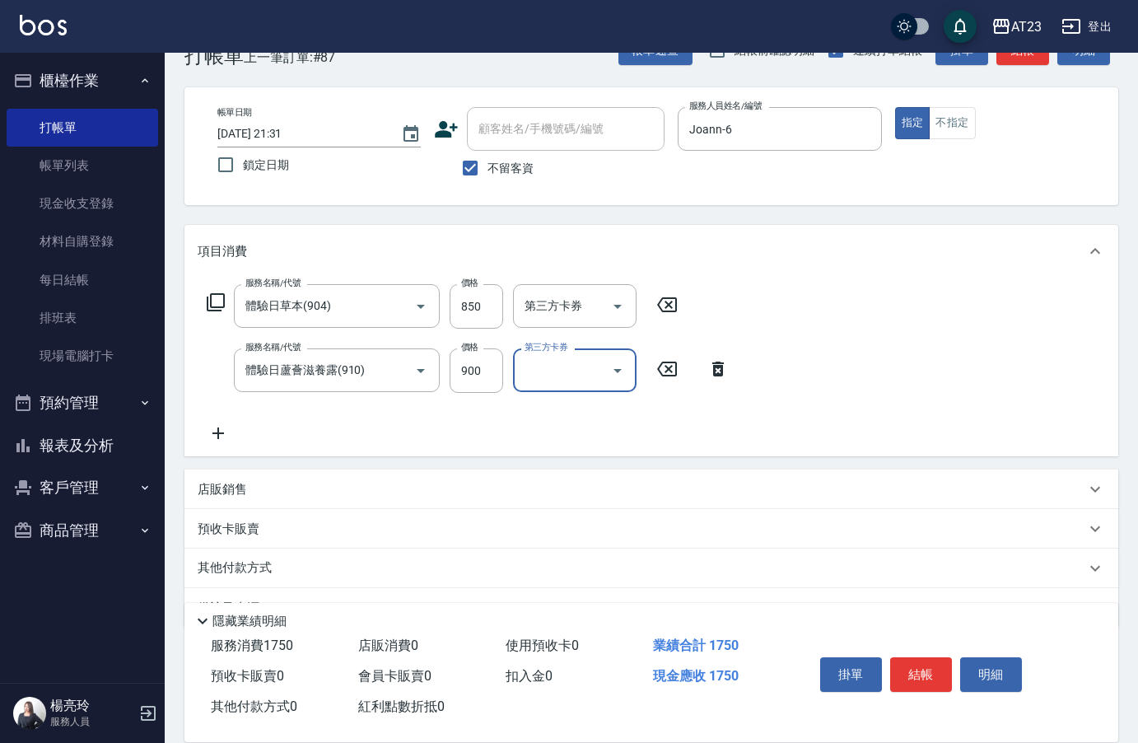
scroll to position [88, 0]
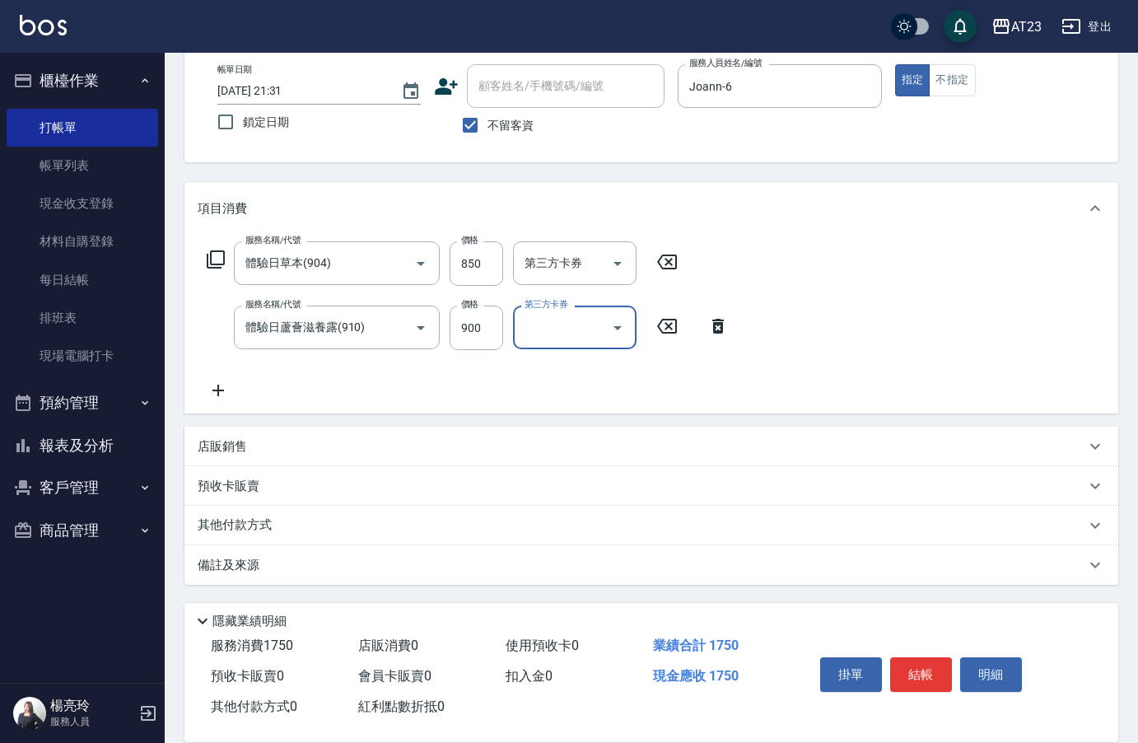
click at [235, 523] on p "其他付款方式" at bounding box center [239, 525] width 82 height 18
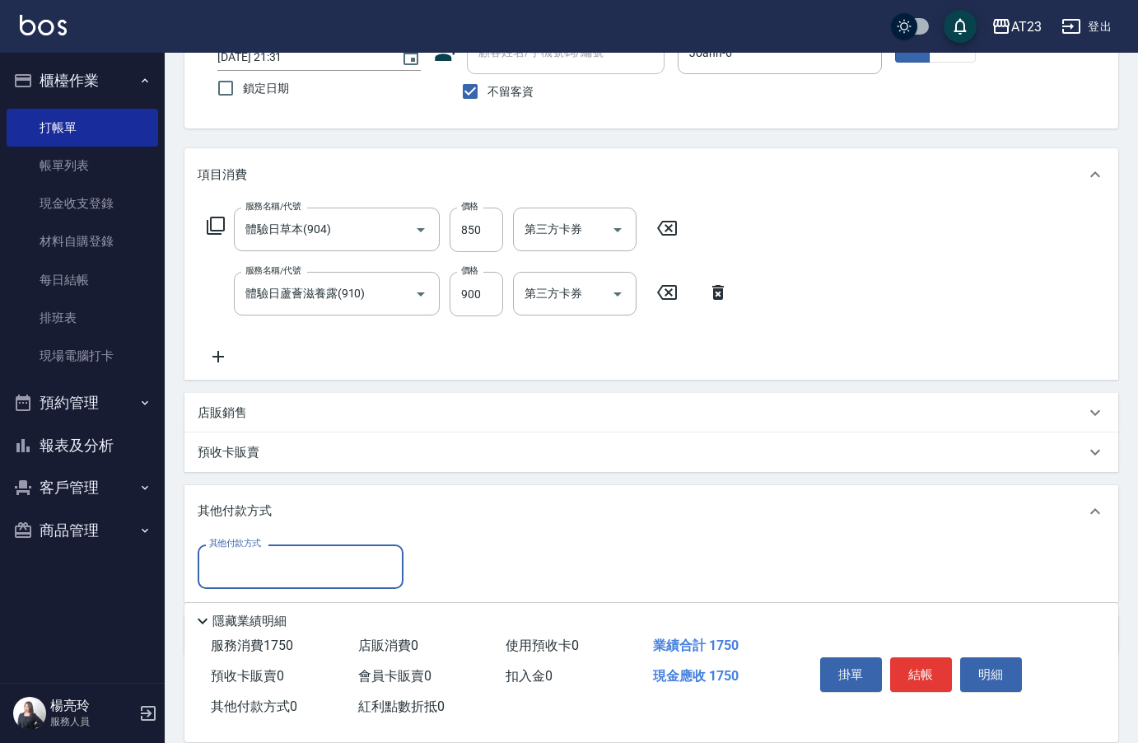
scroll to position [169, 0]
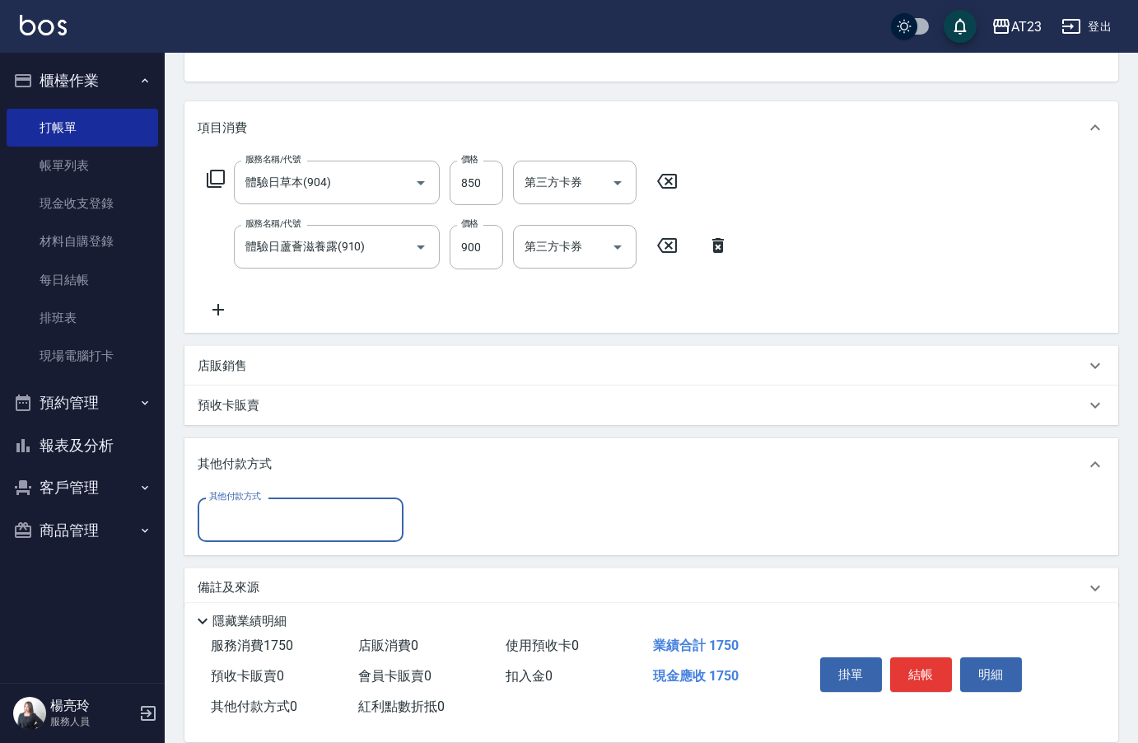
click at [236, 512] on input "其他付款方式" at bounding box center [300, 519] width 191 height 29
click at [203, 381] on div "店販銷售" at bounding box center [651, 366] width 934 height 40
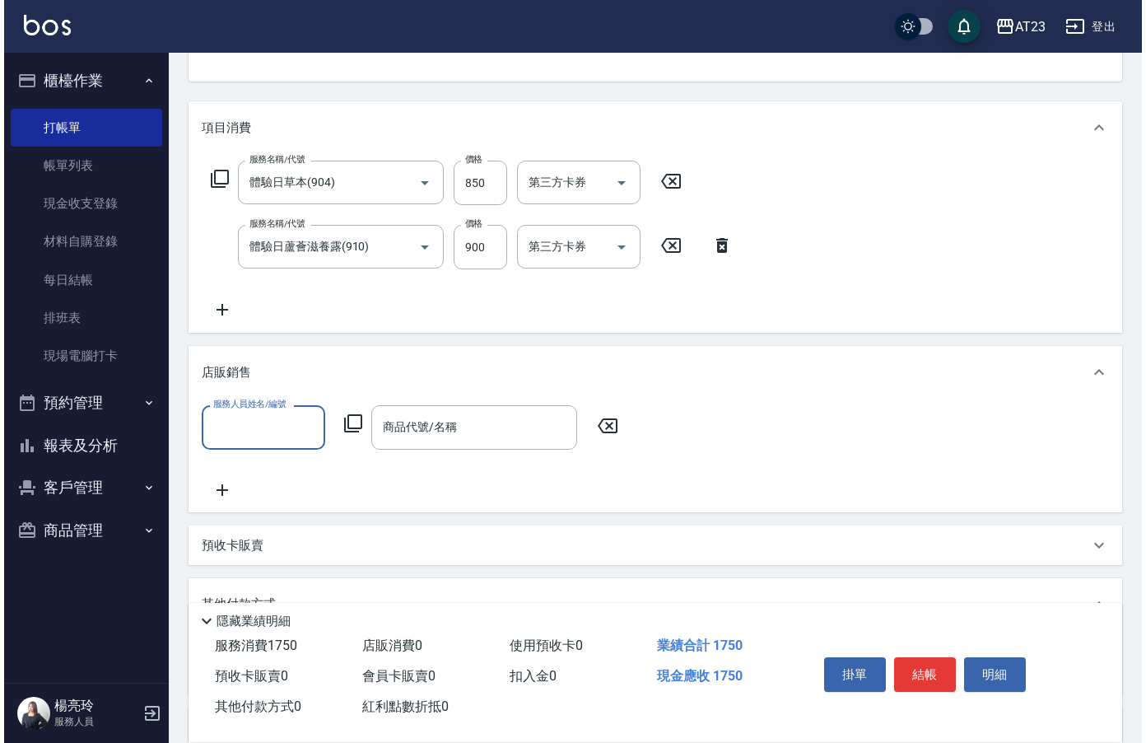
scroll to position [0, 0]
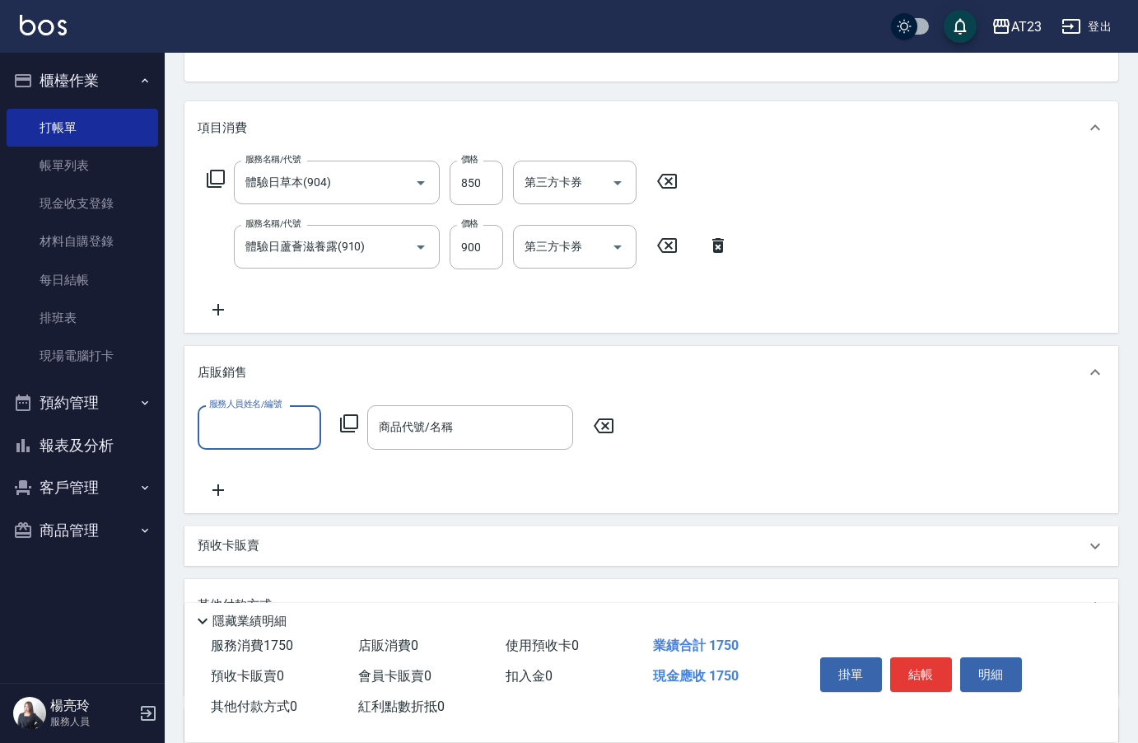
click at [281, 411] on div "服務人員姓名/編號" at bounding box center [260, 427] width 124 height 44
click at [357, 419] on icon at bounding box center [349, 423] width 18 height 18
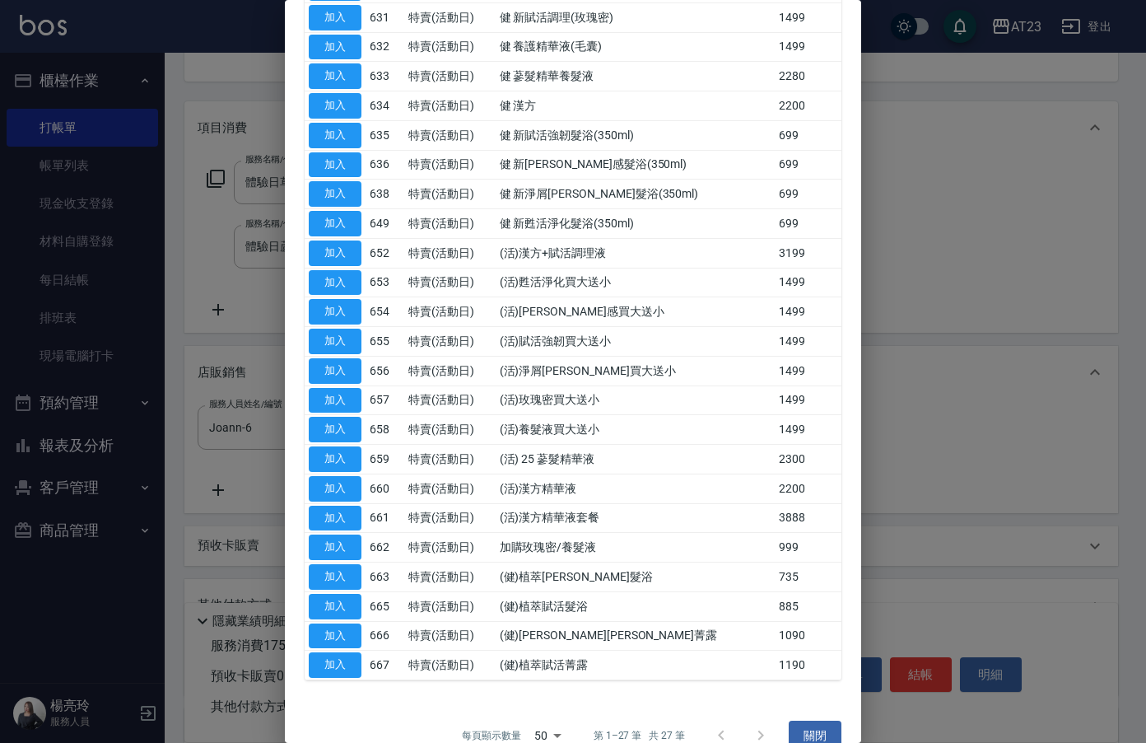
scroll to position [357, 0]
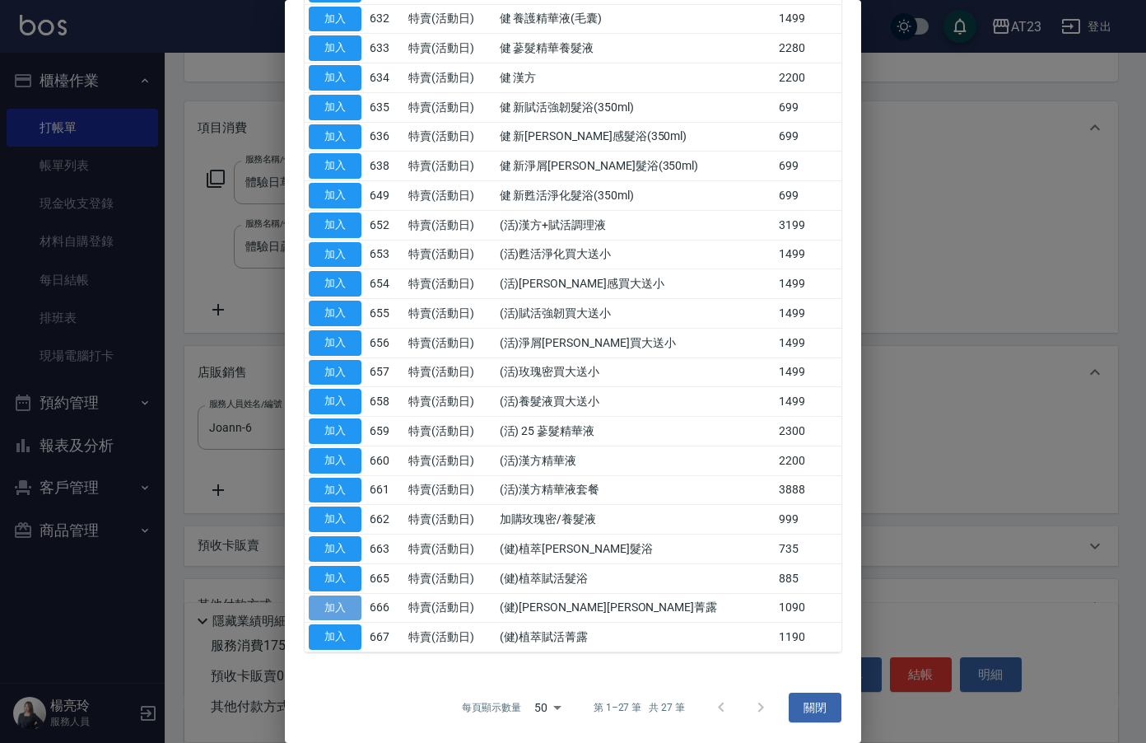
click at [324, 609] on button "加入" at bounding box center [335, 608] width 53 height 26
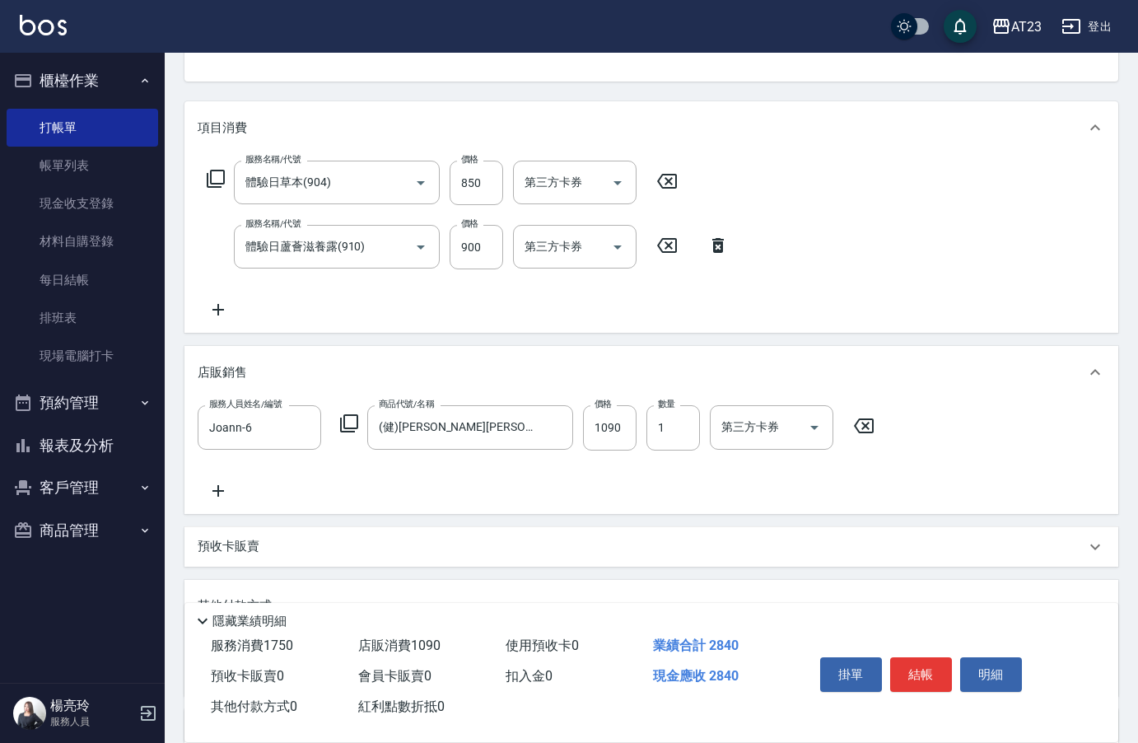
click at [349, 422] on icon at bounding box center [349, 423] width 20 height 20
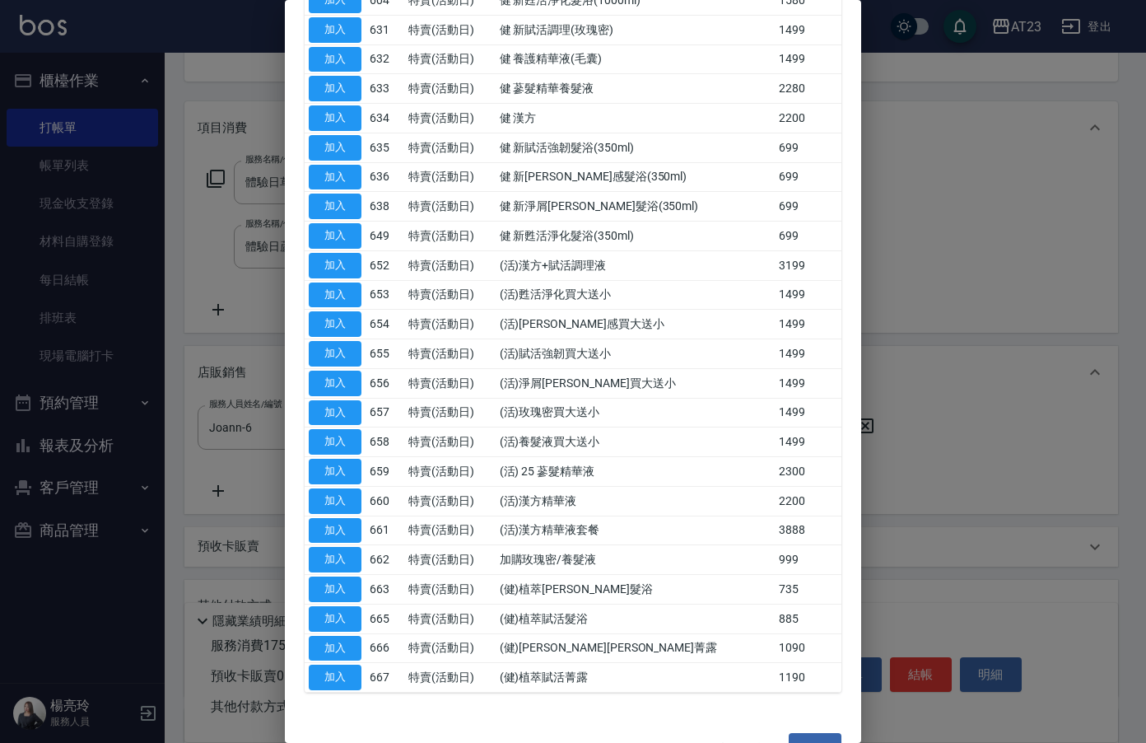
scroll to position [329, 0]
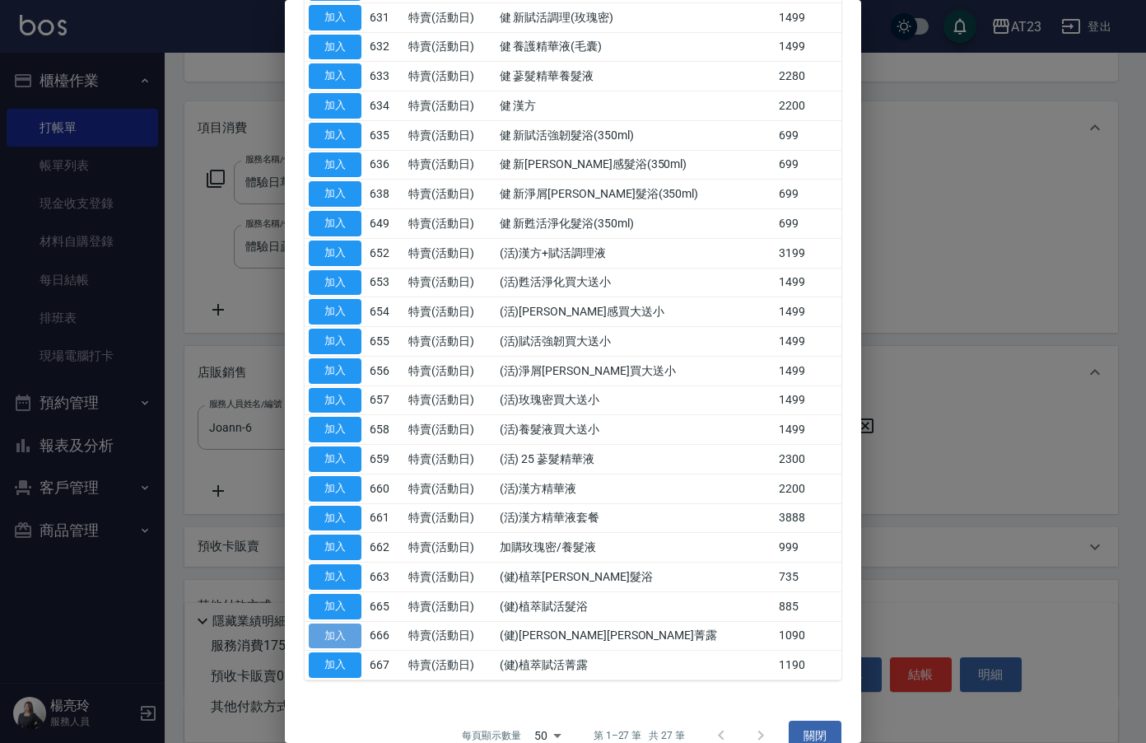
click at [329, 639] on button "加入" at bounding box center [335, 636] width 53 height 26
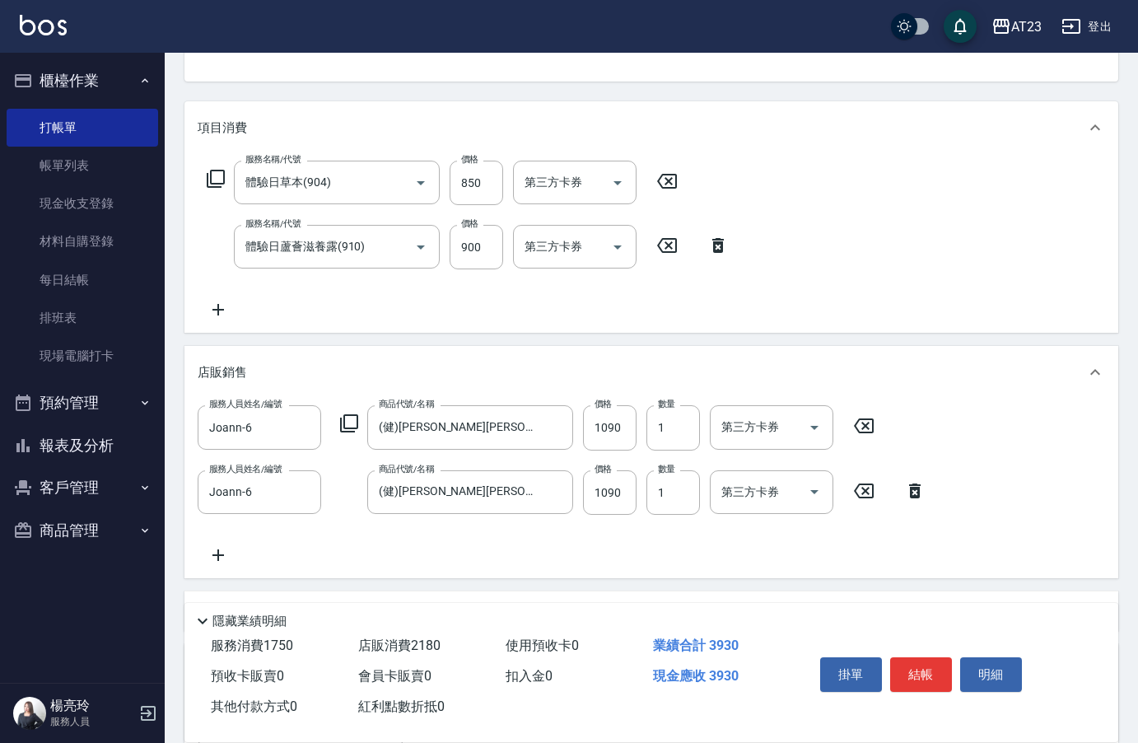
click at [346, 430] on icon at bounding box center [349, 423] width 20 height 20
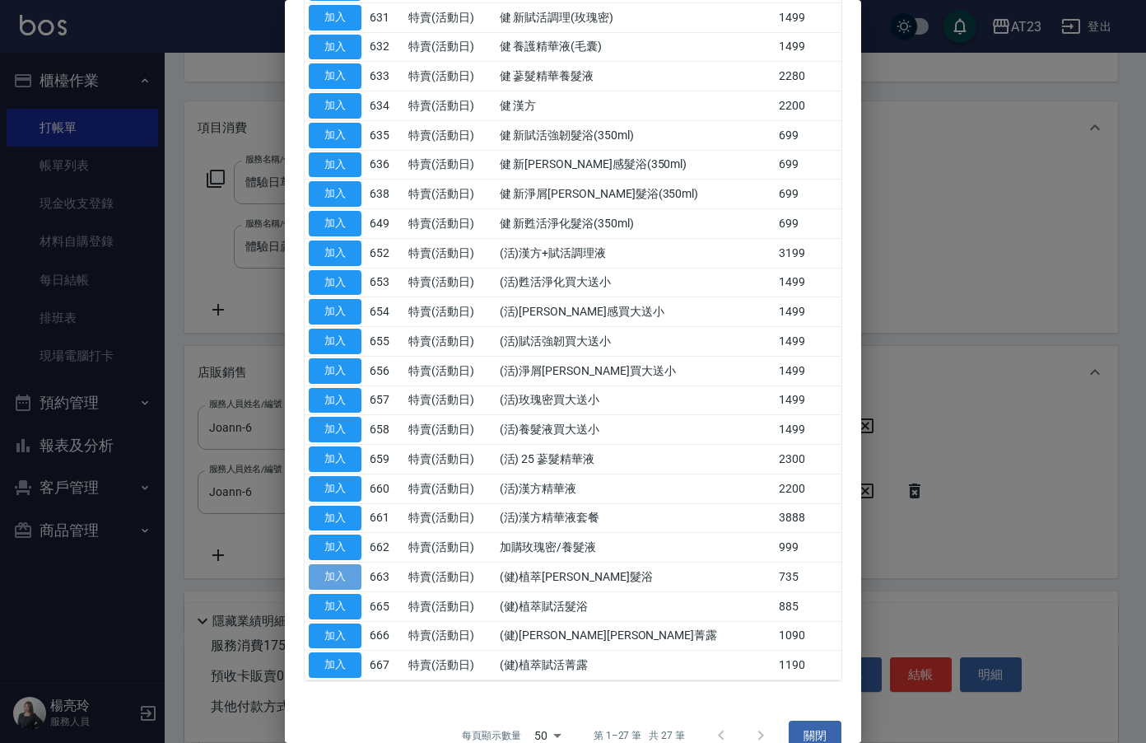
click at [348, 578] on button "加入" at bounding box center [335, 577] width 53 height 26
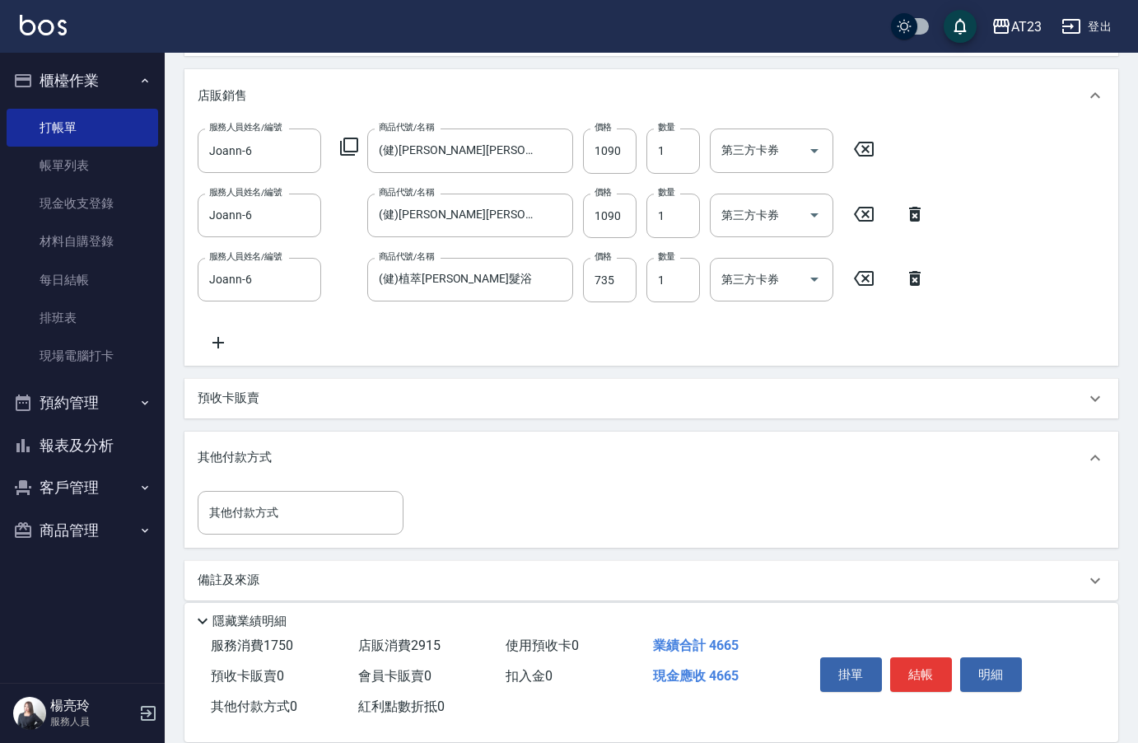
scroll to position [461, 0]
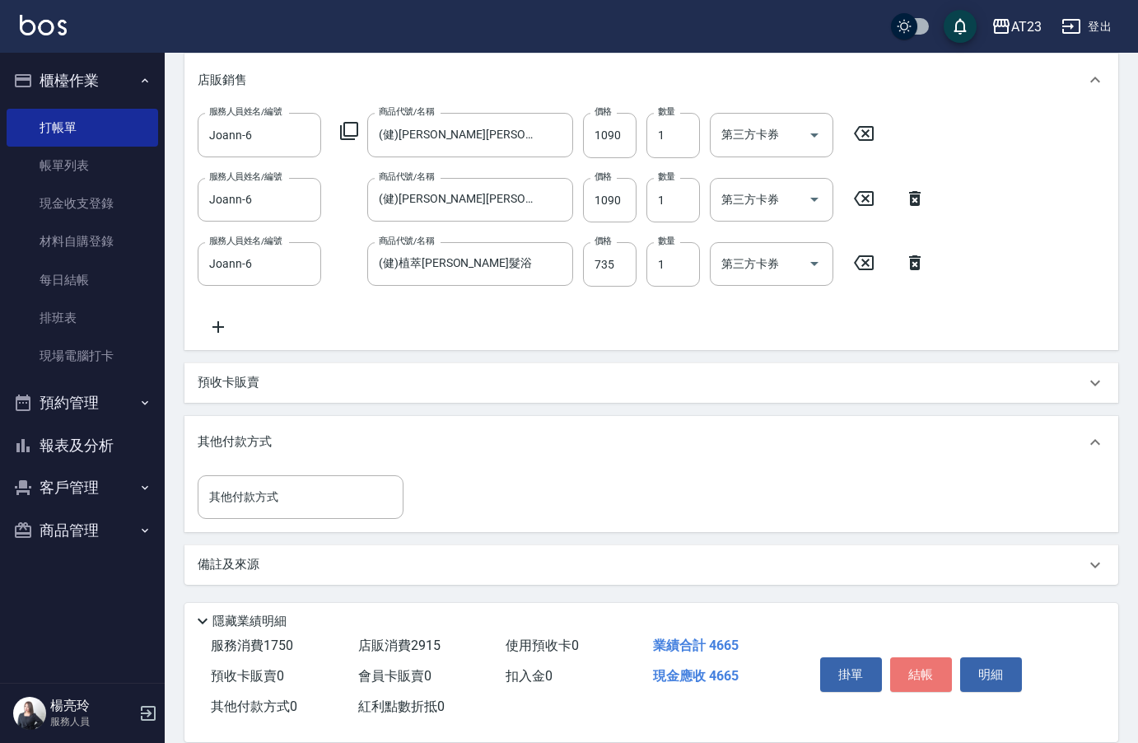
drag, startPoint x: 941, startPoint y: 664, endPoint x: 930, endPoint y: 666, distance: 11.8
click at [931, 666] on button "結帳" at bounding box center [921, 674] width 62 height 35
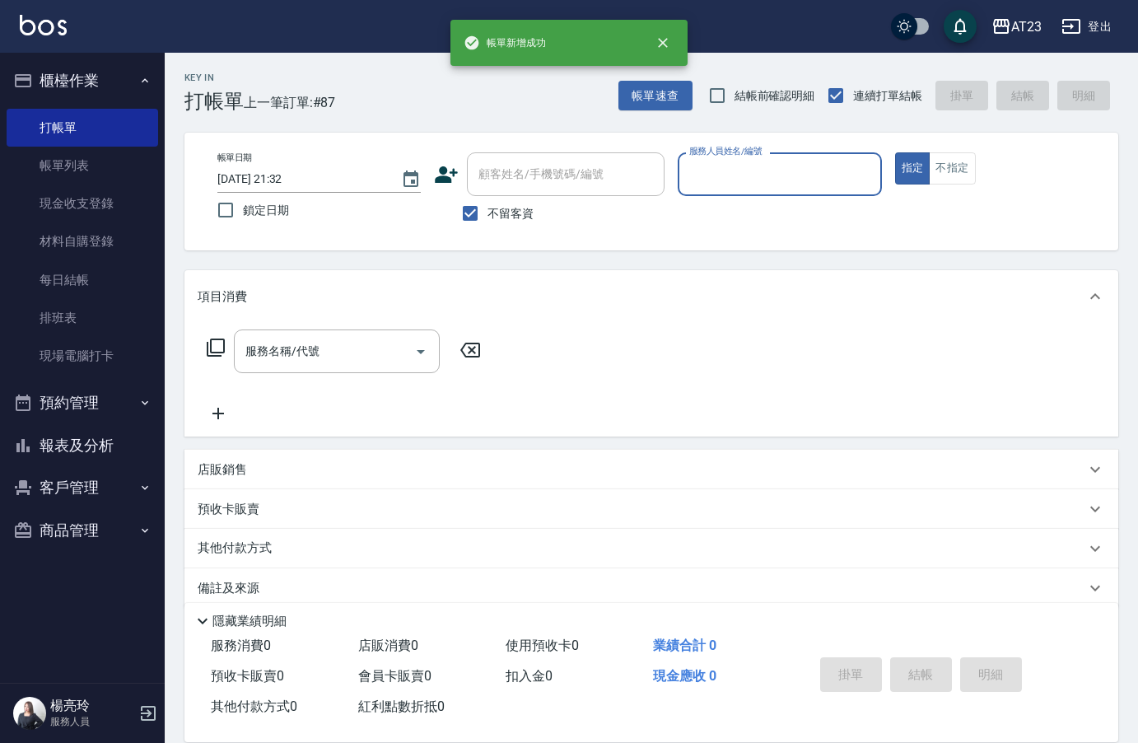
scroll to position [0, 0]
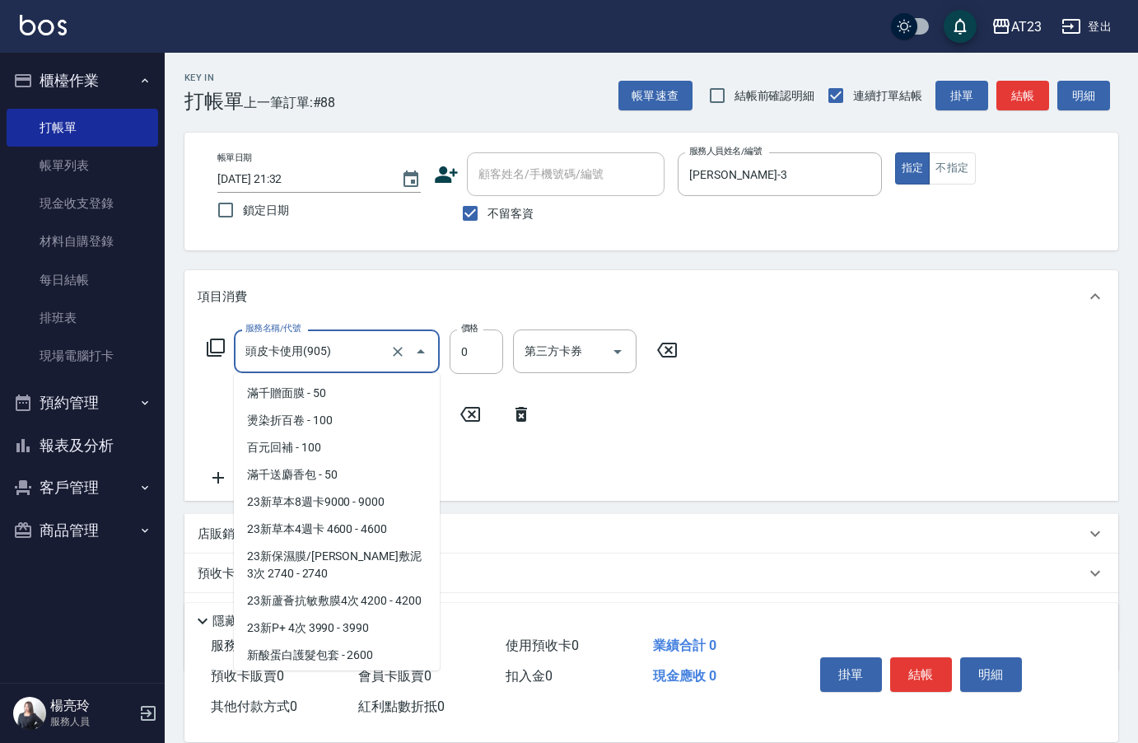
click at [354, 357] on input "頭皮卡使用(905)" at bounding box center [313, 351] width 145 height 29
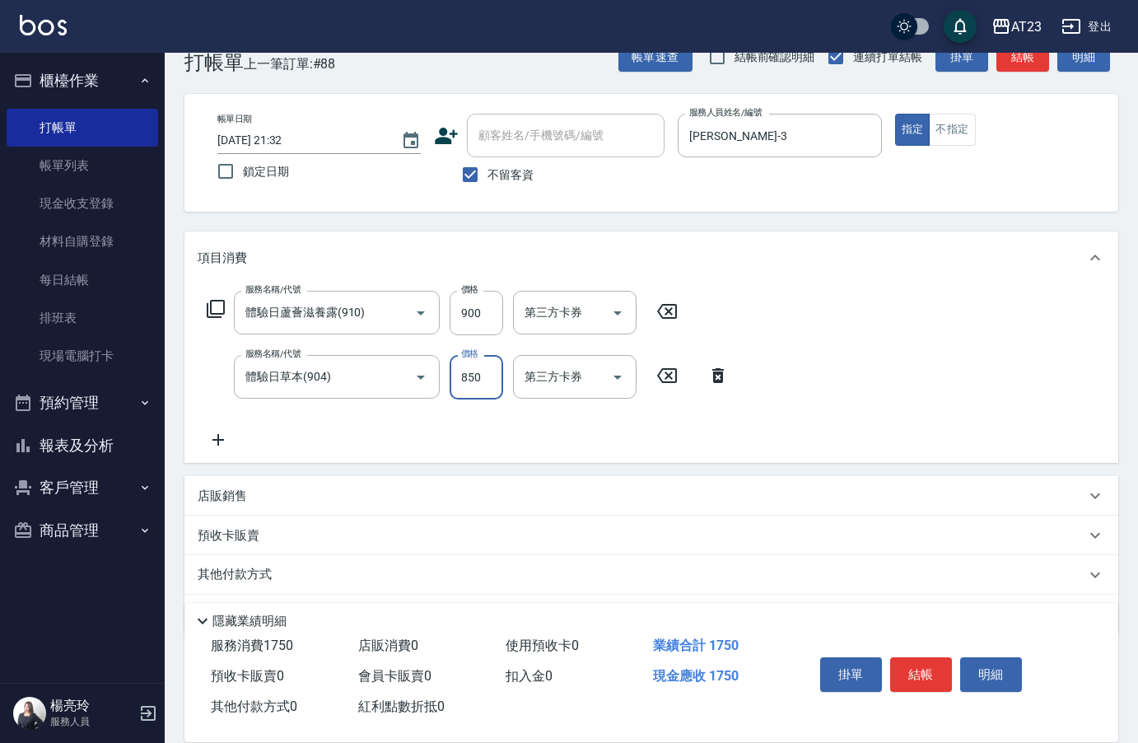
scroll to position [88, 0]
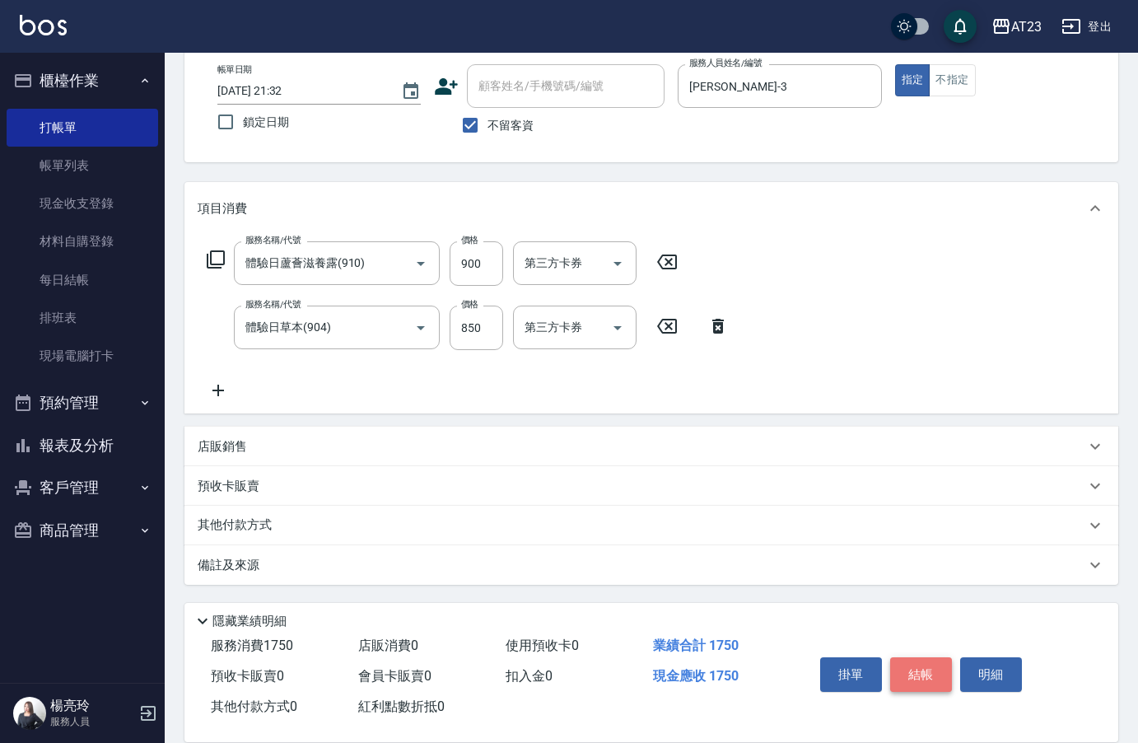
click at [920, 659] on button "結帳" at bounding box center [921, 674] width 62 height 35
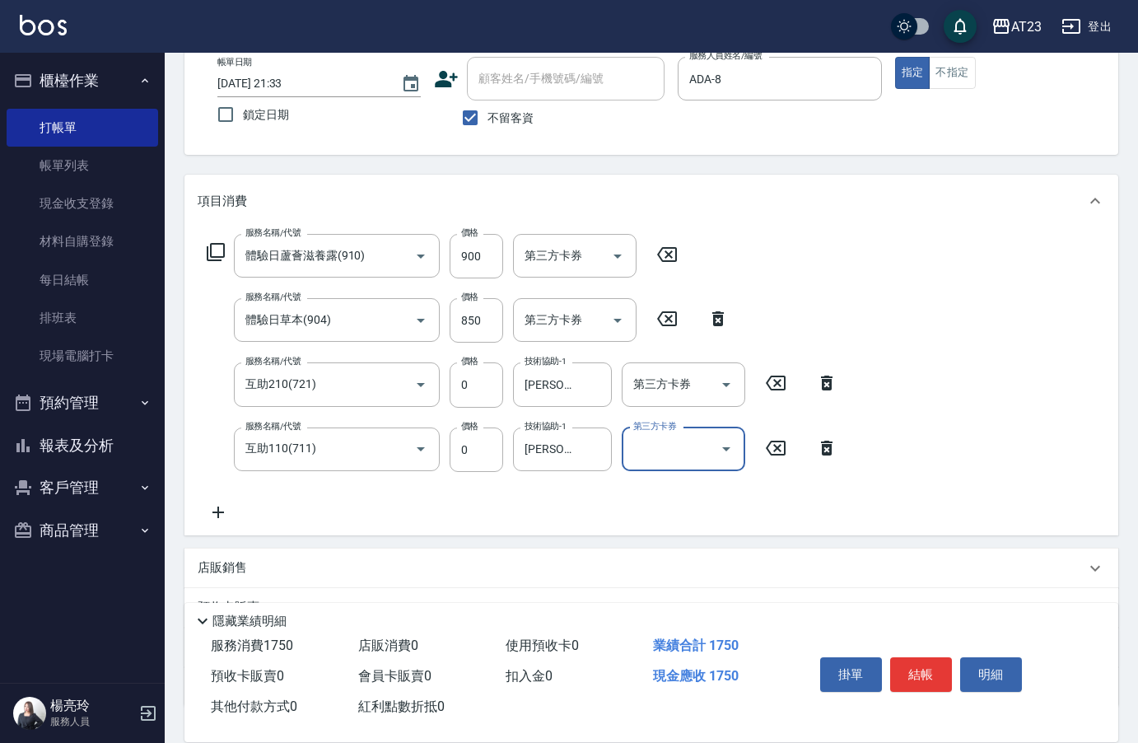
scroll to position [217, 0]
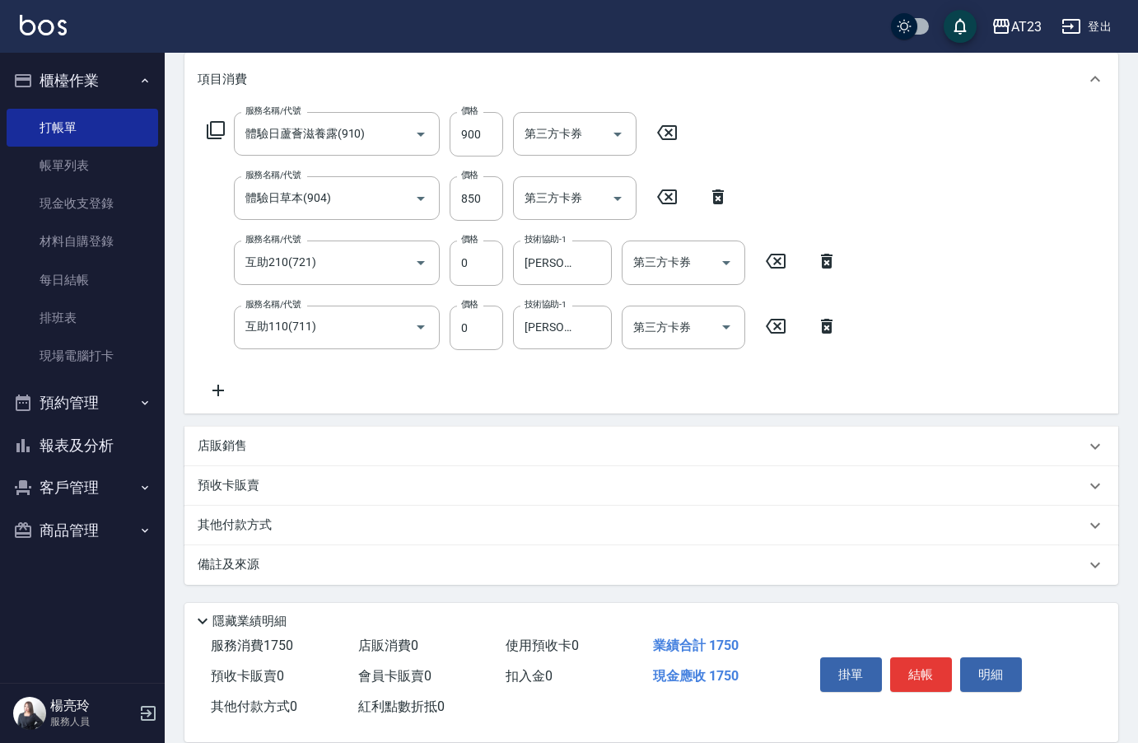
click at [276, 523] on p "其他付款方式" at bounding box center [239, 525] width 82 height 18
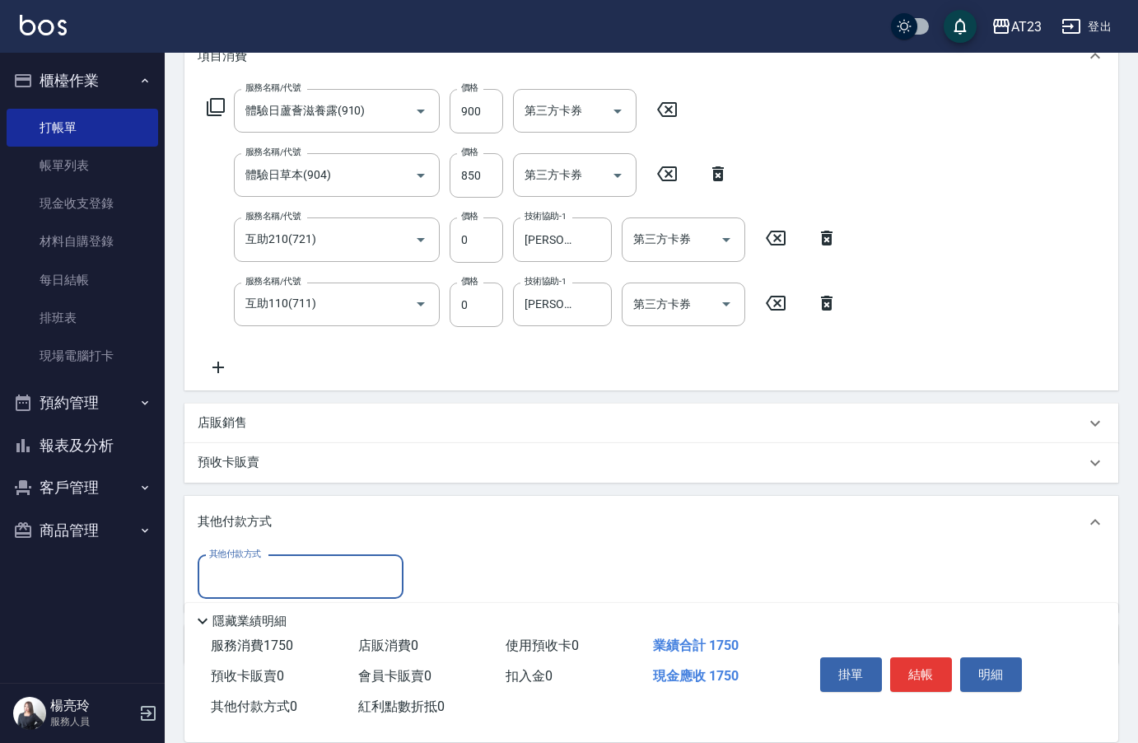
scroll to position [0, 0]
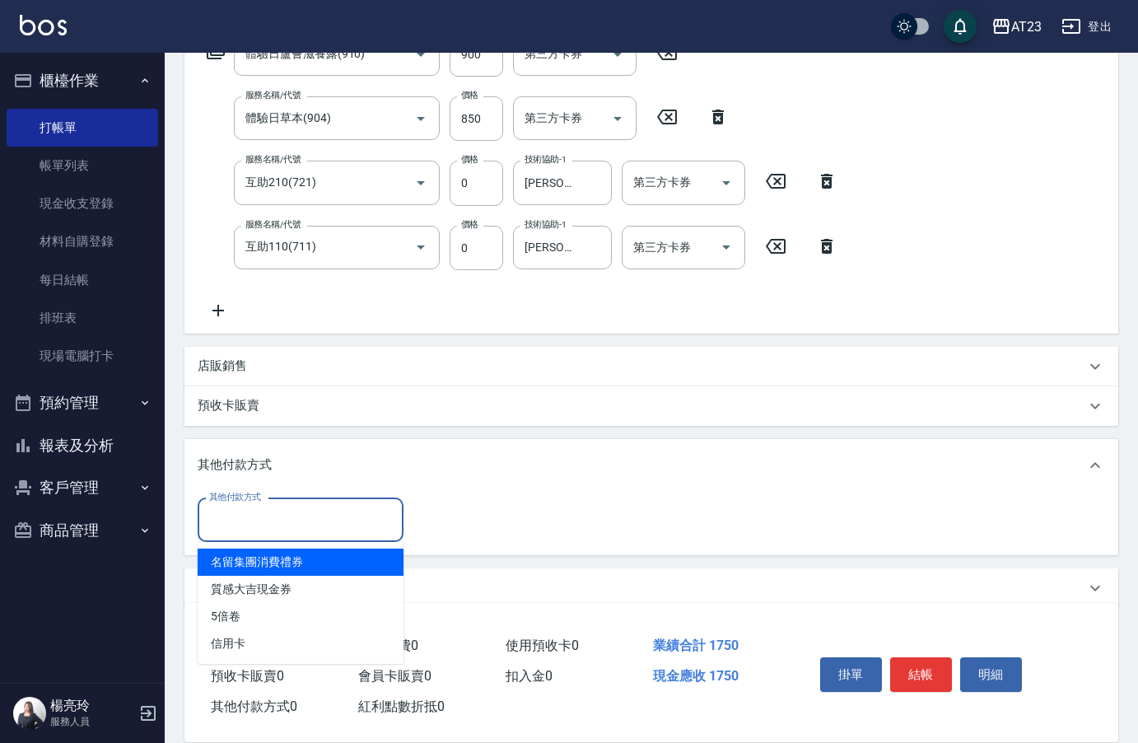
click at [271, 514] on input "其他付款方式" at bounding box center [300, 520] width 191 height 29
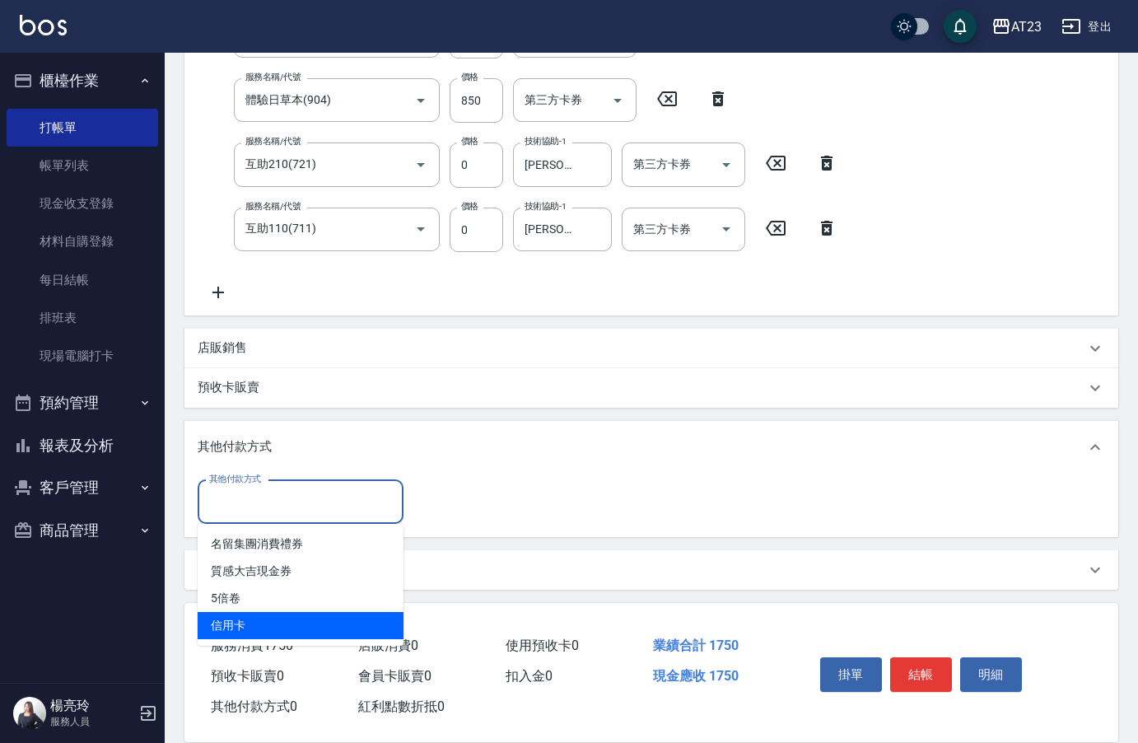
scroll to position [320, 0]
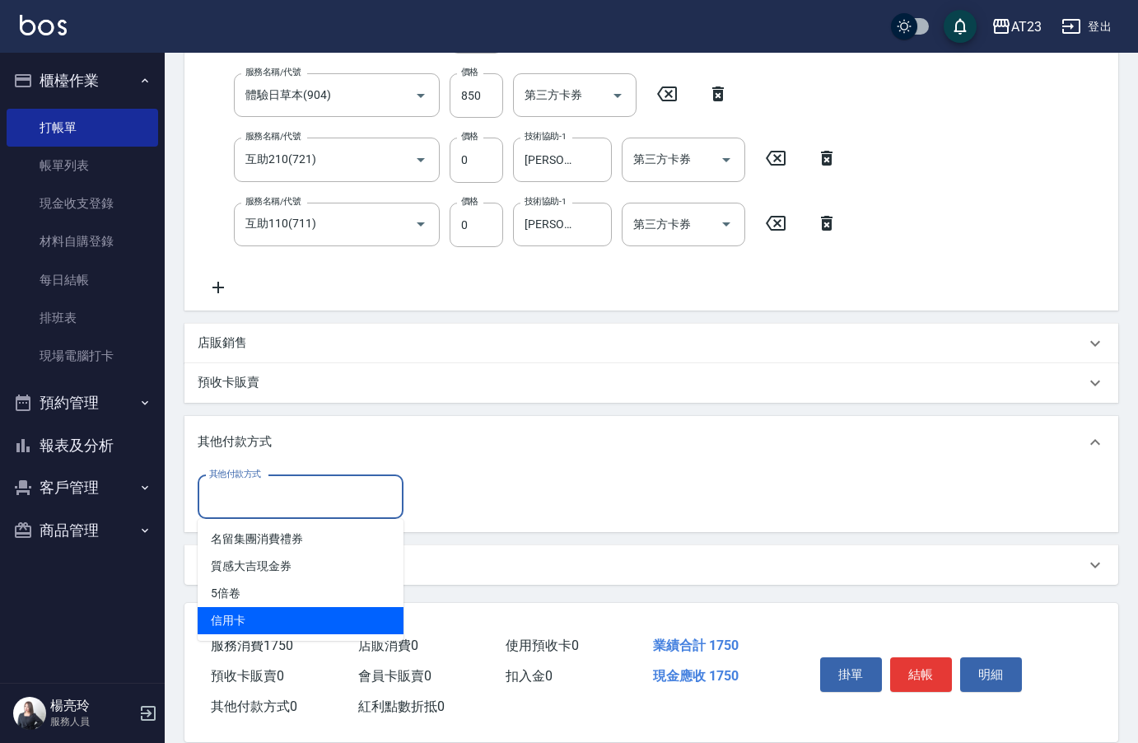
click at [260, 610] on span "信用卡" at bounding box center [301, 620] width 206 height 27
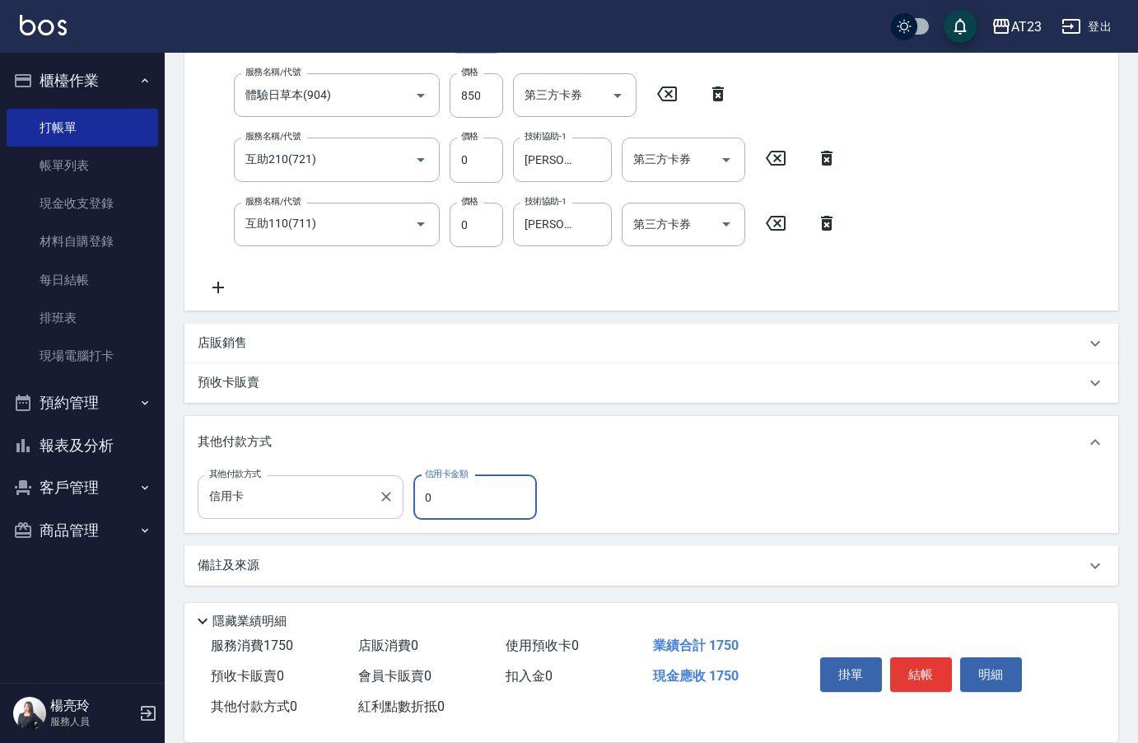
drag, startPoint x: 493, startPoint y: 500, endPoint x: 337, endPoint y: 503, distance: 156.5
click at [346, 508] on div "其他付款方式 信用卡 其他付款方式 信用卡金額 0 信用卡金額" at bounding box center [372, 497] width 349 height 44
click at [940, 660] on button "結帳" at bounding box center [921, 674] width 62 height 35
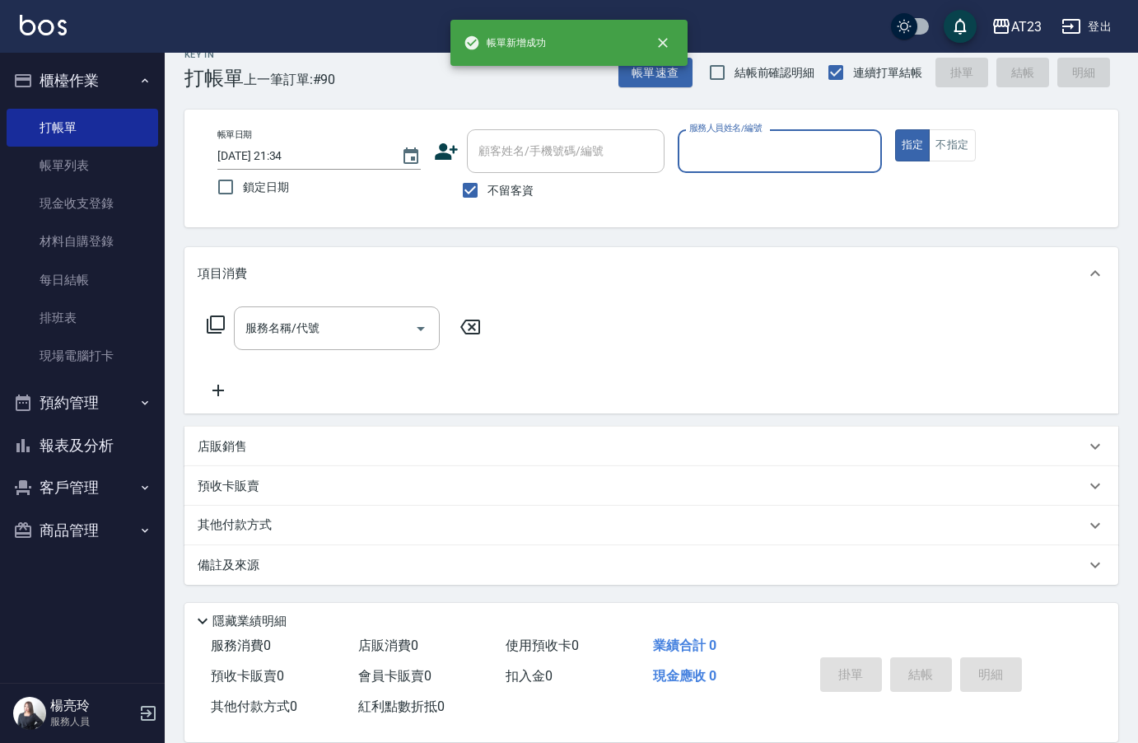
scroll to position [23, 0]
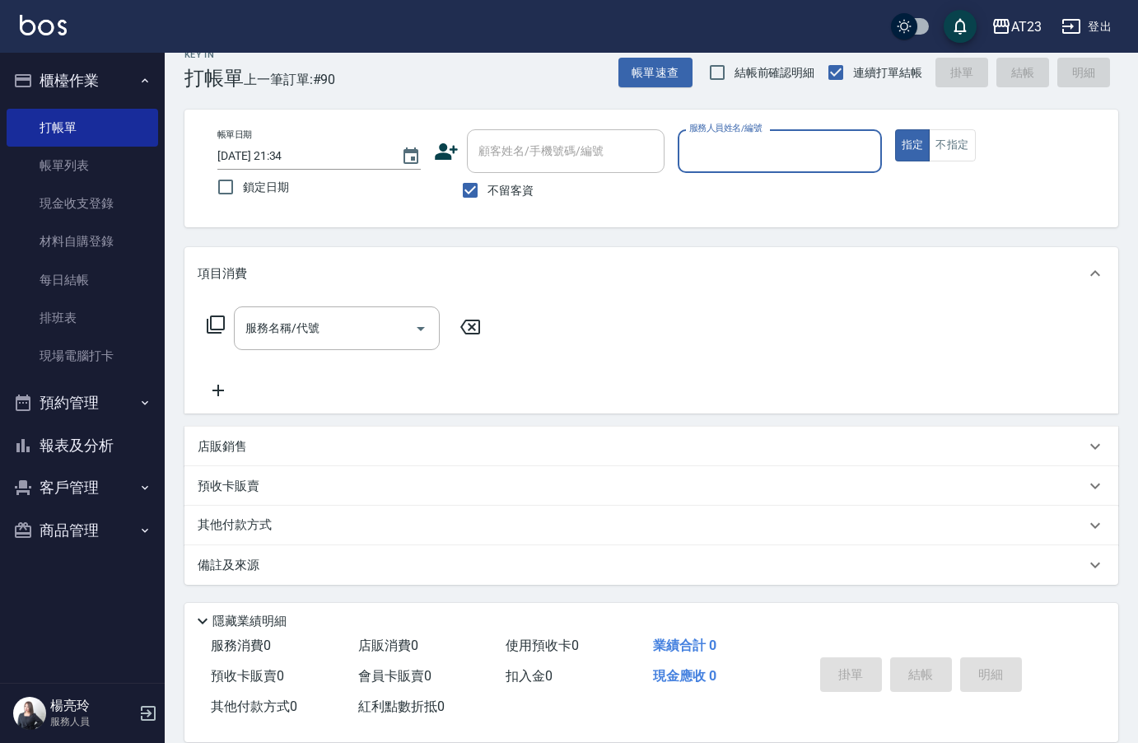
click at [47, 437] on button "報表及分析" at bounding box center [83, 445] width 152 height 43
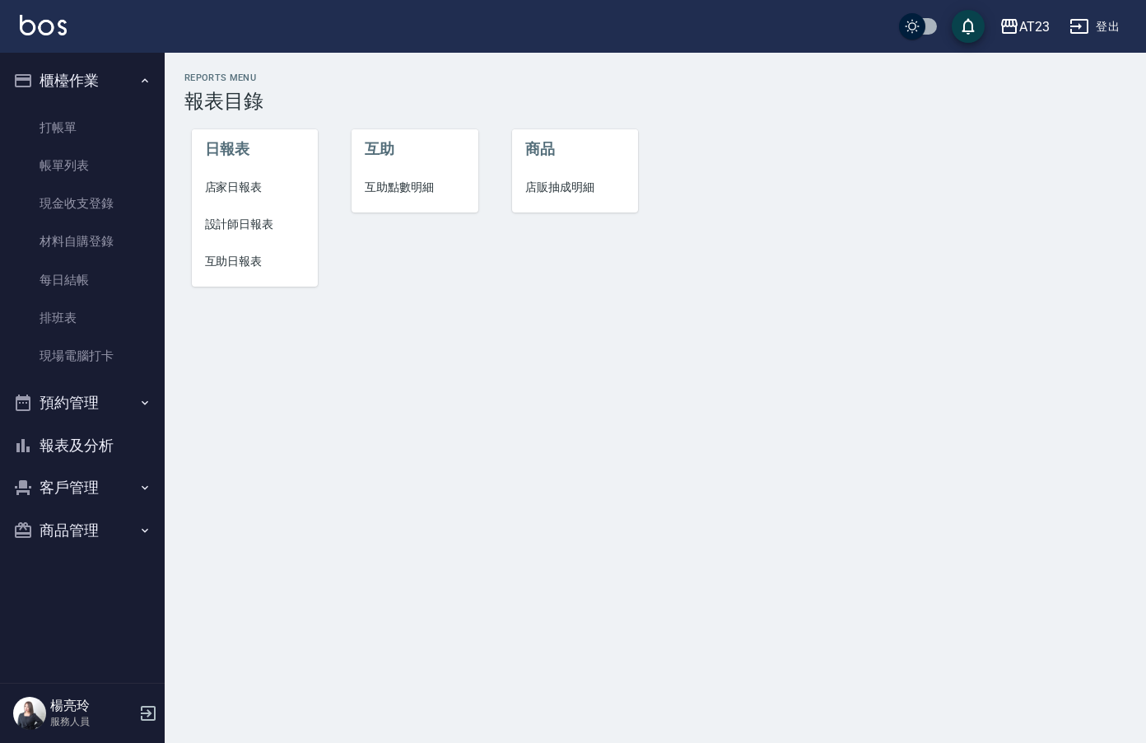
click at [241, 198] on li "店家日報表" at bounding box center [255, 187] width 127 height 37
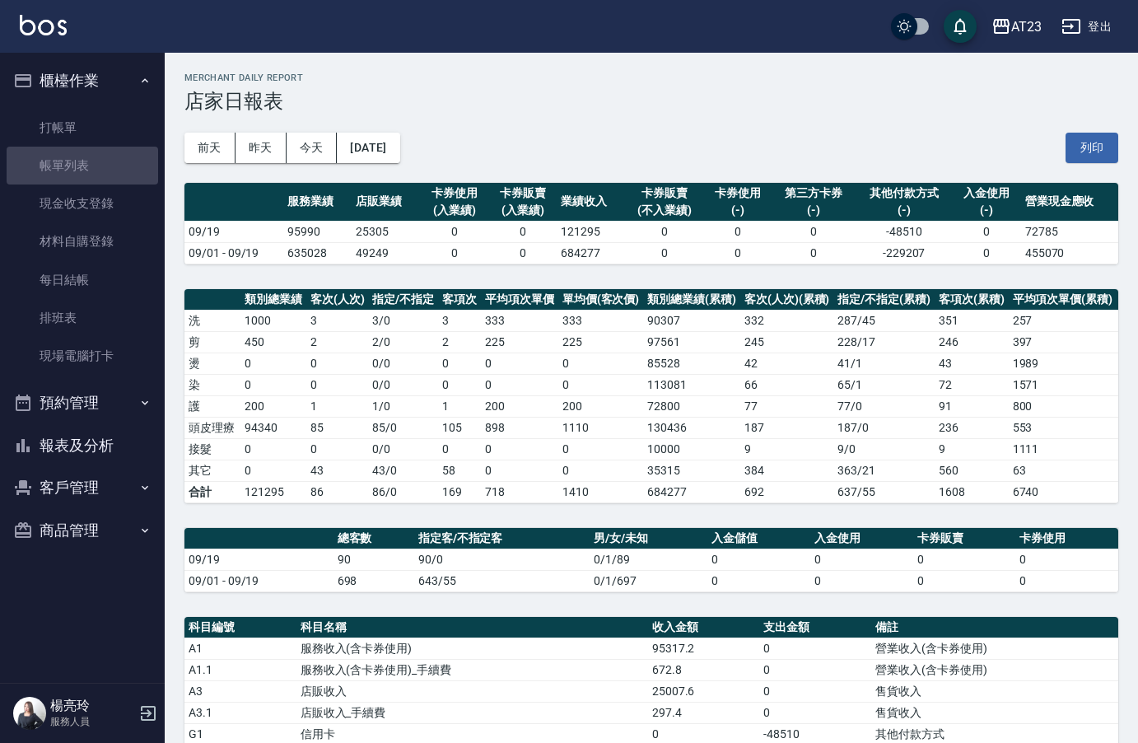
drag, startPoint x: 106, startPoint y: 179, endPoint x: 929, endPoint y: 471, distance: 873.2
click at [106, 179] on link "帳單列表" at bounding box center [83, 166] width 152 height 38
click at [114, 170] on link "帳單列表" at bounding box center [83, 166] width 152 height 38
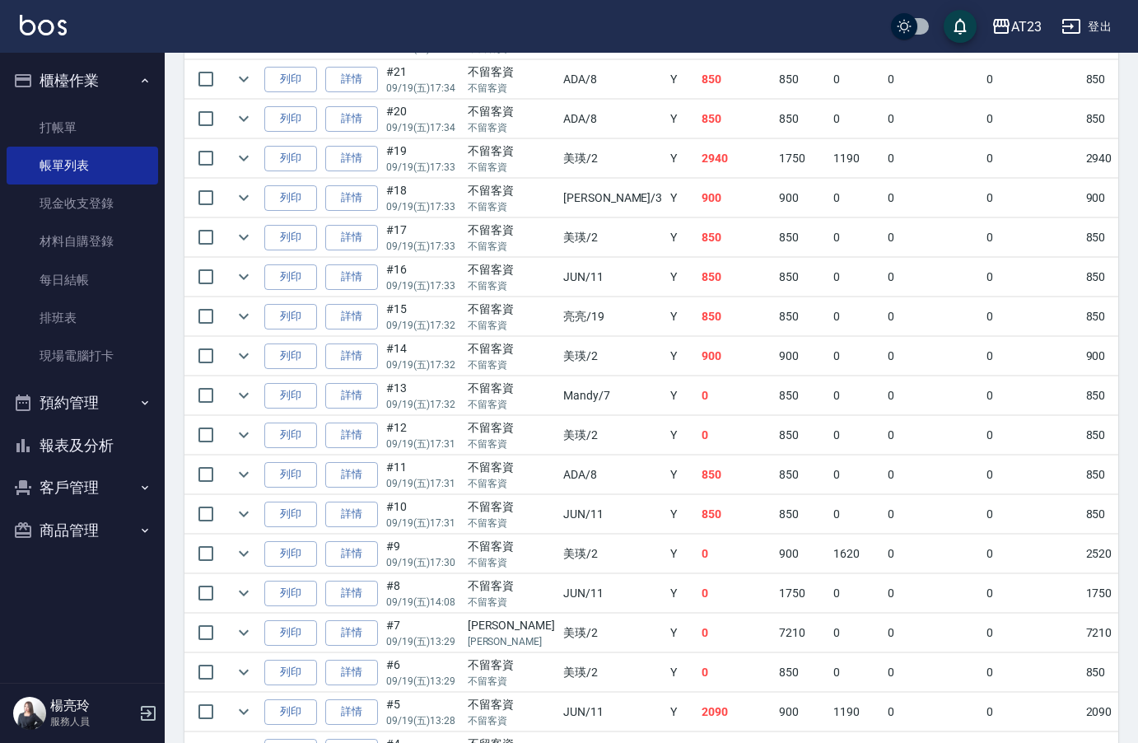
scroll to position [3192, 0]
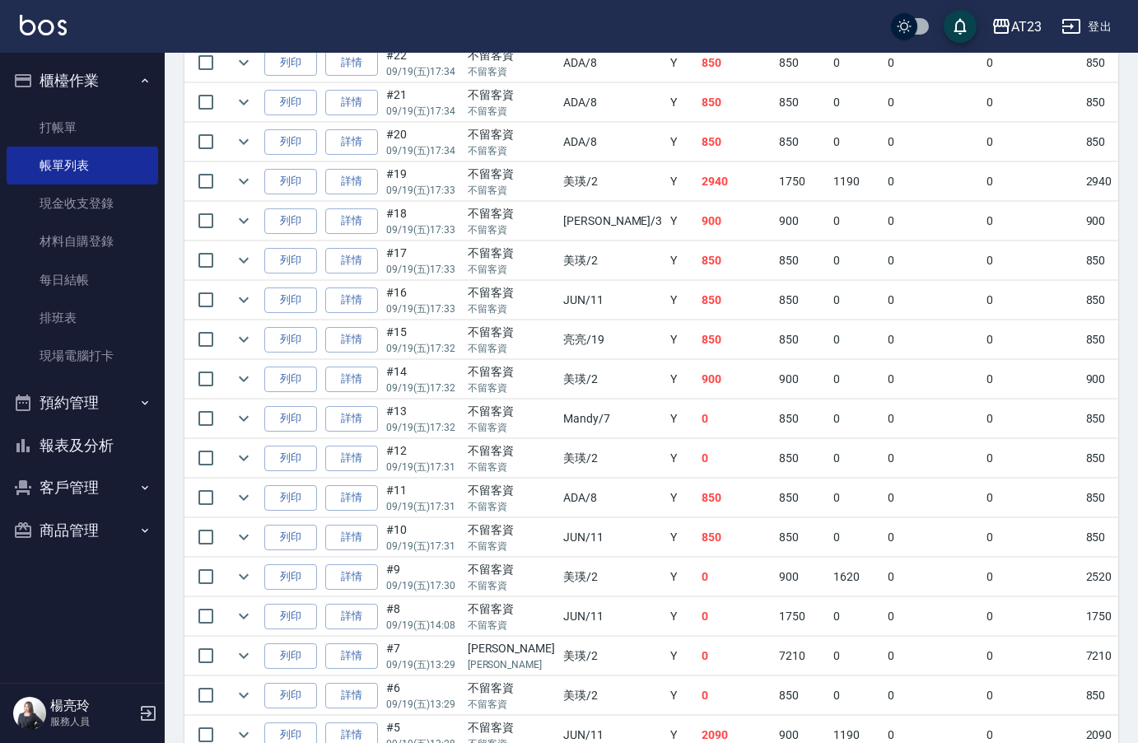
click at [698, 63] on td "850" at bounding box center [736, 63] width 77 height 39
drag, startPoint x: 600, startPoint y: 67, endPoint x: 625, endPoint y: 63, distance: 24.9
click at [625, 63] on tr "列印 詳情 #22 09/19 (五) 17:34 不留客資 不留客資 ADA /8 Y 850 850 0 0 0 850 0 0 0 0 0" at bounding box center [909, 63] width 1451 height 39
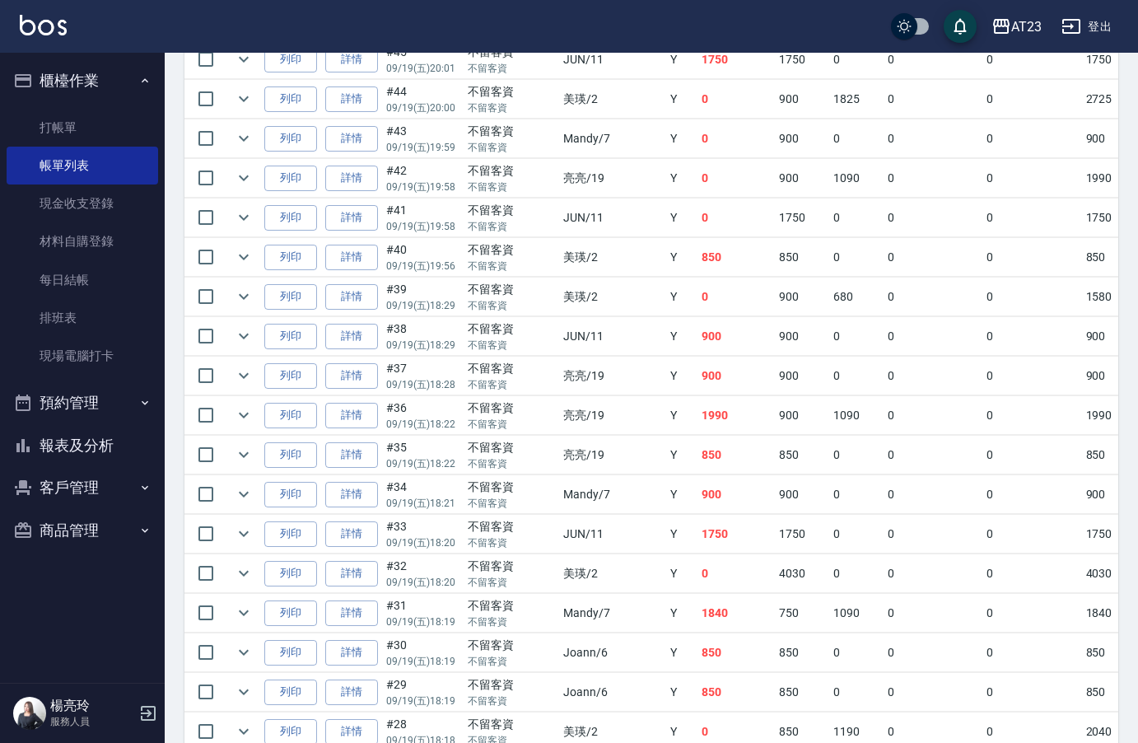
scroll to position [2204, 0]
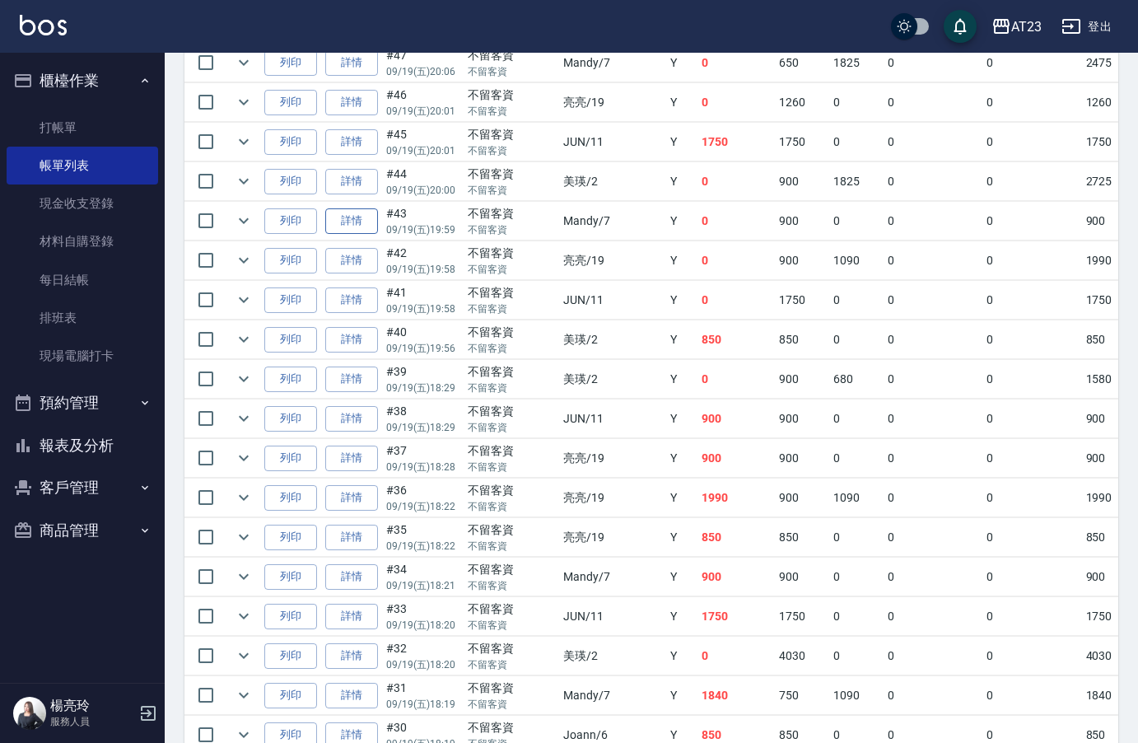
click at [353, 227] on link "詳情" at bounding box center [351, 221] width 53 height 26
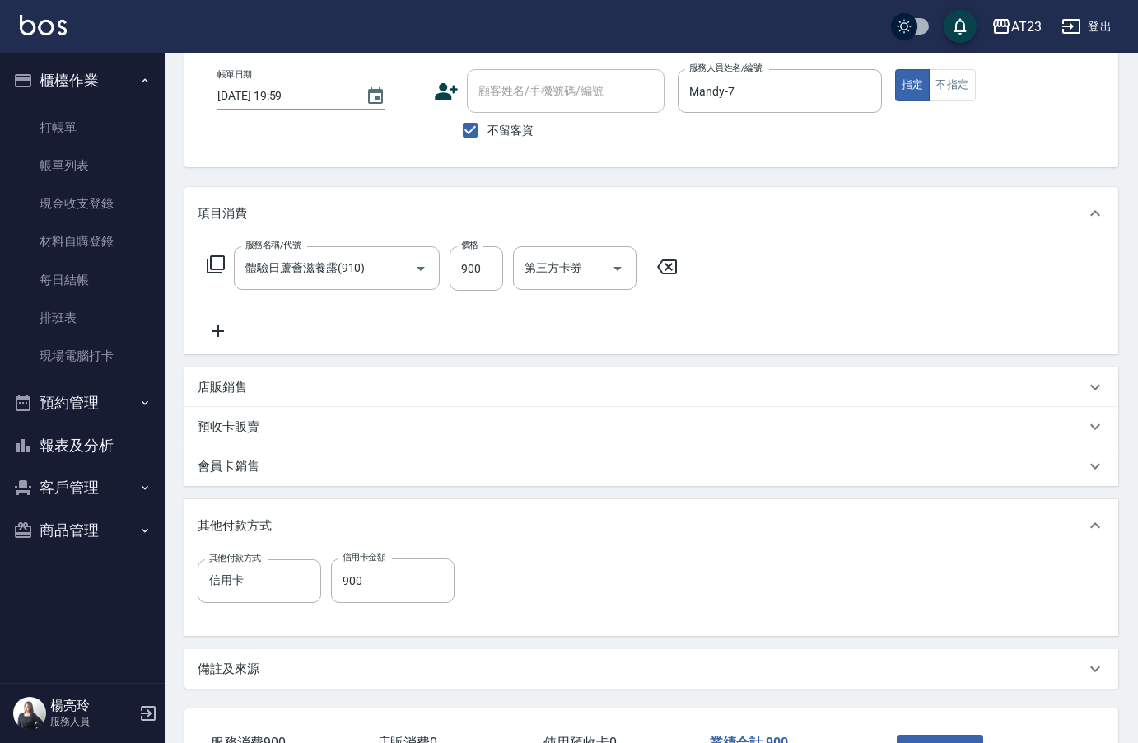
scroll to position [207, 0]
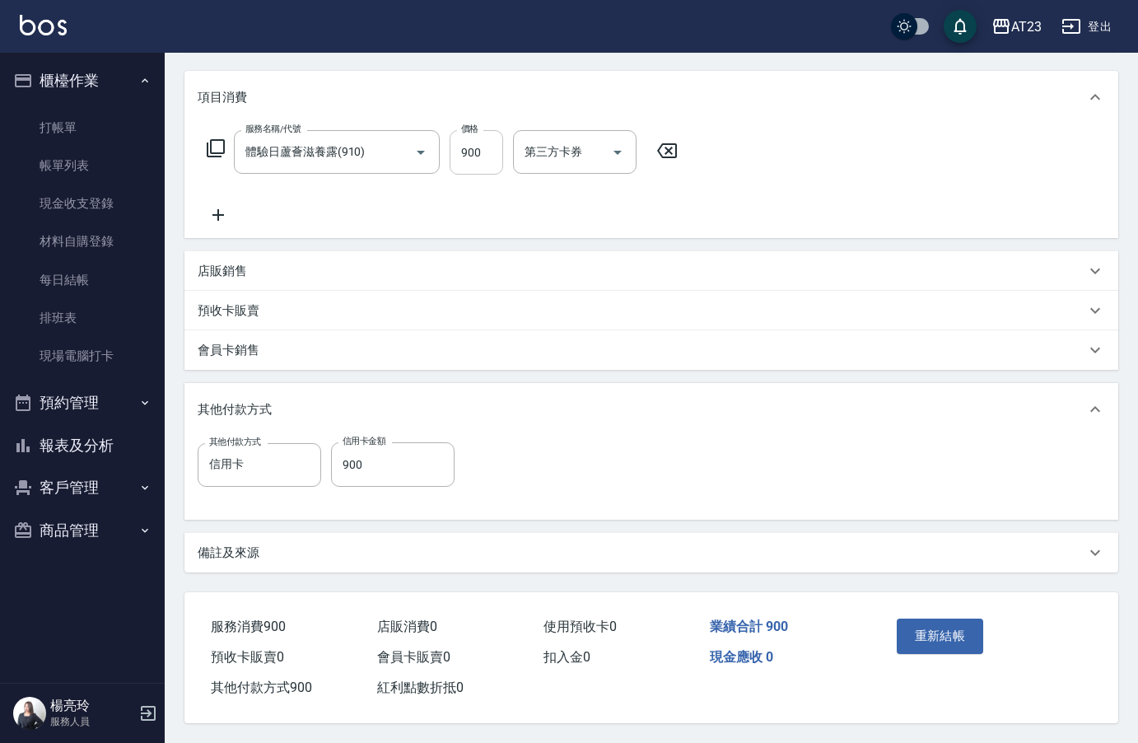
click at [493, 149] on input "900" at bounding box center [477, 152] width 54 height 44
drag, startPoint x: 489, startPoint y: 143, endPoint x: 399, endPoint y: 148, distance: 89.9
click at [405, 139] on div "服務名稱/代號 體驗日蘆薈滋養露(910) 服務名稱/代號 價格 7100 價格 第三方卡券 第三方卡券" at bounding box center [443, 152] width 490 height 44
click at [378, 460] on input "0" at bounding box center [393, 464] width 124 height 44
click at [951, 642] on button "重新結帳" at bounding box center [940, 636] width 87 height 35
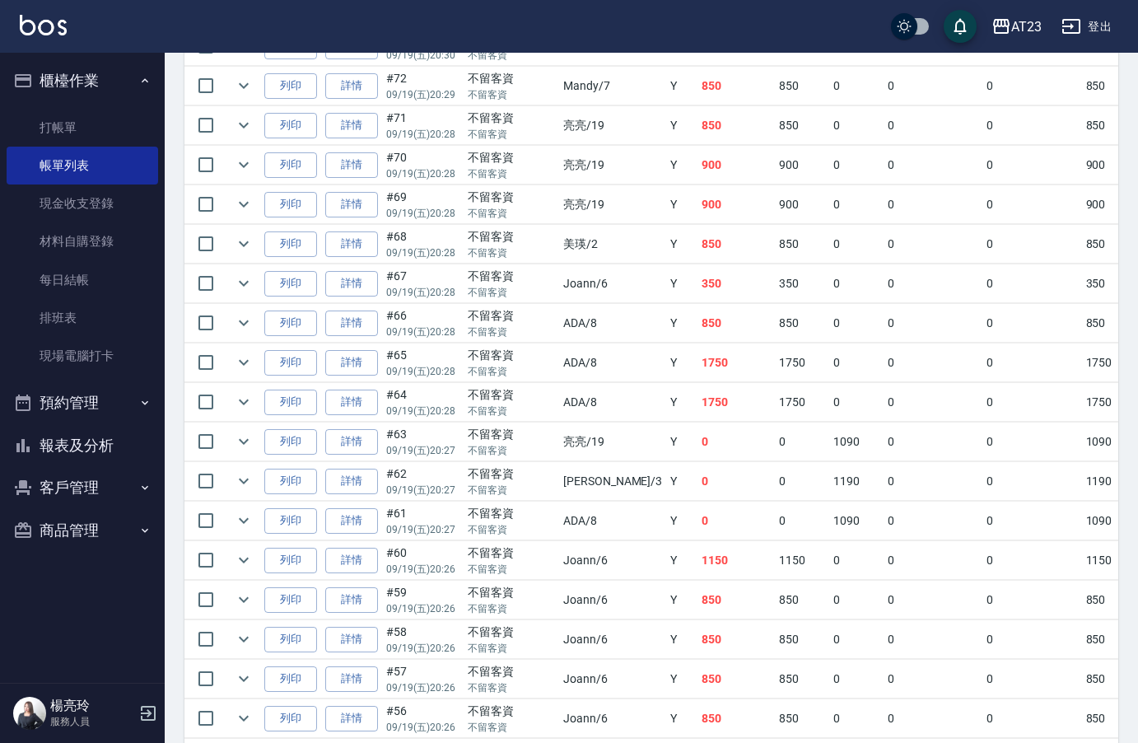
scroll to position [1153, 0]
click at [698, 98] on td "900" at bounding box center [736, 86] width 77 height 39
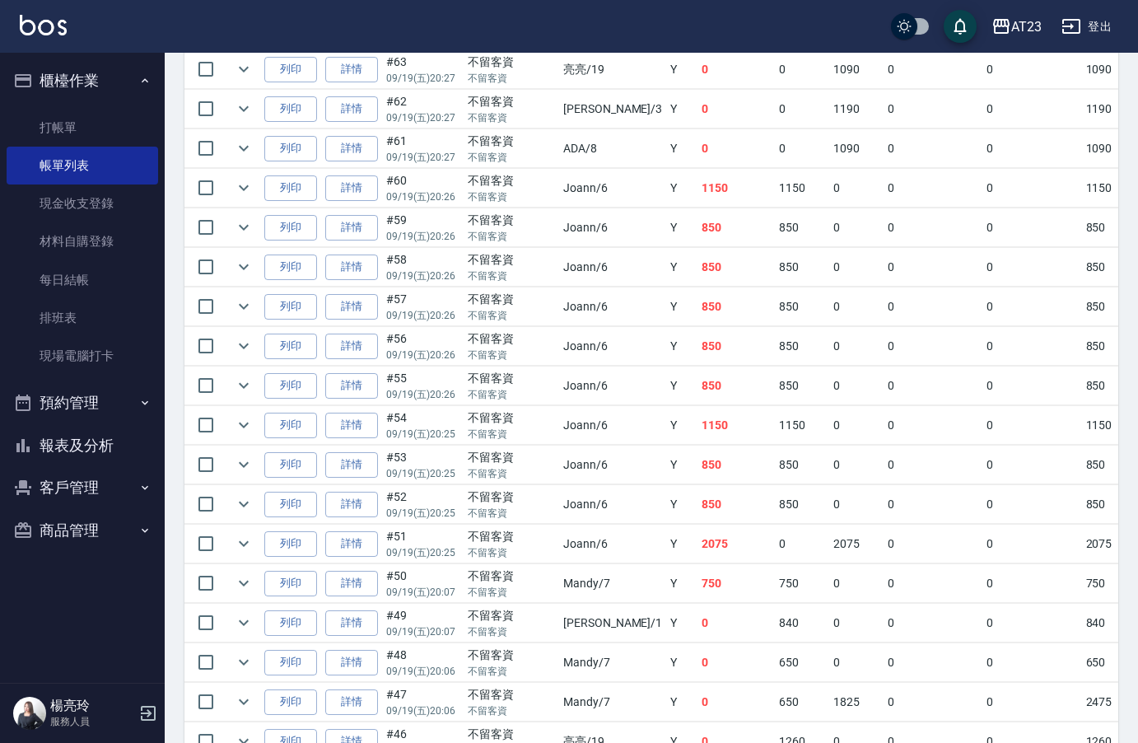
scroll to position [1483, 0]
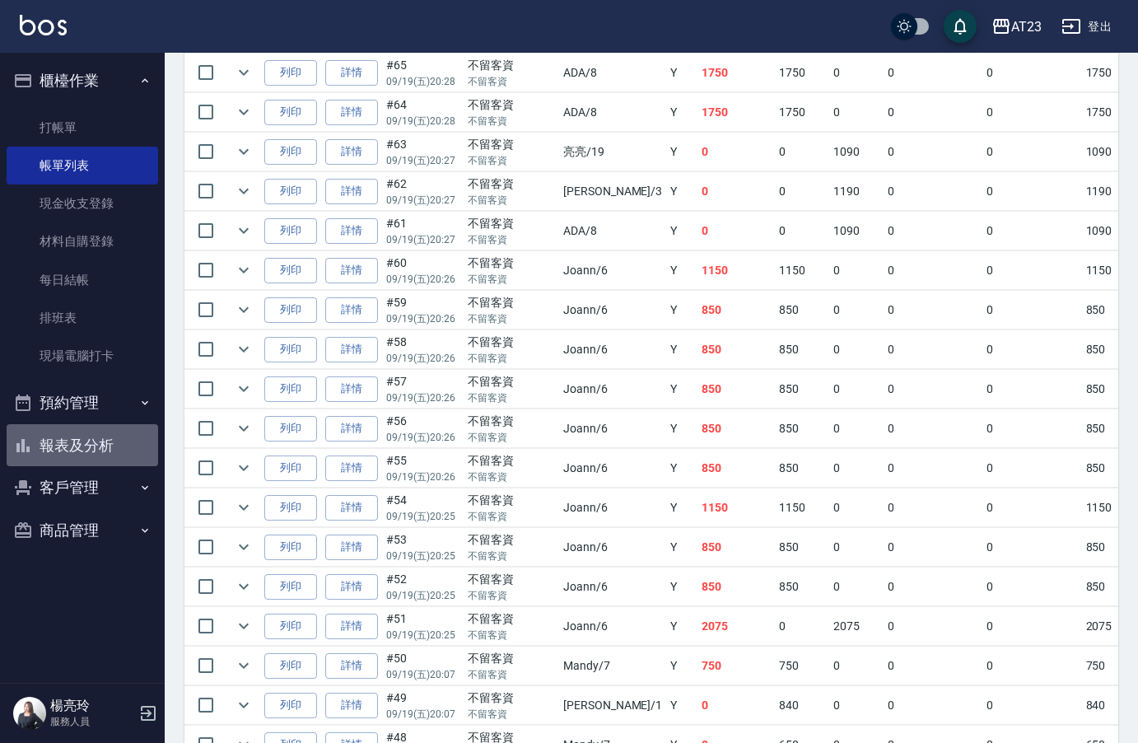
click at [86, 448] on button "報表及分析" at bounding box center [83, 445] width 152 height 43
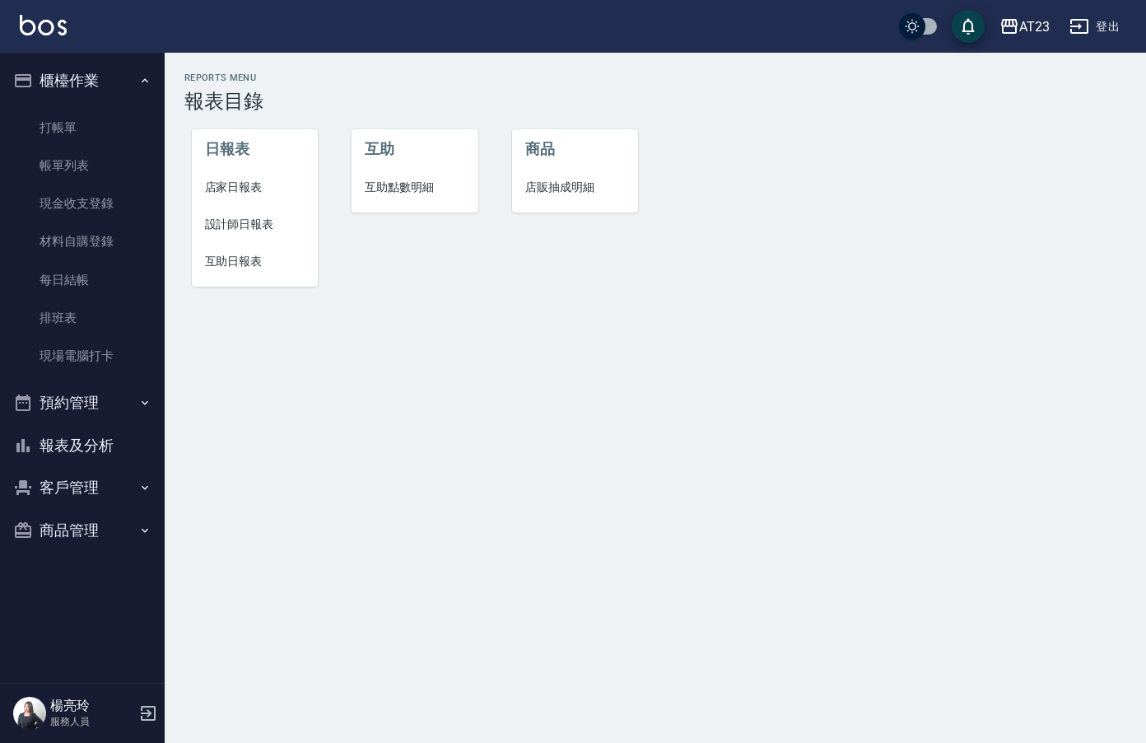
click at [236, 226] on span "設計師日報表" at bounding box center [255, 224] width 100 height 17
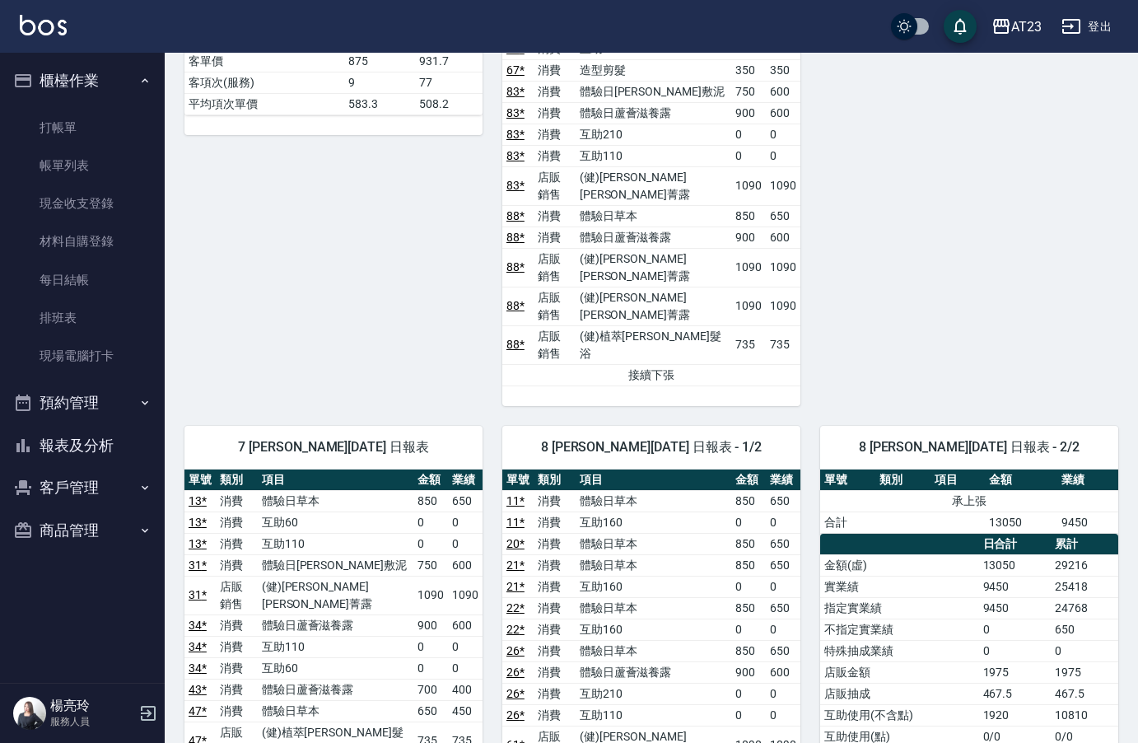
scroll to position [1812, 0]
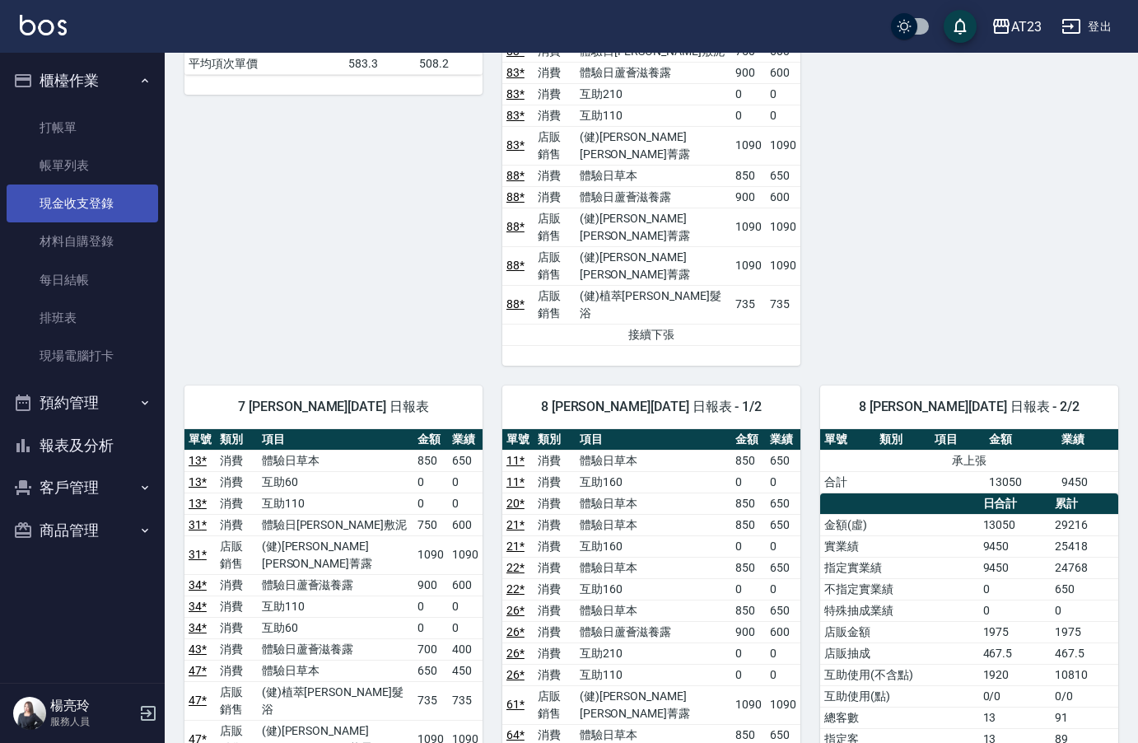
click at [67, 185] on link "現金收支登錄" at bounding box center [83, 203] width 152 height 38
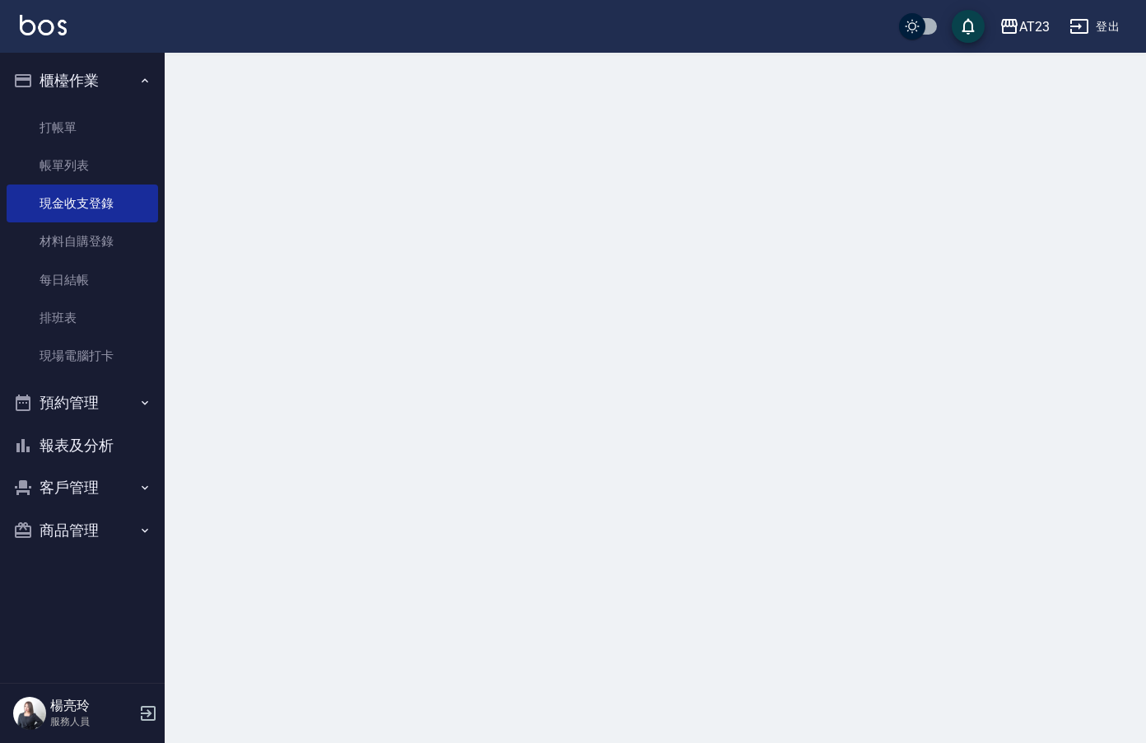
click at [74, 177] on link "帳單列表" at bounding box center [83, 166] width 152 height 38
click at [68, 161] on link "帳單列表" at bounding box center [83, 166] width 152 height 38
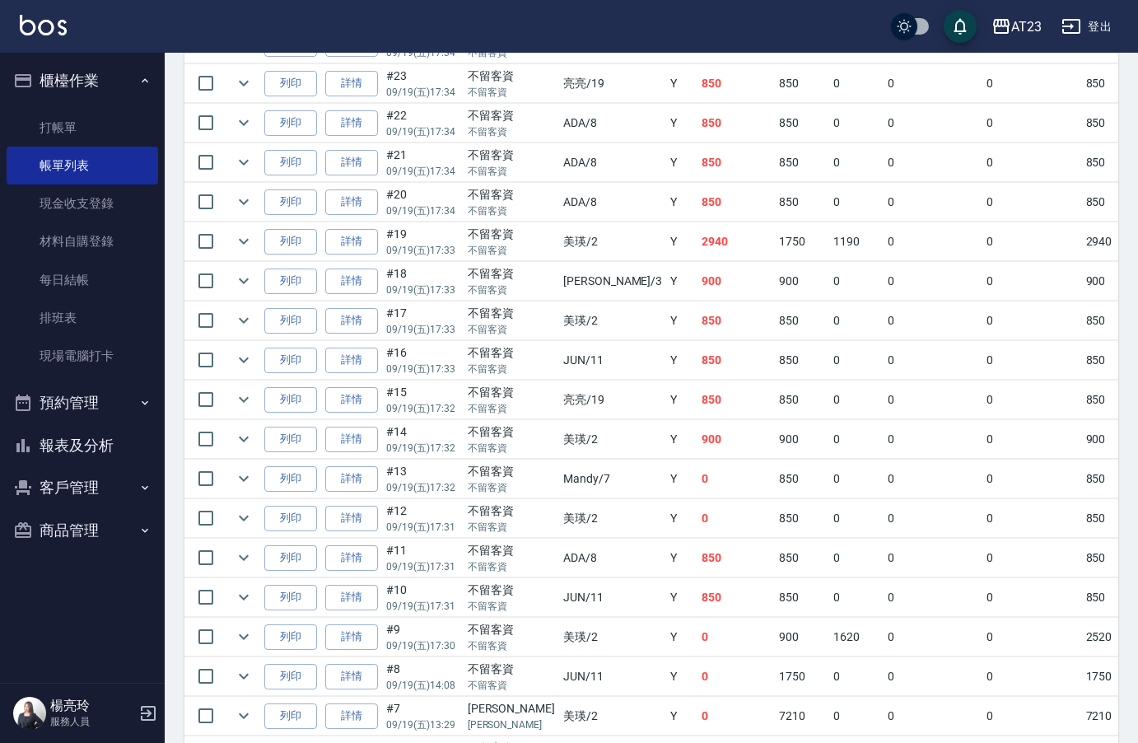
scroll to position [3110, 0]
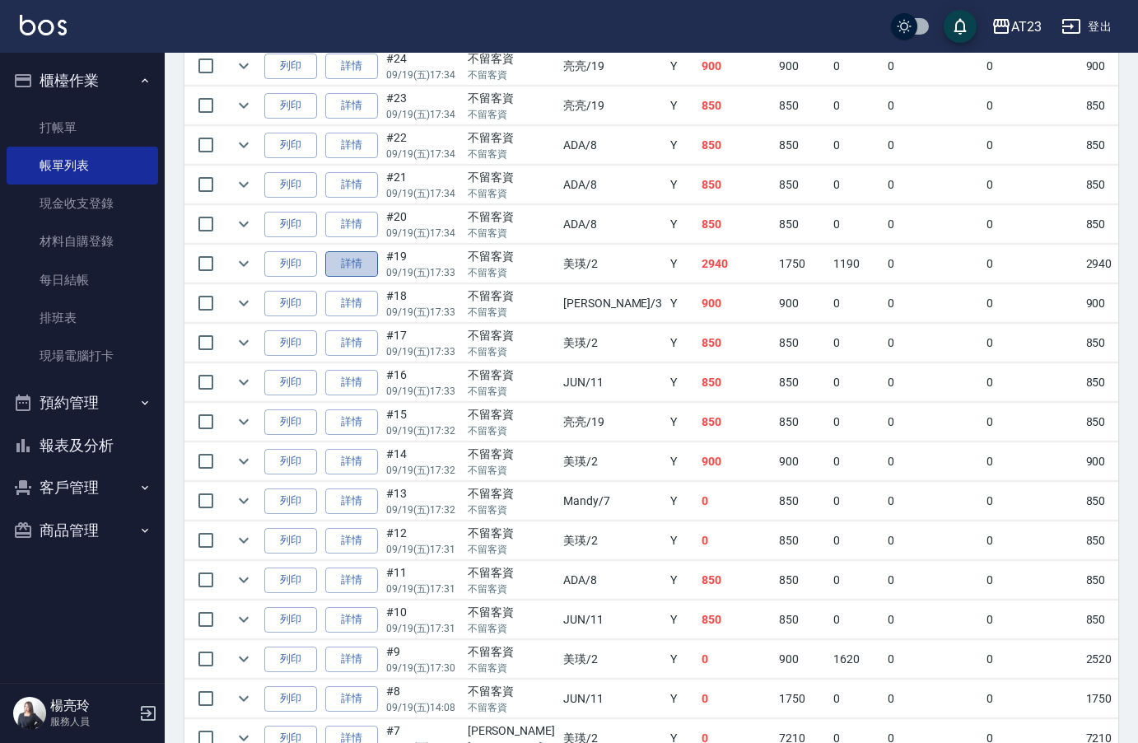
click at [350, 266] on link "詳情" at bounding box center [351, 264] width 53 height 26
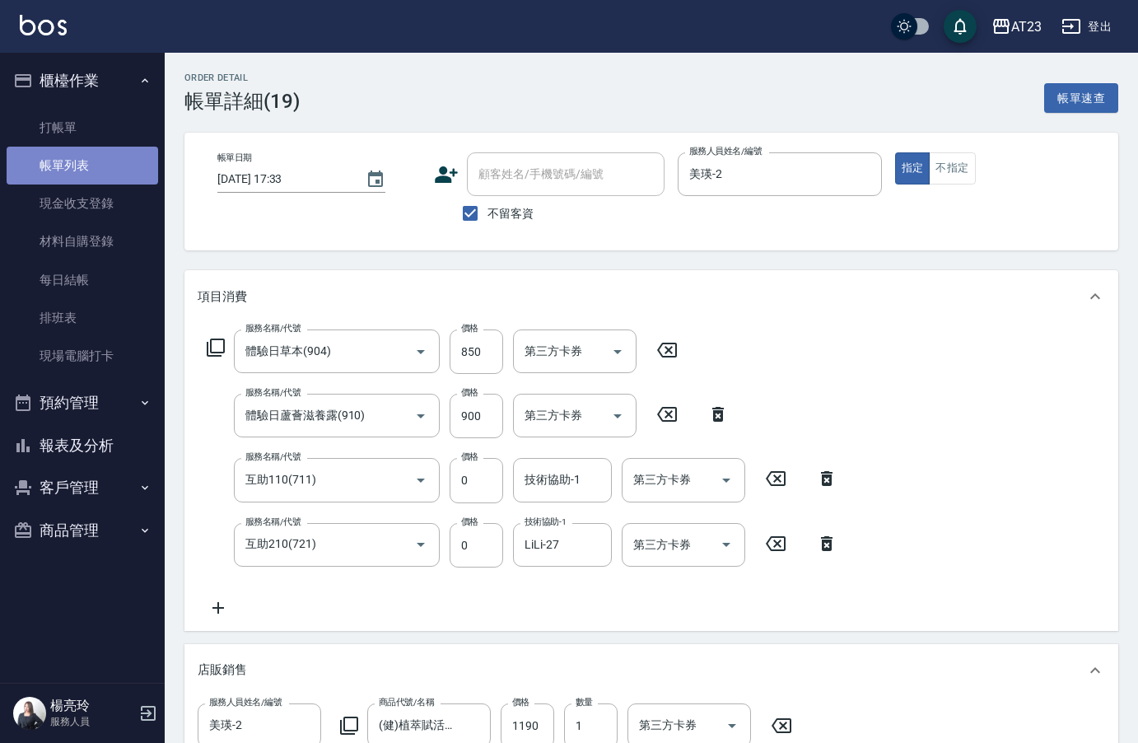
click at [111, 161] on link "帳單列表" at bounding box center [83, 166] width 152 height 38
click at [69, 162] on link "帳單列表" at bounding box center [83, 166] width 152 height 38
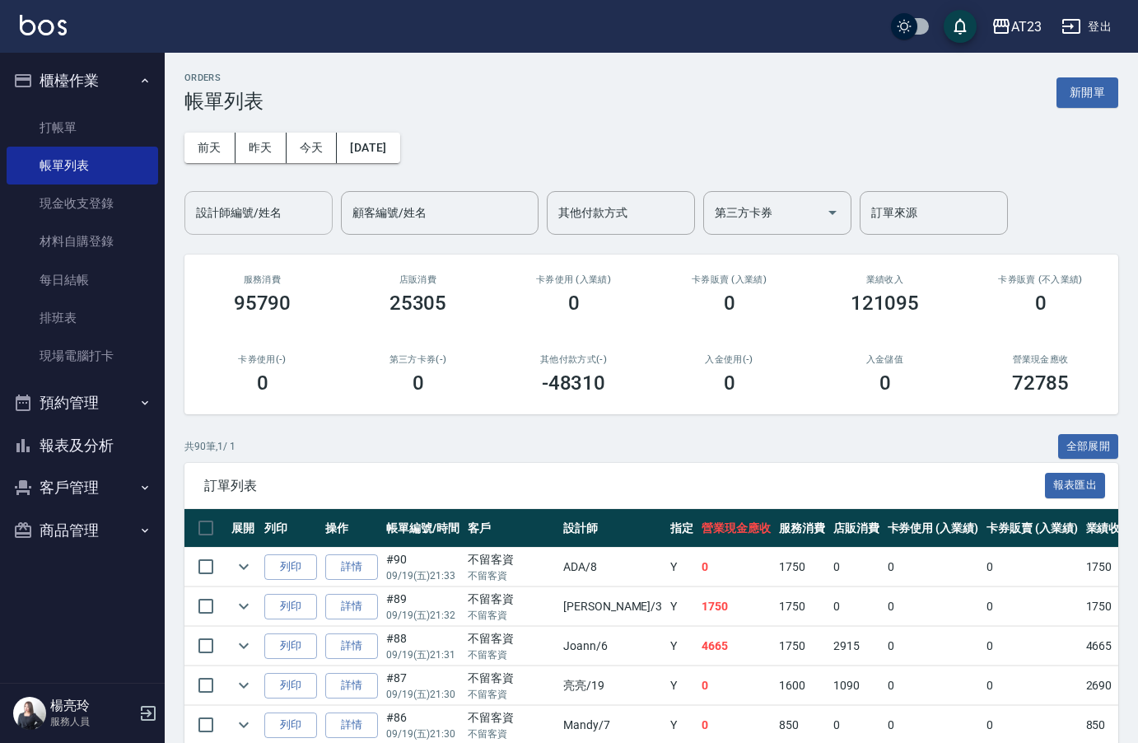
click at [277, 211] on input "設計師編號/姓名" at bounding box center [258, 212] width 133 height 29
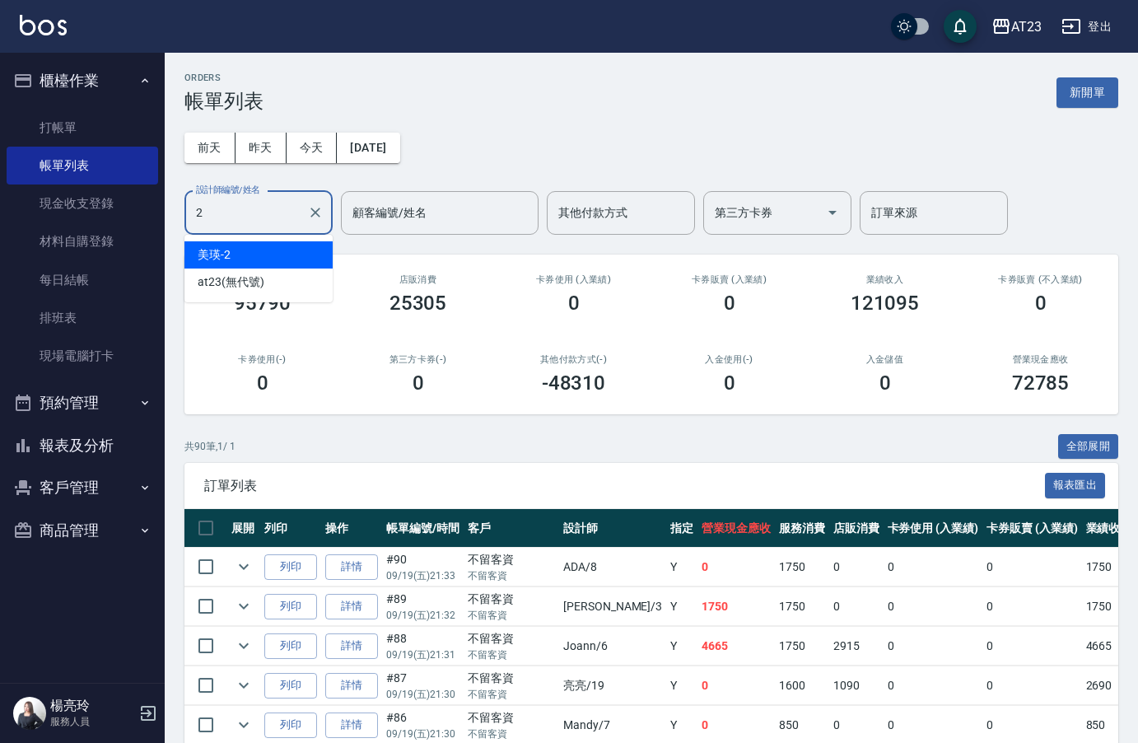
click at [251, 262] on div "美瑛 -2" at bounding box center [258, 254] width 148 height 27
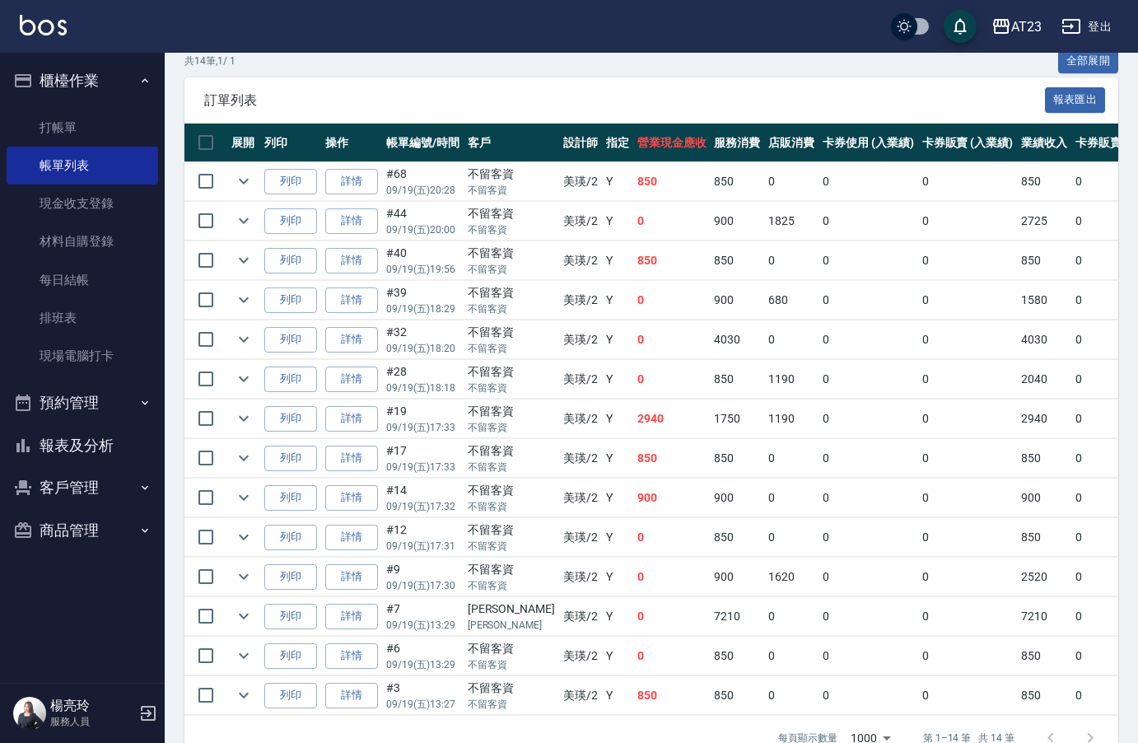
scroll to position [412, 0]
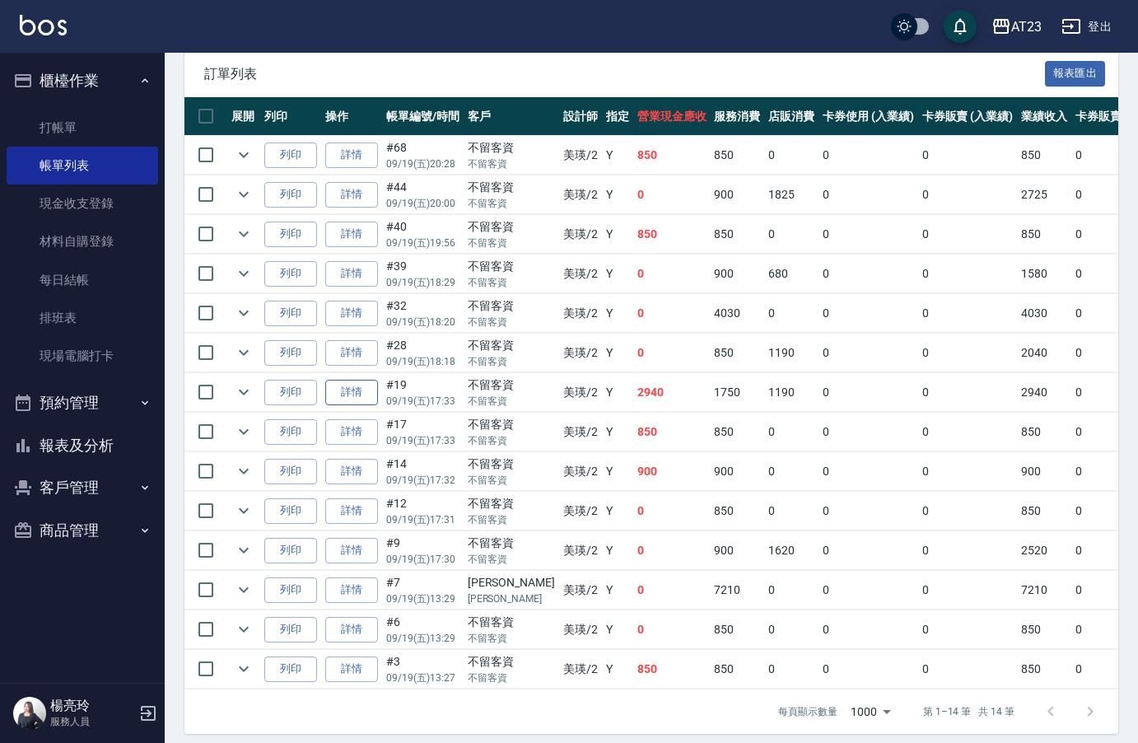
click at [374, 391] on link "詳情" at bounding box center [351, 393] width 53 height 26
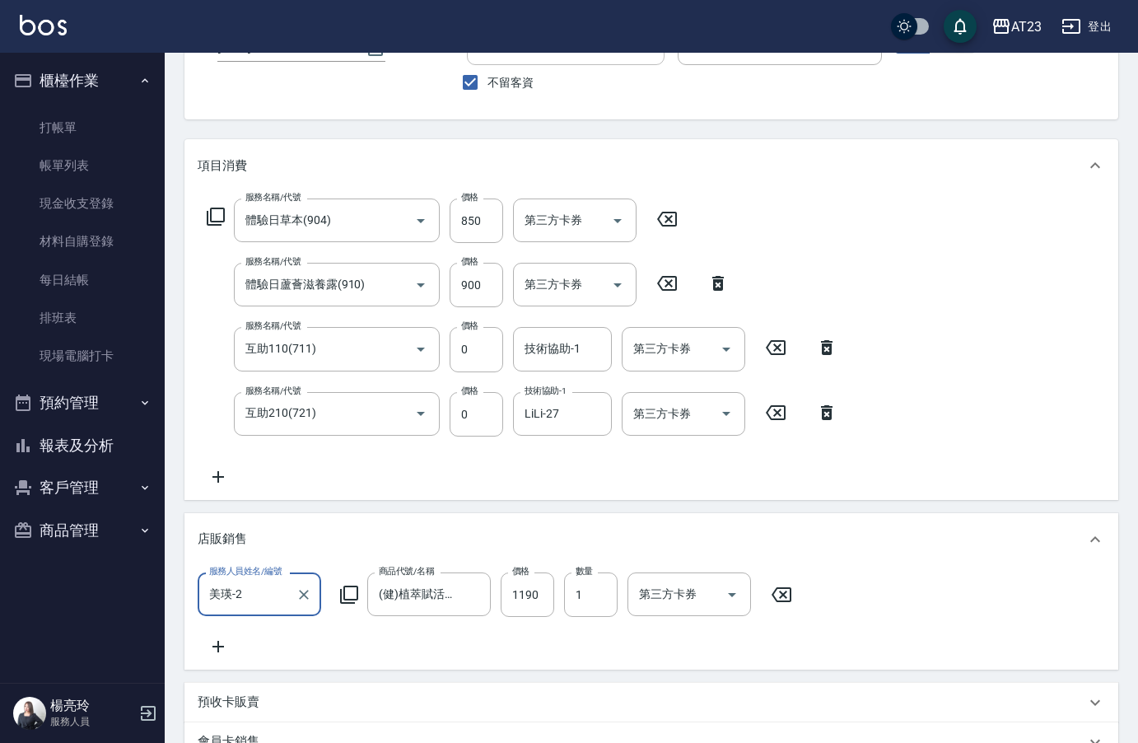
scroll to position [419, 0]
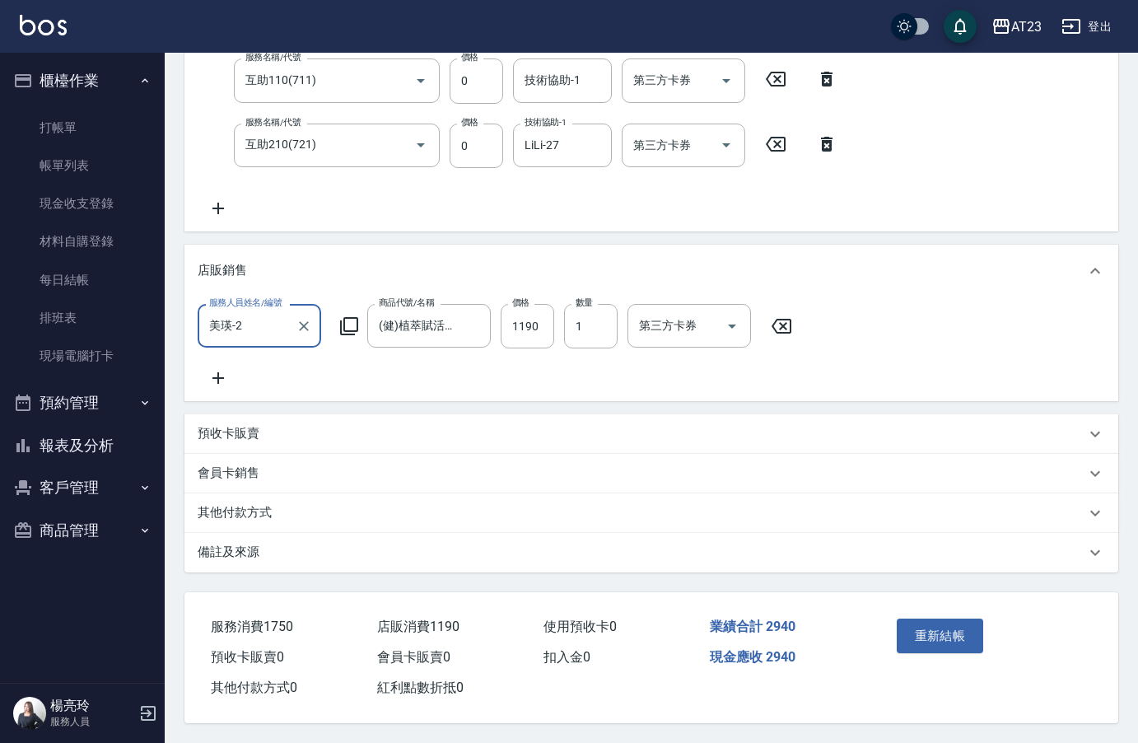
click at [246, 504] on p "其他付款方式" at bounding box center [235, 512] width 74 height 17
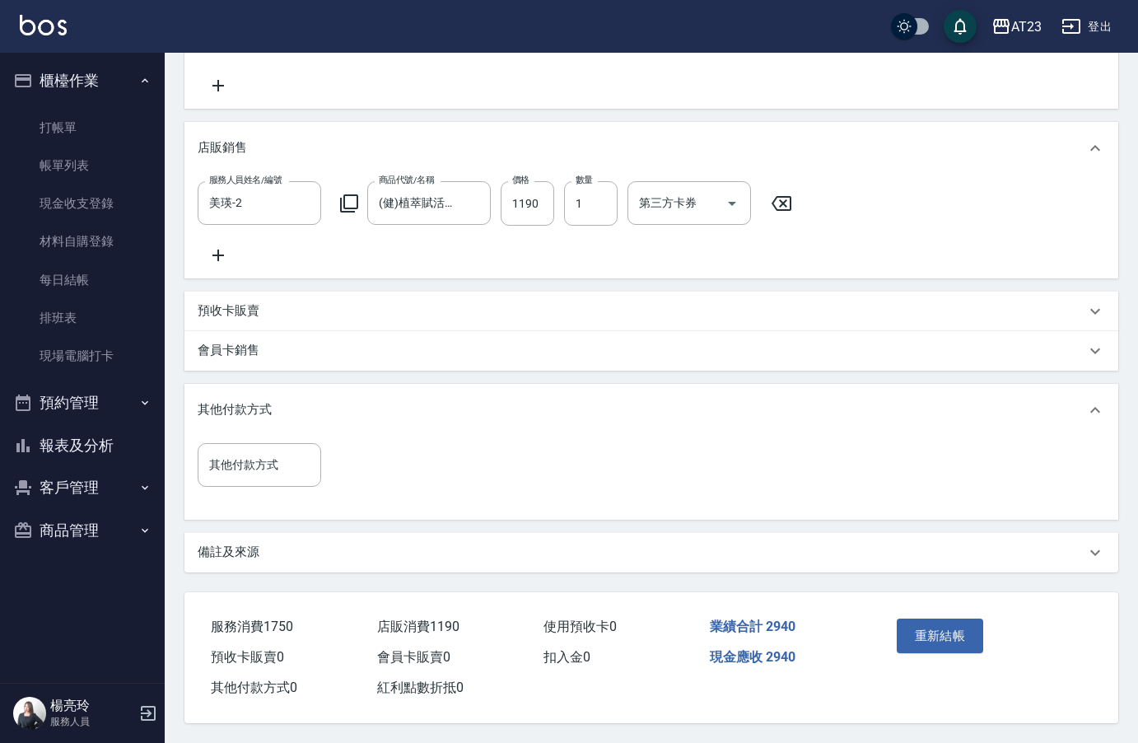
scroll to position [539, 0]
click at [262, 463] on input "其他付款方式" at bounding box center [259, 465] width 109 height 29
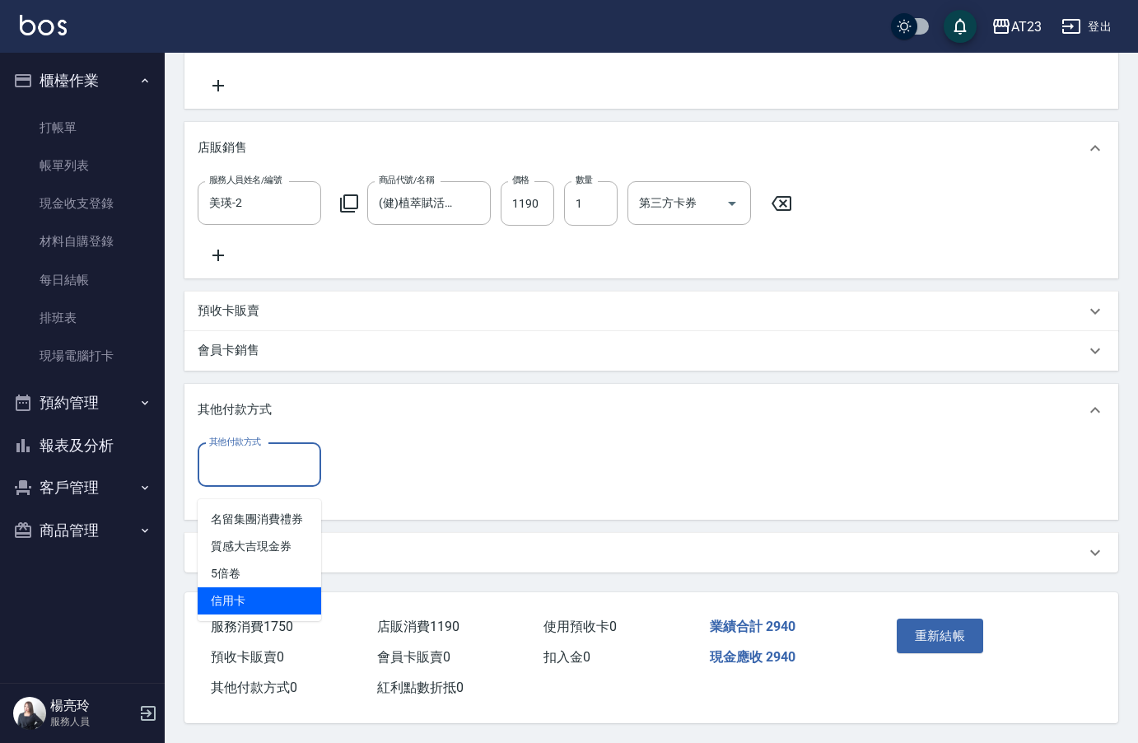
click at [255, 587] on span "信用卡" at bounding box center [260, 600] width 124 height 27
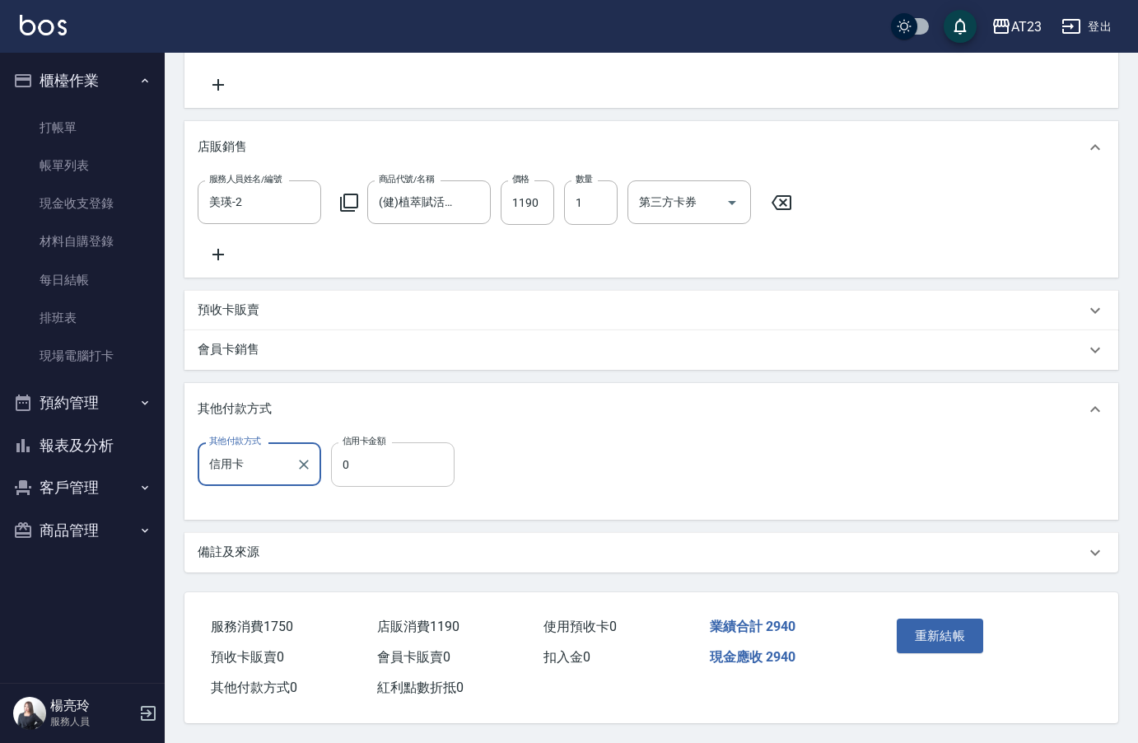
click at [376, 461] on input "0" at bounding box center [393, 464] width 124 height 44
click at [945, 642] on button "重新結帳" at bounding box center [940, 636] width 87 height 35
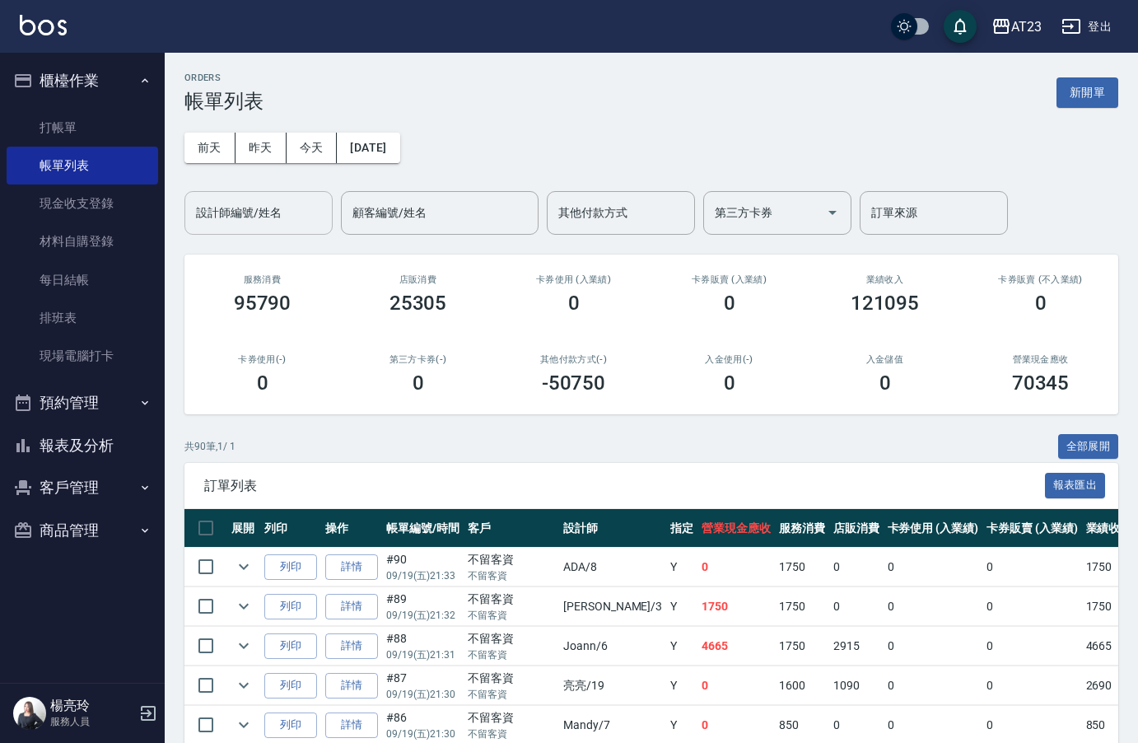
click at [281, 207] on div "設計師編號/姓名 設計師編號/姓名" at bounding box center [258, 213] width 148 height 44
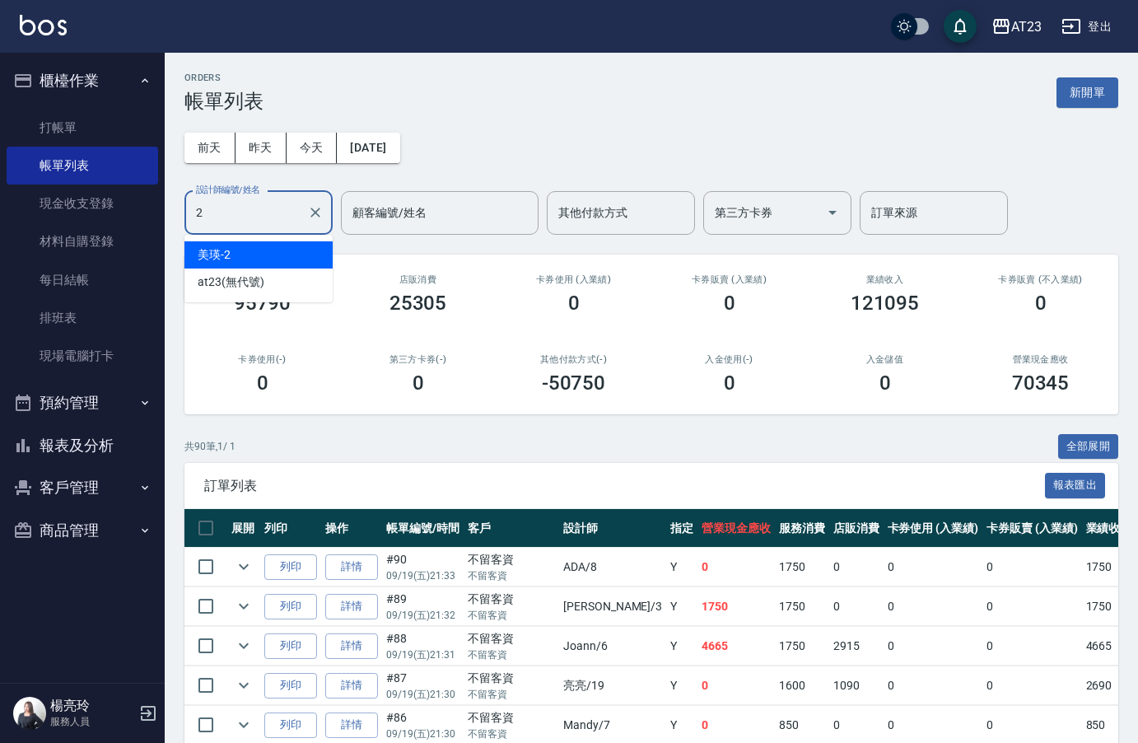
click at [255, 250] on div "美瑛 -2" at bounding box center [258, 254] width 148 height 27
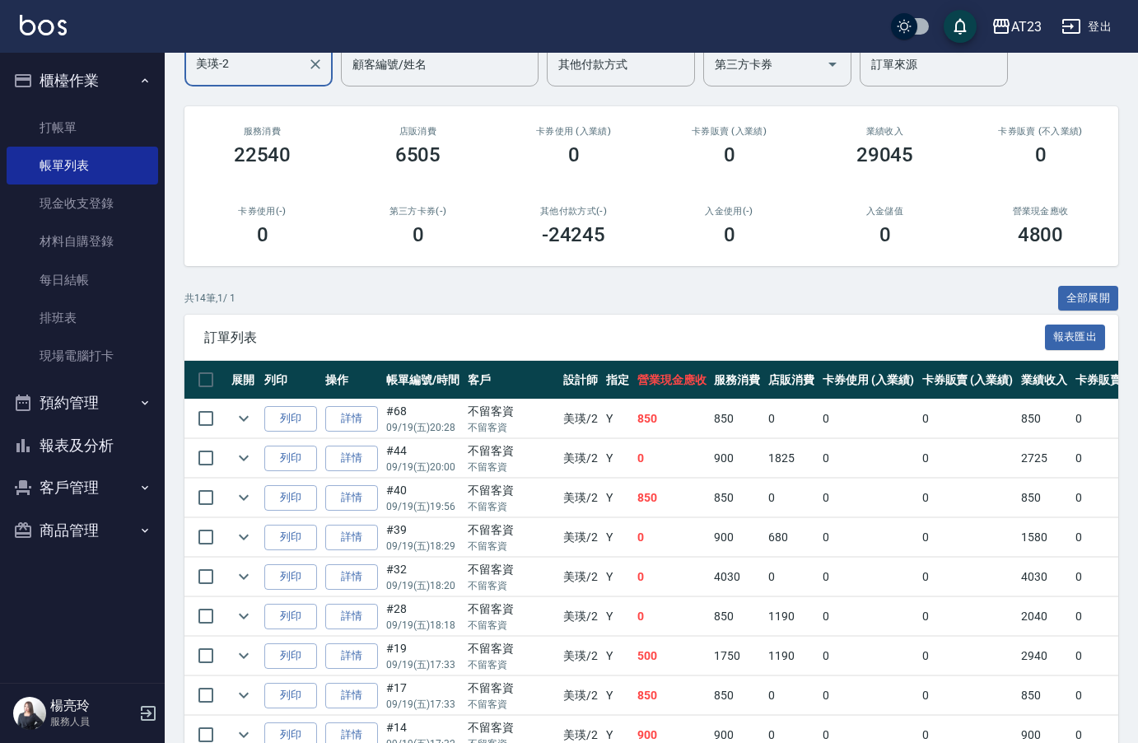
scroll to position [412, 0]
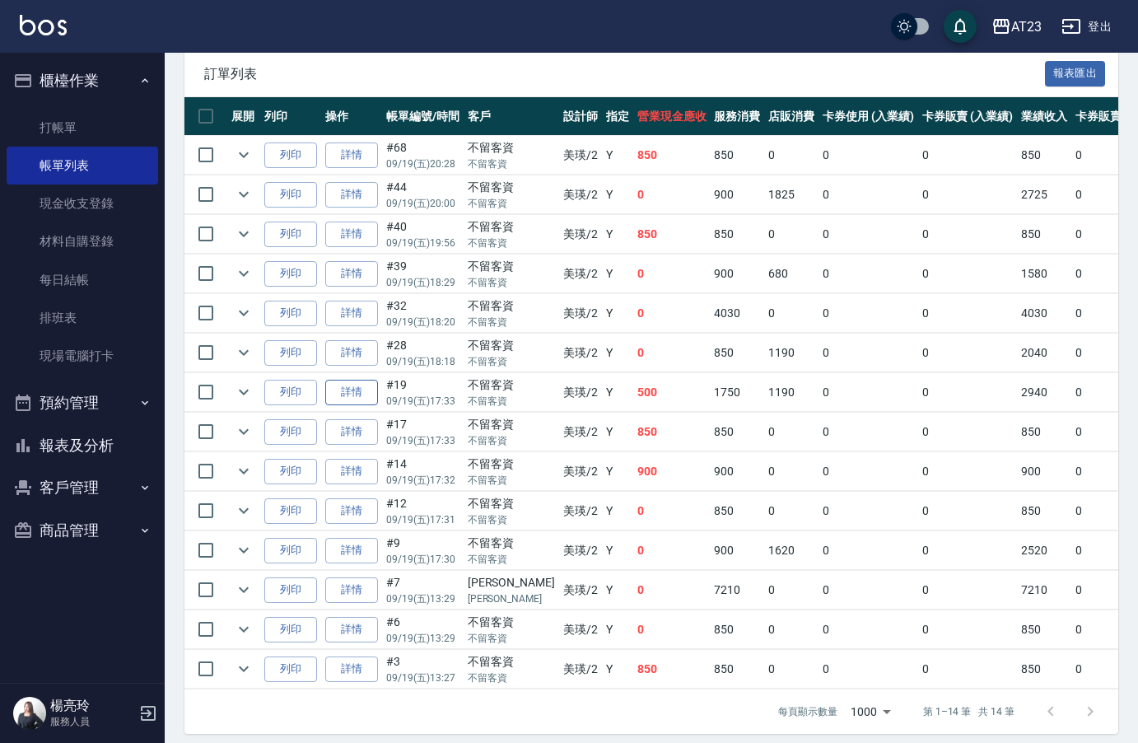
click at [343, 387] on link "詳情" at bounding box center [351, 393] width 53 height 26
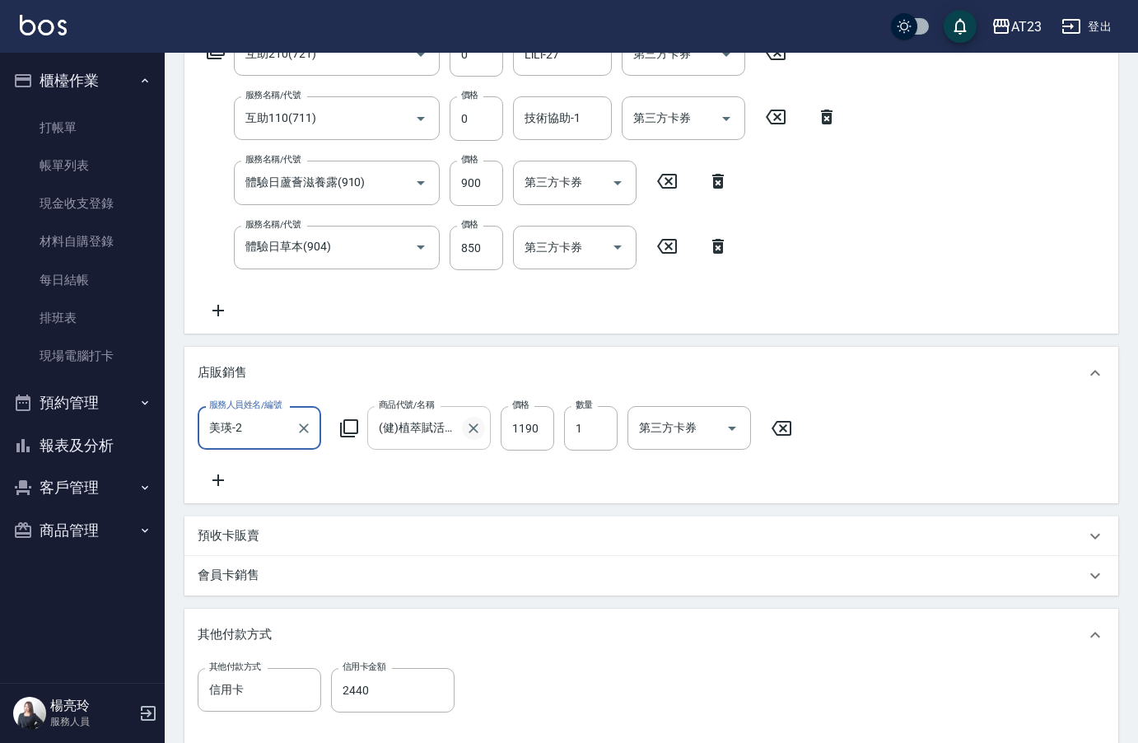
scroll to position [543, 0]
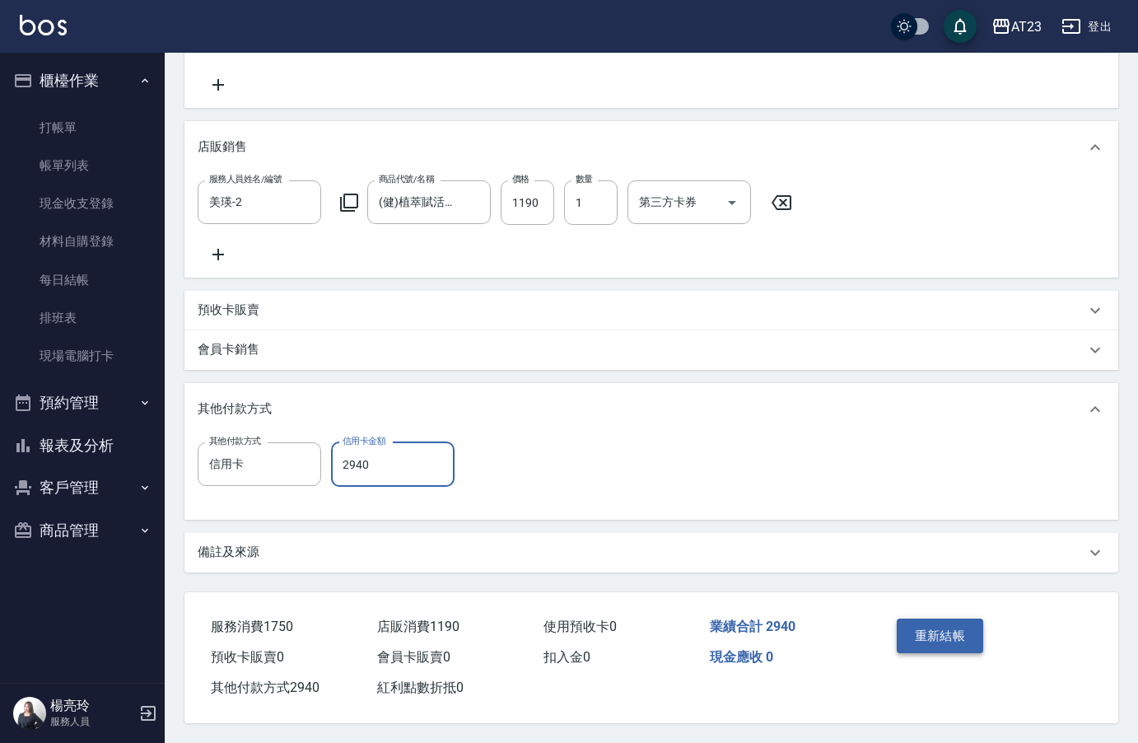
click at [957, 642] on button "重新結帳" at bounding box center [940, 636] width 87 height 35
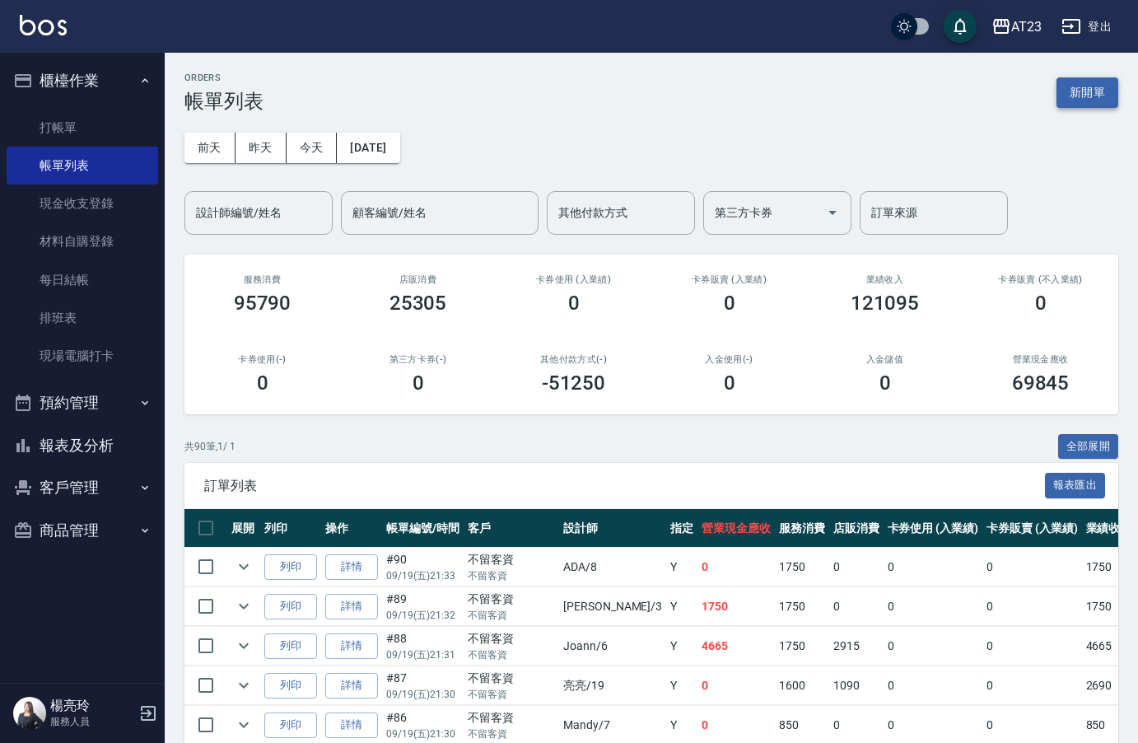
click at [1092, 89] on button "新開單" at bounding box center [1088, 92] width 62 height 30
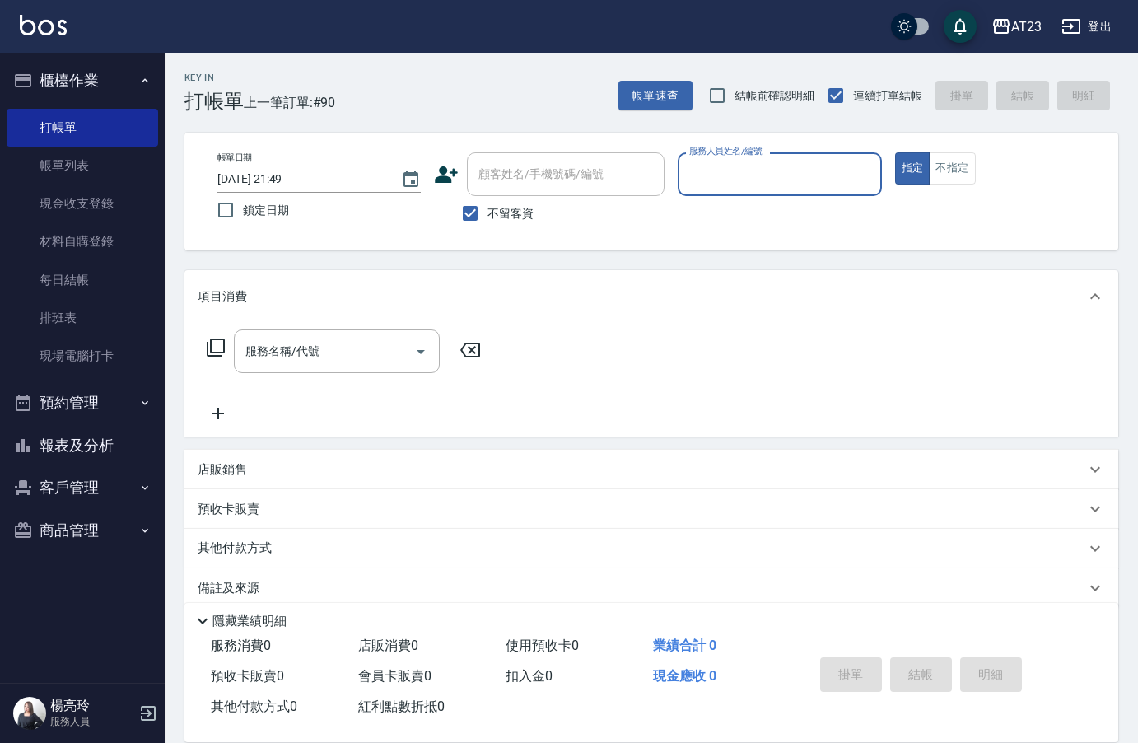
click at [708, 173] on input "服務人員姓名/編號" at bounding box center [779, 174] width 189 height 29
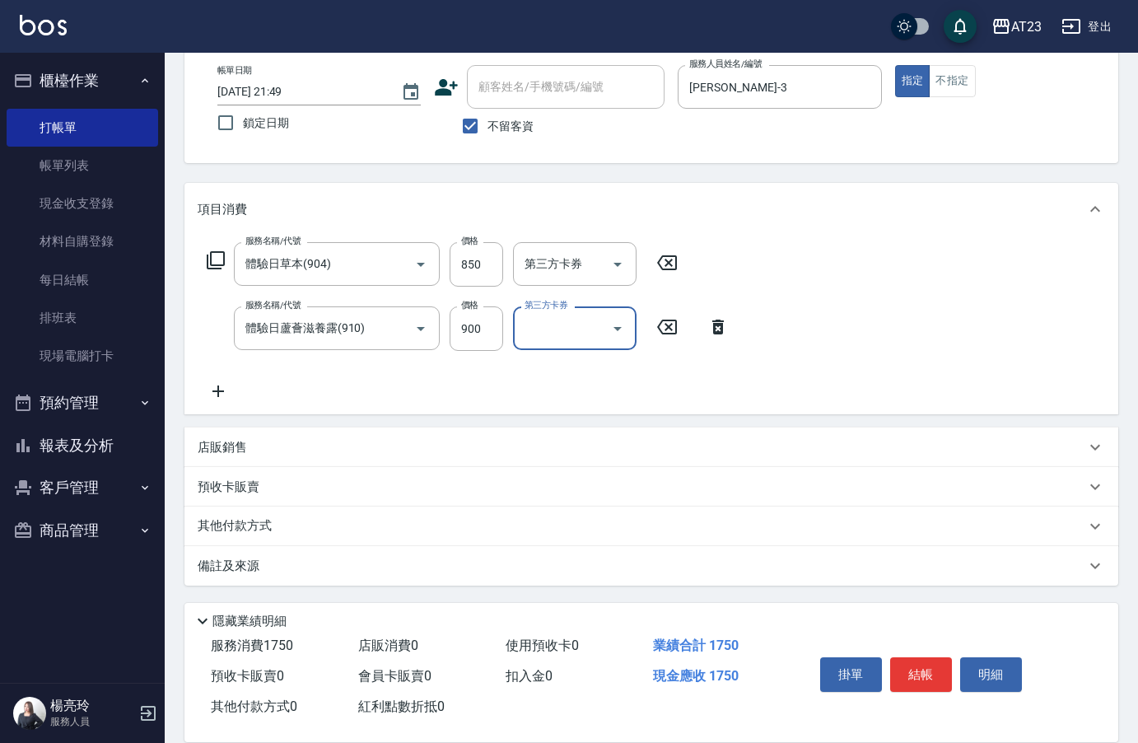
scroll to position [88, 0]
click at [229, 432] on div "店販銷售" at bounding box center [651, 447] width 934 height 40
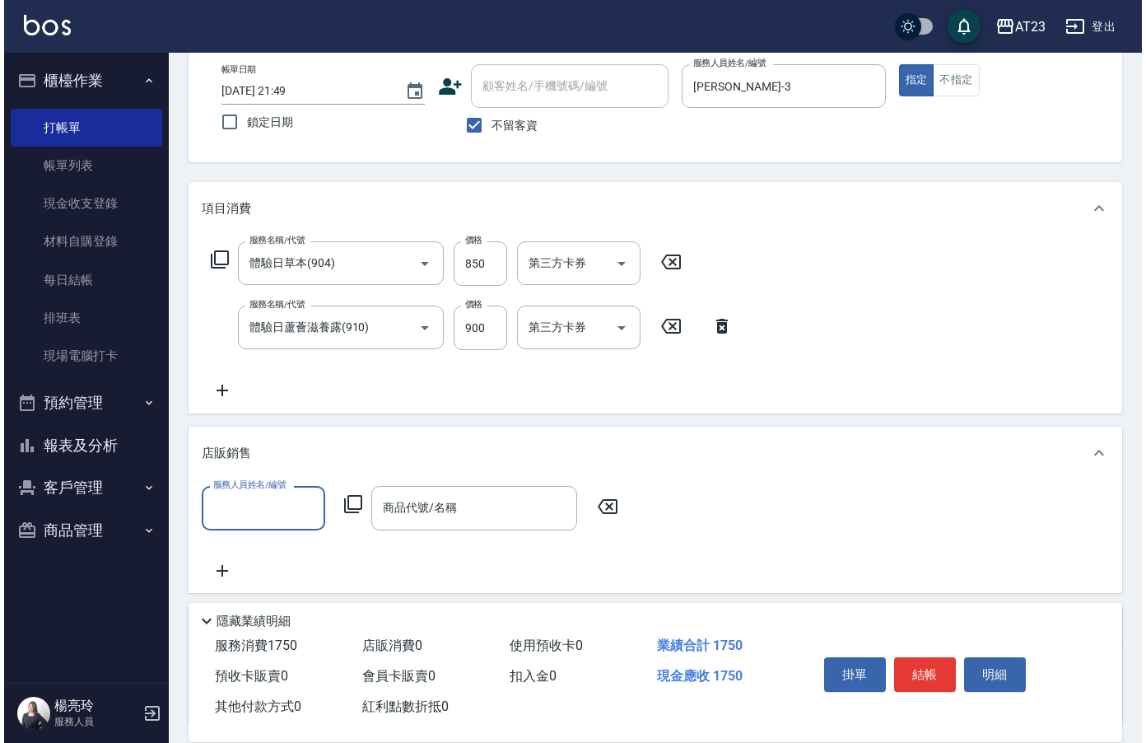
scroll to position [0, 0]
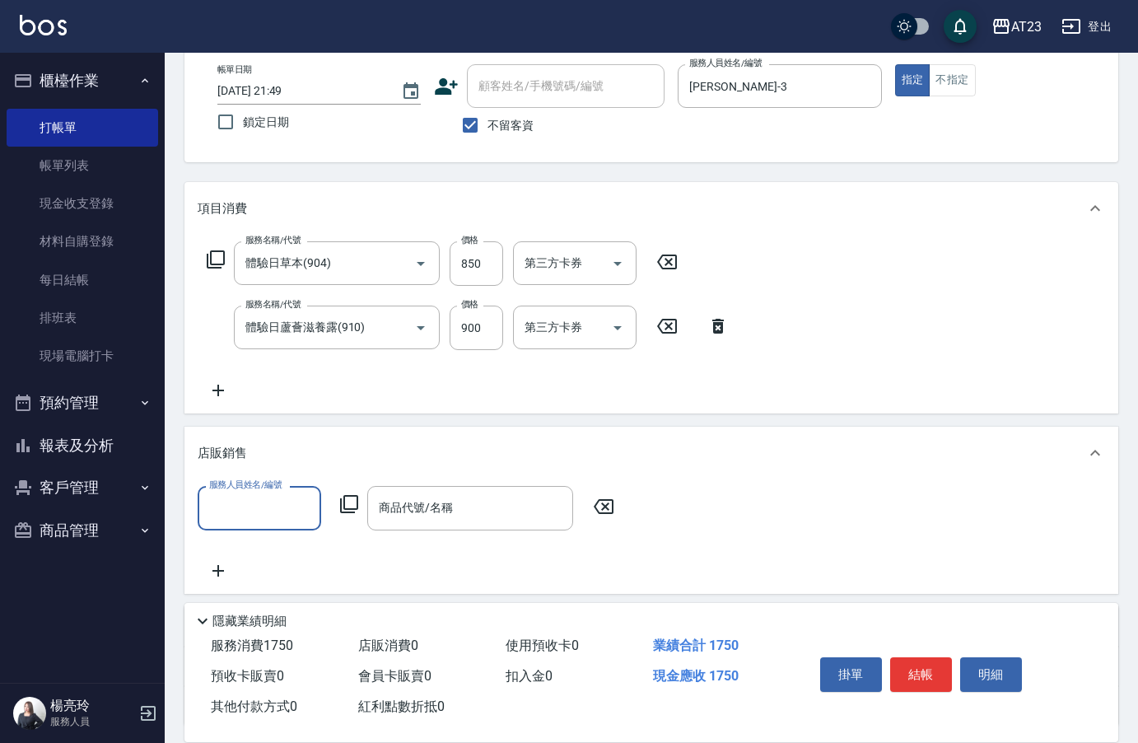
click at [236, 505] on input "服務人員姓名/編號" at bounding box center [259, 507] width 109 height 29
click at [339, 505] on div "服務人員姓名/編號 [PERSON_NAME]-3 服務人員姓名/編號 商品代號/名稱 商品代號/名稱" at bounding box center [411, 508] width 427 height 44
click at [340, 504] on icon at bounding box center [349, 504] width 18 height 18
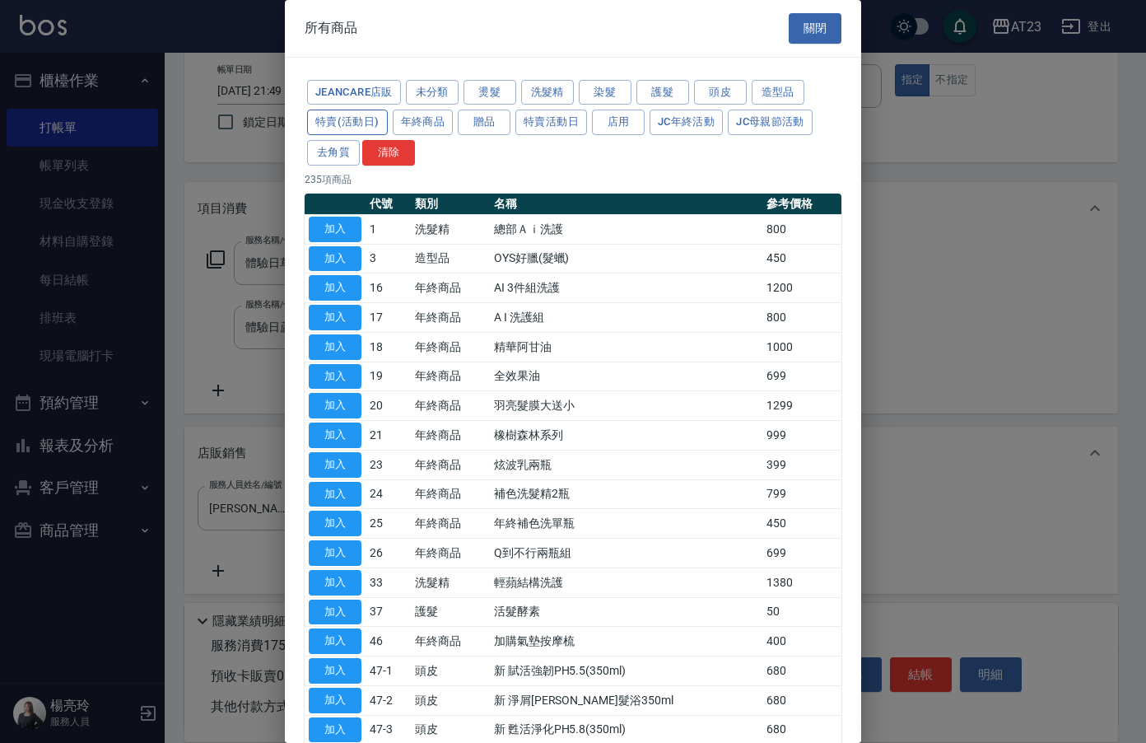
click at [335, 128] on button "特賣(活動日)" at bounding box center [347, 123] width 81 height 26
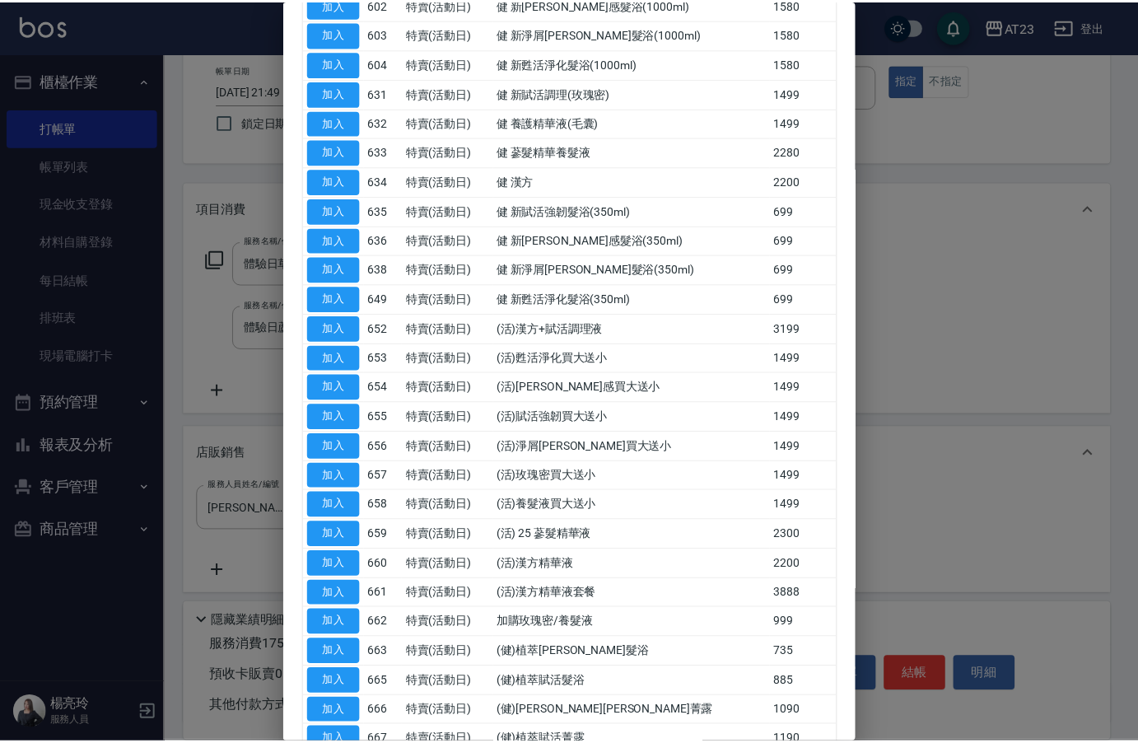
scroll to position [357, 0]
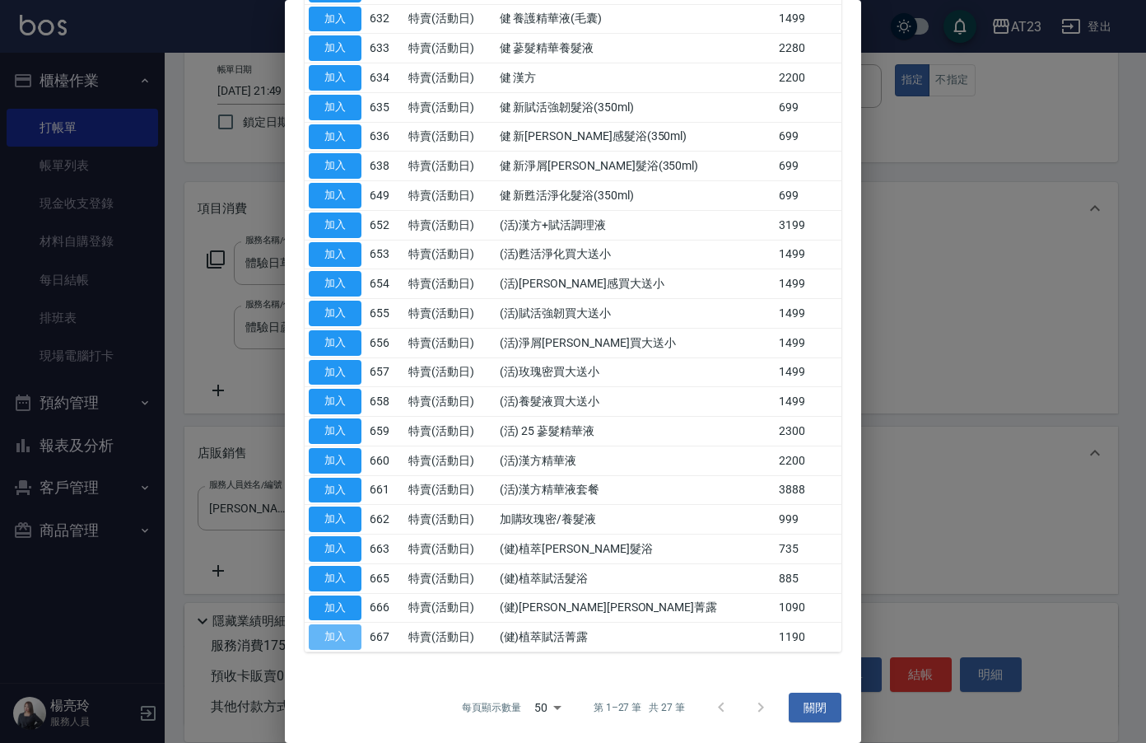
click at [326, 635] on button "加入" at bounding box center [335, 637] width 53 height 26
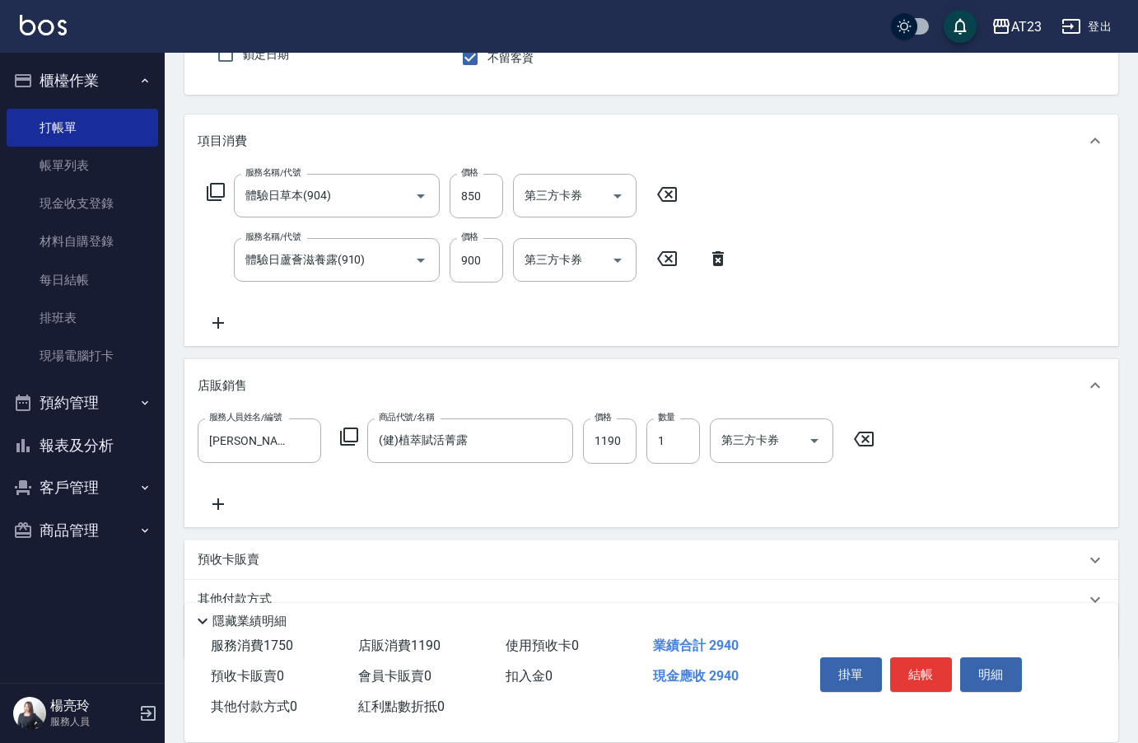
scroll to position [230, 0]
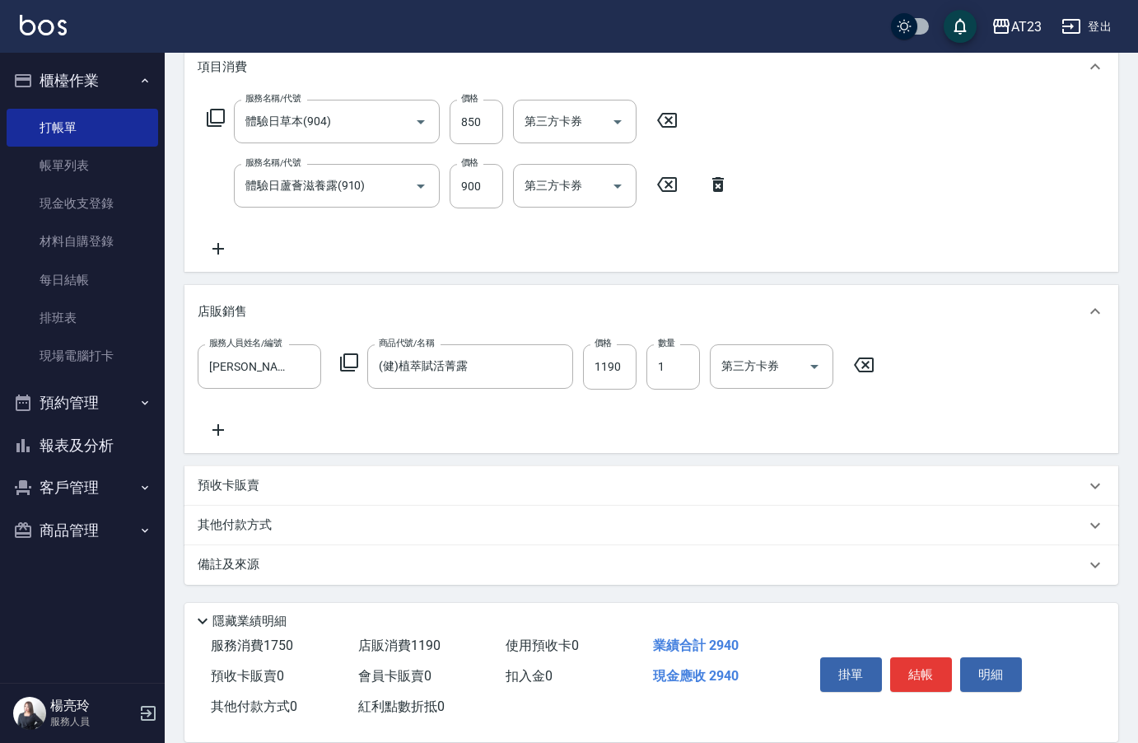
click at [238, 524] on p "其他付款方式" at bounding box center [239, 525] width 82 height 18
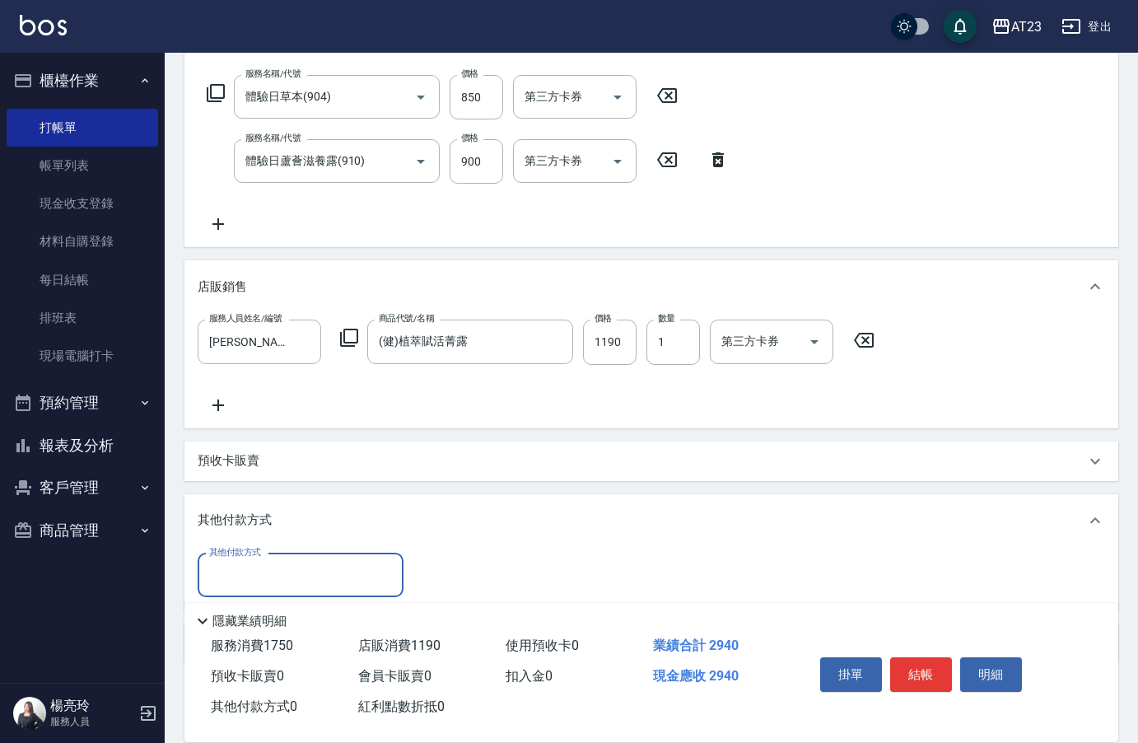
scroll to position [0, 0]
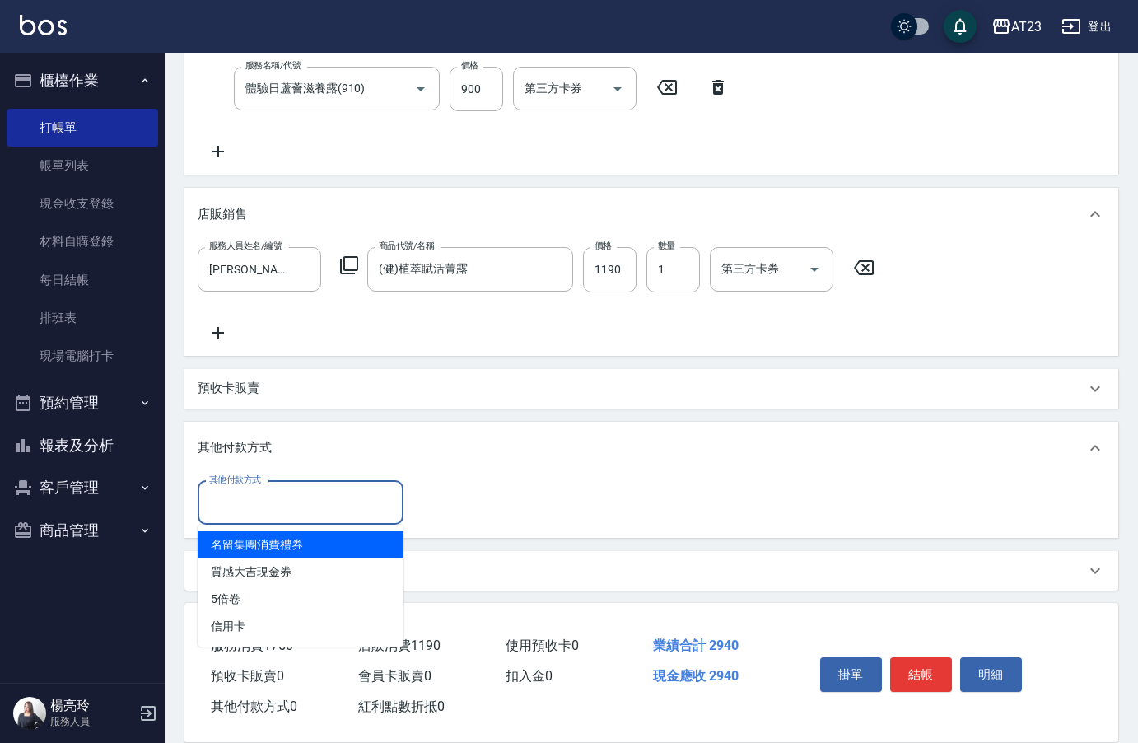
click at [259, 503] on input "其他付款方式" at bounding box center [300, 502] width 191 height 29
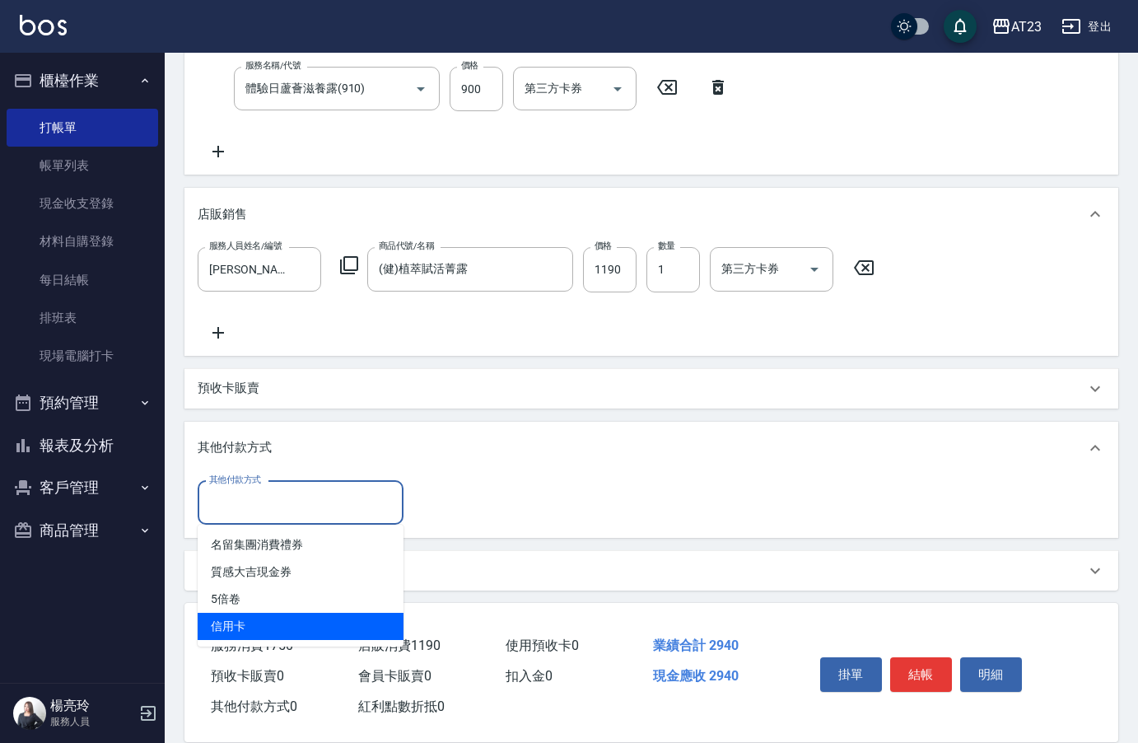
drag, startPoint x: 264, startPoint y: 629, endPoint x: 280, endPoint y: 629, distance: 15.6
click at [264, 629] on span "信用卡" at bounding box center [301, 626] width 206 height 27
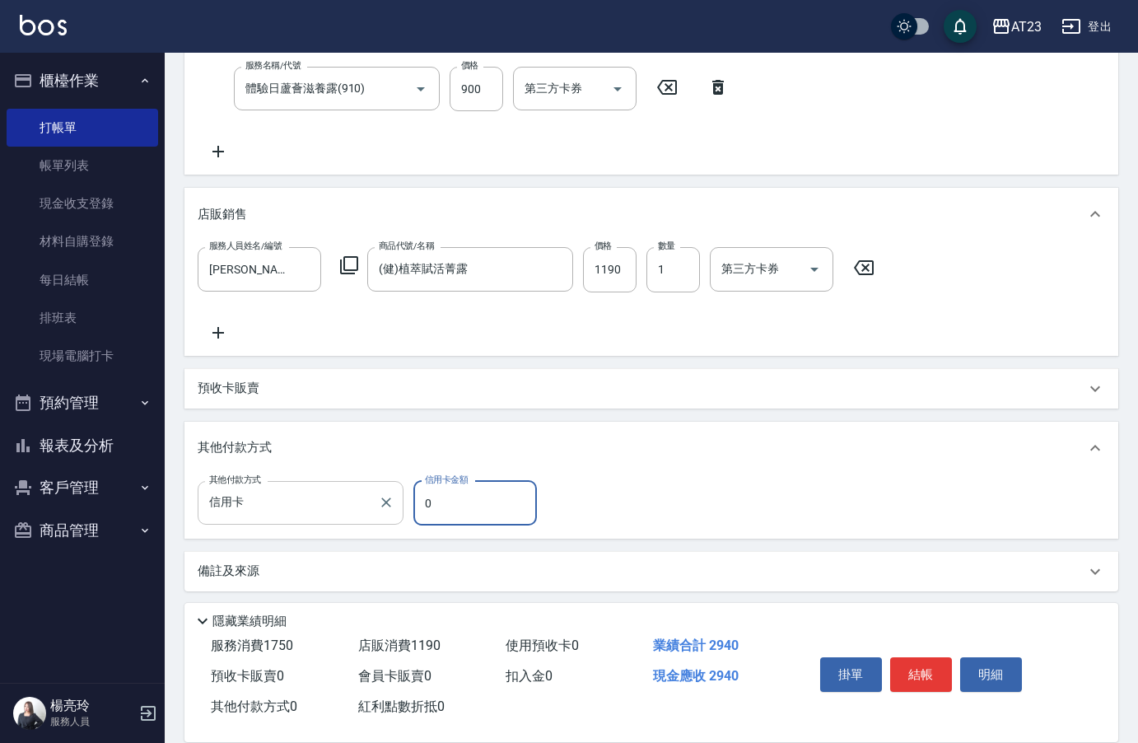
drag, startPoint x: 456, startPoint y: 510, endPoint x: 399, endPoint y: 507, distance: 56.9
click at [399, 507] on div "其他付款方式 信用卡 其他付款方式 信用卡金額 0 信用卡金額" at bounding box center [372, 503] width 349 height 44
click at [930, 669] on button "結帳" at bounding box center [921, 674] width 62 height 35
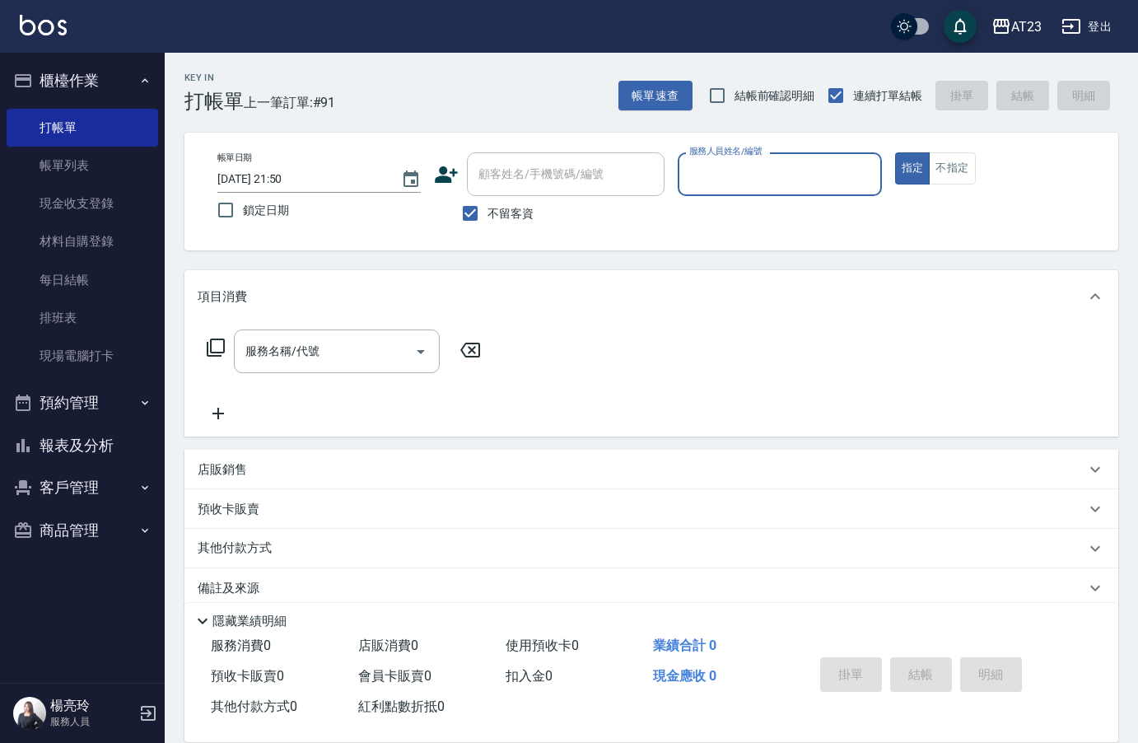
click at [69, 461] on button "報表及分析" at bounding box center [83, 445] width 152 height 43
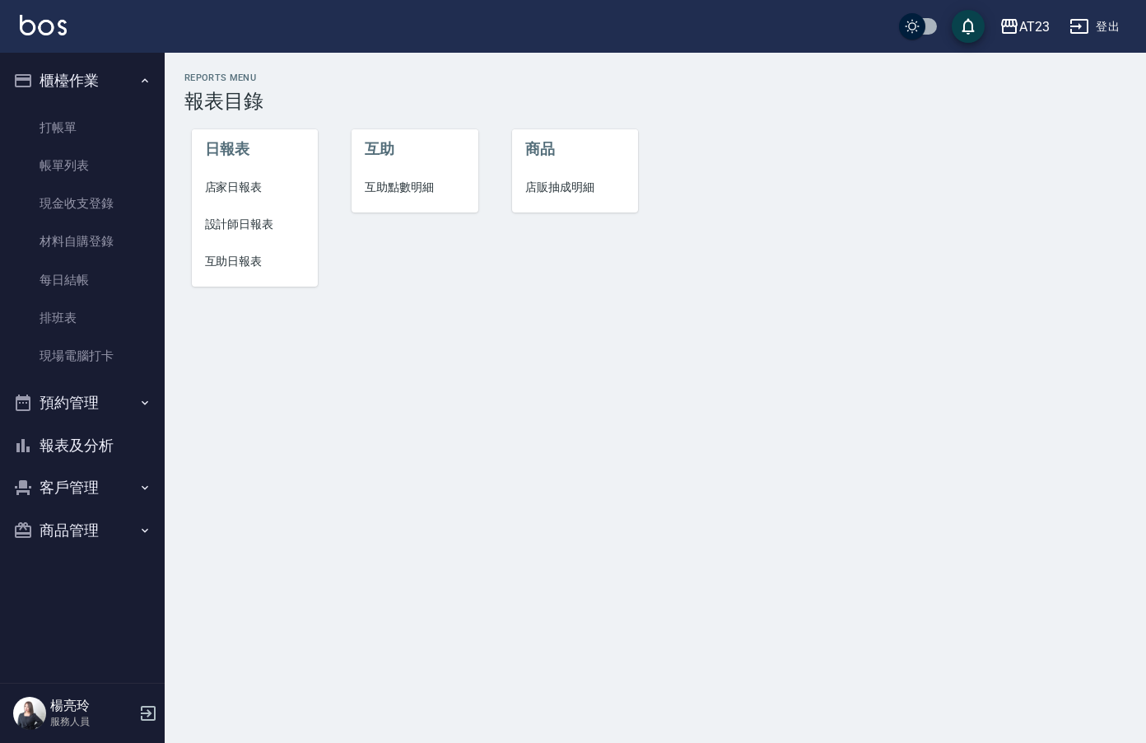
click at [240, 176] on li "店家日報表" at bounding box center [255, 187] width 127 height 37
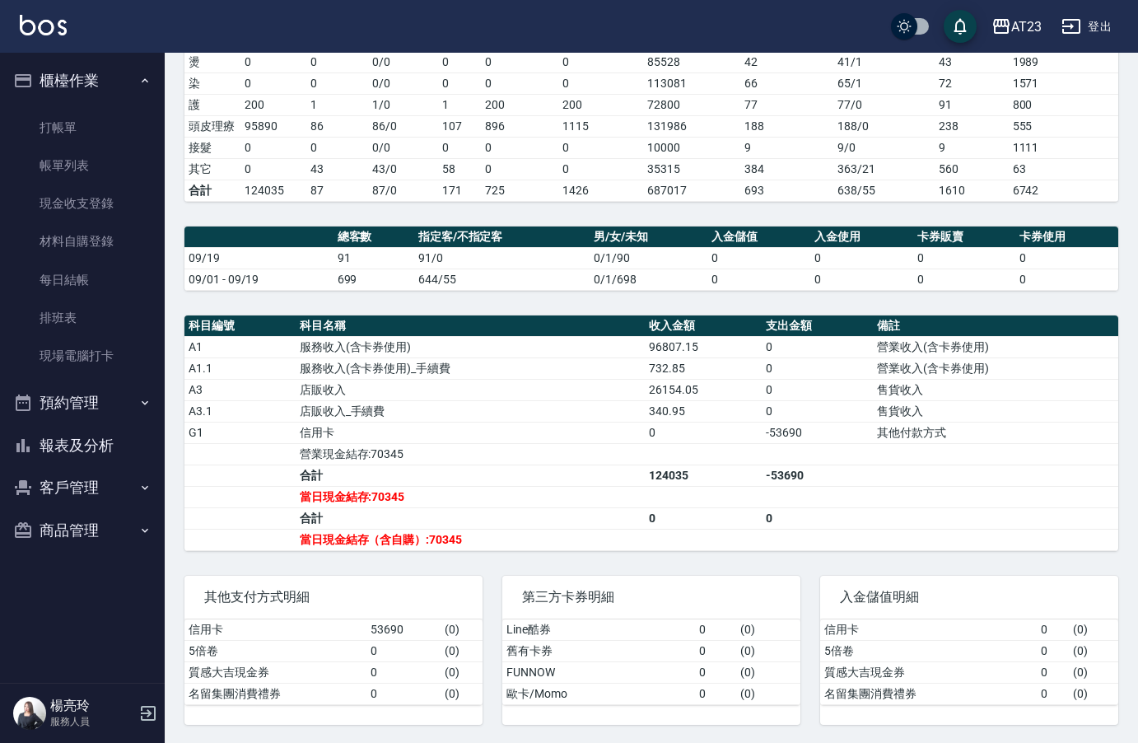
scroll to position [315, 0]
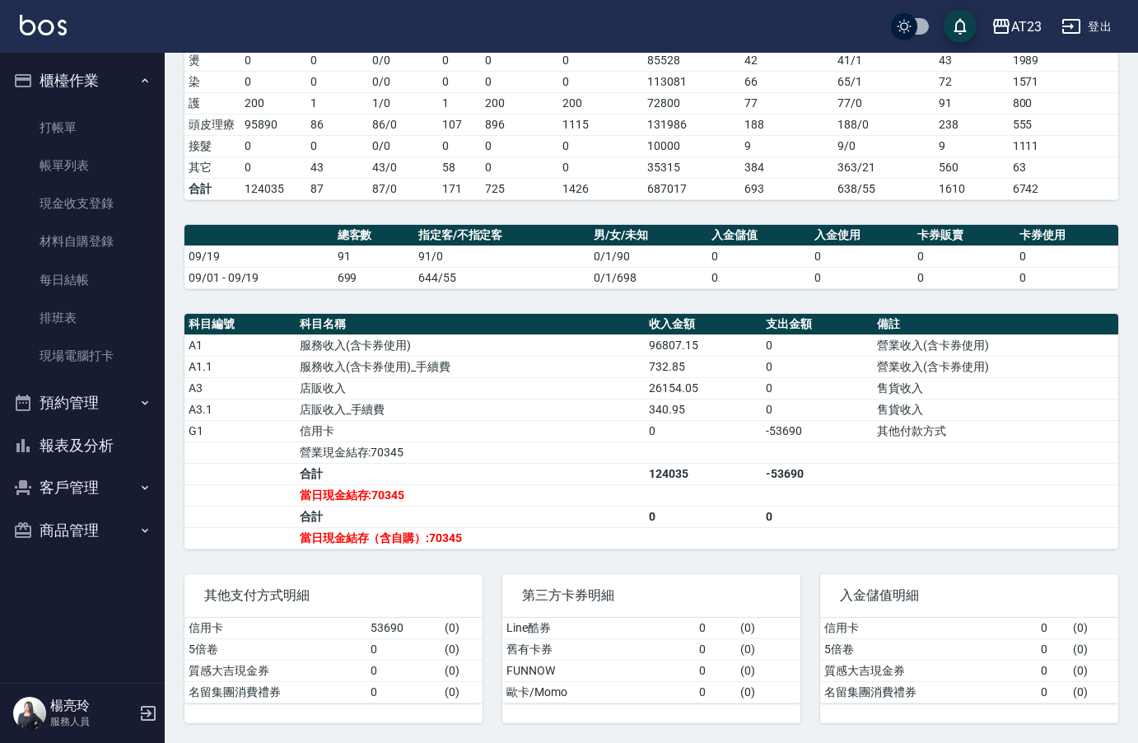
click at [68, 455] on button "報表及分析" at bounding box center [83, 445] width 152 height 43
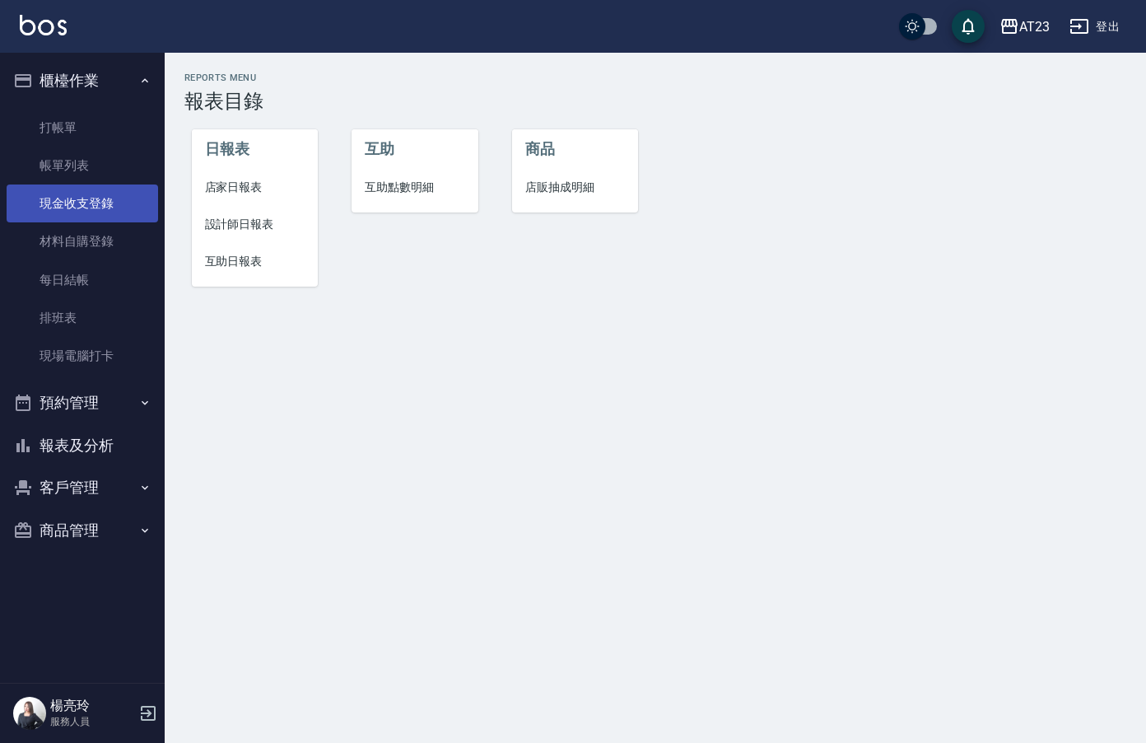
click at [89, 204] on link "現金收支登錄" at bounding box center [83, 203] width 152 height 38
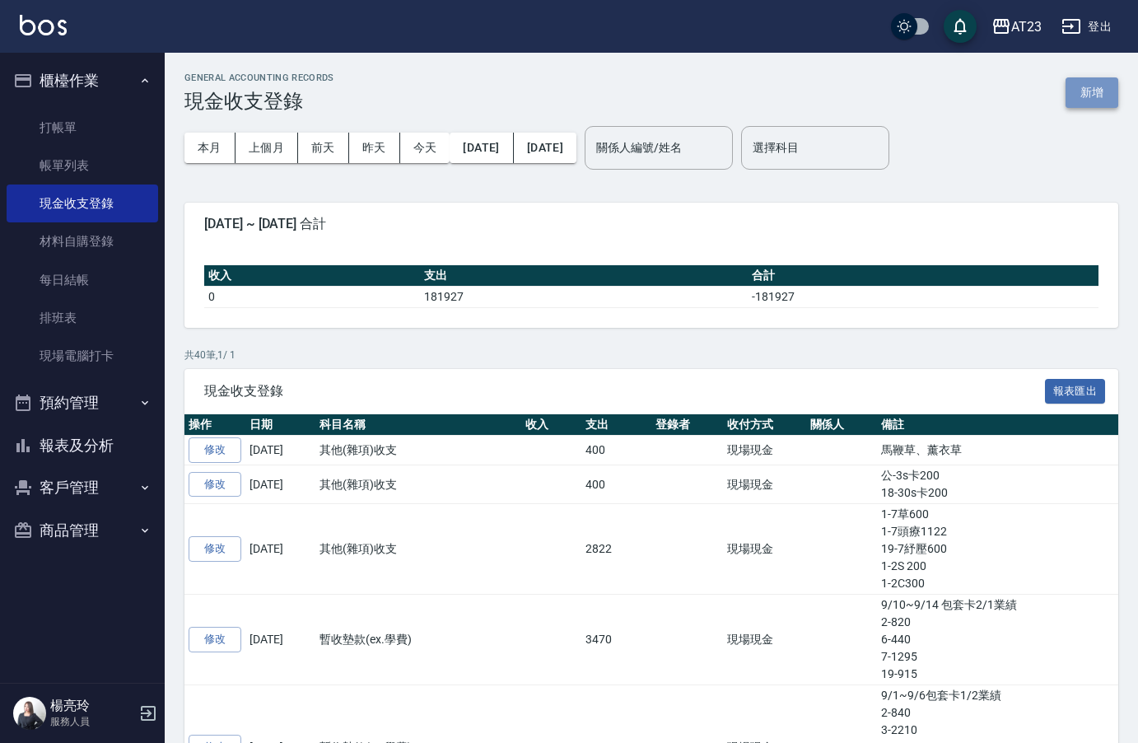
click at [1095, 86] on button "新增" at bounding box center [1092, 92] width 53 height 30
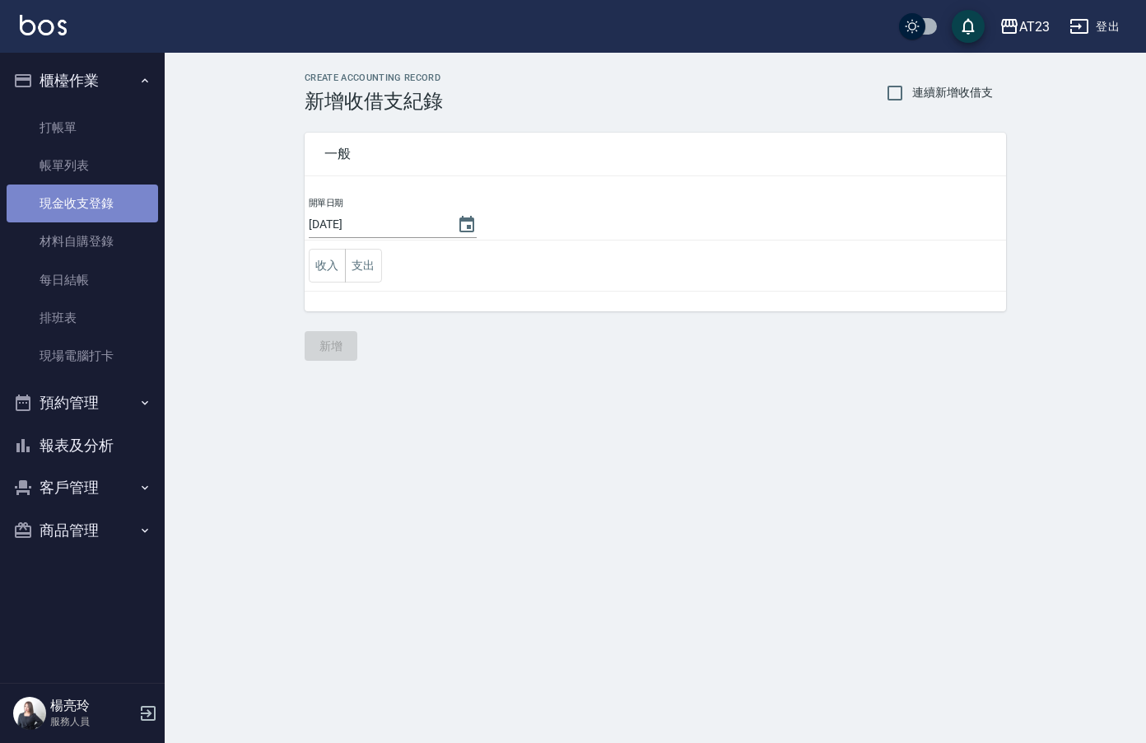
click at [82, 195] on link "現金收支登錄" at bounding box center [83, 203] width 152 height 38
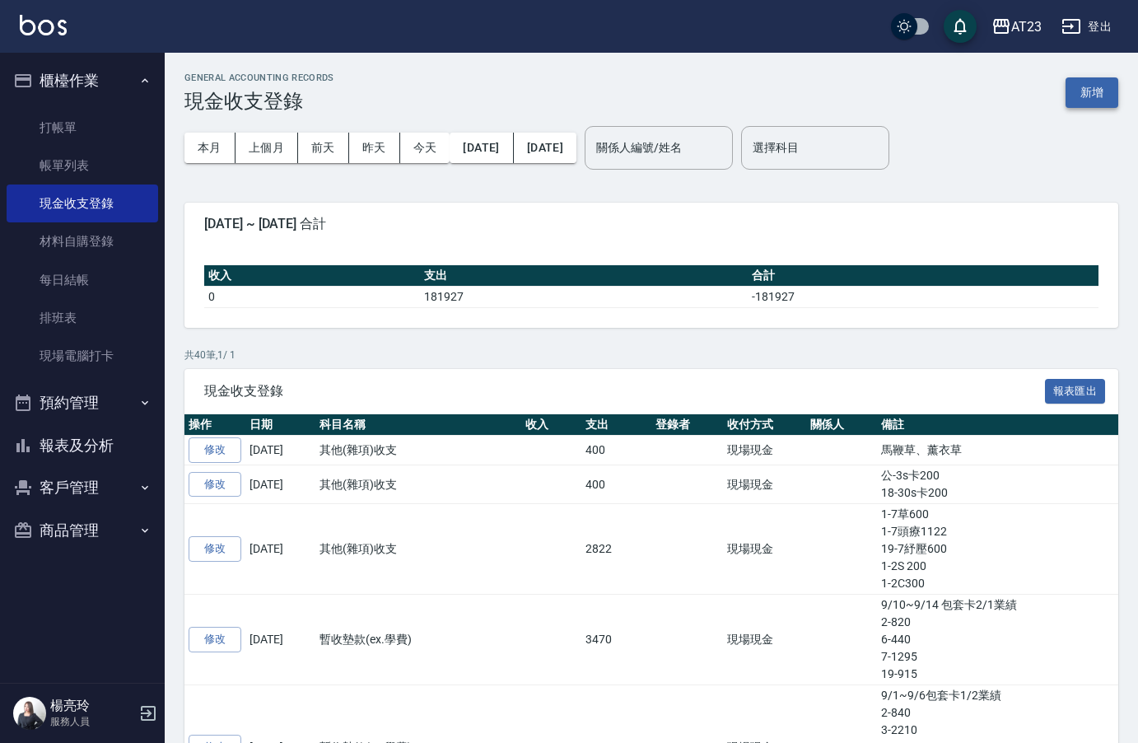
click at [1101, 98] on button "新增" at bounding box center [1092, 92] width 53 height 30
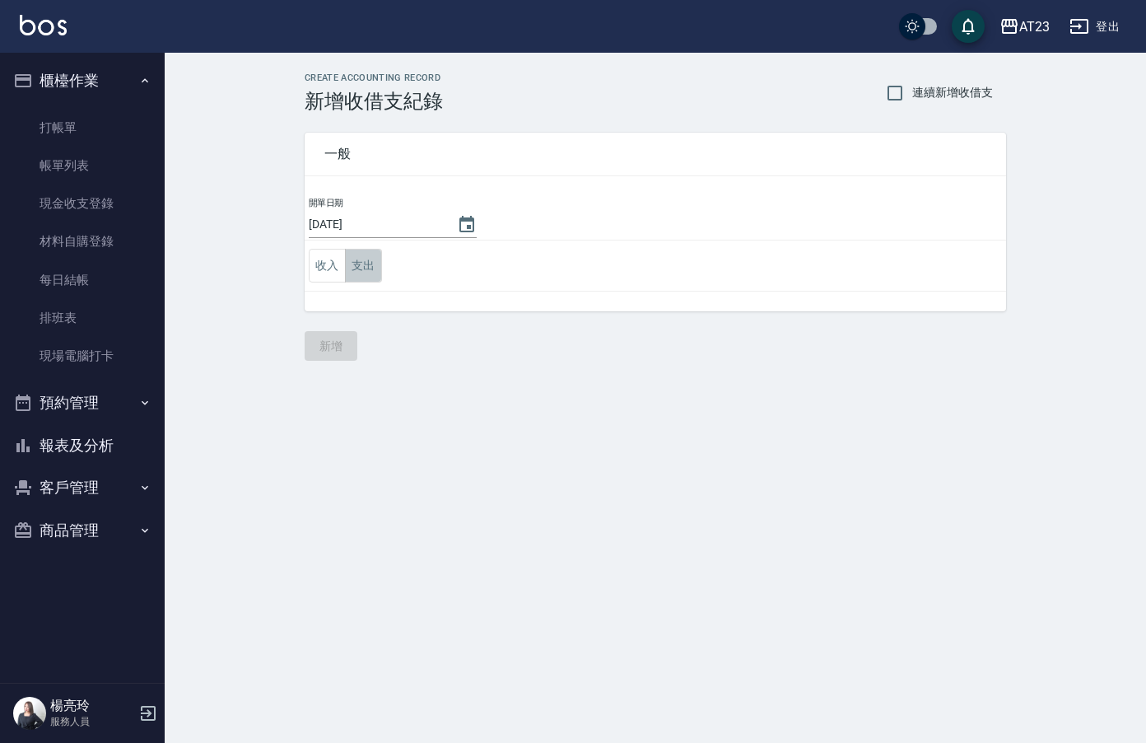
click at [359, 276] on button "支出" at bounding box center [363, 266] width 37 height 34
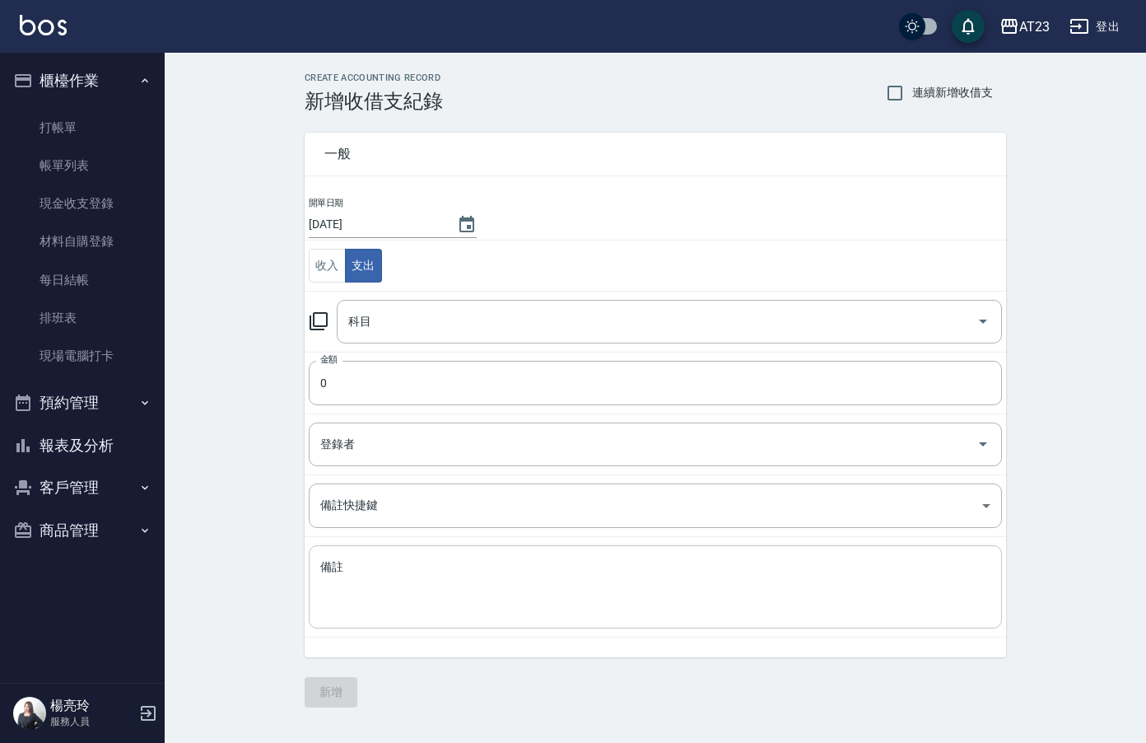
click at [435, 589] on textarea "備註" at bounding box center [655, 587] width 670 height 56
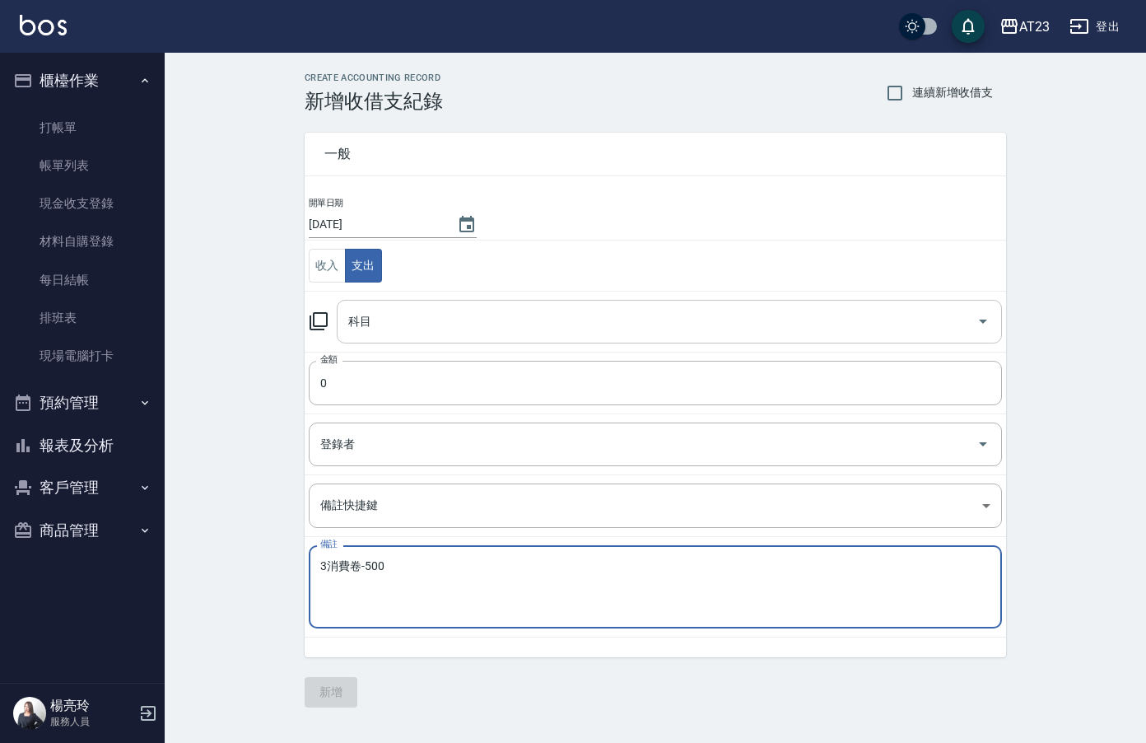
click at [390, 317] on input "科目" at bounding box center [657, 321] width 626 height 29
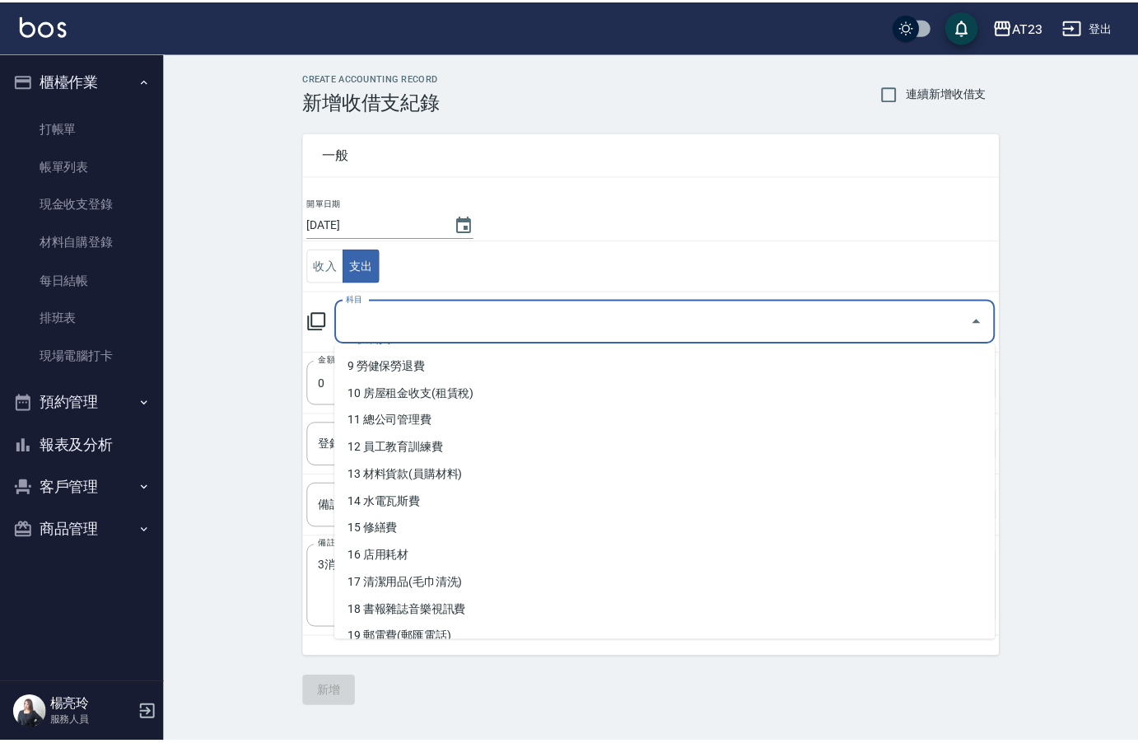
scroll to position [577, 0]
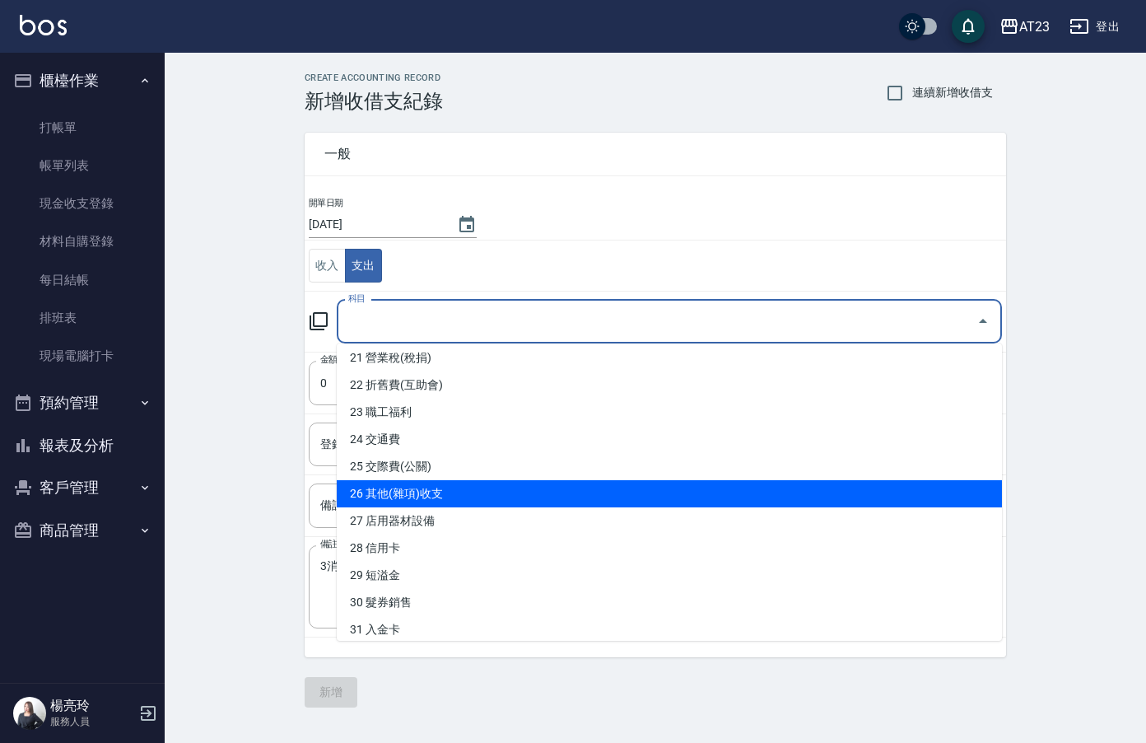
click at [562, 491] on li "26 其他(雜項)收支" at bounding box center [669, 493] width 665 height 27
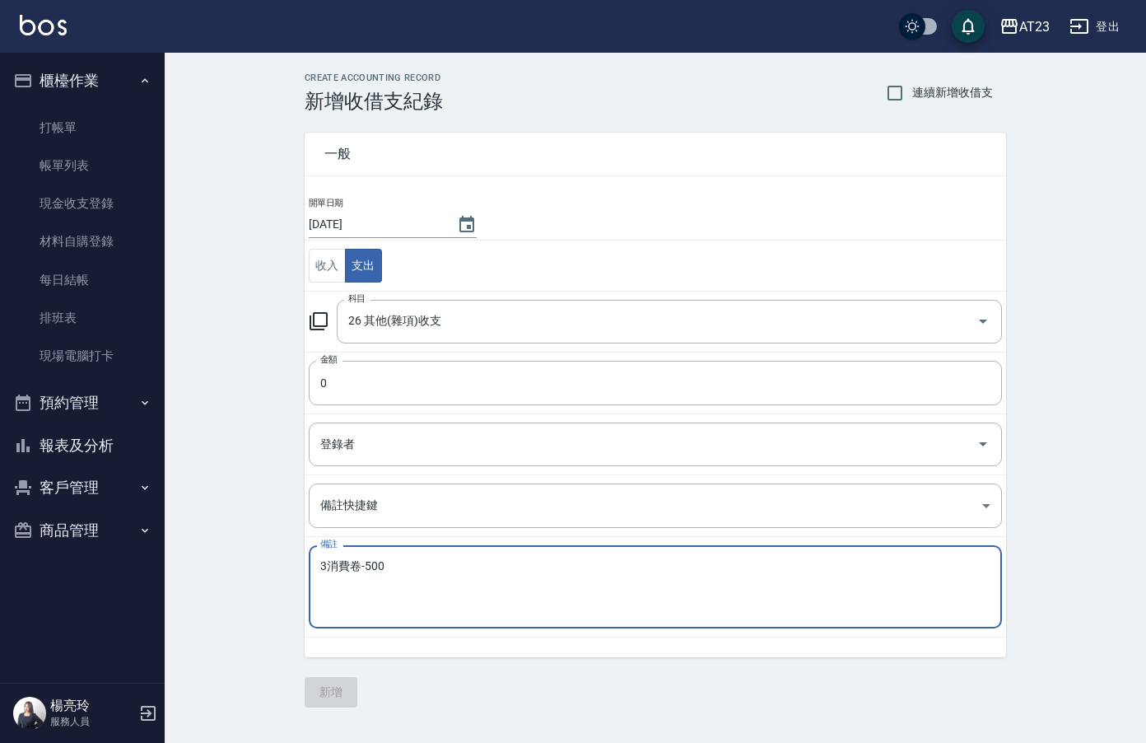
click at [326, 561] on textarea "3消費卷-500" at bounding box center [655, 587] width 670 height 56
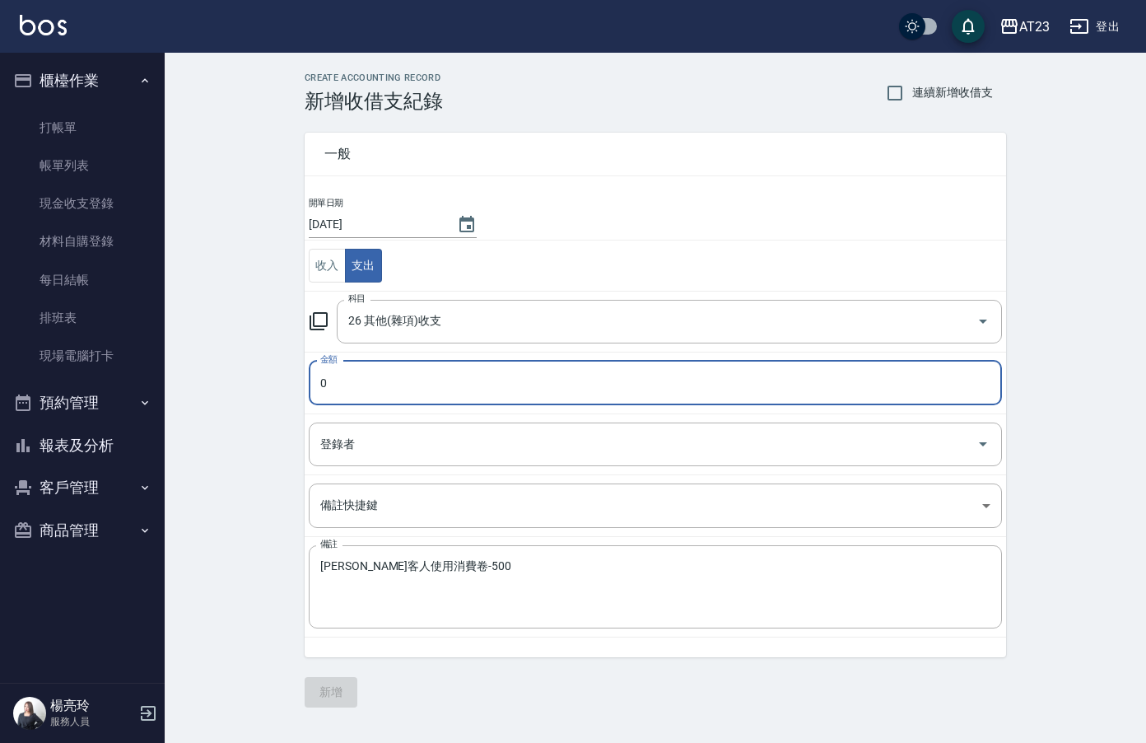
click at [370, 378] on input "0" at bounding box center [655, 383] width 693 height 44
click at [330, 693] on button "新增" at bounding box center [331, 692] width 53 height 30
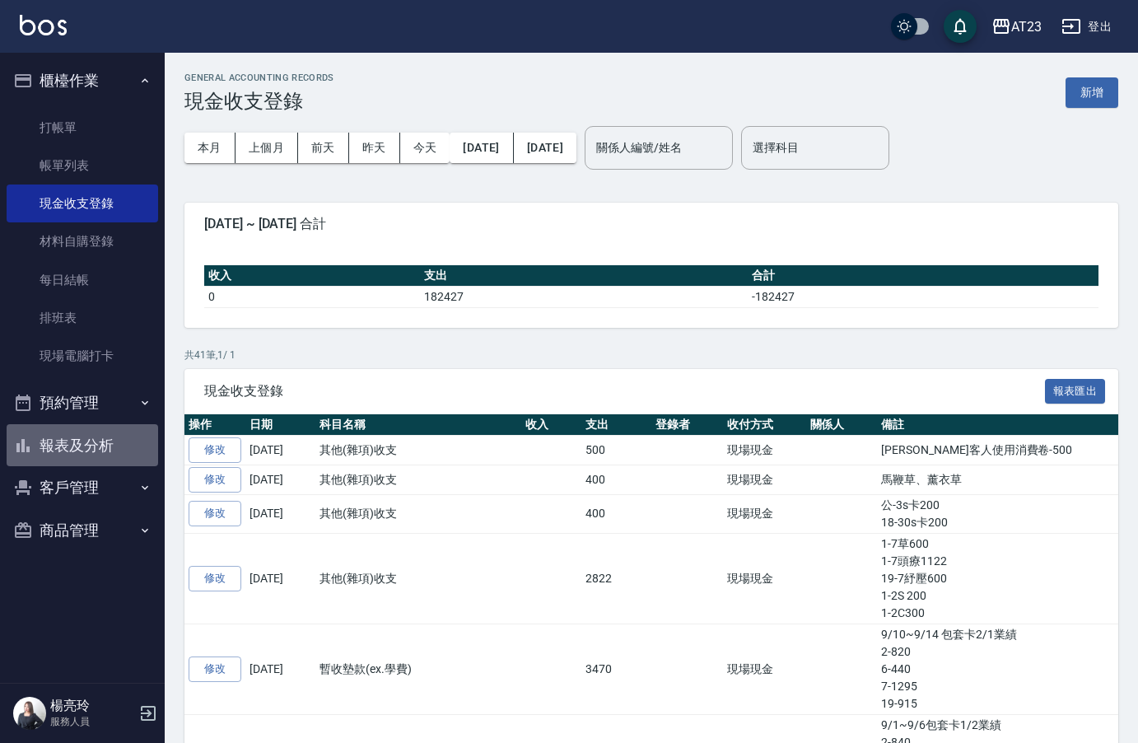
drag, startPoint x: 71, startPoint y: 452, endPoint x: 83, endPoint y: 446, distance: 14.0
click at [71, 451] on button "報表及分析" at bounding box center [83, 445] width 152 height 43
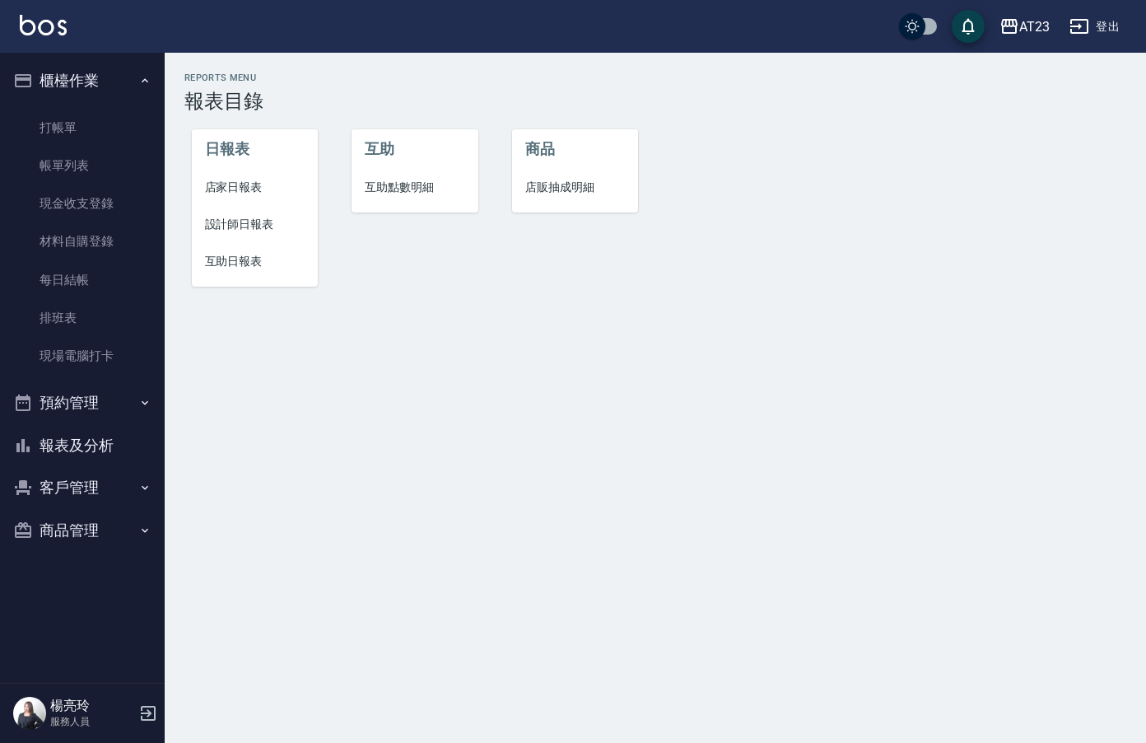
click at [263, 191] on span "店家日報表" at bounding box center [255, 187] width 100 height 17
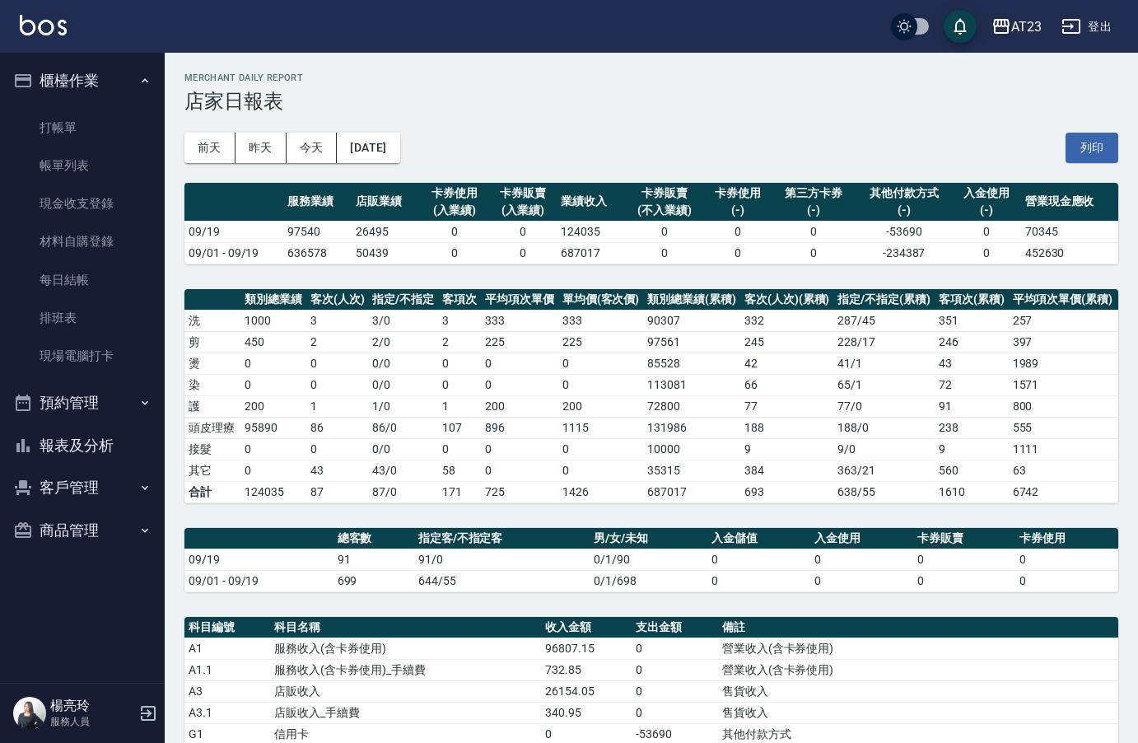
click at [1098, 180] on div "[DATE] [DATE] [DATE] [DATE] 列印" at bounding box center [651, 148] width 934 height 70
click at [1107, 155] on button "列印" at bounding box center [1092, 148] width 53 height 30
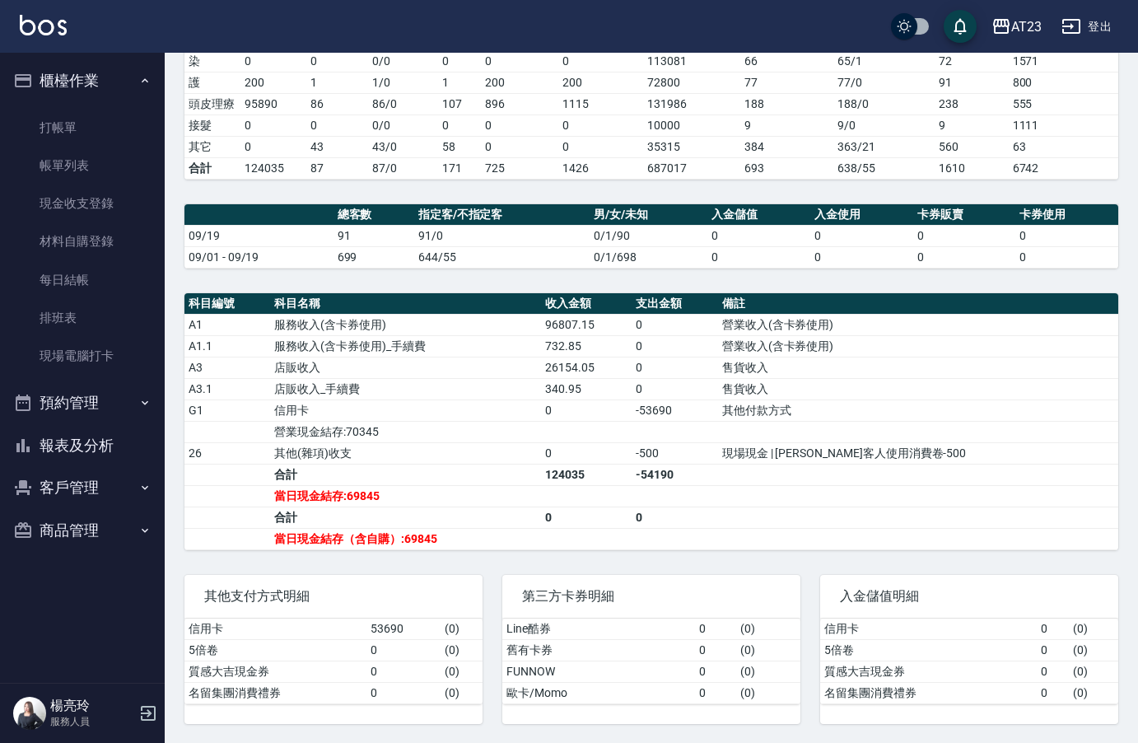
scroll to position [329, 0]
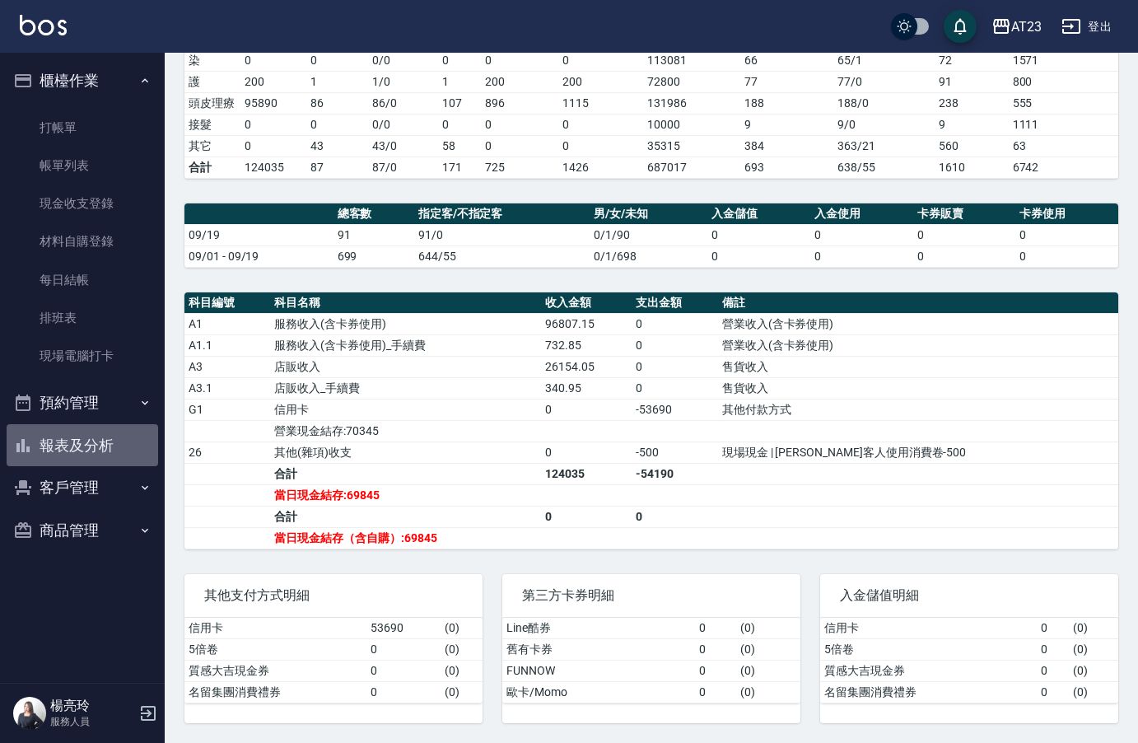
click at [107, 438] on button "報表及分析" at bounding box center [83, 445] width 152 height 43
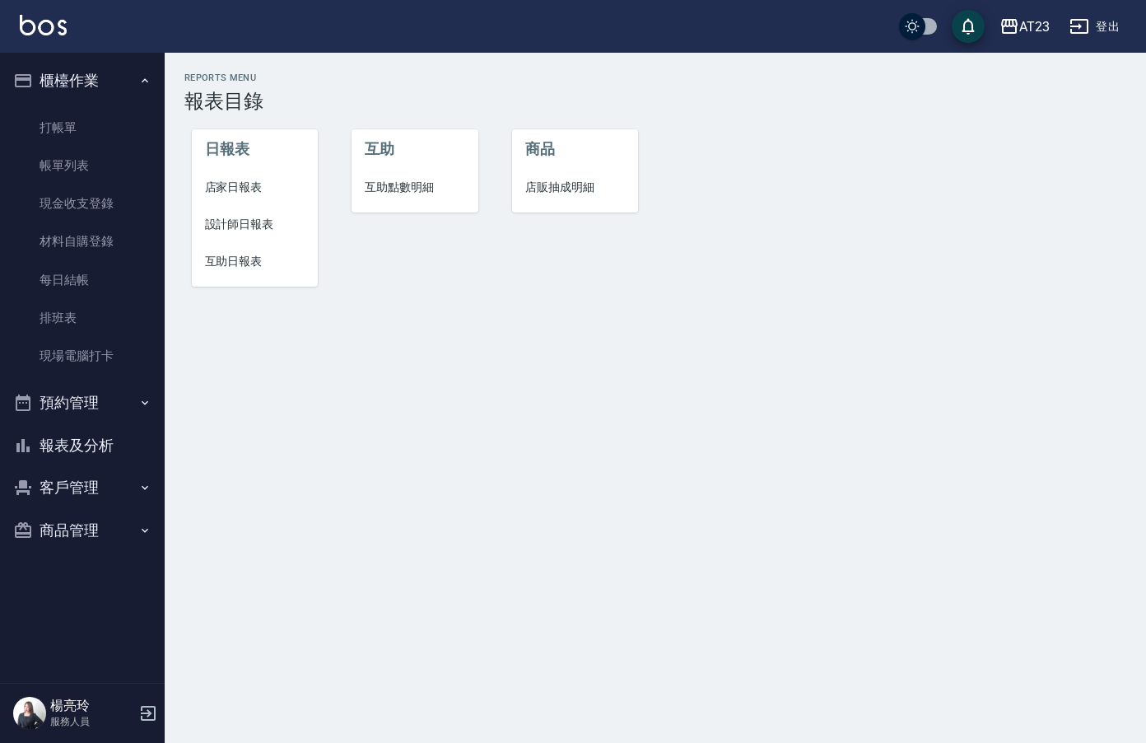
click at [273, 223] on span "設計師日報表" at bounding box center [255, 224] width 100 height 17
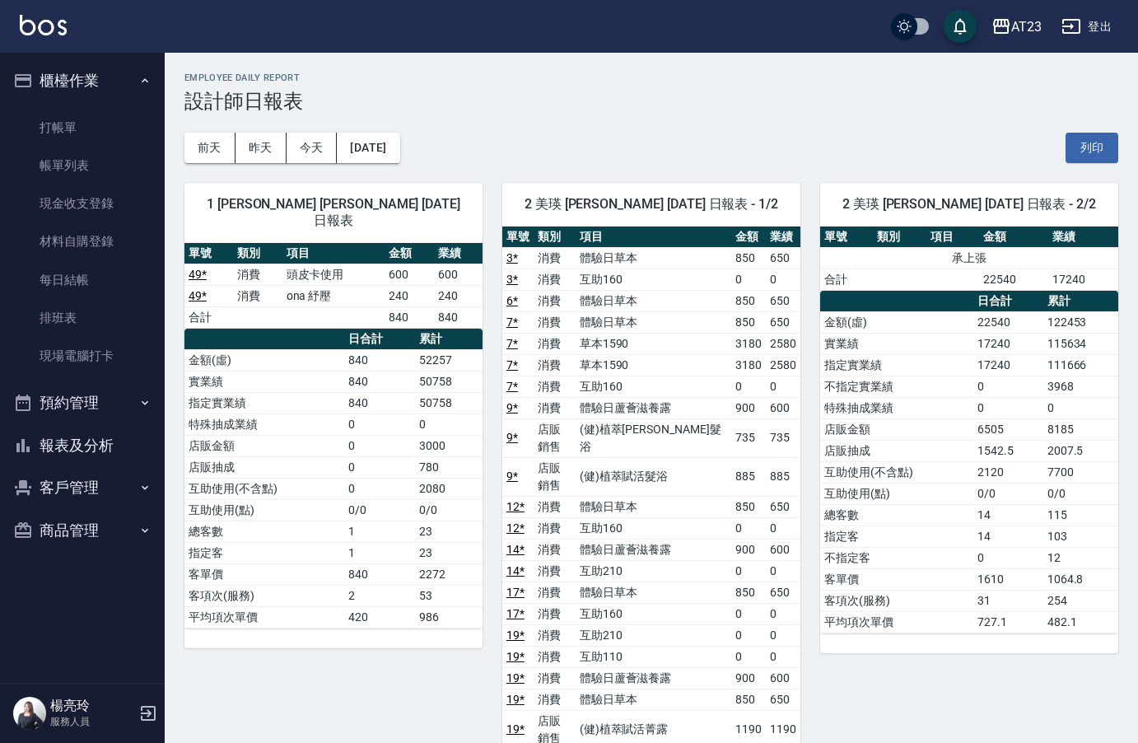
scroll to position [82, 0]
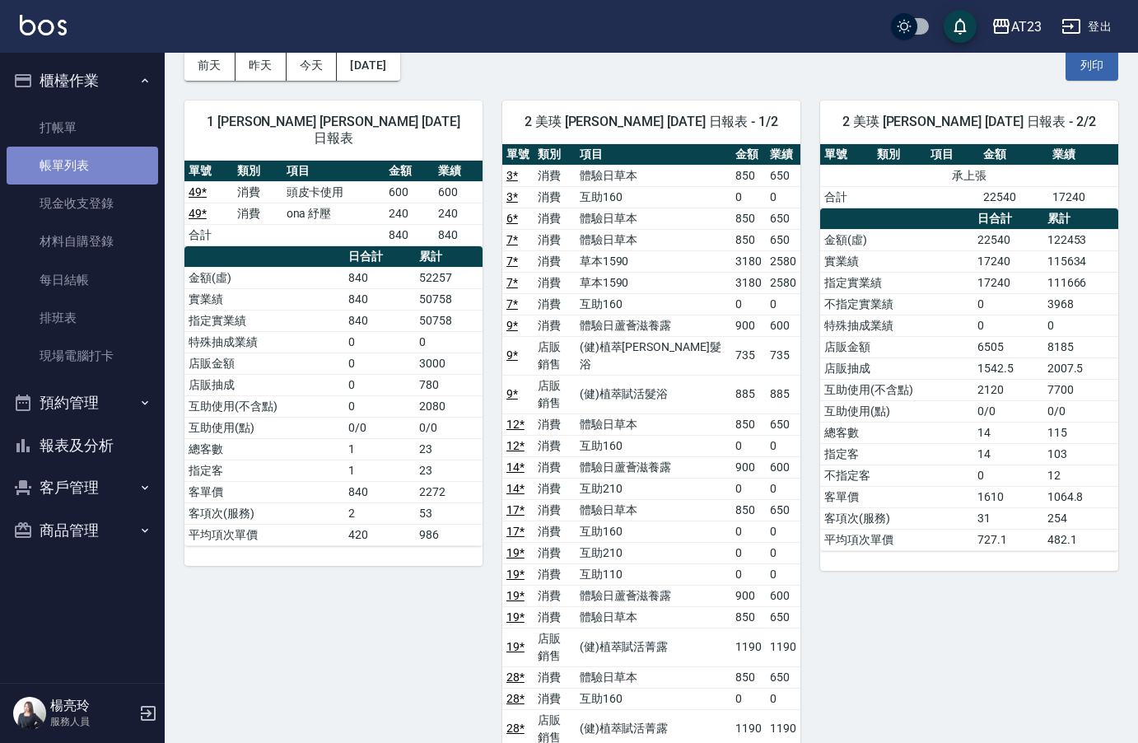
click at [80, 166] on link "帳單列表" at bounding box center [83, 166] width 152 height 38
click at [82, 169] on link "帳單列表" at bounding box center [83, 166] width 152 height 38
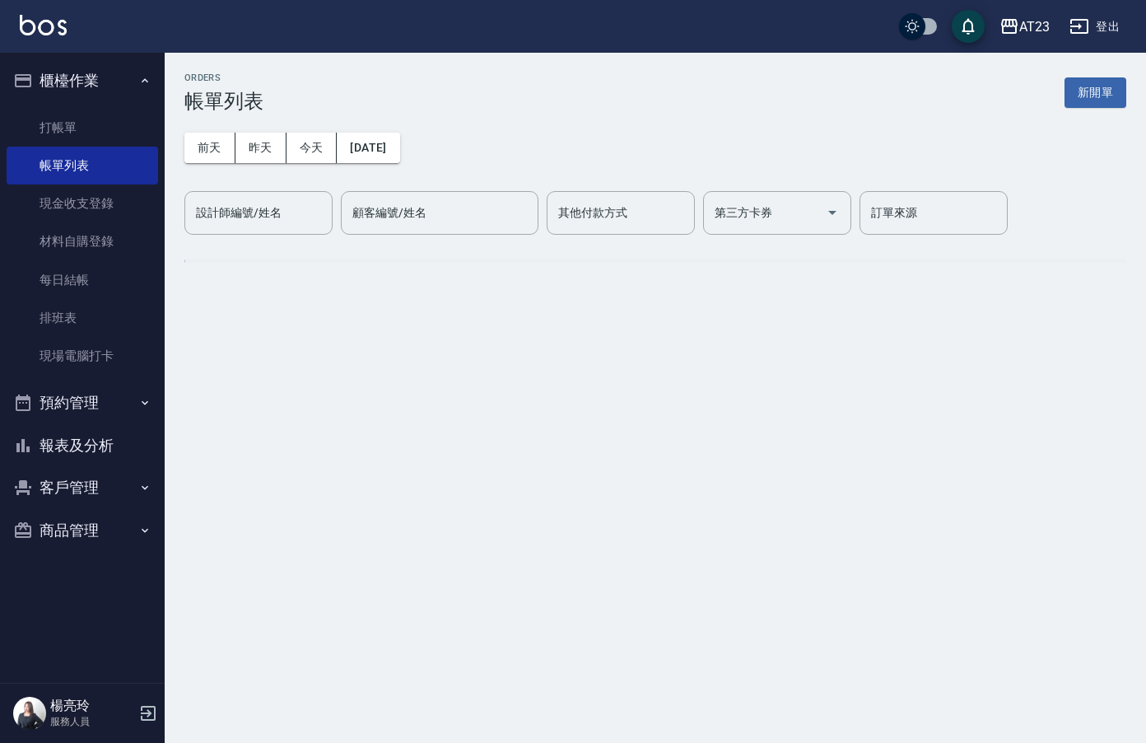
click at [232, 215] on div "設計師編號/姓名 設計師編號/姓名" at bounding box center [258, 213] width 148 height 44
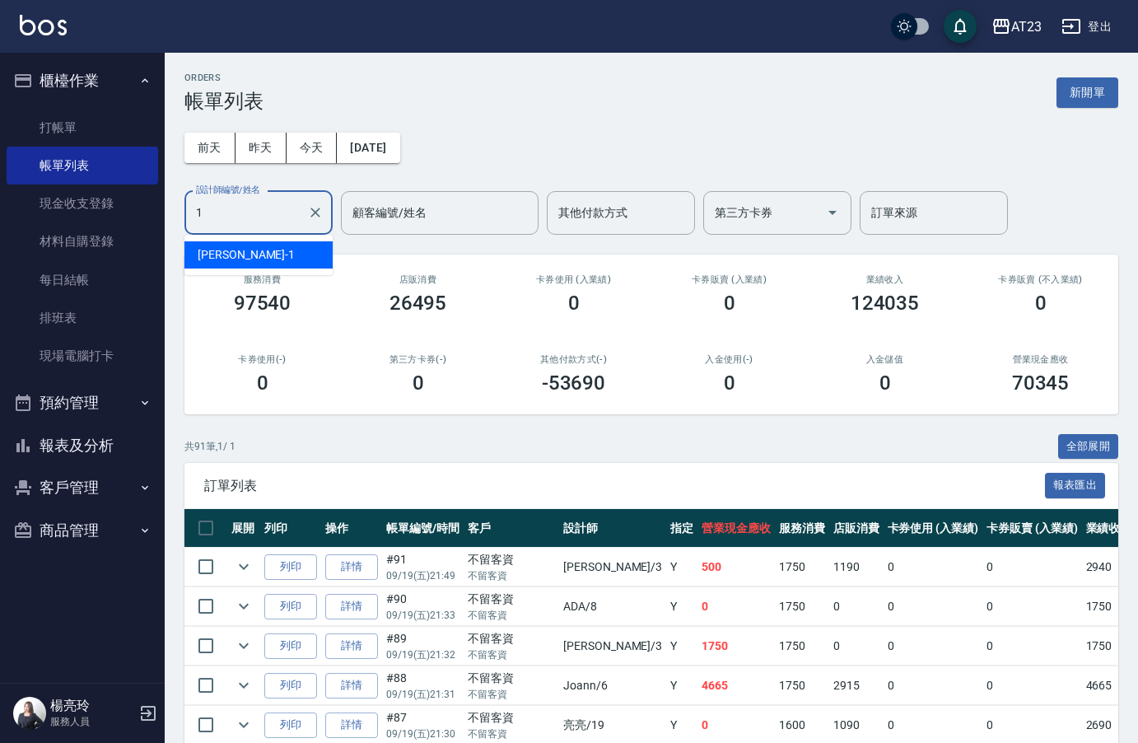
click at [248, 257] on div "[PERSON_NAME] -1" at bounding box center [258, 254] width 148 height 27
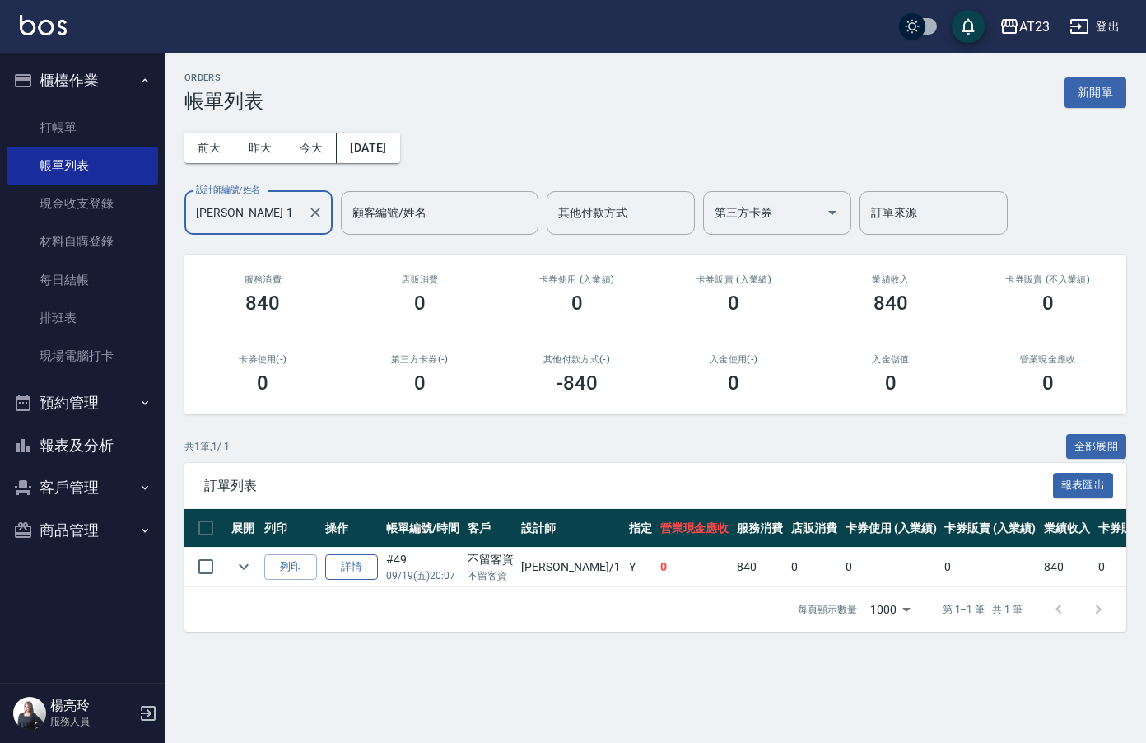
click at [367, 571] on link "詳情" at bounding box center [351, 567] width 53 height 26
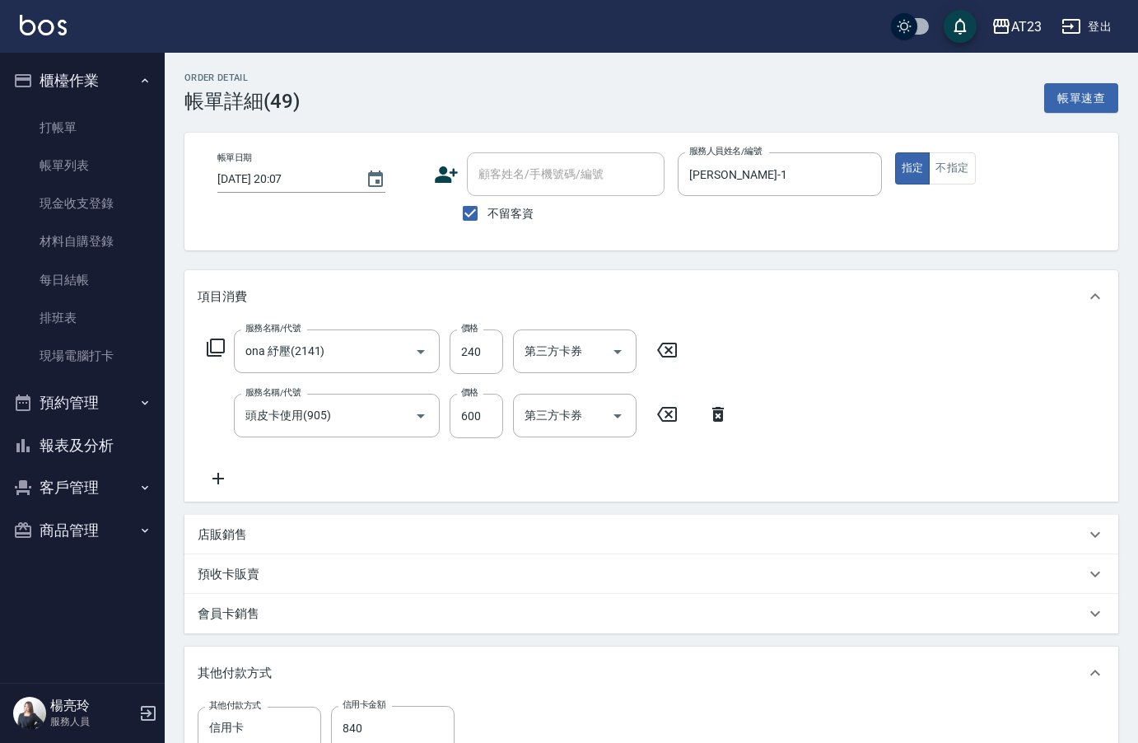
click at [215, 479] on icon at bounding box center [218, 479] width 12 height 12
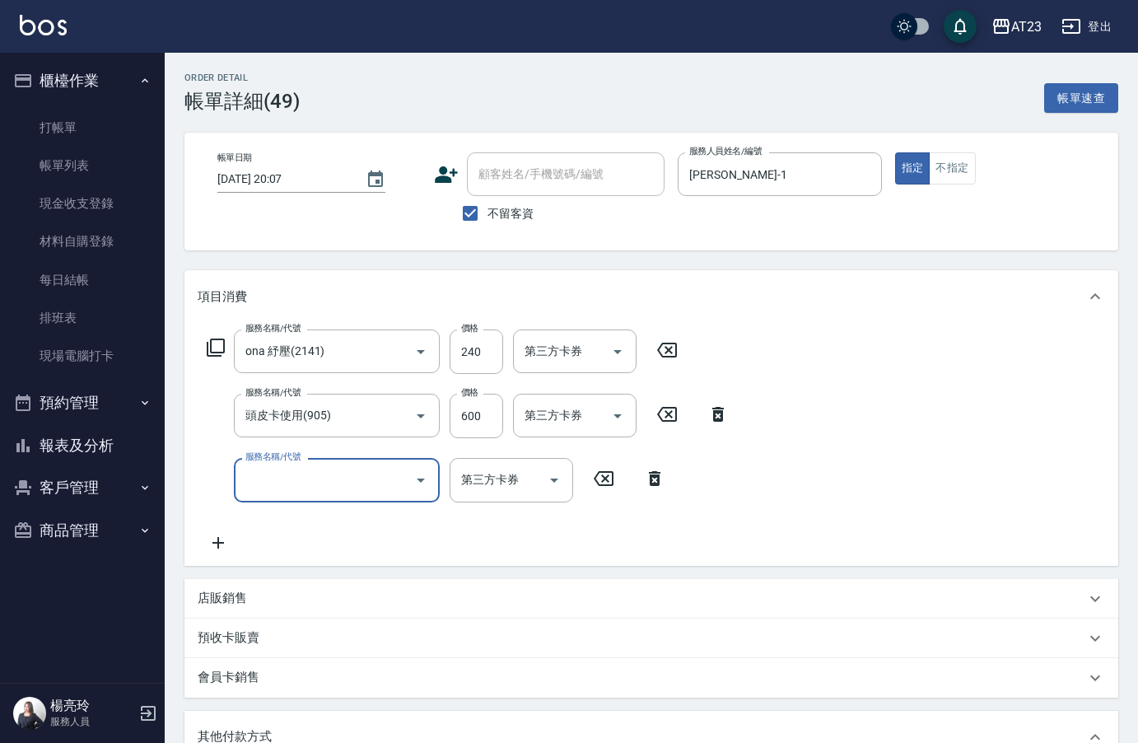
click at [277, 484] on input "服務名稱/代號" at bounding box center [324, 479] width 166 height 29
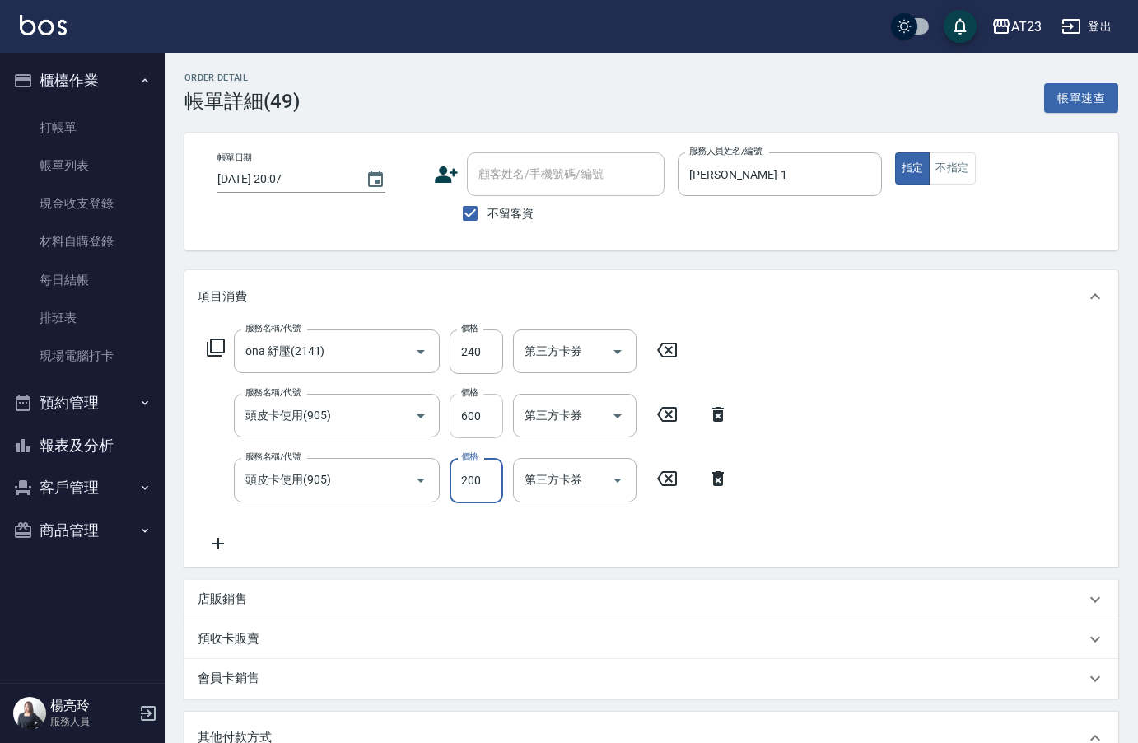
click at [487, 401] on input "600" at bounding box center [477, 416] width 54 height 44
click at [212, 544] on icon at bounding box center [218, 544] width 41 height 20
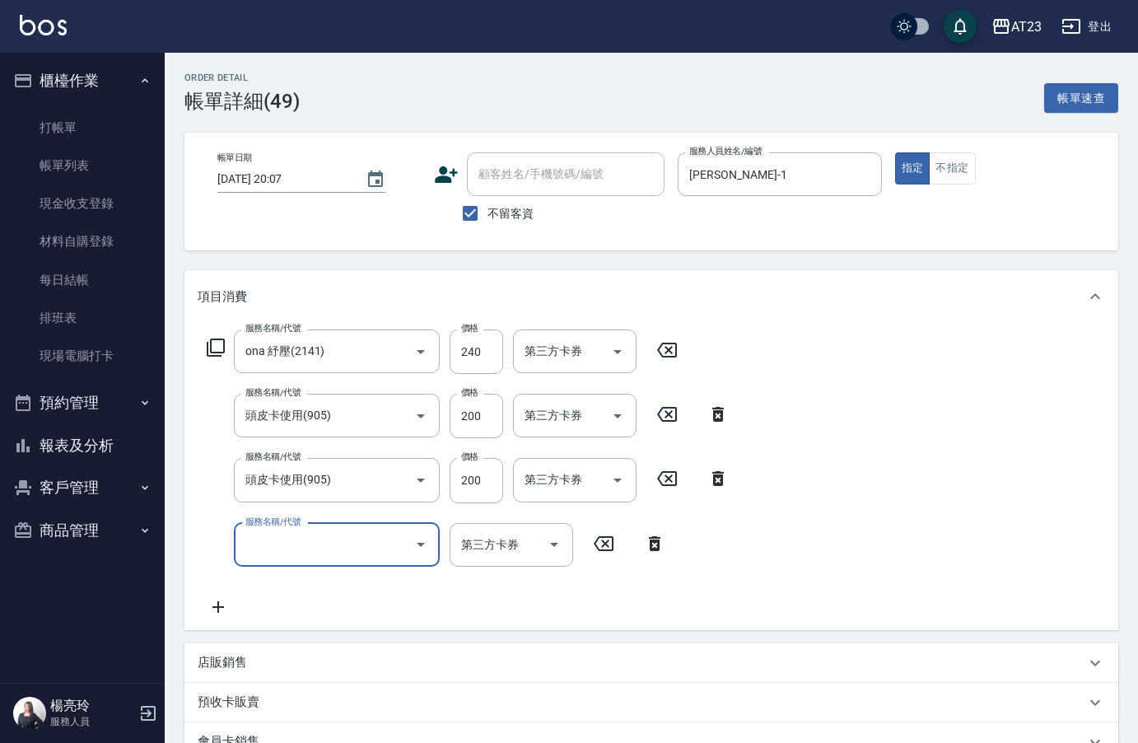
click at [274, 546] on input "服務名稱/代號" at bounding box center [324, 544] width 166 height 29
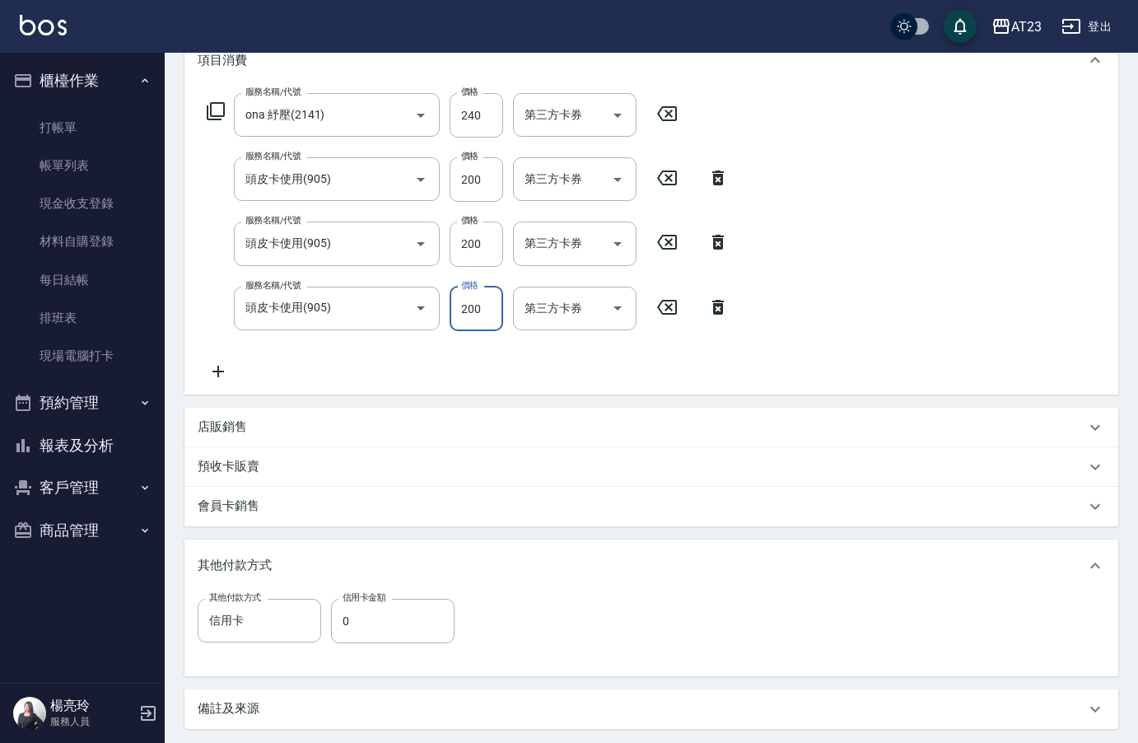
scroll to position [400, 0]
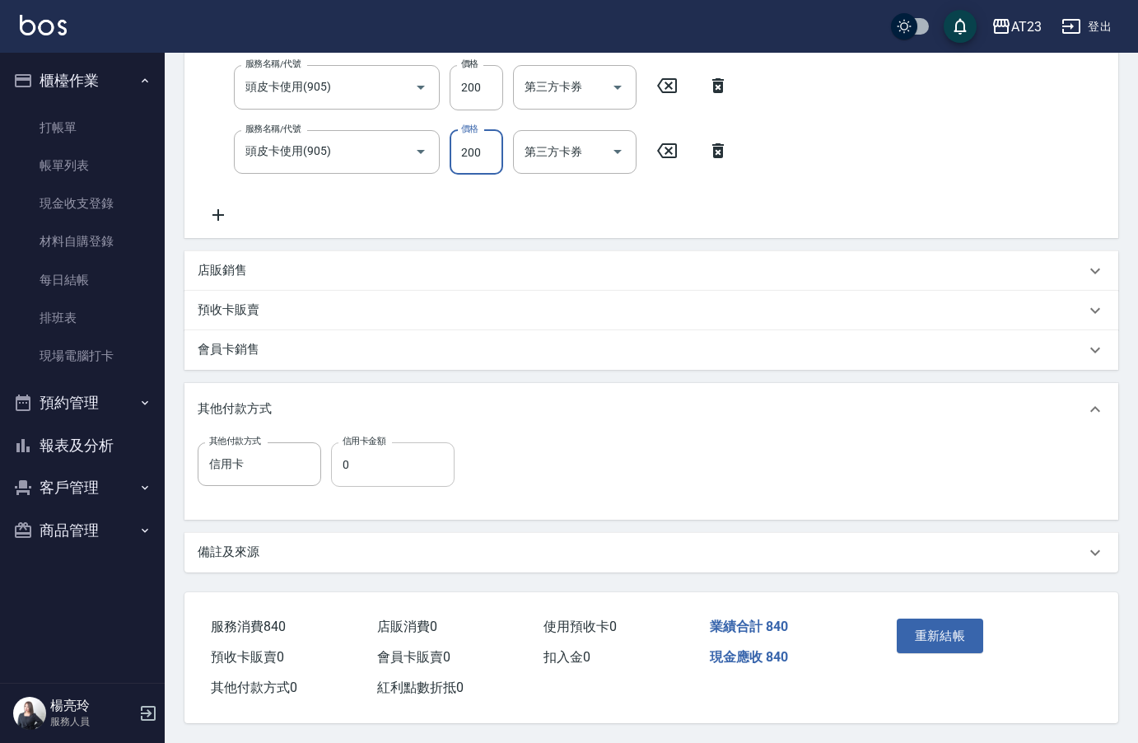
click at [391, 465] on input "0" at bounding box center [393, 464] width 124 height 44
click at [953, 628] on button "重新結帳" at bounding box center [940, 636] width 87 height 35
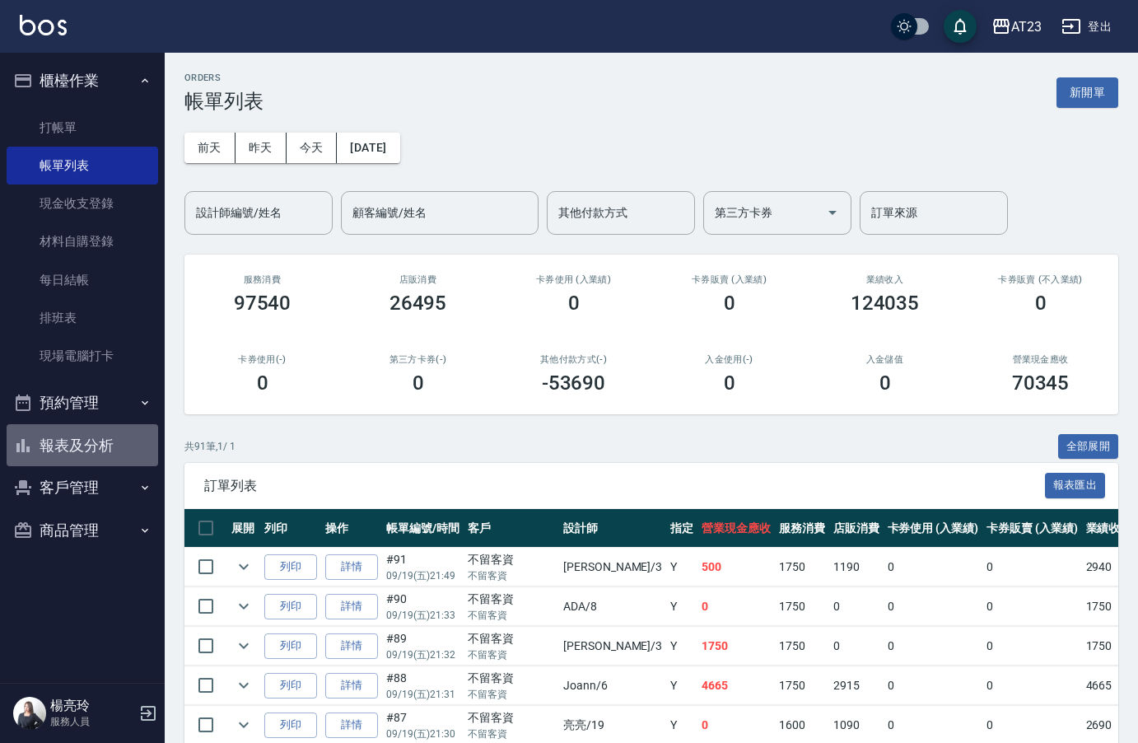
drag, startPoint x: 86, startPoint y: 451, endPoint x: 63, endPoint y: 452, distance: 23.9
click at [86, 451] on button "報表及分析" at bounding box center [83, 445] width 152 height 43
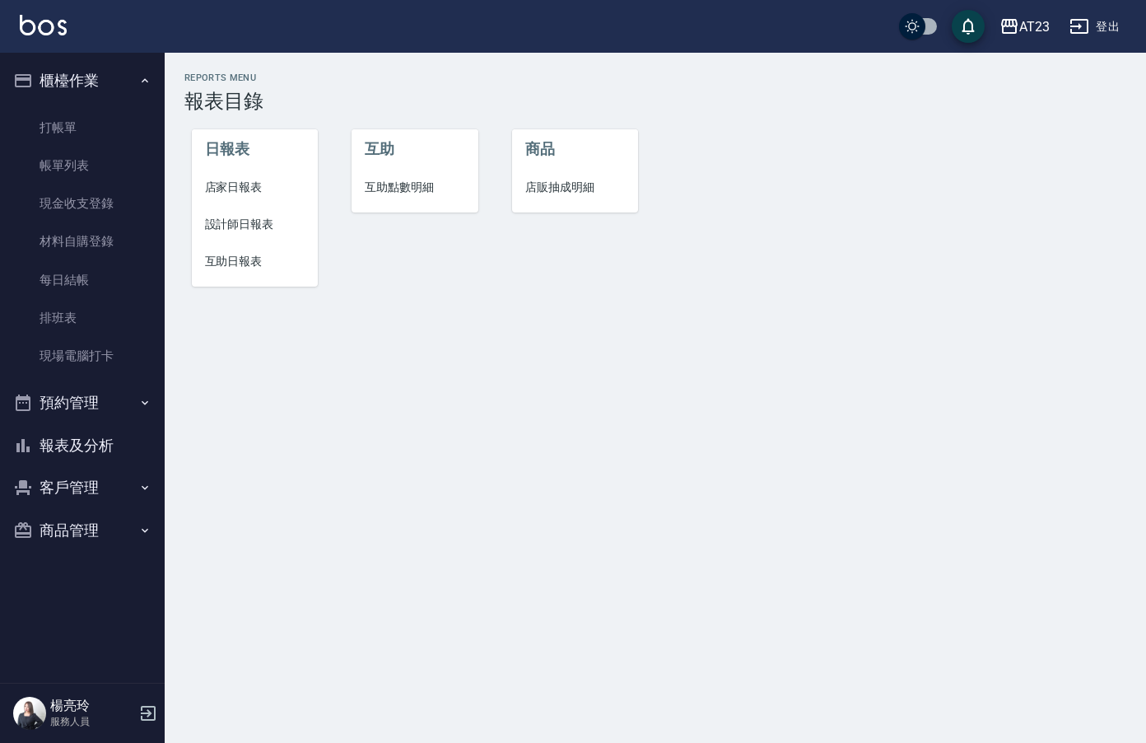
click at [265, 226] on span "設計師日報表" at bounding box center [255, 224] width 100 height 17
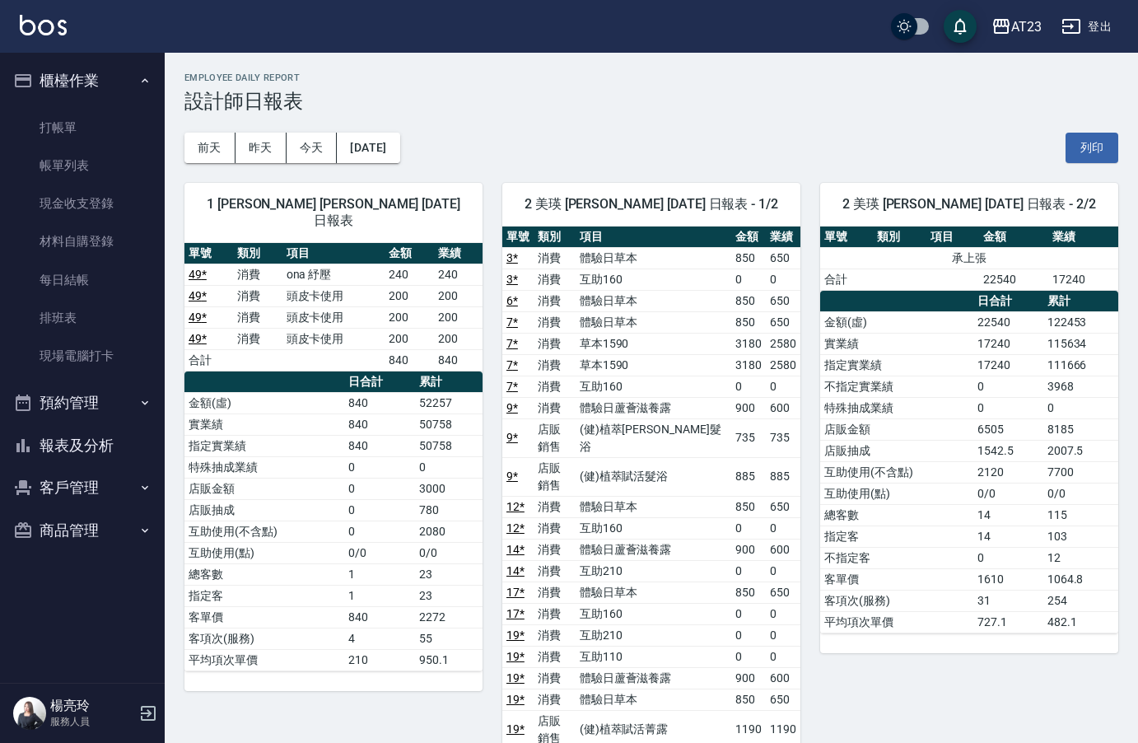
click at [1106, 131] on div "[DATE] [DATE] [DATE] [DATE] 列印" at bounding box center [651, 148] width 934 height 70
click at [1104, 136] on button "列印" at bounding box center [1092, 148] width 53 height 30
click at [104, 443] on button "報表及分析" at bounding box center [83, 445] width 152 height 43
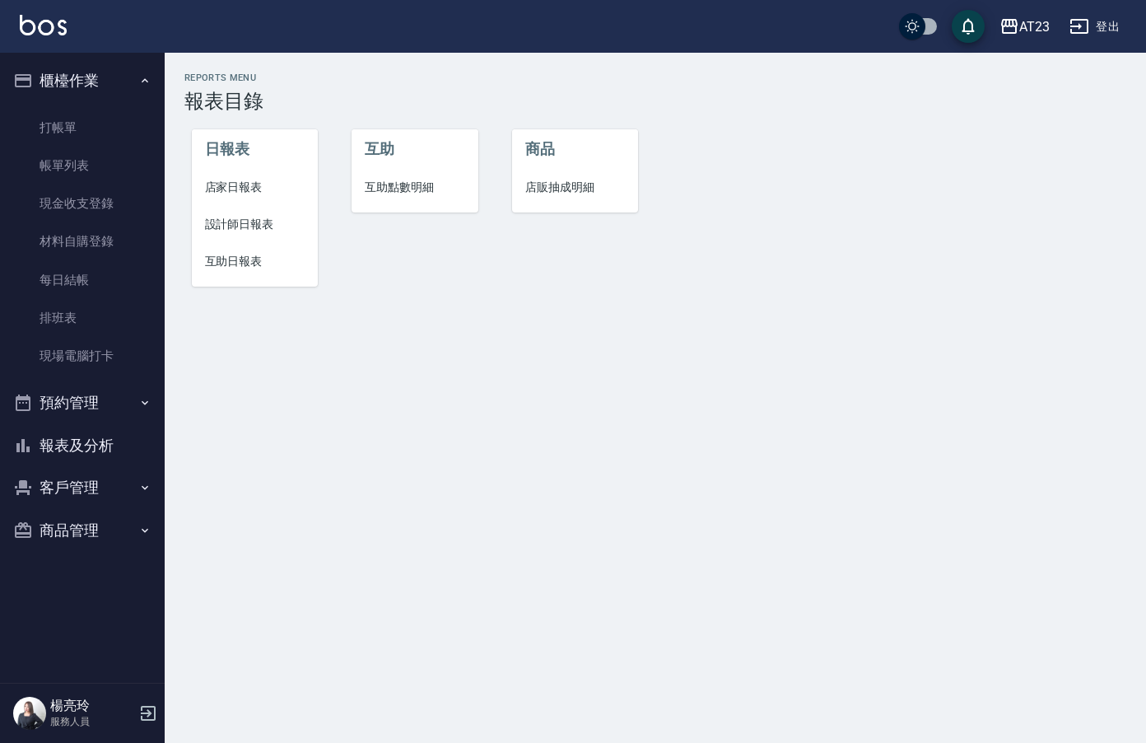
click at [247, 259] on span "互助日報表" at bounding box center [255, 261] width 100 height 17
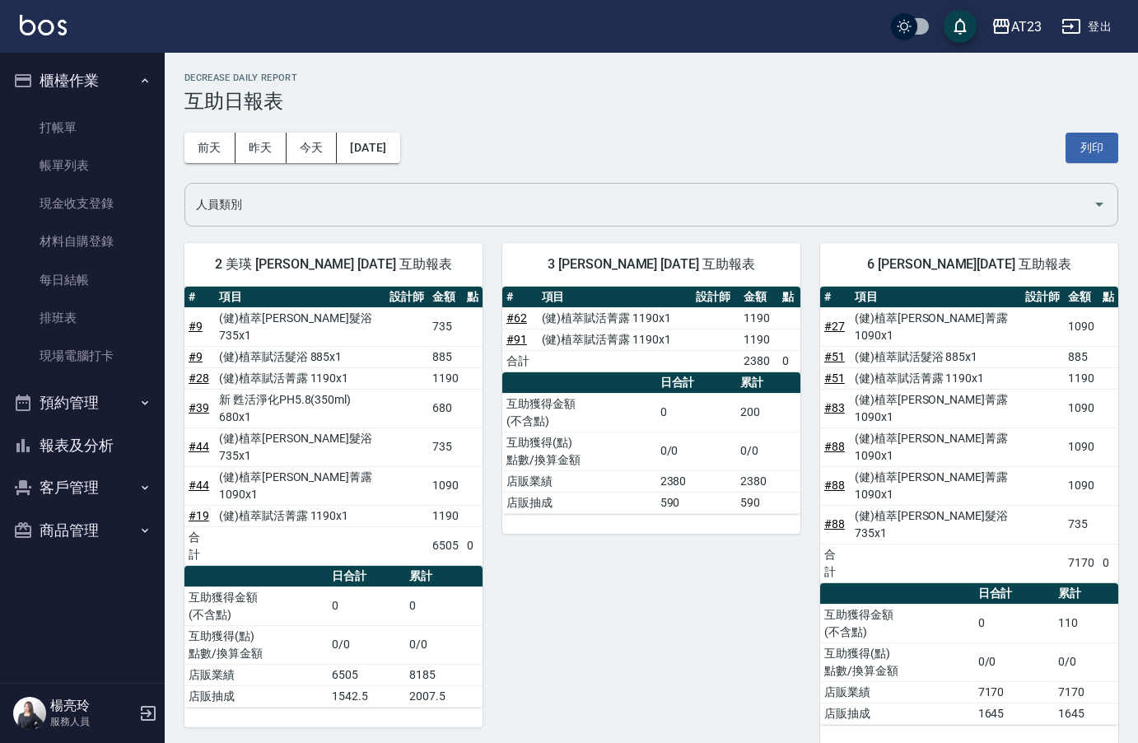
click at [607, 208] on input "人員類別" at bounding box center [639, 204] width 894 height 29
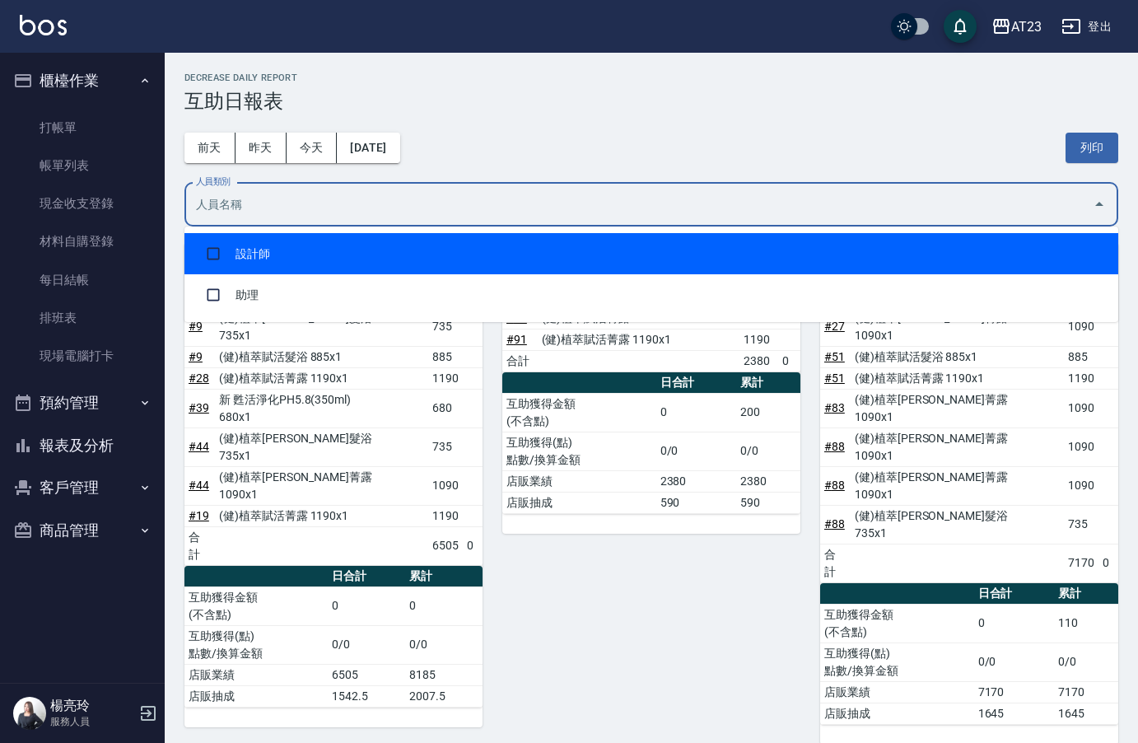
click at [551, 108] on h3 "互助日報表" at bounding box center [651, 101] width 934 height 23
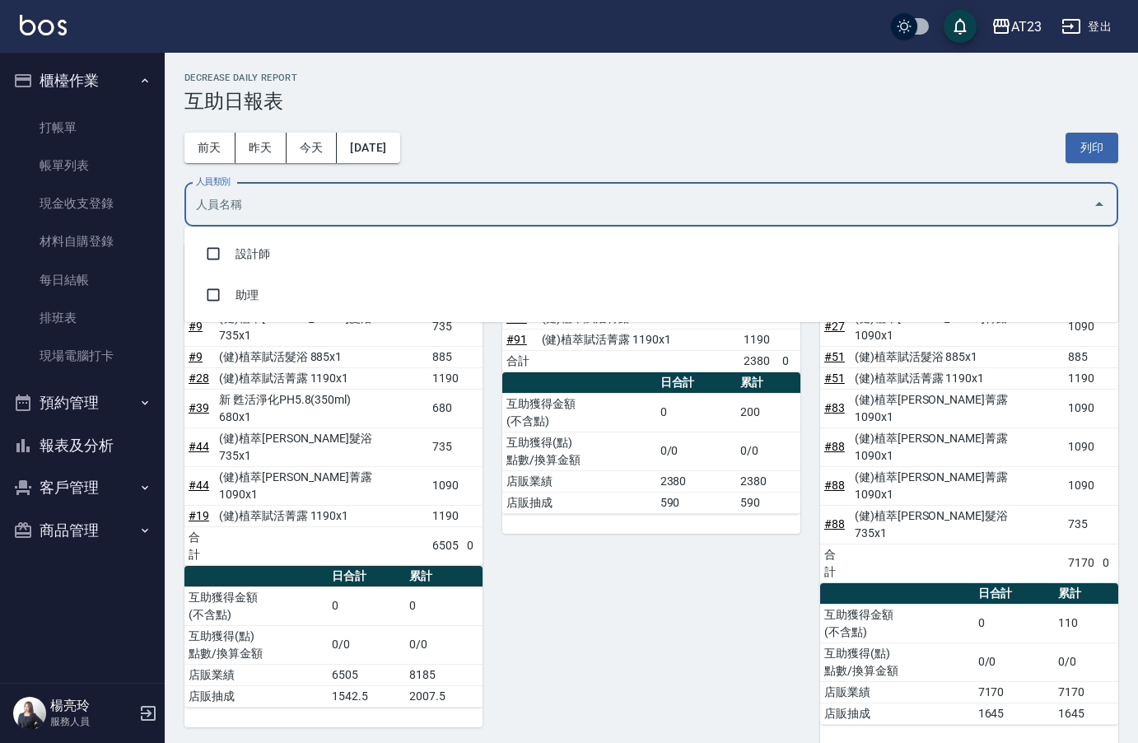
click at [721, 215] on input "人員類別" at bounding box center [639, 204] width 894 height 29
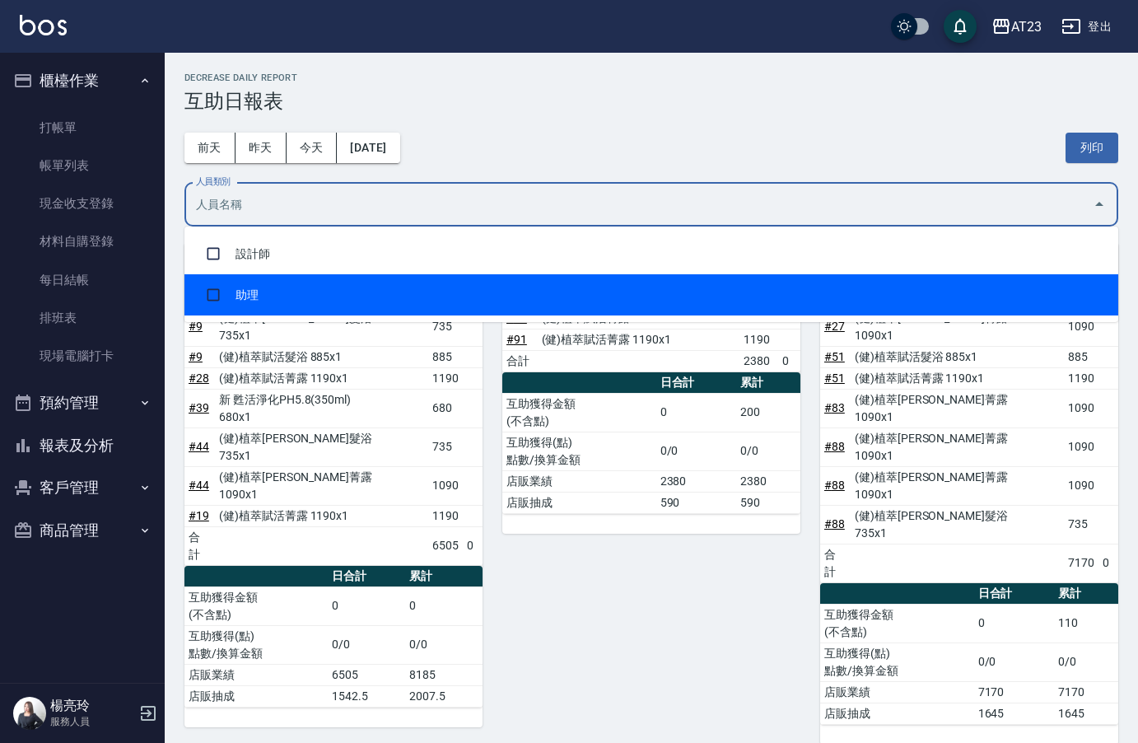
click at [396, 304] on li "助理" at bounding box center [651, 294] width 934 height 41
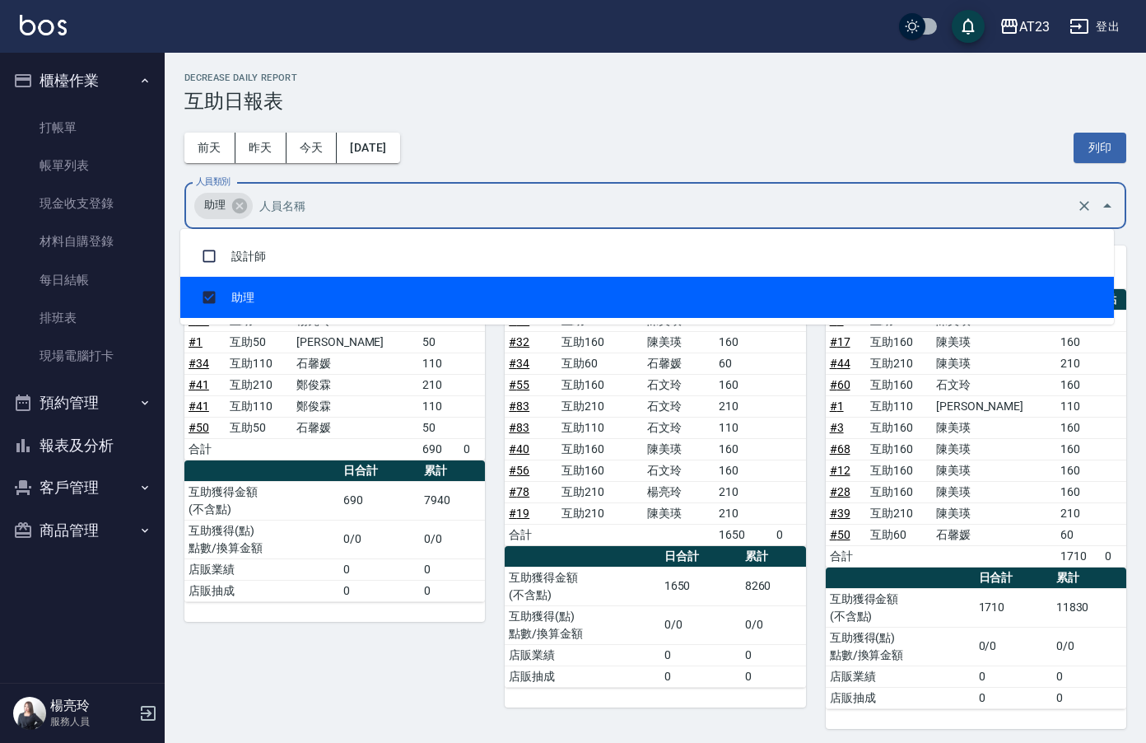
click at [652, 124] on div "[DATE] [DATE] [DATE] [DATE] 列印" at bounding box center [655, 148] width 942 height 70
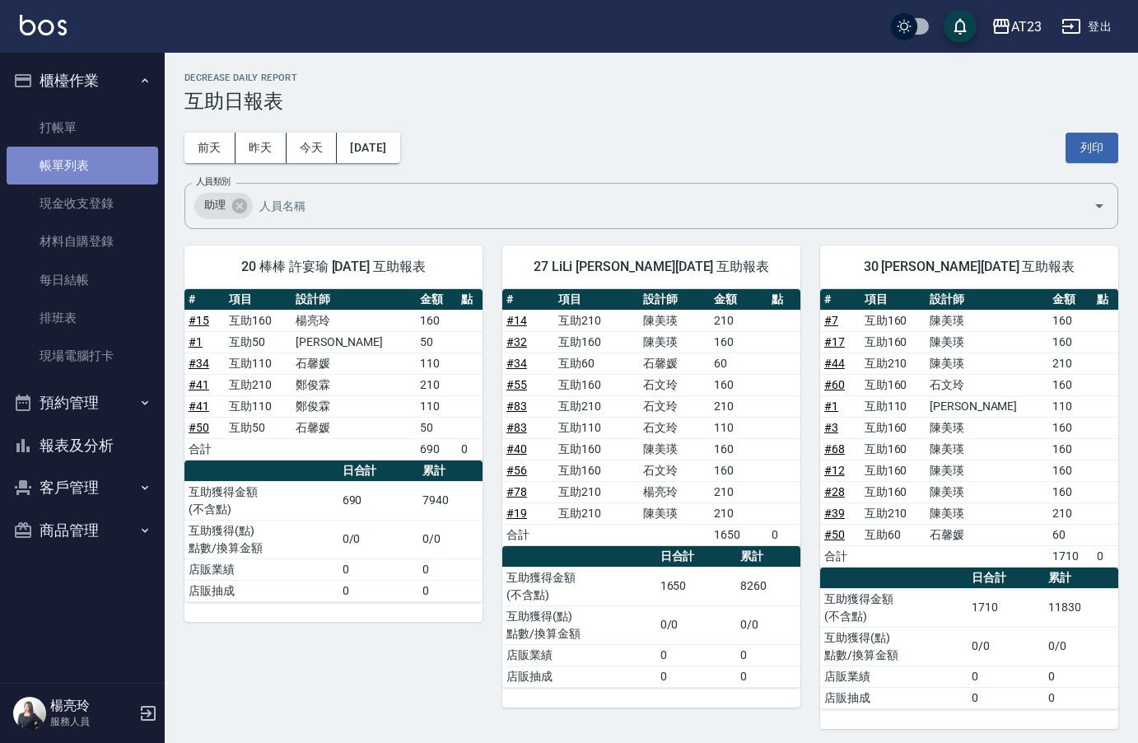
click at [110, 171] on link "帳單列表" at bounding box center [83, 166] width 152 height 38
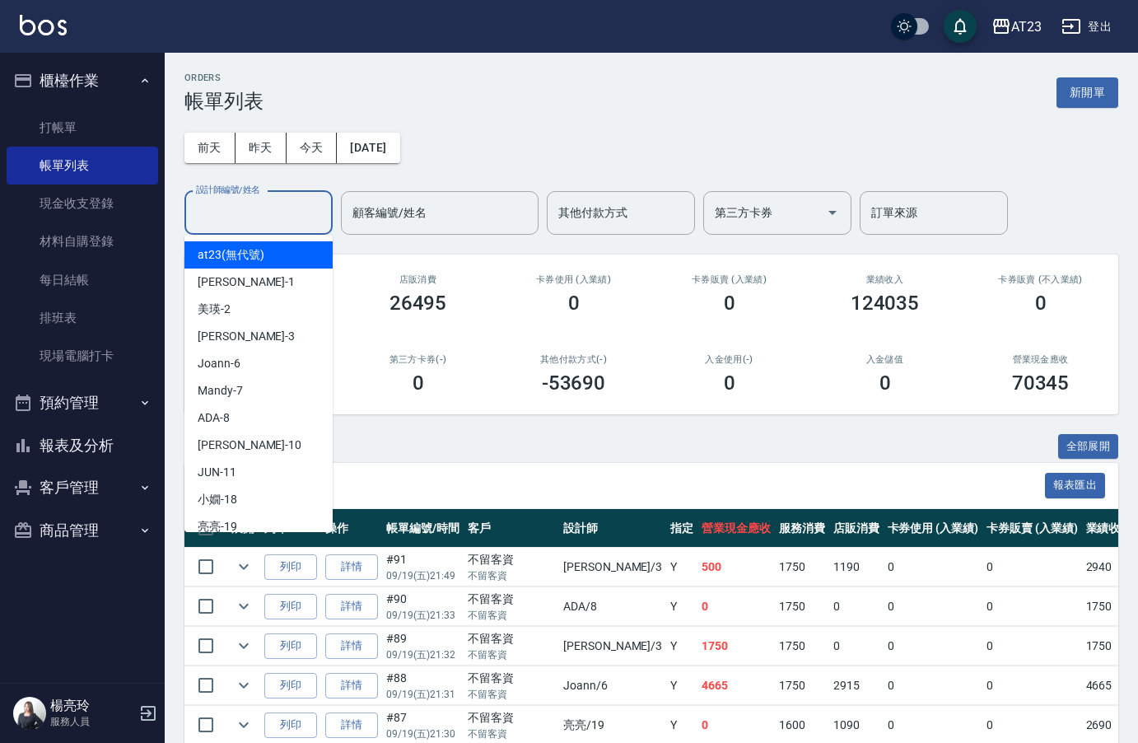
click at [245, 217] on input "設計師編號/姓名" at bounding box center [258, 212] width 133 height 29
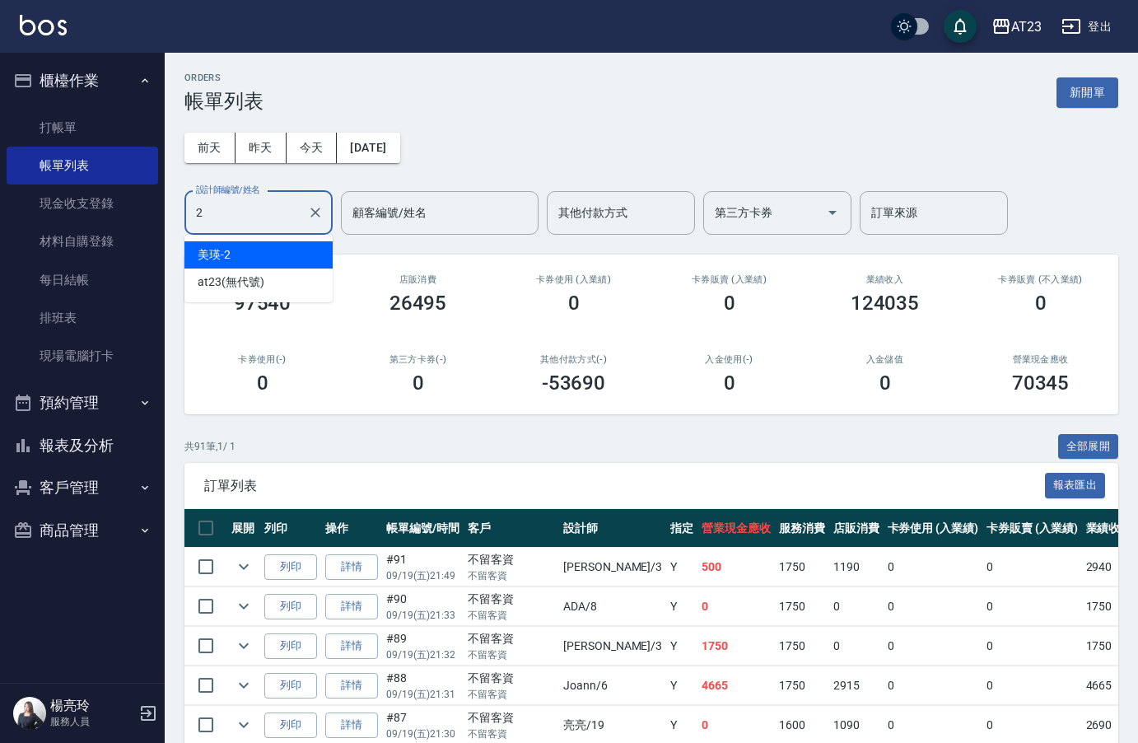
click at [267, 256] on div "美瑛 -2" at bounding box center [258, 254] width 148 height 27
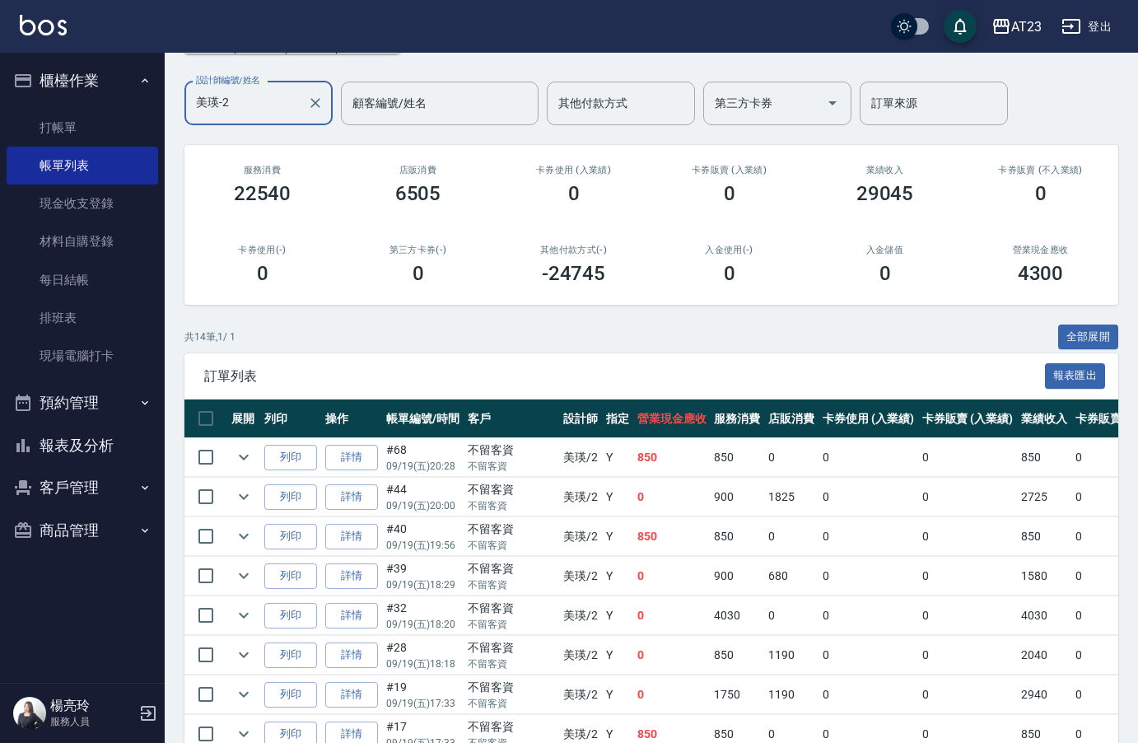
scroll to position [329, 0]
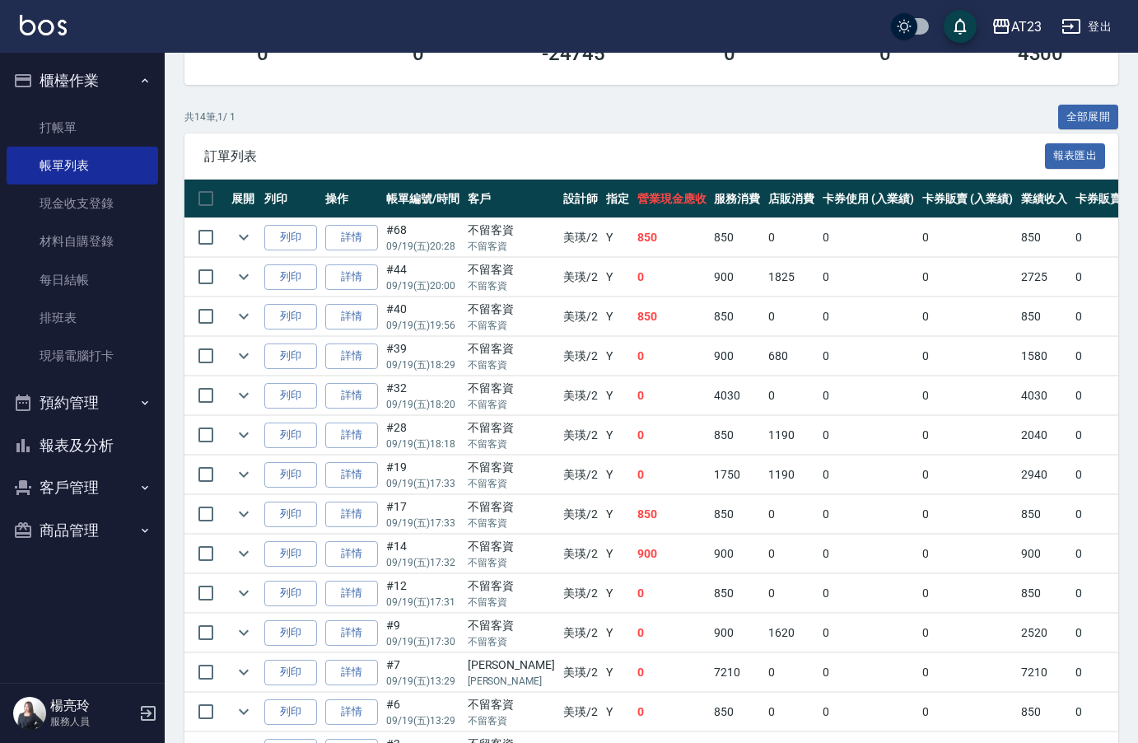
click at [81, 414] on button "預約管理" at bounding box center [83, 402] width 152 height 43
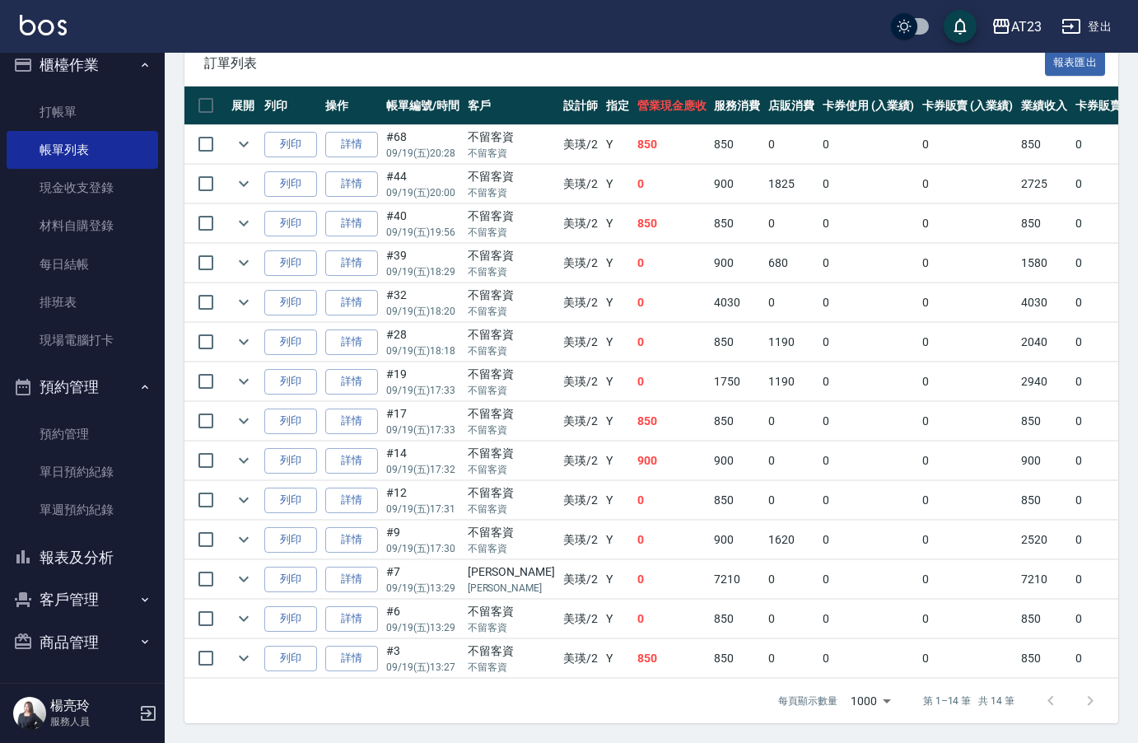
scroll to position [270, 0]
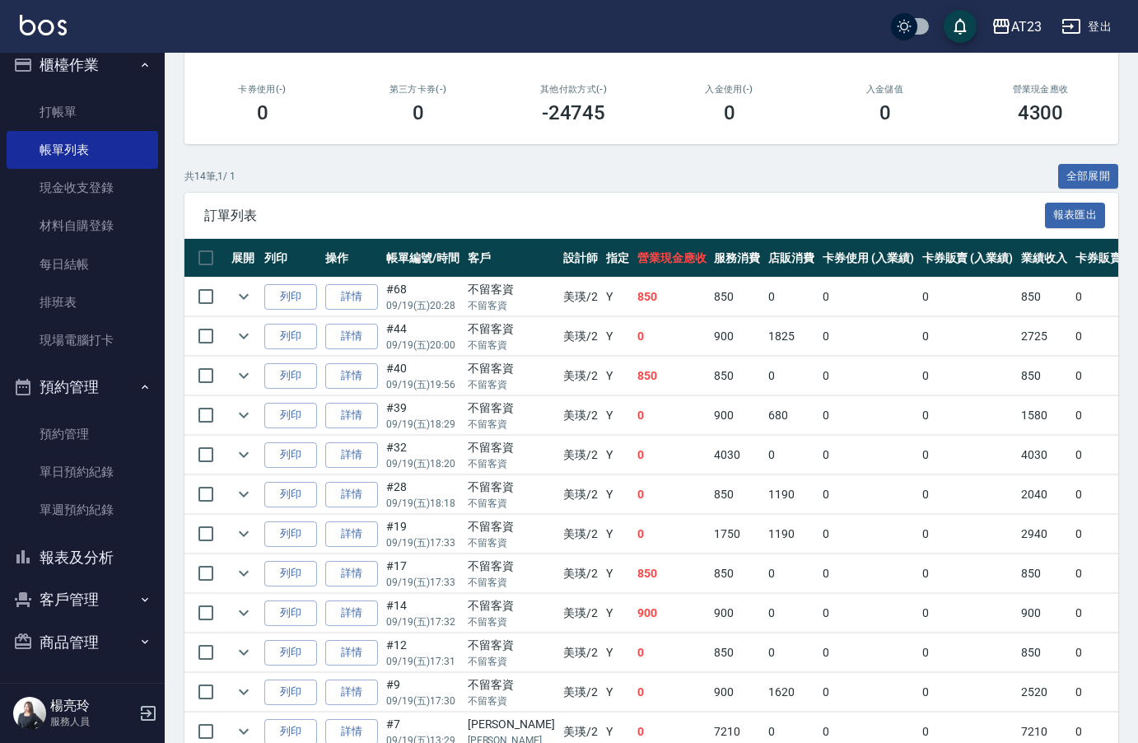
click at [90, 553] on button "報表及分析" at bounding box center [83, 557] width 152 height 43
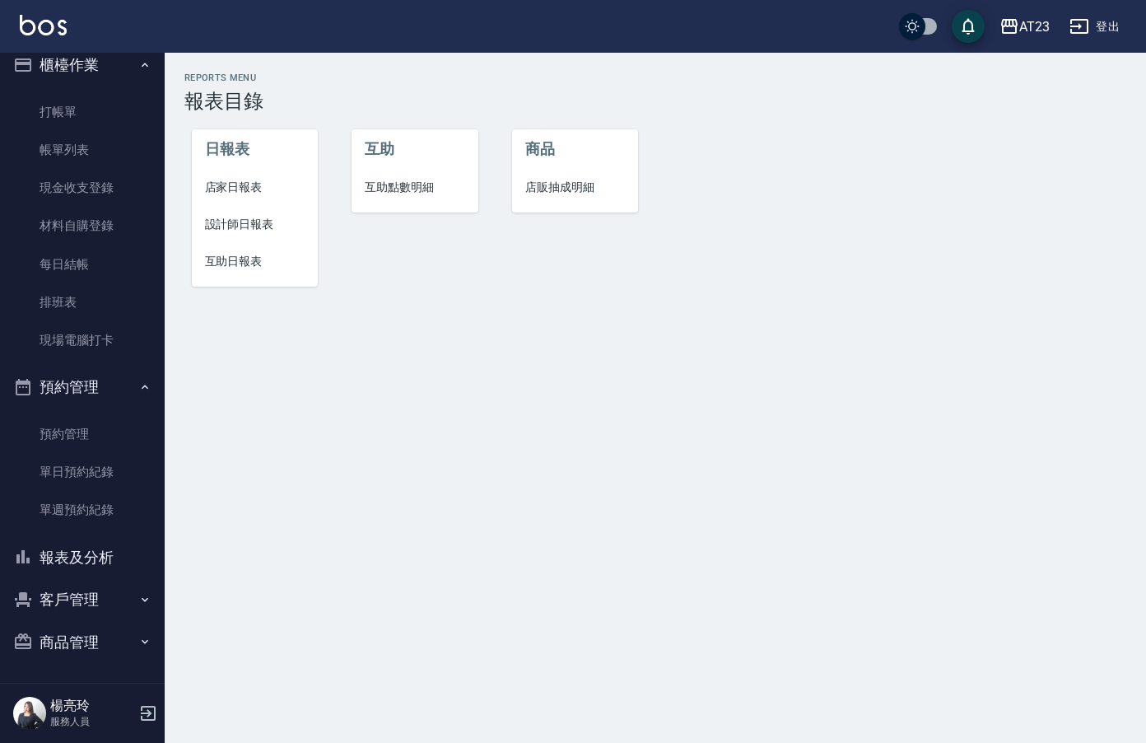
click at [237, 242] on li "設計師日報表" at bounding box center [255, 224] width 127 height 37
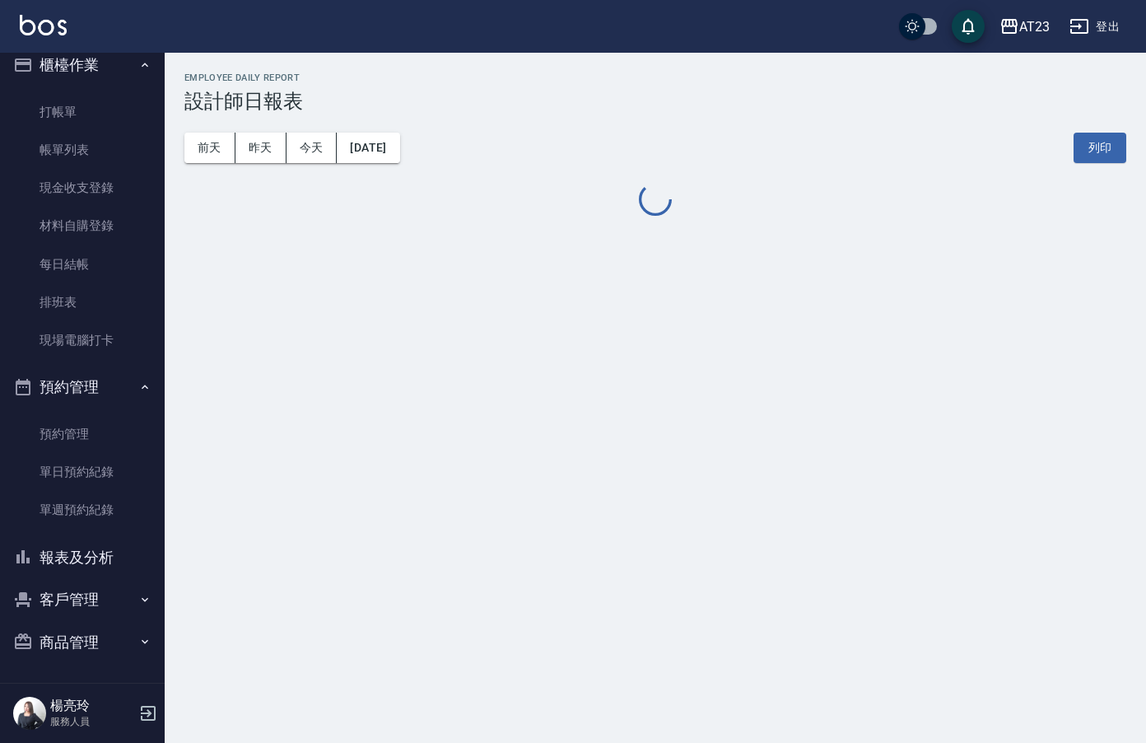
click at [234, 254] on div "AT23 [DATE] 設計師日報表 列印時間： [DATE][PHONE_NUMBER]:08 Employee Daily Report 設計師日報表 […" at bounding box center [573, 371] width 1146 height 743
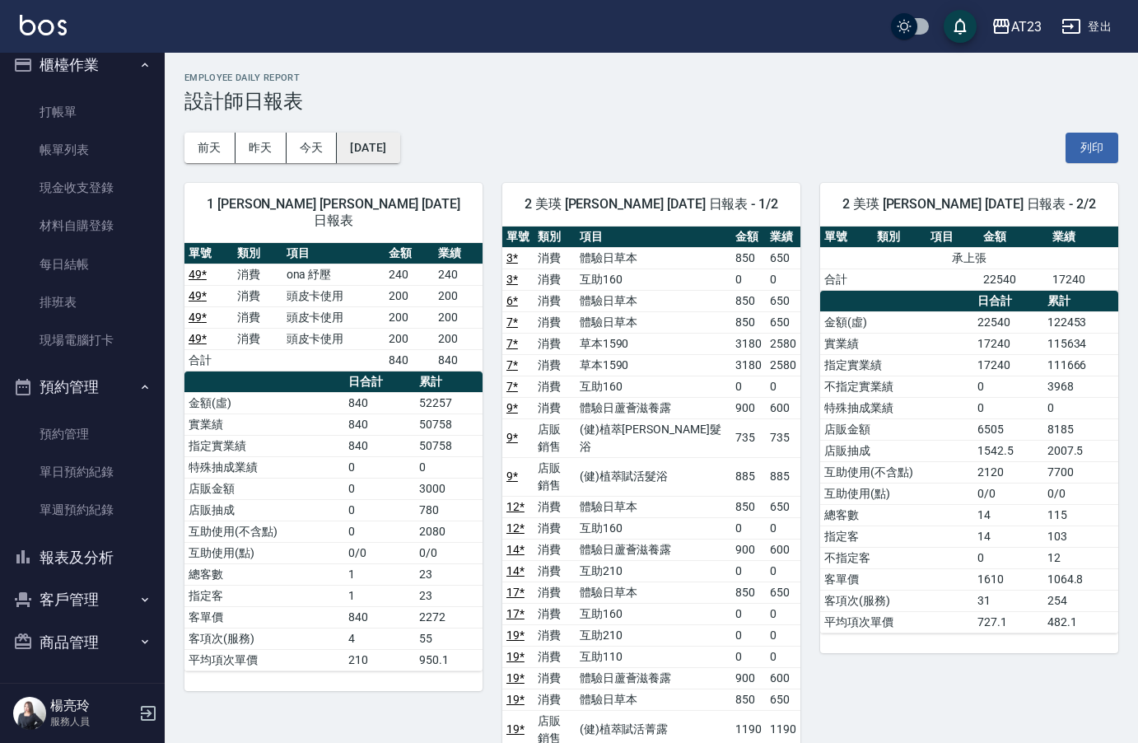
click at [392, 152] on button "[DATE]" at bounding box center [368, 148] width 63 height 30
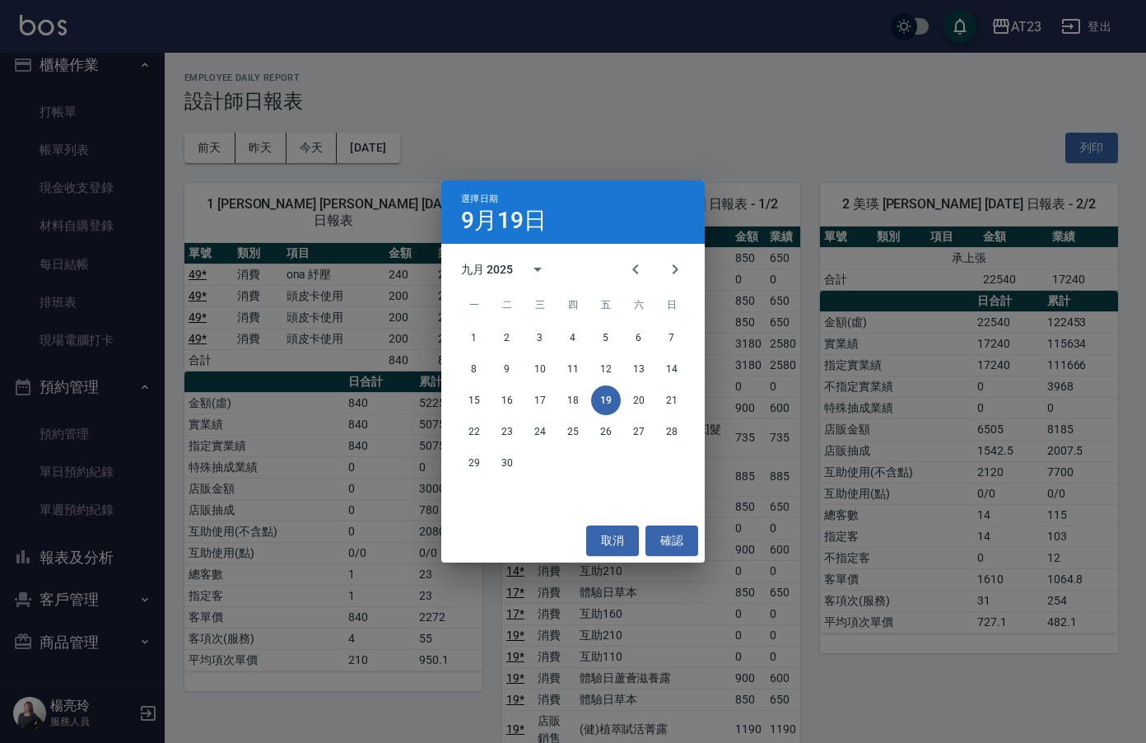
click at [643, 124] on div "選擇日期 [DATE] 九月 2025 一 二 三 四 五 六 日 1 2 3 4 5 6 7 8 9 10 11 12 13 14 15 16 17 18 …" at bounding box center [573, 371] width 1146 height 743
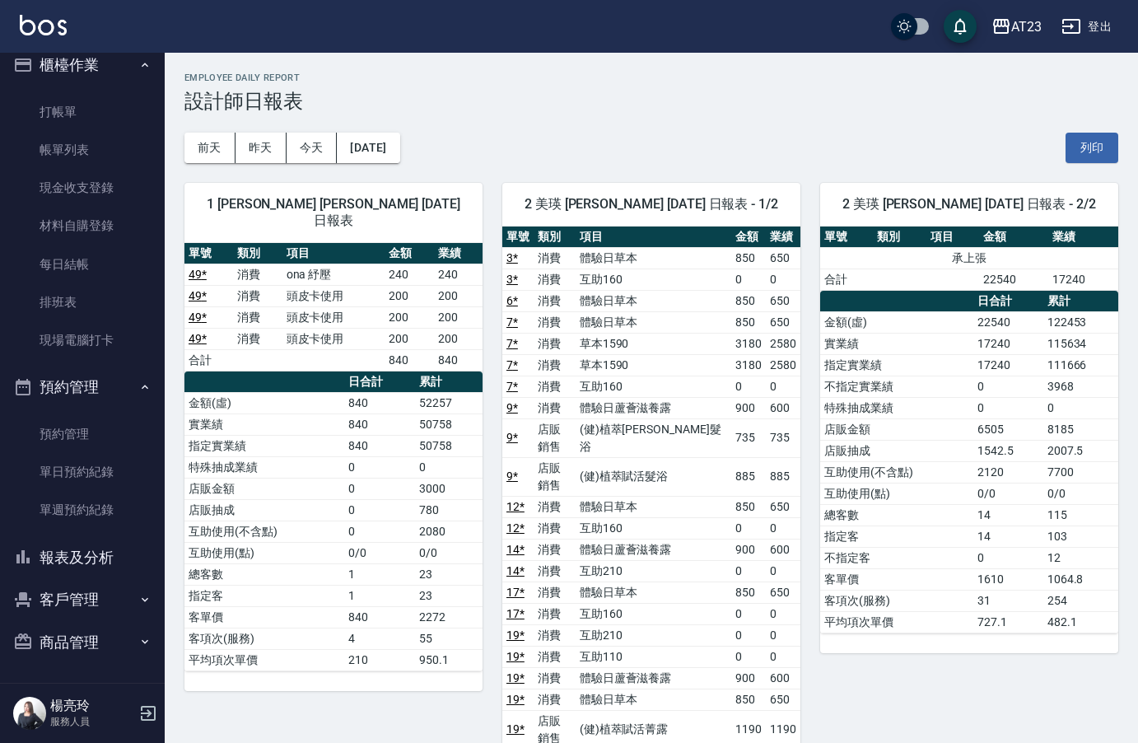
click at [95, 558] on button "報表及分析" at bounding box center [83, 557] width 152 height 43
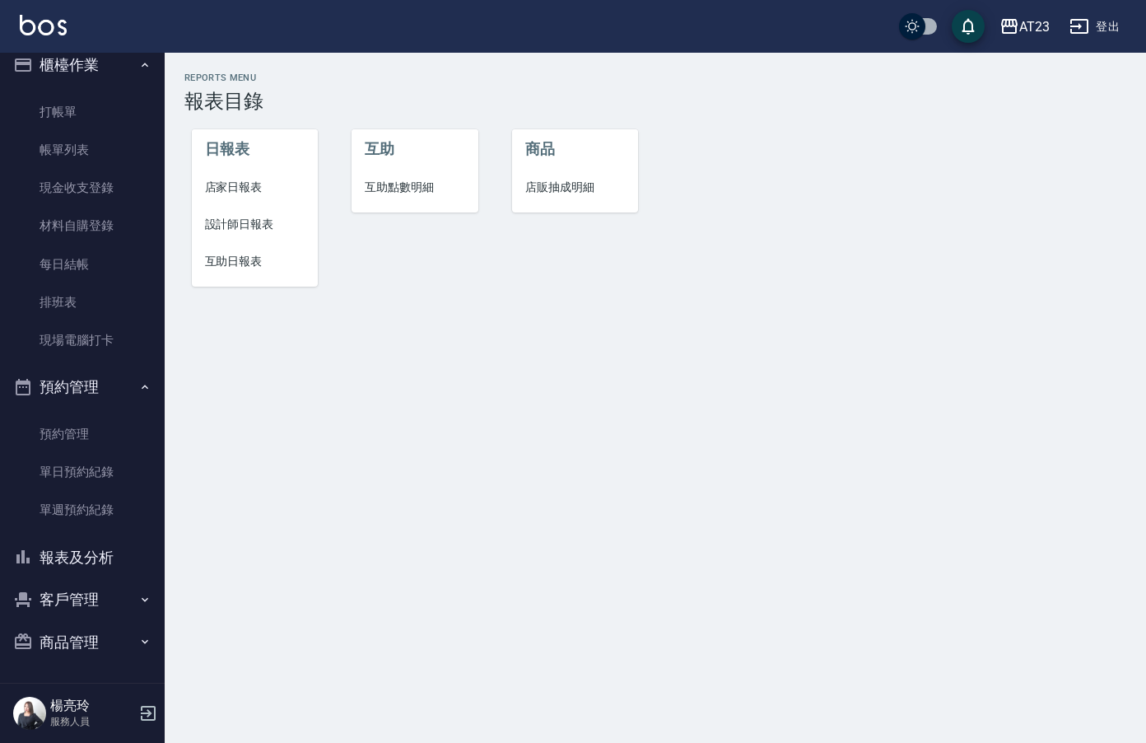
click at [248, 258] on span "互助日報表" at bounding box center [255, 261] width 100 height 17
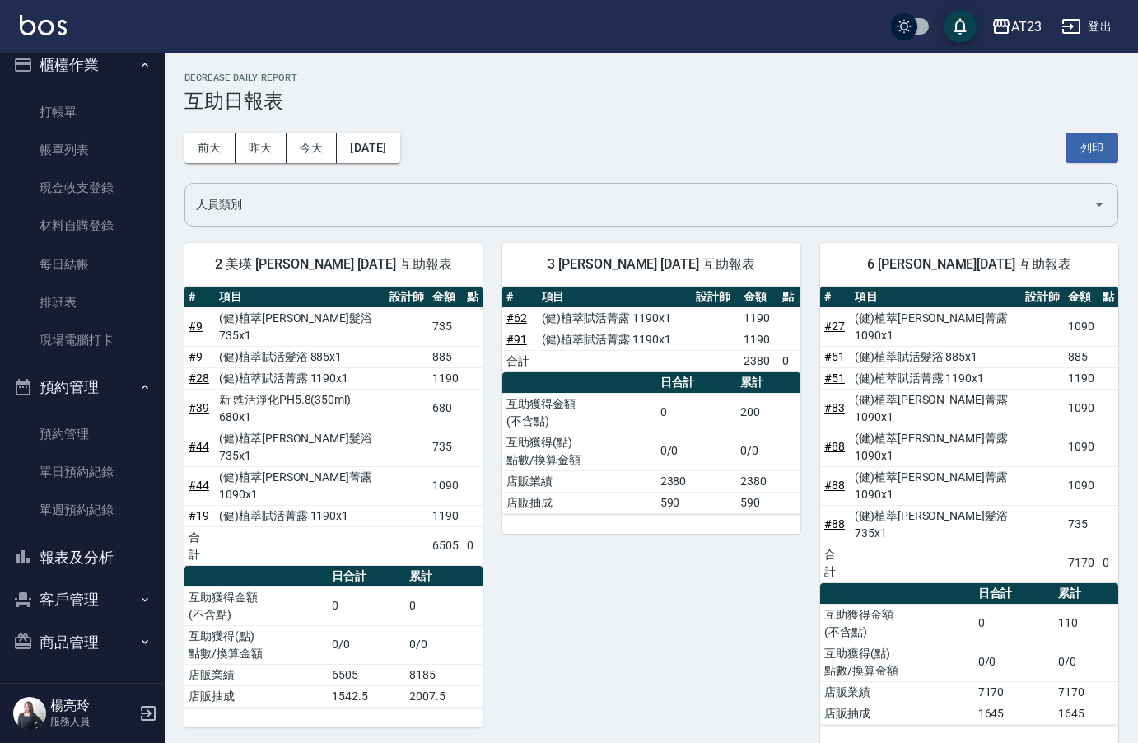
click at [983, 193] on input "人員類別" at bounding box center [639, 204] width 894 height 29
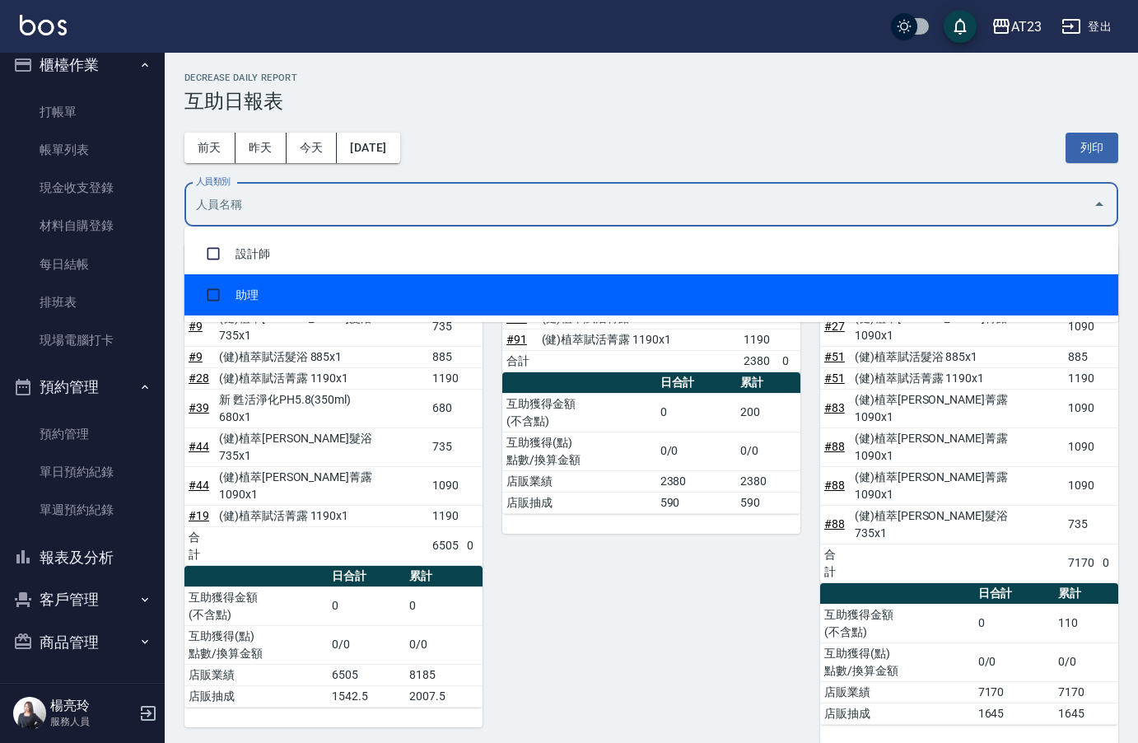
click at [778, 280] on li "助理" at bounding box center [651, 294] width 934 height 41
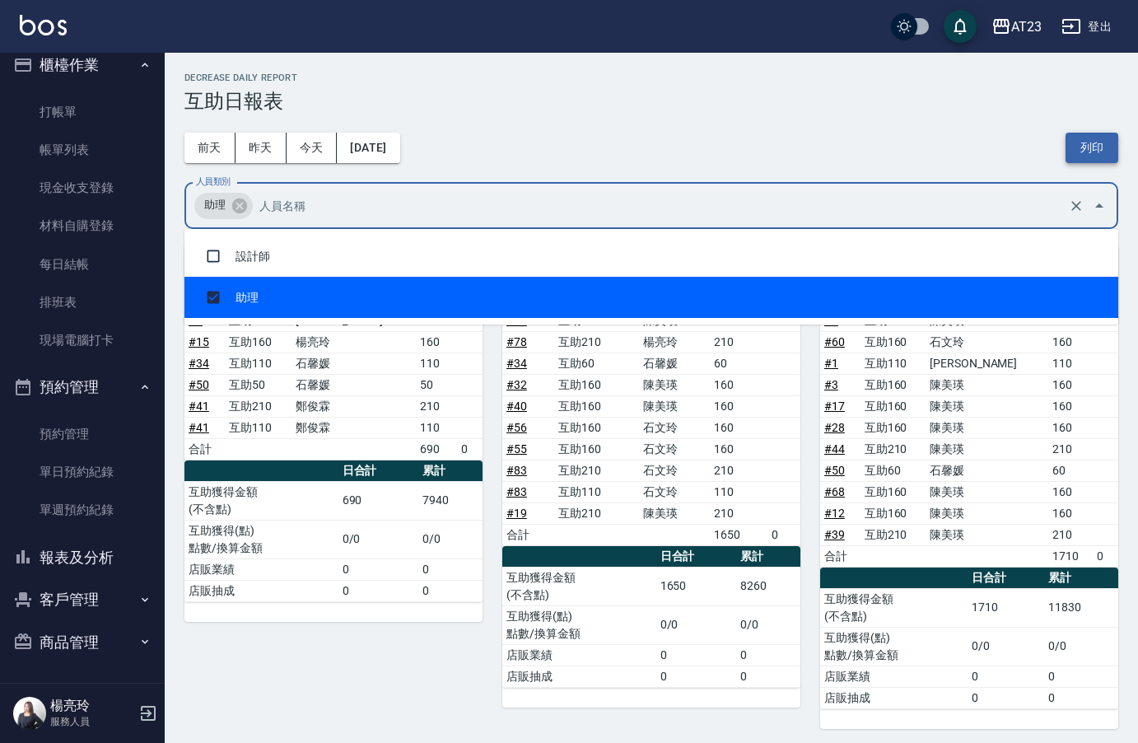
click at [1090, 151] on button "列印" at bounding box center [1092, 148] width 53 height 30
